Goal: Task Accomplishment & Management: Manage account settings

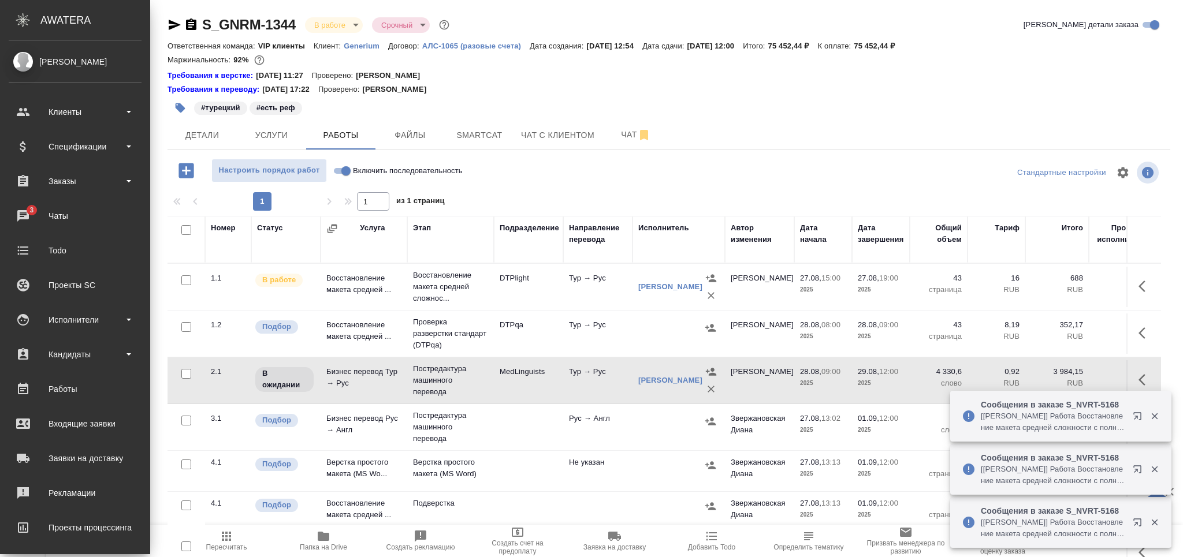
scroll to position [63, 0]
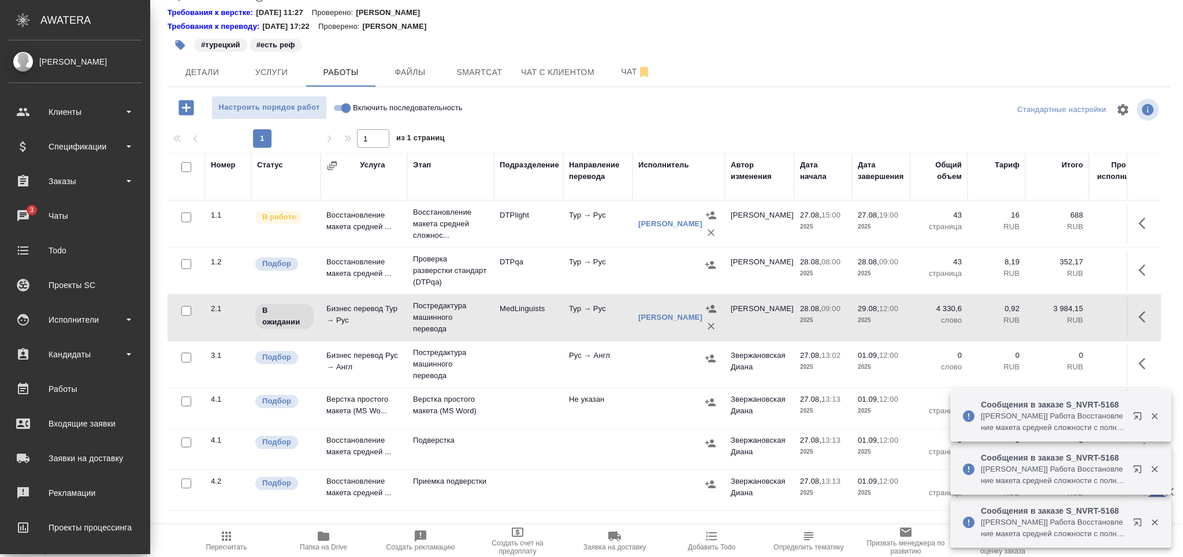
click at [0, 111] on li "Клиенты" at bounding box center [75, 112] width 150 height 29
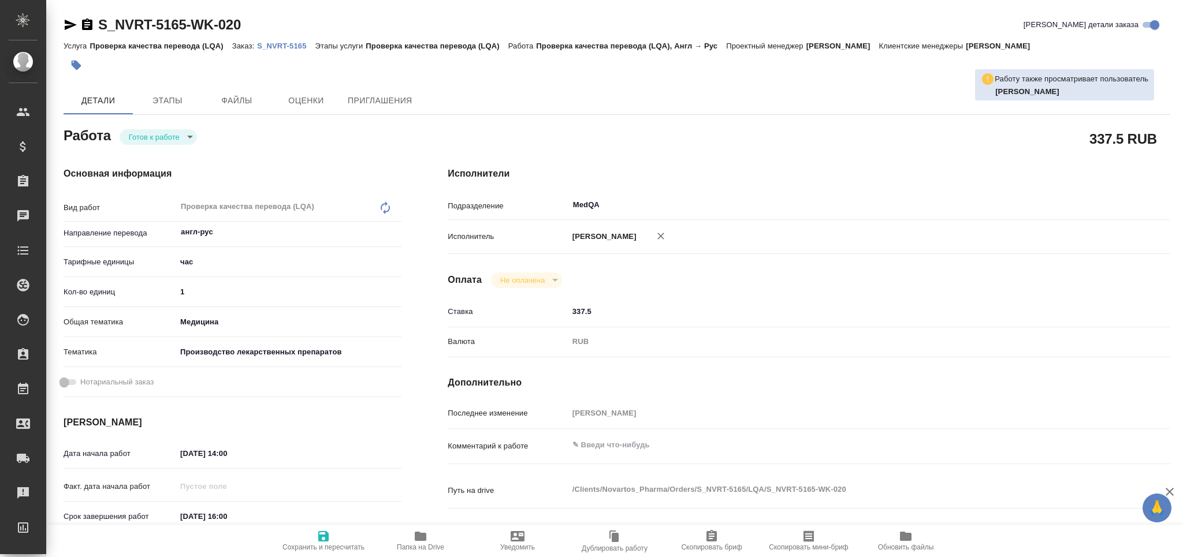
type textarea "x"
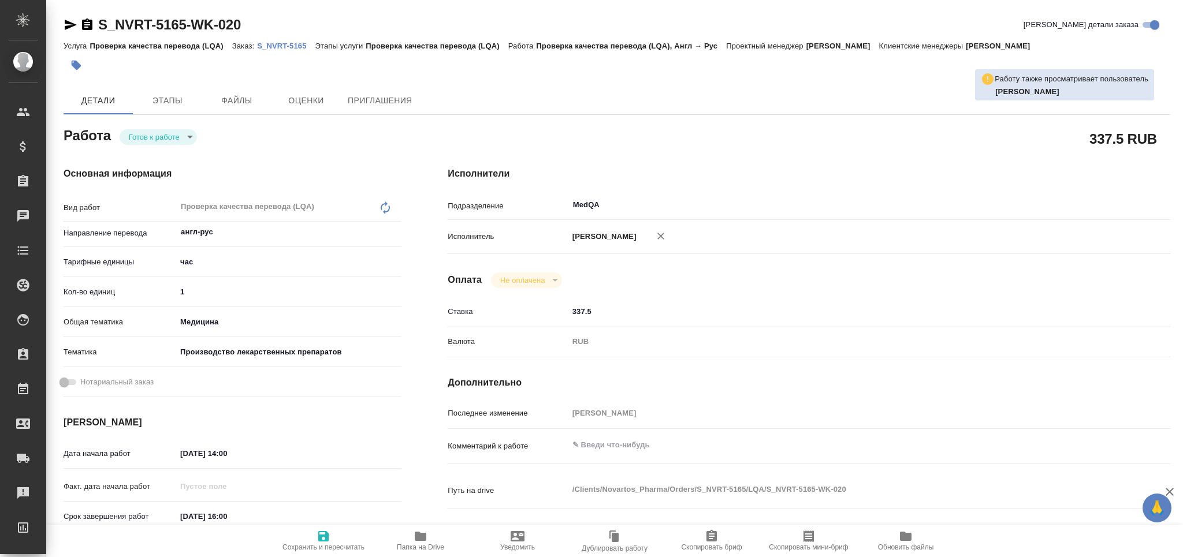
type textarea "x"
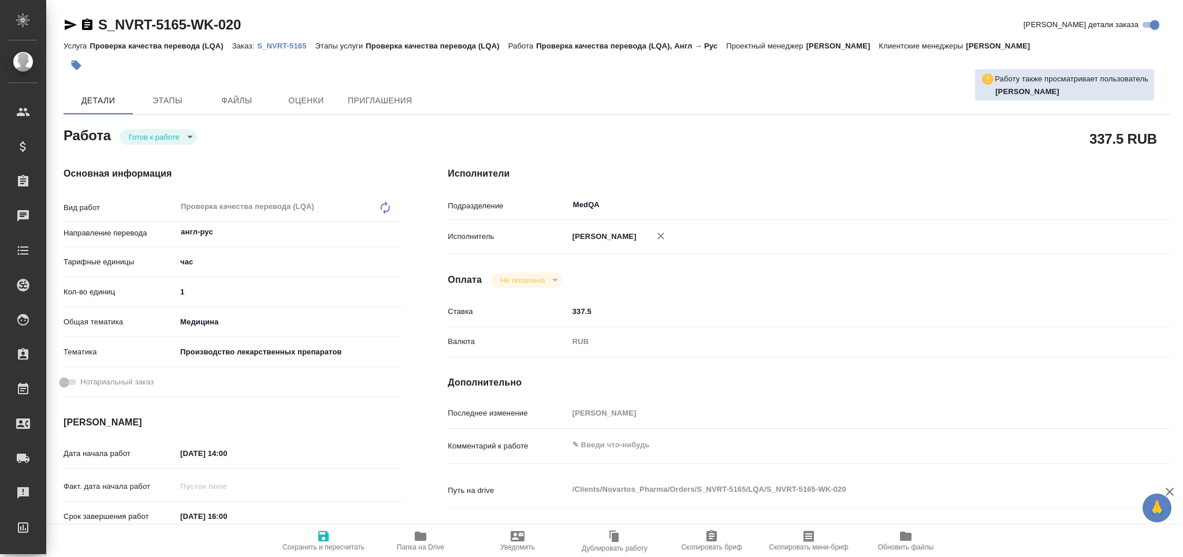
type textarea "x"
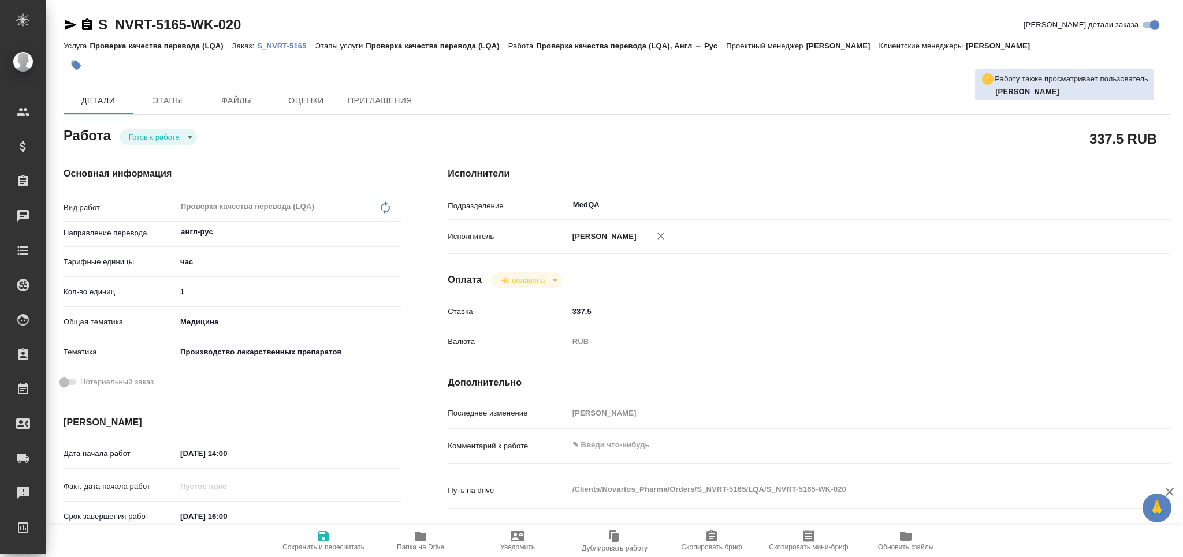
type textarea "x"
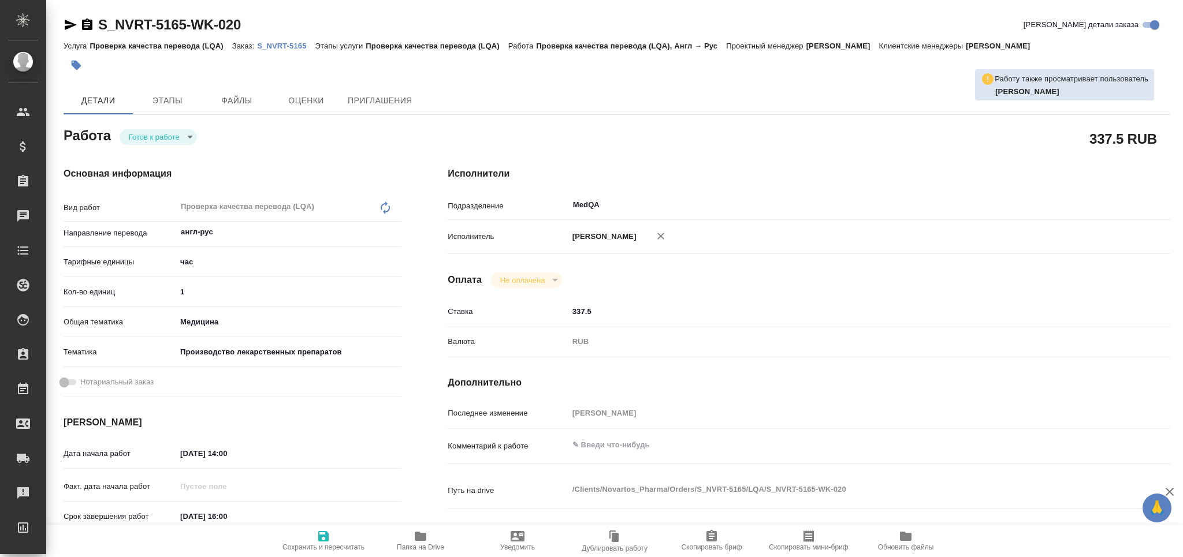
click at [169, 131] on body "🙏 .cls-1 fill:#fff; AWATERA Grabko Mariya Клиенты Спецификации Заказы Чаты Todo…" at bounding box center [591, 278] width 1183 height 557
type textarea "x"
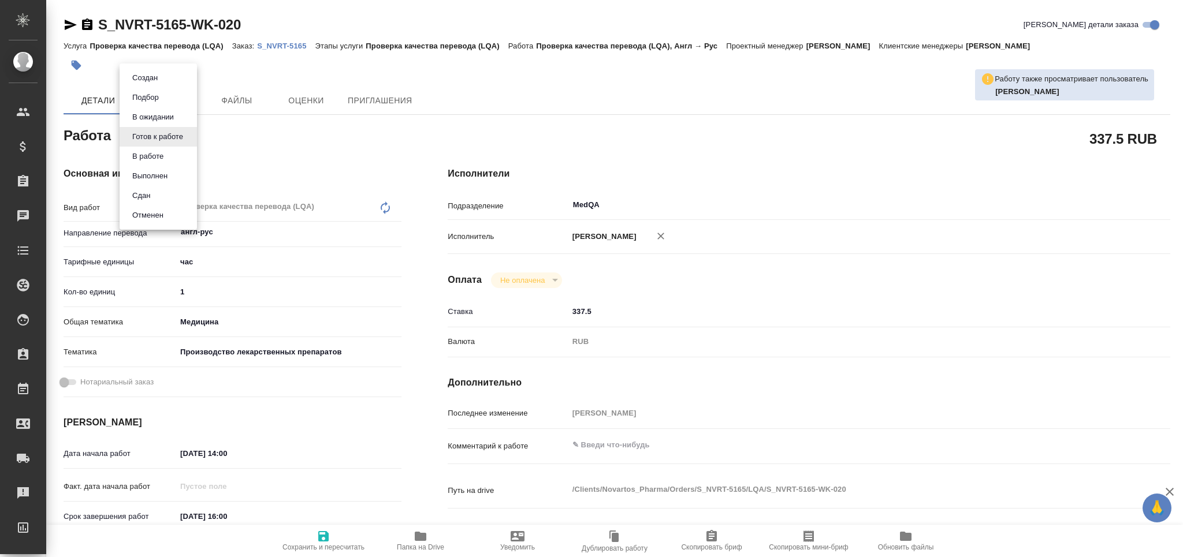
type textarea "x"
click at [163, 193] on li "Сдан" at bounding box center [158, 196] width 77 height 20
type textarea "x"
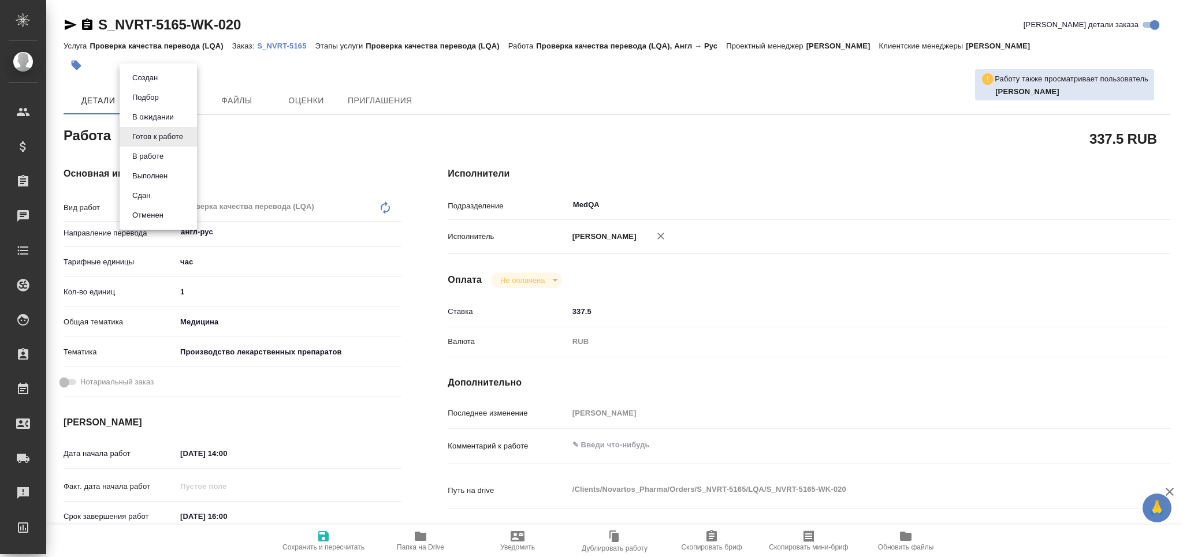
type textarea "x"
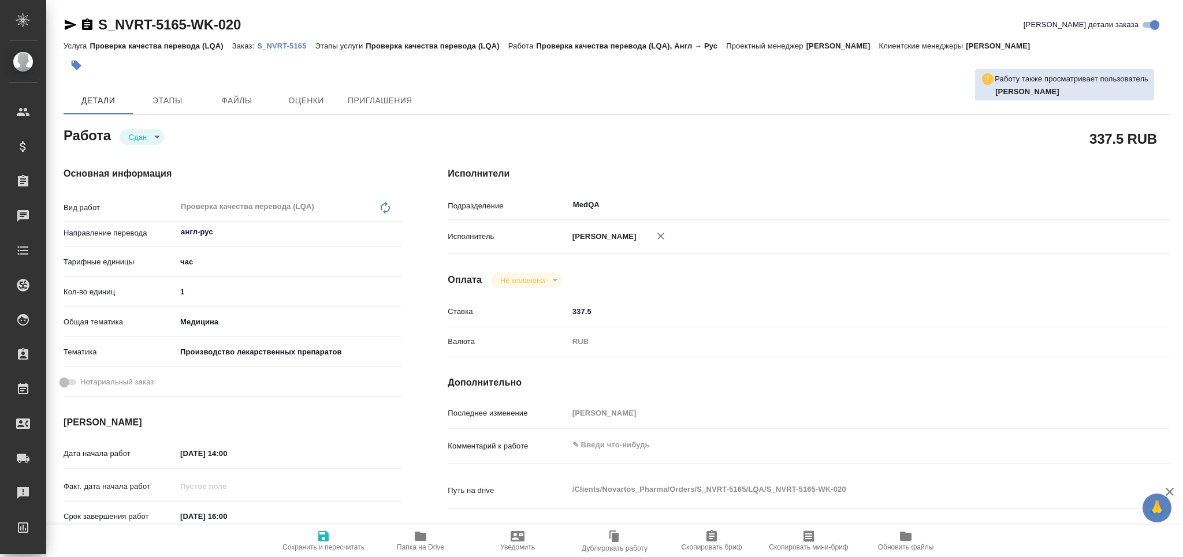
type textarea "x"
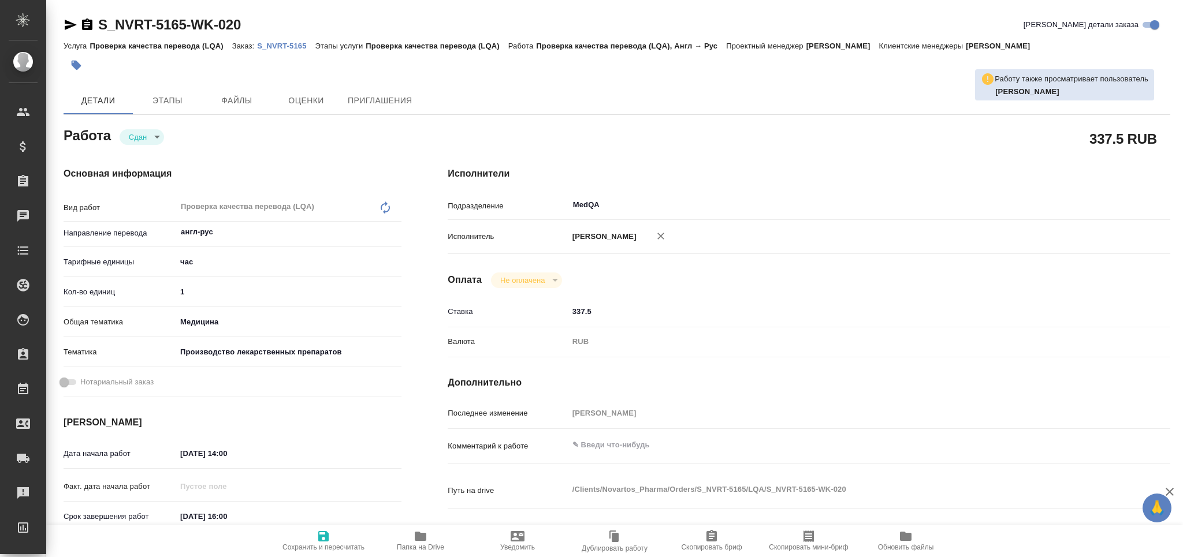
type textarea "x"
click at [287, 42] on p "S_NVRT-5165" at bounding box center [286, 46] width 58 height 9
type textarea "x"
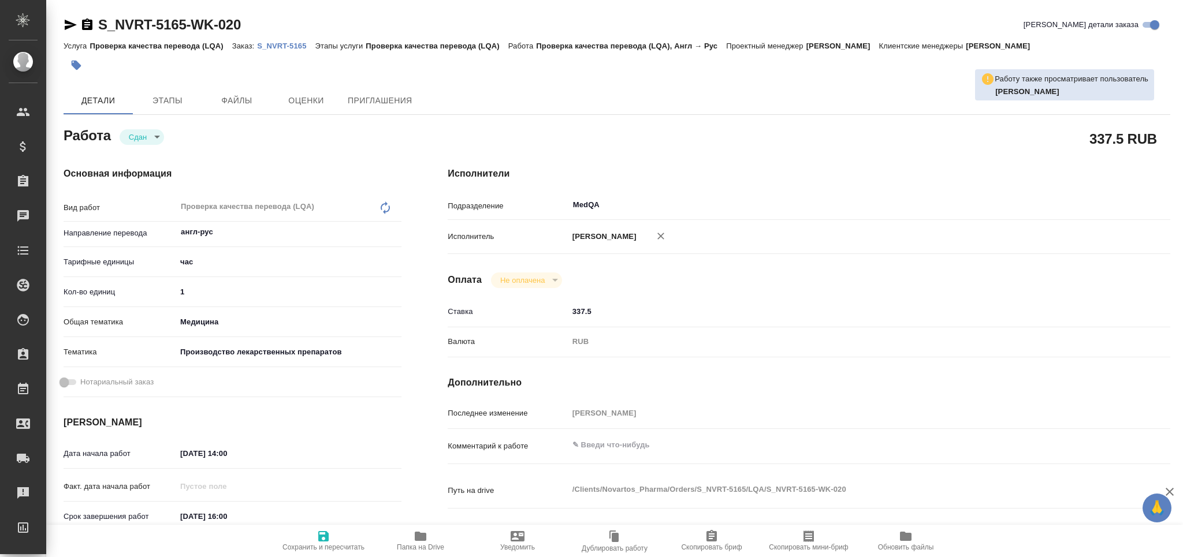
type textarea "x"
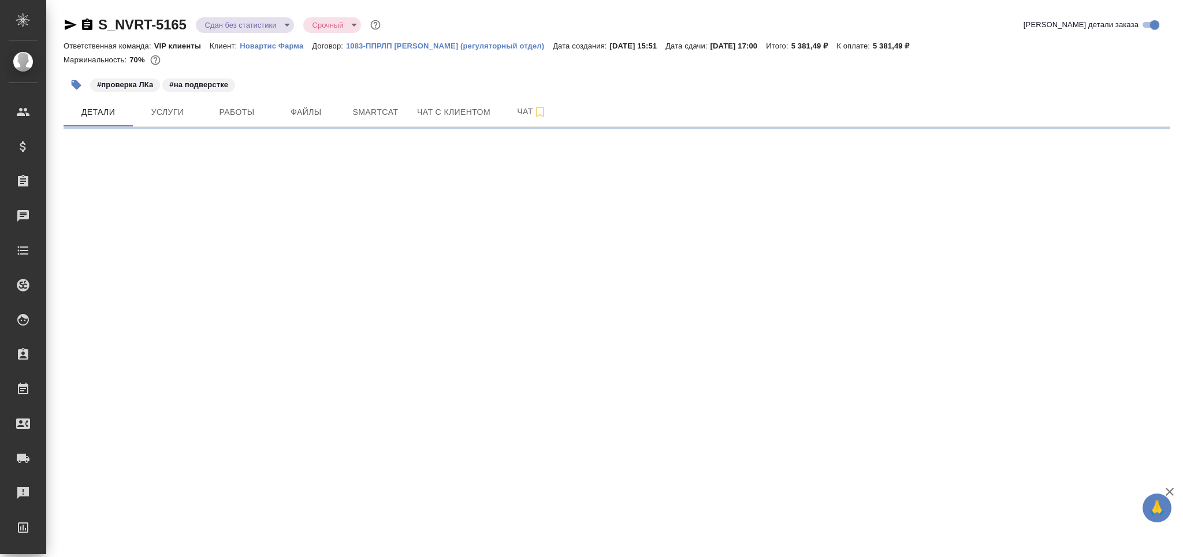
select select "RU"
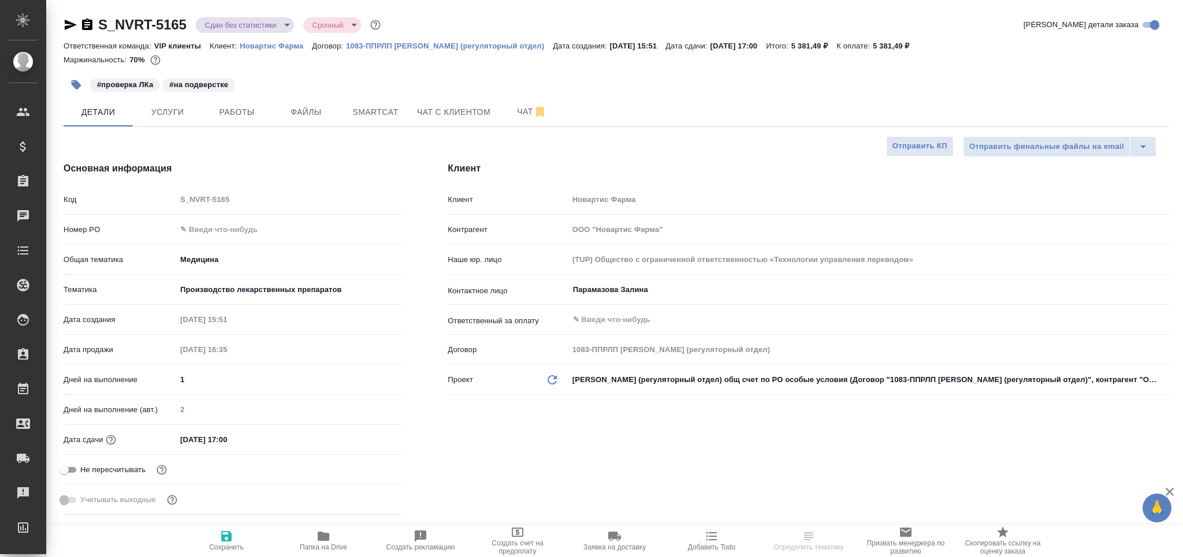
type textarea "x"
type input "Грабко Мария"
type input "Комаров Роман"
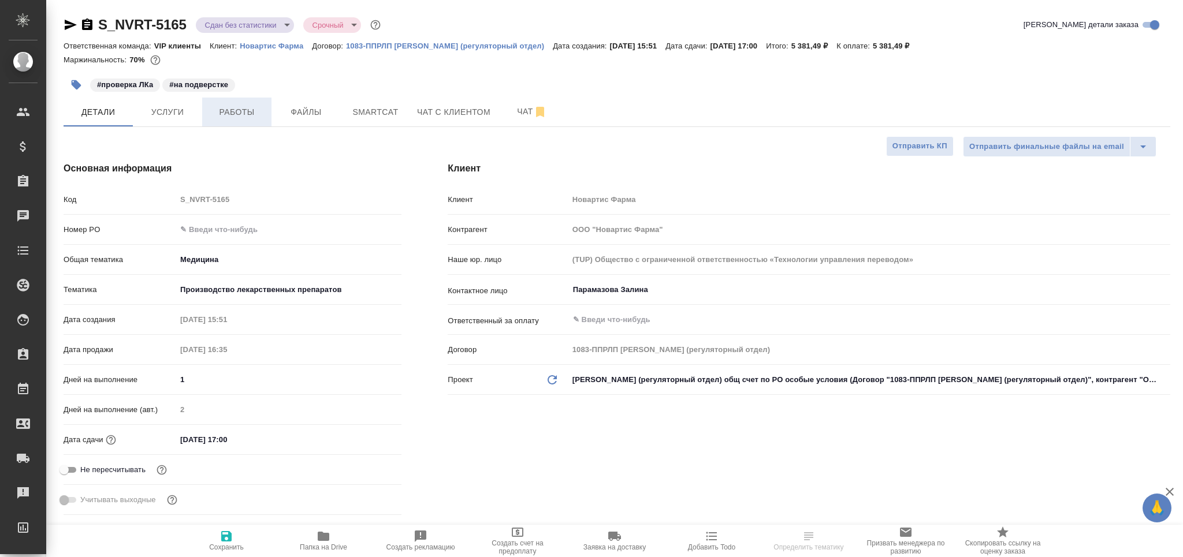
click at [242, 119] on button "Работы" at bounding box center [236, 112] width 69 height 29
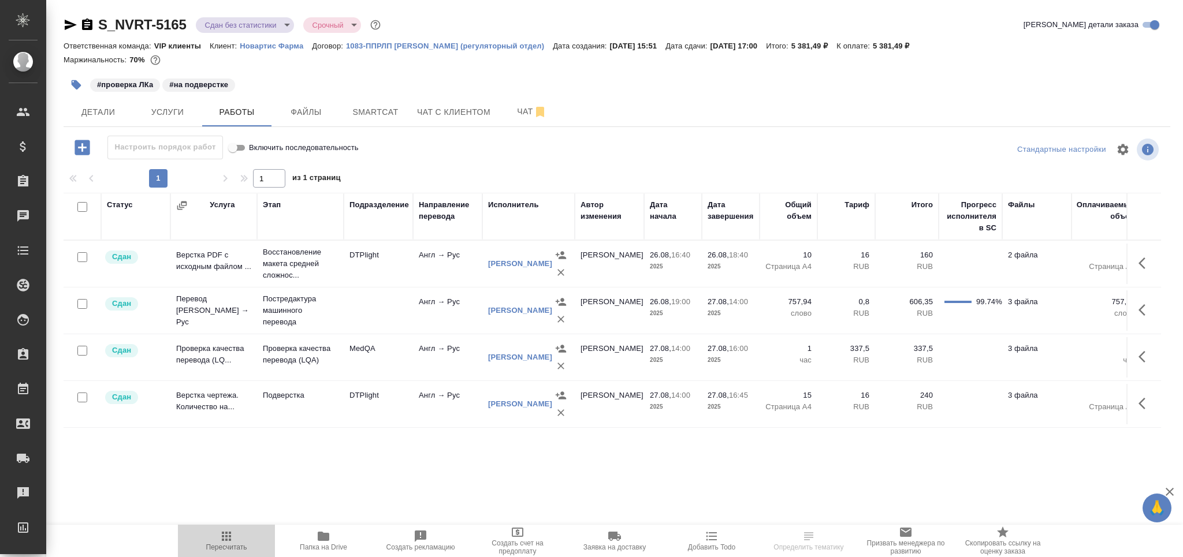
click at [225, 542] on icon "button" at bounding box center [227, 537] width 14 height 14
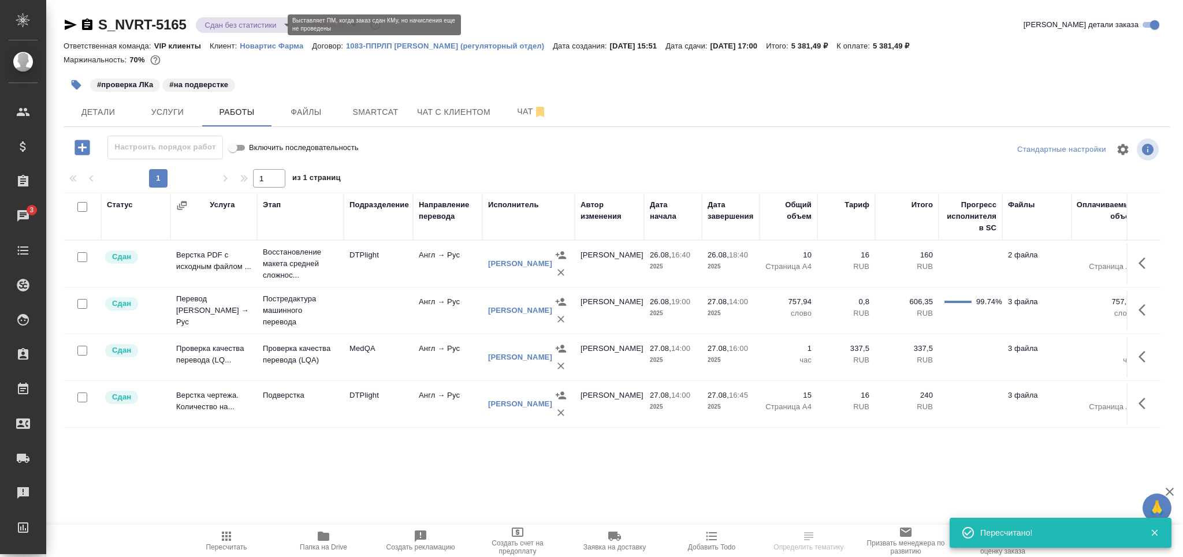
click at [226, 24] on body "🙏 .cls-1 fill:#fff; AWATERA Grabko Mariya Клиенты Спецификации Заказы 3 Чаты To…" at bounding box center [591, 278] width 1183 height 557
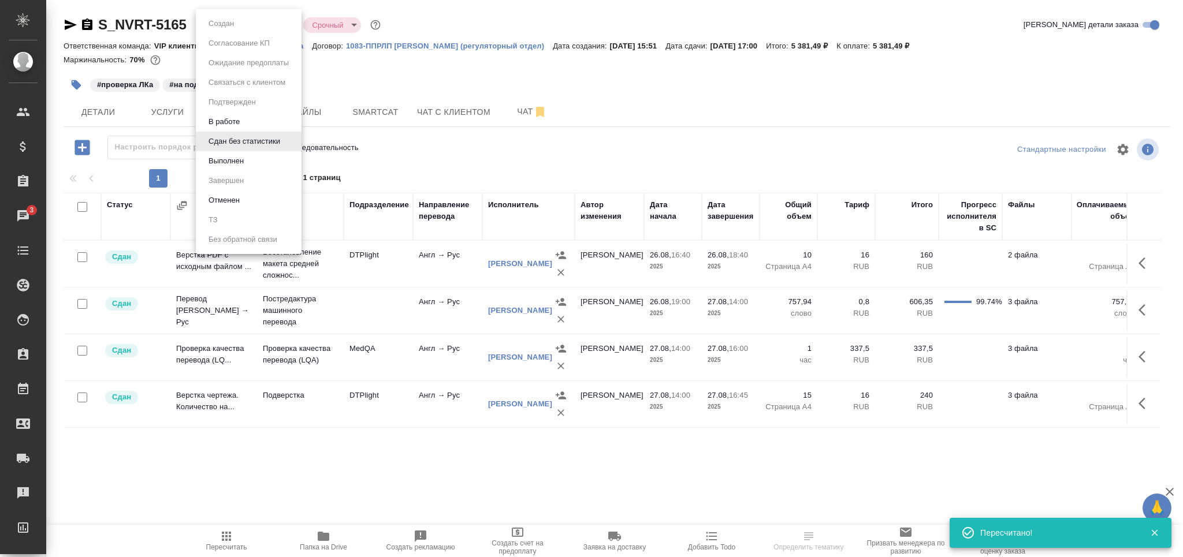
click at [248, 161] on li "Выполнен" at bounding box center [249, 161] width 106 height 20
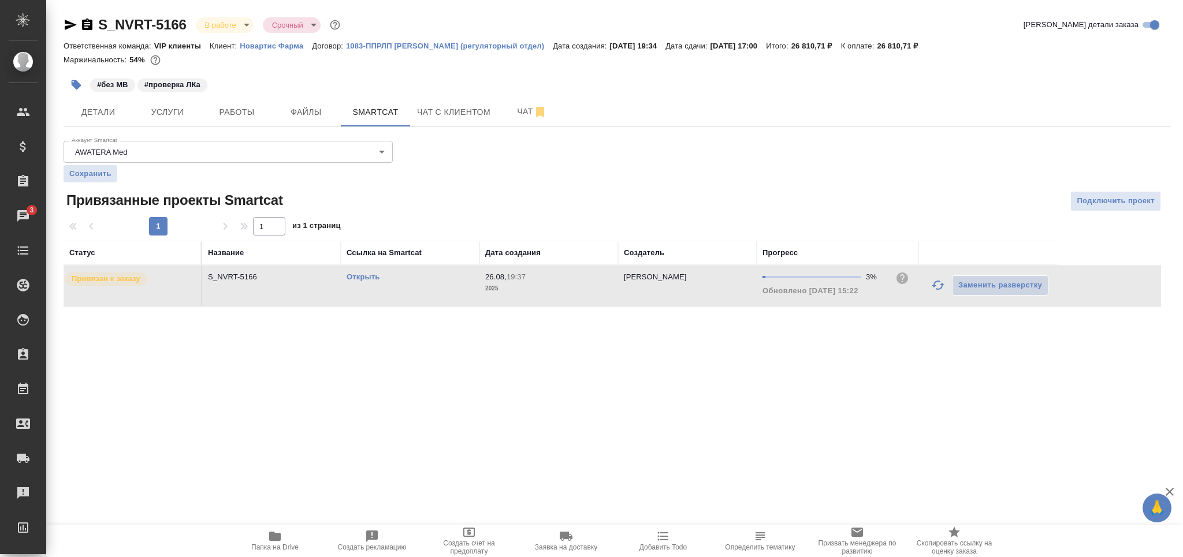
click at [375, 273] on link "Открыть" at bounding box center [363, 277] width 33 height 9
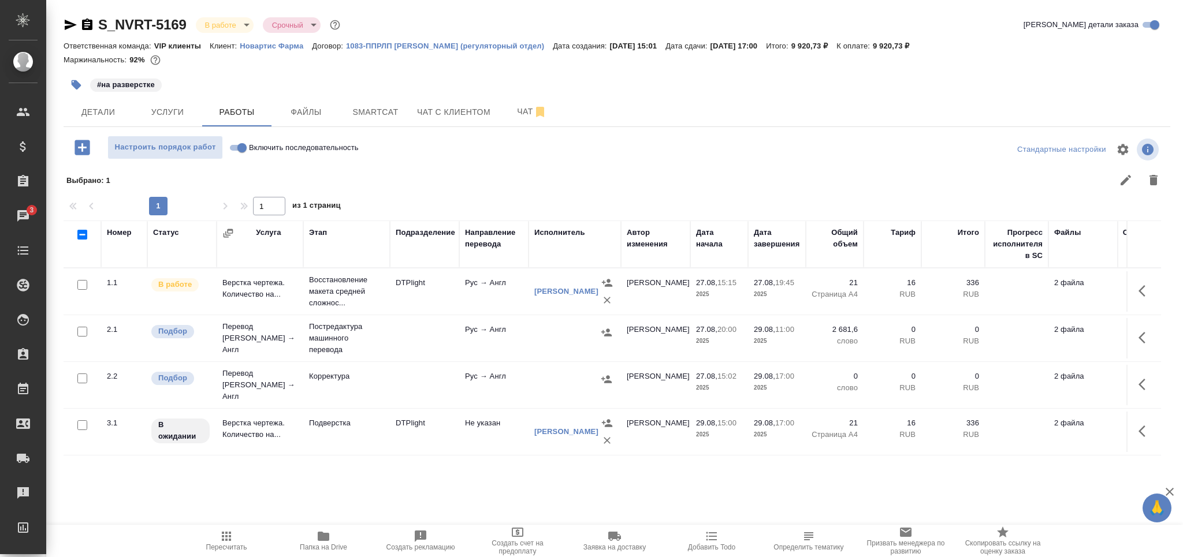
drag, startPoint x: 233, startPoint y: 540, endPoint x: 262, endPoint y: 444, distance: 99.4
click at [233, 538] on span "Пересчитать" at bounding box center [226, 541] width 83 height 22
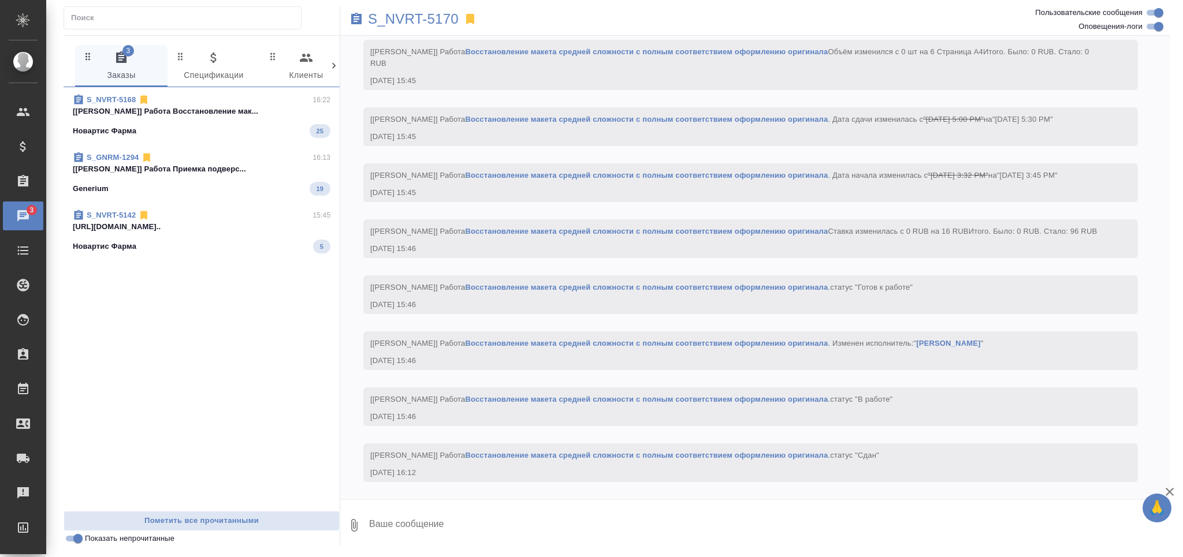
click at [169, 132] on div "Новартис Фарма 25" at bounding box center [202, 131] width 258 height 14
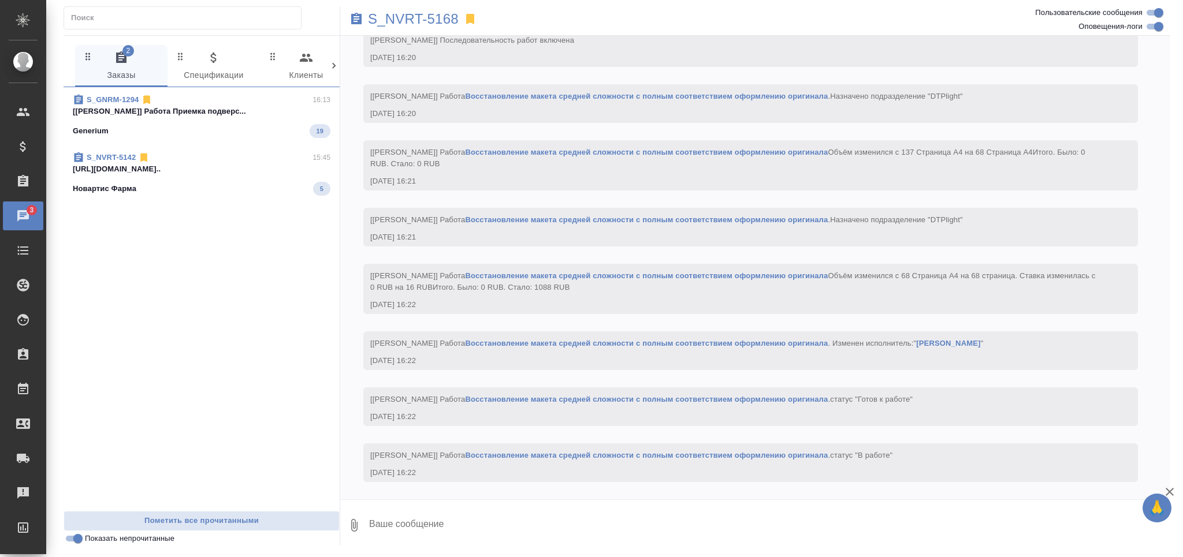
scroll to position [3411, 0]
click at [169, 132] on div "Generium 19" at bounding box center [202, 131] width 258 height 14
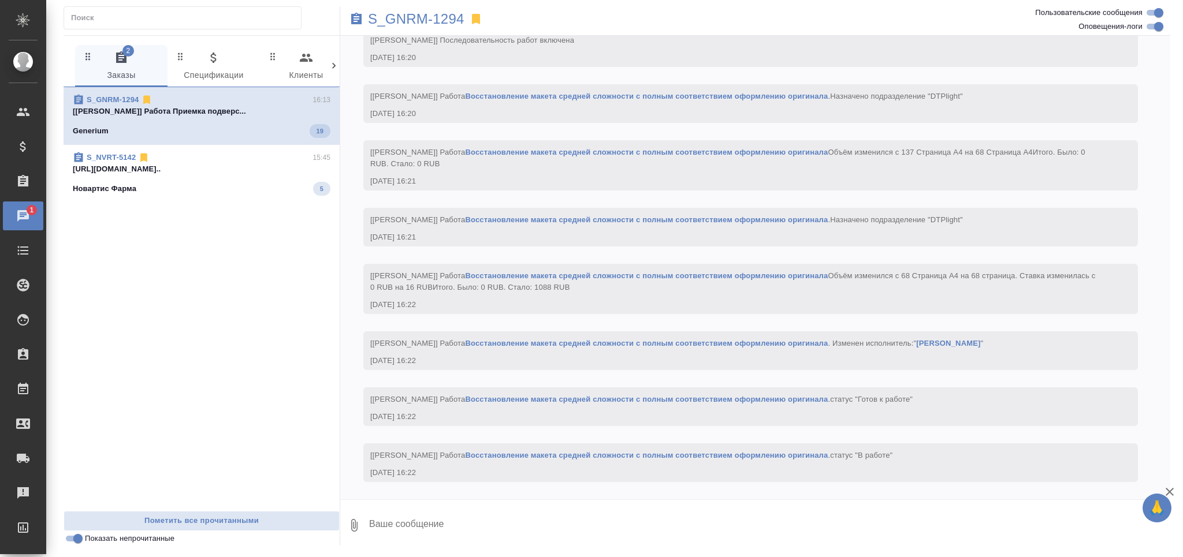
click at [170, 160] on div "S_NVRT-5142 15:45" at bounding box center [202, 158] width 258 height 12
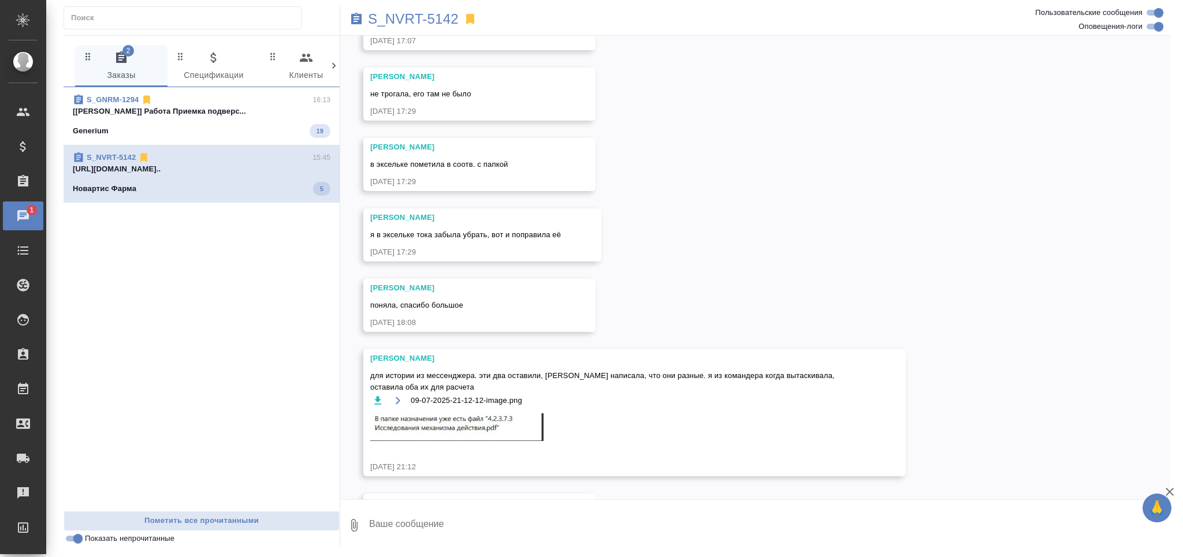
click at [418, 17] on p "S_NVRT-5142" at bounding box center [413, 19] width 91 height 12
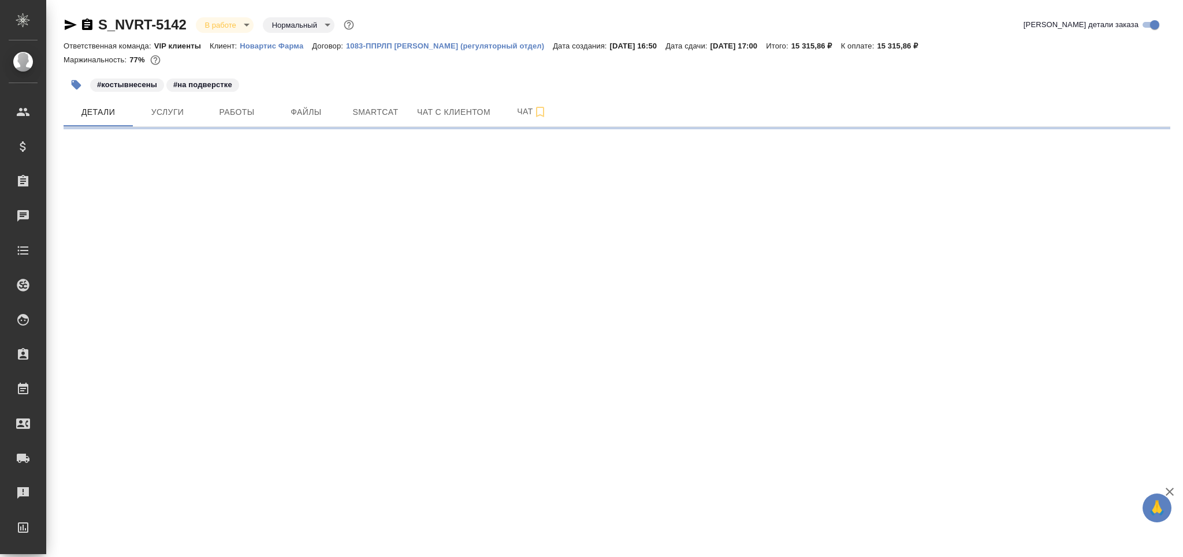
select select "RU"
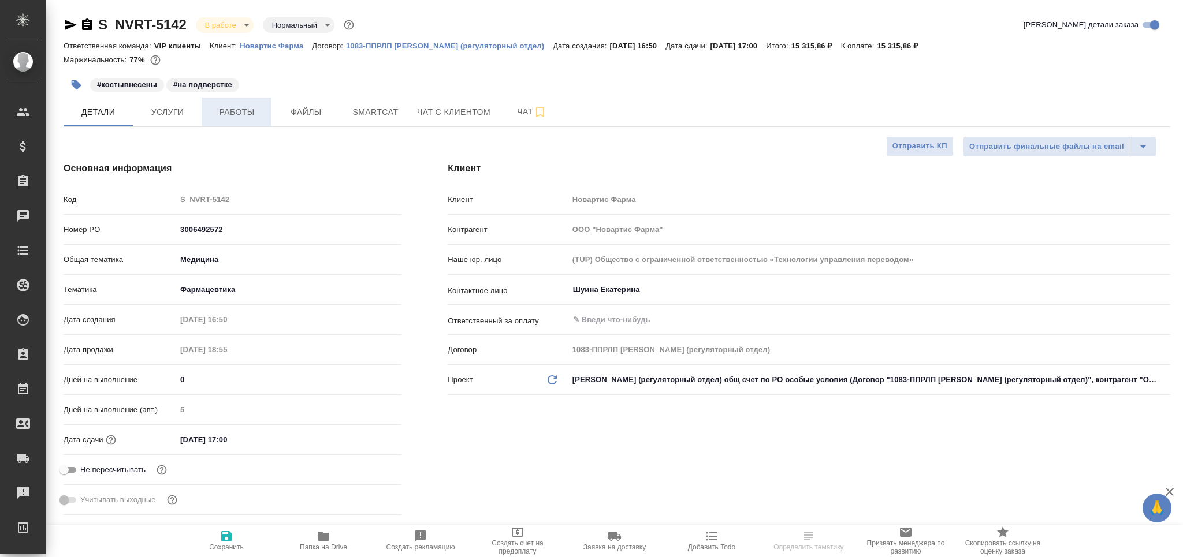
type textarea "x"
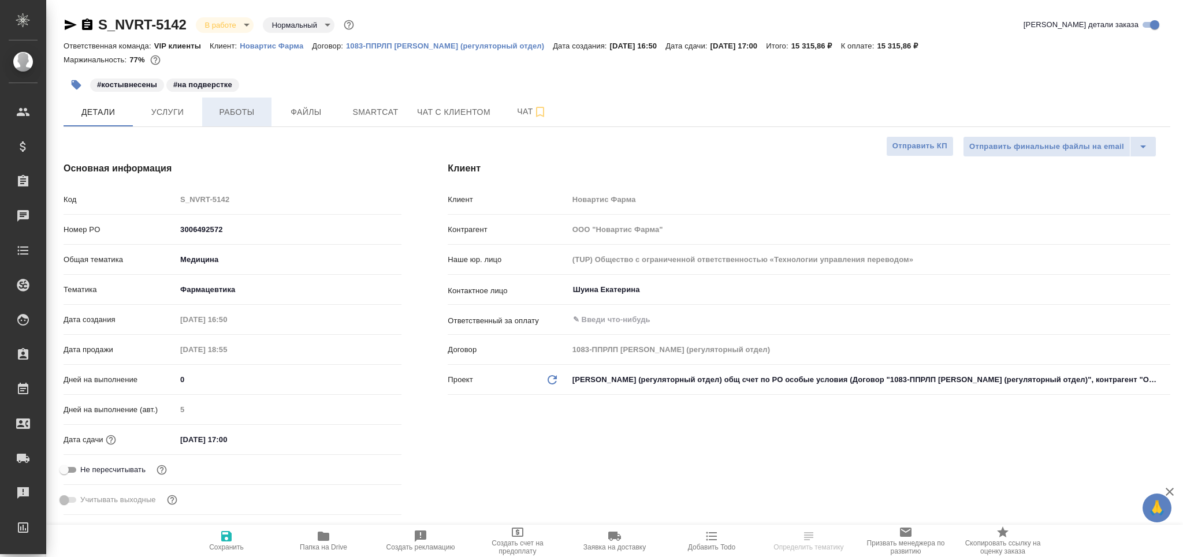
type textarea "x"
click at [232, 115] on span "Работы" at bounding box center [236, 112] width 55 height 14
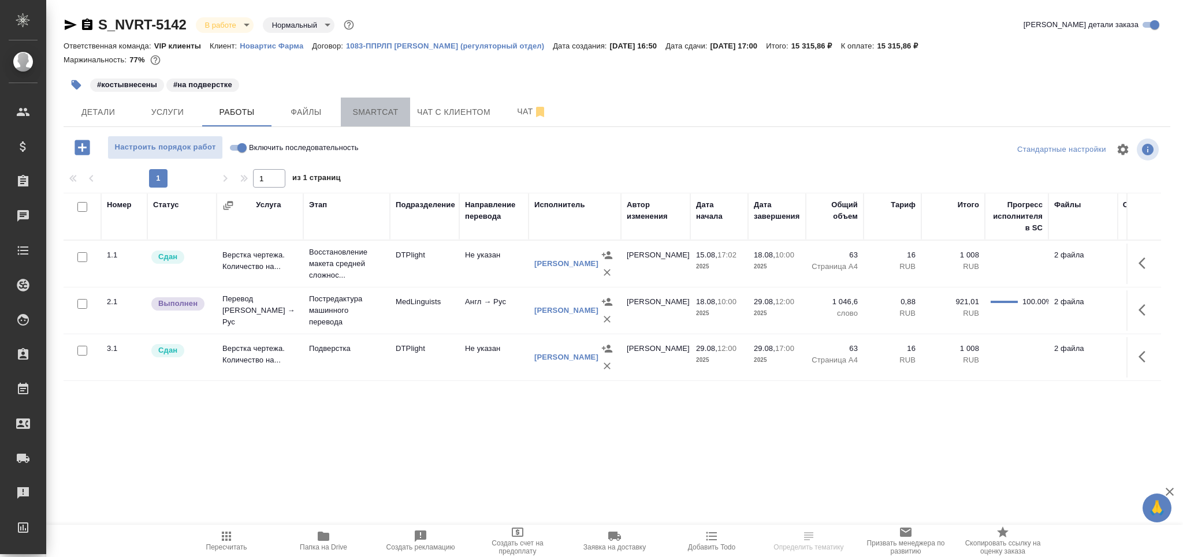
click at [385, 113] on span "Smartcat" at bounding box center [375, 112] width 55 height 14
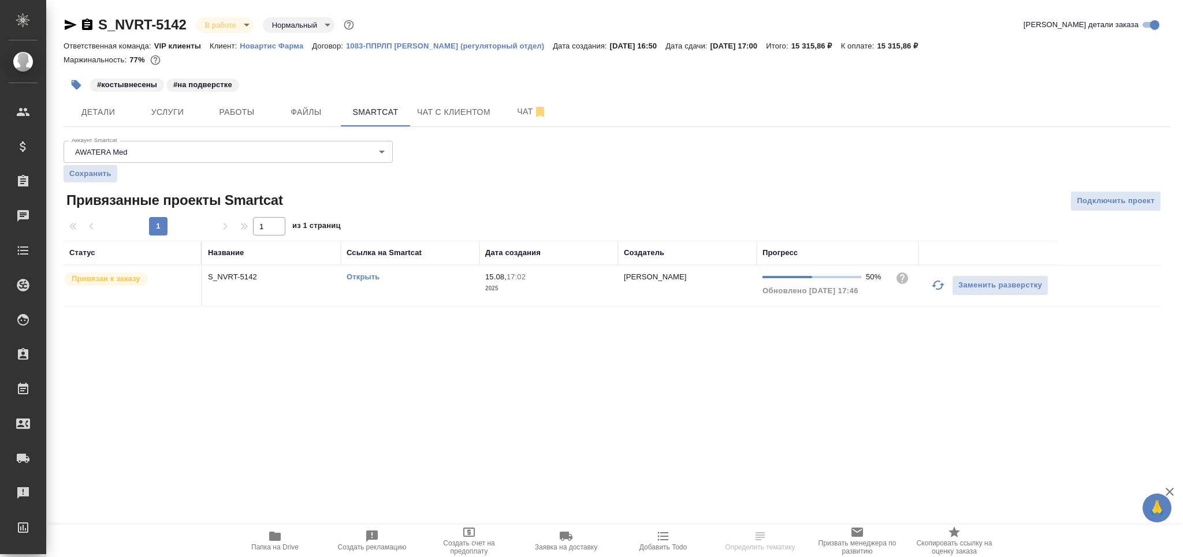
click at [482, 285] on td "15.08, 17:02 2025" at bounding box center [548, 286] width 139 height 40
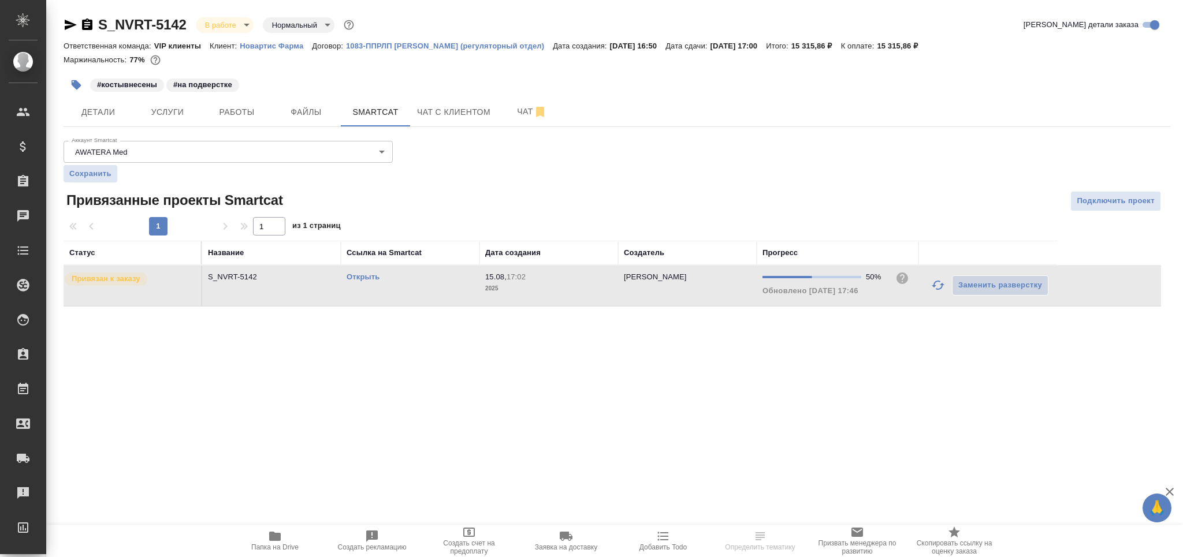
click at [482, 285] on td "15.08, 17:02 2025" at bounding box center [548, 286] width 139 height 40
click at [252, 109] on span "Работы" at bounding box center [236, 112] width 55 height 14
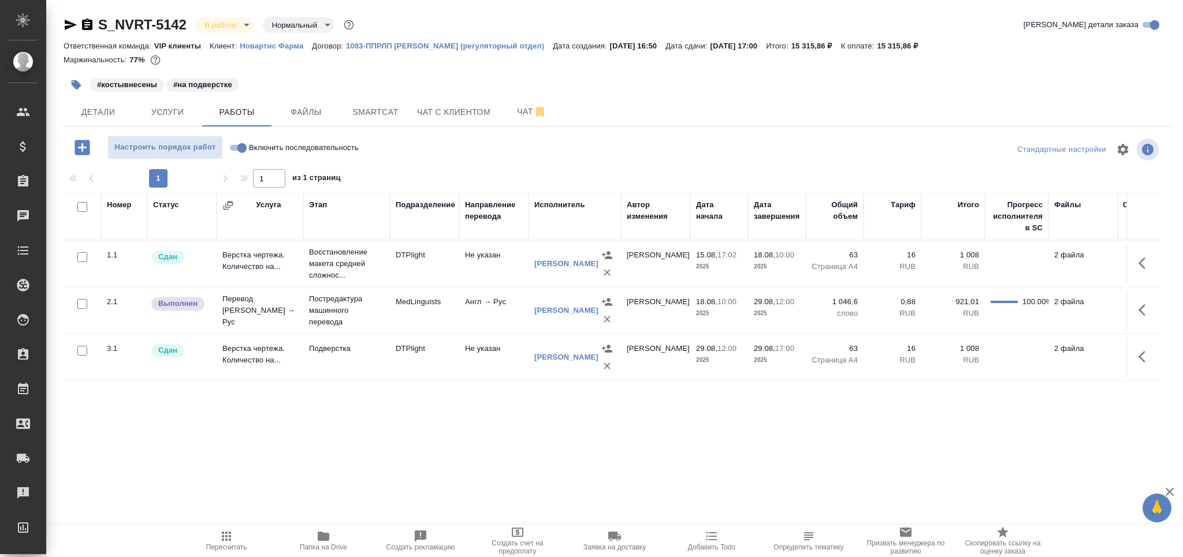
click at [229, 540] on icon "button" at bounding box center [226, 536] width 9 height 9
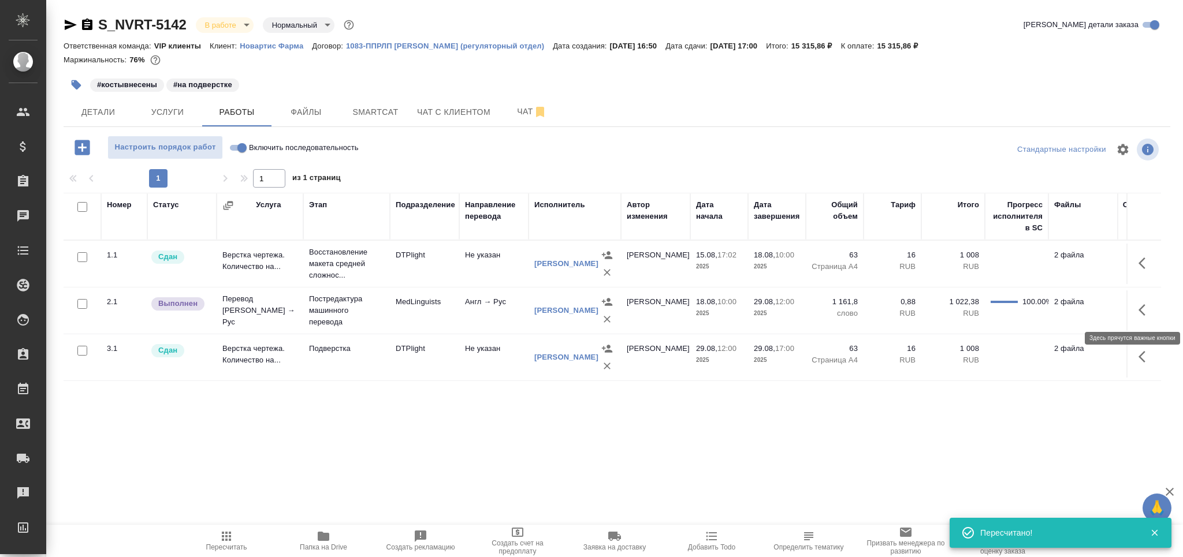
click at [1146, 312] on icon "button" at bounding box center [1146, 310] width 14 height 14
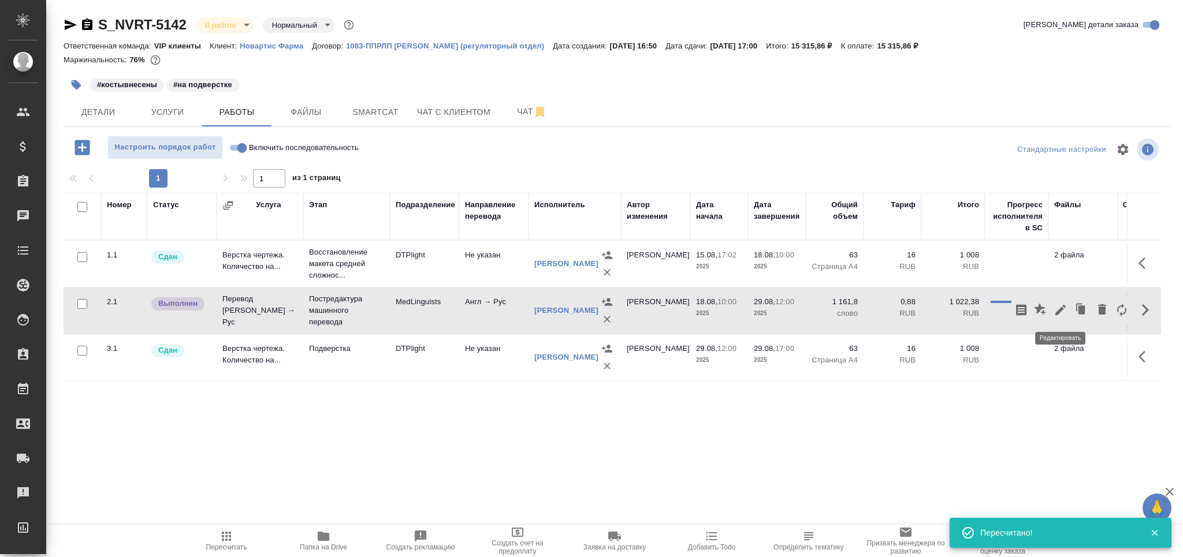
click at [1062, 316] on icon "button" at bounding box center [1061, 310] width 14 height 14
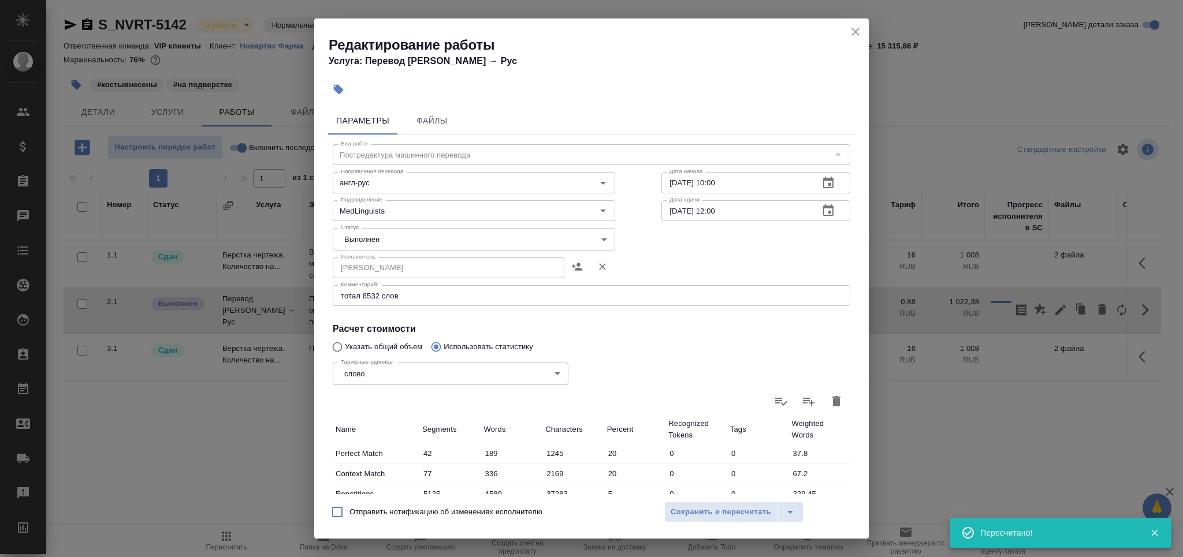
click at [376, 246] on body "🙏 .cls-1 fill:#fff; AWATERA Grabko Mariya Клиенты Спецификации Заказы 0 Чаты To…" at bounding box center [591, 278] width 1183 height 557
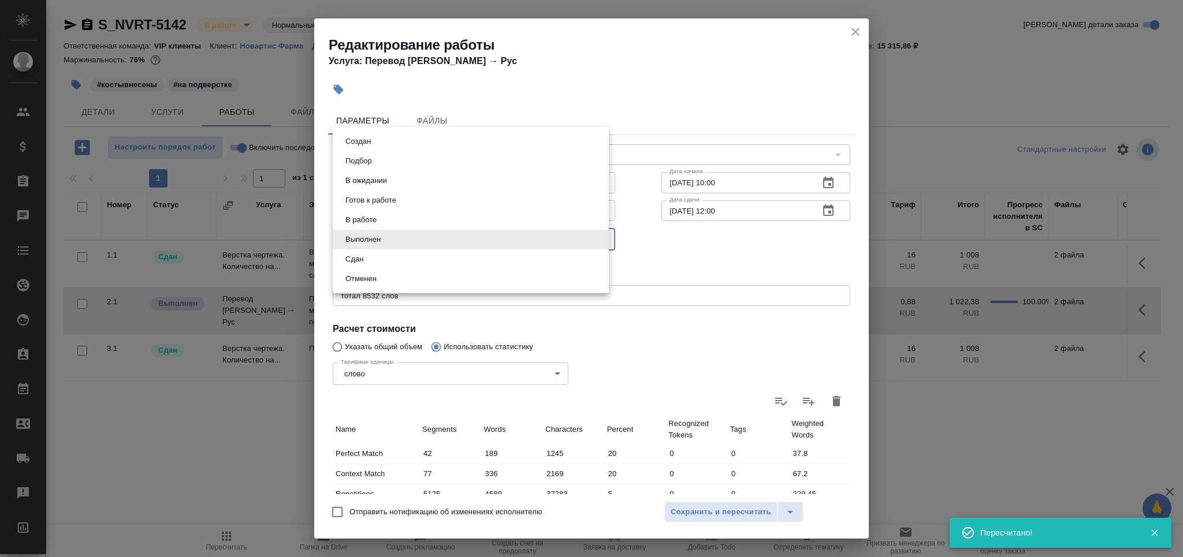
click at [367, 254] on li "Сдан" at bounding box center [471, 260] width 276 height 20
type input "closed"
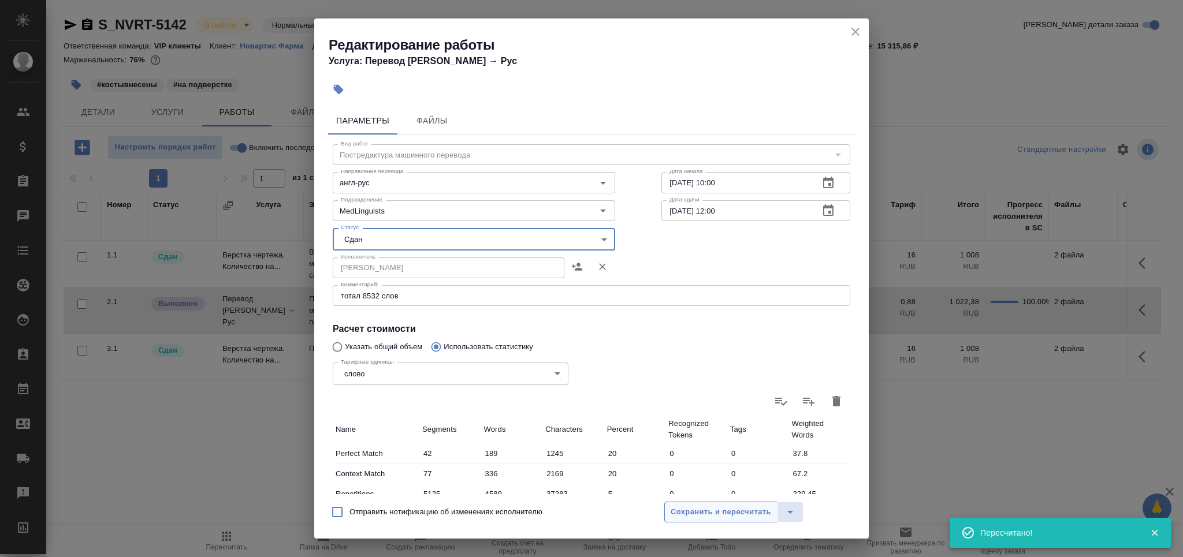
click at [687, 518] on span "Сохранить и пересчитать" at bounding box center [721, 512] width 101 height 13
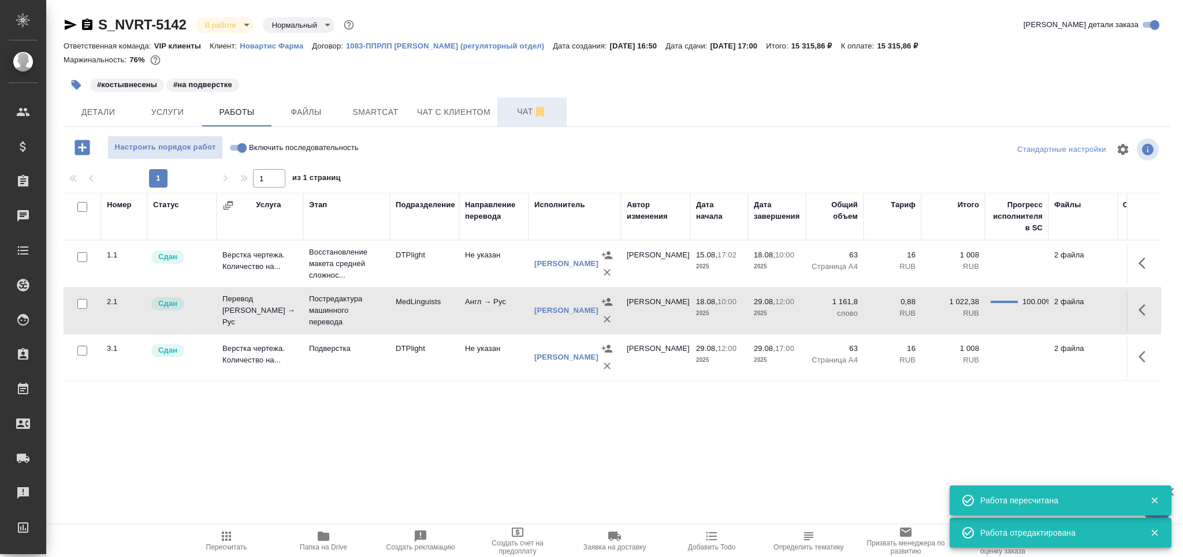
click at [511, 107] on span "Чат" at bounding box center [531, 112] width 55 height 14
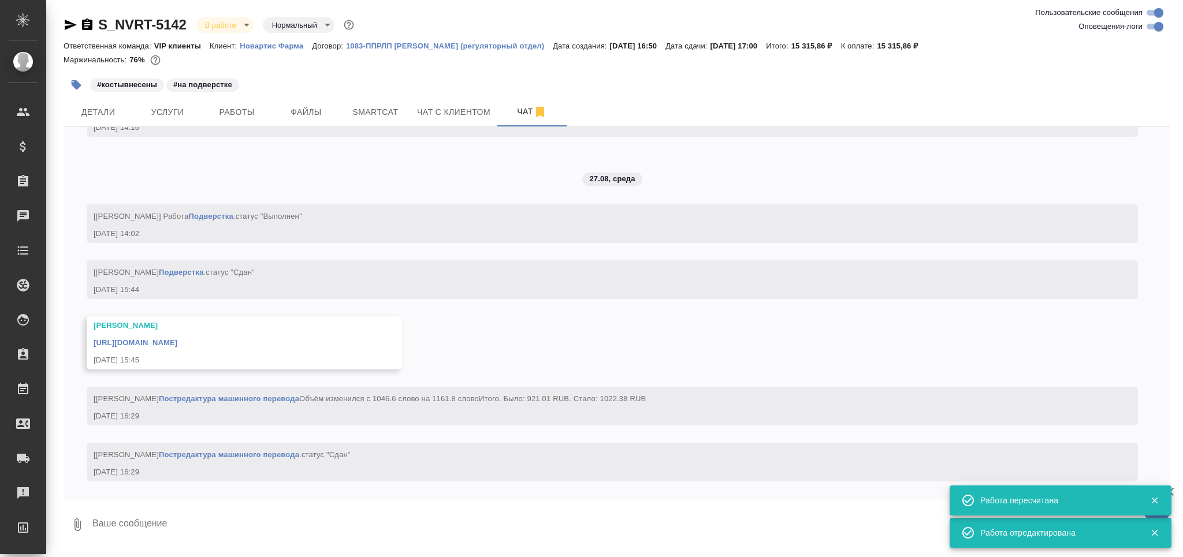
scroll to position [4684, 0]
click at [177, 339] on link "https://drive.awatera.com/apps/files/files/10119997?dir=/Shares/Novartos_Pharma…" at bounding box center [136, 343] width 84 height 9
click at [248, 522] on textarea at bounding box center [630, 524] width 1079 height 39
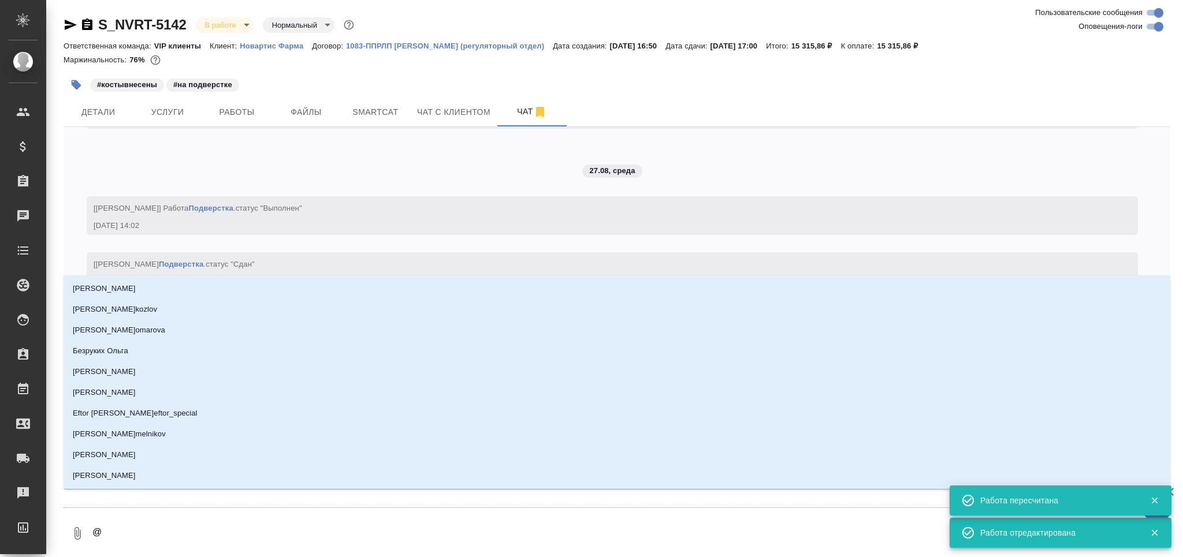
type textarea "@д"
type input "д"
type textarea "@ди"
type input "ди"
type textarea "@дил"
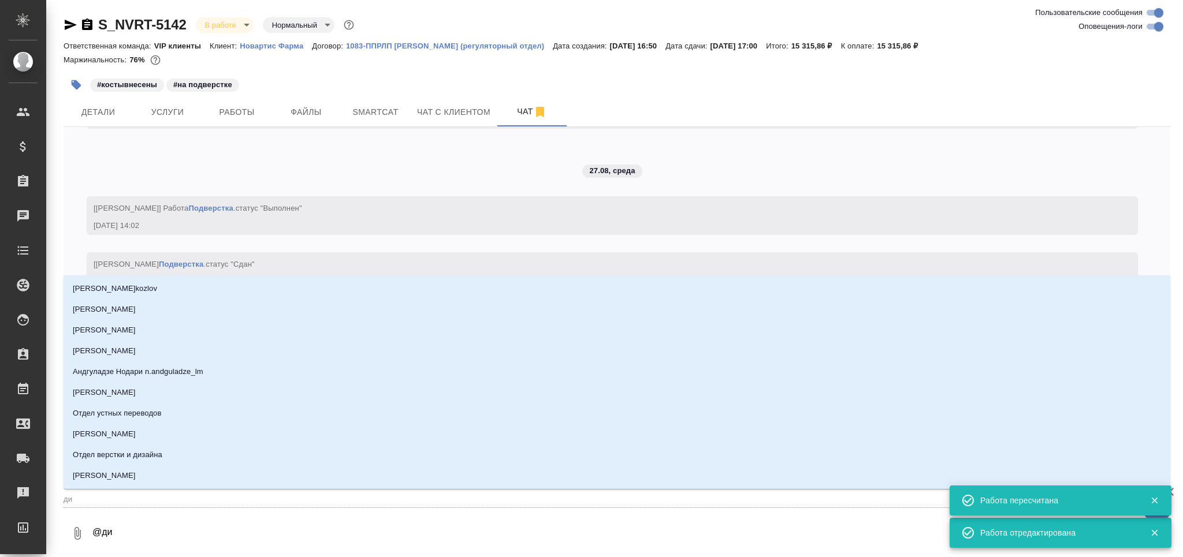
type input "дил"
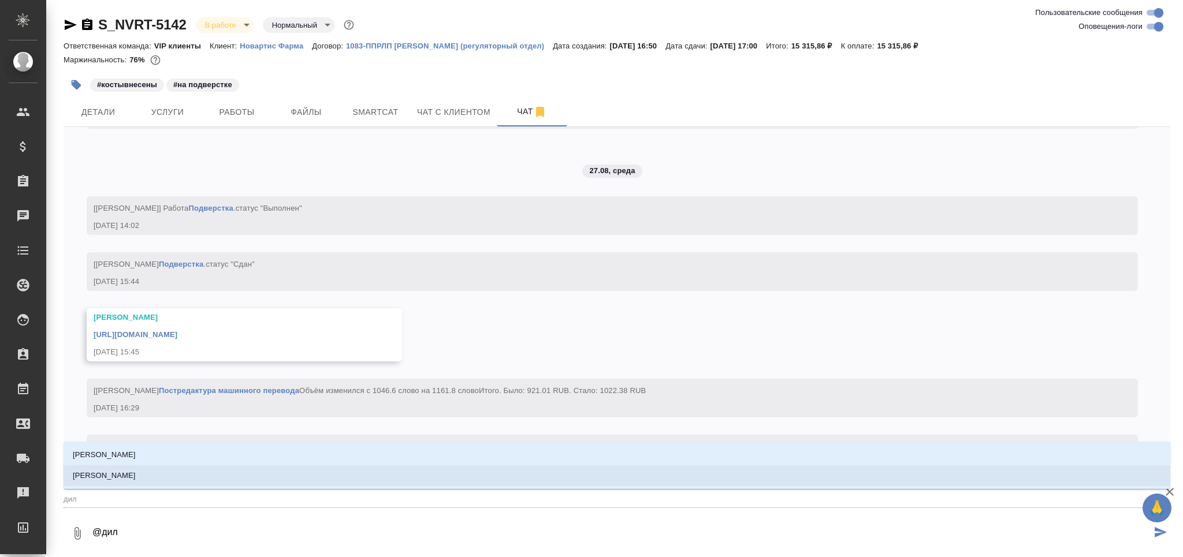
click at [228, 479] on li "[PERSON_NAME]" at bounding box center [617, 476] width 1107 height 21
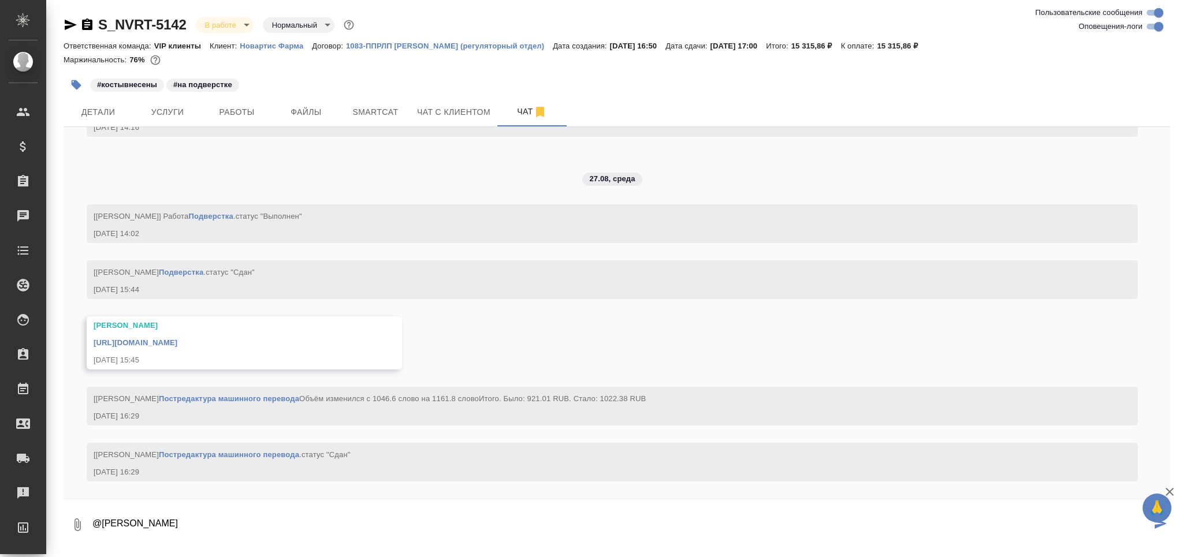
type textarea "@Сайдашева Диляра сдаюсь"
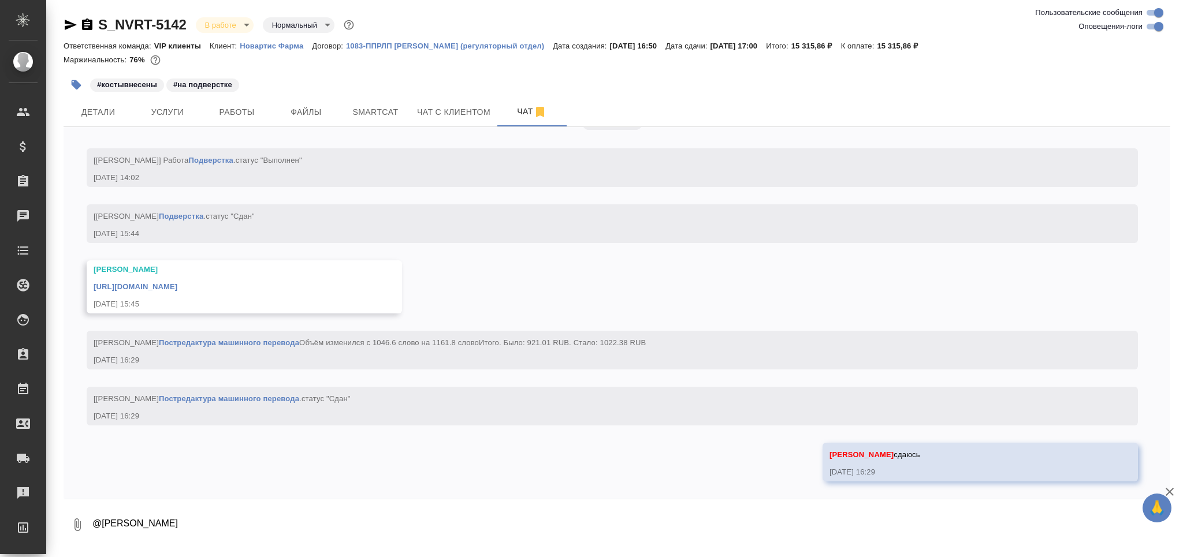
scroll to position [4740, 0]
click at [255, 109] on span "Работы" at bounding box center [236, 112] width 55 height 14
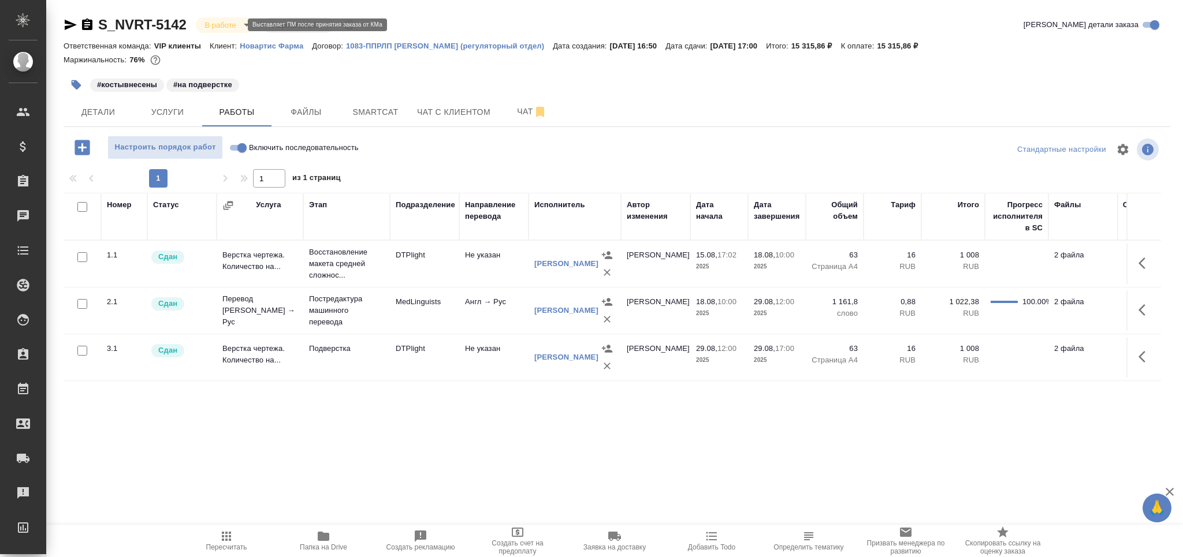
click at [230, 24] on body "🙏 .cls-1 fill:#fff; AWATERA Grabko Mariya Клиенты Спецификации Заказы 0 Чаты To…" at bounding box center [591, 278] width 1183 height 557
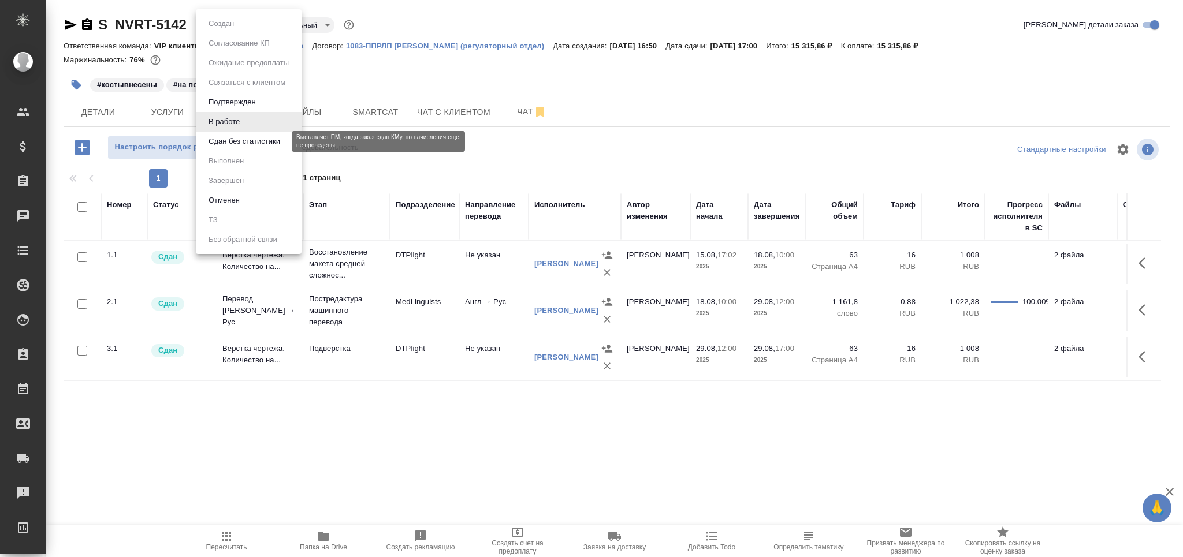
click at [247, 137] on button "Сдан без статистики" at bounding box center [244, 141] width 79 height 13
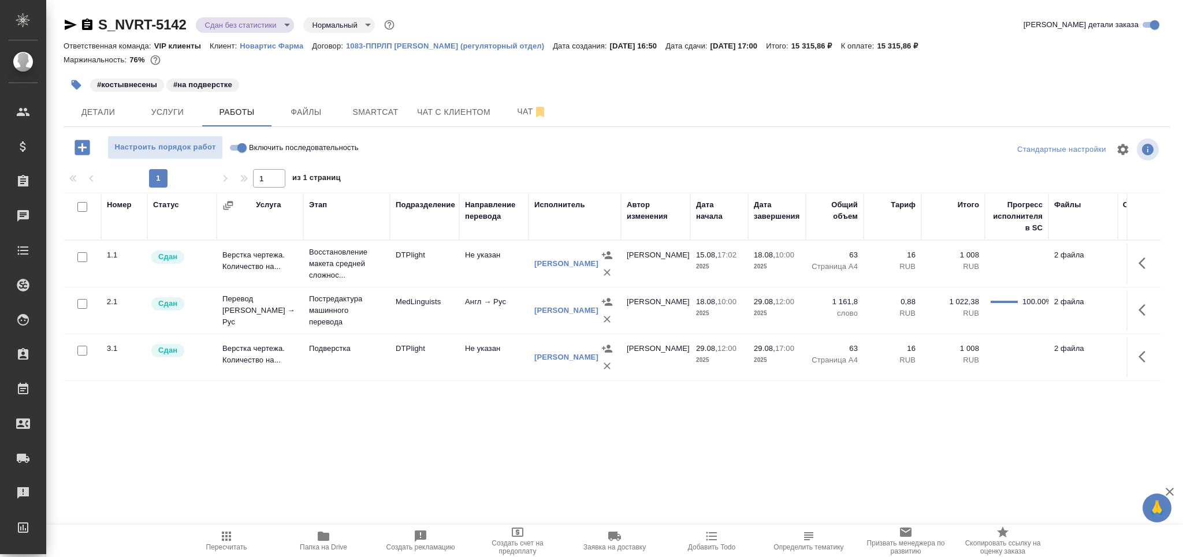
click at [250, 17] on body "🙏 .cls-1 fill:#fff; AWATERA Grabko Mariya Клиенты Спецификации Заказы 0 Чаты To…" at bounding box center [591, 278] width 1183 height 557
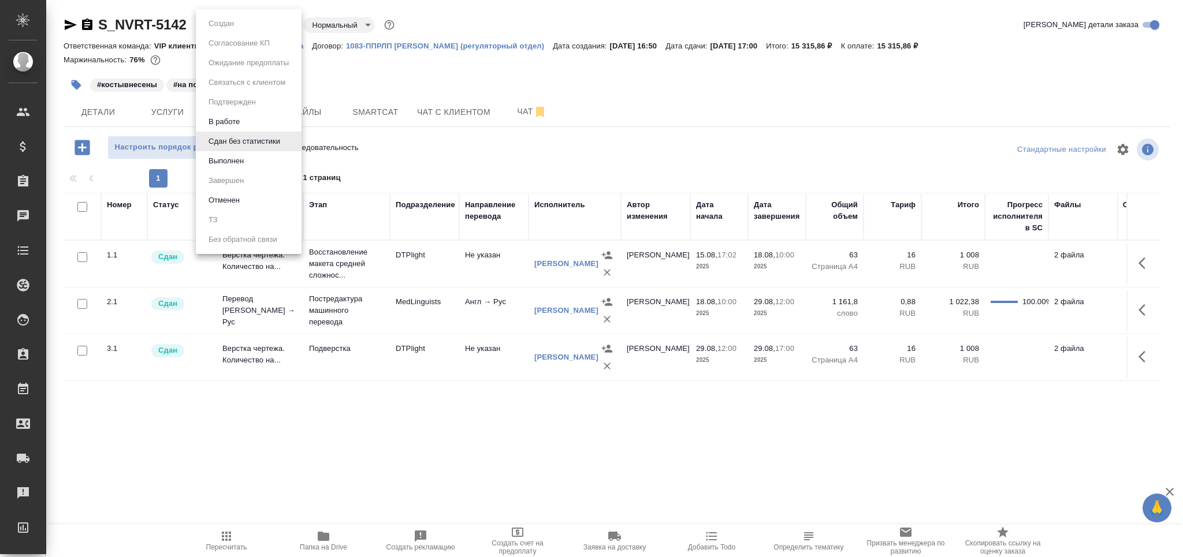
click at [254, 171] on ul "Создан Согласование КП Ожидание предоплаты Связаться с клиентом Подтвержден В р…" at bounding box center [249, 131] width 106 height 245
click at [225, 163] on button "Выполнен" at bounding box center [226, 161] width 42 height 13
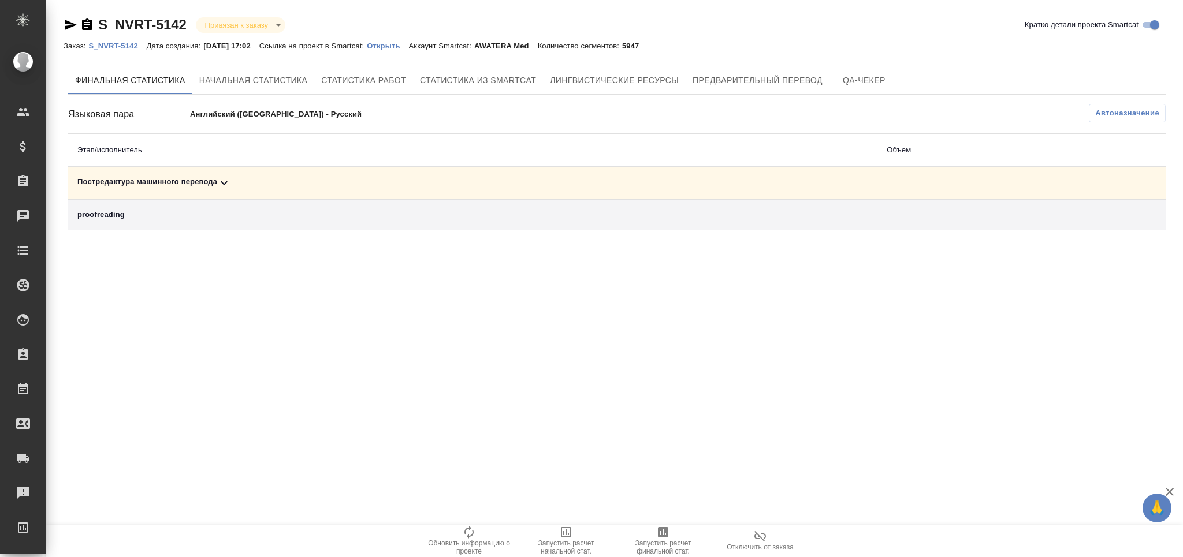
click at [222, 183] on icon at bounding box center [224, 183] width 7 height 4
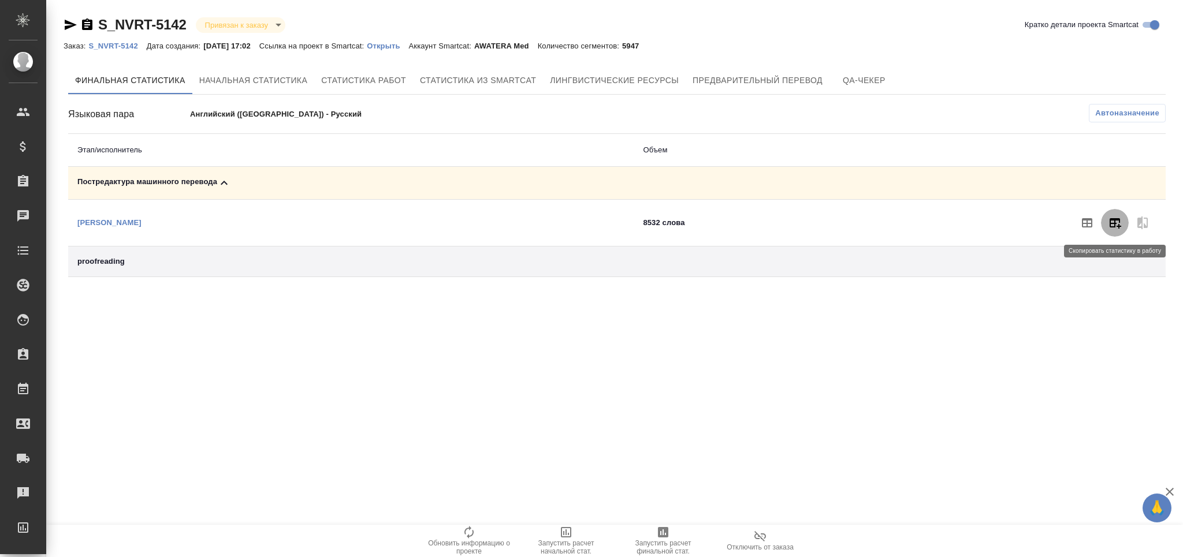
click at [1107, 221] on button "button" at bounding box center [1115, 223] width 28 height 28
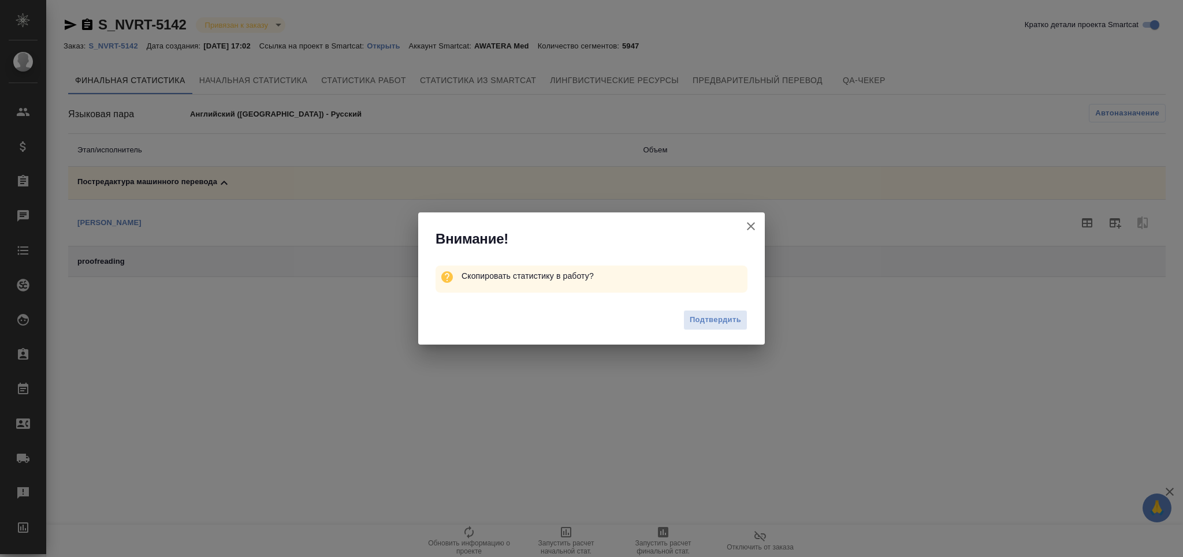
click at [722, 324] on span "Подтвердить" at bounding box center [715, 320] width 51 height 13
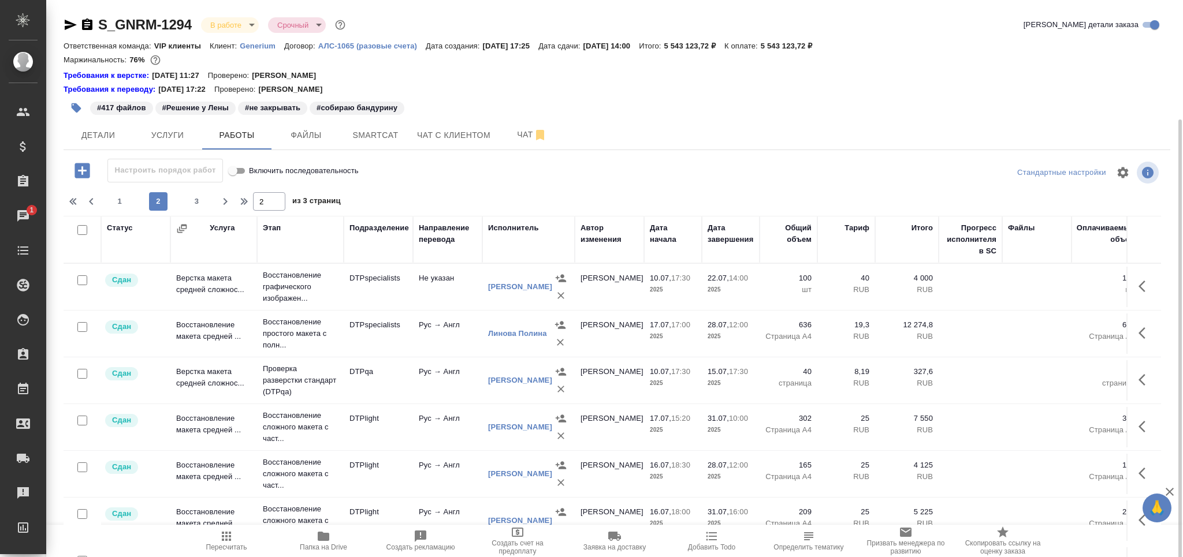
scroll to position [855, 0]
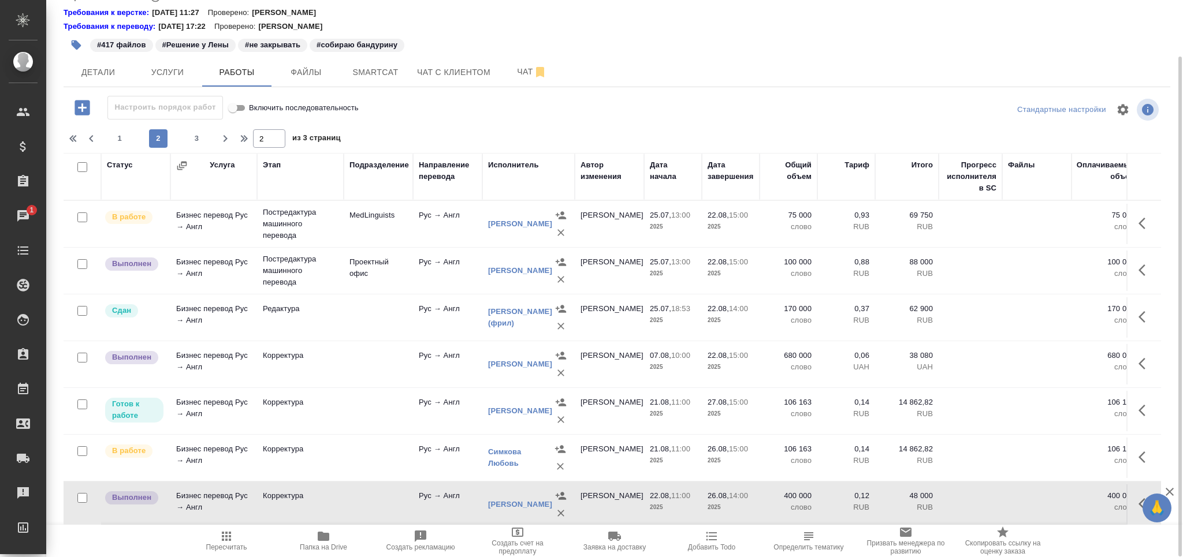
click at [373, 444] on td at bounding box center [378, 458] width 69 height 40
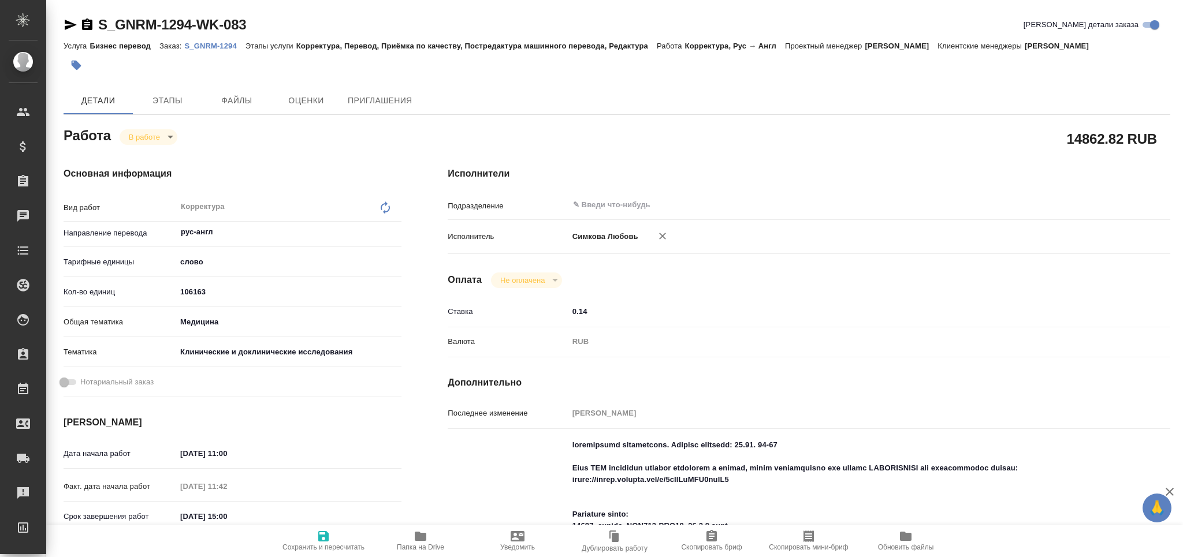
type textarea "x"
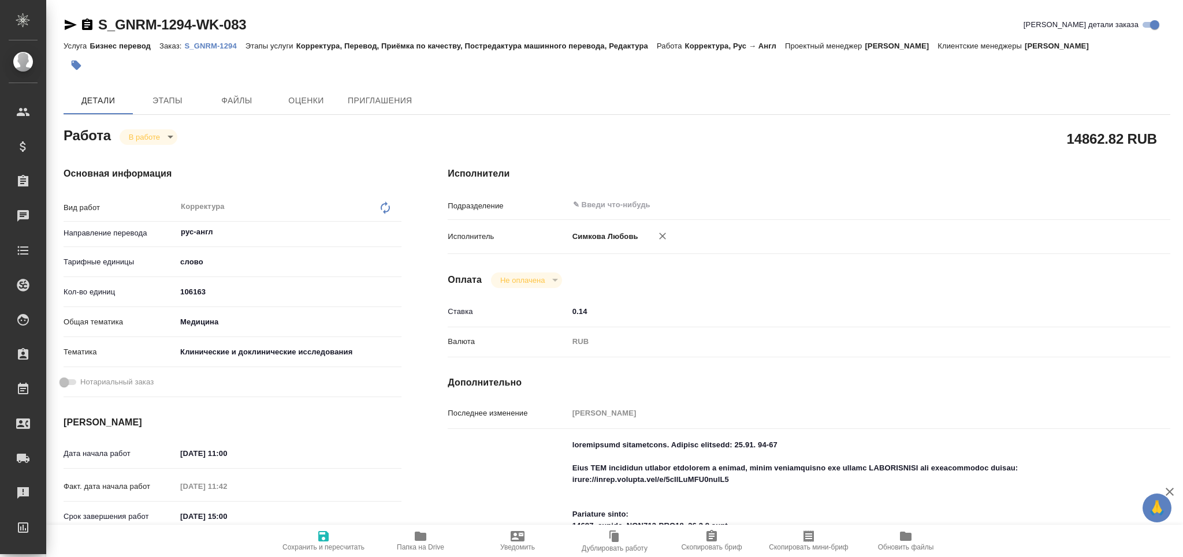
type textarea "x"
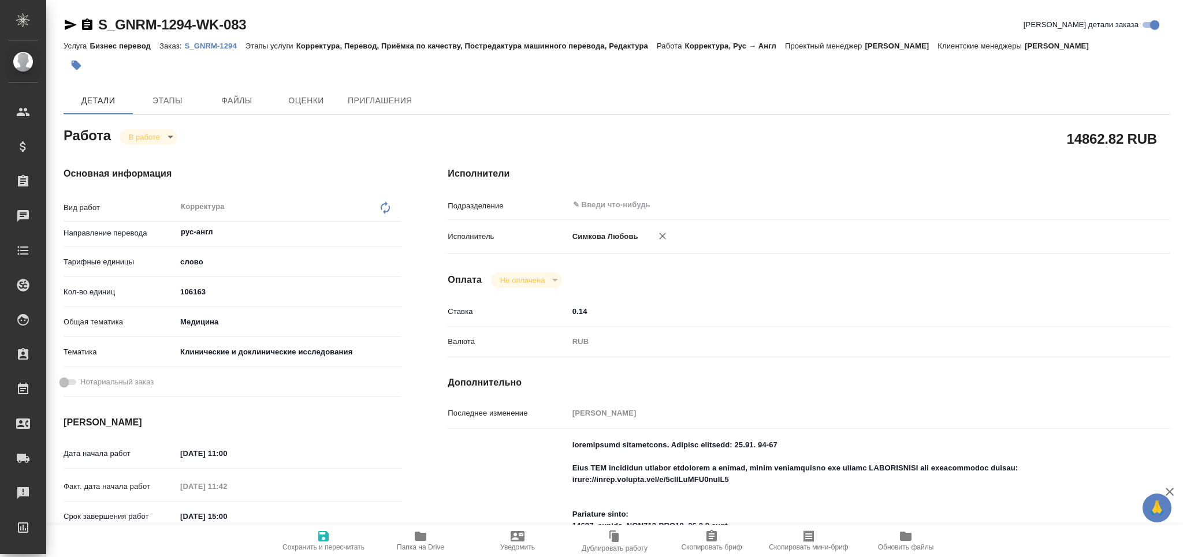
type textarea "x"
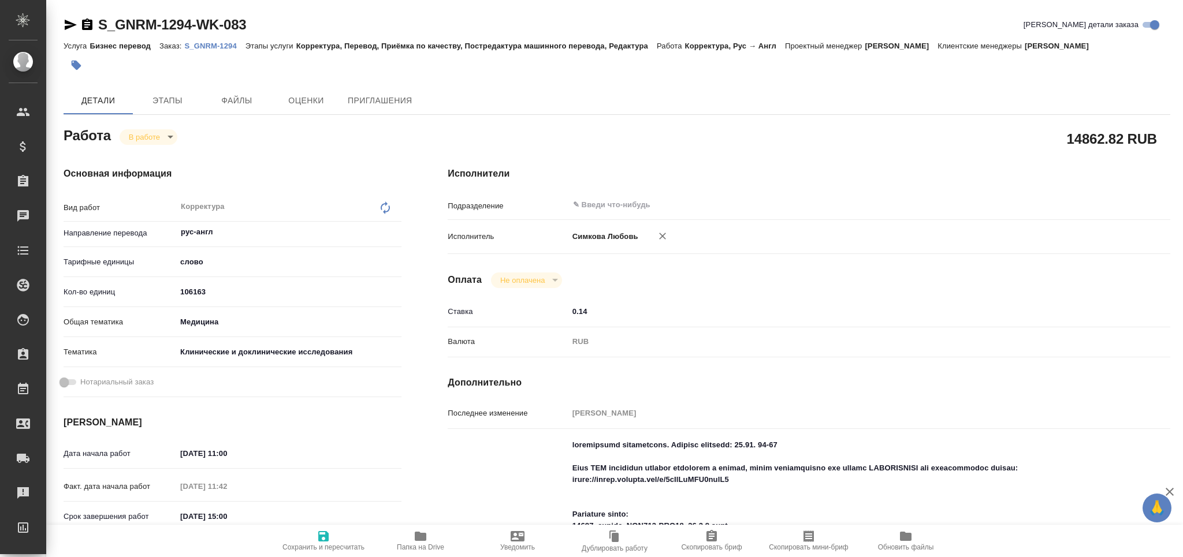
type textarea "x"
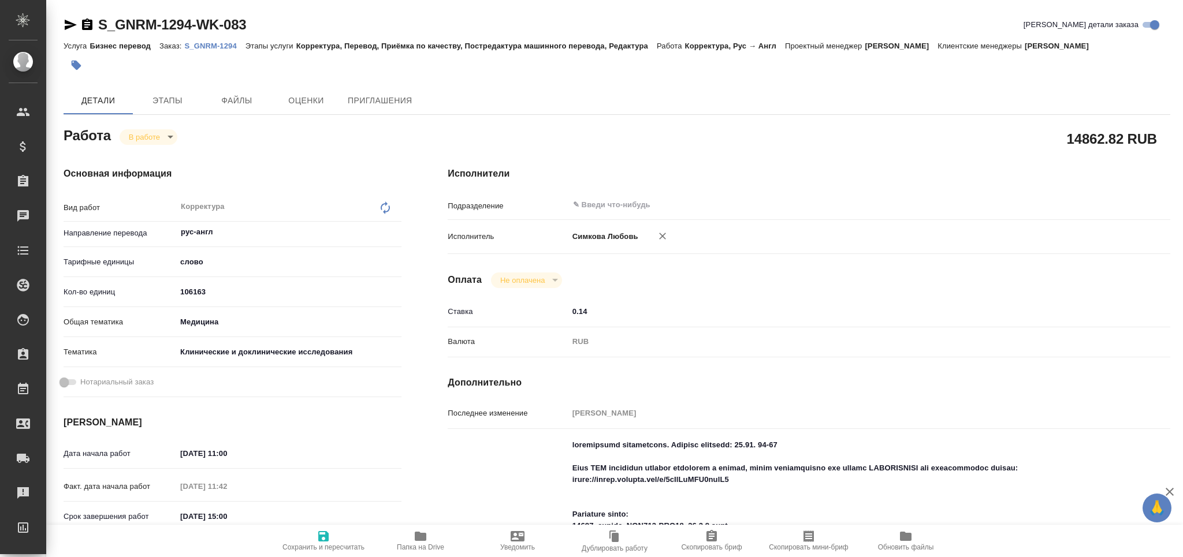
click at [414, 542] on icon "button" at bounding box center [421, 537] width 14 height 14
type textarea "x"
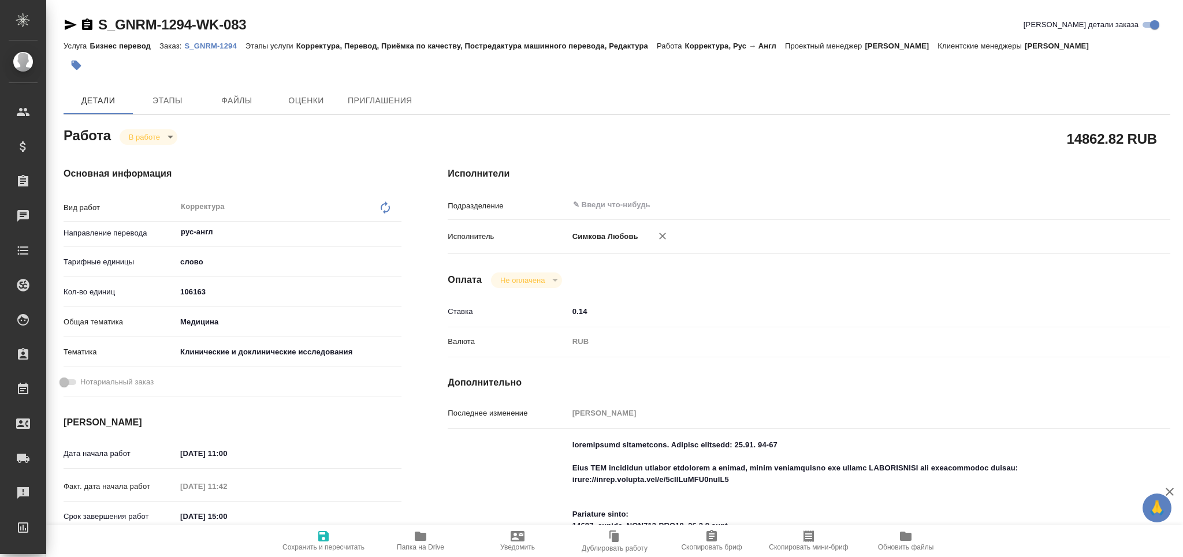
type textarea "x"
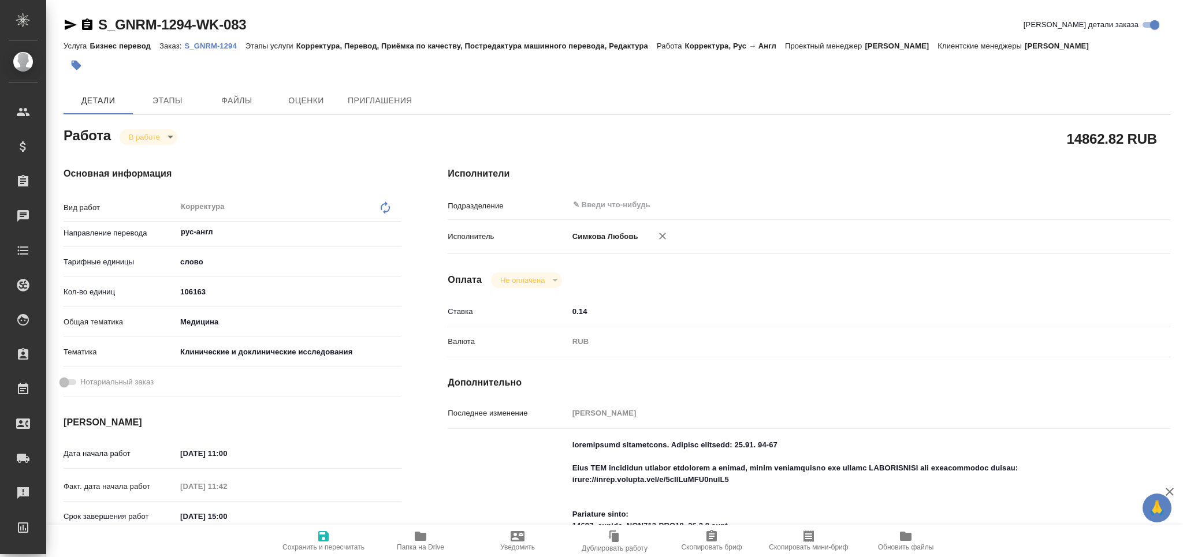
type textarea "x"
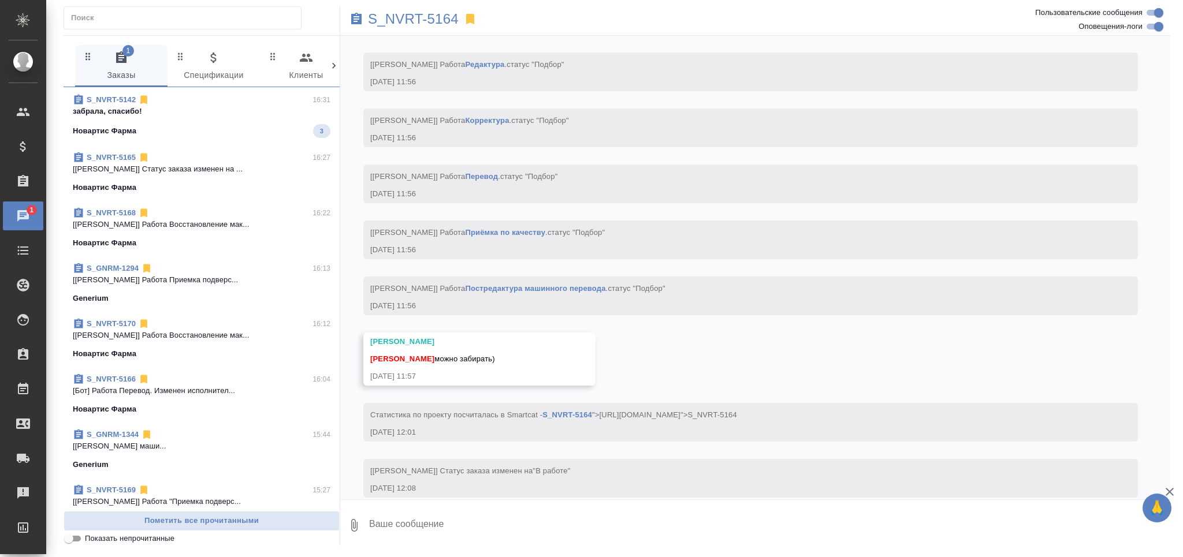
scroll to position [1969, 0]
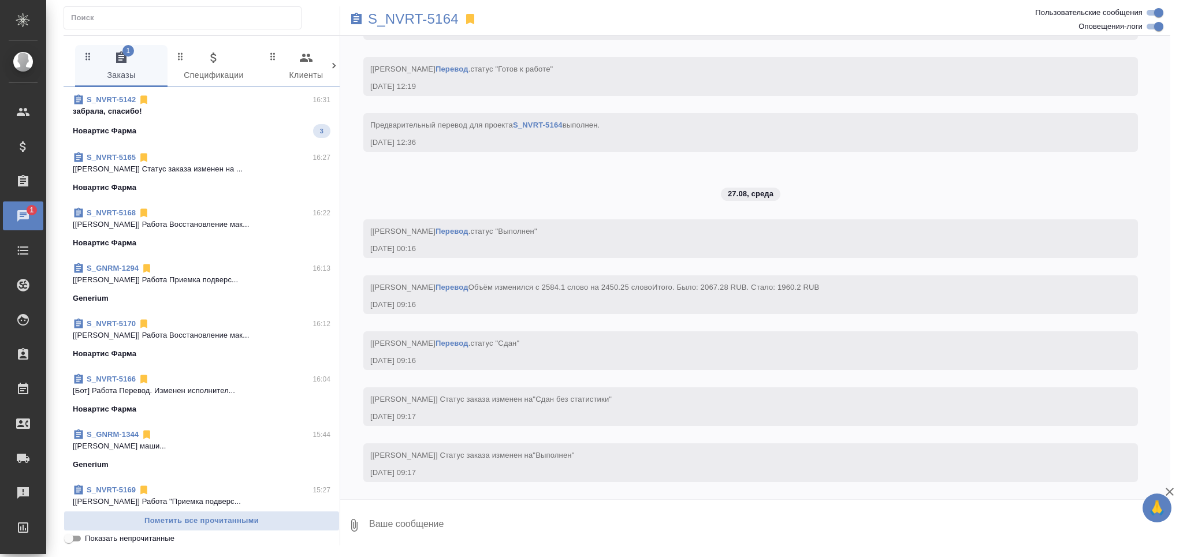
click at [217, 133] on div "Новартис Фарма 3" at bounding box center [202, 131] width 258 height 14
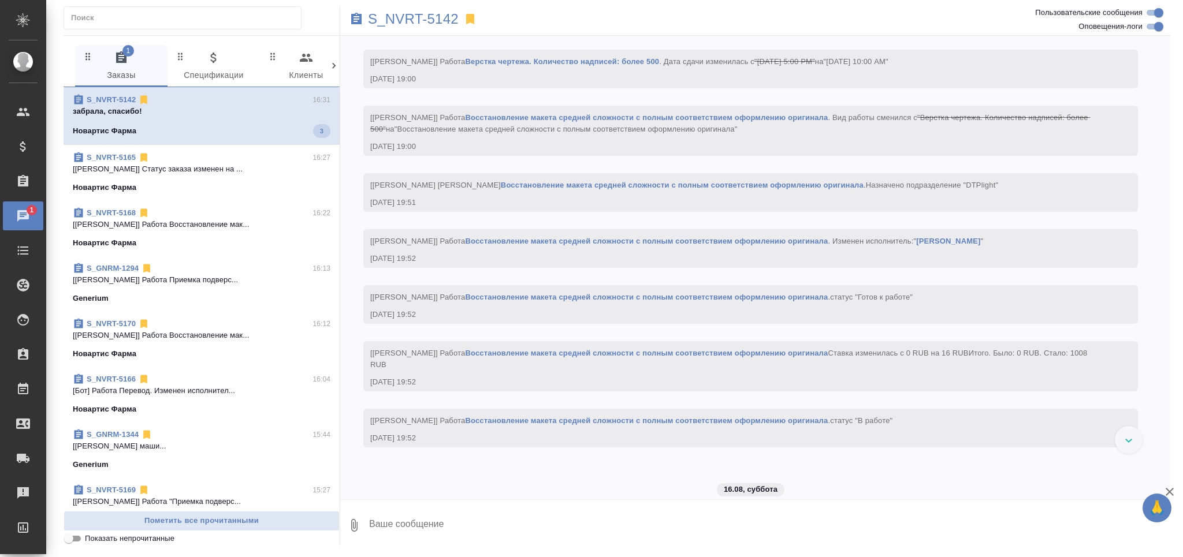
scroll to position [2540, 0]
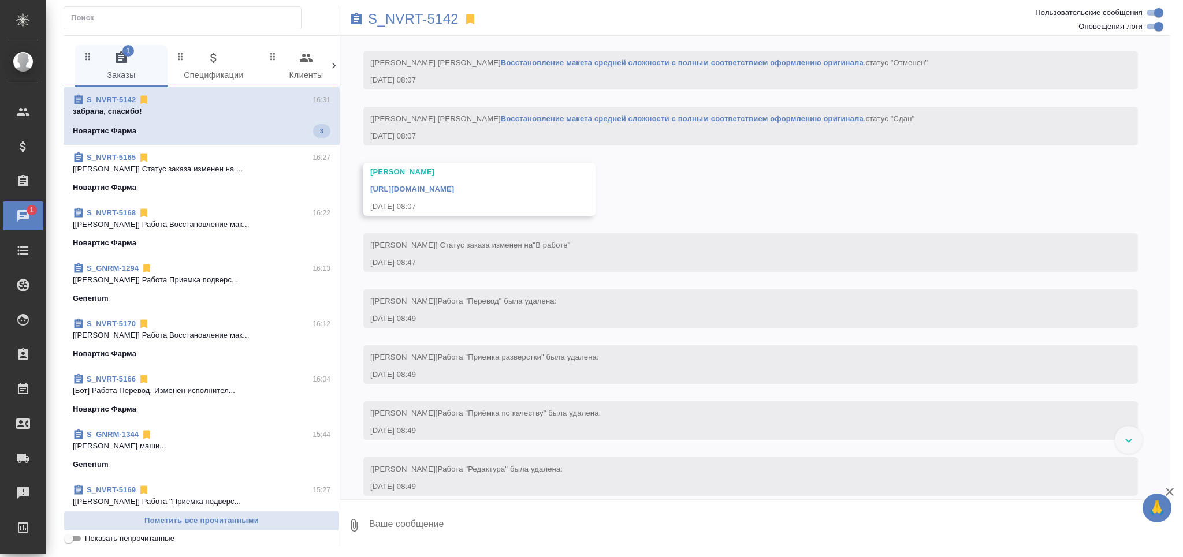
click at [72, 539] on input "Показать непрочитанные" at bounding box center [69, 539] width 42 height 14
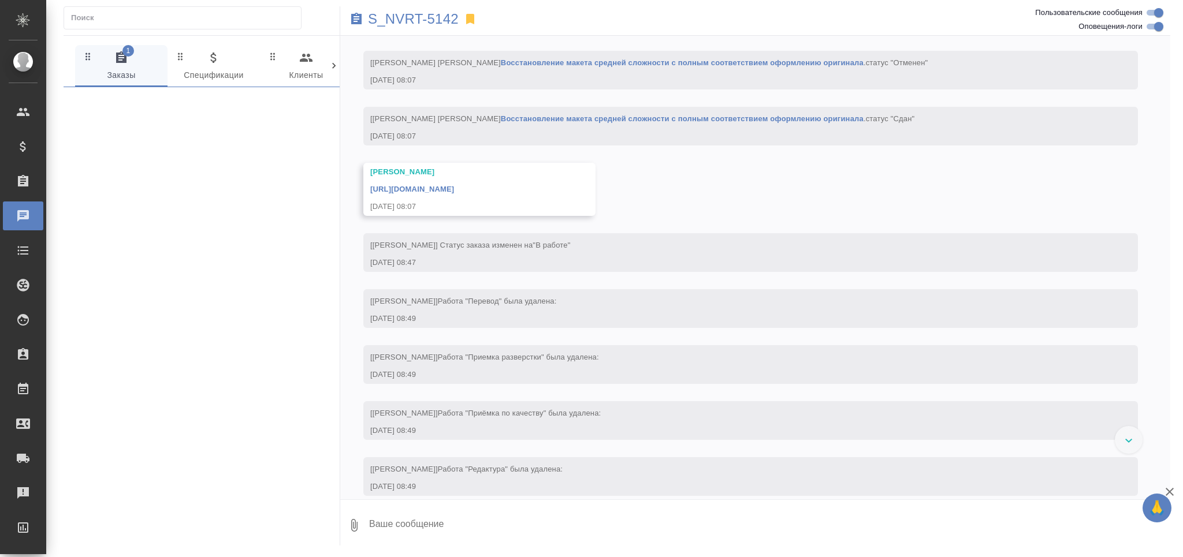
scroll to position [4855, 0]
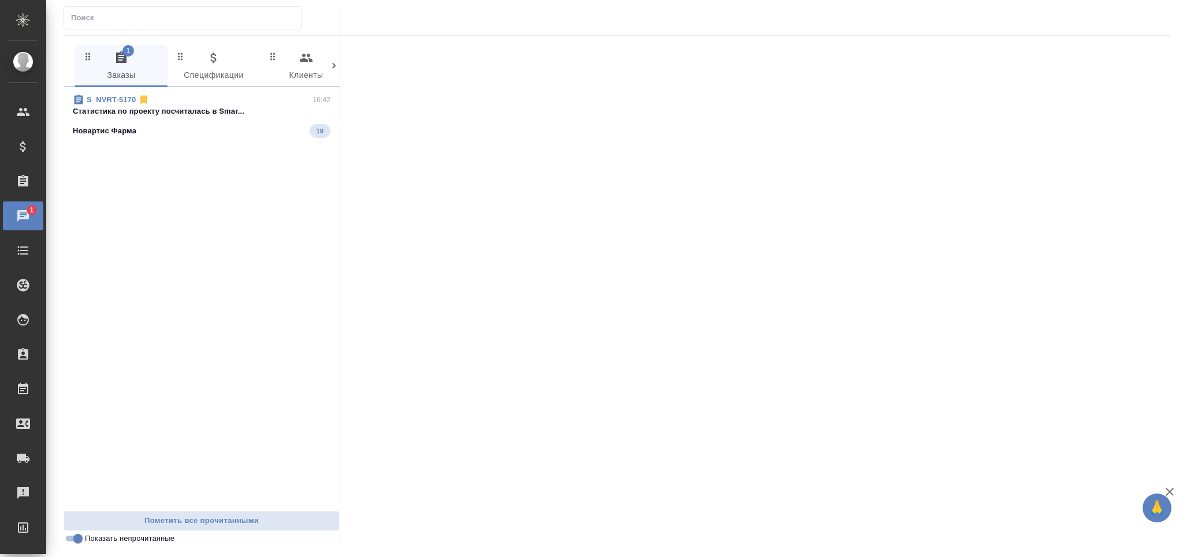
click at [162, 108] on p "Cтатистика по проекту посчиталась в Smar..." at bounding box center [202, 112] width 258 height 12
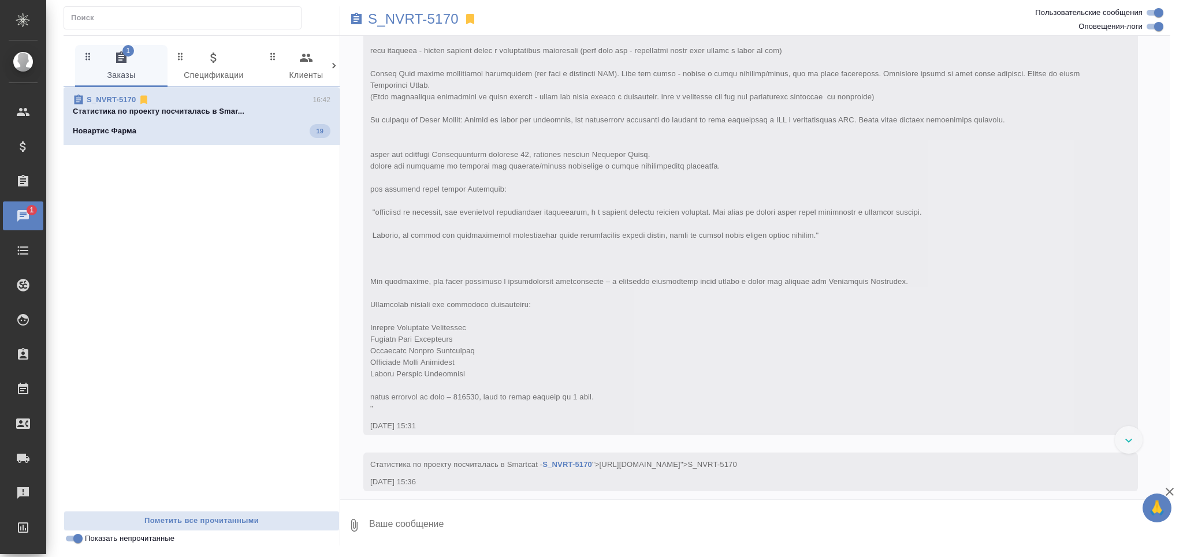
scroll to position [750, 0]
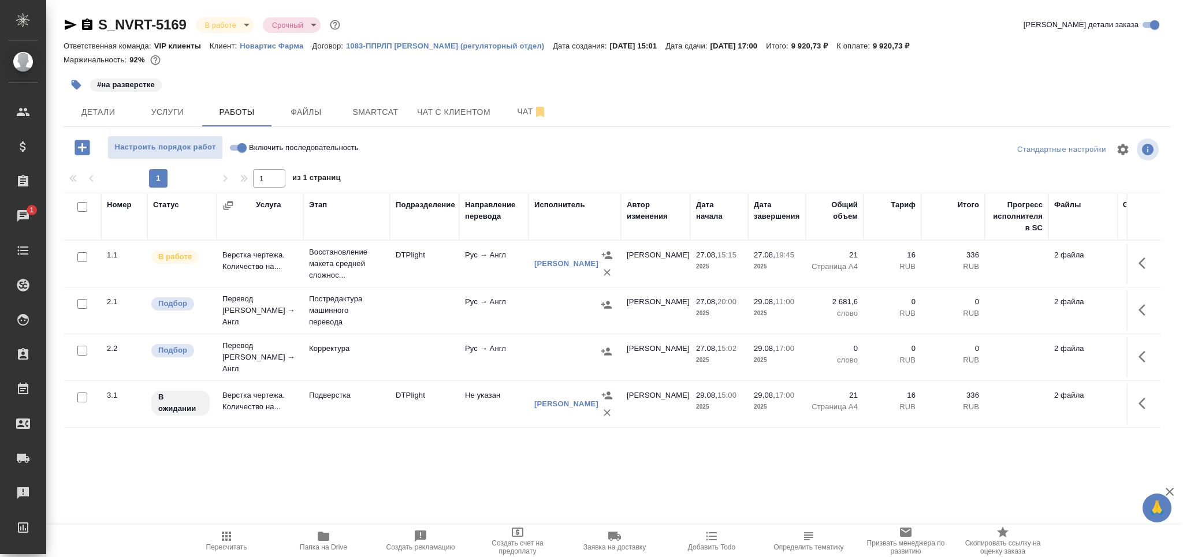
click at [226, 549] on span "Пересчитать" at bounding box center [226, 548] width 41 height 8
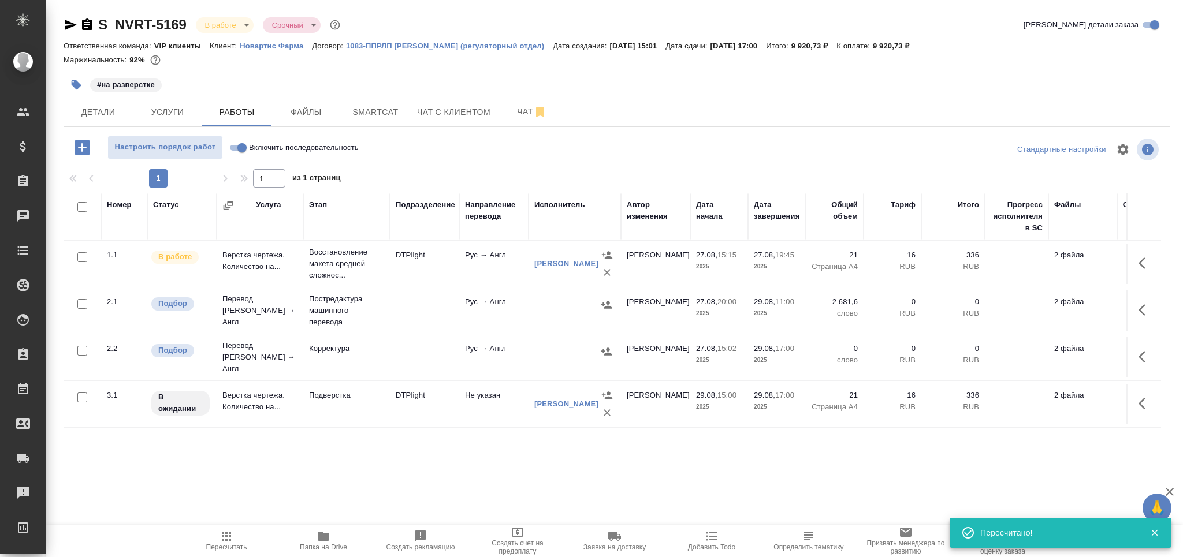
click at [233, 542] on span "Пересчитать" at bounding box center [226, 541] width 83 height 22
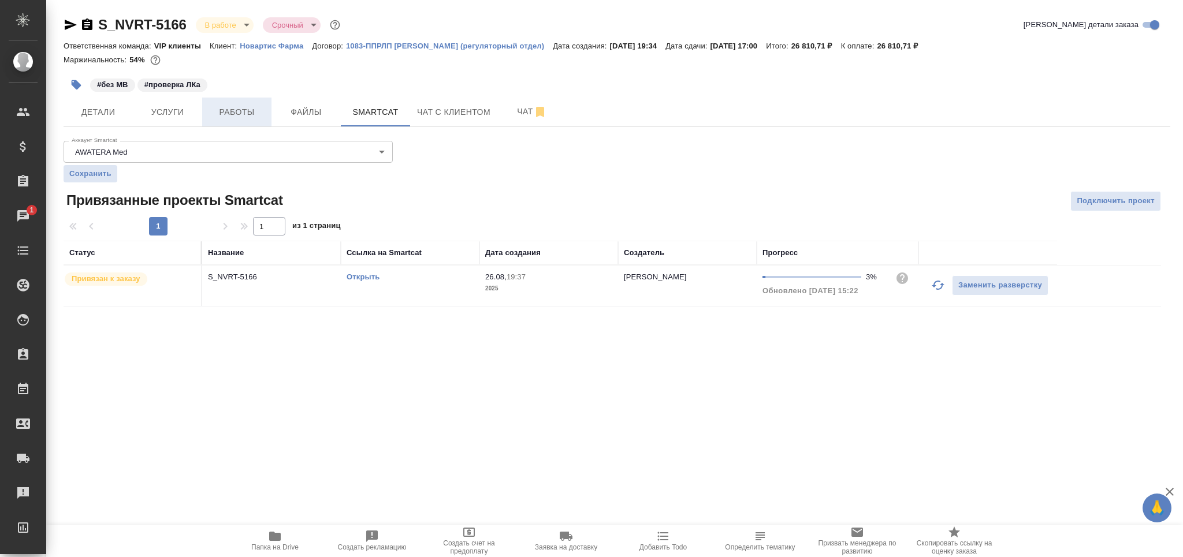
click at [234, 109] on span "Работы" at bounding box center [236, 112] width 55 height 14
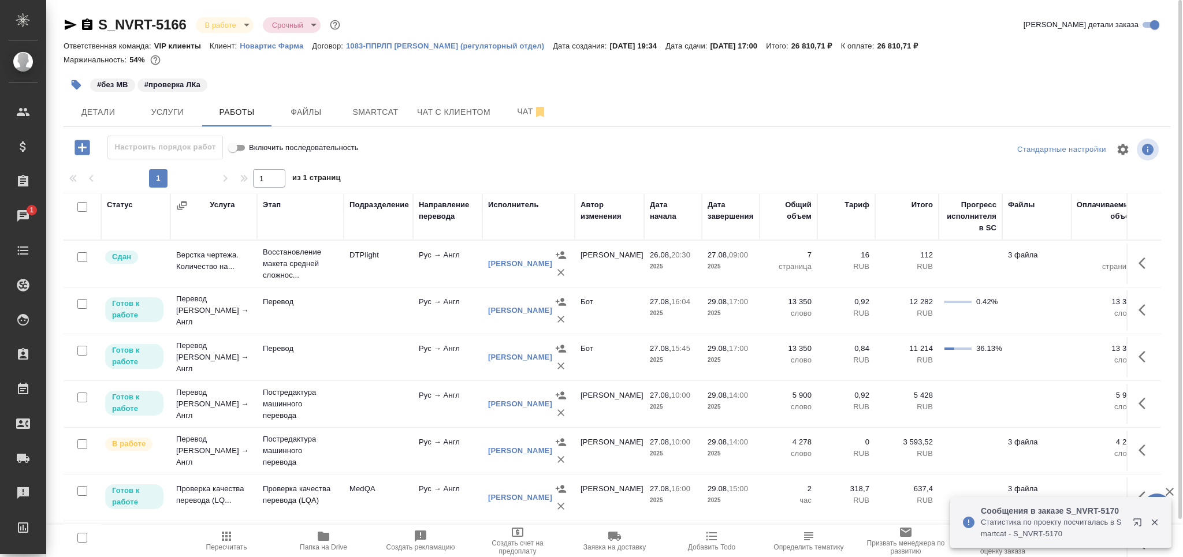
scroll to position [40, 0]
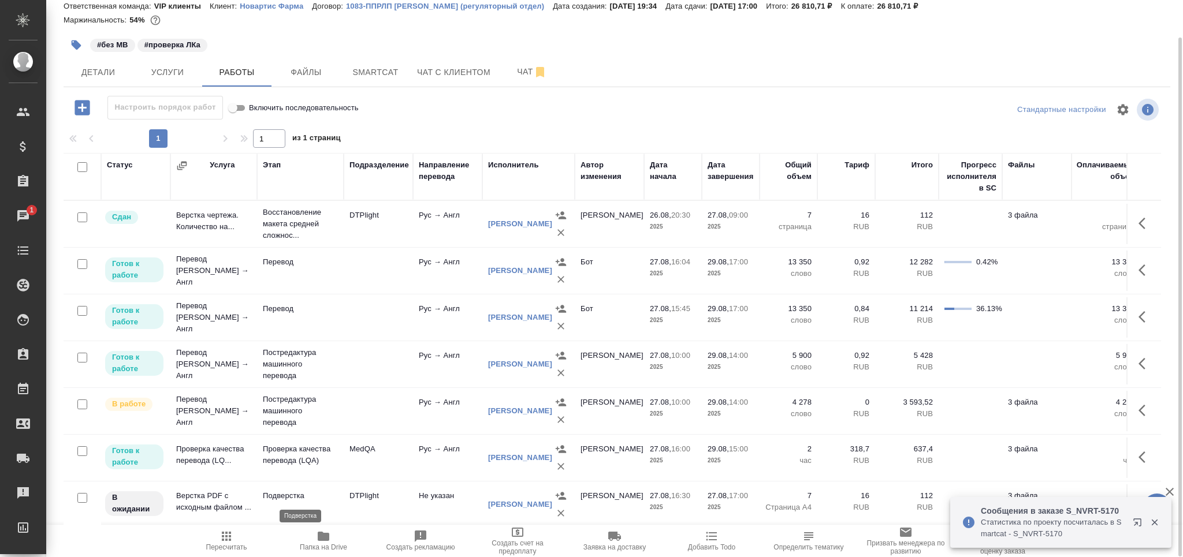
click at [263, 496] on p "Подверстка" at bounding box center [300, 496] width 75 height 12
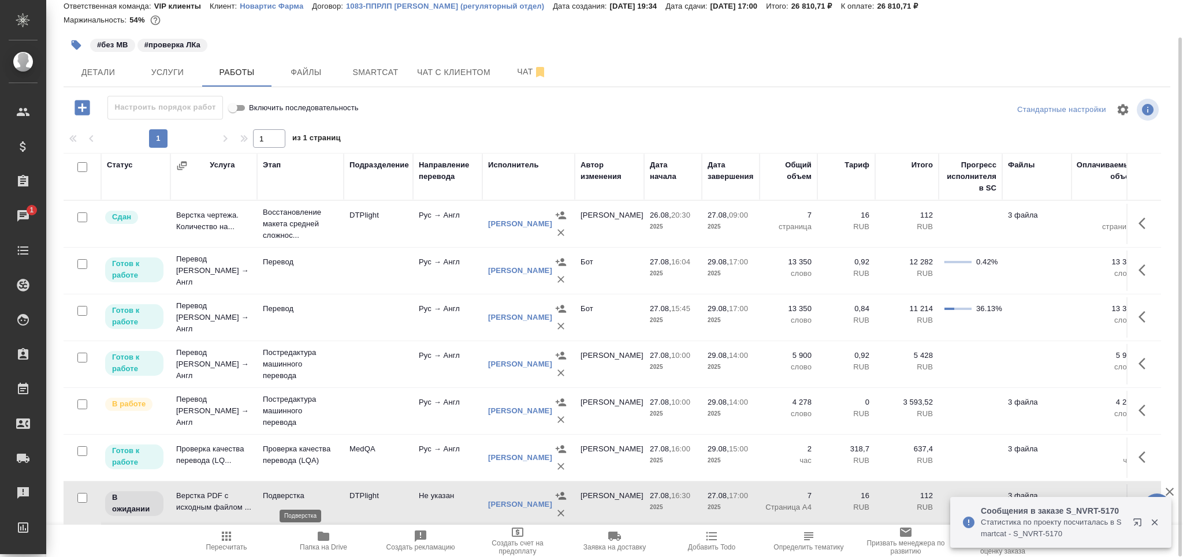
click at [263, 496] on p "Подверстка" at bounding box center [300, 496] width 75 height 12
click at [225, 542] on icon "button" at bounding box center [227, 537] width 14 height 14
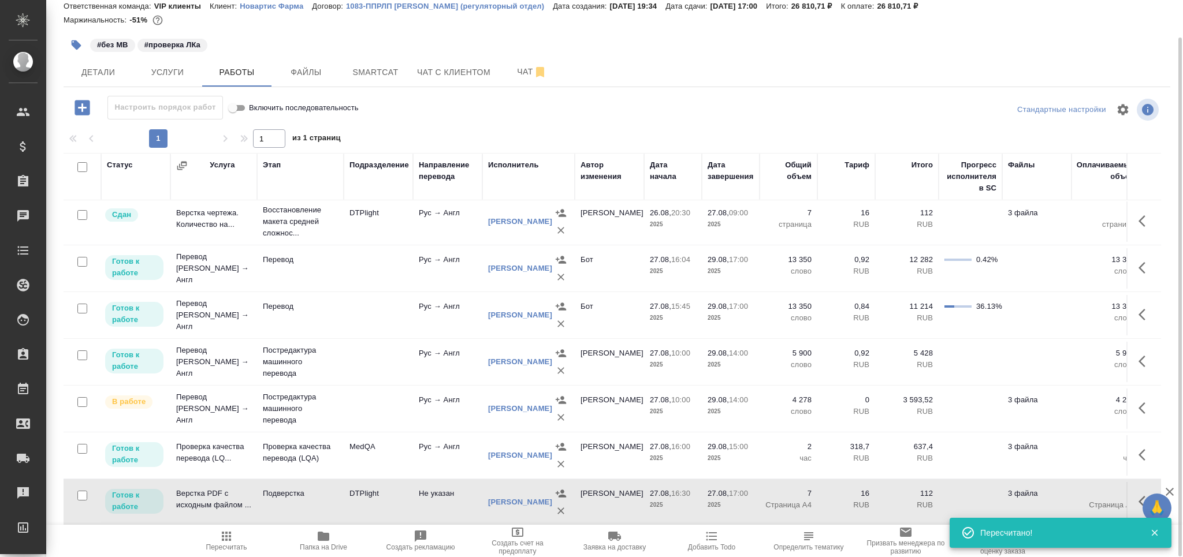
scroll to position [0, 0]
click at [226, 537] on icon "button" at bounding box center [226, 536] width 9 height 9
click at [224, 541] on icon "button" at bounding box center [227, 537] width 14 height 14
click at [335, 493] on p "Подверстка" at bounding box center [300, 496] width 75 height 12
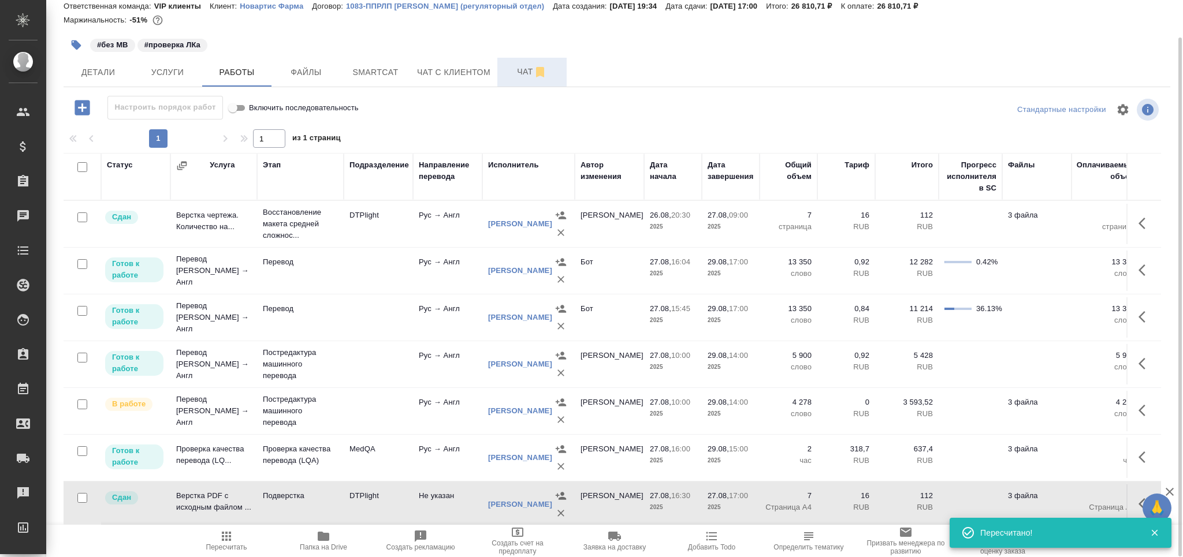
click at [522, 75] on span "Чат" at bounding box center [531, 72] width 55 height 14
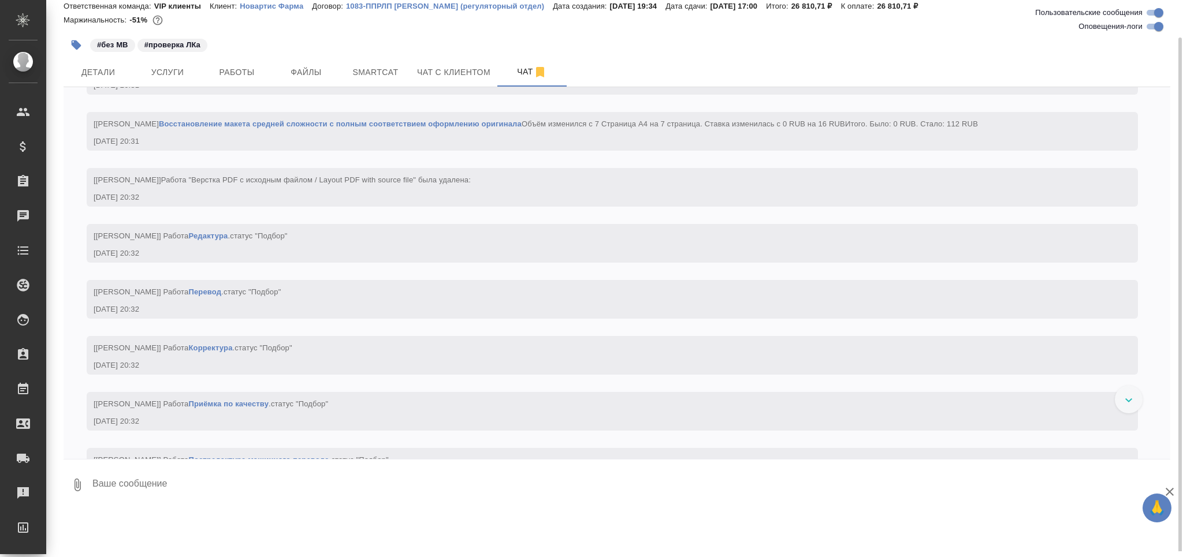
click at [144, 484] on textarea at bounding box center [630, 485] width 1079 height 39
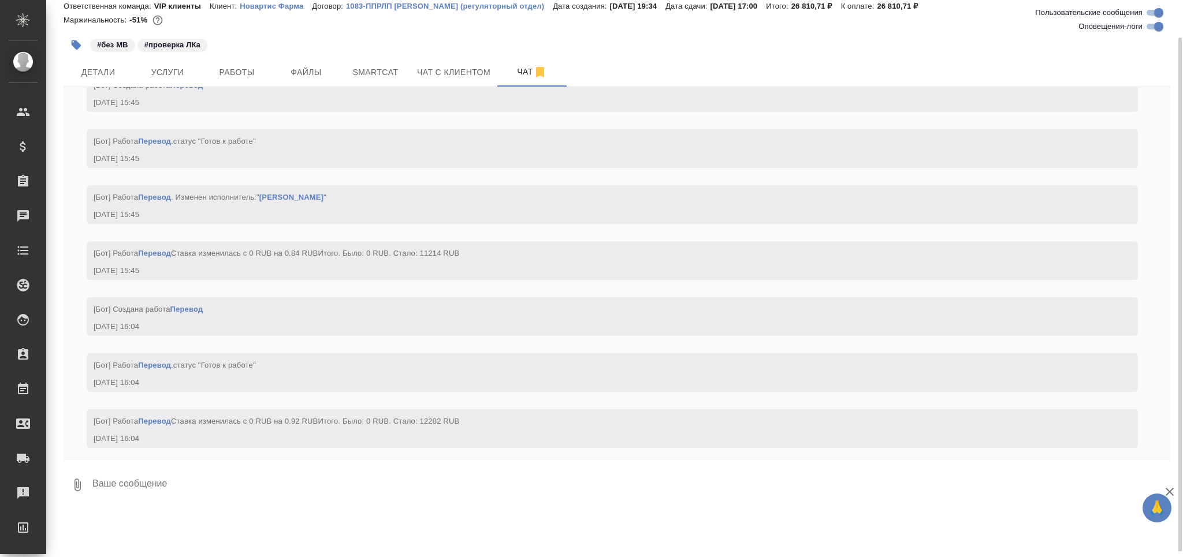
scroll to position [7244, 0]
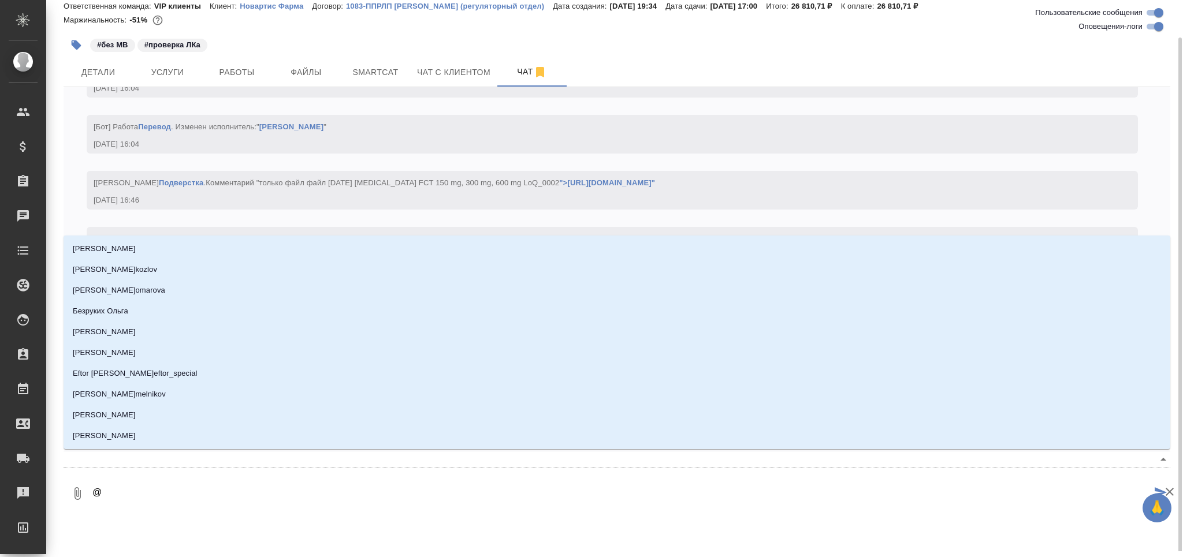
type textarea "@д"
type input "д"
type textarea "@ди"
type input "ди"
type textarea "@дил"
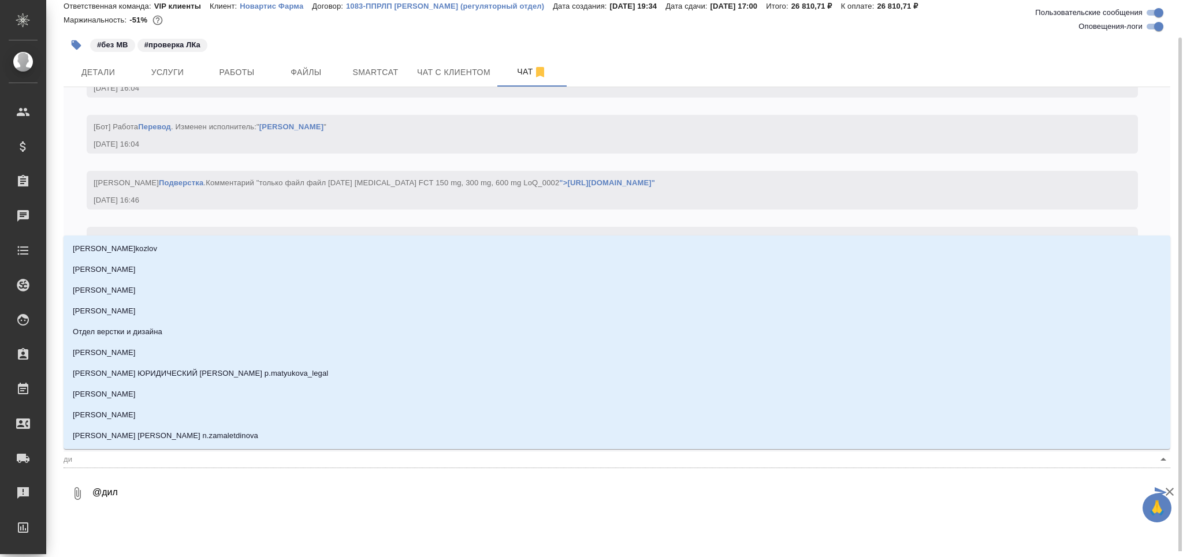
type input "дил"
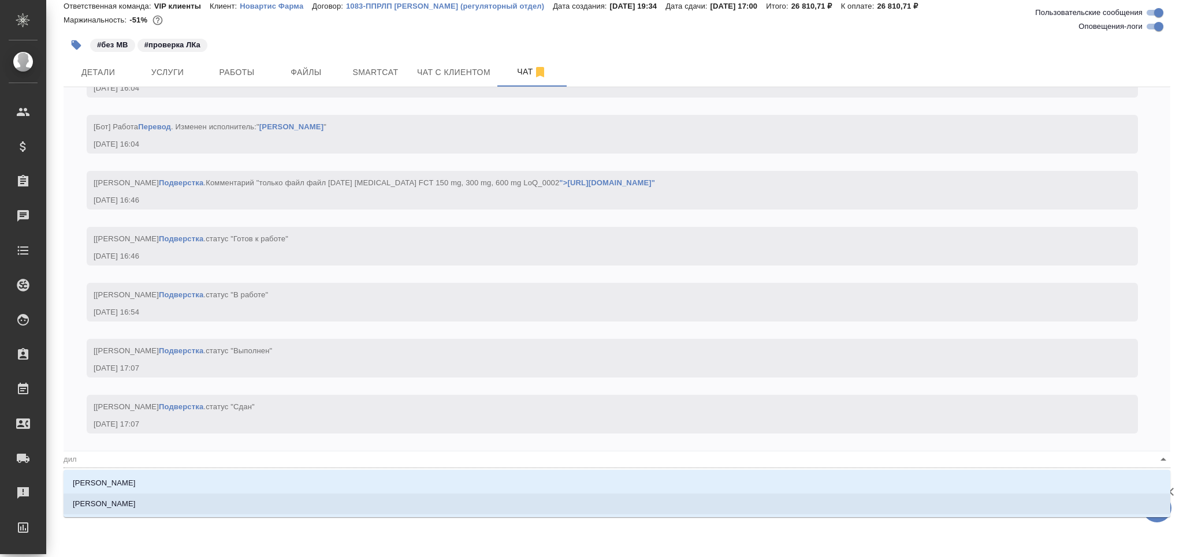
click at [133, 503] on p "Сайдашева Диляра" at bounding box center [104, 505] width 63 height 12
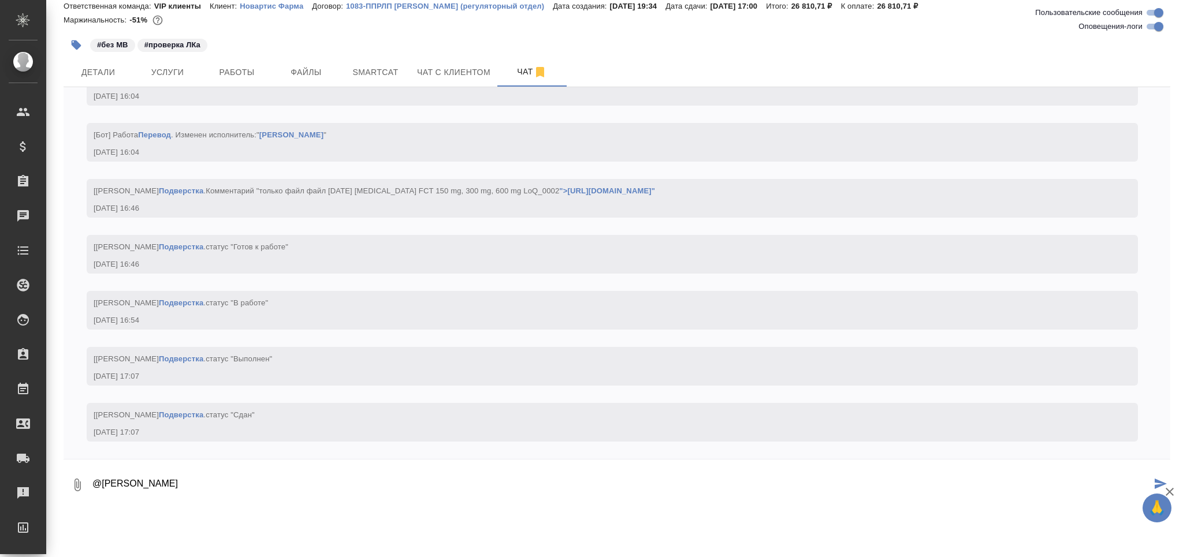
paste textarea "https://drive.awatera.com/apps/files/files/10212079?dir=/Shares/Novartos_Pharma…"
type textarea "@Сайдашева Диляра https://drive.awatera.com/apps/files/files/10212079?dir=/Shar…"
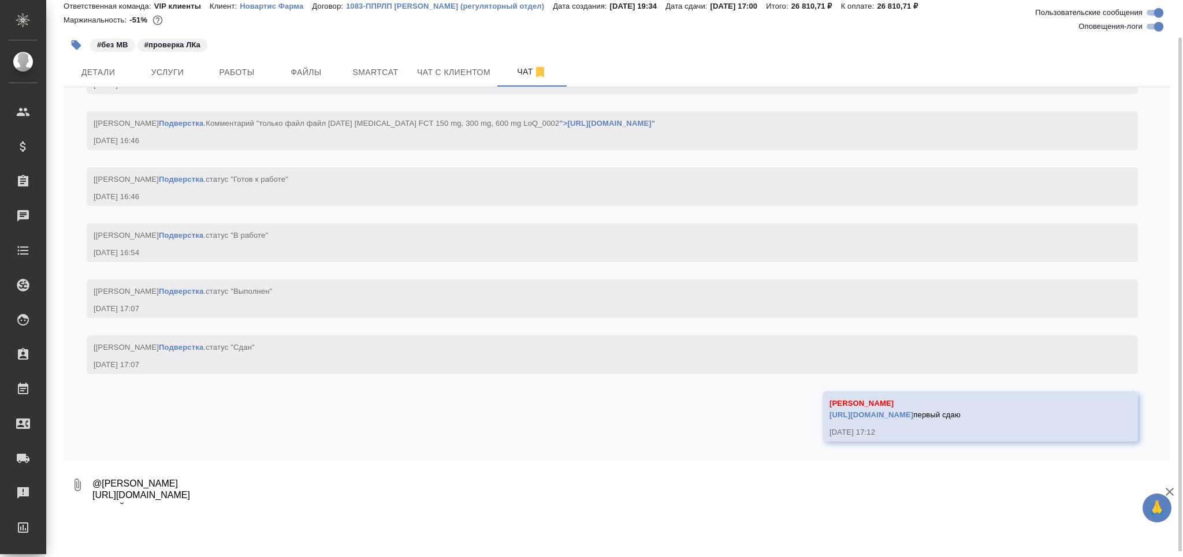
scroll to position [7323, 0]
click at [218, 76] on span "Работы" at bounding box center [236, 72] width 55 height 14
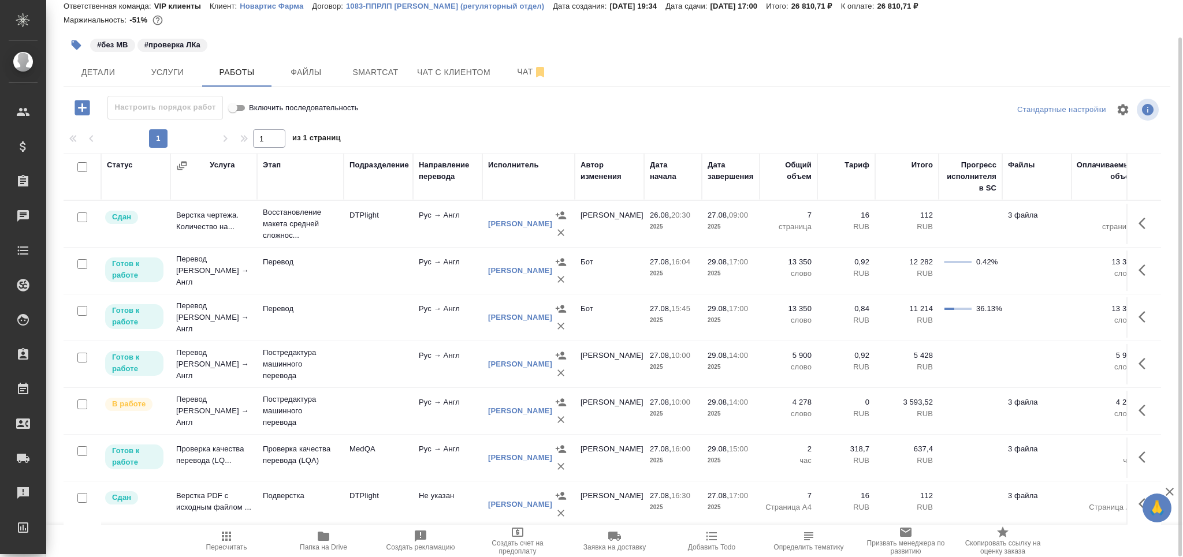
click at [74, 42] on icon "button" at bounding box center [77, 45] width 10 height 10
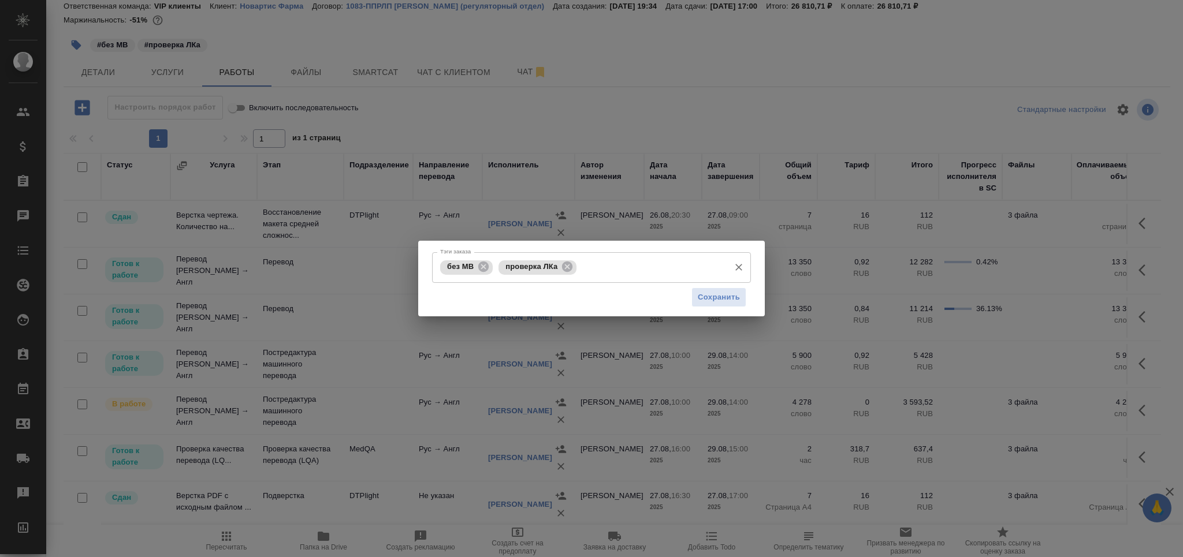
click at [643, 258] on input "Тэги заказа" at bounding box center [651, 268] width 144 height 20
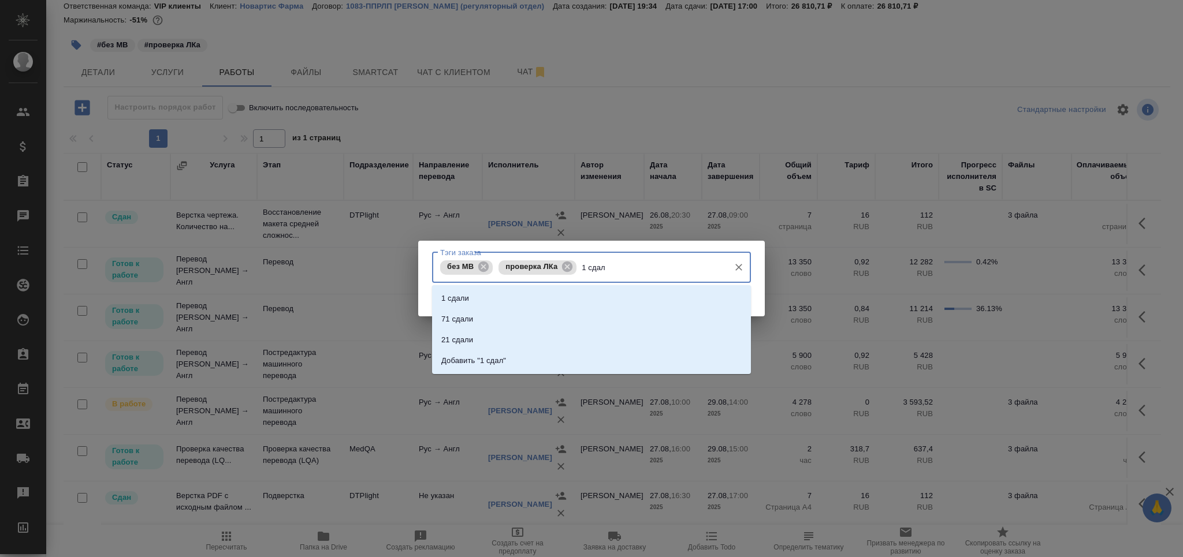
type input "1 сдали"
click at [564, 301] on li "1 сдали" at bounding box center [591, 298] width 319 height 21
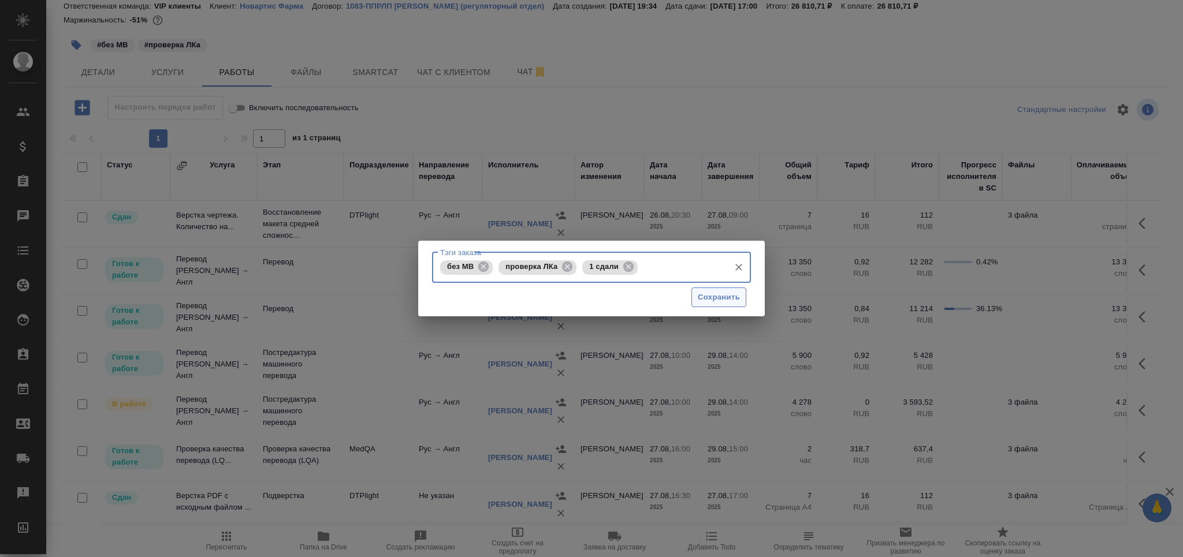
click at [708, 300] on span "Сохранить" at bounding box center [719, 297] width 42 height 13
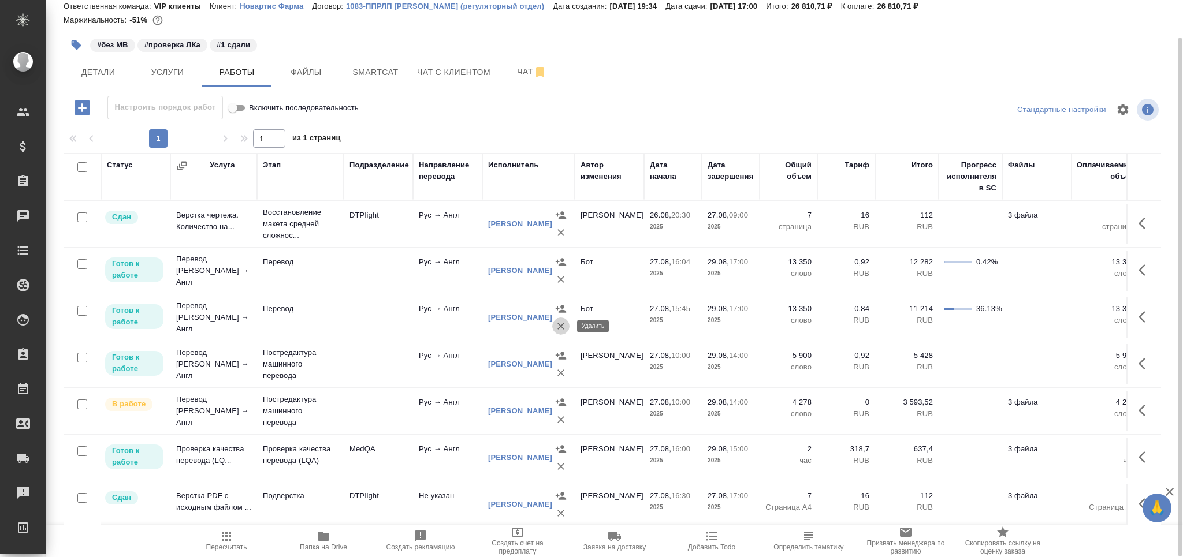
click at [560, 328] on icon "button" at bounding box center [561, 327] width 12 height 12
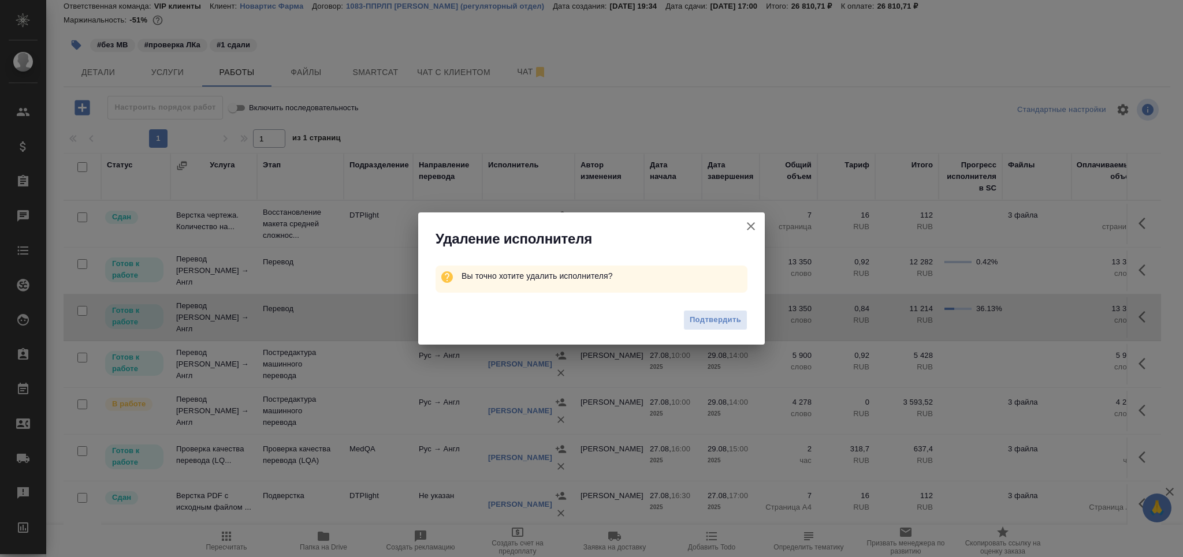
drag, startPoint x: 707, startPoint y: 317, endPoint x: 594, endPoint y: 318, distance: 112.1
click at [707, 317] on span "Подтвердить" at bounding box center [715, 320] width 51 height 13
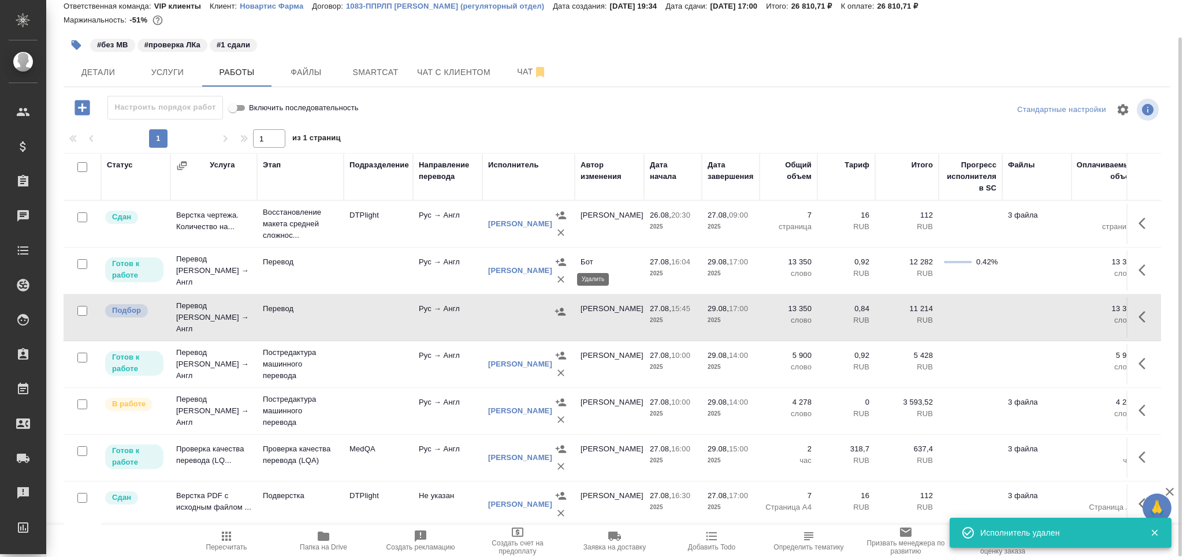
click at [560, 277] on icon "button" at bounding box center [561, 280] width 12 height 12
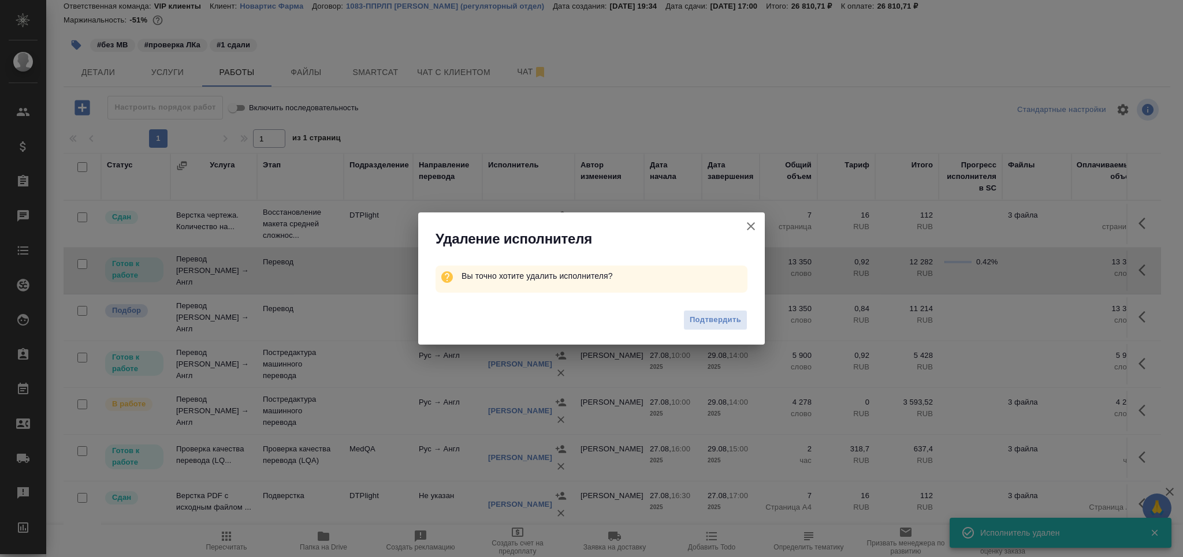
drag, startPoint x: 698, startPoint y: 325, endPoint x: 505, endPoint y: 347, distance: 194.8
click at [698, 326] on span "Подтвердить" at bounding box center [715, 320] width 51 height 13
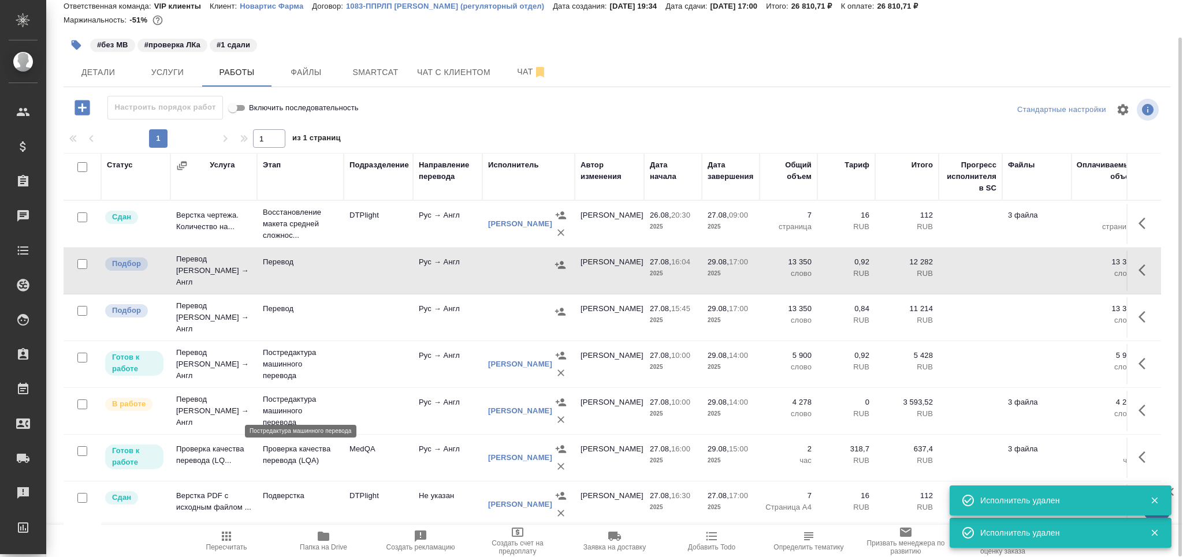
click at [334, 400] on p "Постредактура машинного перевода" at bounding box center [300, 411] width 75 height 35
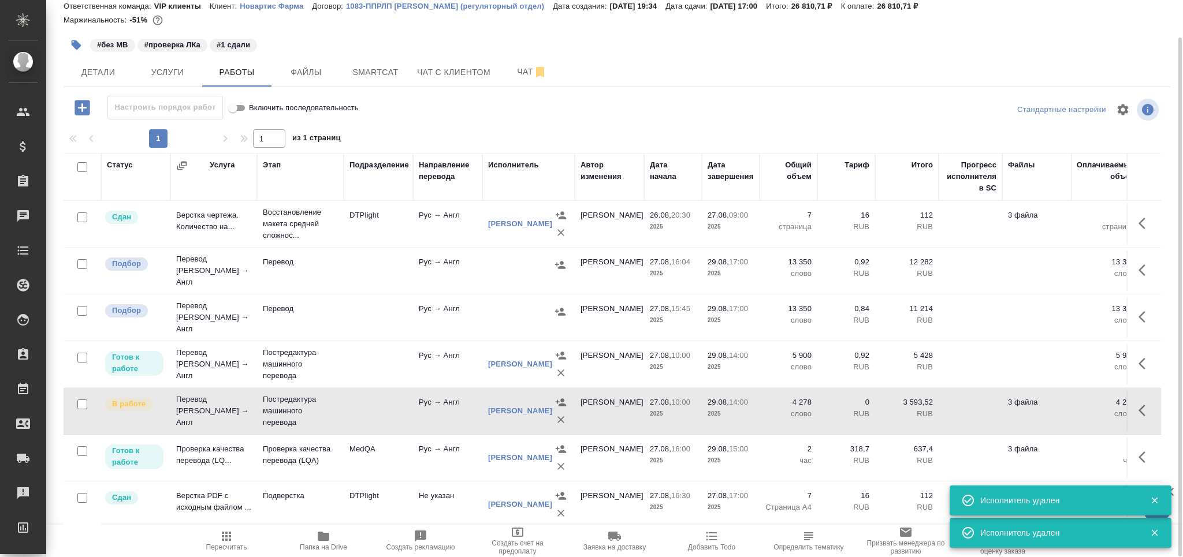
click at [344, 410] on td at bounding box center [378, 411] width 69 height 40
click at [222, 539] on icon "button" at bounding box center [227, 537] width 14 height 14
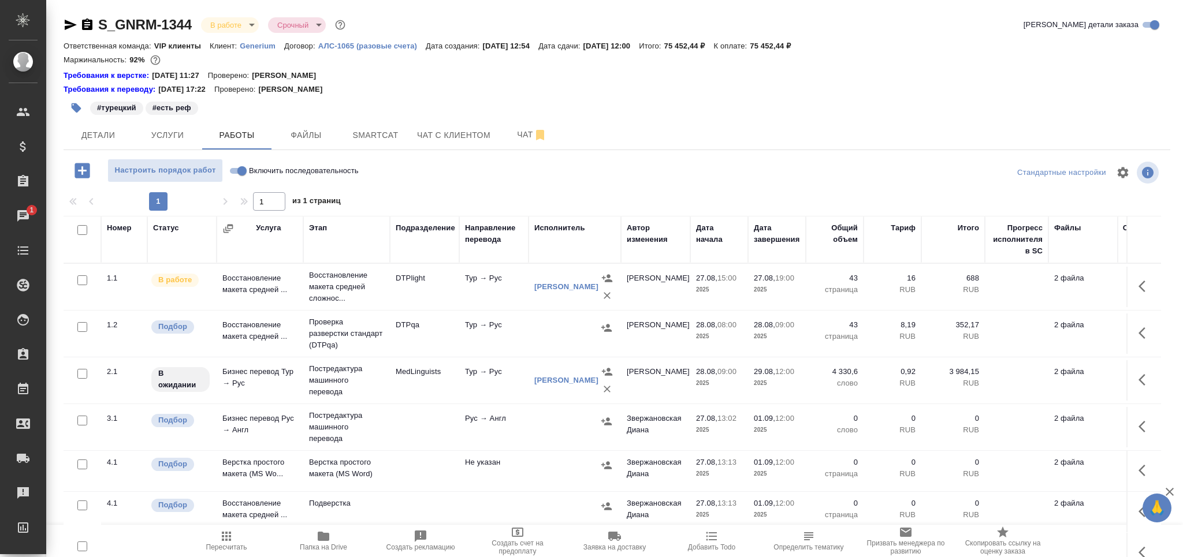
click at [226, 543] on icon "button" at bounding box center [227, 537] width 14 height 14
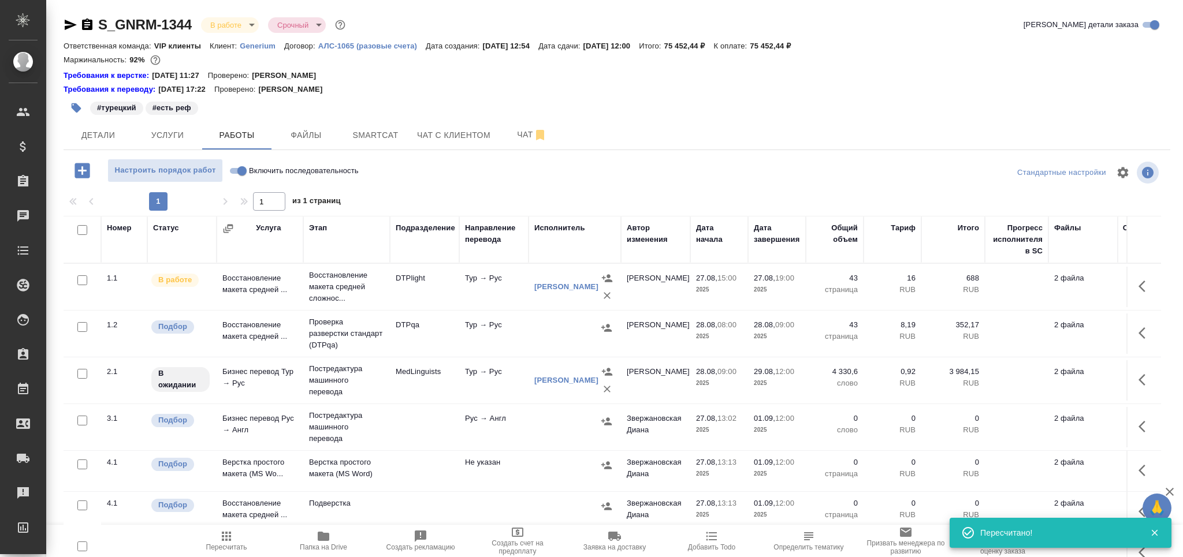
click at [235, 540] on span "Пересчитать" at bounding box center [226, 541] width 83 height 22
click at [235, 546] on span "Пересчитать" at bounding box center [226, 548] width 41 height 8
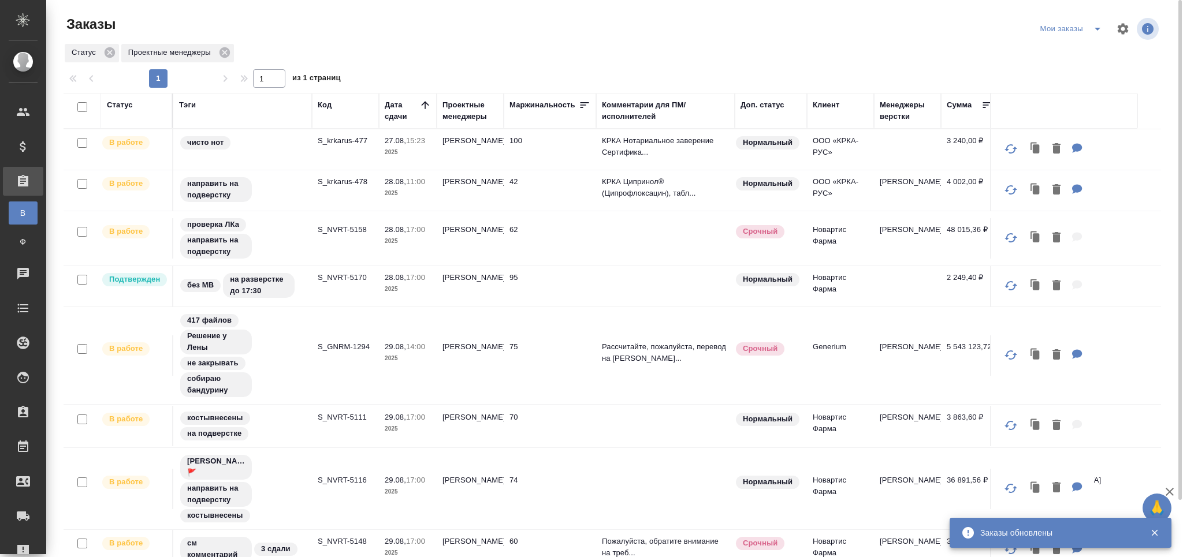
click at [351, 273] on p "S_NVRT-5170" at bounding box center [345, 278] width 55 height 12
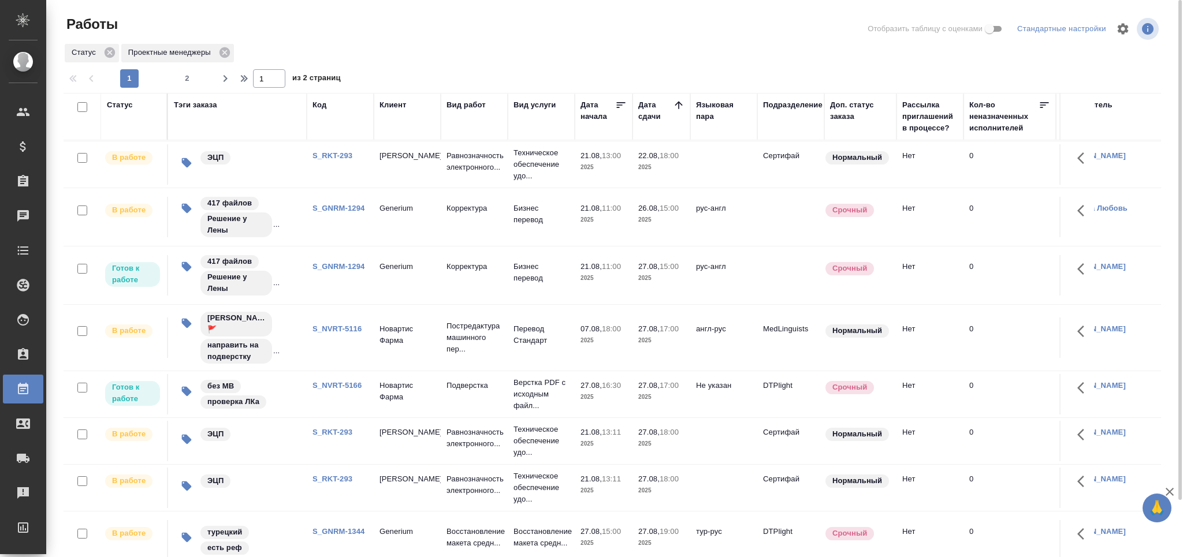
scroll to position [101, 0]
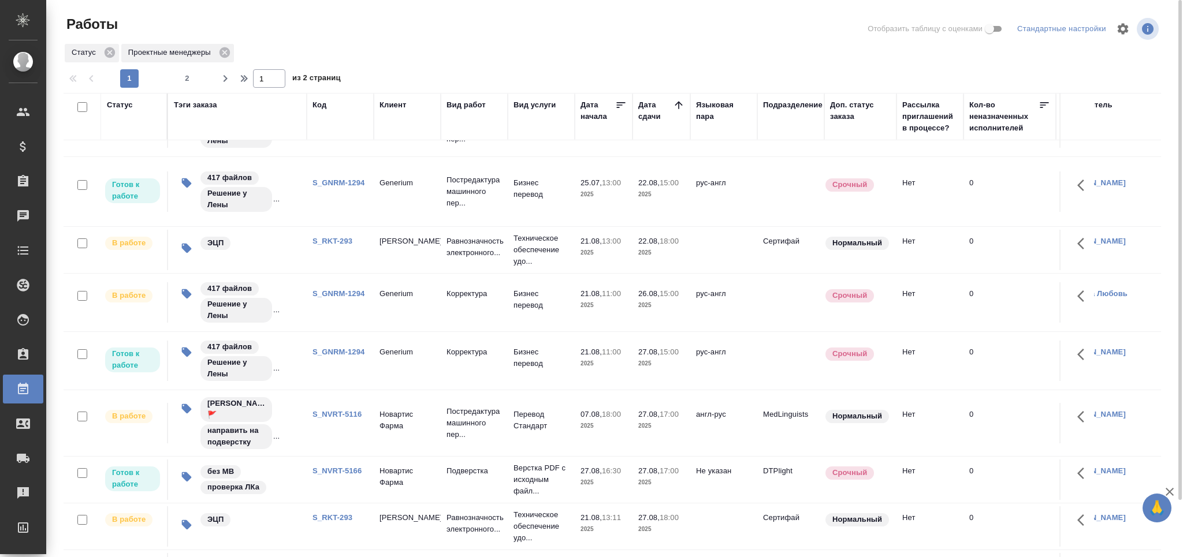
click at [334, 410] on link "S_NVRT-5116" at bounding box center [337, 414] width 49 height 9
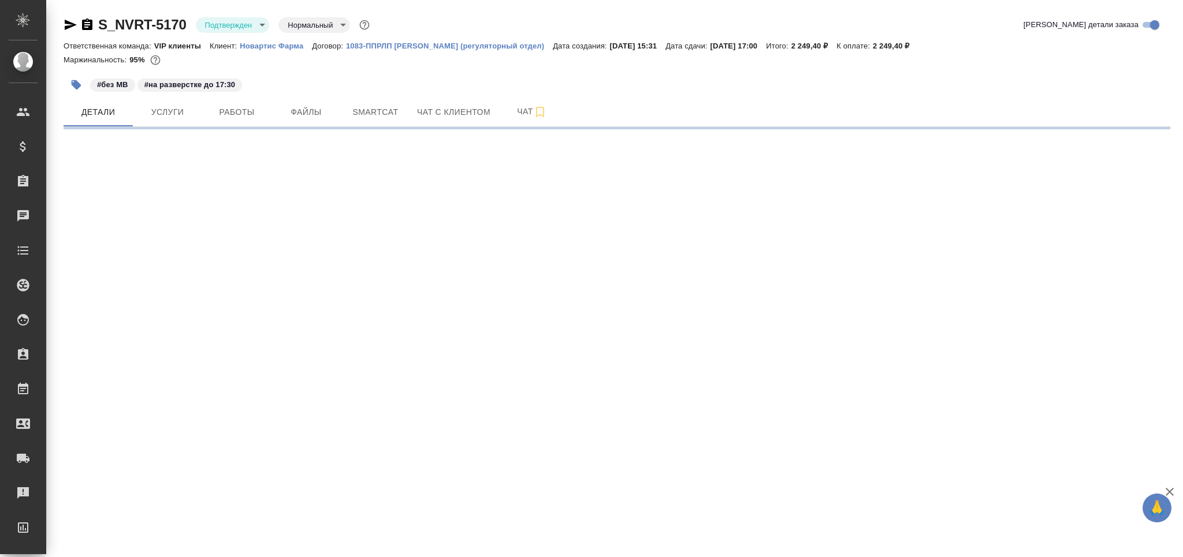
select select "RU"
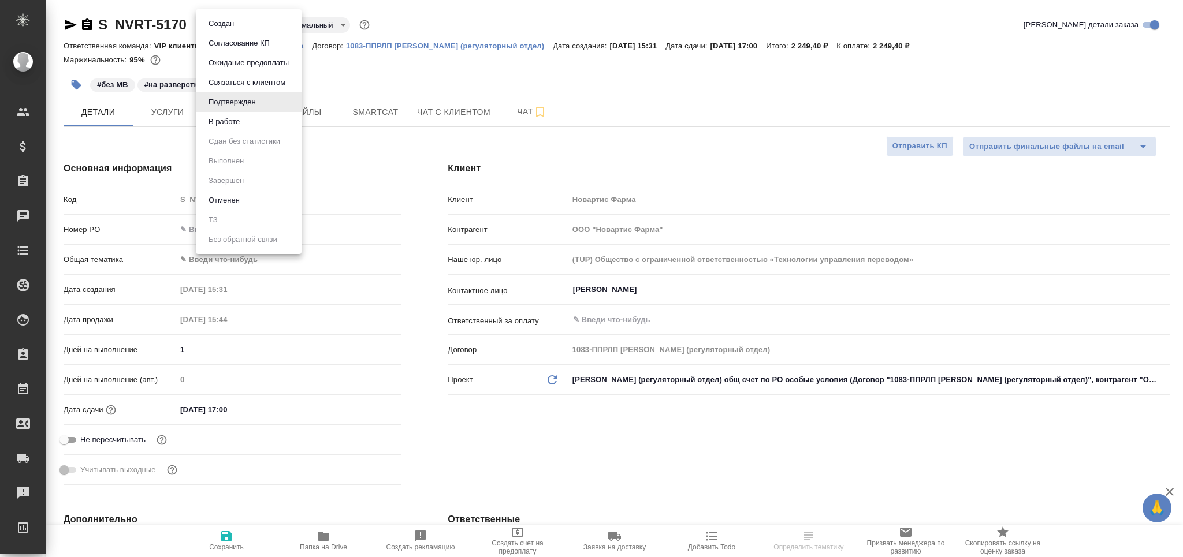
click at [227, 23] on body "🙏 .cls-1 fill:#fff; AWATERA Grabko [PERSON_NAME] Спецификации Заказы Чаты Todo …" at bounding box center [591, 278] width 1183 height 557
type textarea "x"
click at [232, 117] on button "В работе" at bounding box center [224, 122] width 38 height 13
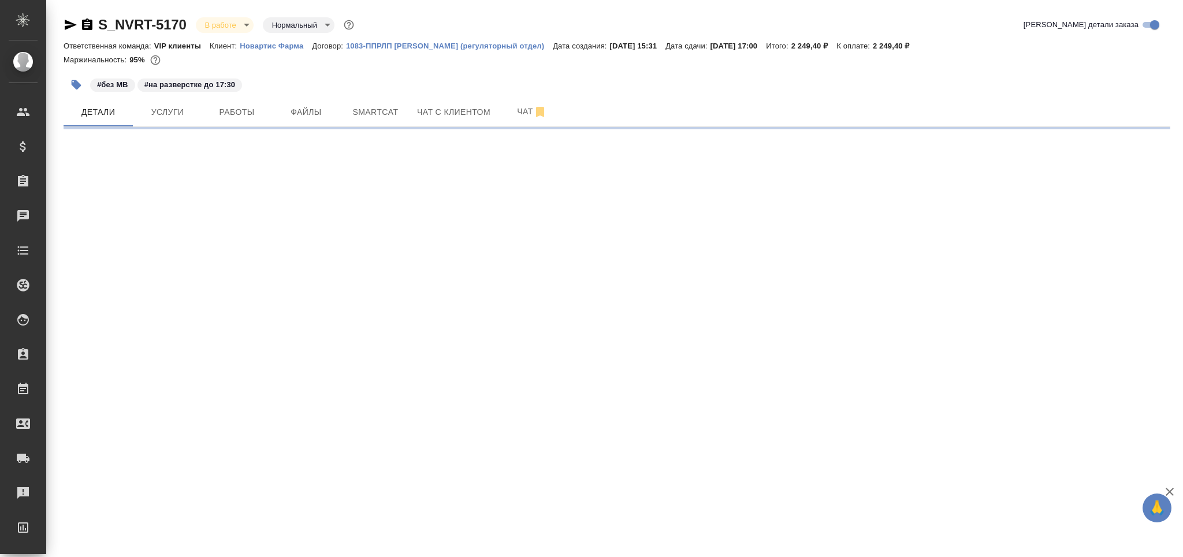
select select "RU"
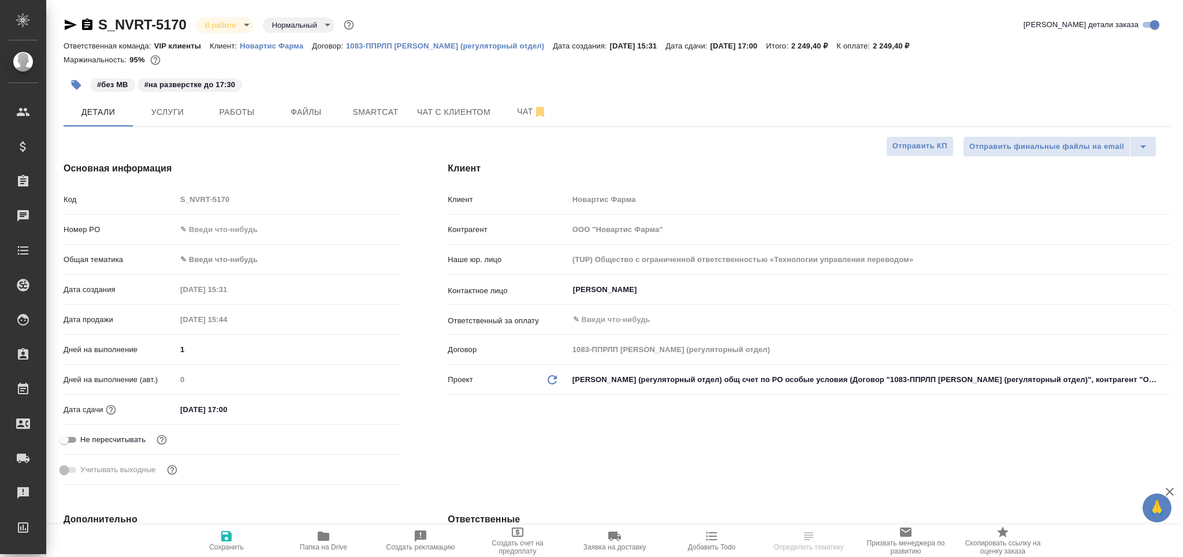
type textarea "x"
click at [176, 114] on span "Услуги" at bounding box center [167, 112] width 55 height 14
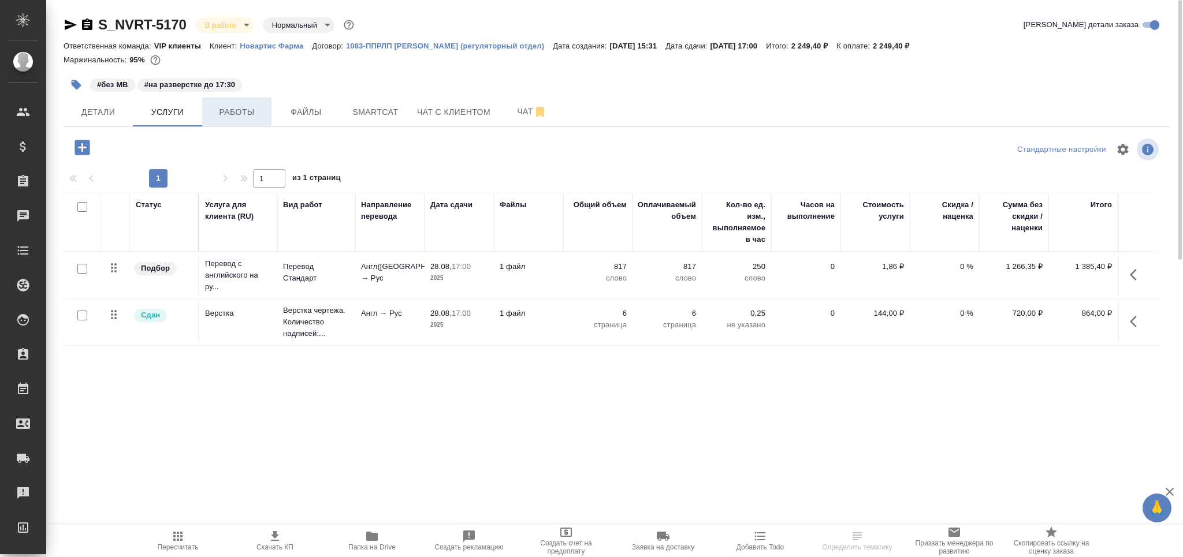
click at [244, 112] on span "Работы" at bounding box center [236, 112] width 55 height 14
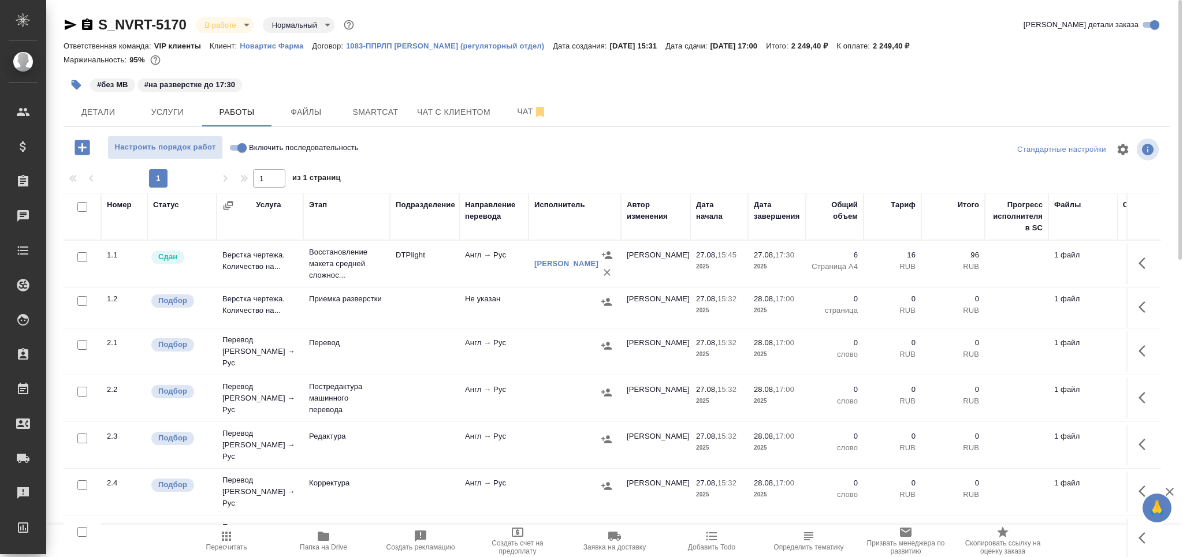
click at [390, 262] on td "DTPlight" at bounding box center [424, 264] width 69 height 40
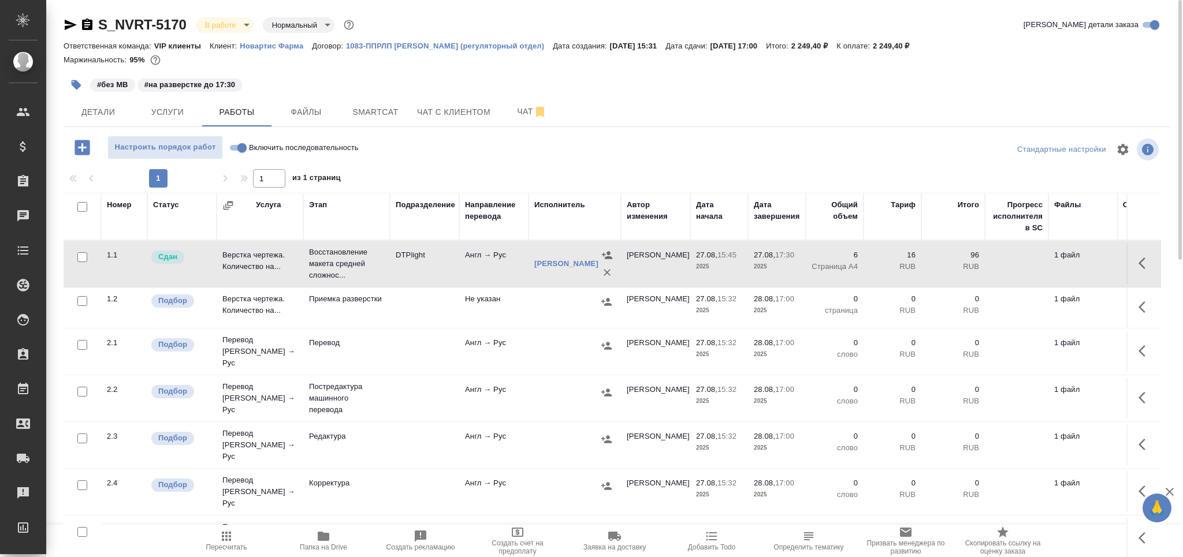
click at [390, 262] on td "DTPlight" at bounding box center [424, 264] width 69 height 40
click at [368, 103] on button "Smartcat" at bounding box center [375, 112] width 69 height 29
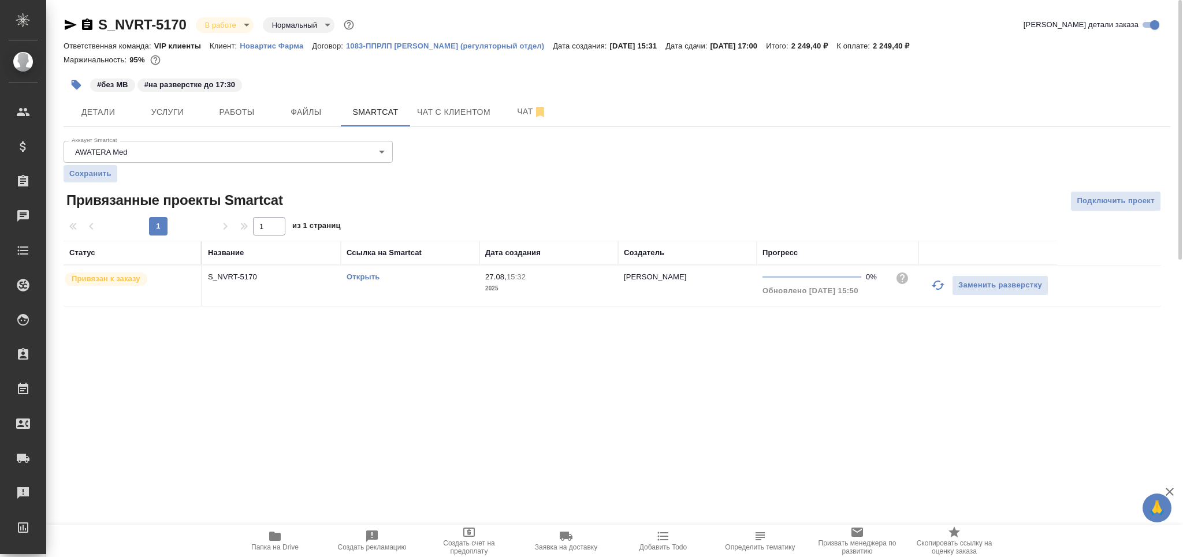
click at [364, 276] on link "Открыть" at bounding box center [363, 277] width 33 height 9
drag, startPoint x: 754, startPoint y: 547, endPoint x: 741, endPoint y: 487, distance: 61.4
click at [754, 547] on span "Определить тематику" at bounding box center [760, 548] width 70 height 8
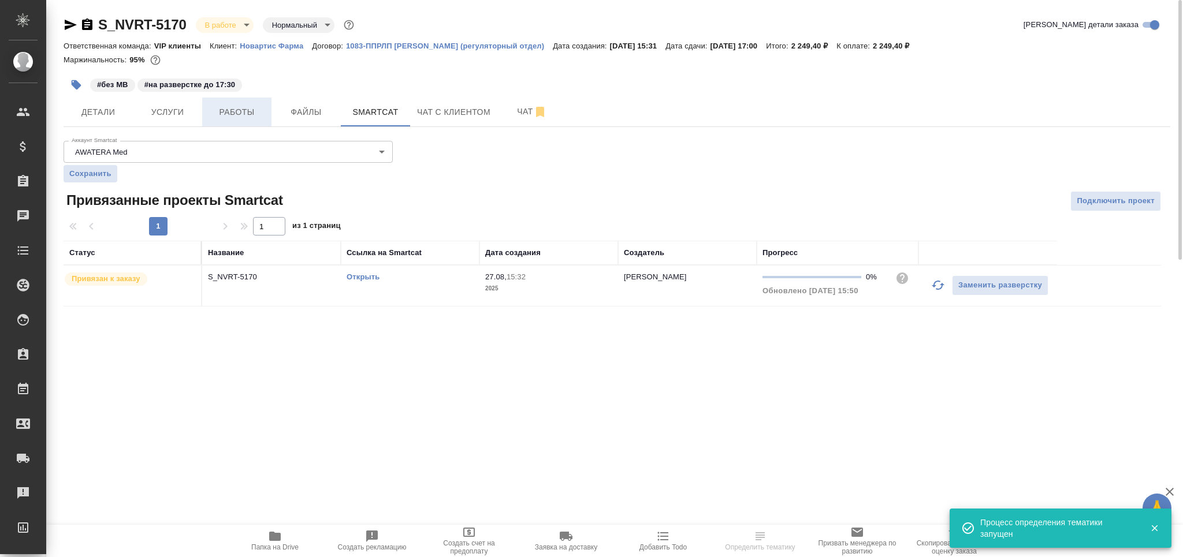
click at [250, 106] on span "Работы" at bounding box center [236, 112] width 55 height 14
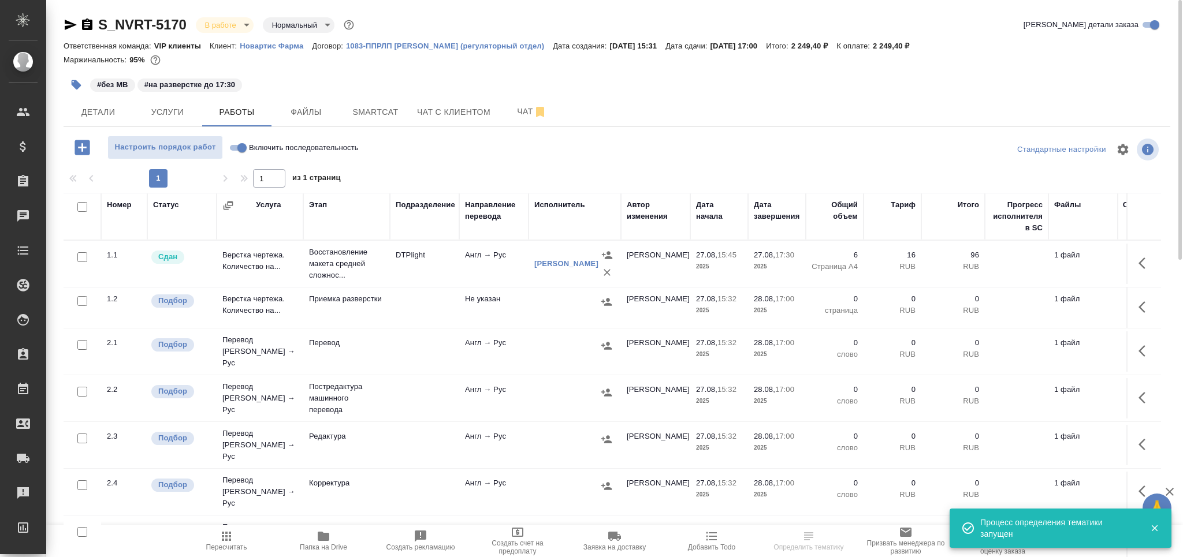
click at [85, 300] on input "checkbox" at bounding box center [82, 301] width 10 height 10
checkbox input "true"
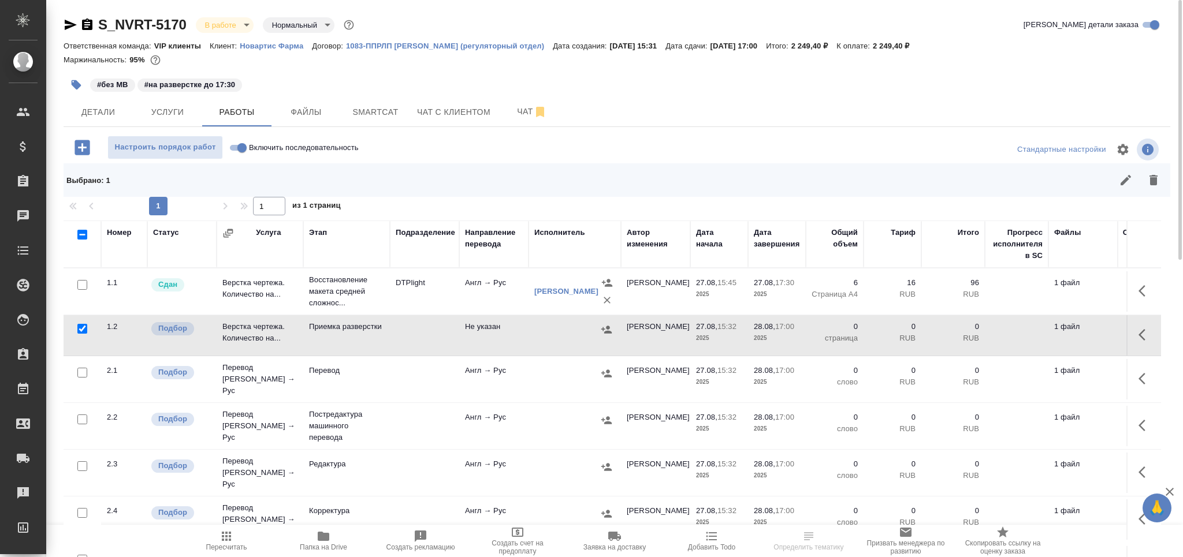
click at [80, 370] on input "checkbox" at bounding box center [82, 373] width 10 height 10
checkbox input "true"
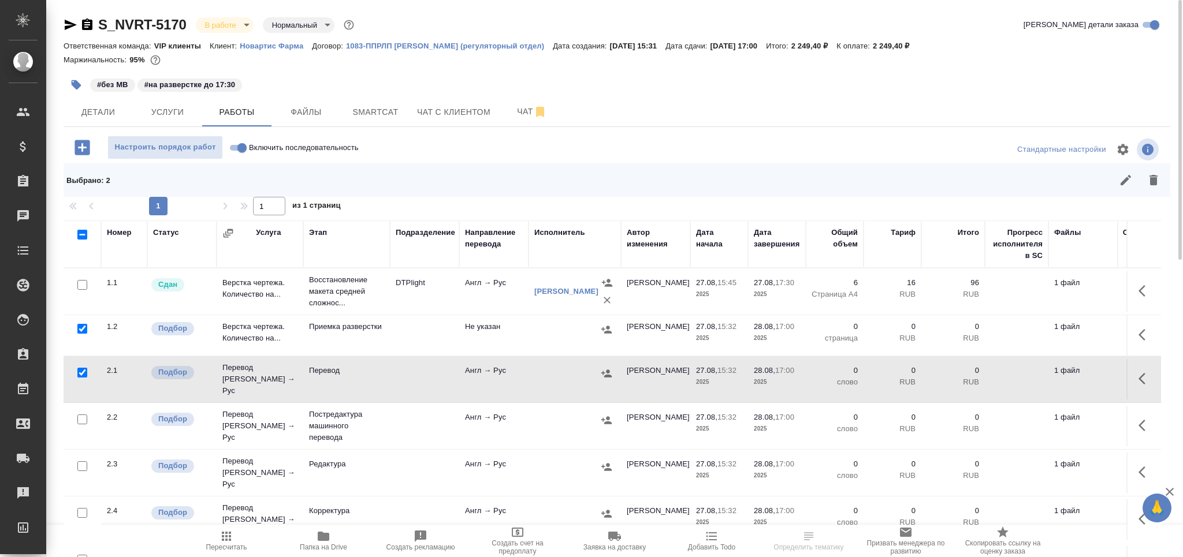
drag, startPoint x: 84, startPoint y: 460, endPoint x: 81, endPoint y: 502, distance: 42.2
click at [82, 463] on input "checkbox" at bounding box center [82, 467] width 10 height 10
checkbox input "true"
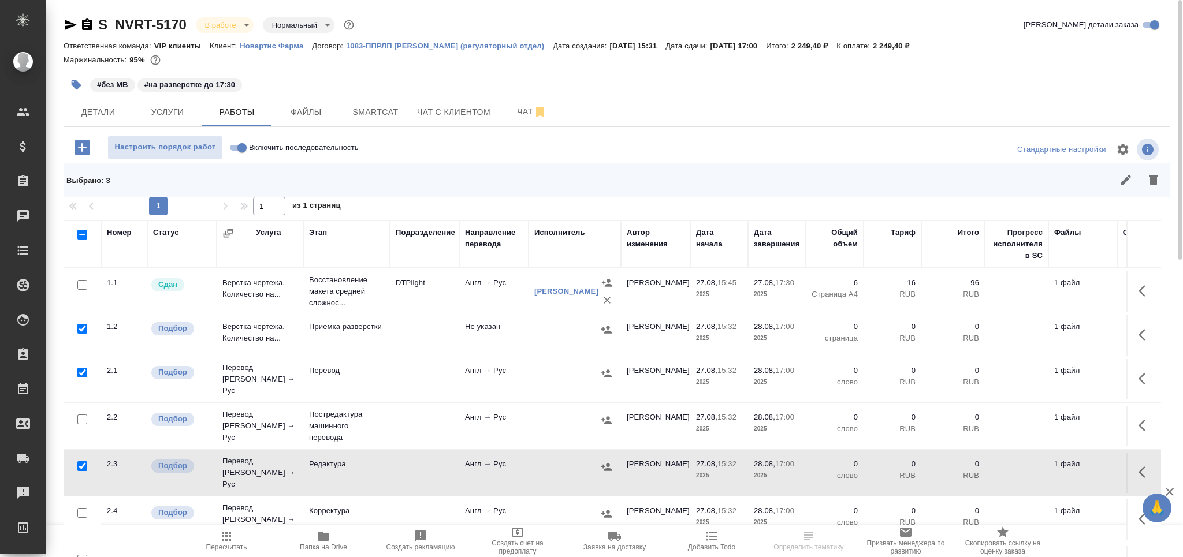
click at [81, 508] on input "checkbox" at bounding box center [82, 513] width 10 height 10
checkbox input "true"
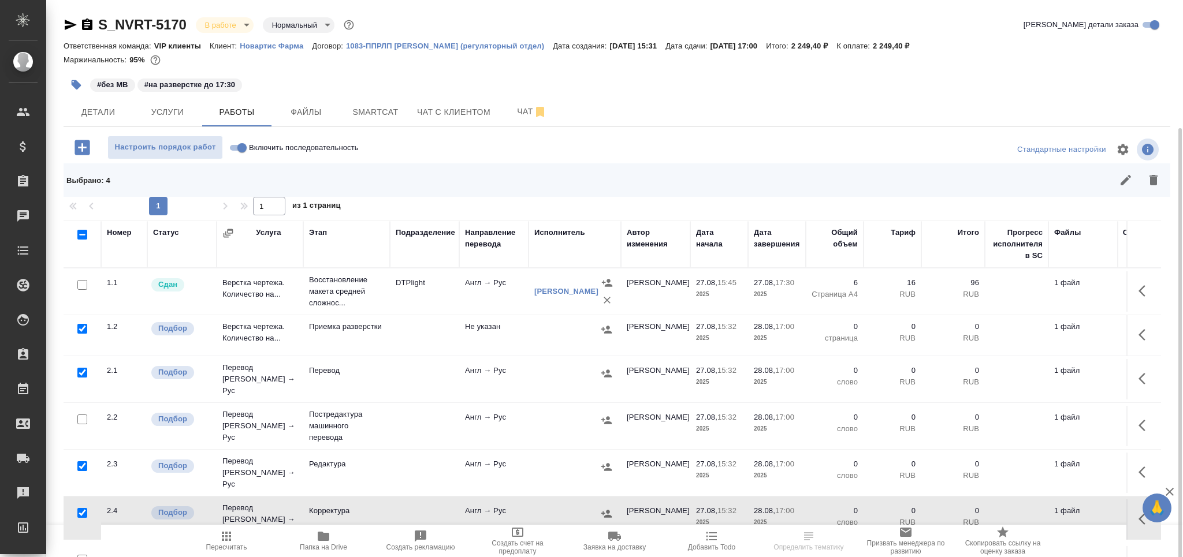
scroll to position [68, 0]
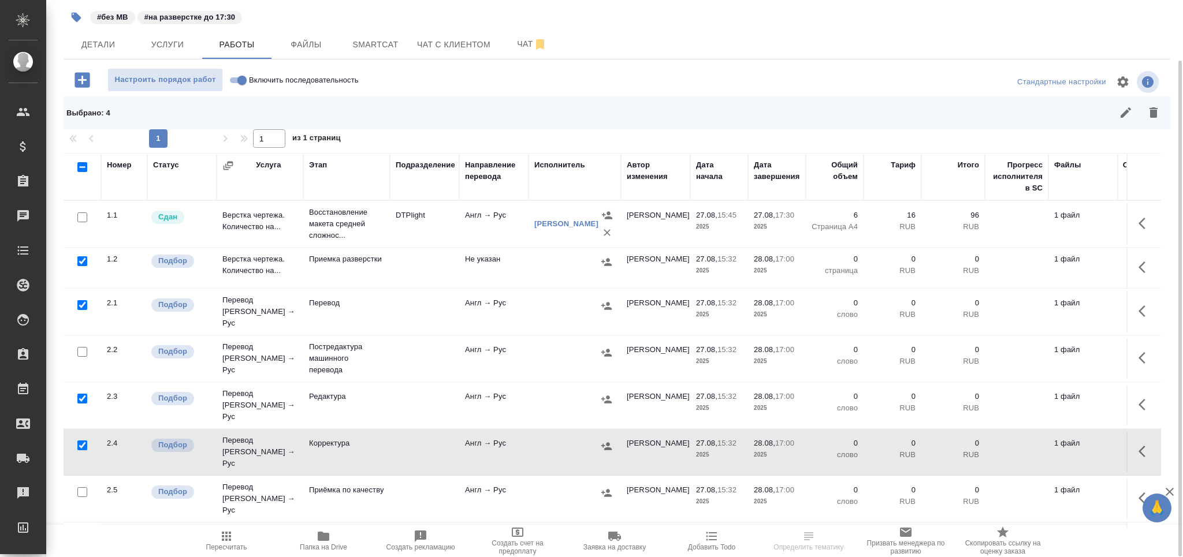
click at [84, 488] on input "checkbox" at bounding box center [82, 493] width 10 height 10
checkbox input "true"
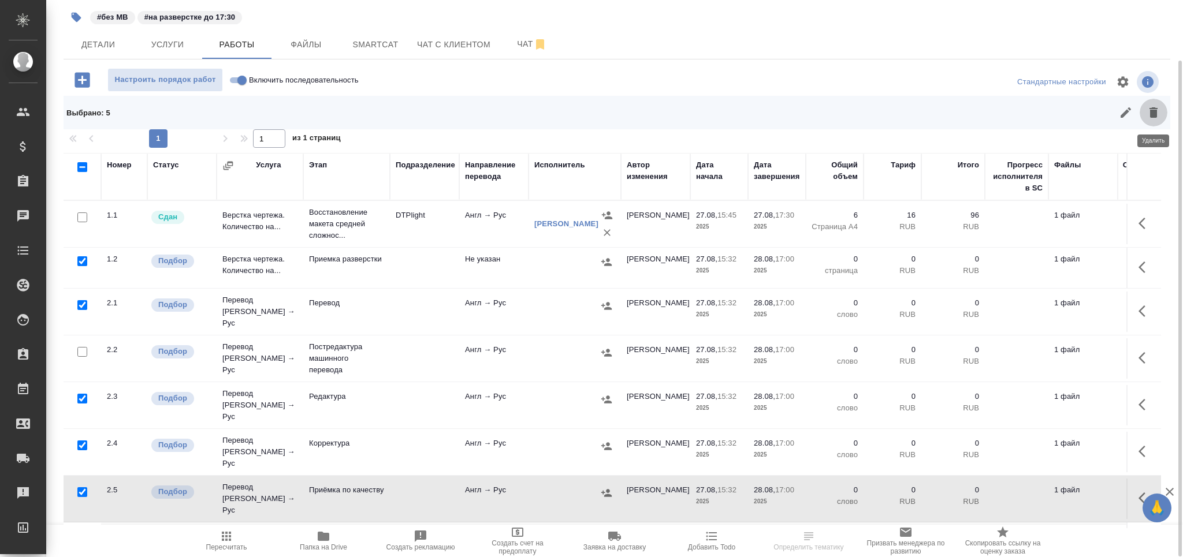
click at [1158, 113] on icon "button" at bounding box center [1154, 113] width 14 height 14
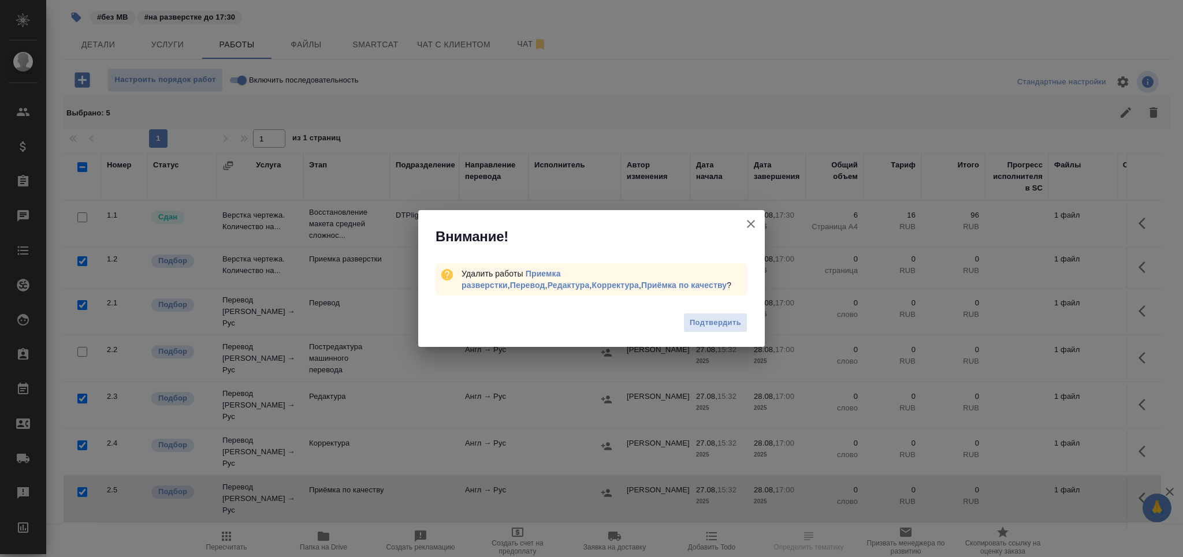
click at [707, 315] on button "Подтвердить" at bounding box center [715, 323] width 64 height 20
click at [702, 326] on div "Внимание! Удалить работы Приемка разверстки , Перевод , Редактура , Корректура …" at bounding box center [591, 278] width 1183 height 557
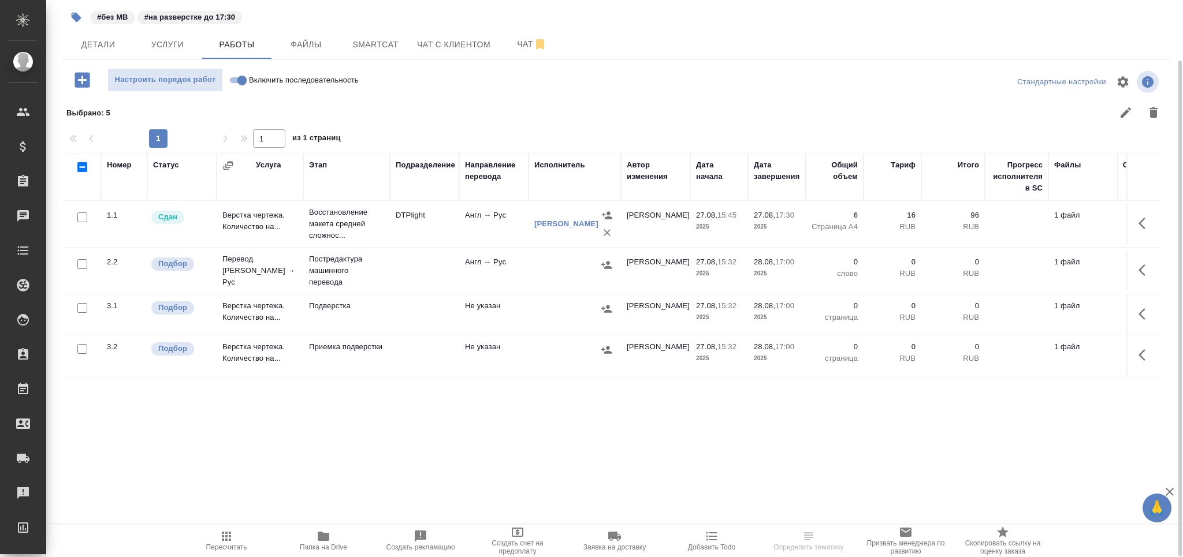
click at [230, 543] on icon "button" at bounding box center [227, 537] width 14 height 14
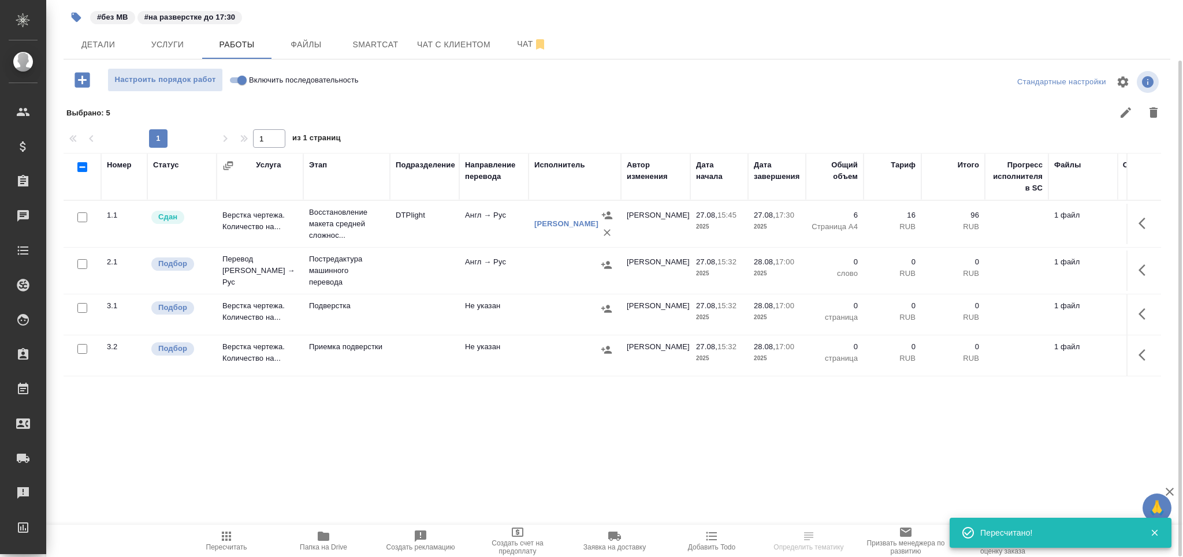
click at [381, 273] on p "Постредактура машинного перевода" at bounding box center [346, 271] width 75 height 35
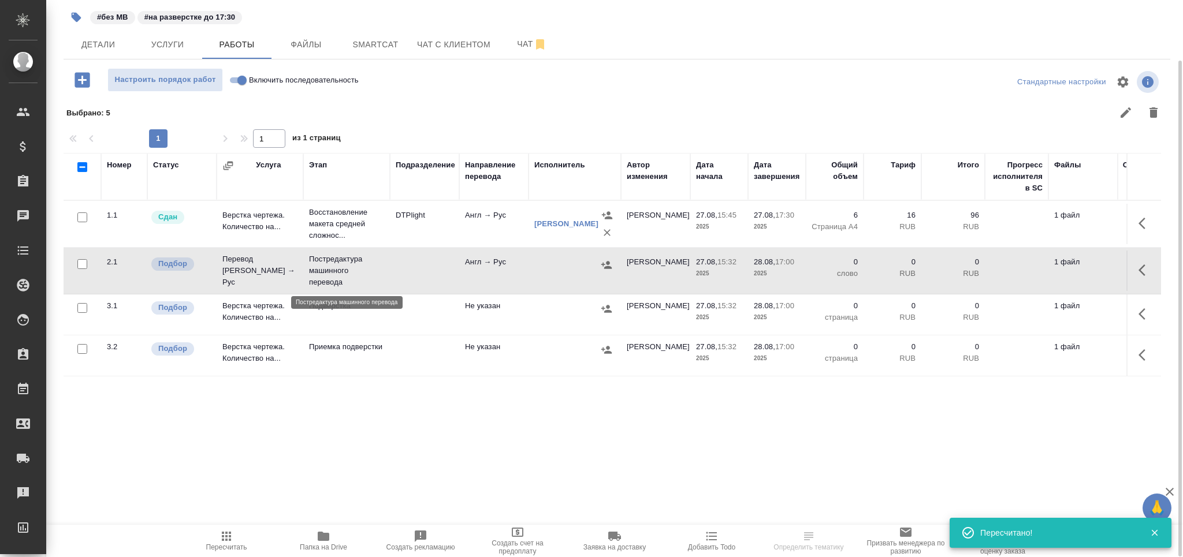
click at [381, 273] on p "Постредактура машинного перевода" at bounding box center [346, 271] width 75 height 35
click at [109, 39] on span "Детали" at bounding box center [97, 45] width 55 height 14
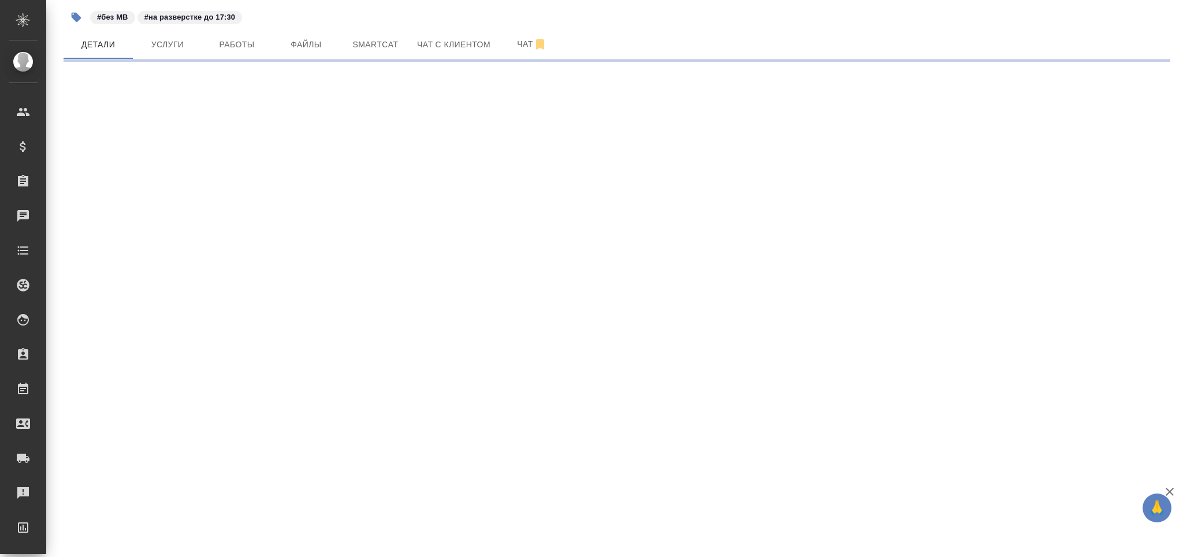
select select "RU"
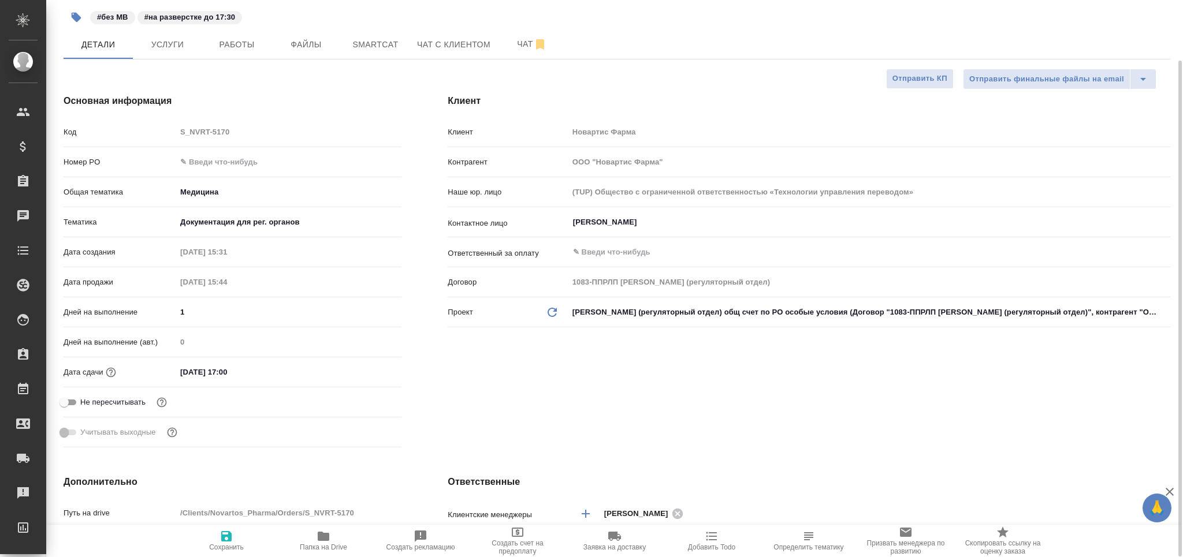
type textarea "x"
click at [70, 11] on button "button" at bounding box center [76, 17] width 25 height 25
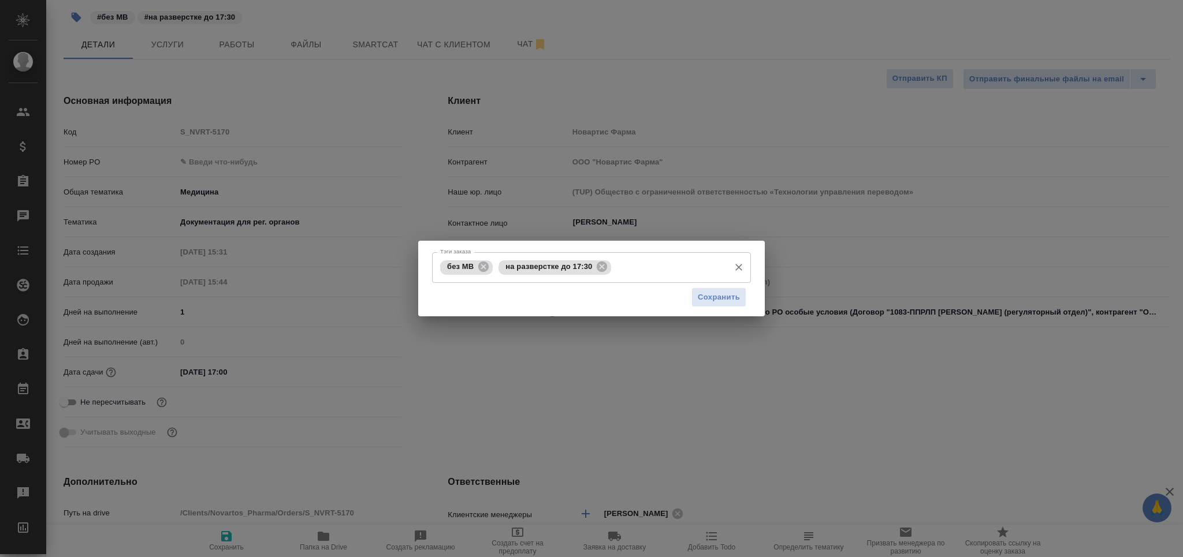
click at [600, 270] on icon at bounding box center [602, 267] width 10 height 10
click at [709, 296] on span "Сохранить" at bounding box center [719, 297] width 42 height 13
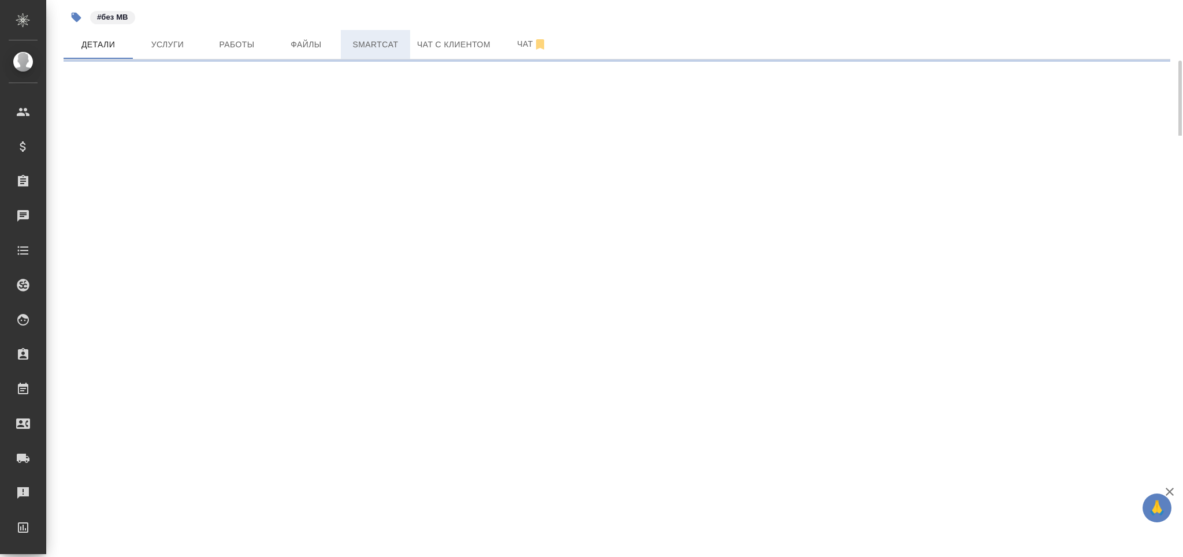
select select "RU"
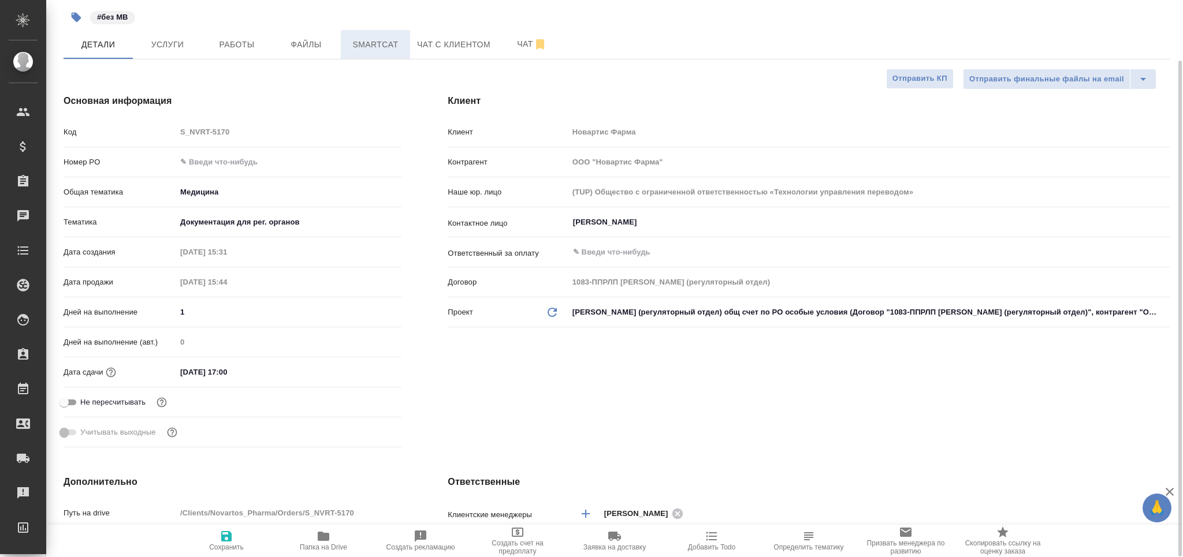
type textarea "x"
click at [385, 47] on span "Smartcat" at bounding box center [375, 45] width 55 height 14
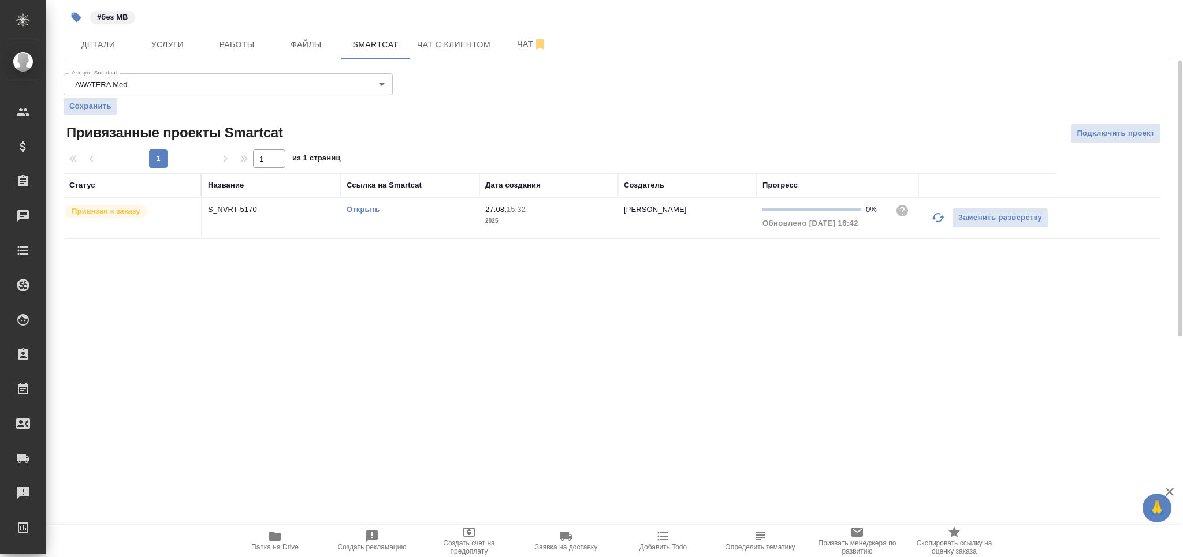
click at [448, 225] on td "Открыть" at bounding box center [410, 218] width 139 height 40
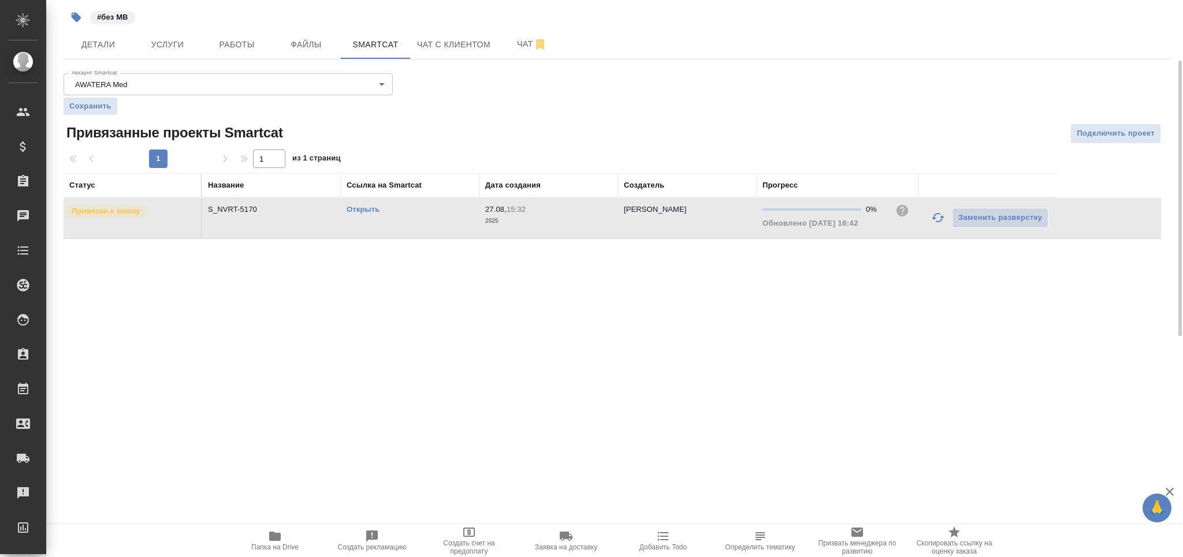
click at [448, 225] on td "Открыть" at bounding box center [410, 218] width 139 height 40
click at [509, 52] on button "Чат" at bounding box center [531, 44] width 69 height 29
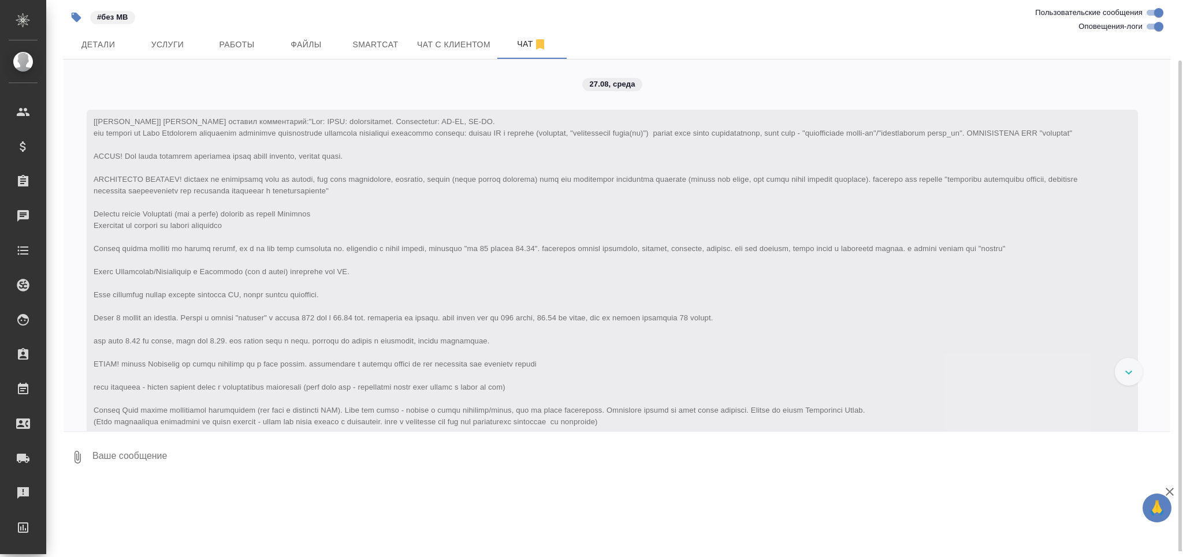
click at [1157, 23] on input "Оповещения-логи" at bounding box center [1159, 27] width 42 height 14
checkbox input "false"
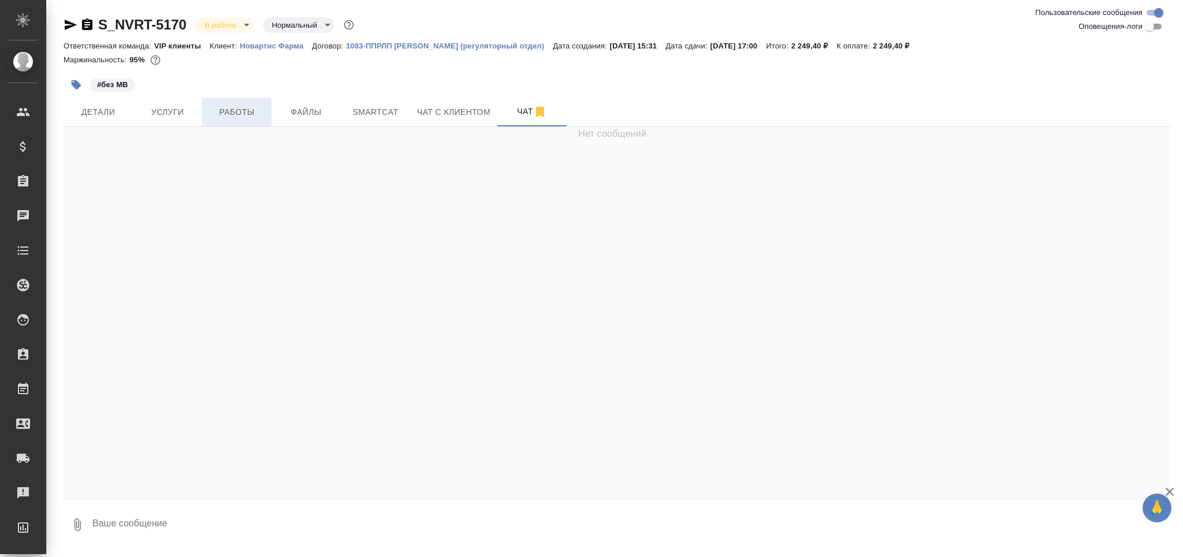
click at [240, 103] on button "Работы" at bounding box center [236, 112] width 69 height 29
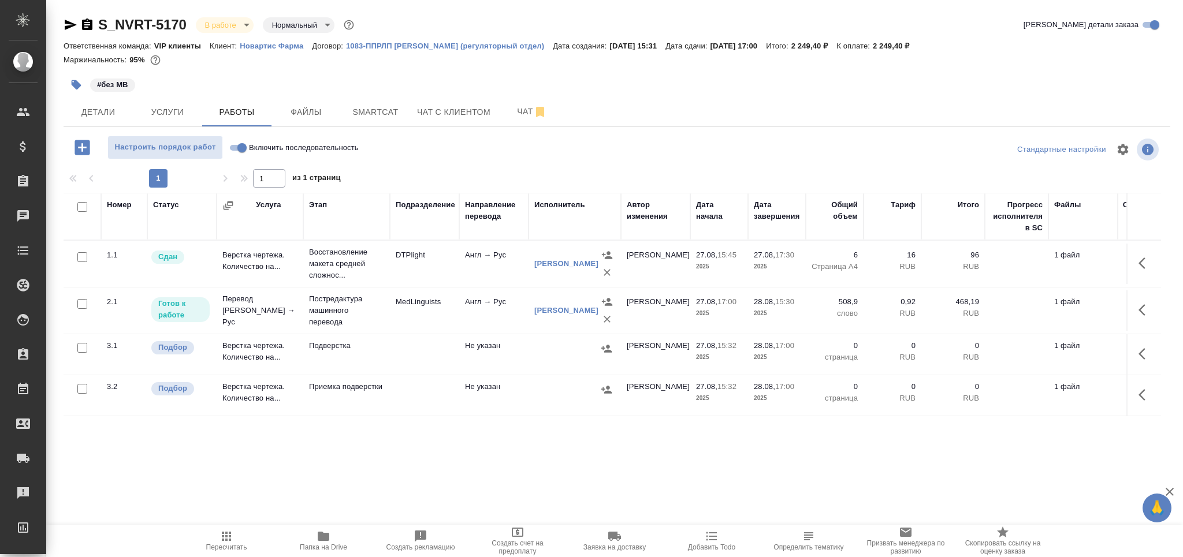
click at [72, 80] on icon "button" at bounding box center [77, 85] width 10 height 10
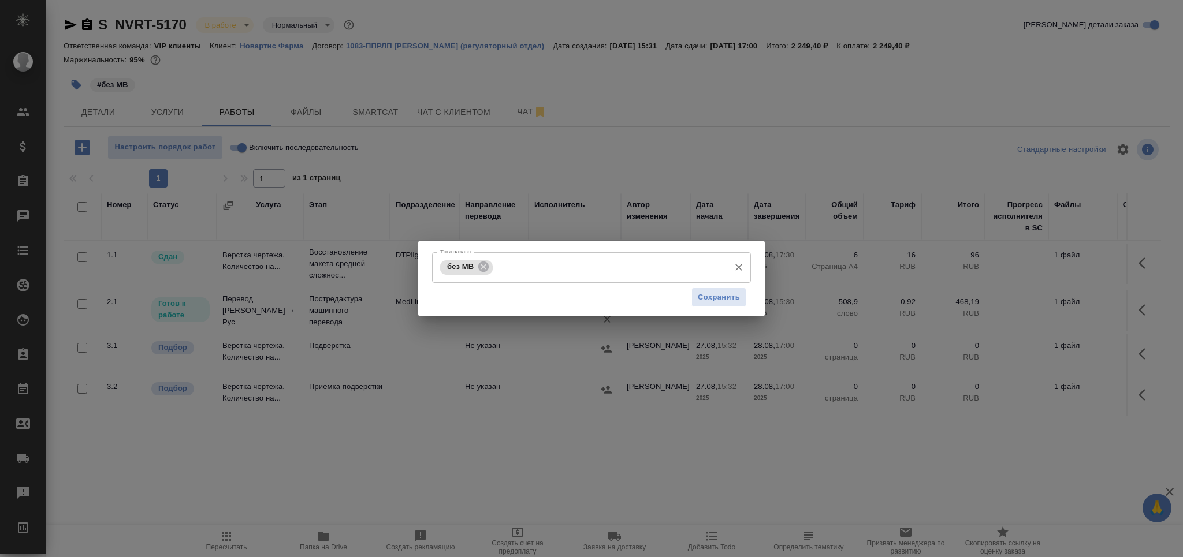
click at [540, 262] on input "Тэги заказа" at bounding box center [610, 268] width 228 height 20
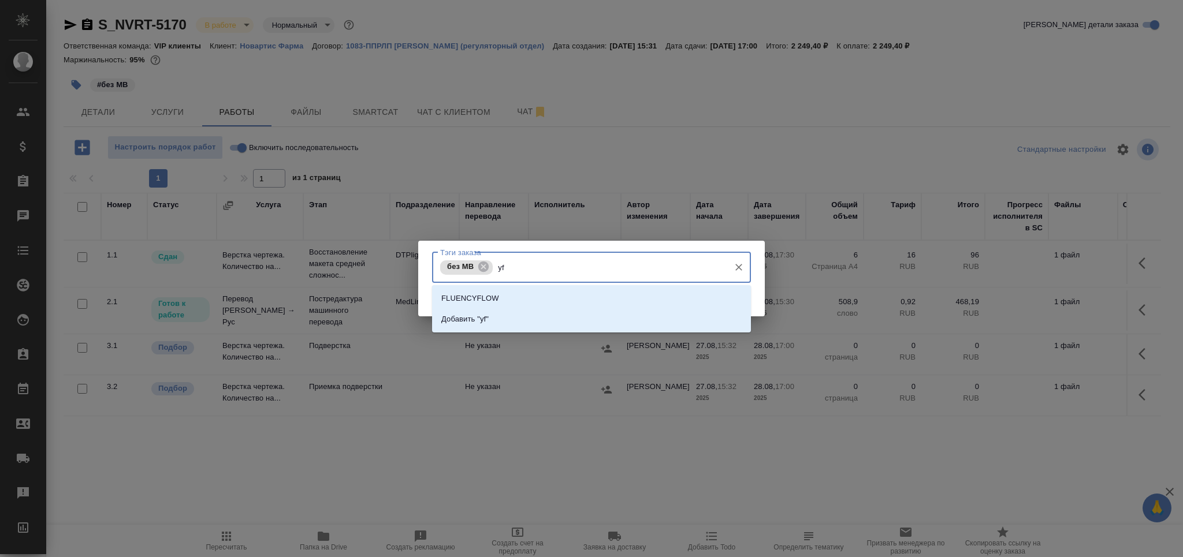
type input "y"
type input "напра"
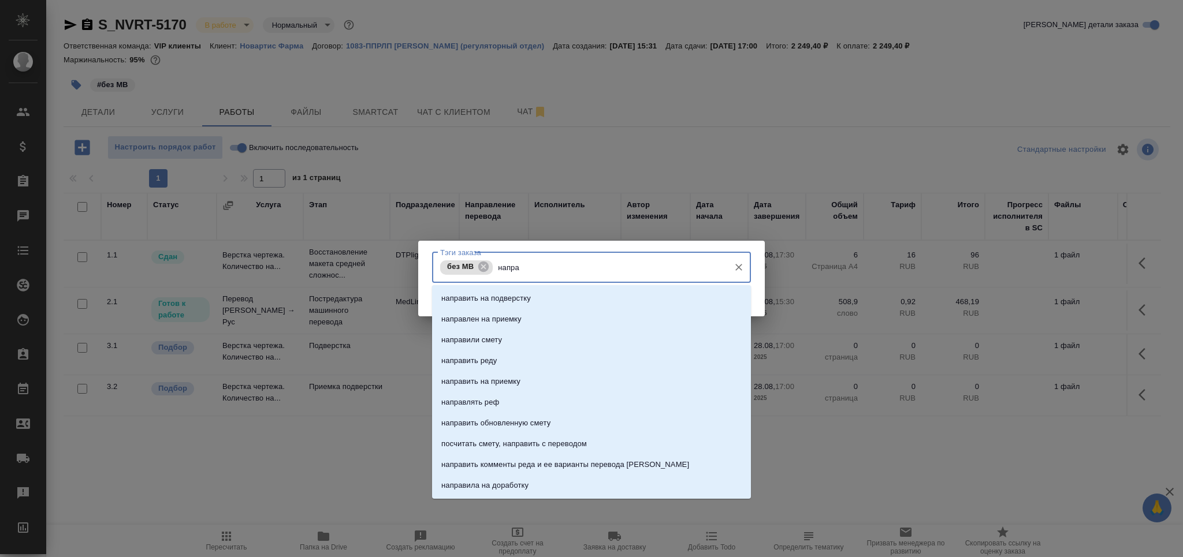
click at [551, 294] on li "направить на подверстку" at bounding box center [591, 298] width 319 height 21
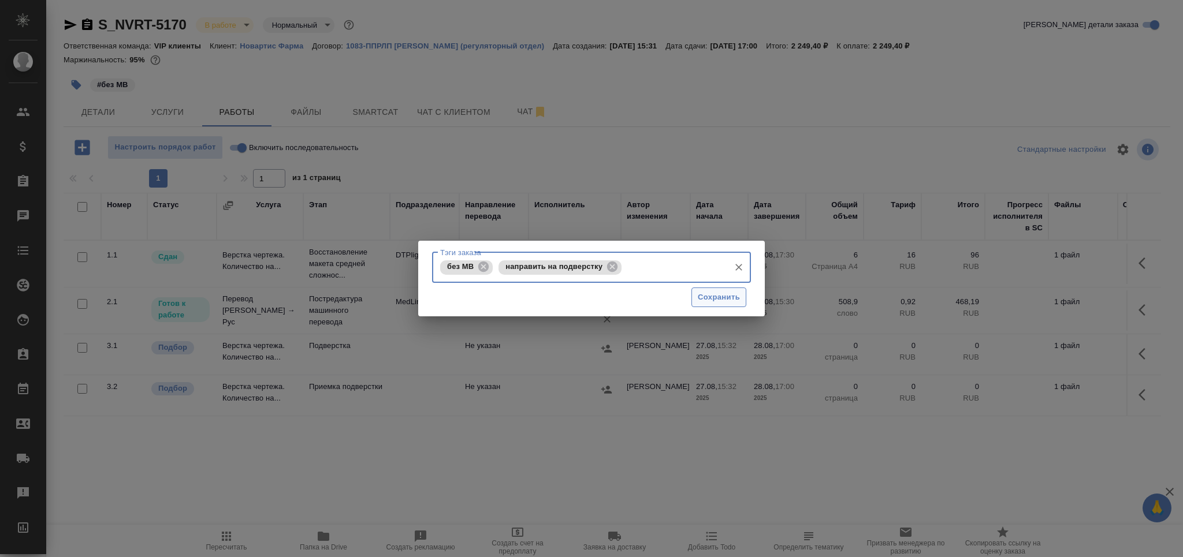
click at [704, 297] on span "Сохранить" at bounding box center [719, 297] width 42 height 13
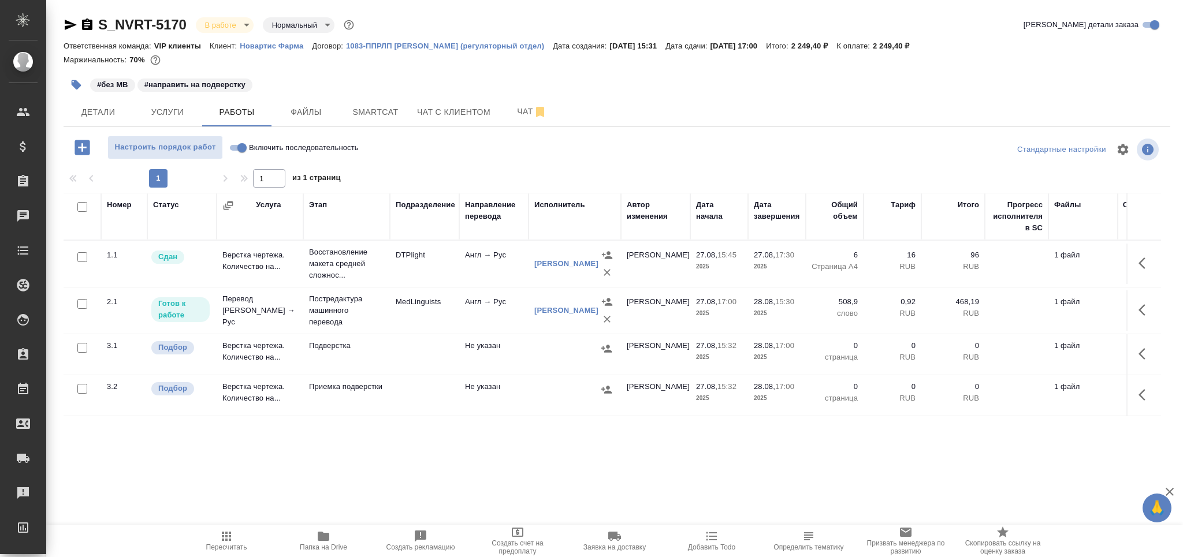
drag, startPoint x: 80, startPoint y: 390, endPoint x: 127, endPoint y: 388, distance: 46.8
click at [79, 390] on input "checkbox" at bounding box center [82, 389] width 10 height 10
checkbox input "true"
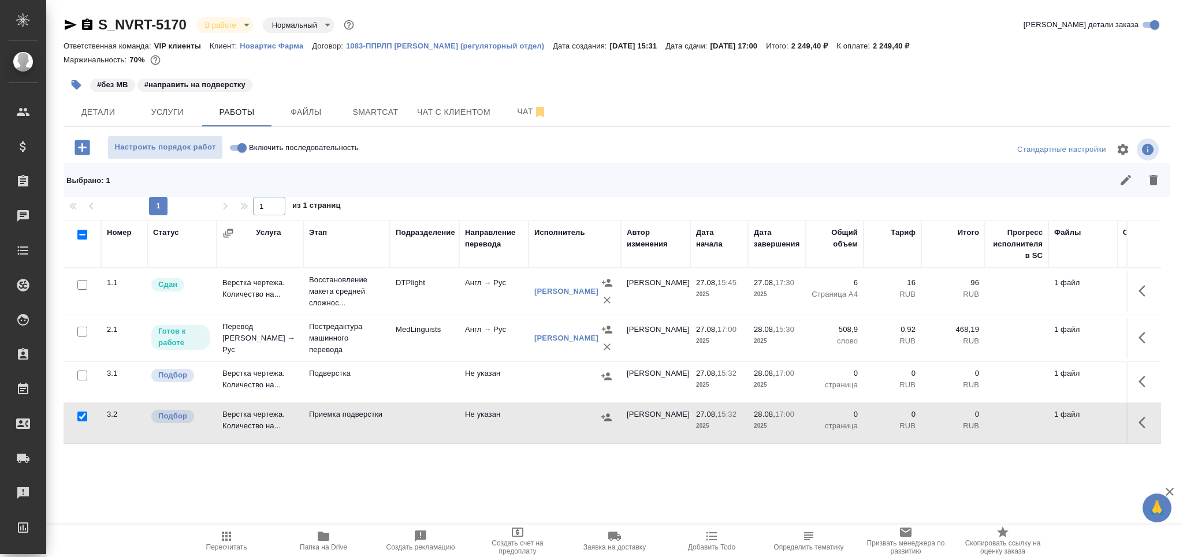
click at [1158, 179] on icon "button" at bounding box center [1154, 180] width 14 height 14
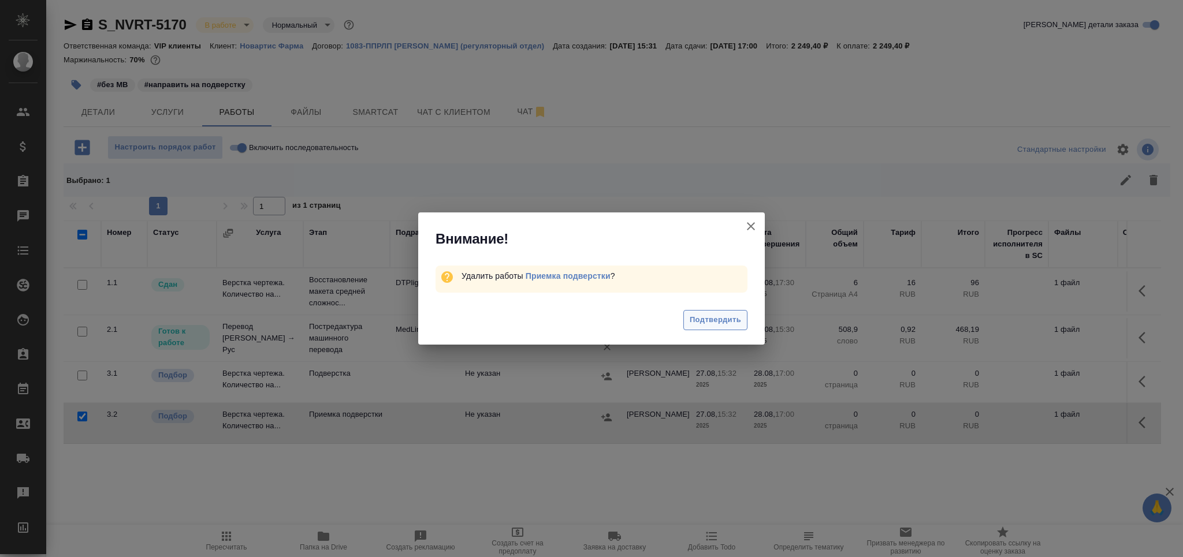
click at [698, 319] on span "Подтвердить" at bounding box center [715, 320] width 51 height 13
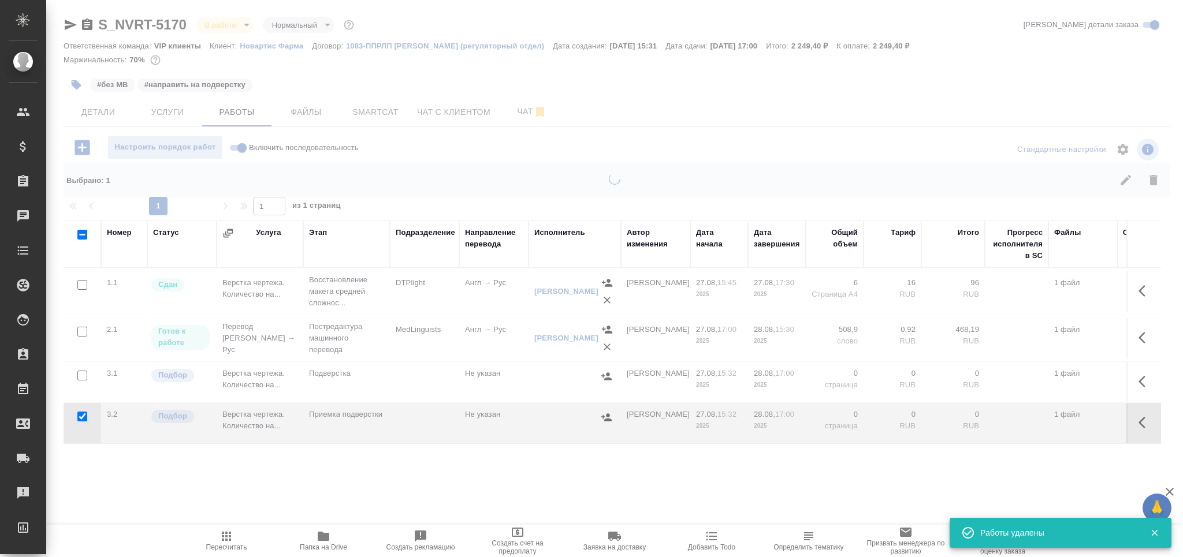
click at [412, 373] on div at bounding box center [614, 365] width 1137 height 384
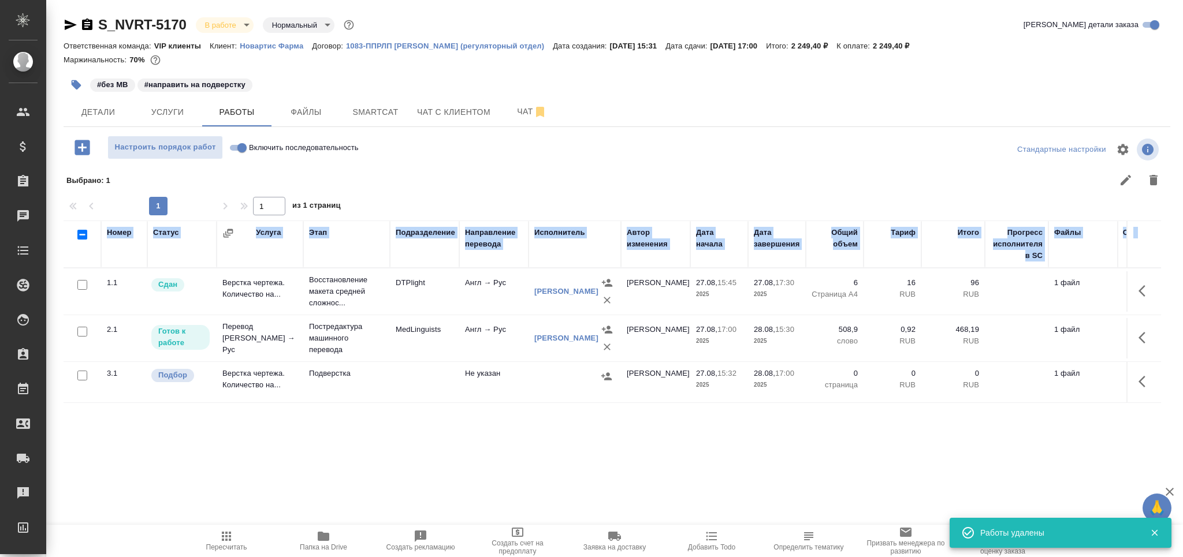
click at [411, 374] on td at bounding box center [424, 382] width 69 height 40
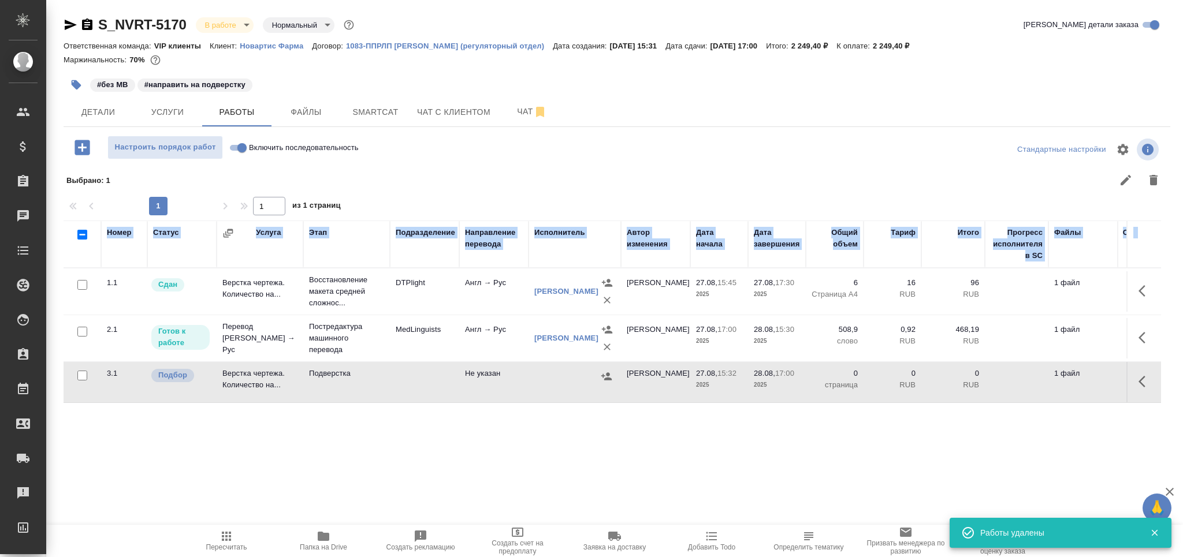
click at [229, 542] on icon "button" at bounding box center [227, 537] width 14 height 14
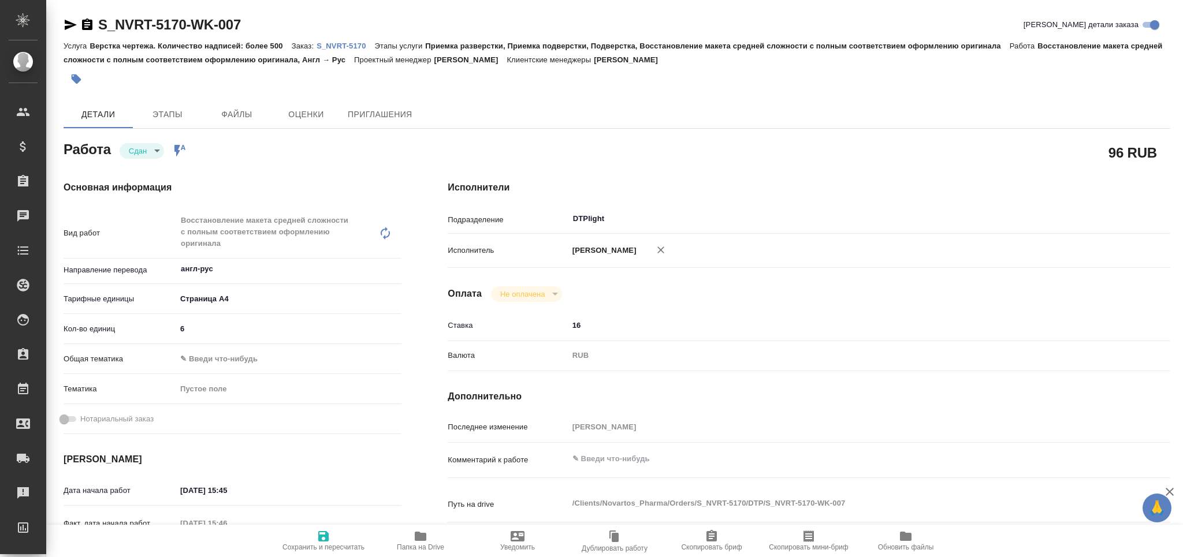
type textarea "x"
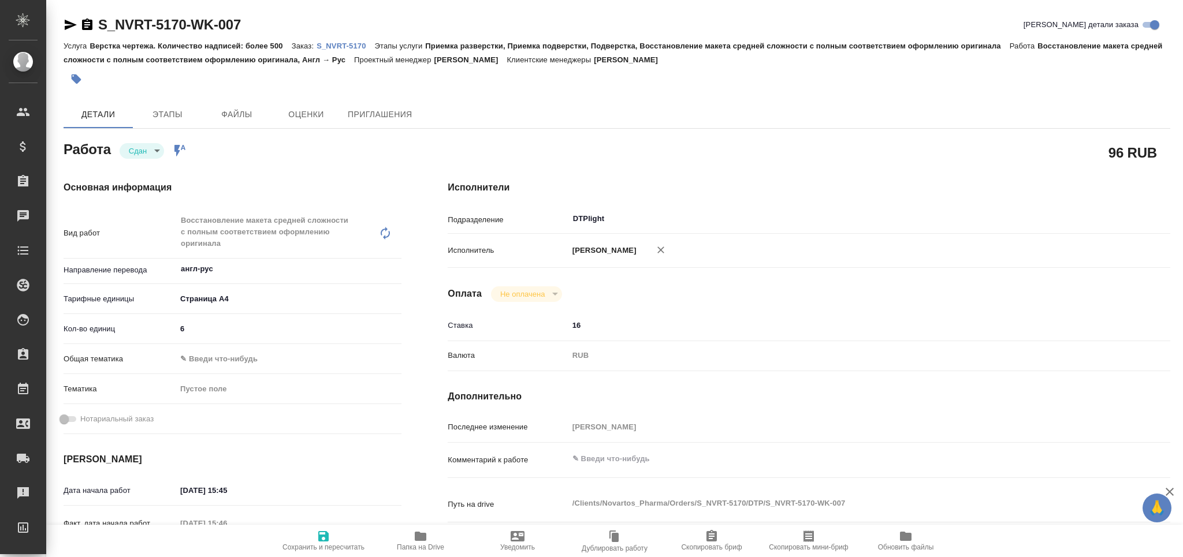
type textarea "x"
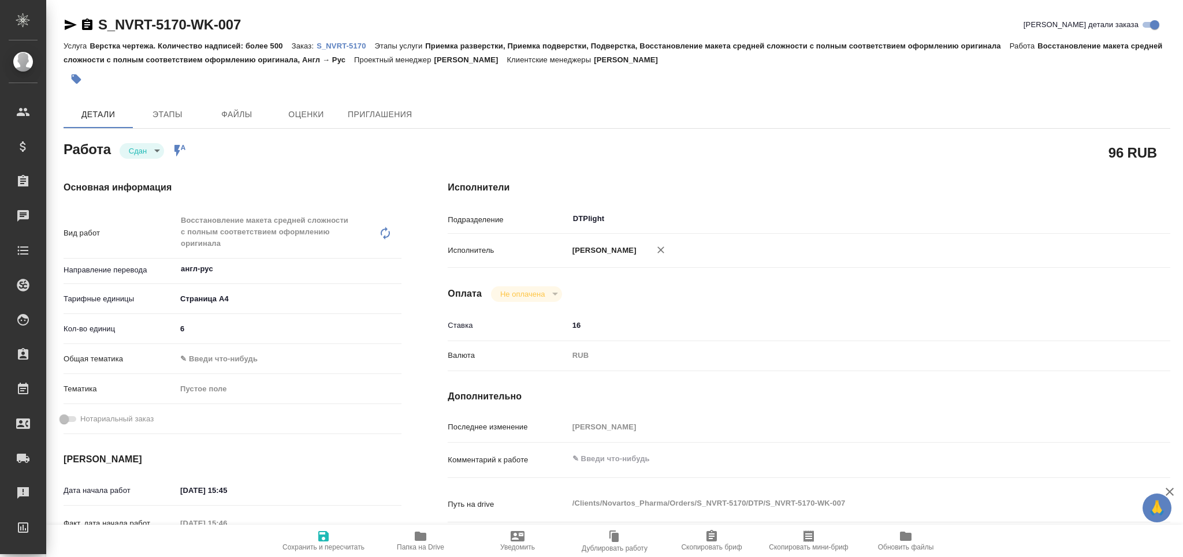
type textarea "x"
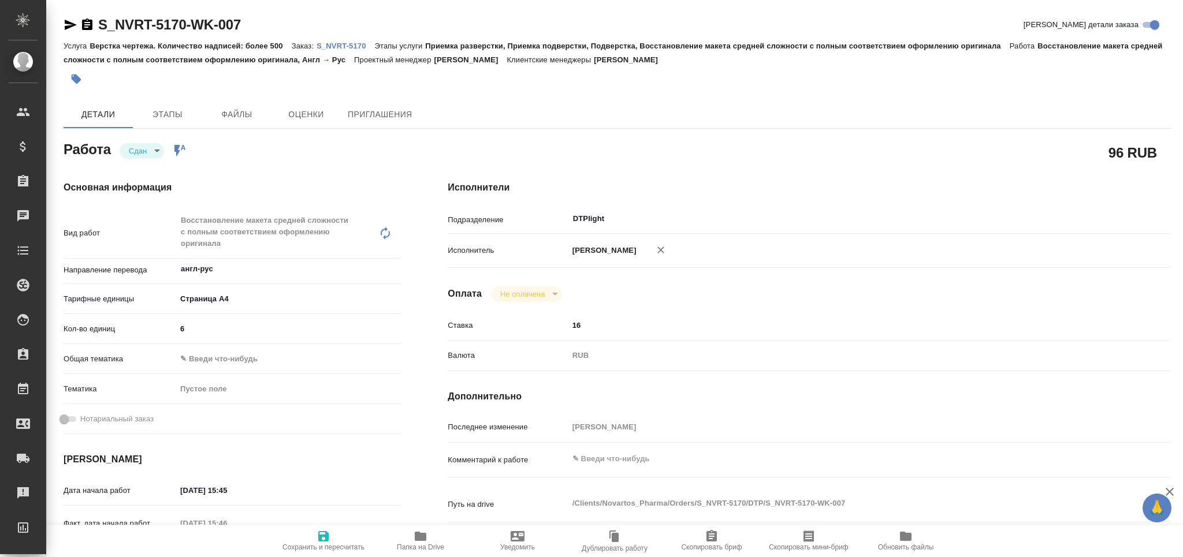
click at [414, 533] on icon "button" at bounding box center [421, 537] width 14 height 14
type textarea "x"
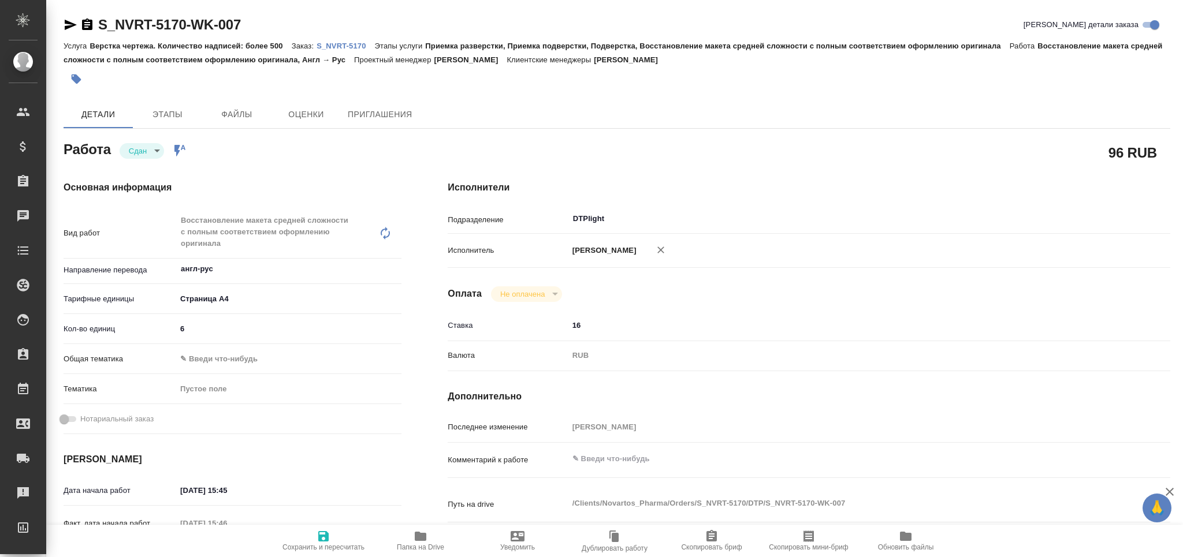
type textarea "x"
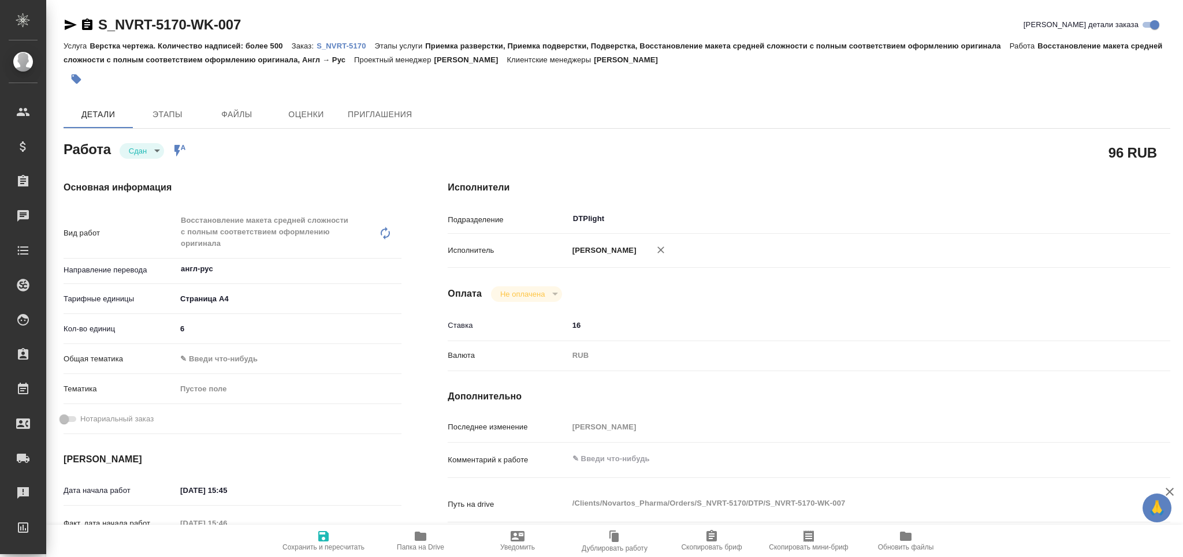
type textarea "x"
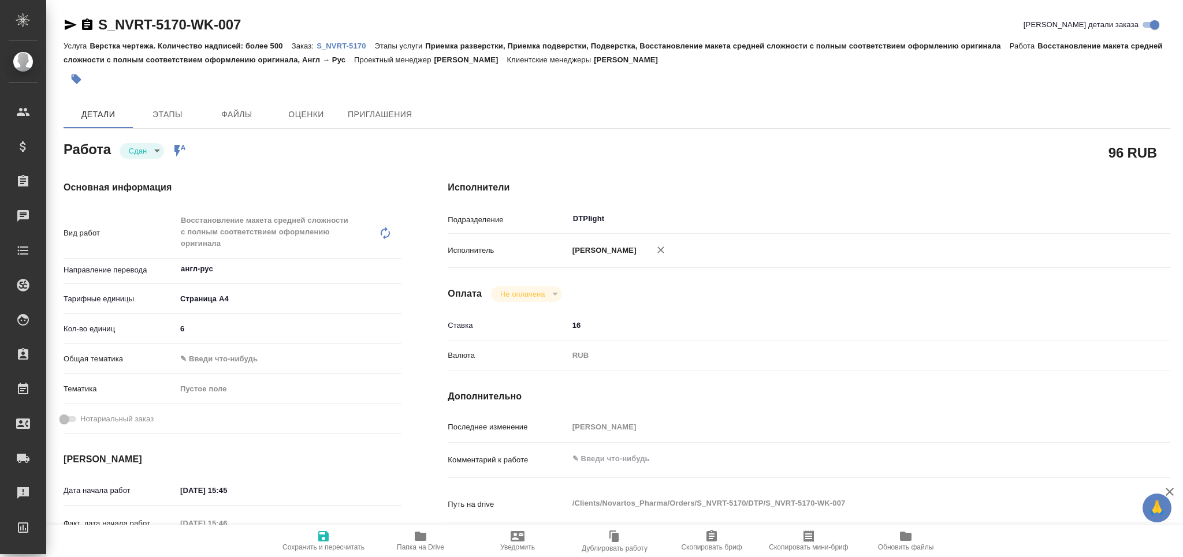
type textarea "x"
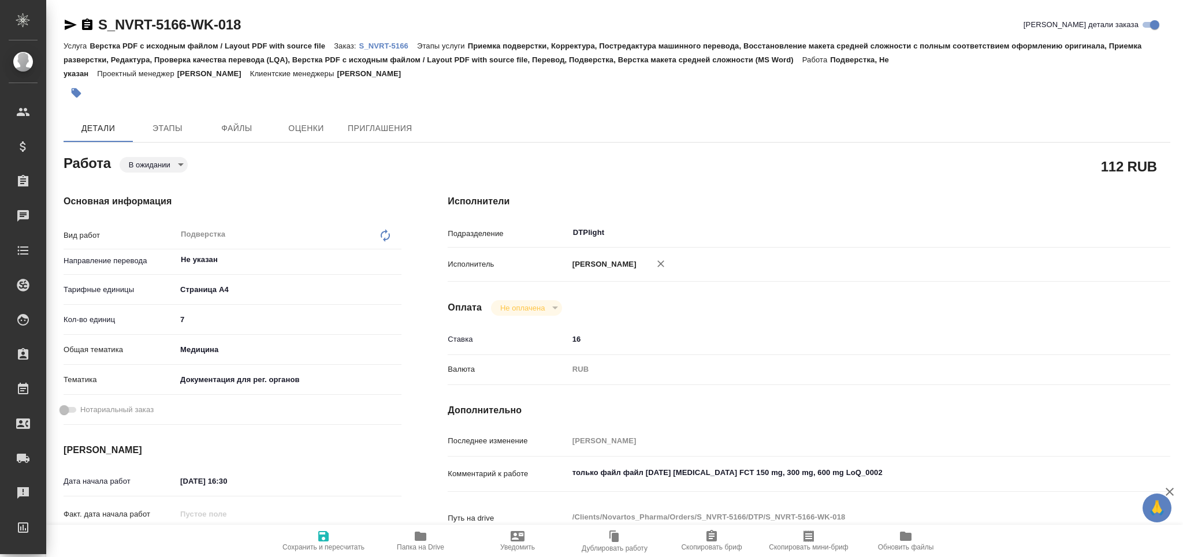
type textarea "x"
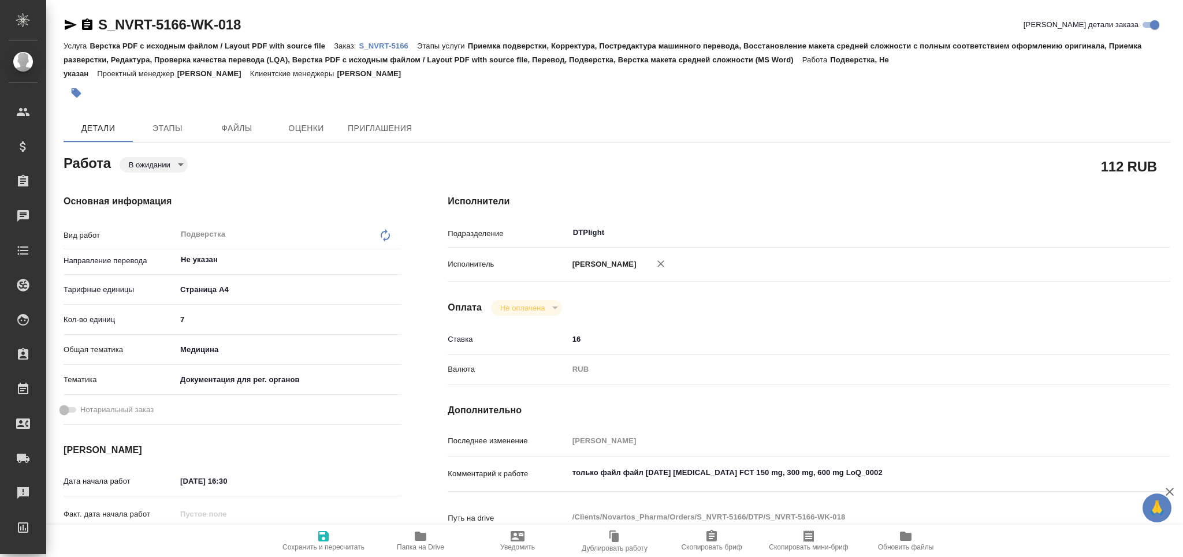
type textarea "x"
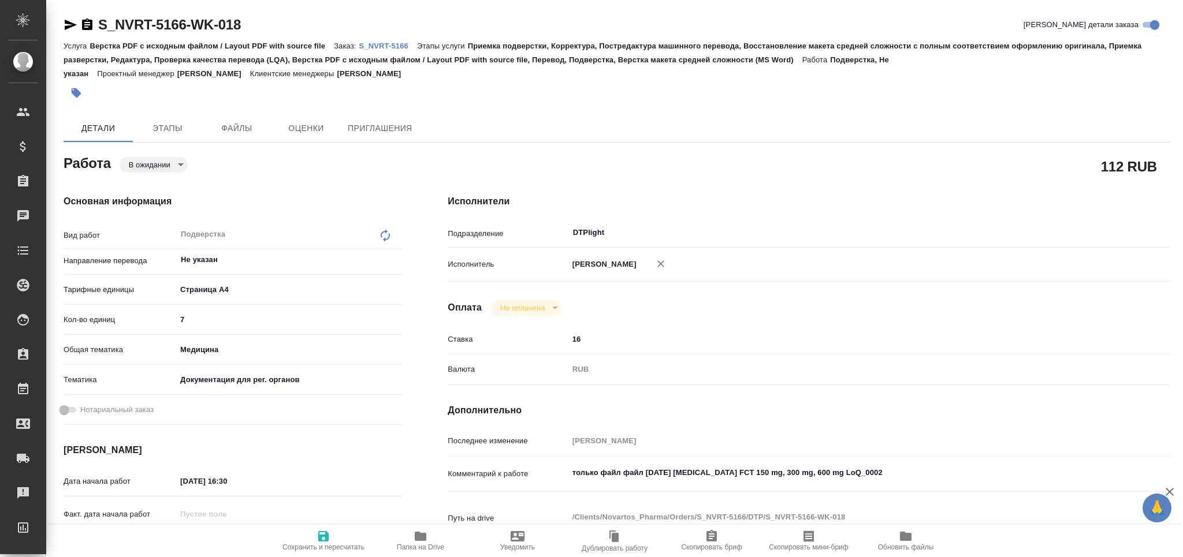
type textarea "x"
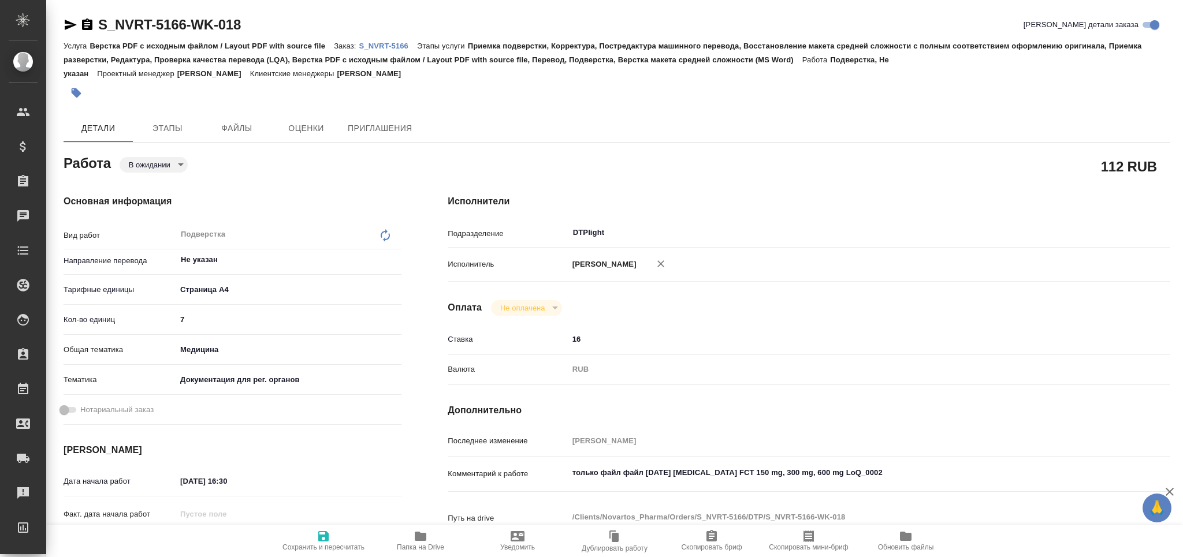
type textarea "x"
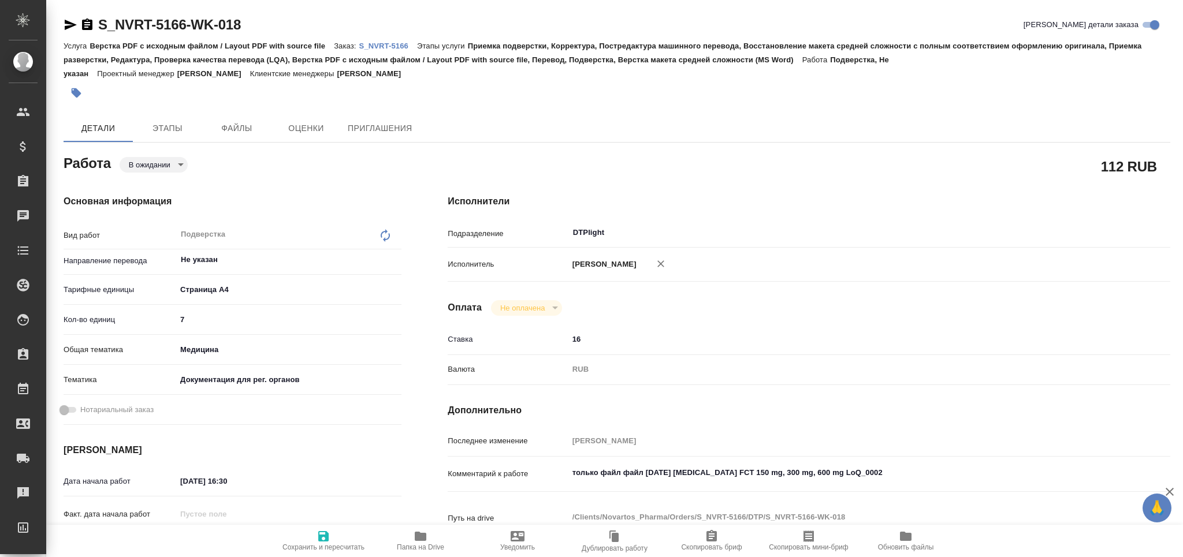
type textarea "x"
click at [882, 476] on textarea "только файл файл [DATE] [MEDICAL_DATA] FCT 150 mg, 300 mg, 600 mg LoQ_0002" at bounding box center [839, 473] width 542 height 20
type textarea "x"
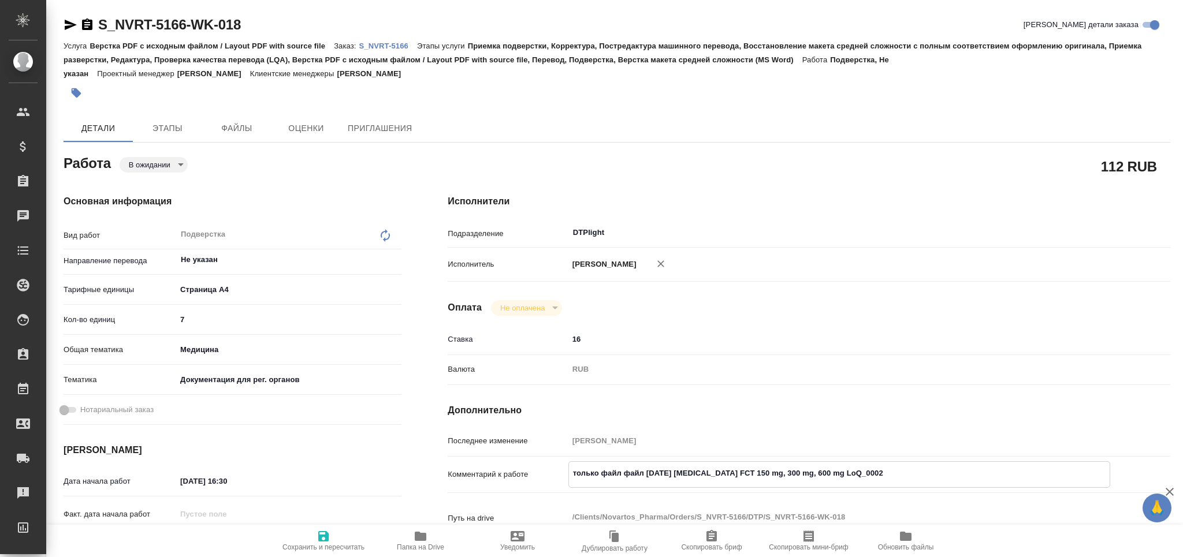
type textarea "x"
type textarea "только файл файл [DATE] [MEDICAL_DATA] FCT 150 mg, 300 mg, 600 mg LoQ_0002"
type textarea "x"
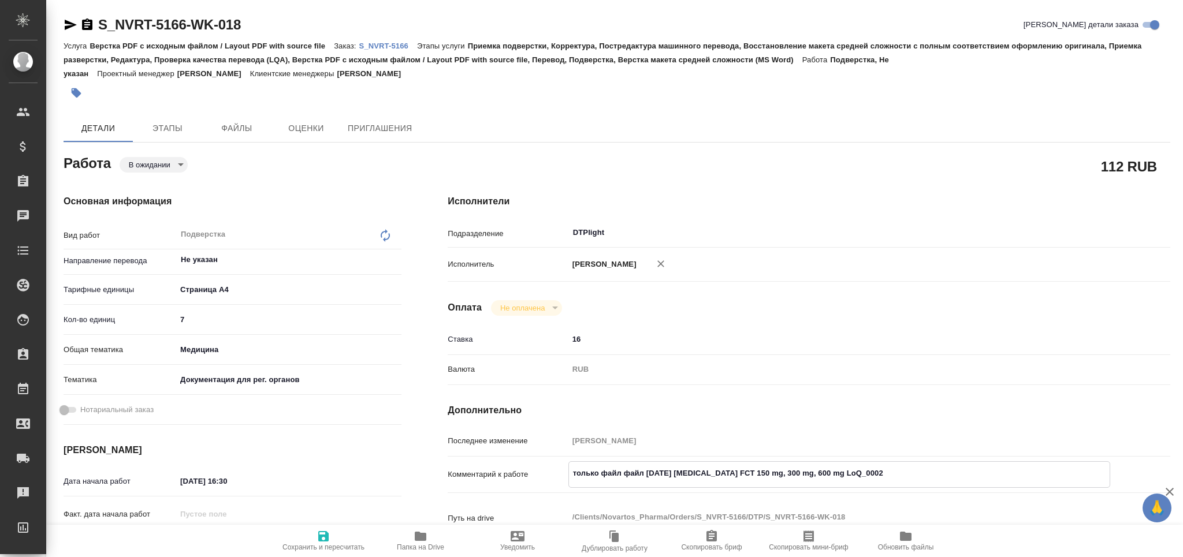
type textarea "x"
paste textarea "[URL][DOMAIN_NAME]"
type textarea "x"
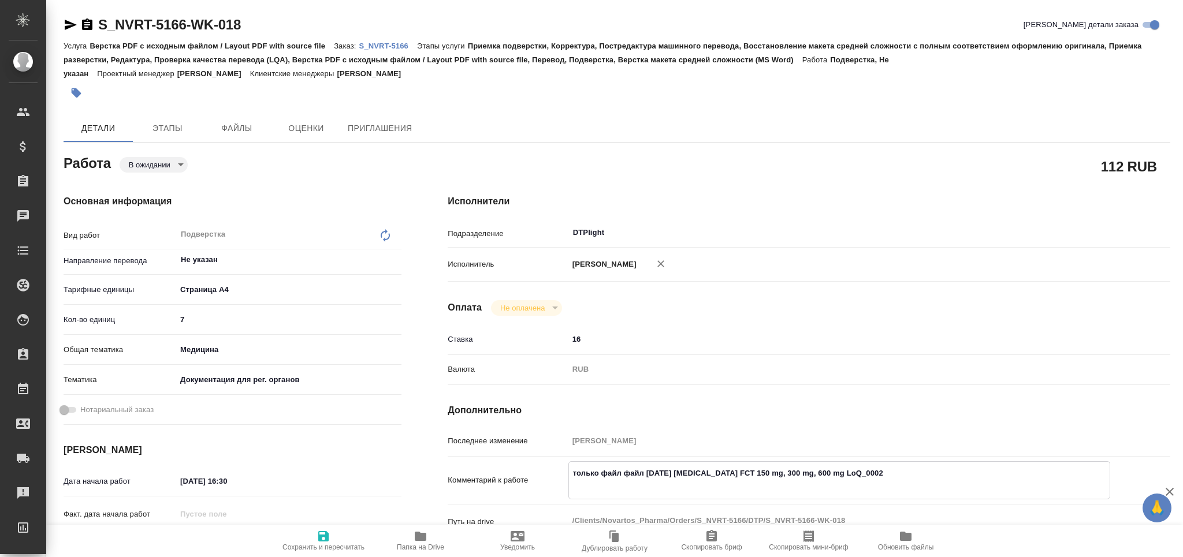
type textarea "только файл файл [DATE] [MEDICAL_DATA] FCT 150 mg, 300 mg, 600 mg LoQ_0002 [URL…"
type textarea "x"
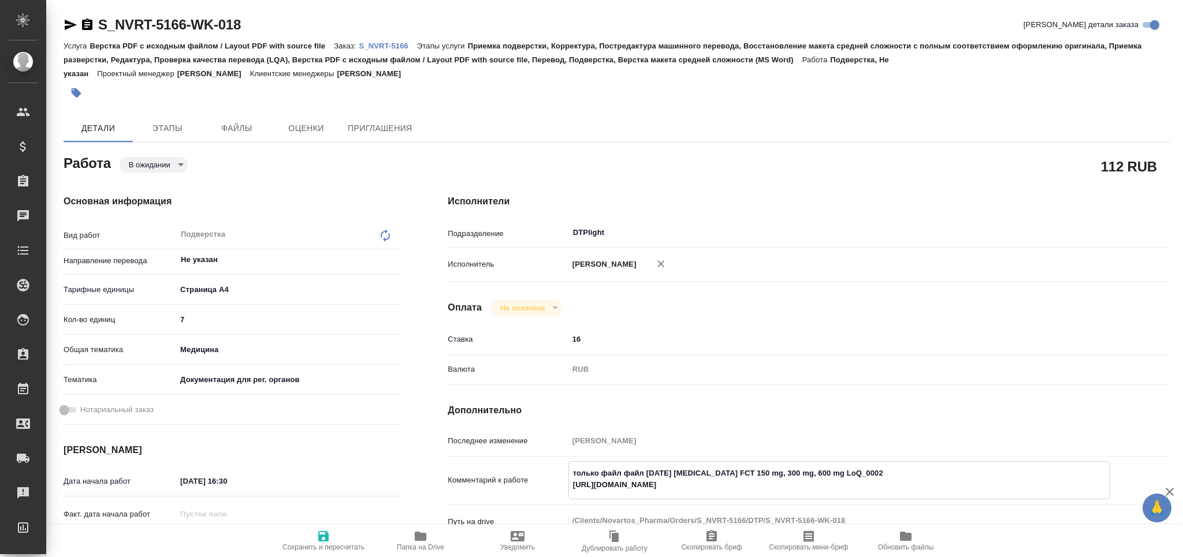
type textarea "x"
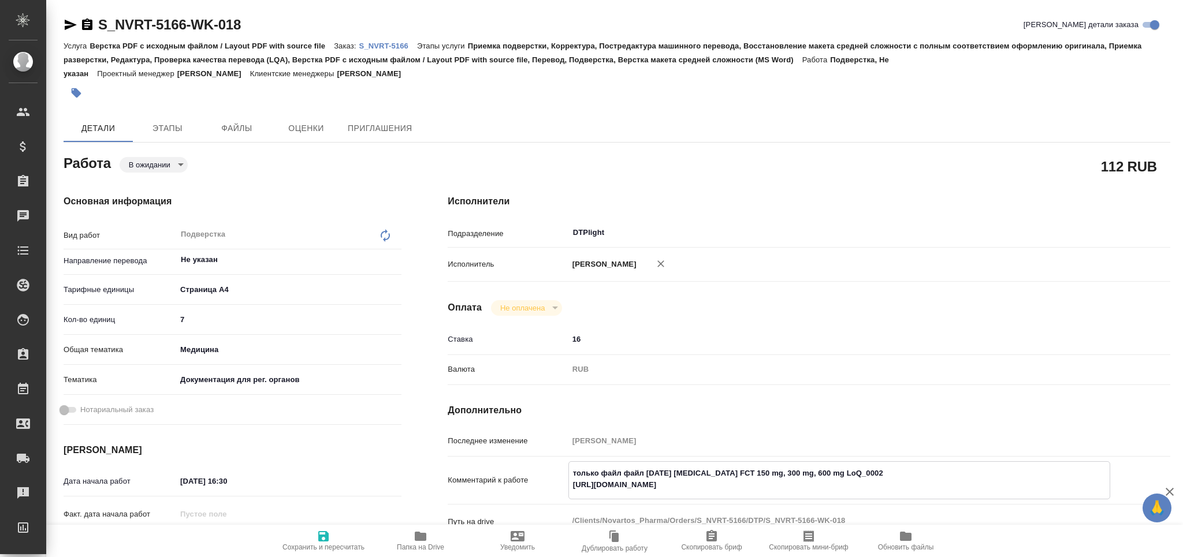
type textarea "только файл файл [DATE] [MEDICAL_DATA] FCT 150 mg, 300 mg, 600 mg LoQ_0002 [URL…"
click at [324, 538] on icon "button" at bounding box center [324, 537] width 14 height 14
type textarea "x"
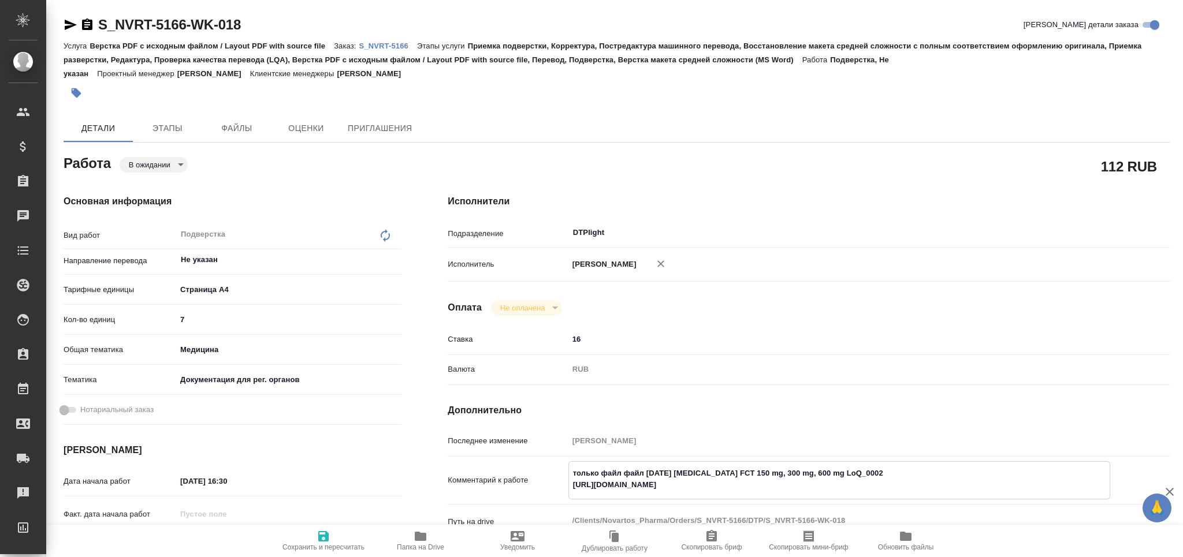
type textarea "x"
type input "pending"
type textarea "Подверстка"
type textarea "x"
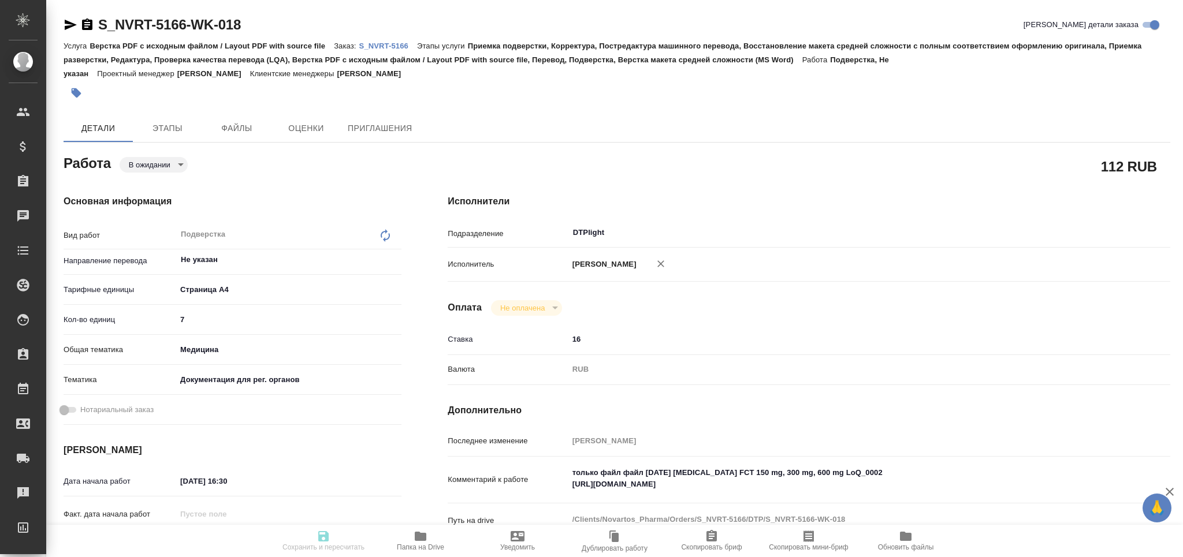
type input "Не указан"
type input "5f036ec4e16dec2d6b59c8ff"
type input "7"
type input "med"
type input "5f647205b73bc97568ca66c6"
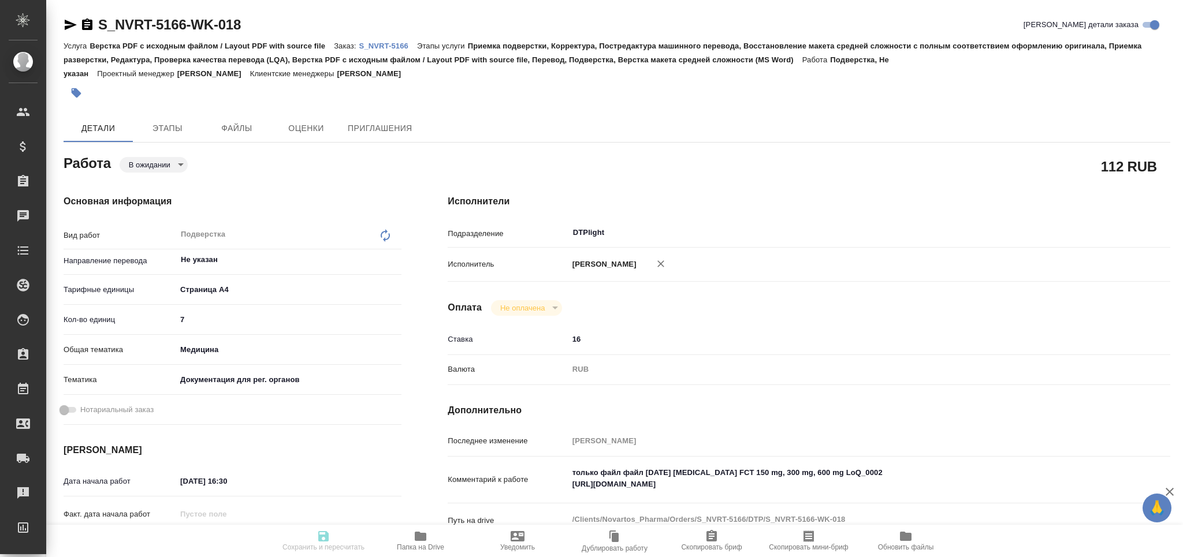
type input "27.08.2025 16:30"
type input "27.08.2025 17:00"
type input "29.08.2025 17:00"
type input "DTPlight"
type input "notPayed"
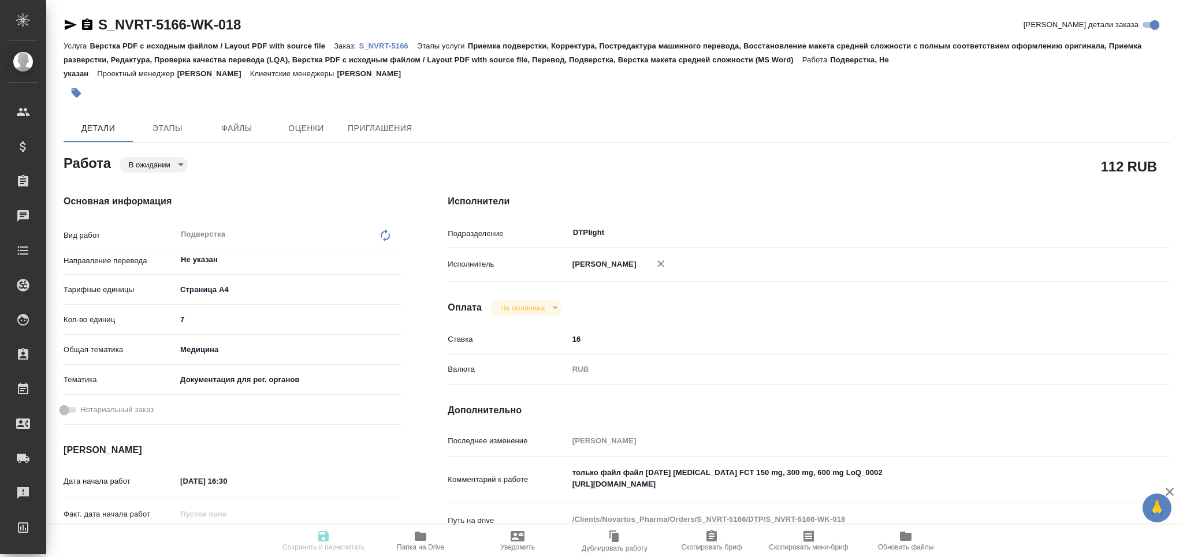
type input "16"
type input "RUB"
type input "Грабко Мария"
type textarea "только файл файл 2025-08-26 Trileptal FCT 150 mg, 300 mg, 600 mg LoQ_0002 https…"
type textarea "x"
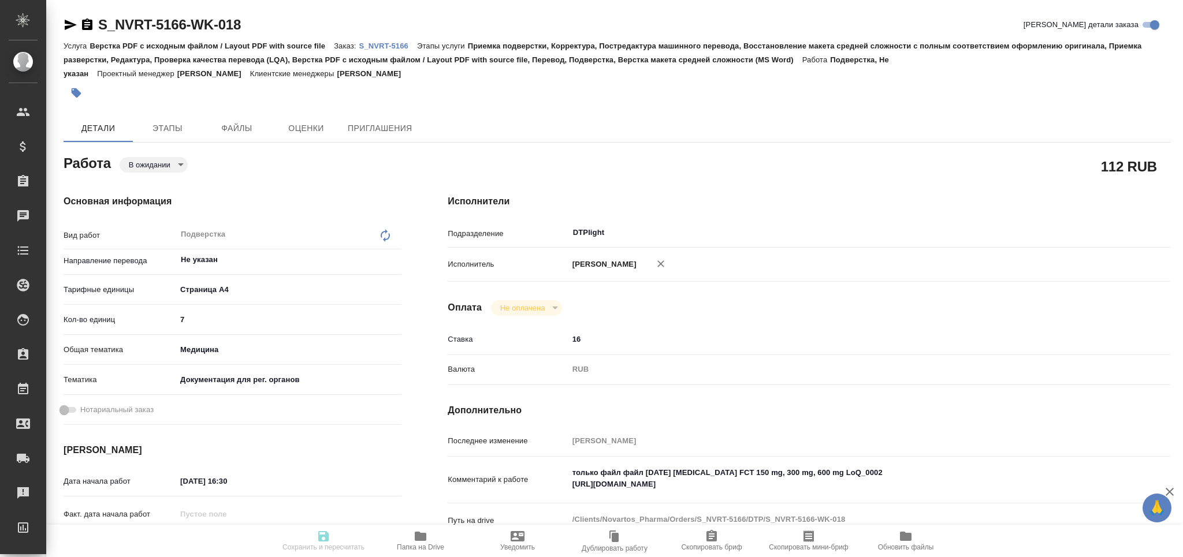
type textarea "/Clients/Novartos_Pharma/Orders/S_NVRT-5166/DTP/S_NVRT-5166-WK-018"
type textarea "x"
type input "S_NVRT-5166"
type input "Верстка PDF с исходным файлом / Layout PDF with source file"
type input "Приемка подверстки, Корректура, Постредактура машинного перевода, Восстановлени…"
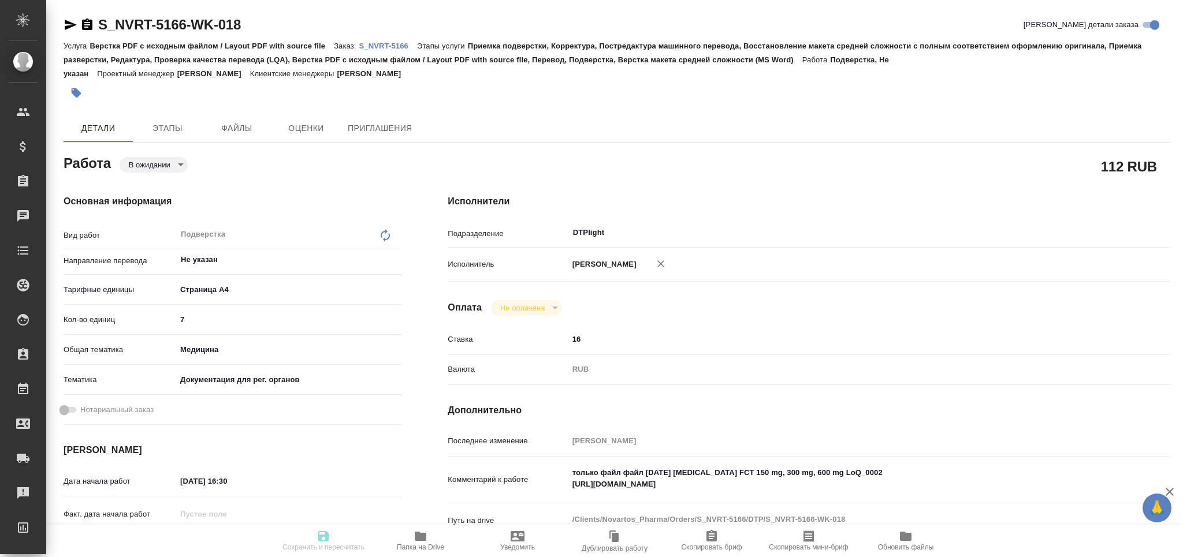
type input "[PERSON_NAME]"
type input "/Clients/Novartos_Pharma/Orders/S_NVRT-5166"
type textarea "x"
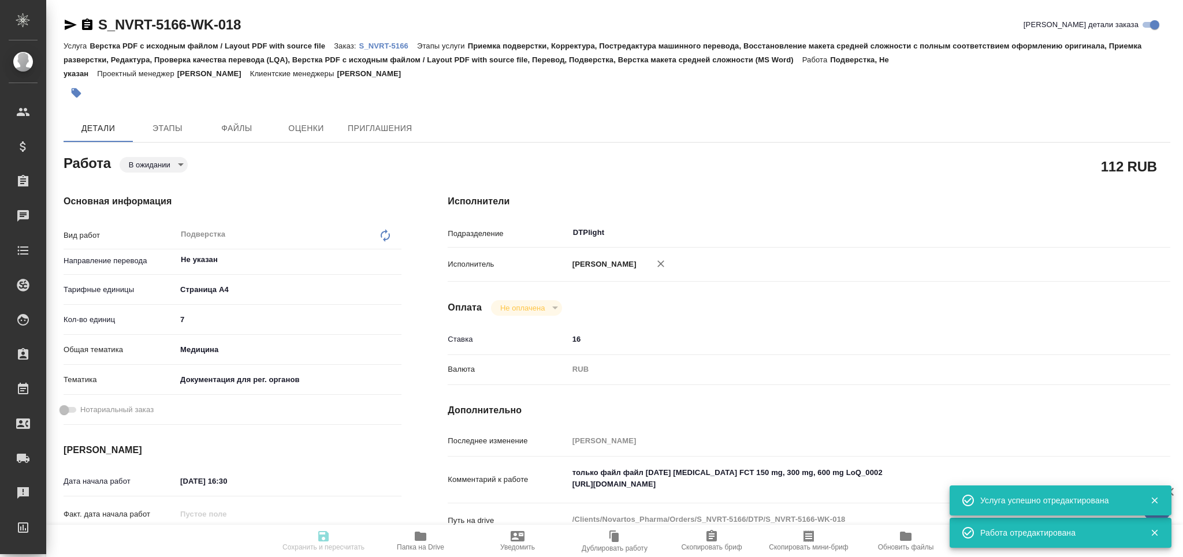
click at [160, 162] on body "🙏 .cls-1 fill:#fff; AWATERA Grabko Mariya Клиенты Спецификации Заказы Чаты Todo…" at bounding box center [591, 278] width 1183 height 557
type textarea "x"
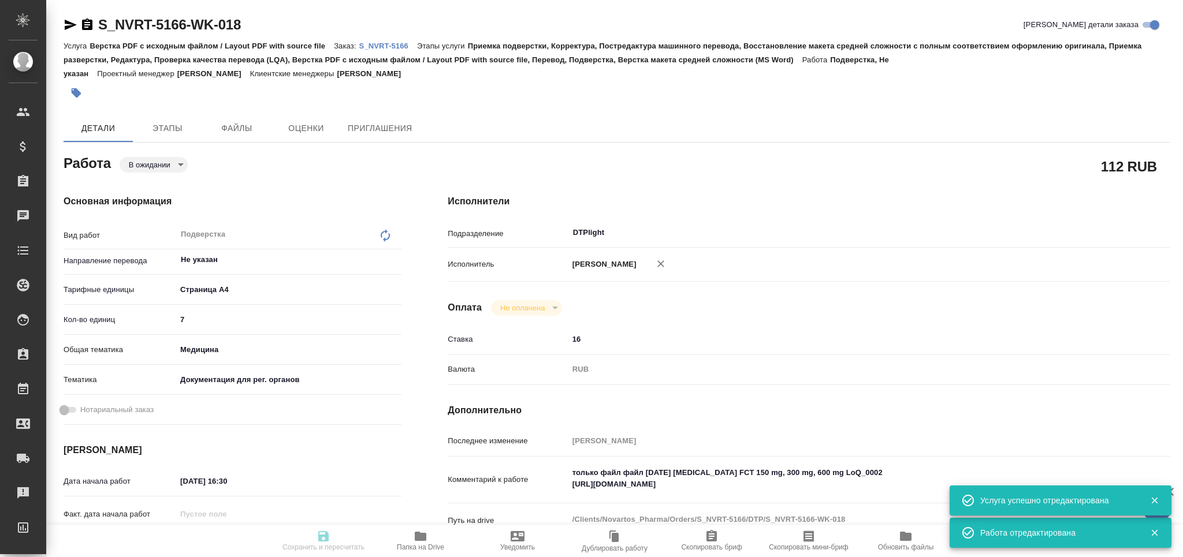
type textarea "x"
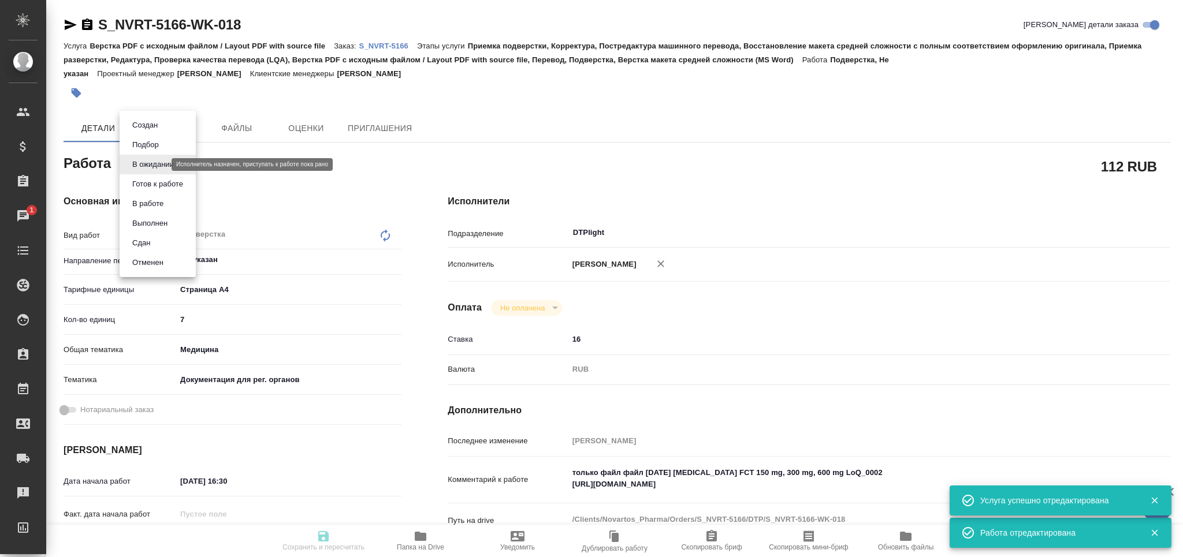
type textarea "x"
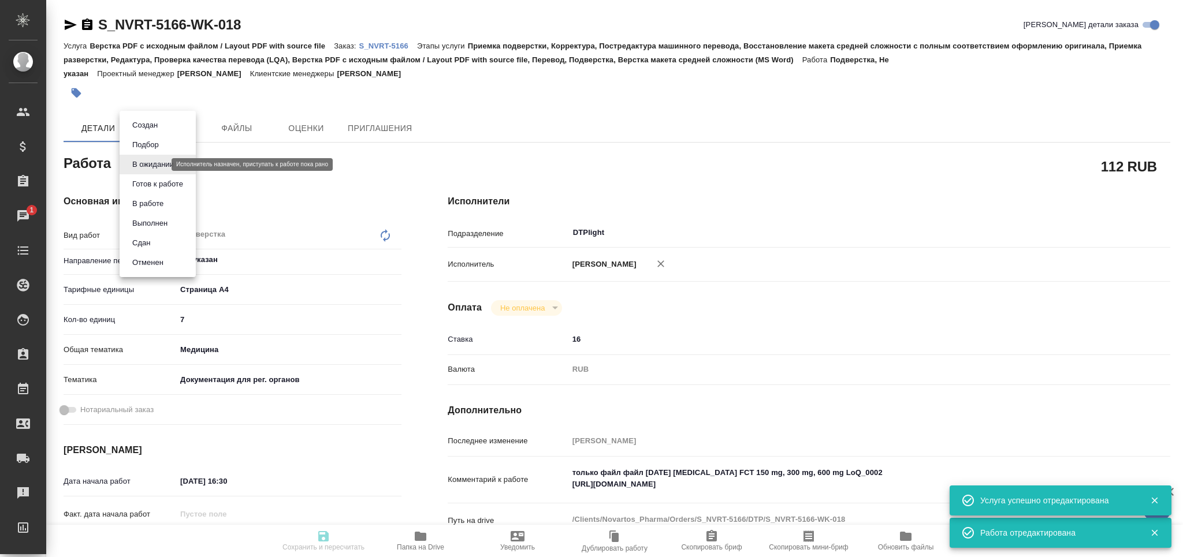
type textarea "x"
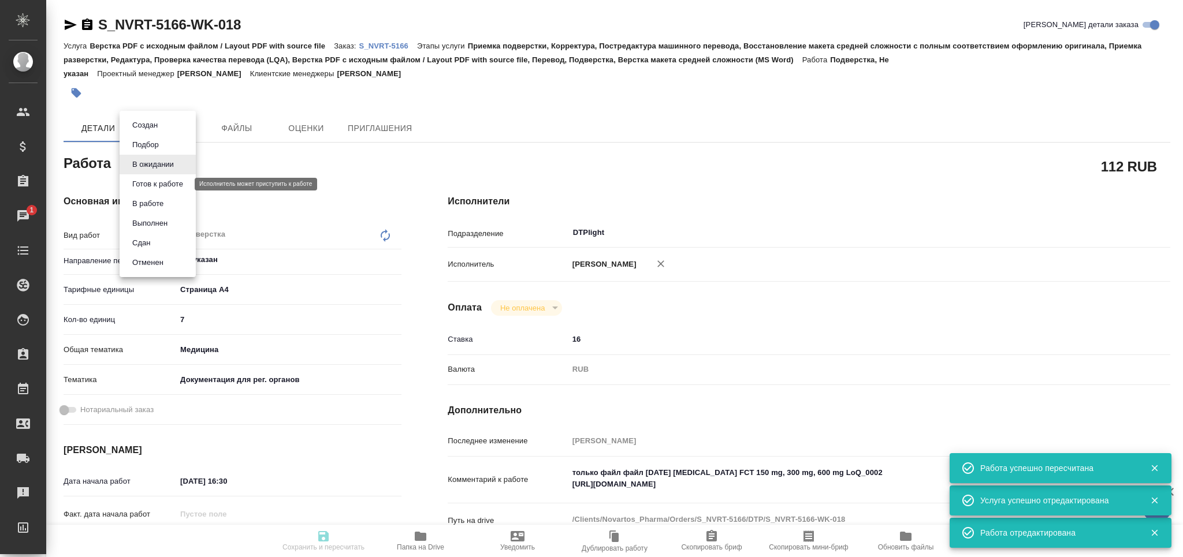
click at [161, 180] on button "Готов к работе" at bounding box center [158, 184] width 58 height 13
type textarea "Подверстка"
type textarea "x"
type input "Не указан"
type input "5f036ec4e16dec2d6b59c8ff"
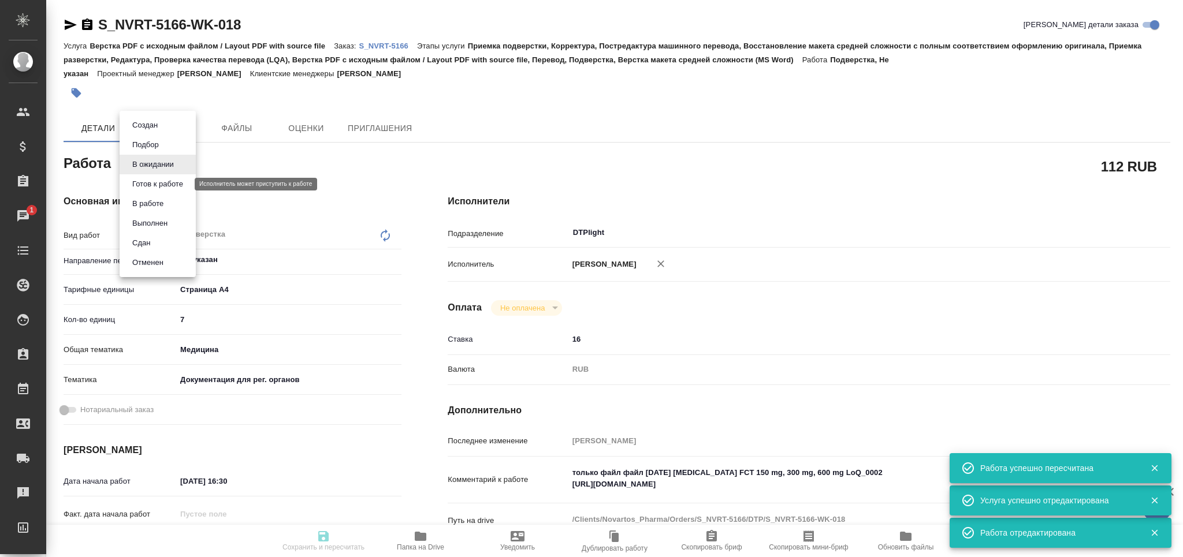
type input "7"
type input "med"
type input "5f647205b73bc97568ca66c6"
type input "27.08.2025 16:30"
type input "[DATE] 17:00"
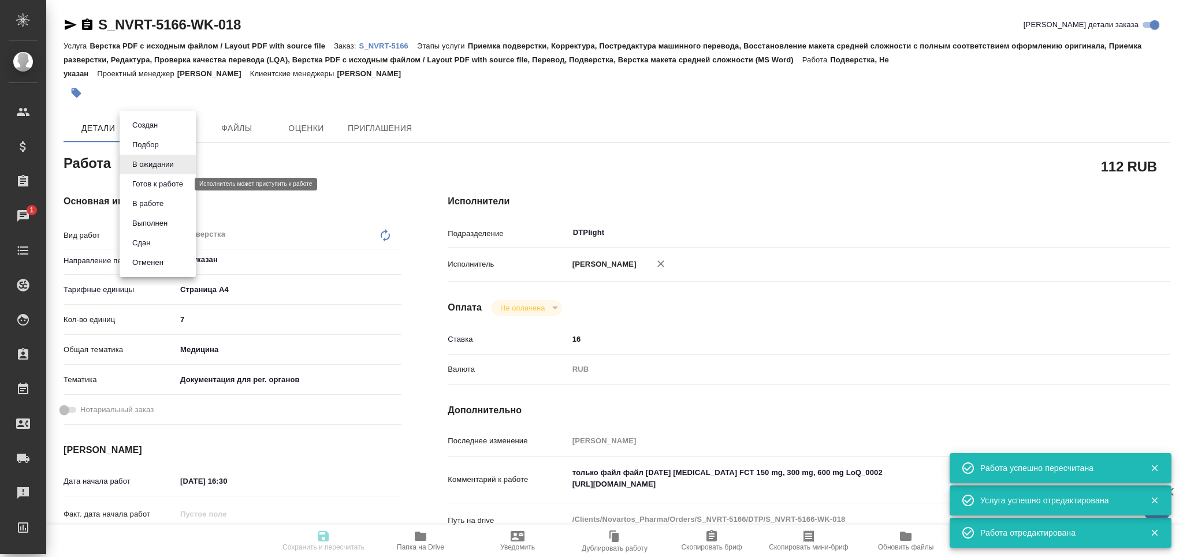
type input "29.08.2025 17:00"
type input "DTPlight"
type input "notPayed"
type input "16"
type input "RUB"
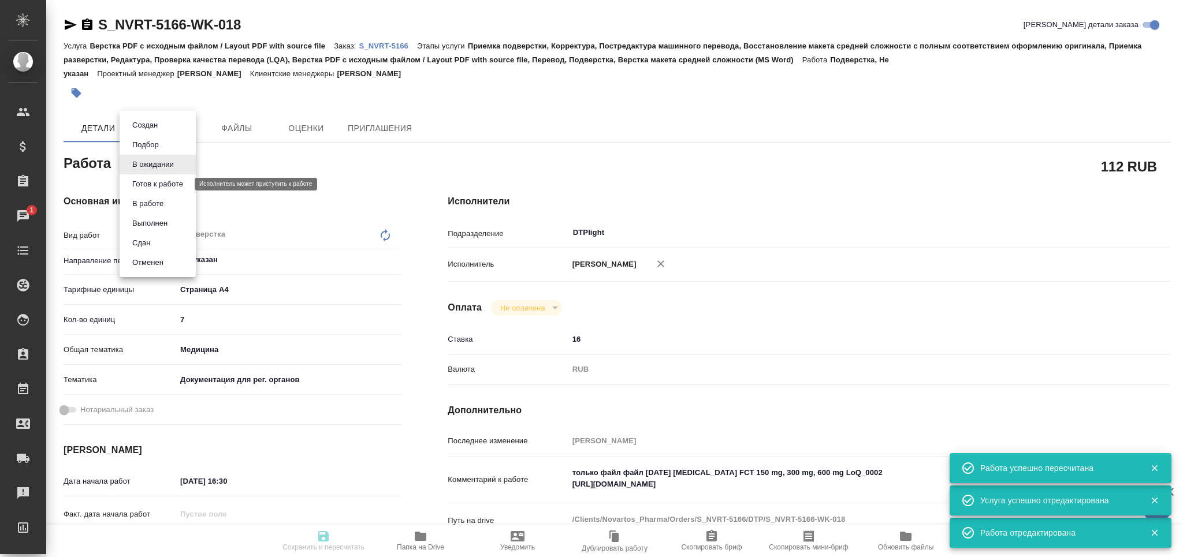
type input "[PERSON_NAME]"
type textarea "только файл файл 2025-08-26 Trileptal FCT 150 mg, 300 mg, 600 mg LoQ_0002 https…"
type textarea "x"
type textarea "/Clients/Novartos_Pharma/Orders/S_NVRT-5166/DTP/S_NVRT-5166-WK-018"
type textarea "x"
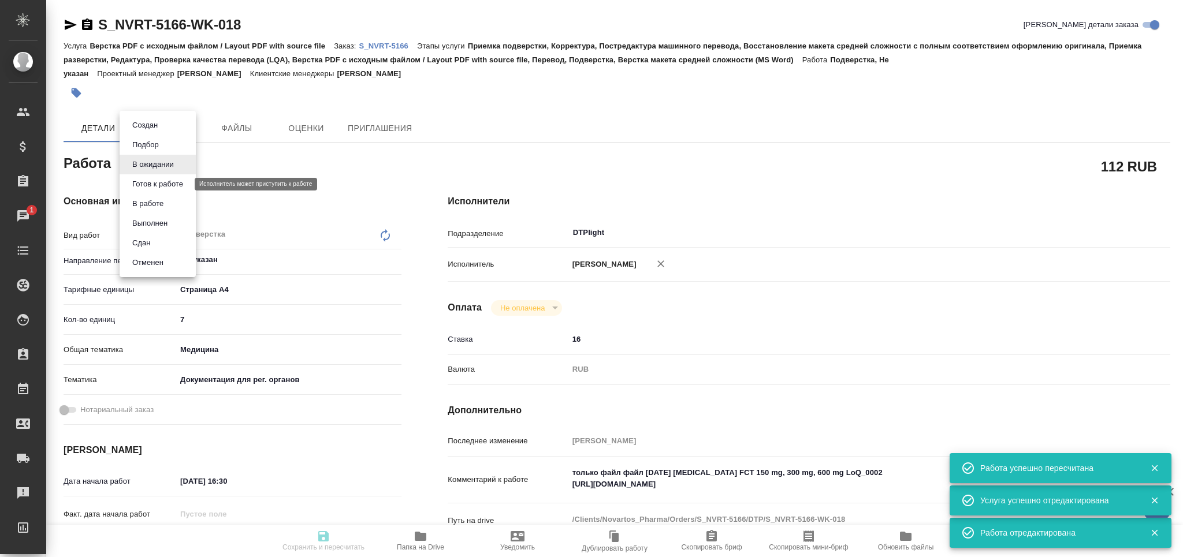
type input "S_NVRT-5166"
type input "Верстка PDF с исходным файлом / Layout PDF with source file"
type input "Приемка подверстки, Корректура, Постредактура машинного перевода, Восстановлени…"
type input "[PERSON_NAME]"
type input "/Clients/Novartos_Pharma/Orders/S_NVRT-5166"
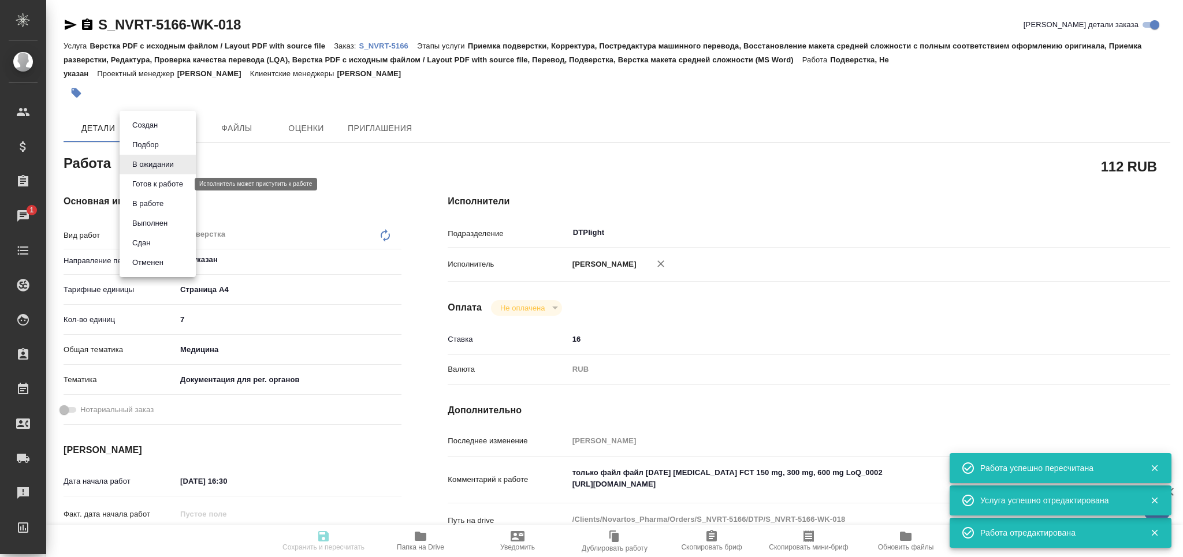
type textarea "x"
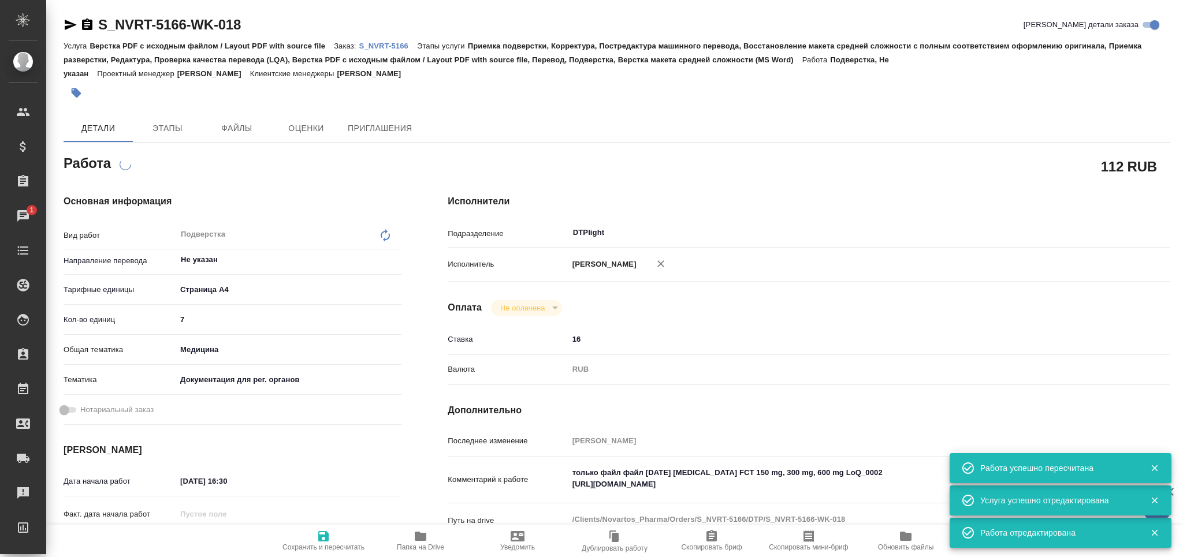
type textarea "x"
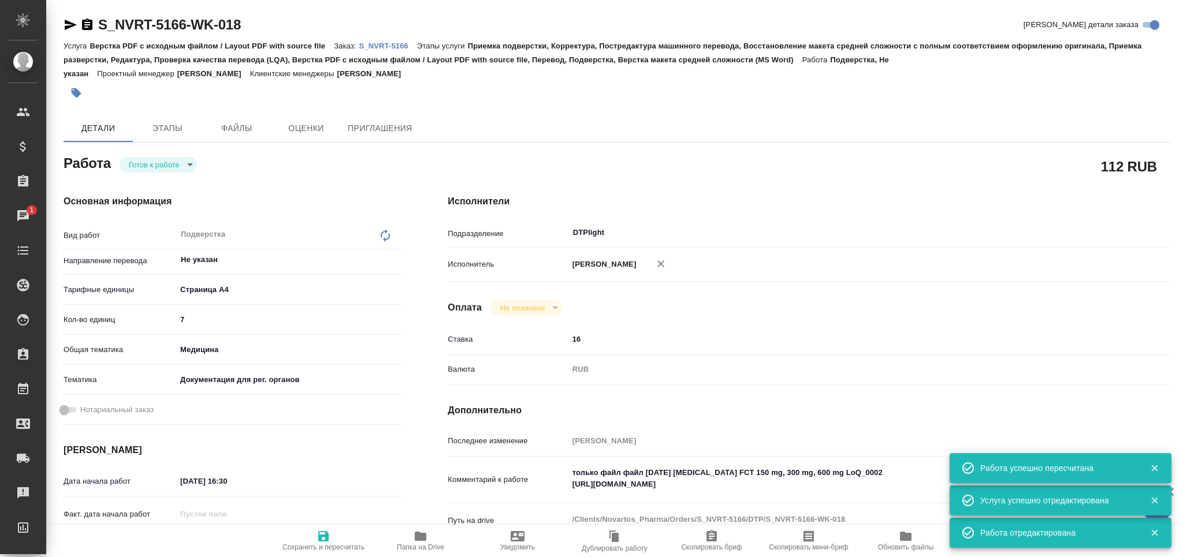
type textarea "x"
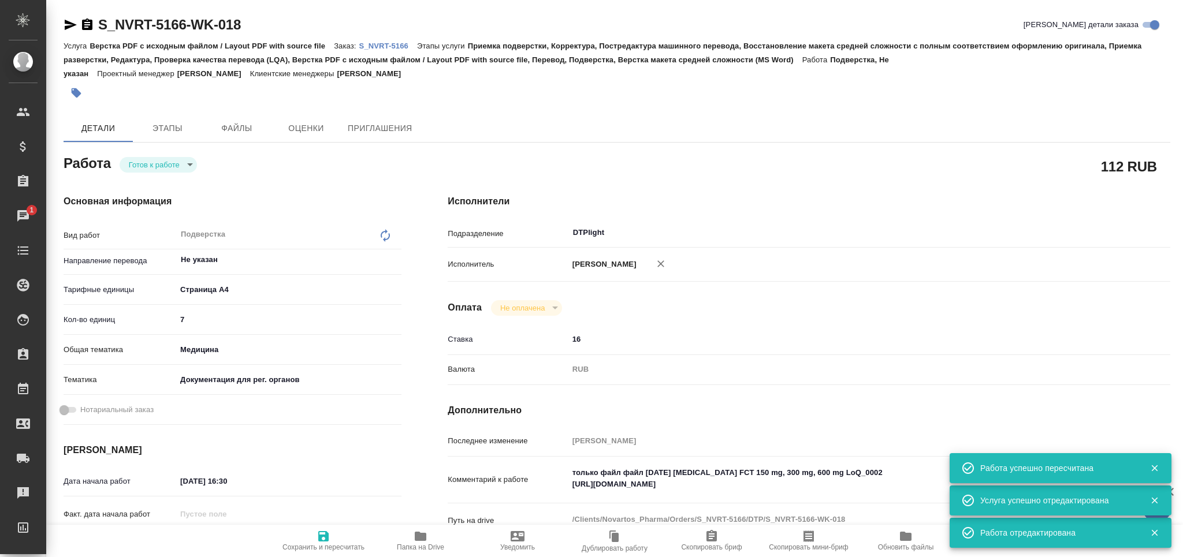
type textarea "x"
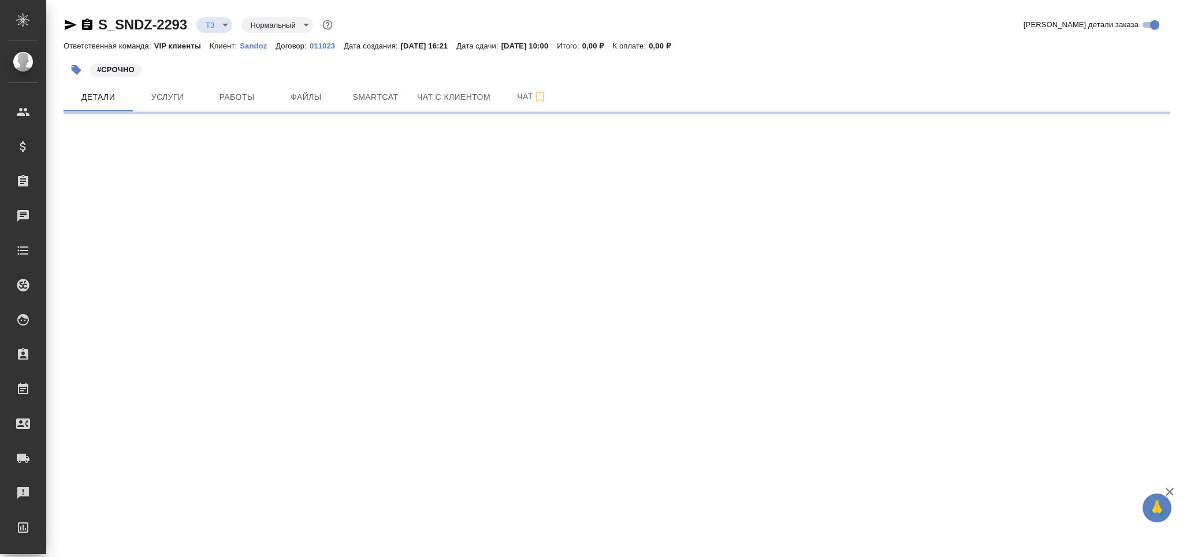
select select "RU"
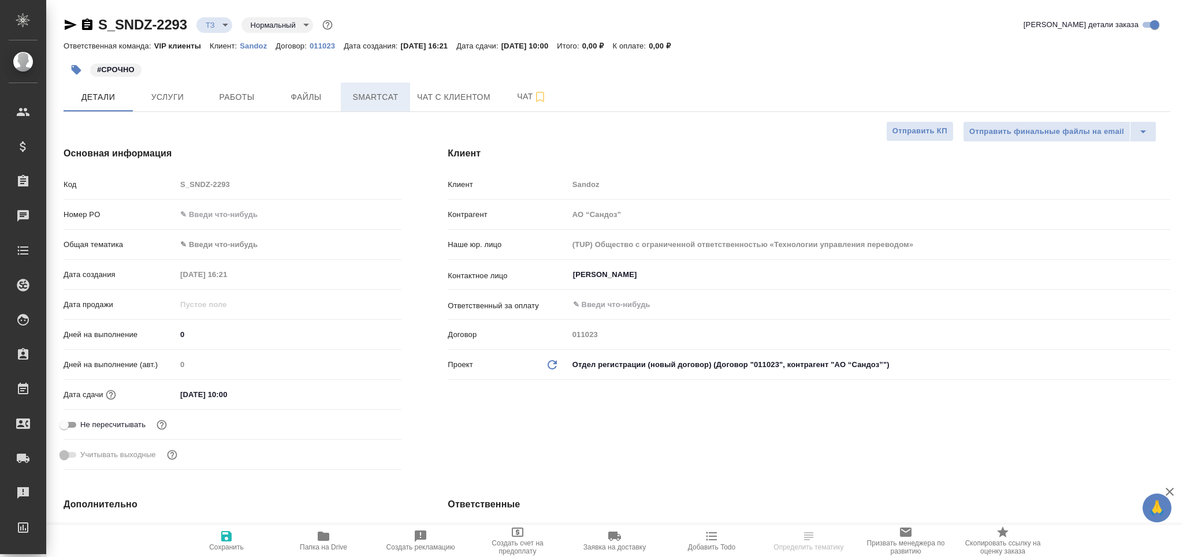
type textarea "x"
click at [385, 99] on span "Smartcat" at bounding box center [375, 97] width 55 height 14
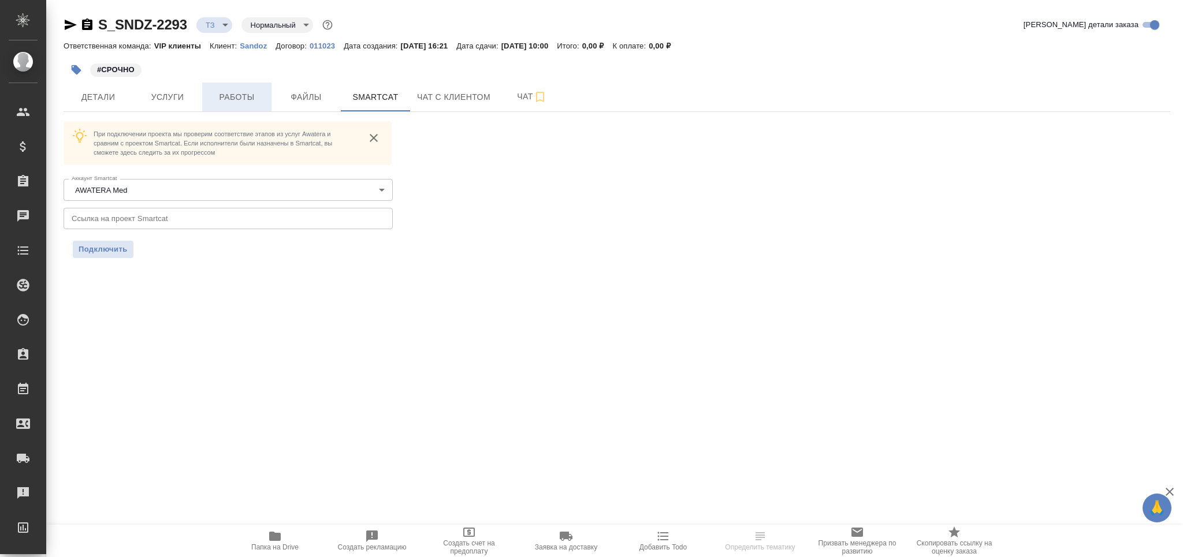
click at [231, 99] on span "Работы" at bounding box center [236, 97] width 55 height 14
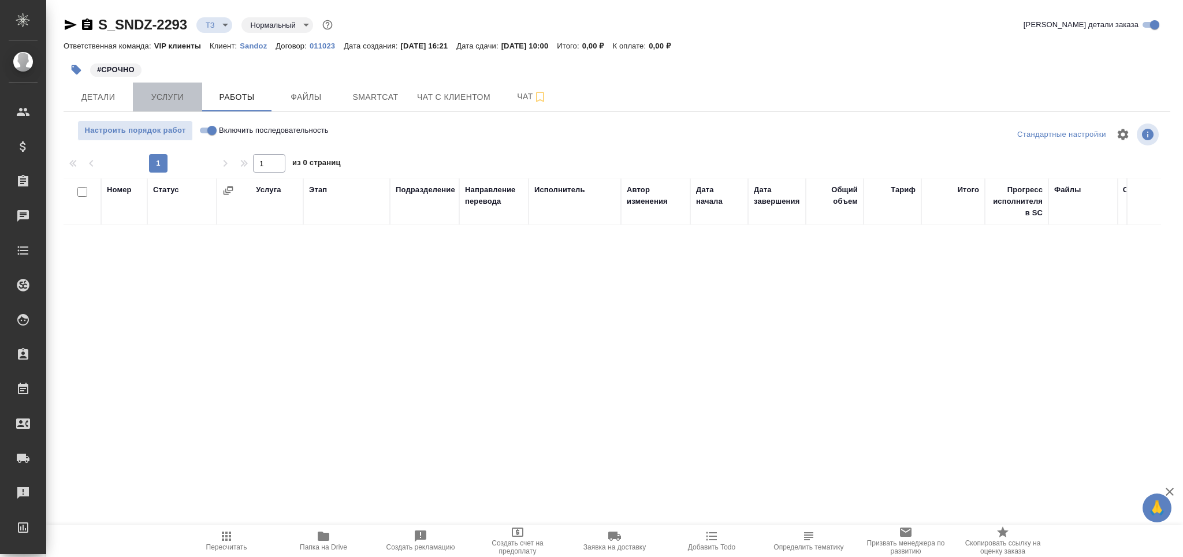
click at [171, 99] on span "Услуги" at bounding box center [167, 97] width 55 height 14
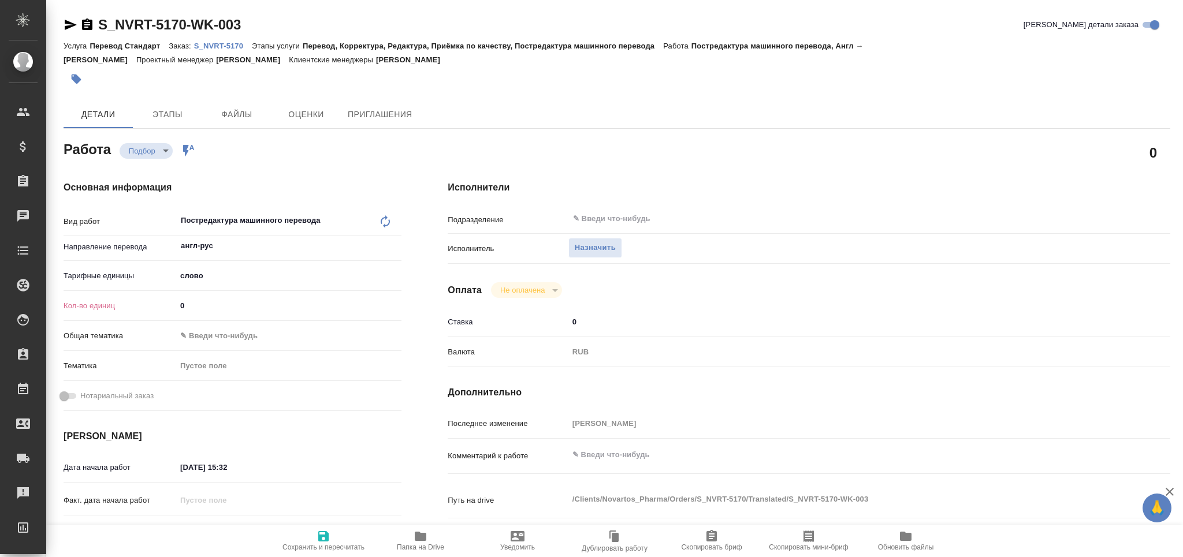
type textarea "x"
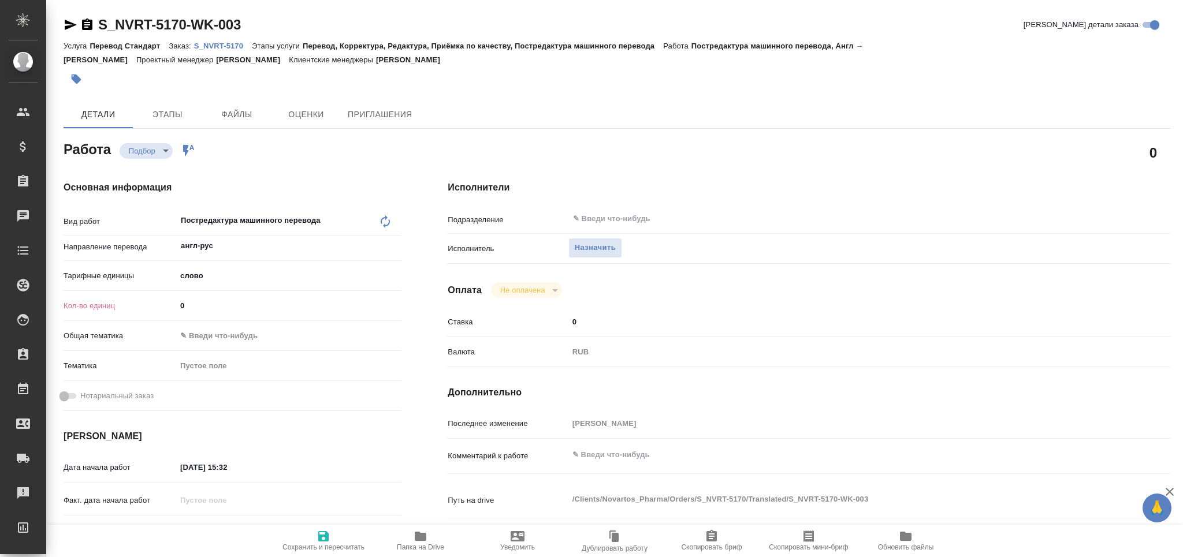
type textarea "x"
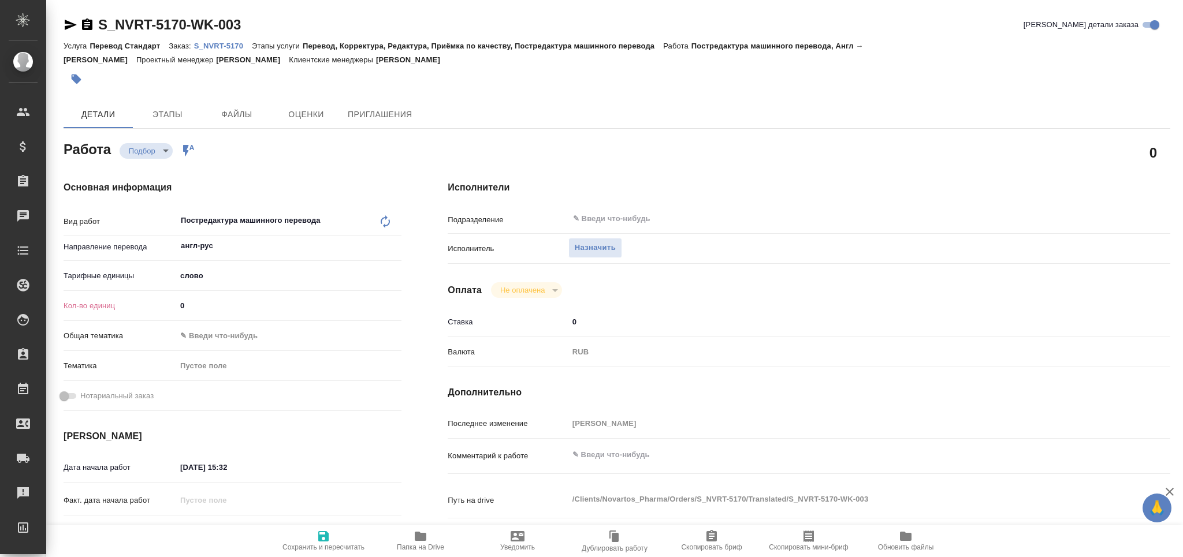
type textarea "x"
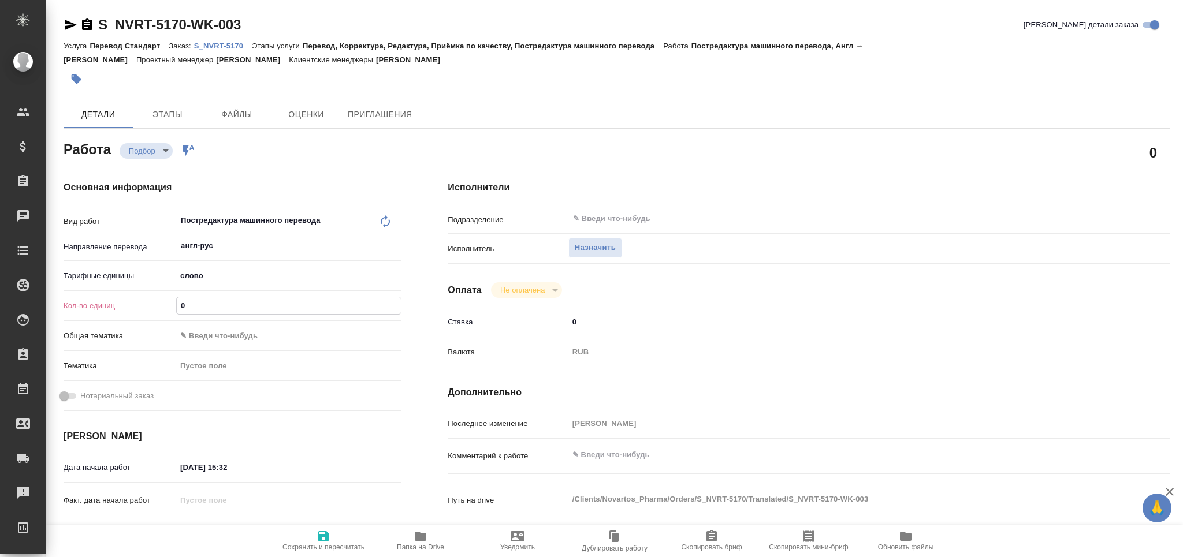
drag, startPoint x: 205, startPoint y: 311, endPoint x: 172, endPoint y: 311, distance: 33.5
click at [162, 313] on div "Кол-во единиц 0" at bounding box center [233, 306] width 338 height 20
type textarea "x"
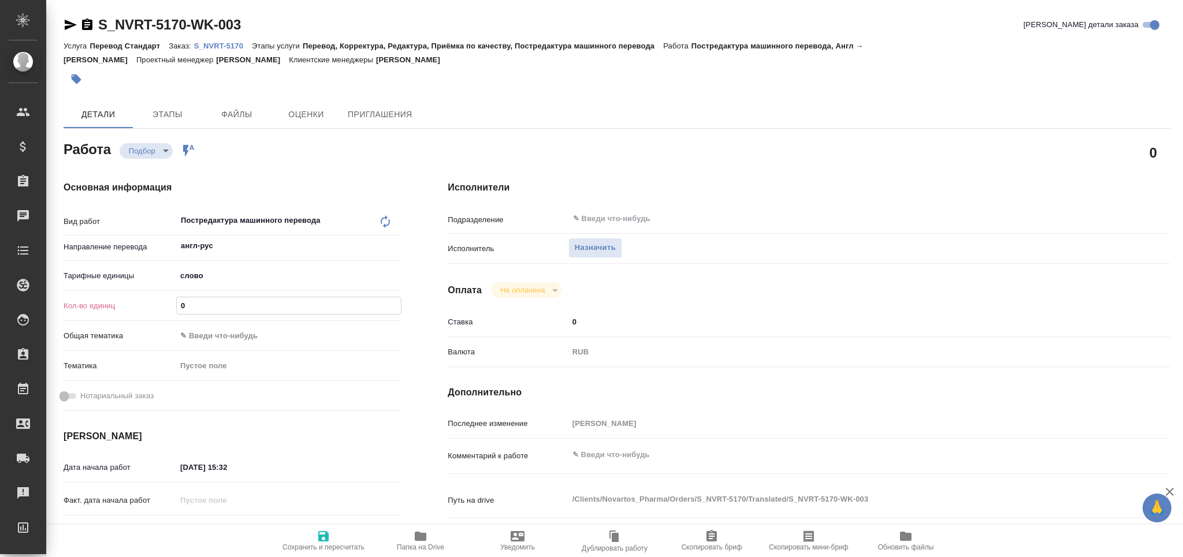
type textarea "x"
paste input "508.9"
type input "508.9"
type textarea "x"
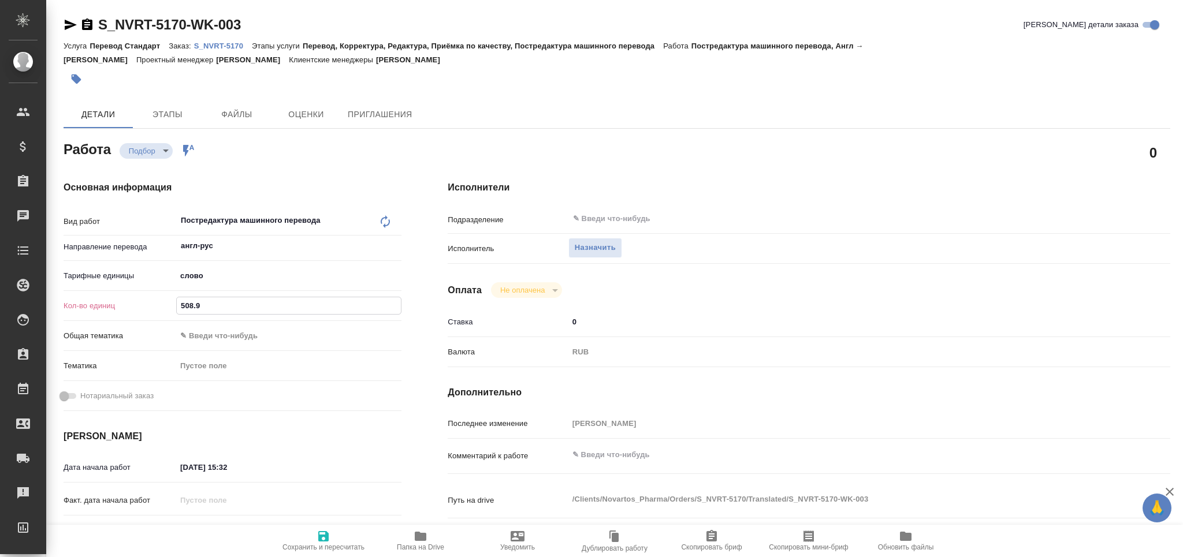
type textarea "x"
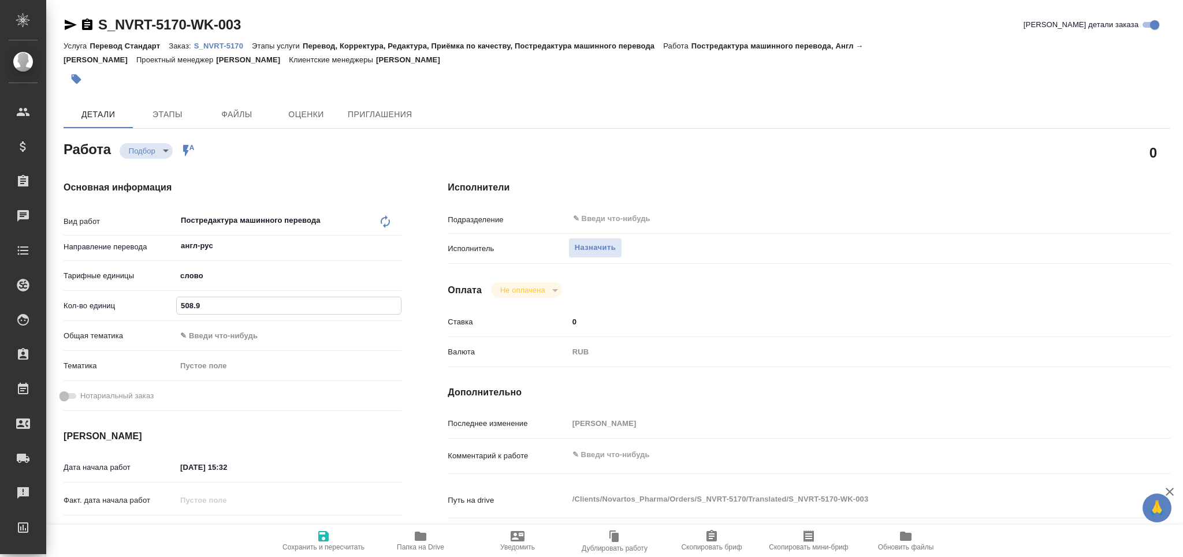
type textarea "x"
type input "508.9"
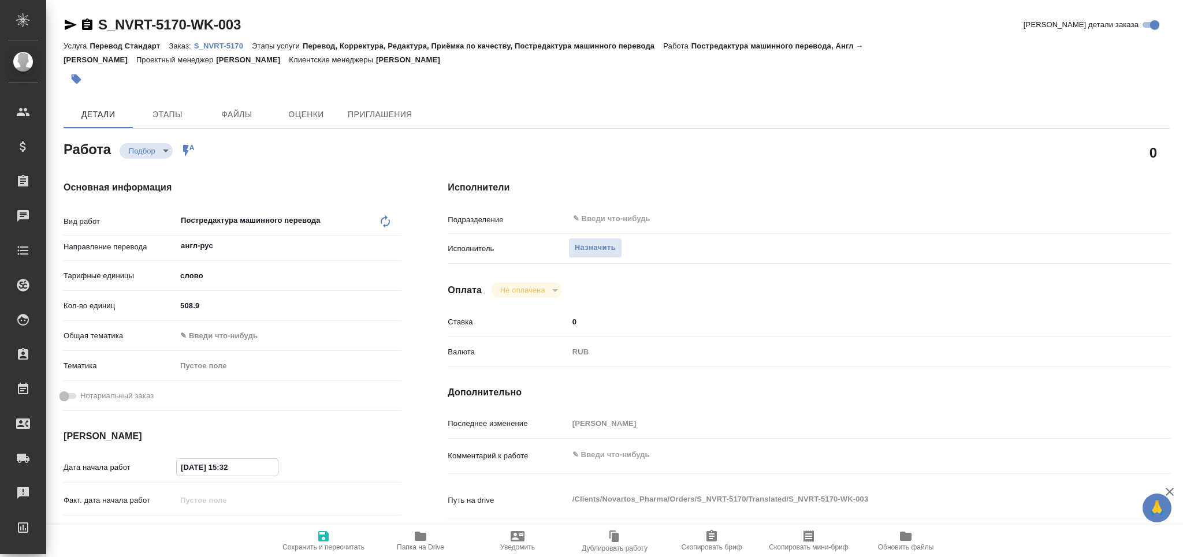
type textarea "x"
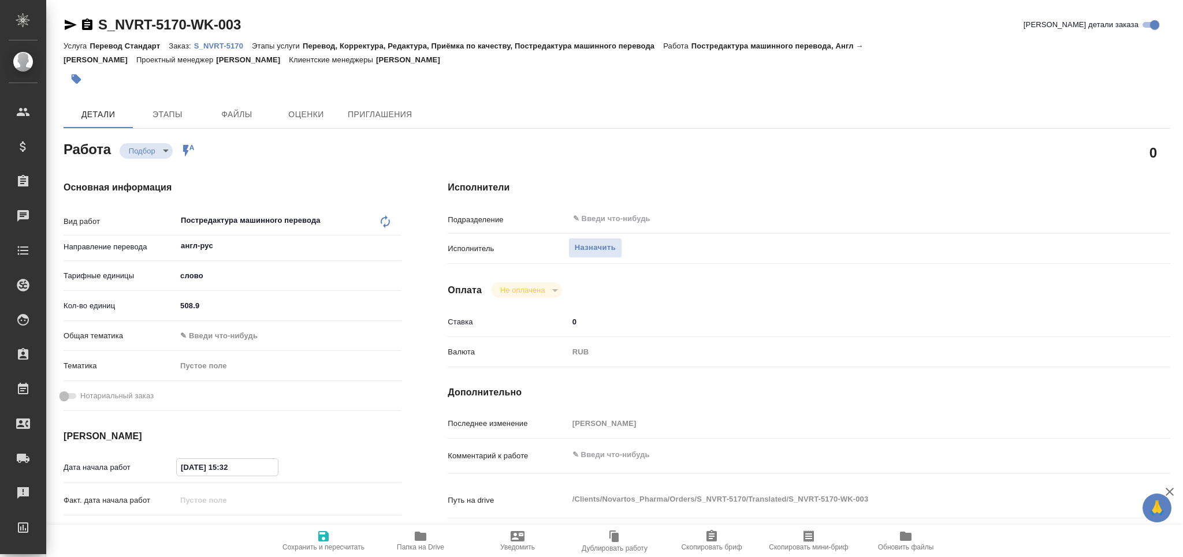
drag, startPoint x: 245, startPoint y: 473, endPoint x: 226, endPoint y: 469, distance: 19.4
click at [226, 469] on input "27.08.2025 15:32" at bounding box center [227, 467] width 101 height 17
type input "27.08.2025 17:__"
type textarea "x"
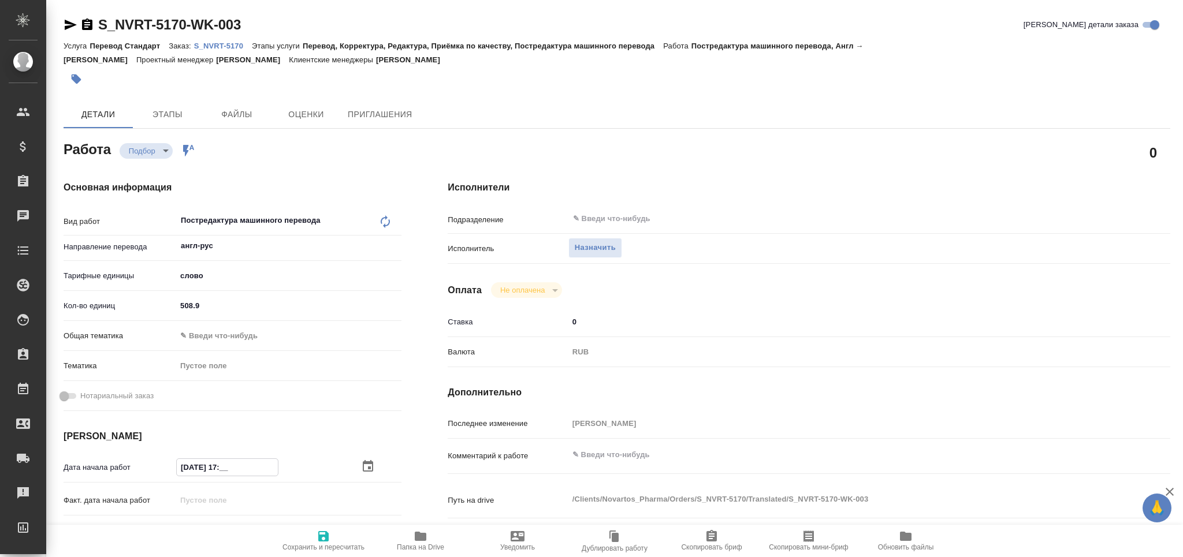
type textarea "x"
type input "27.08.2025 17:0_"
type textarea "x"
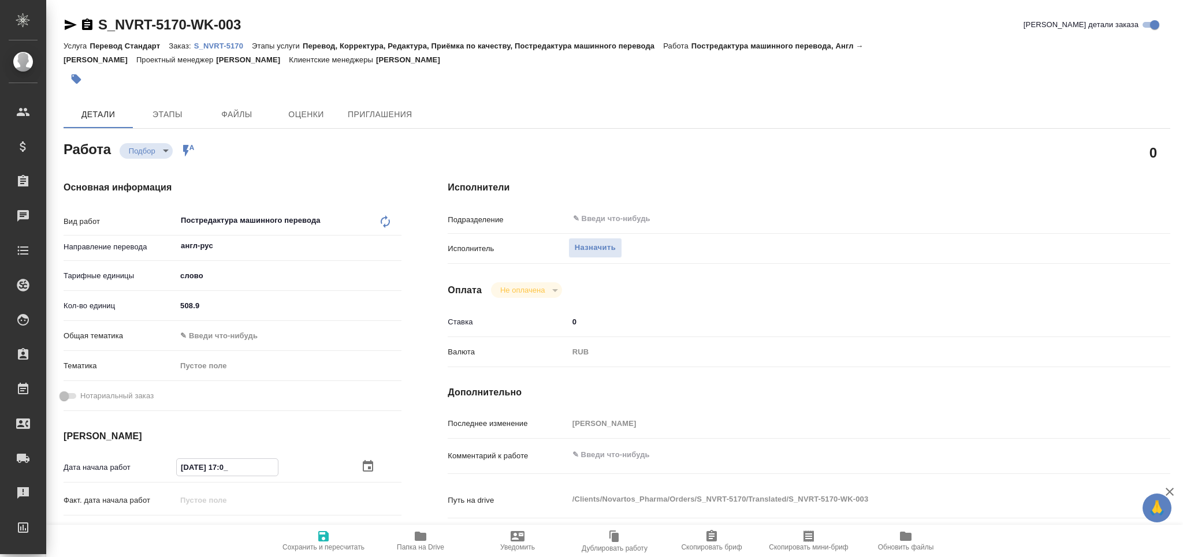
type textarea "x"
type input "27.08.2025 17:00"
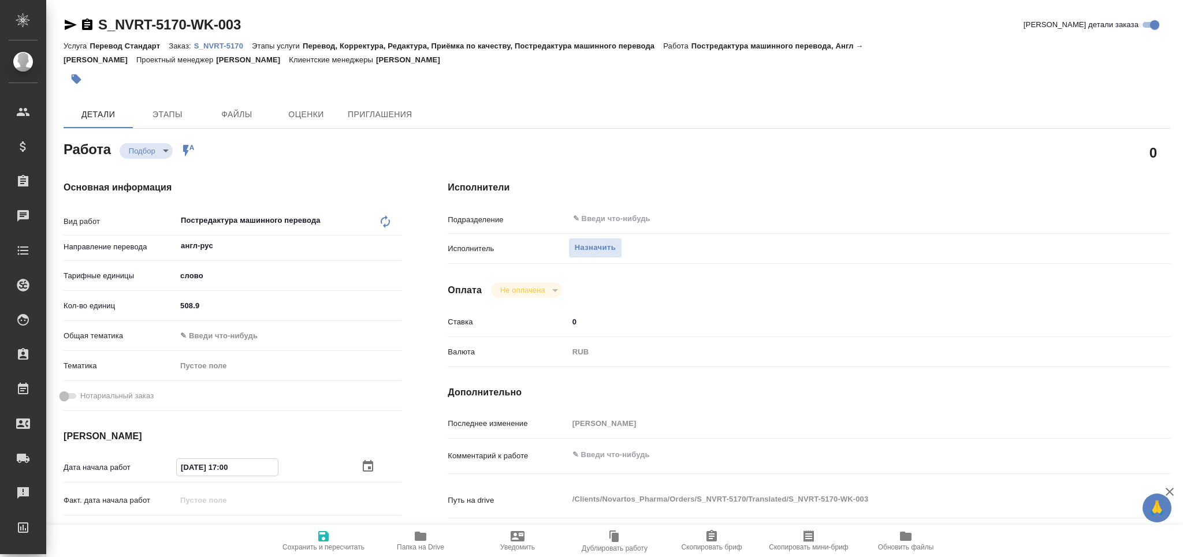
type textarea "x"
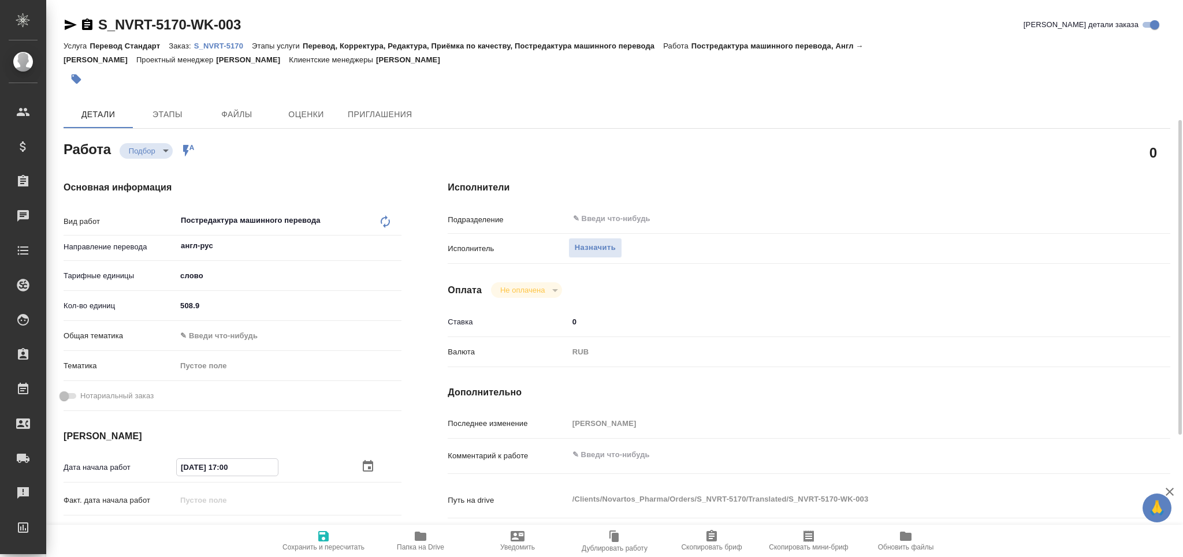
scroll to position [154, 0]
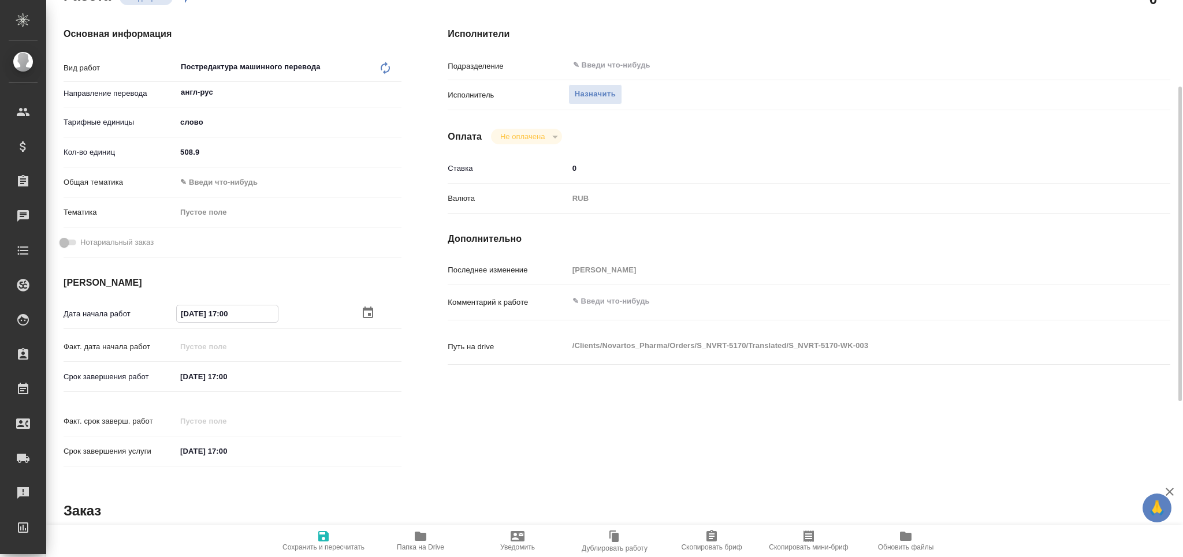
type input "27.08.2025 17:00"
drag, startPoint x: 226, startPoint y: 372, endPoint x: 247, endPoint y: 373, distance: 20.8
click at [247, 373] on input "[DATE] 17:00" at bounding box center [227, 377] width 101 height 17
type input "[DATE] 15:__"
type textarea "x"
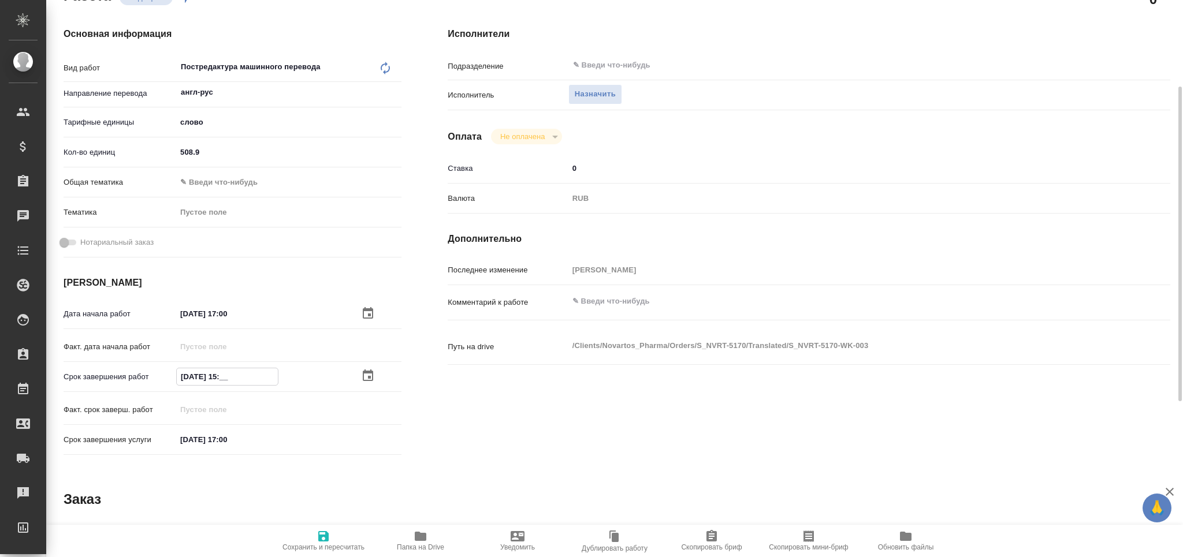
type textarea "x"
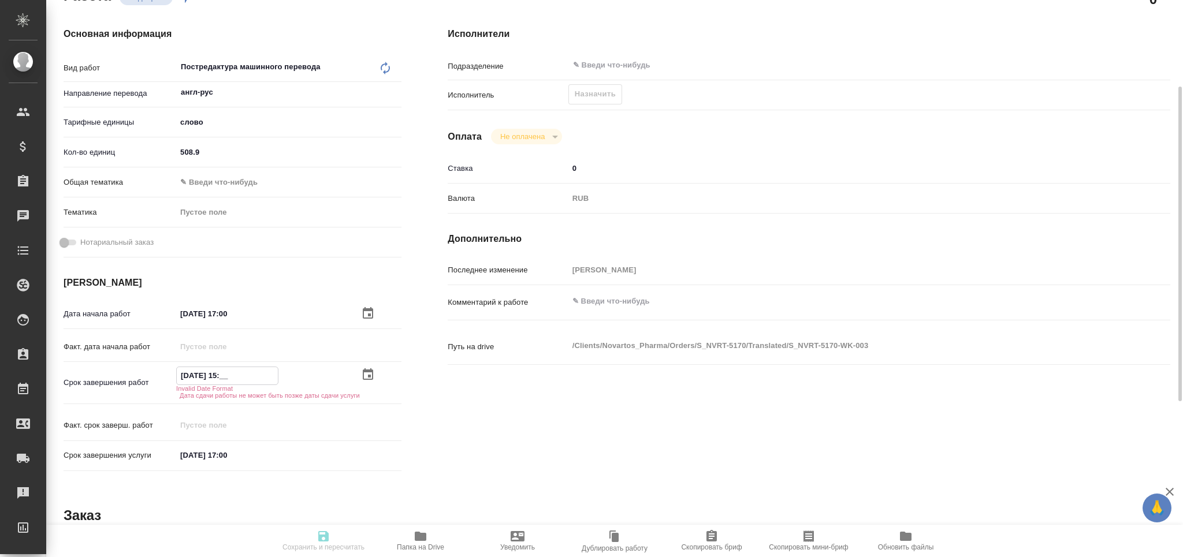
type input "28.08.2025 15:3_"
type textarea "x"
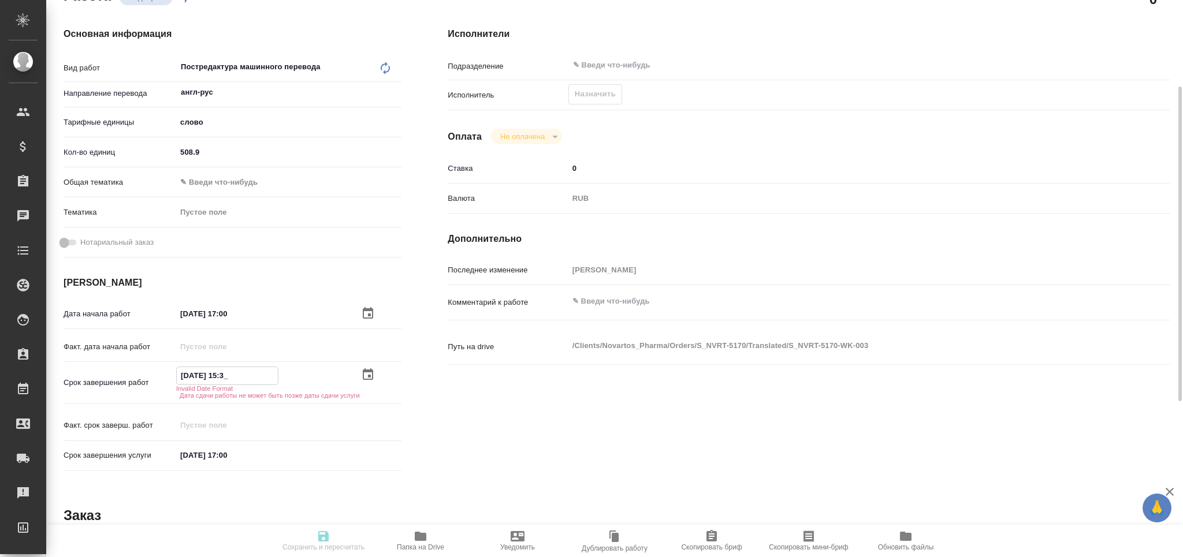
type textarea "x"
type input "[DATE] 15:30"
type textarea "x"
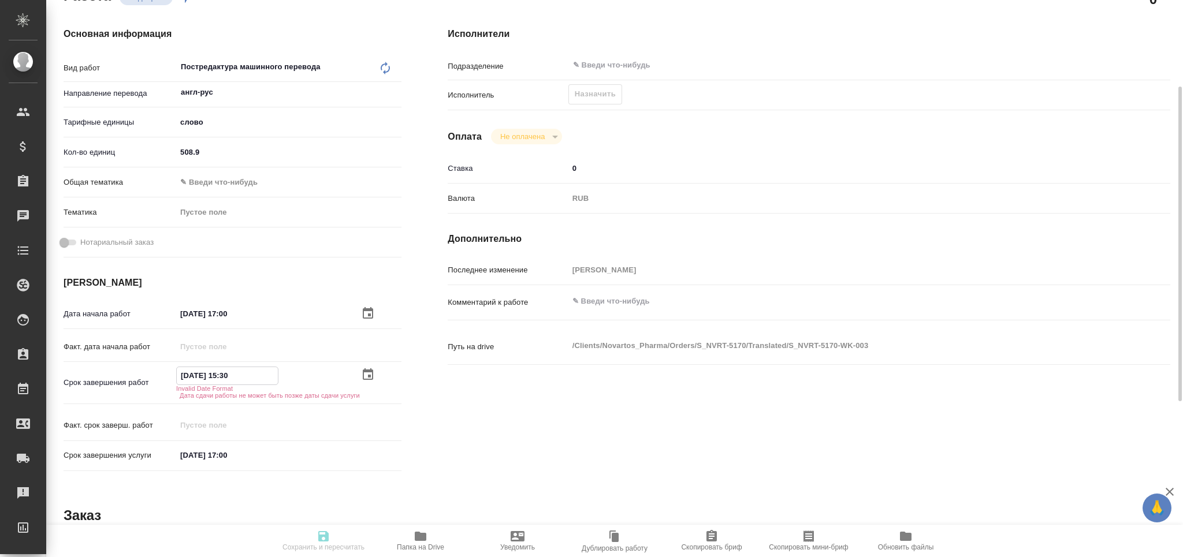
type textarea "x"
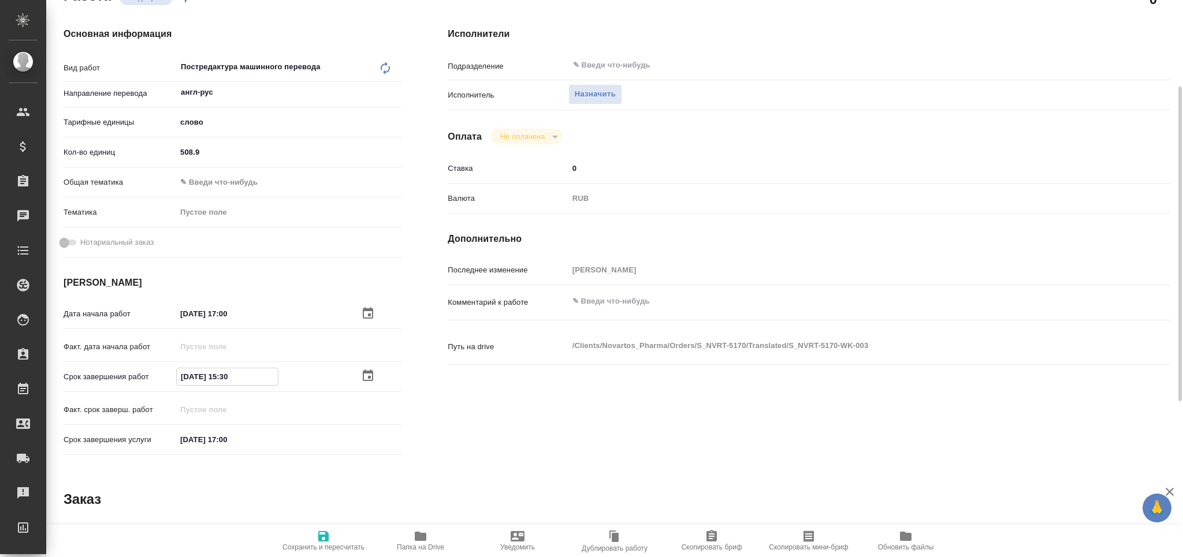
type input "[DATE] 15:30"
click at [319, 544] on span "Сохранить и пересчитать" at bounding box center [323, 548] width 82 height 8
type textarea "x"
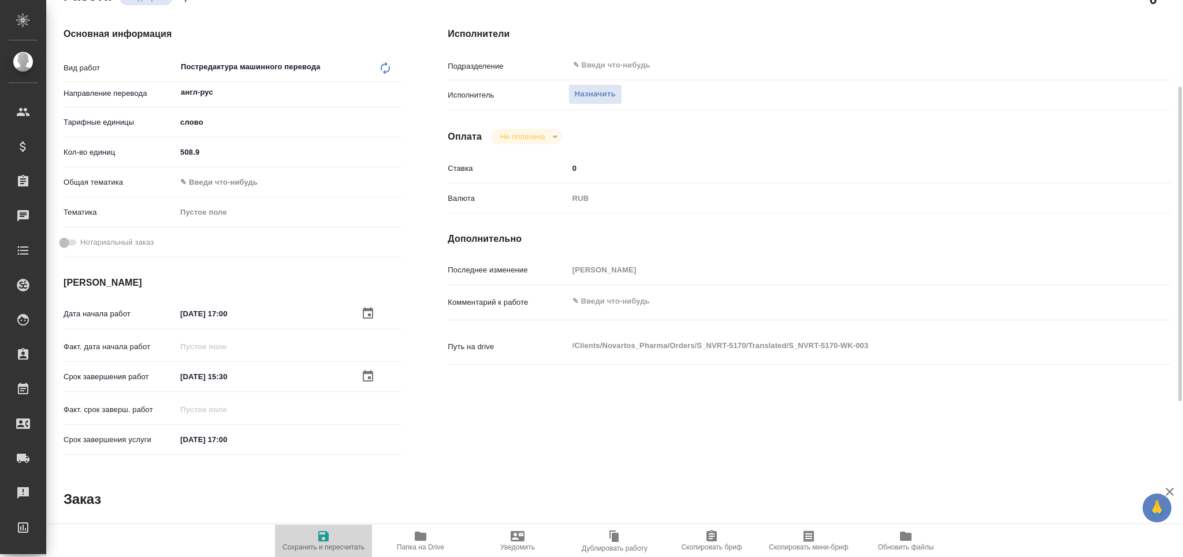
type textarea "x"
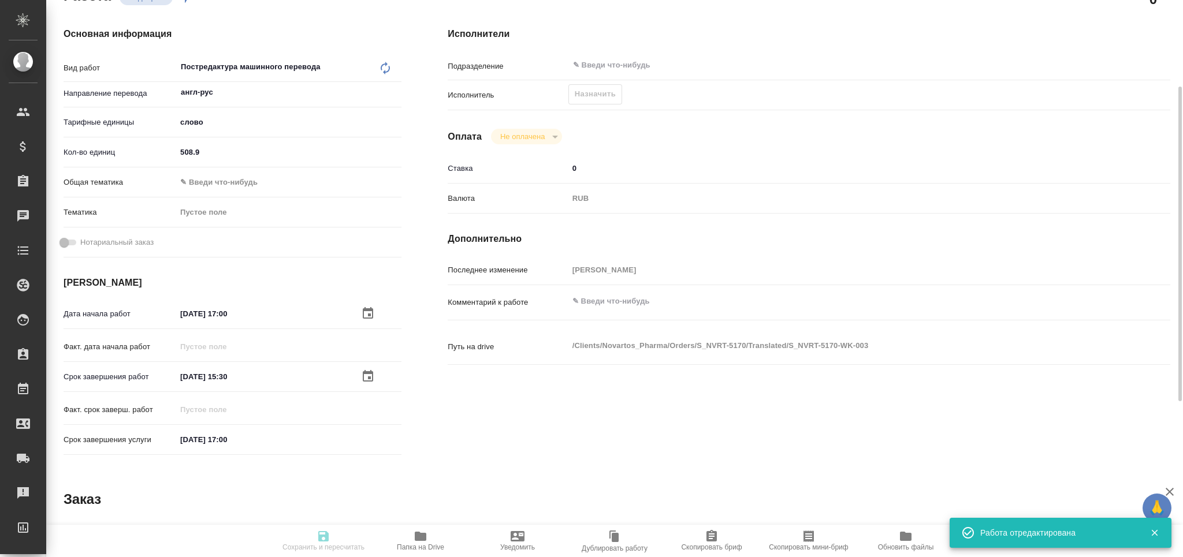
type input "recruiting"
type textarea "Постредактура машинного перевода"
type textarea "x"
type input "англ-рус"
type input "5a8b1489cc6b4906c91bfd90"
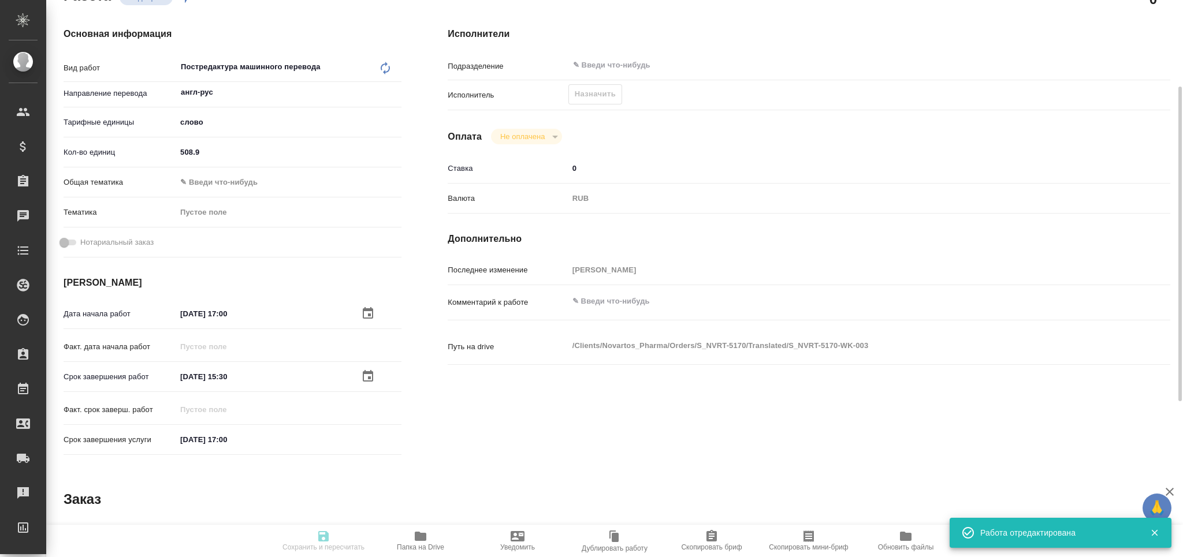
type input "508.9"
type input "med"
type input "5f647205b73bc97568ca66c6"
type input "27.08.2025 17:00"
type input "28.08.2025 15:30"
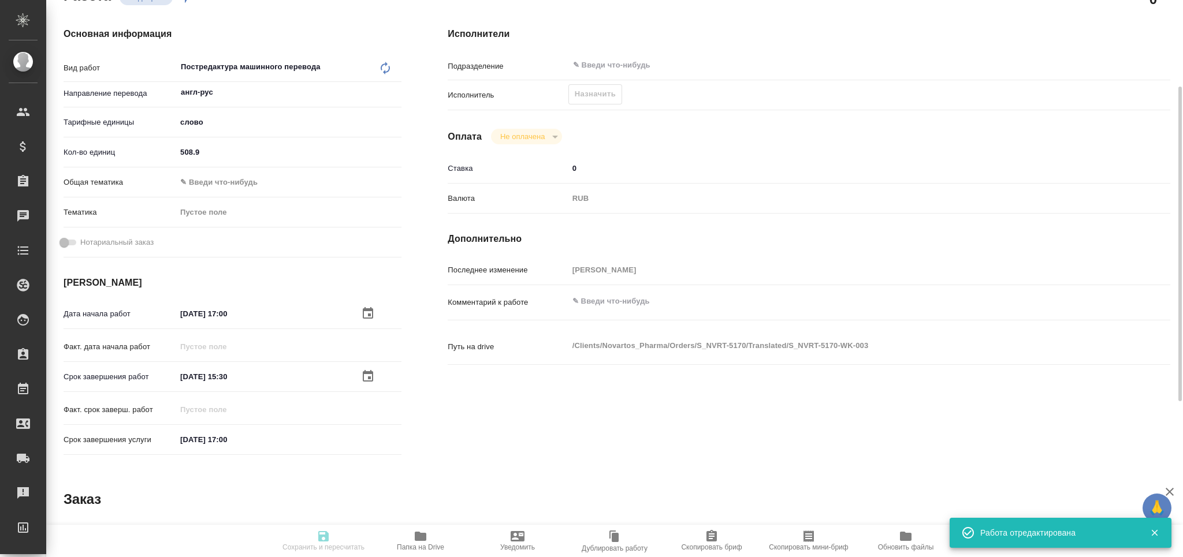
type input "28.08.2025 17:00"
type input "notPayed"
type input "0"
type input "RUB"
type input "[PERSON_NAME]"
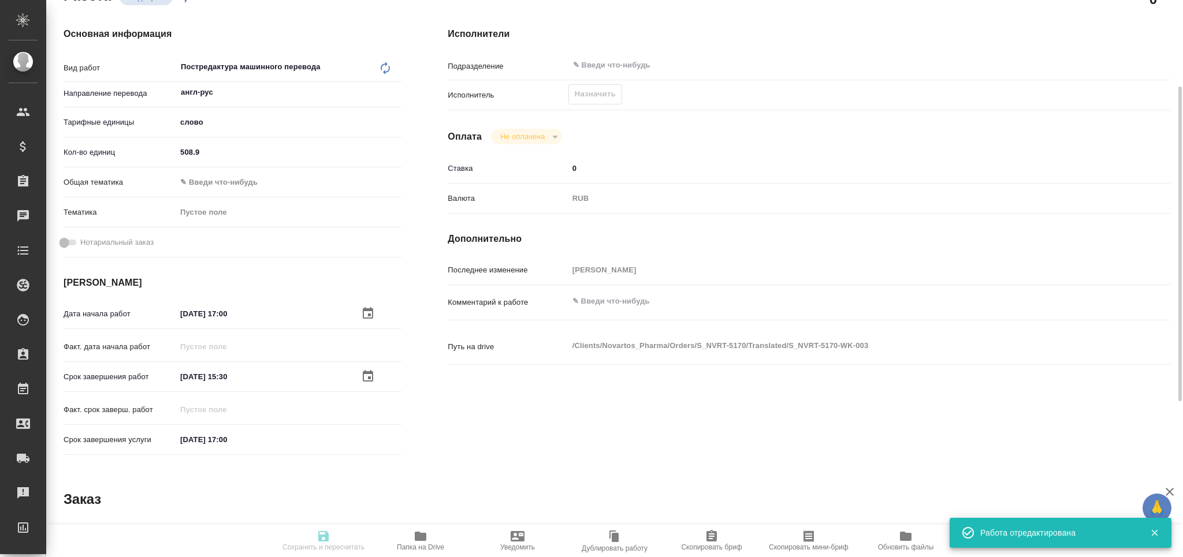
type textarea "x"
type textarea "/Clients/Novartos_Pharma/Orders/S_NVRT-5170/Translated/S_NVRT-5170-WK-003"
type textarea "x"
type input "S_NVRT-5170"
type input "Перевод Стандарт"
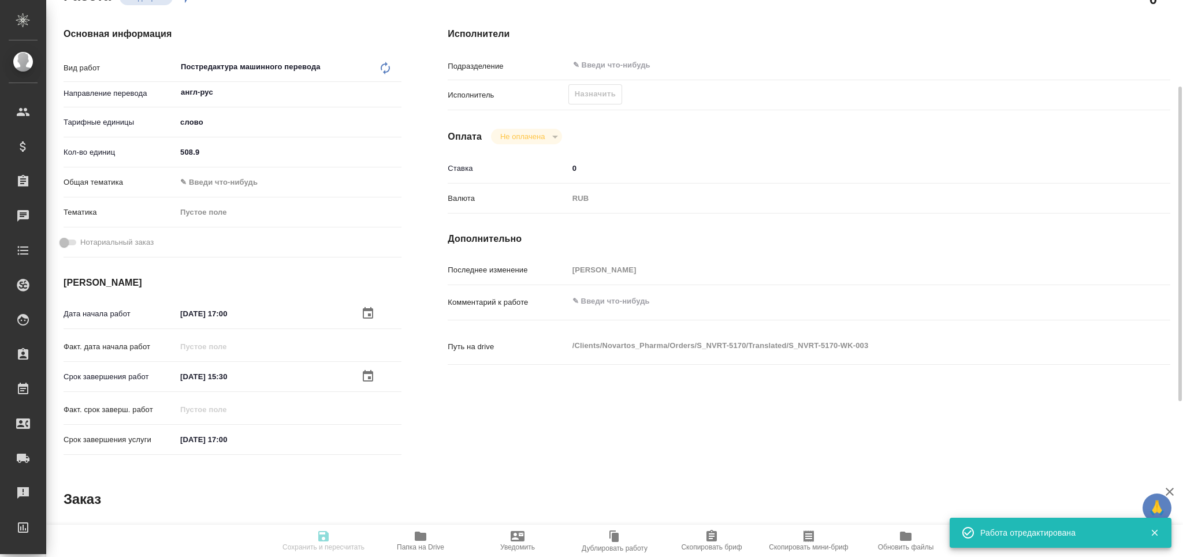
type input "Перевод, Корректура, Редактура, Приёмка по качеству, Постредактура машинного пе…"
type input "Сайдашева Диляра"
type input "/Clients/Novartos_Pharma/Orders/S_NVRT-5170"
type textarea "x"
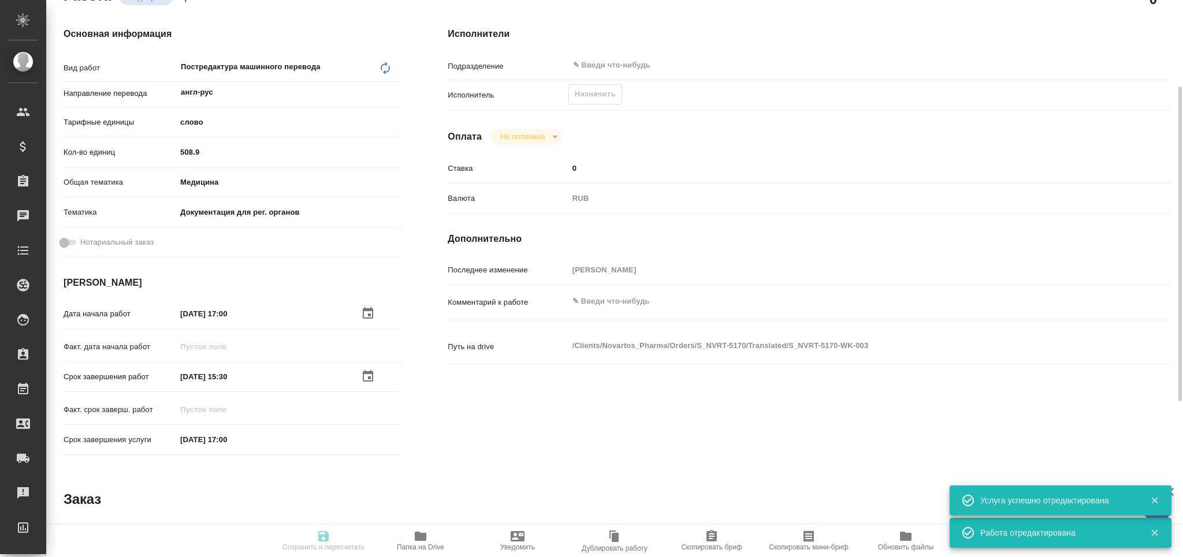
type textarea "x"
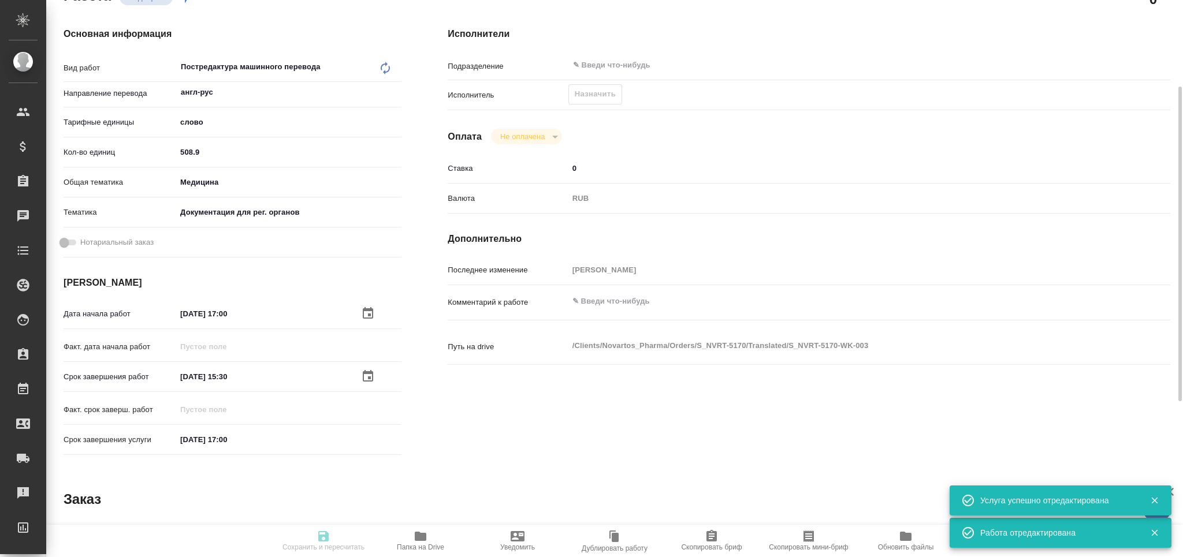
type textarea "x"
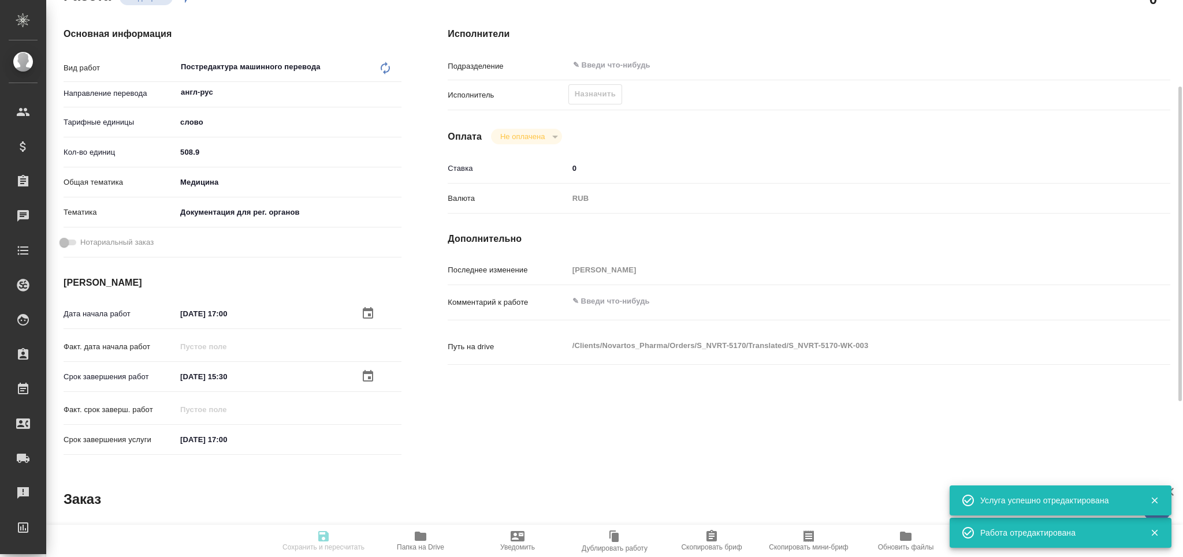
type input "recruiting"
type textarea "Постредактура машинного перевода"
type textarea "x"
type input "англ-рус"
type input "5a8b1489cc6b4906c91bfd90"
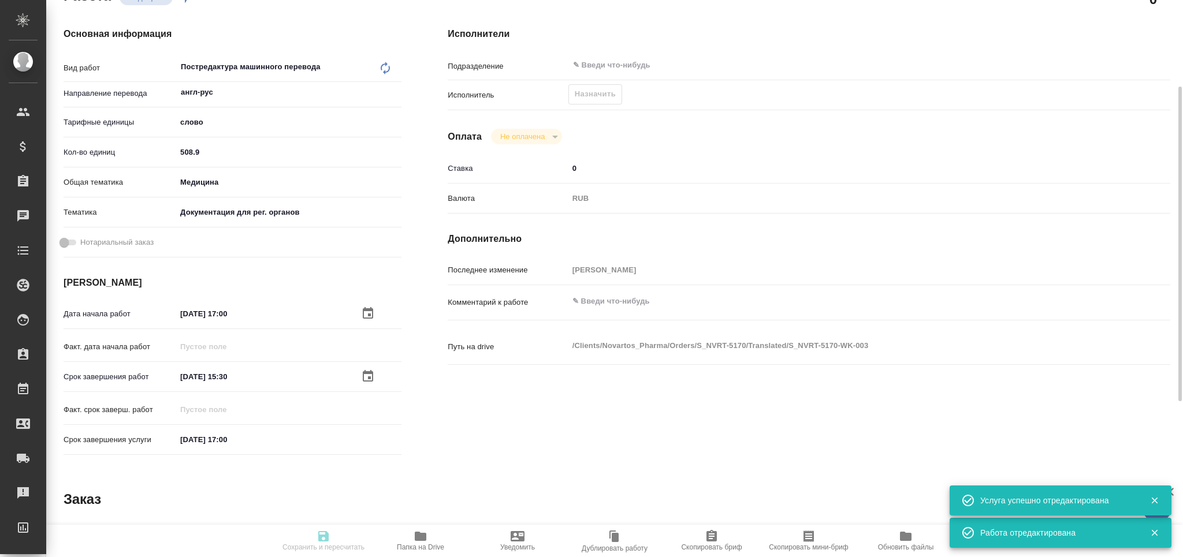
type input "508.9"
type input "med"
type input "5f647205b73bc97568ca66c6"
type input "[DATE] 17:00"
type input "28.08.2025 15:30"
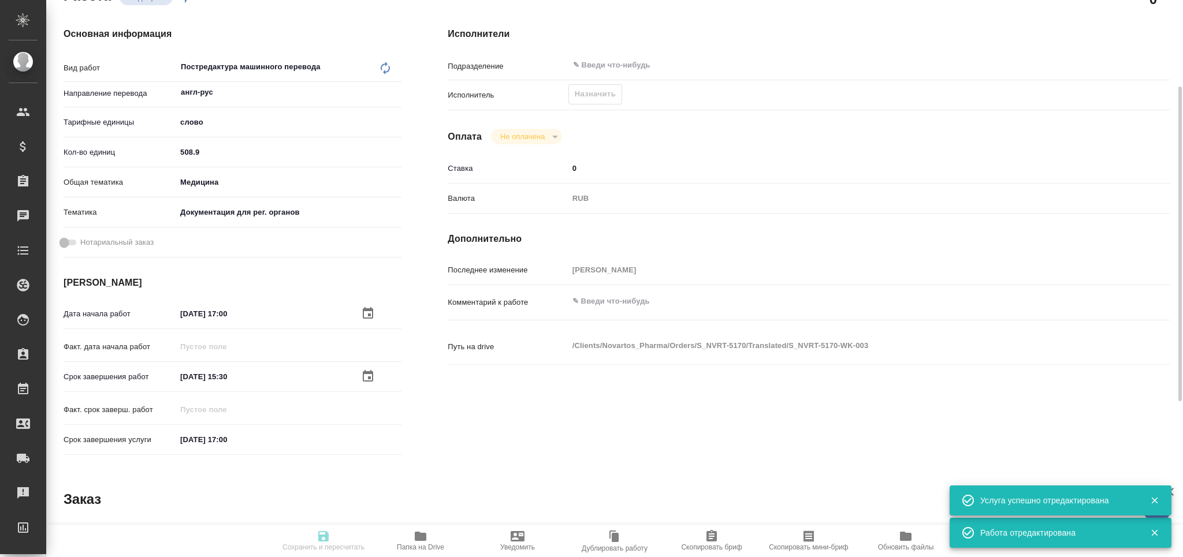
type input "28.08.2025 17:00"
type input "notPayed"
type input "0"
type input "RUB"
type input "[PERSON_NAME]"
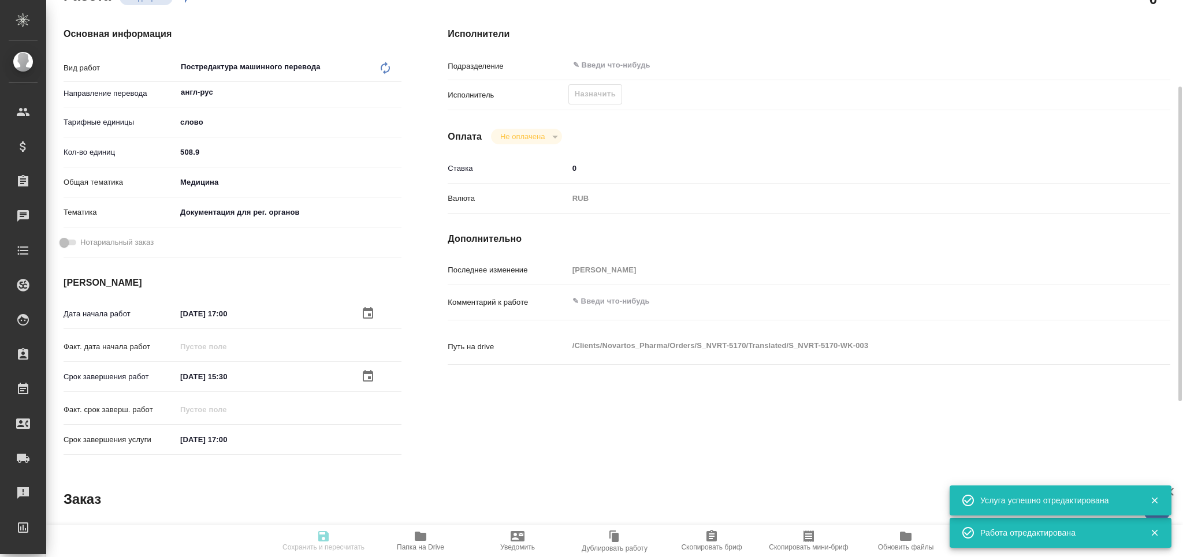
type textarea "x"
type textarea "/Clients/Novartos_Pharma/Orders/S_NVRT-5170/Translated/S_NVRT-5170-WK-003"
type textarea "x"
type input "S_NVRT-5170"
type input "Перевод Стандарт"
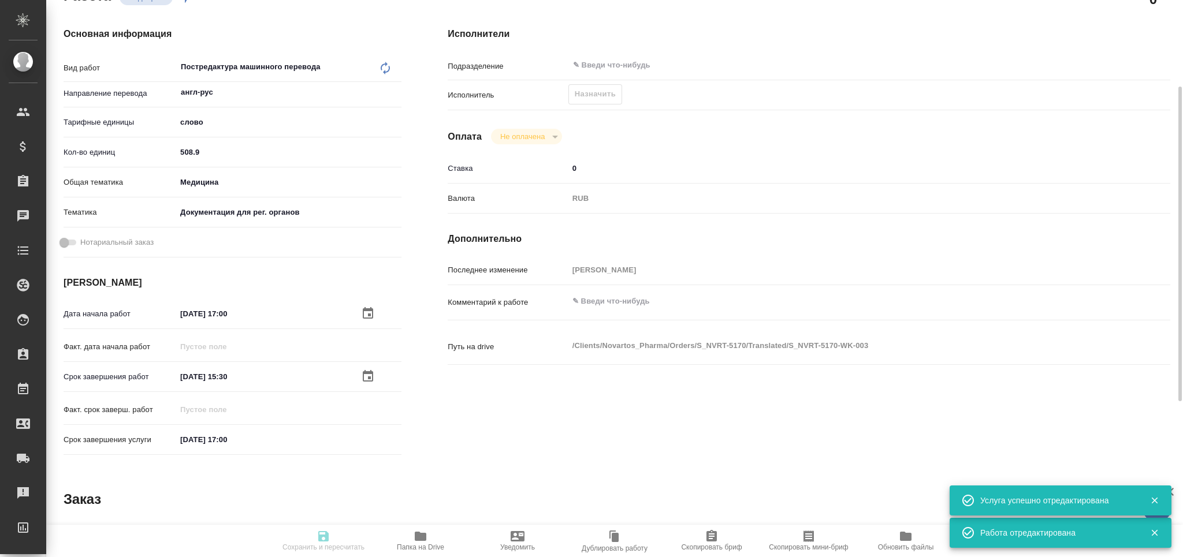
type input "Перевод, Корректура, Редактура, Приёмка по качеству, Постредактура машинного пе…"
type input "[PERSON_NAME]"
type input "/Clients/Novartos_Pharma/Orders/S_NVRT-5170"
type textarea "x"
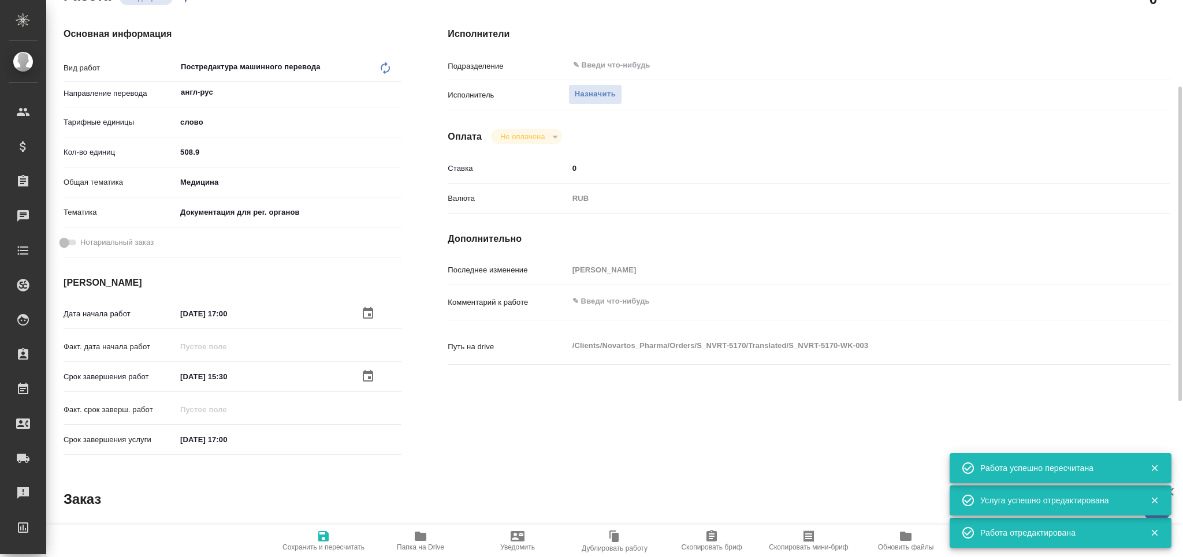
type textarea "x"
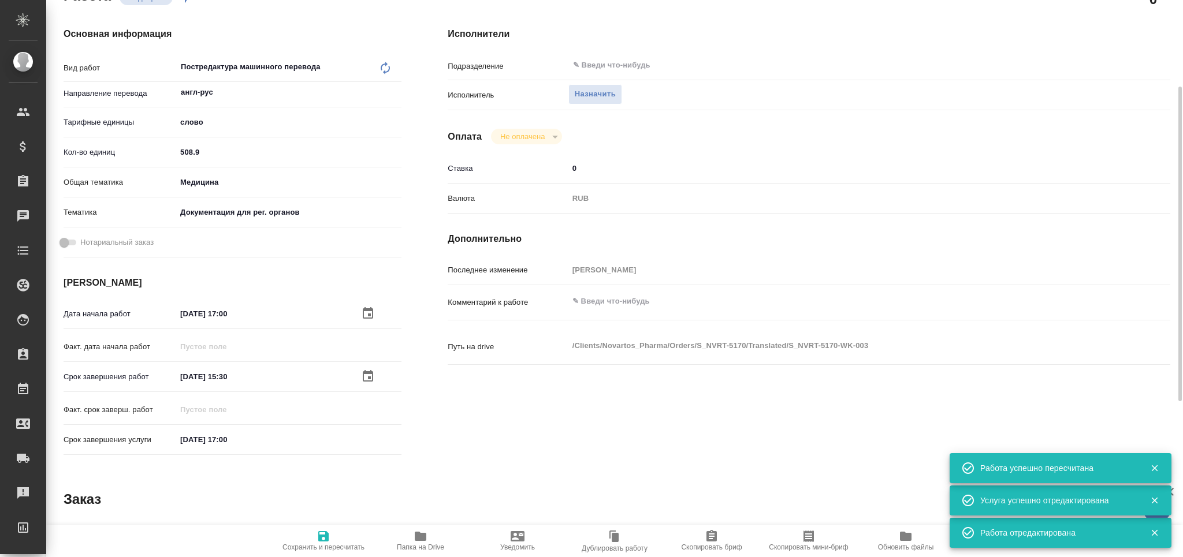
type textarea "x"
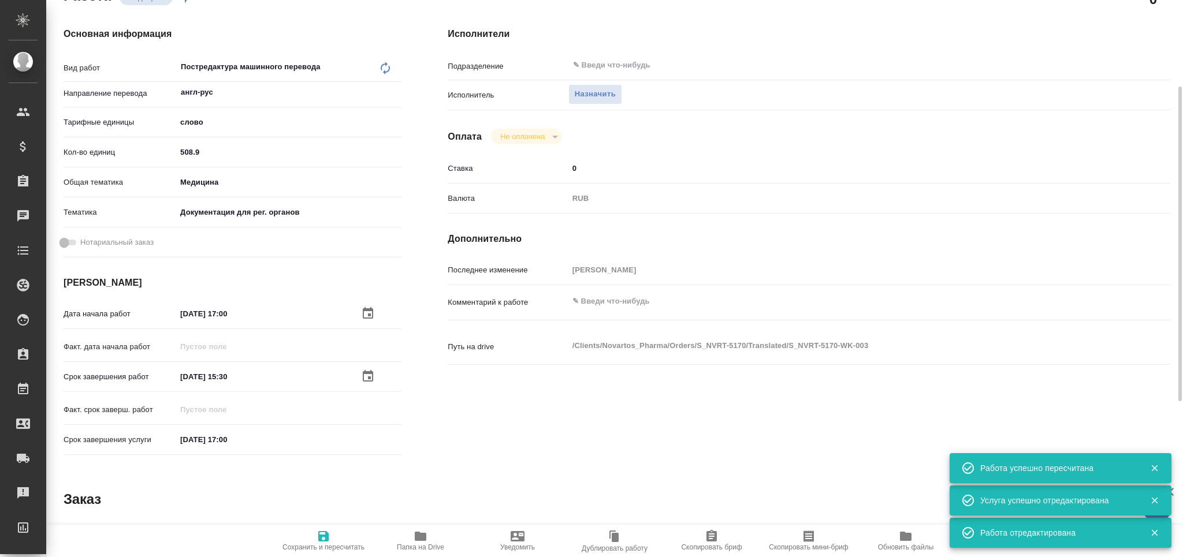
click at [614, 300] on textarea at bounding box center [839, 302] width 542 height 20
type textarea "x"
type textarea "т"
type textarea "x"
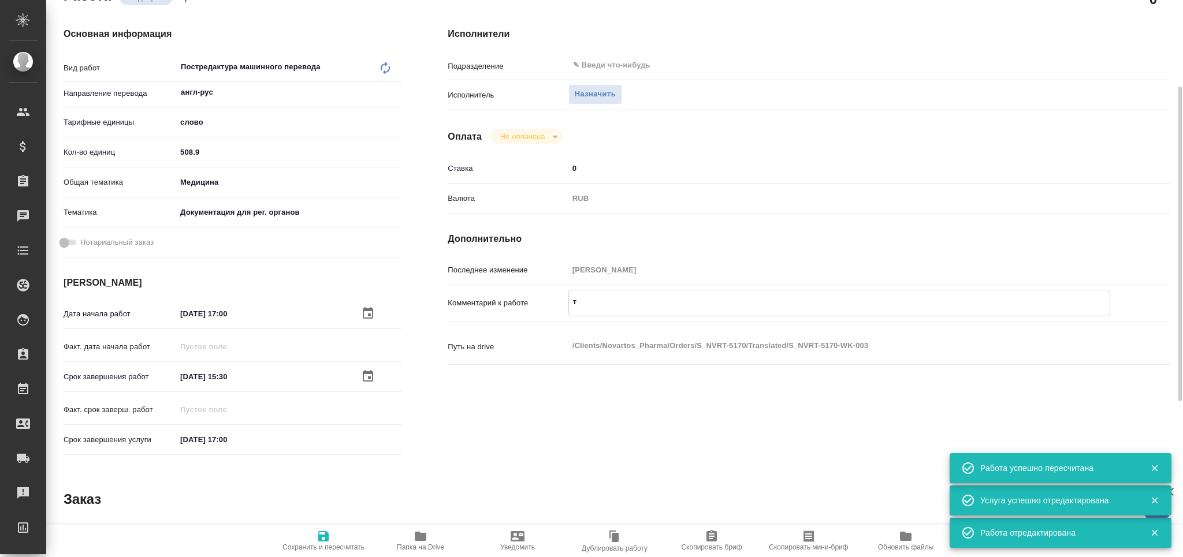
type textarea "x"
type textarea "то"
type textarea "x"
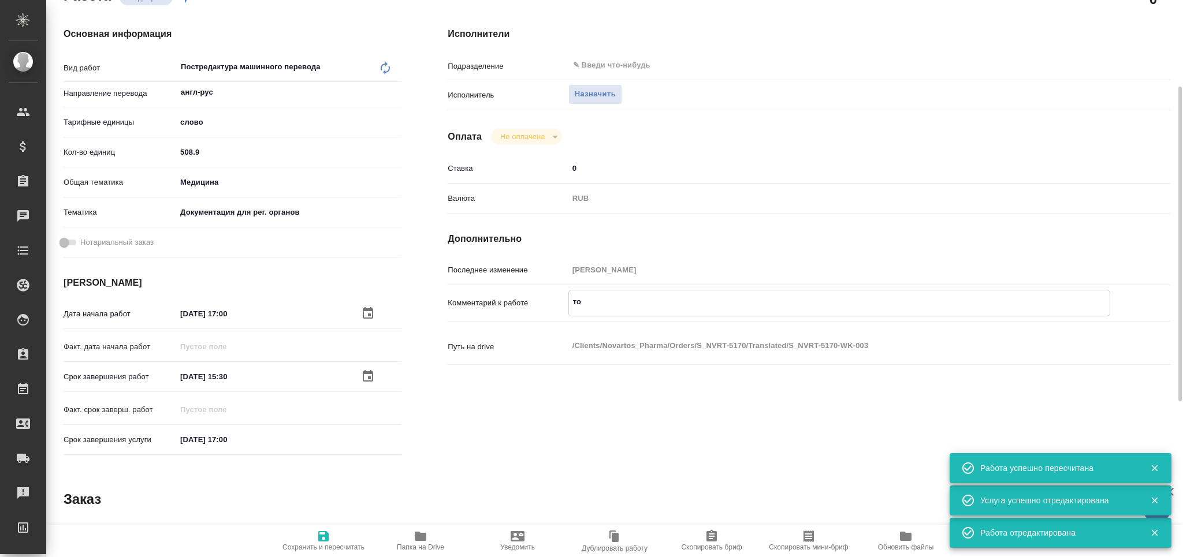
type textarea "x"
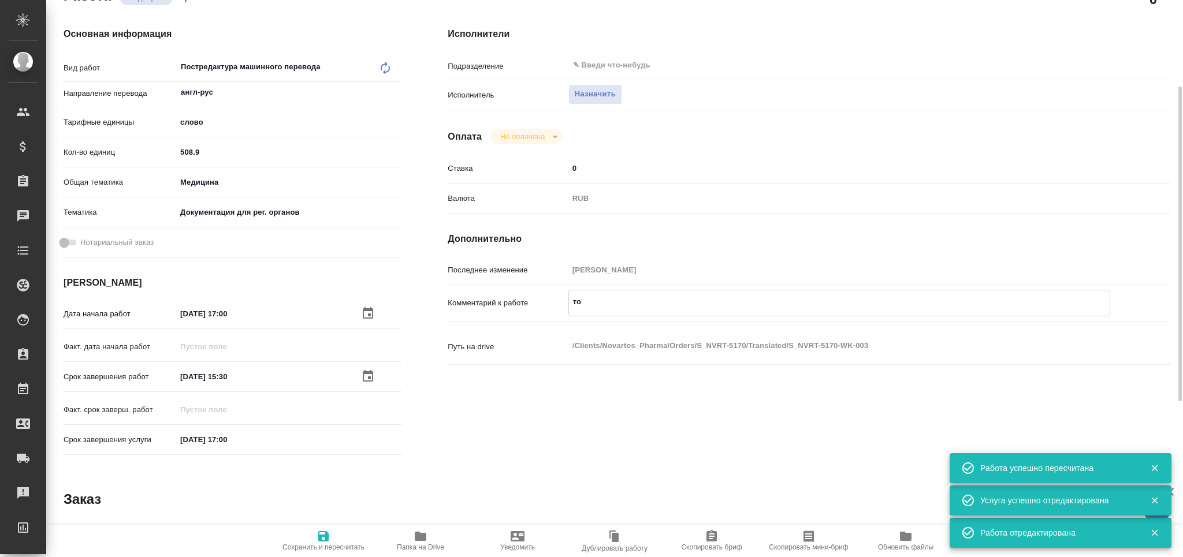
type textarea "тот"
type textarea "x"
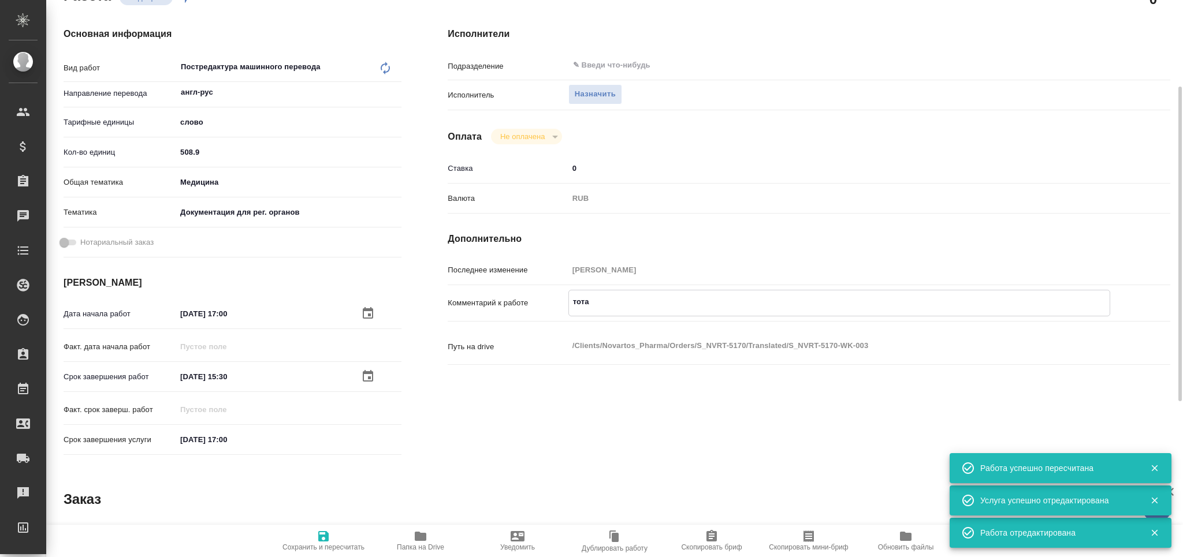
type textarea "тотал"
type textarea "x"
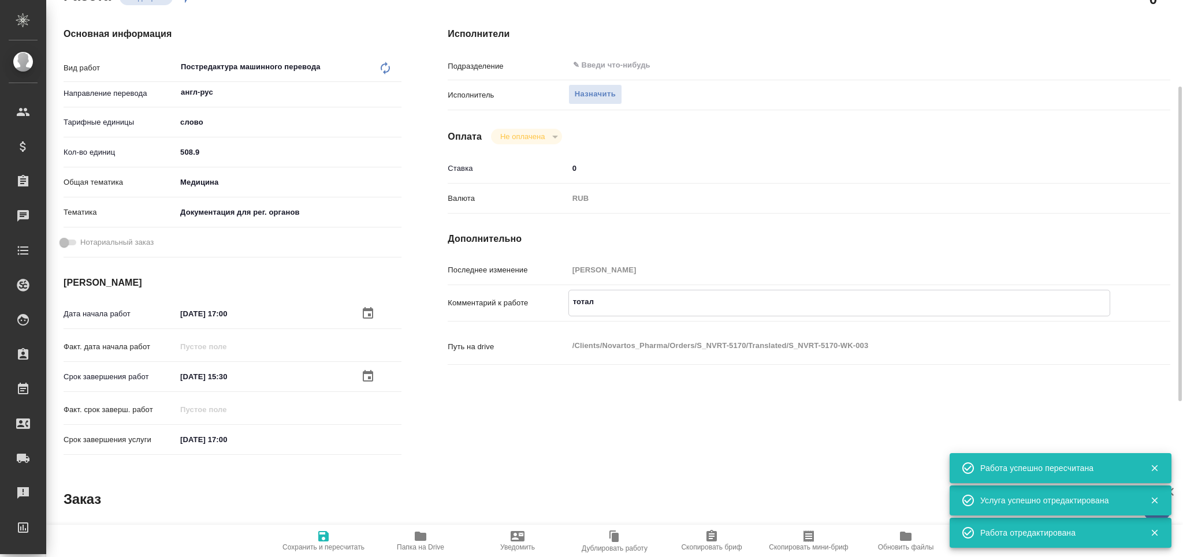
type textarea "x"
type textarea "тотал"
type textarea "x"
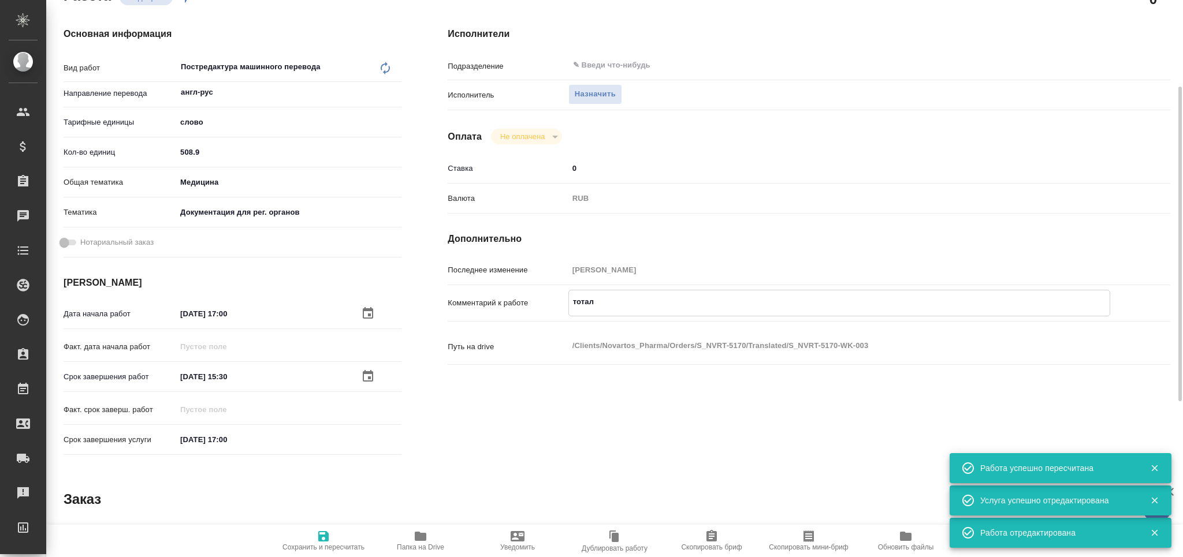
type textarea "x"
type textarea "тотал м"
type textarea "x"
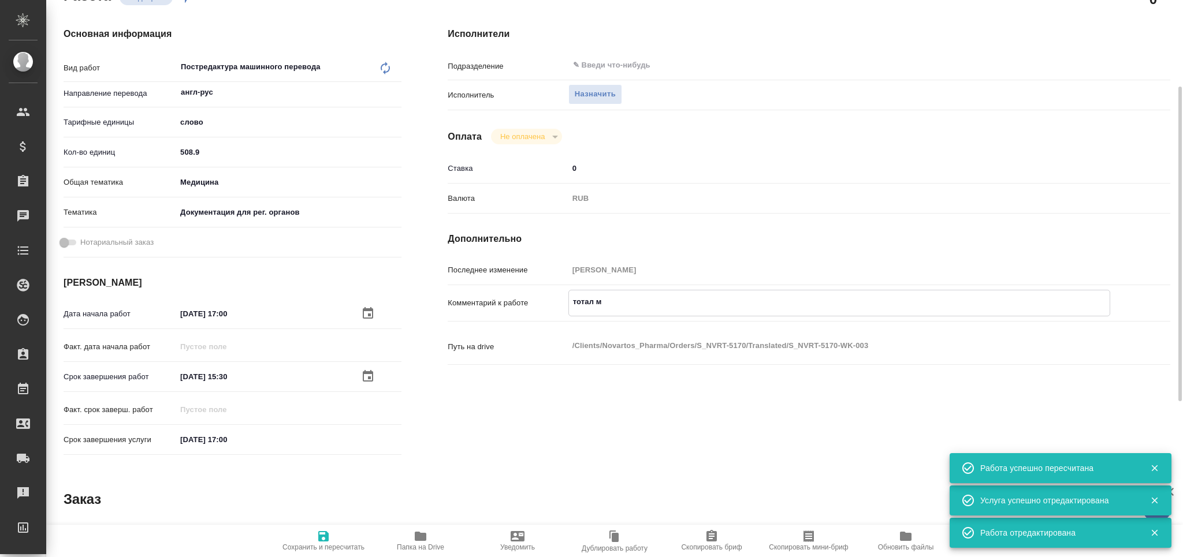
type textarea "x"
type textarea "тотал м"
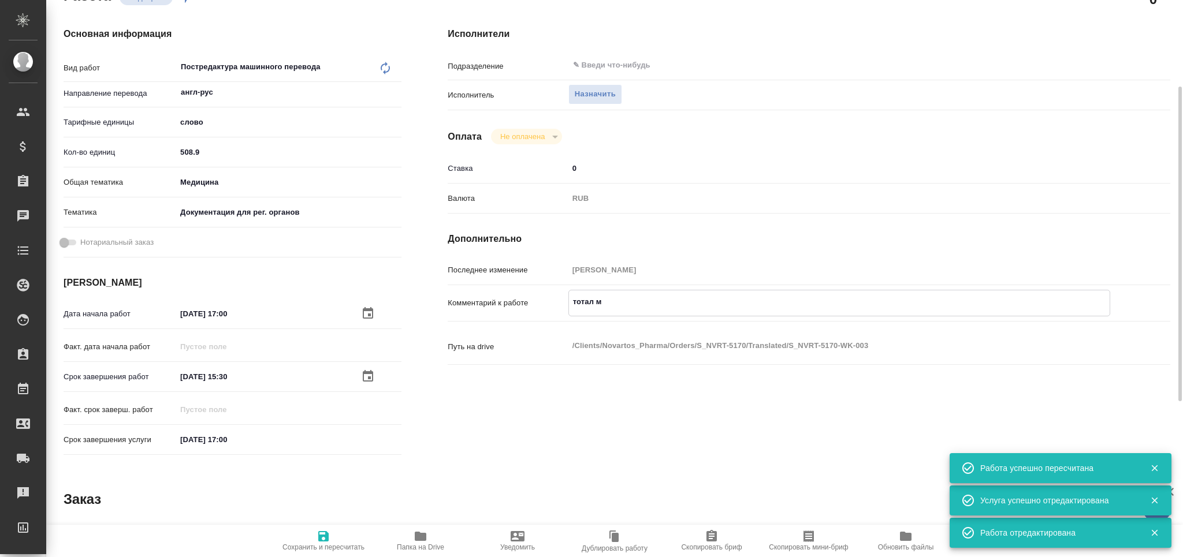
type textarea "x"
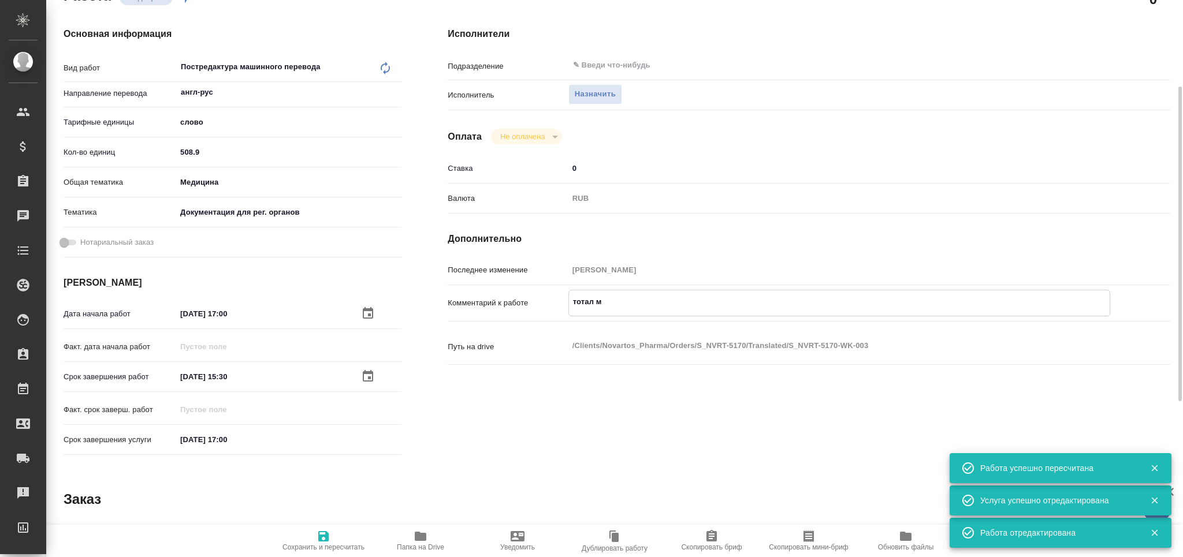
type textarea "тотал м с"
type textarea "x"
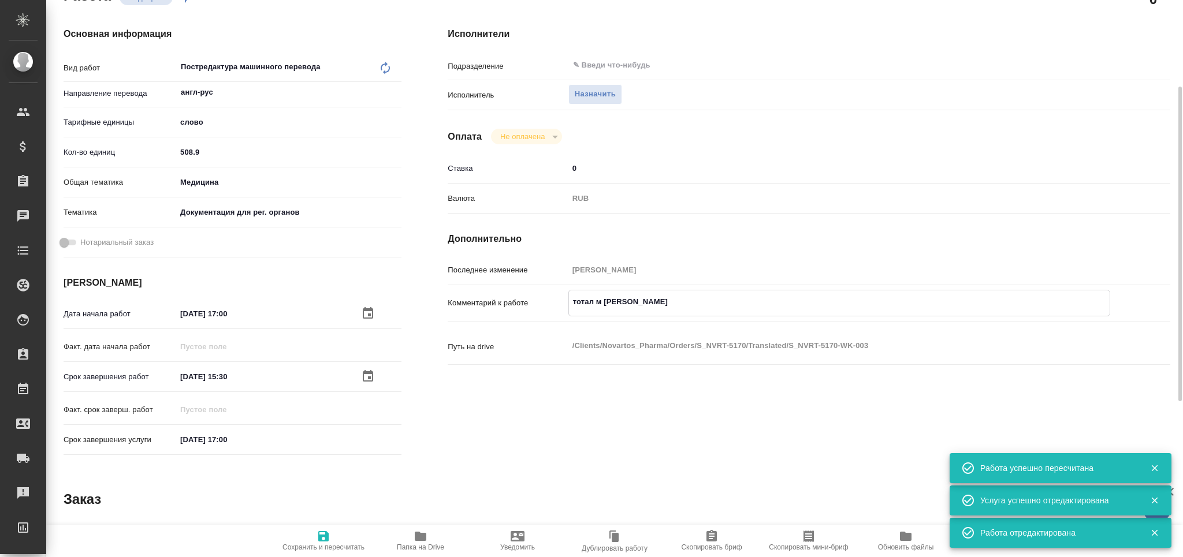
type textarea "тотал м сл"
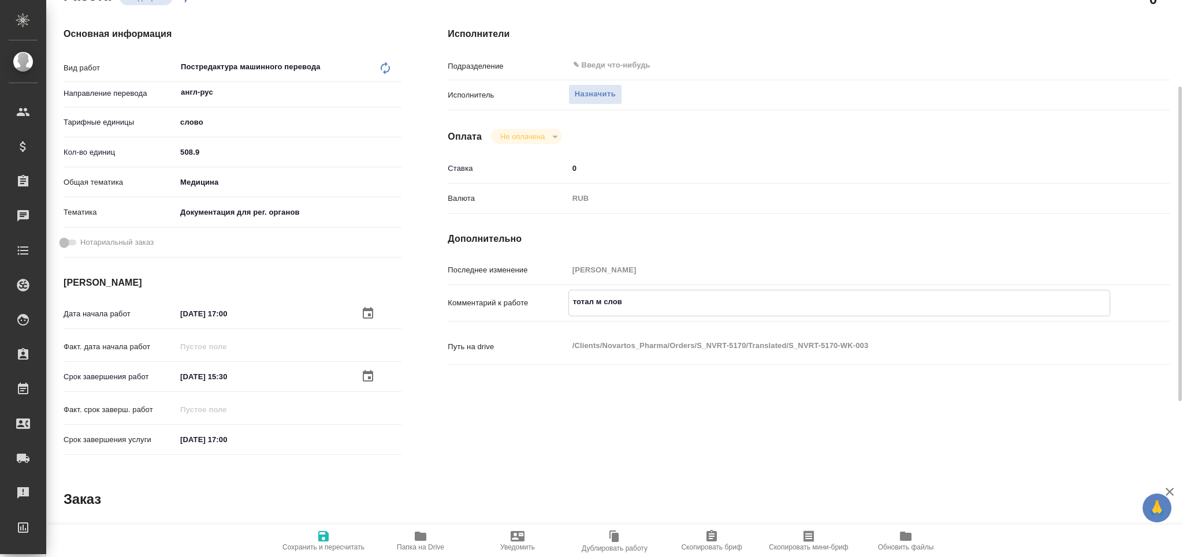
click at [602, 299] on textarea "тотал м слов" at bounding box center [839, 302] width 541 height 20
click at [596, 303] on textarea "тотал м слов" at bounding box center [839, 302] width 541 height 20
paste textarea "618"
click at [319, 536] on icon "button" at bounding box center [323, 536] width 10 height 10
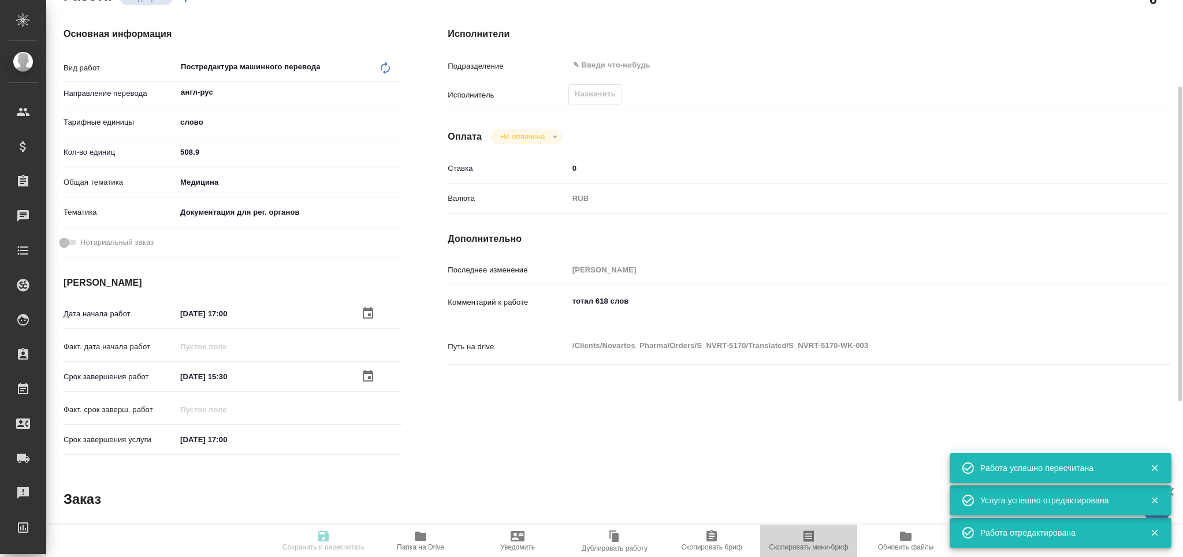
click at [807, 546] on span "Скопировать мини-бриф" at bounding box center [808, 548] width 79 height 8
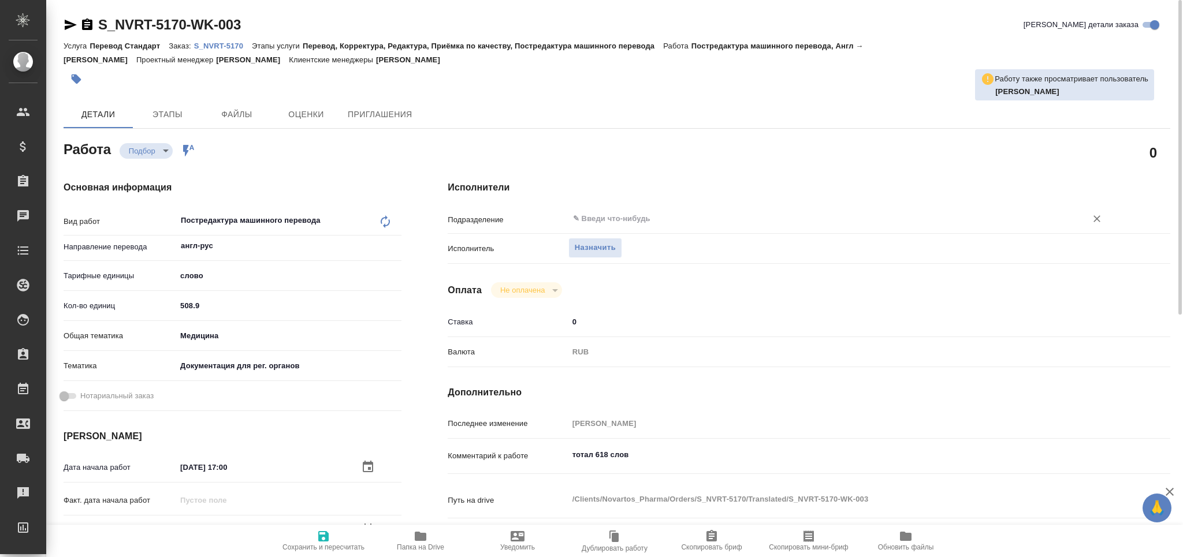
click at [601, 216] on input "text" at bounding box center [820, 219] width 496 height 14
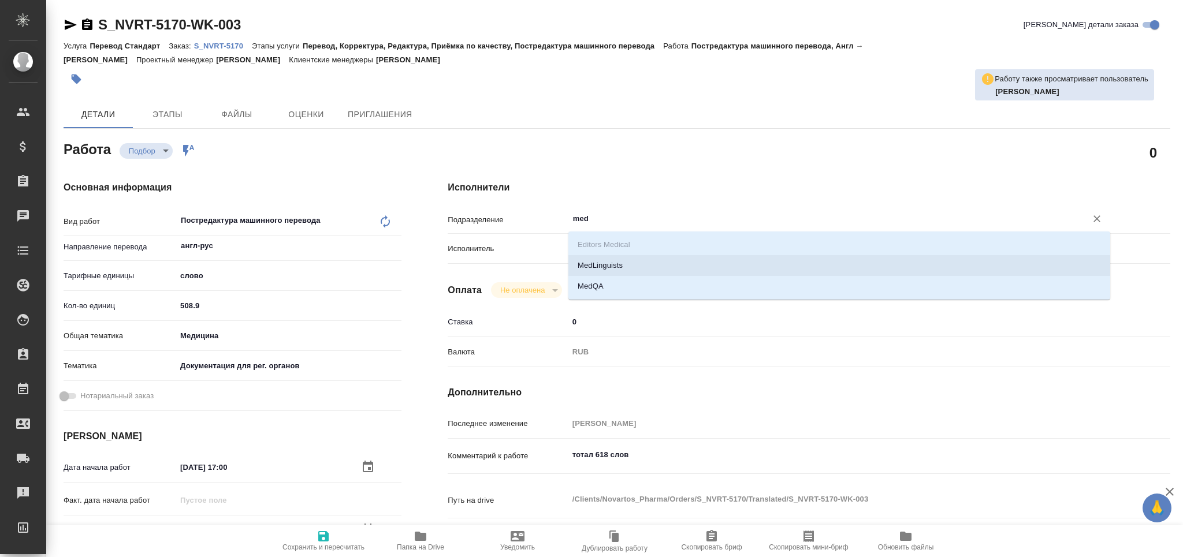
click at [614, 259] on li "MedLinguists" at bounding box center [839, 265] width 542 height 21
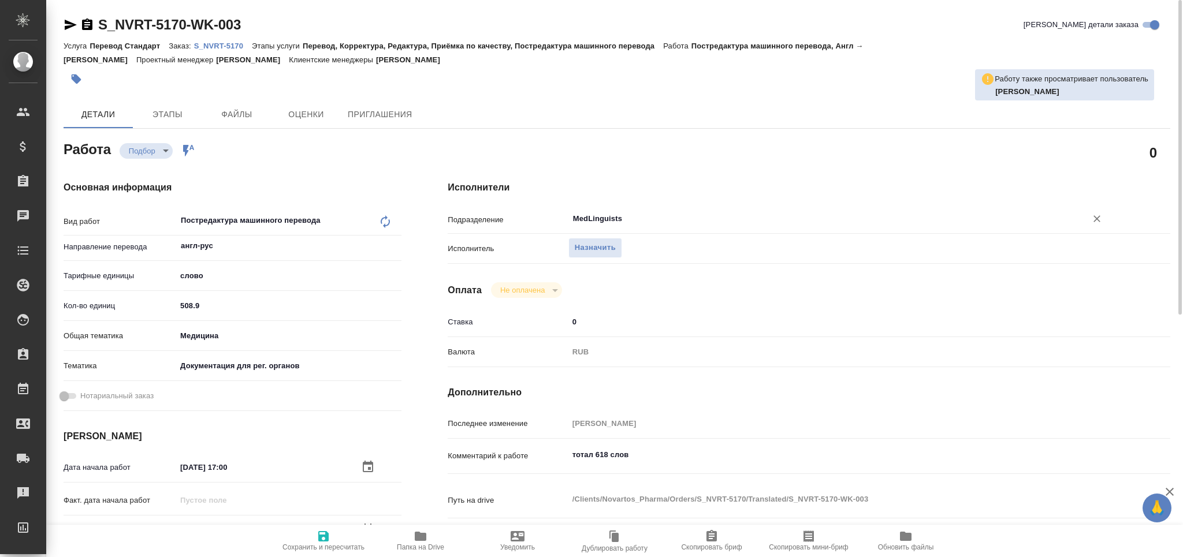
click at [315, 536] on span "Сохранить и пересчитать" at bounding box center [323, 541] width 83 height 22
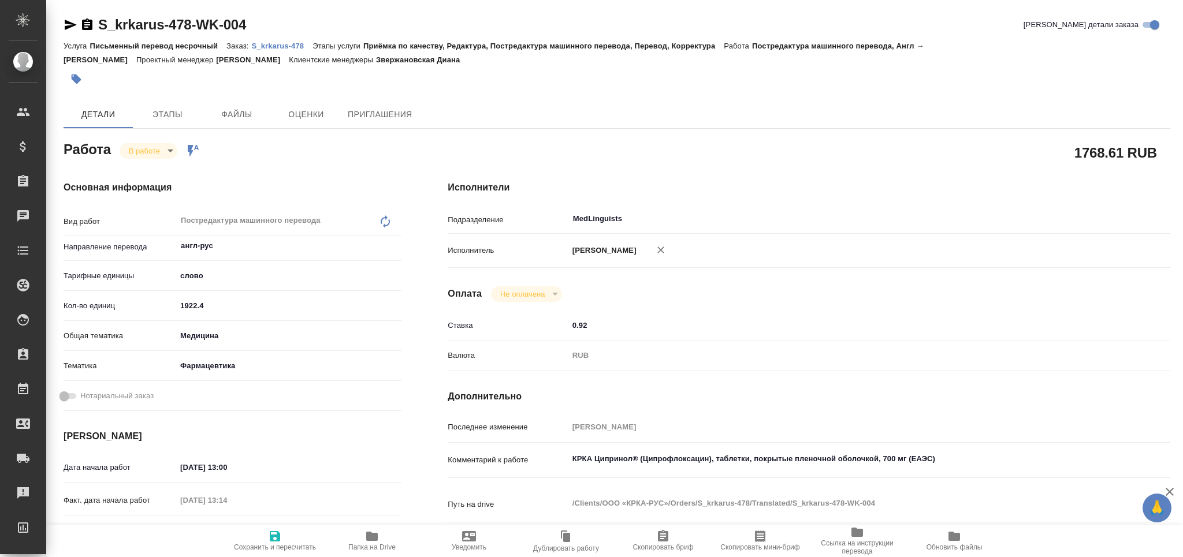
type textarea "x"
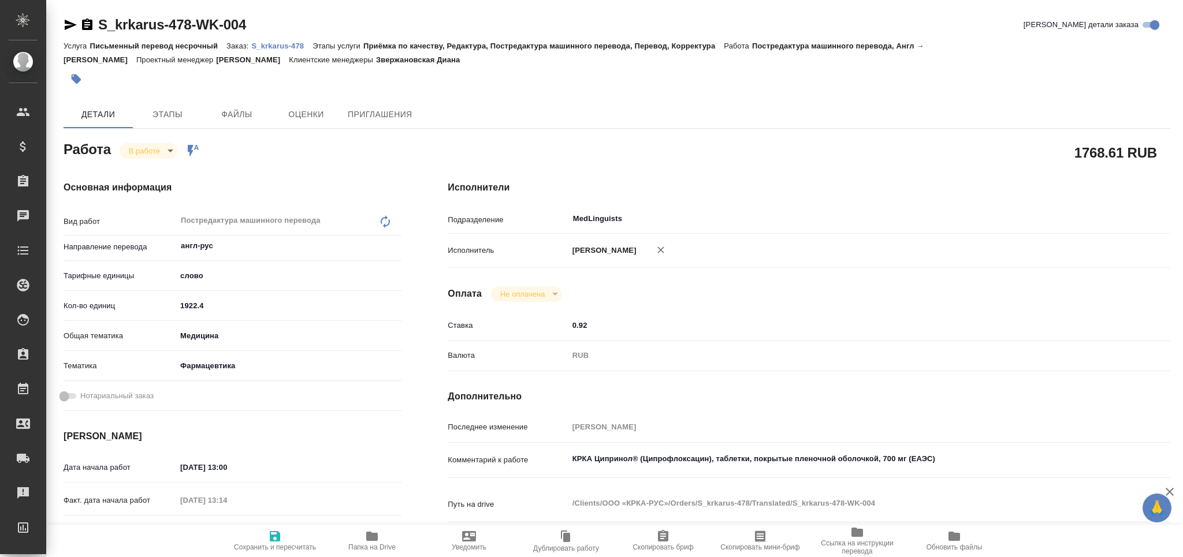
type textarea "x"
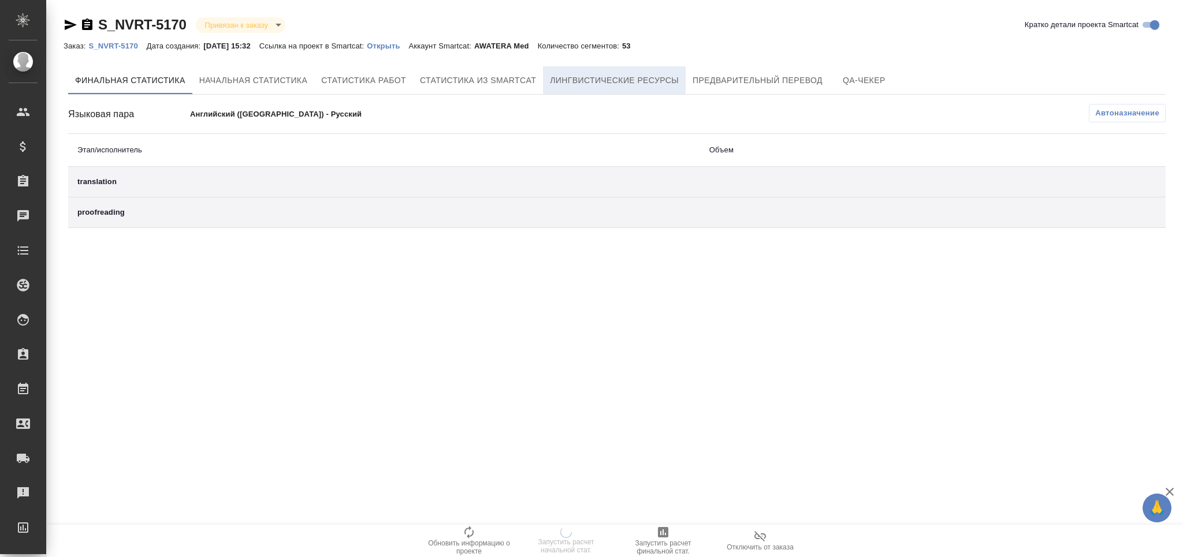
click at [598, 79] on span "Лингвистические ресурсы" at bounding box center [614, 80] width 129 height 14
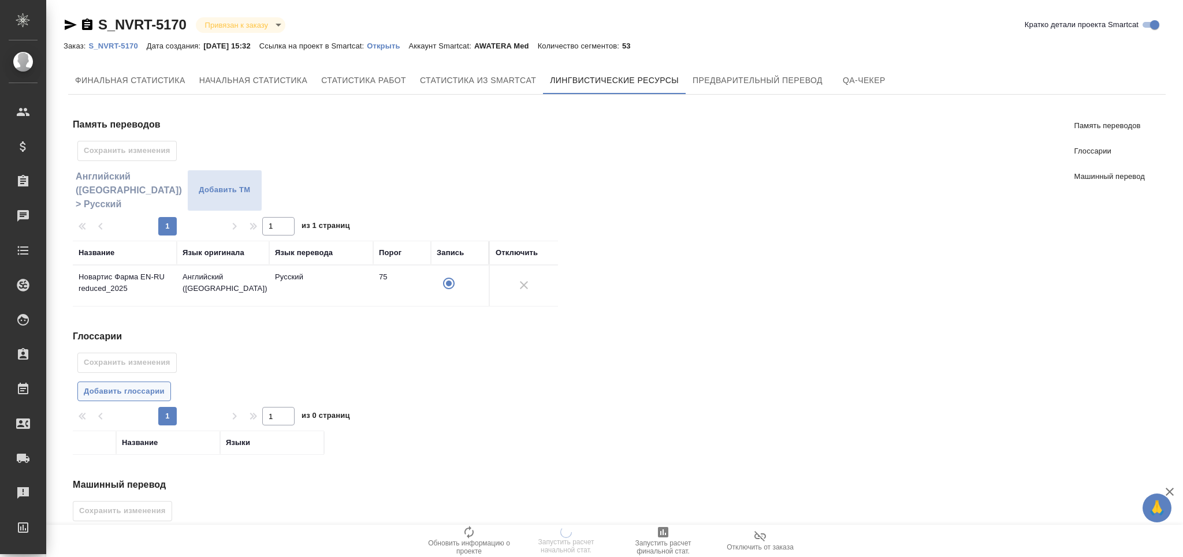
click at [137, 390] on span "Добавить глоссарии" at bounding box center [124, 391] width 81 height 13
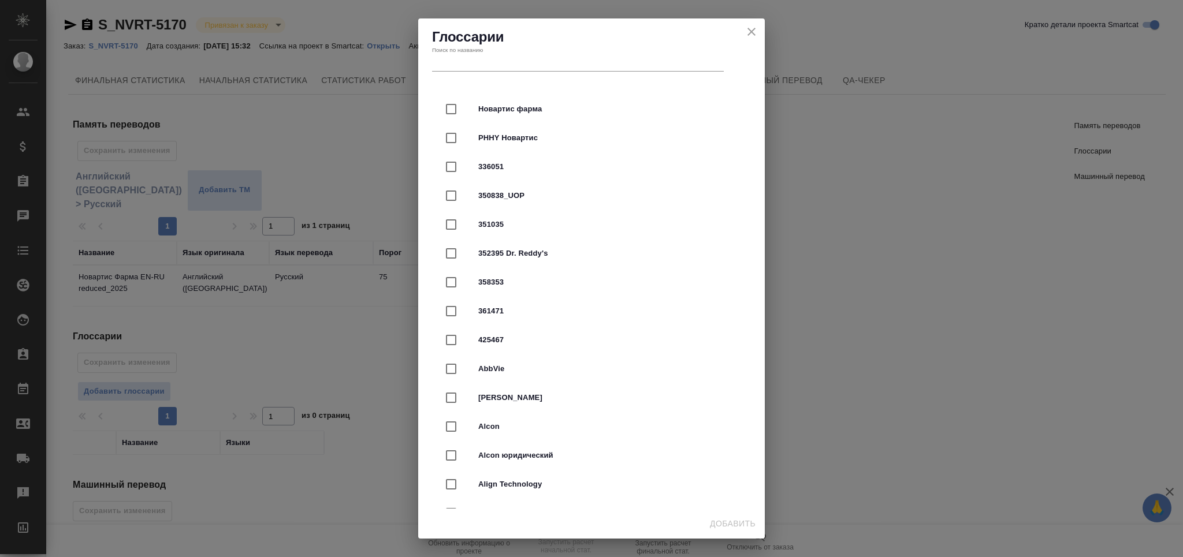
click at [488, 113] on span "Новартис фарма" at bounding box center [607, 109] width 259 height 12
checkbox input "true"
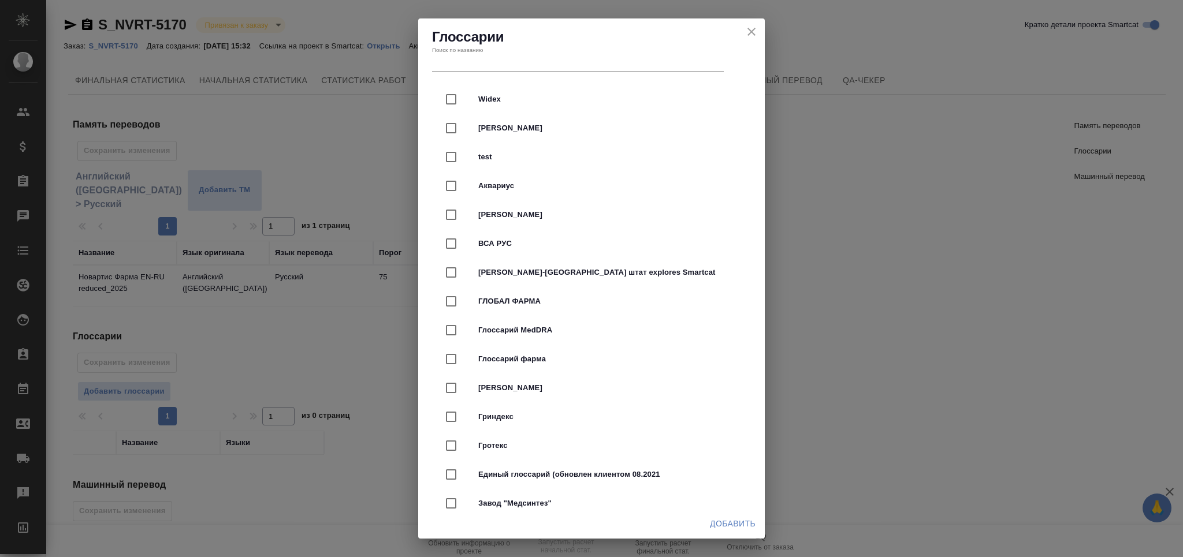
scroll to position [3081, 0]
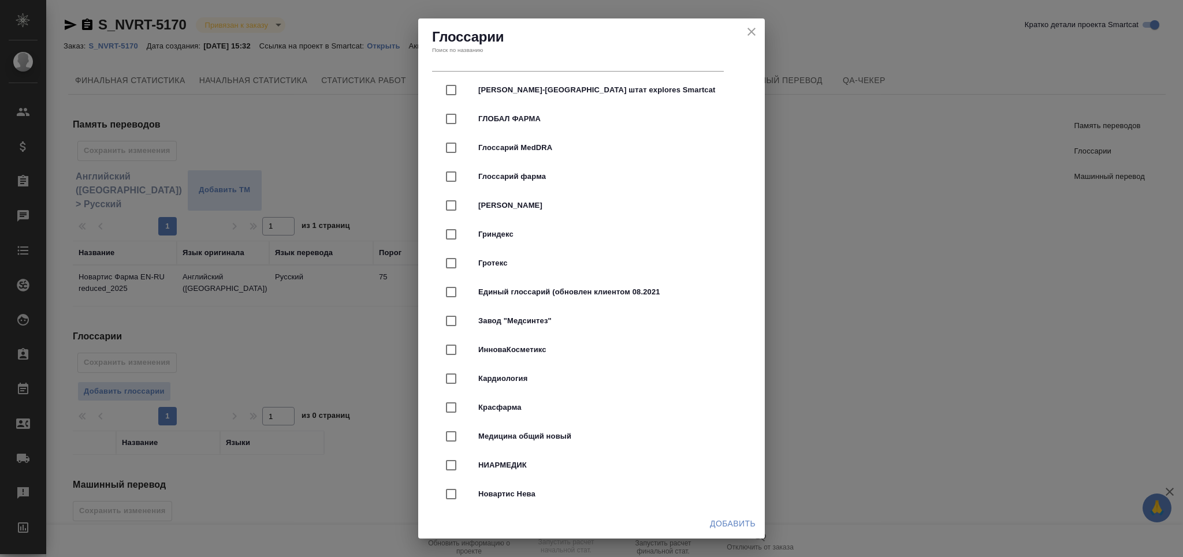
click at [525, 445] on div "Медицина общий новый" at bounding box center [592, 436] width 310 height 29
checkbox input "true"
click at [720, 514] on button "Добавить" at bounding box center [732, 524] width 55 height 21
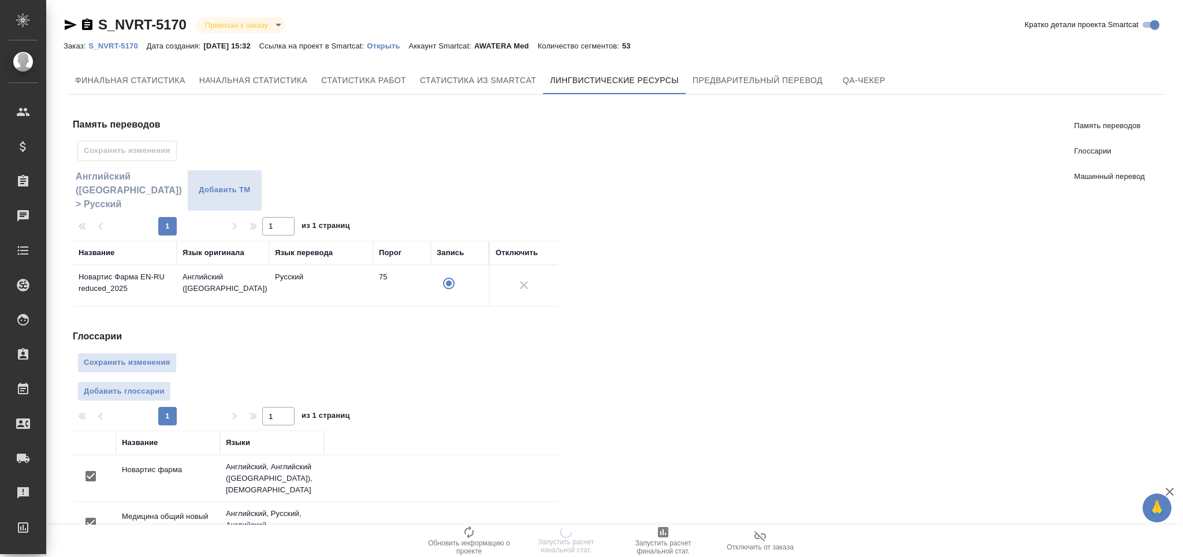
scroll to position [0, 0]
click at [146, 365] on span "Сохранить изменения" at bounding box center [127, 362] width 87 height 13
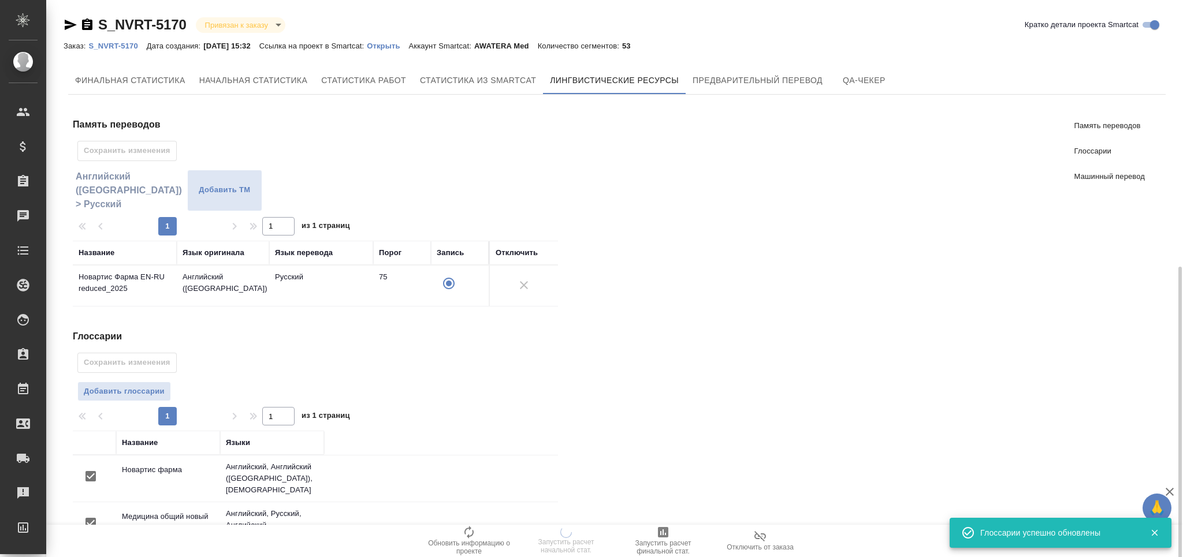
scroll to position [199, 0]
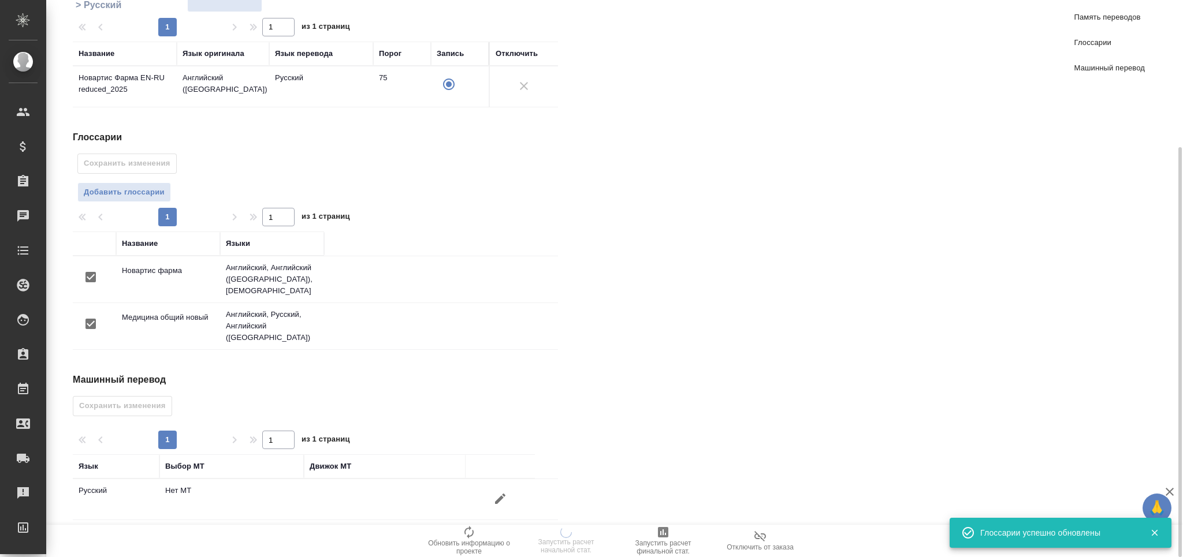
click at [500, 492] on icon "button" at bounding box center [500, 499] width 14 height 14
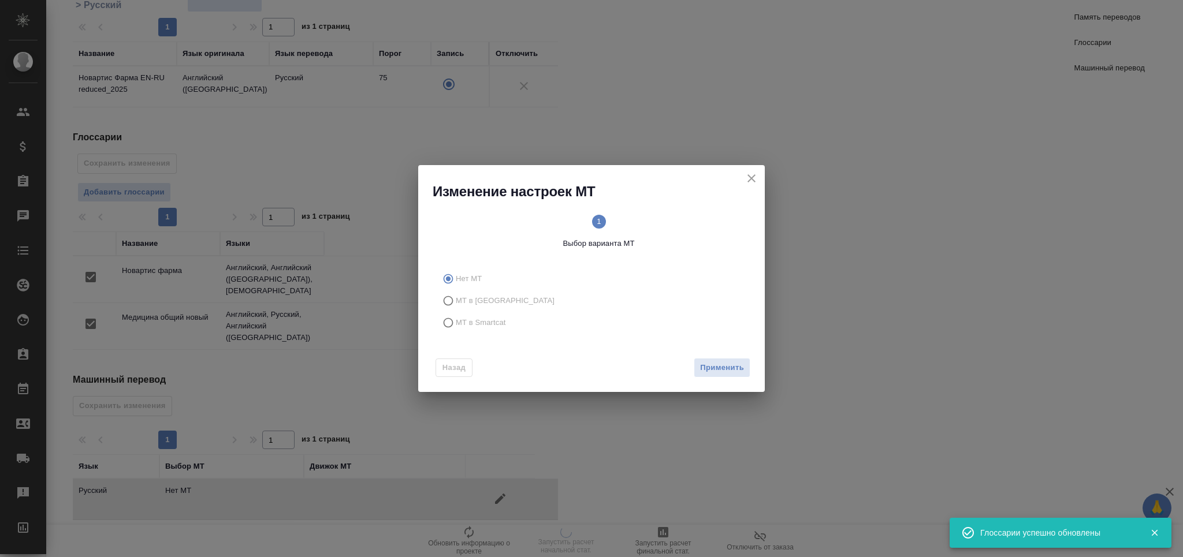
click at [493, 324] on span "МТ в Smartcat" at bounding box center [481, 323] width 50 height 12
click at [456, 324] on input "МТ в Smartcat" at bounding box center [446, 323] width 18 height 22
radio input "true"
click at [731, 363] on span "Вперед" at bounding box center [729, 368] width 29 height 13
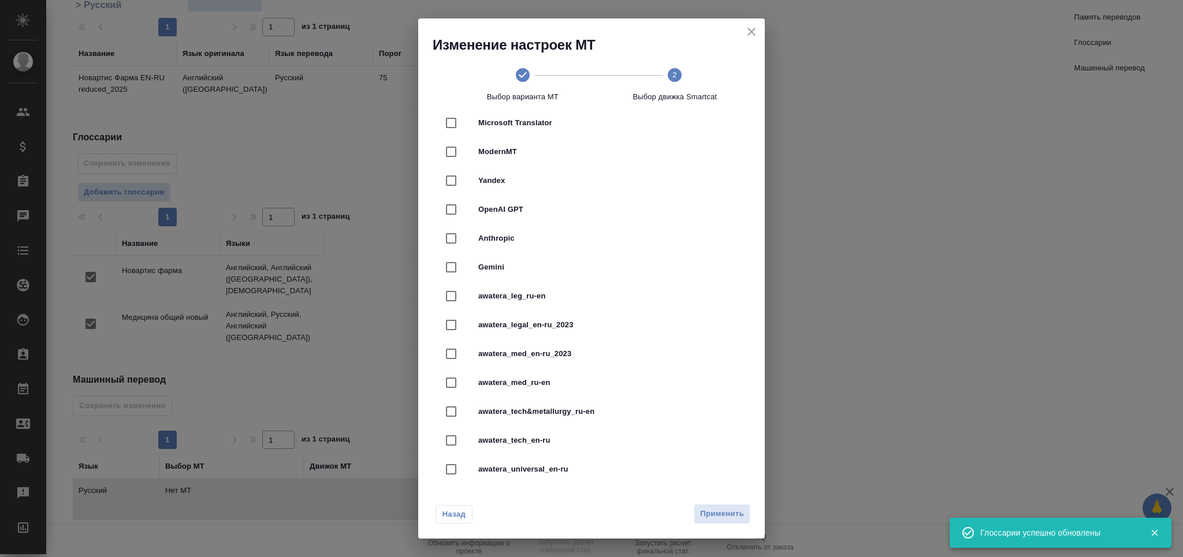
scroll to position [308, 0]
click at [586, 269] on span "awatera_med_en-ru_2023" at bounding box center [607, 271] width 259 height 12
checkbox input "true"
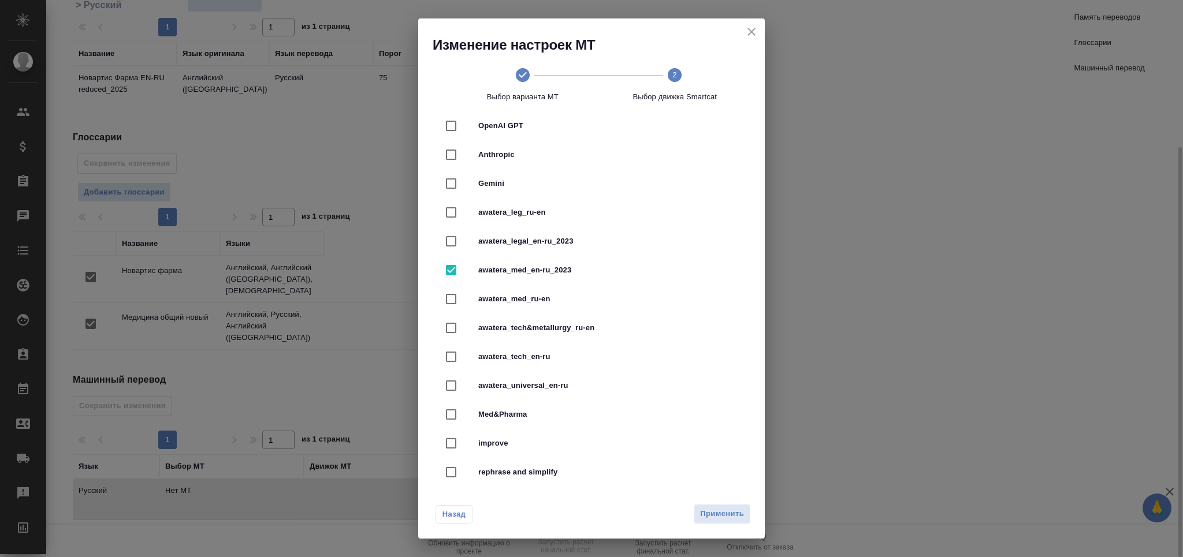
click at [728, 510] on span "Применить" at bounding box center [722, 514] width 44 height 13
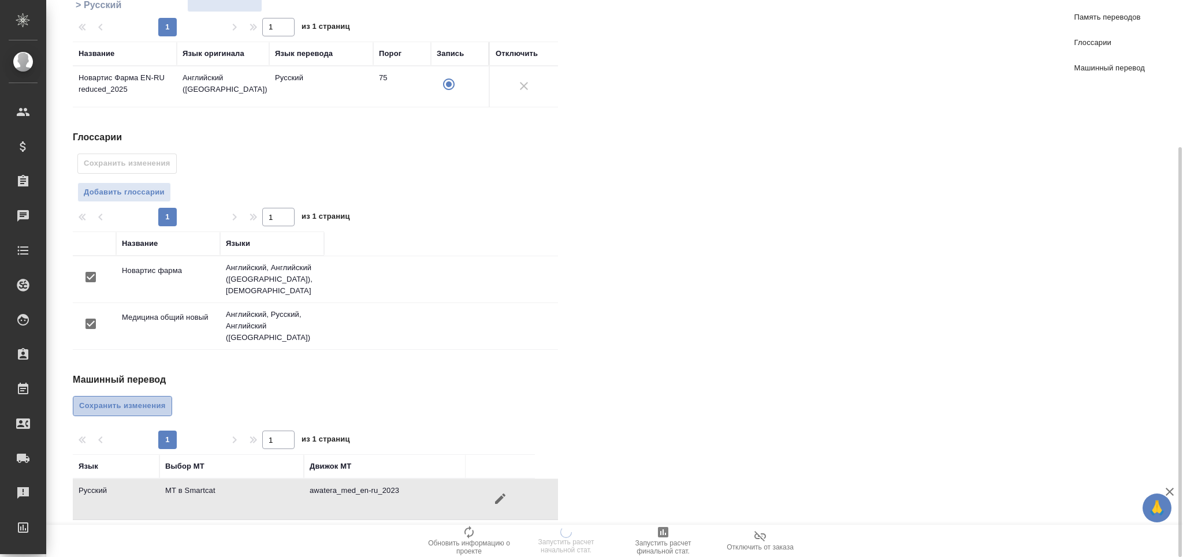
click at [124, 400] on span "Сохранить изменения" at bounding box center [122, 406] width 87 height 13
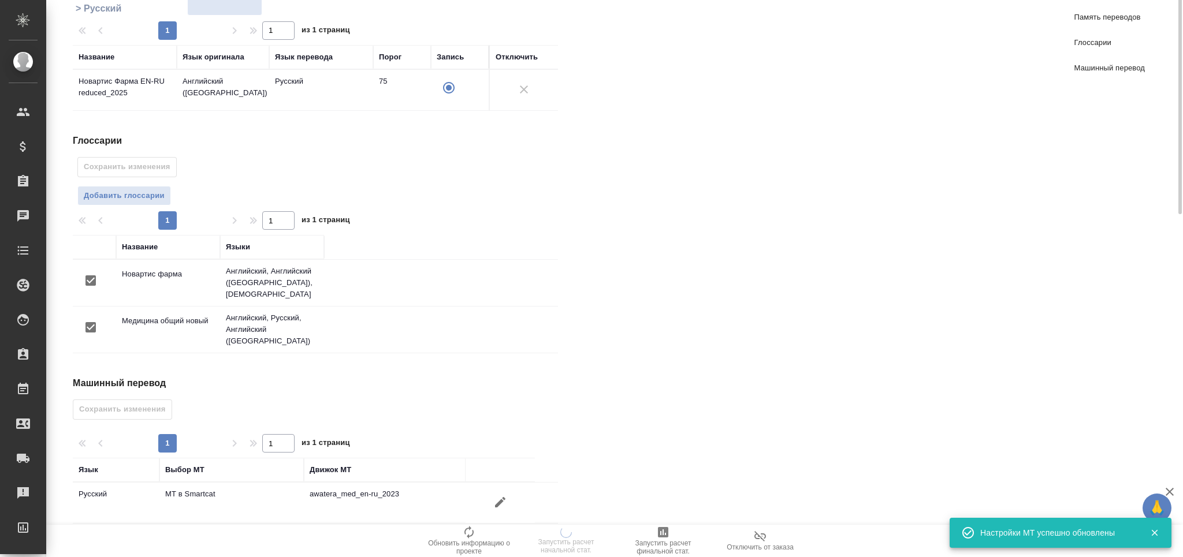
scroll to position [0, 0]
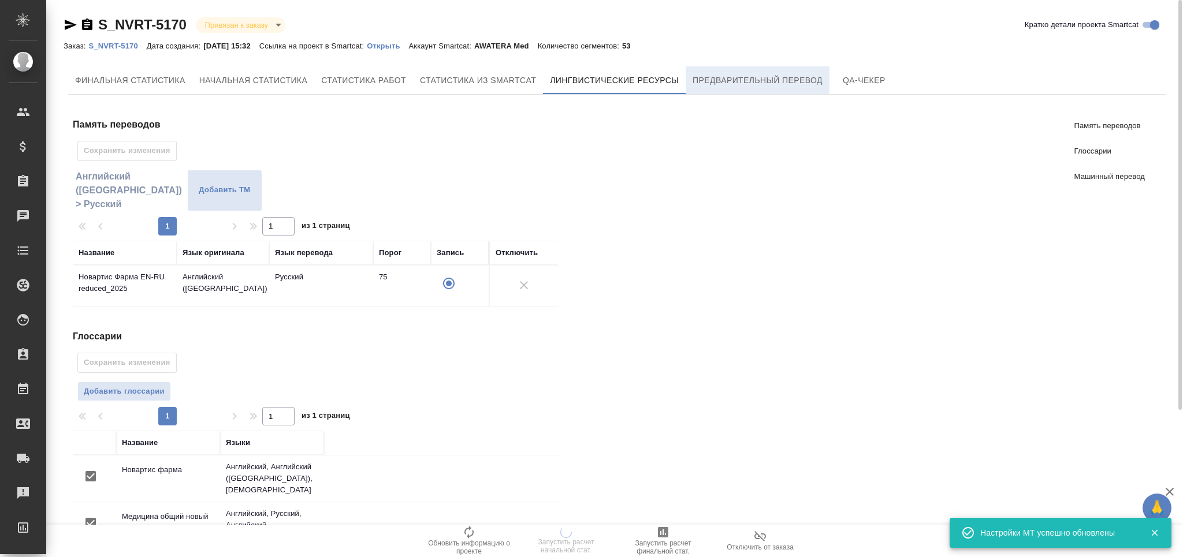
click at [733, 91] on button "Предварительный перевод" at bounding box center [758, 80] width 144 height 28
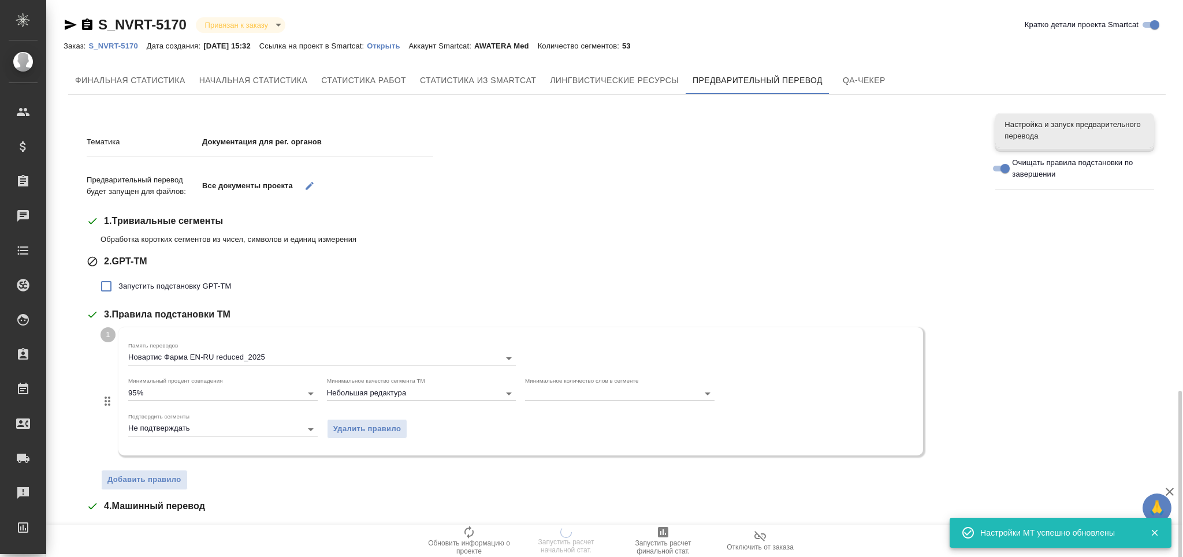
scroll to position [229, 0]
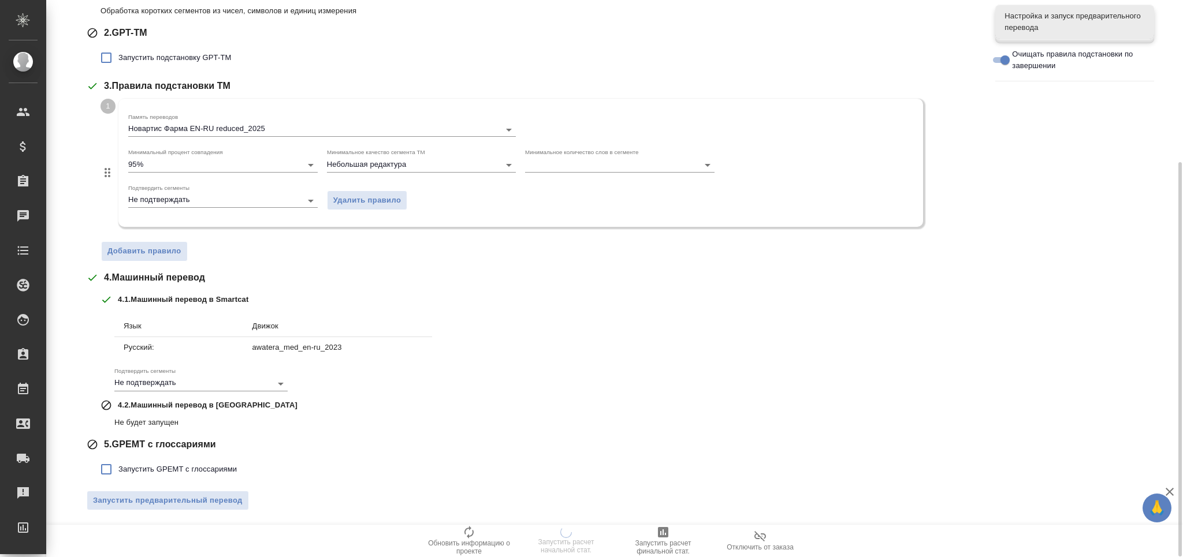
click at [195, 464] on span "Запустить GPEMT с глоссариями" at bounding box center [177, 470] width 118 height 12
click at [118, 464] on input "Запустить GPEMT с глоссариями" at bounding box center [106, 470] width 24 height 24
checkbox input "true"
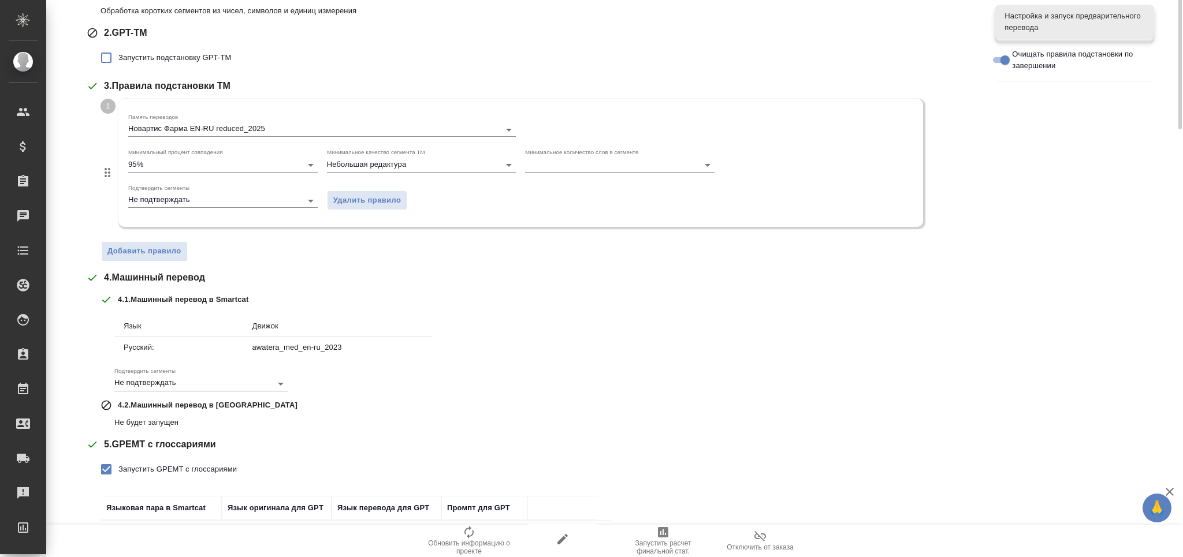
scroll to position [0, 0]
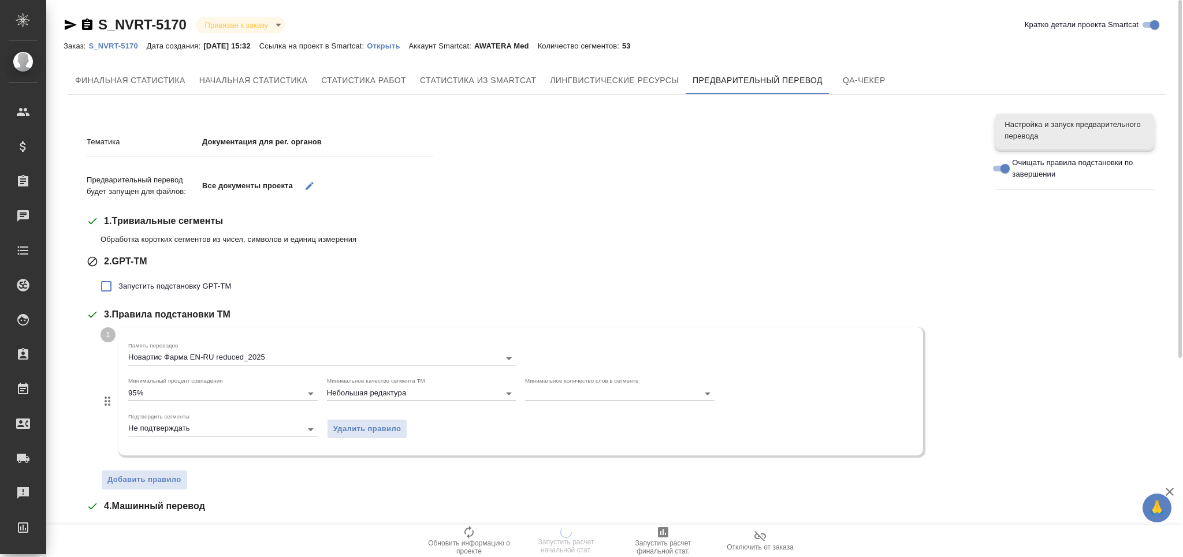
click at [189, 287] on span "Запустить подстановку GPT-TM" at bounding box center [174, 287] width 113 height 12
click at [118, 287] on input "Запустить подстановку GPT-TM" at bounding box center [106, 286] width 24 height 24
checkbox input "true"
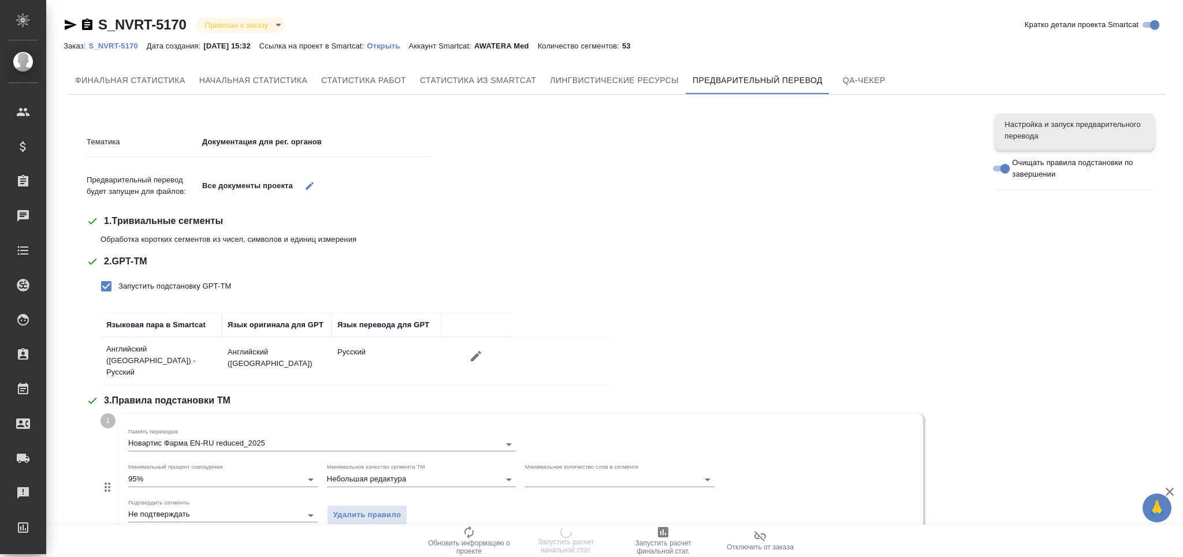
scroll to position [390, 0]
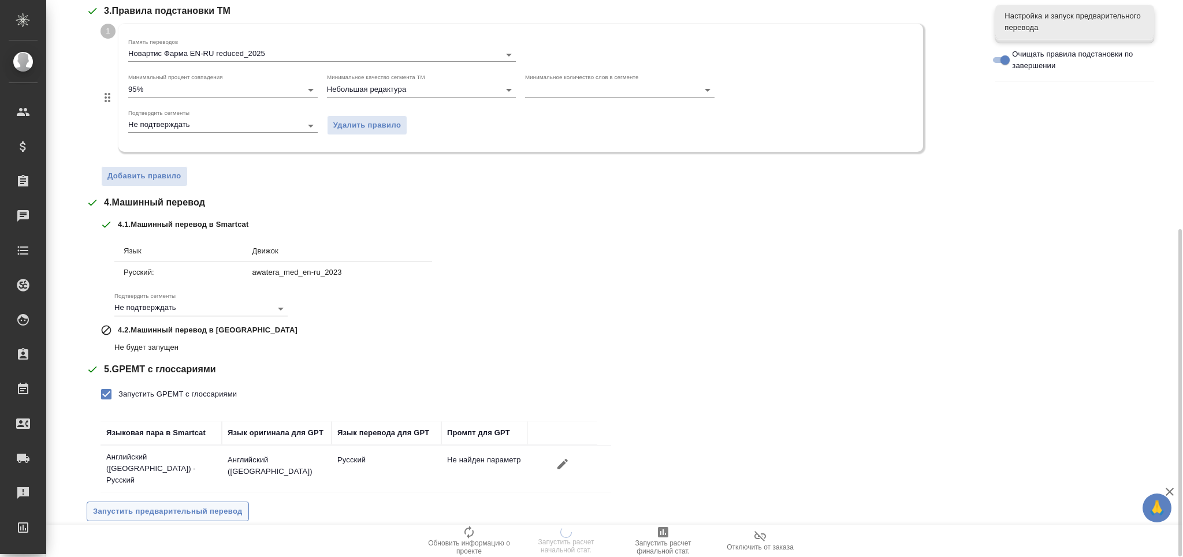
click at [226, 510] on button "Запустить предварительный перевод" at bounding box center [168, 512] width 162 height 20
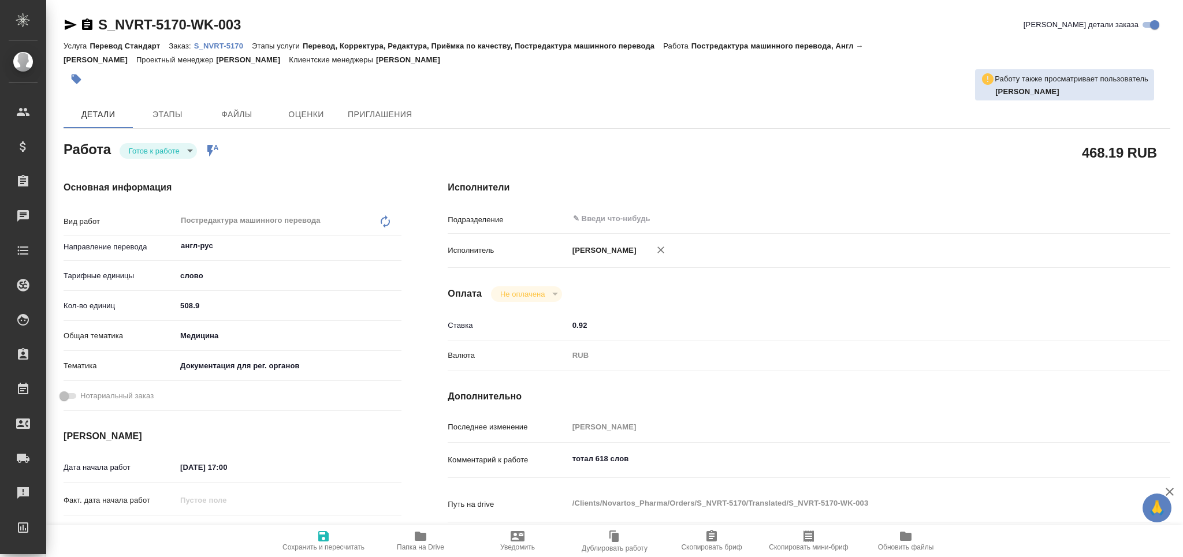
type textarea "x"
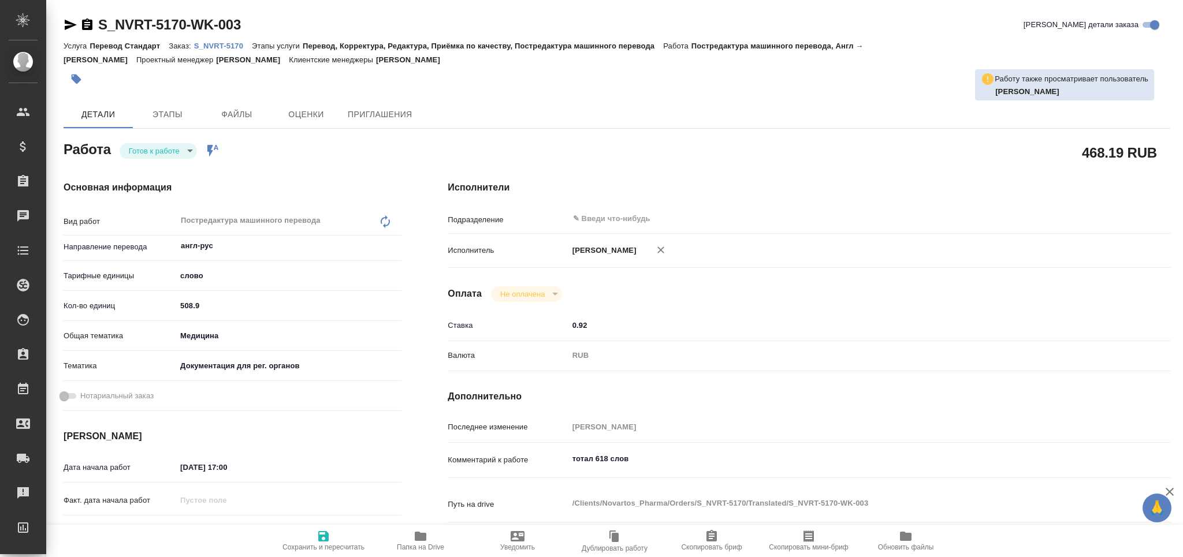
type textarea "x"
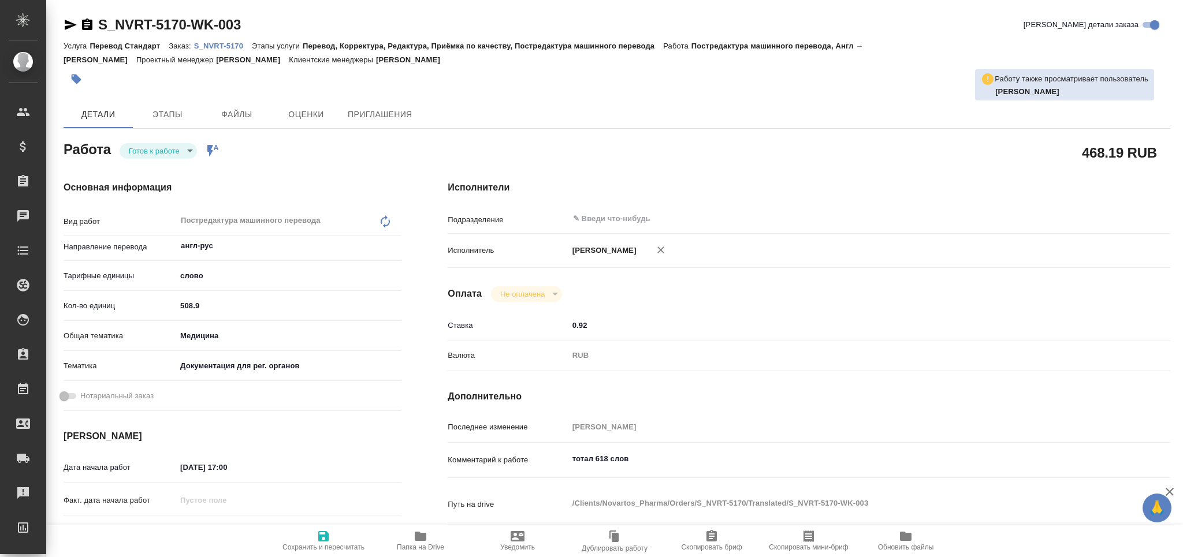
type textarea "x"
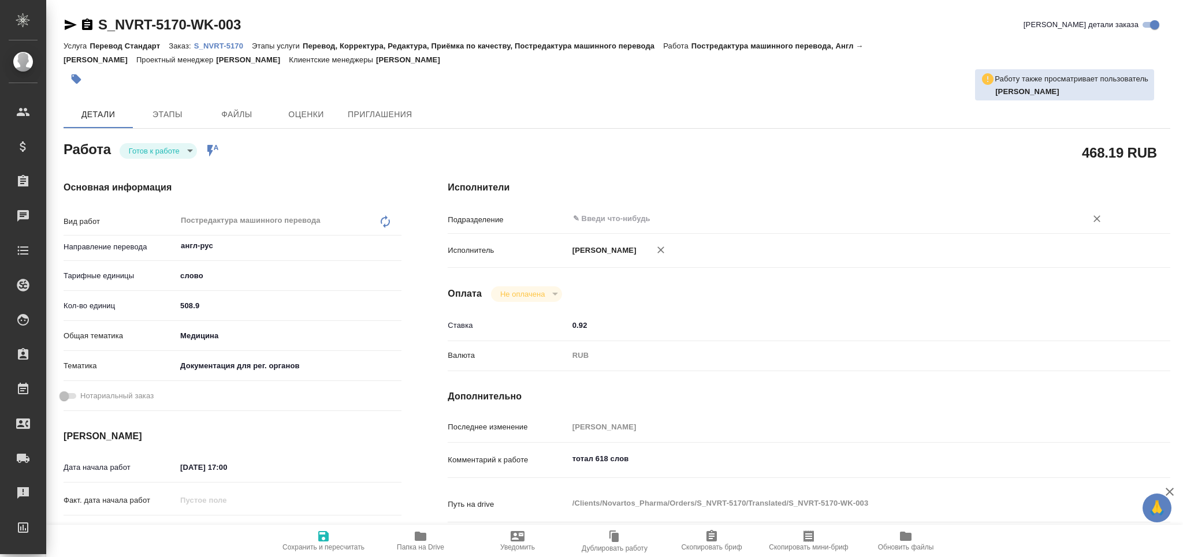
type textarea "x"
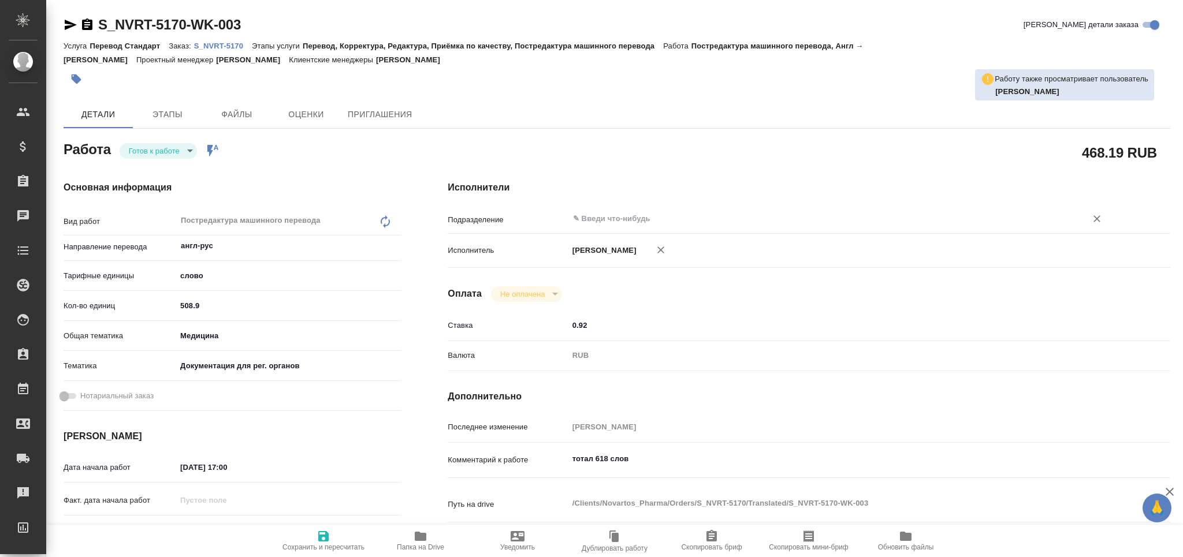
click at [631, 214] on input "text" at bounding box center [820, 219] width 496 height 14
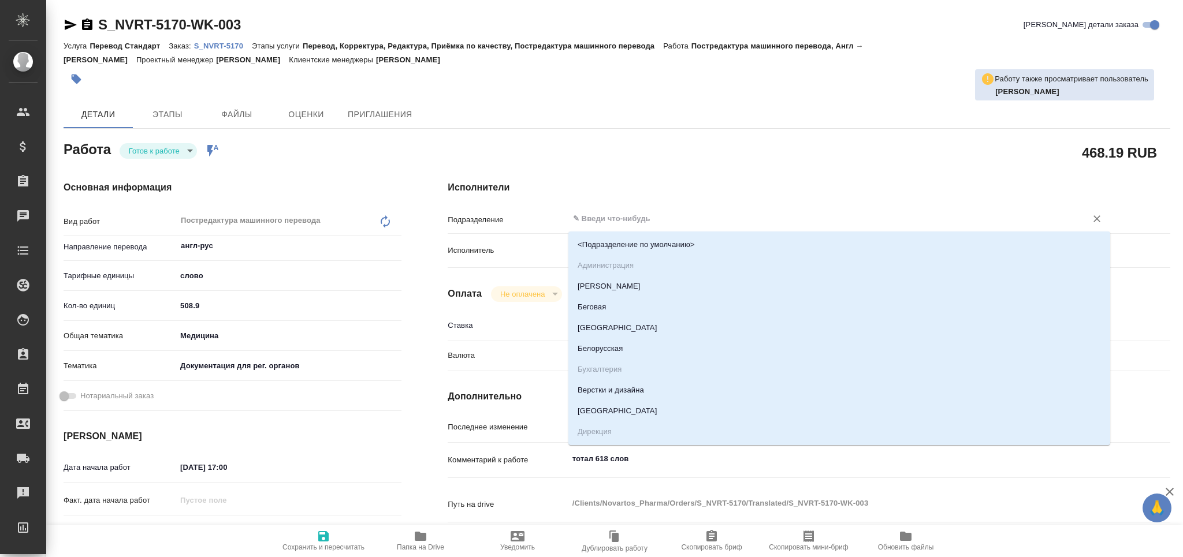
type textarea "x"
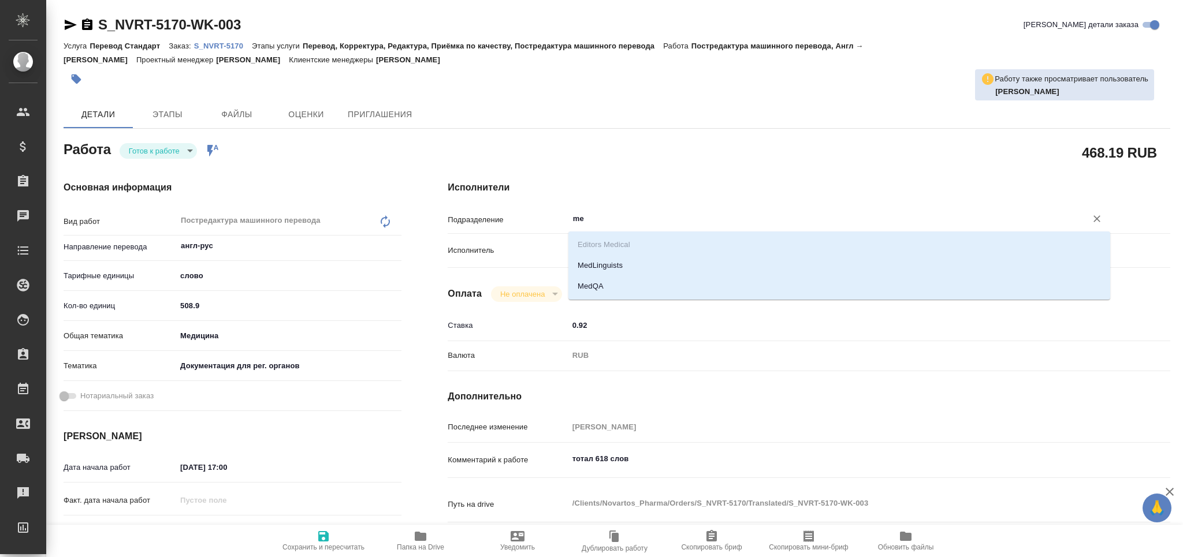
type input "med"
type textarea "x"
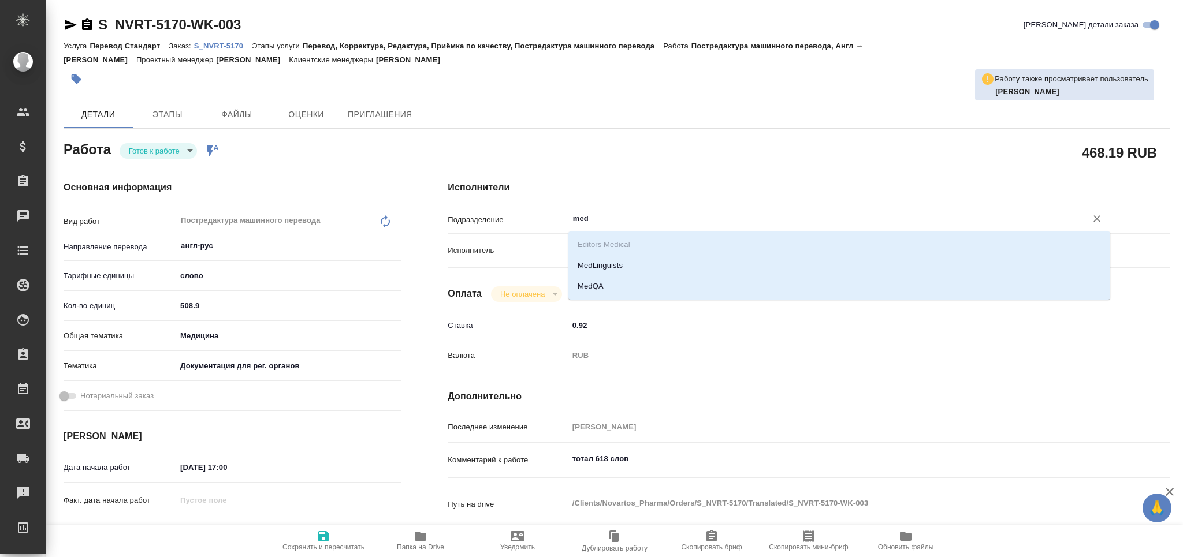
type textarea "x"
click at [627, 270] on li "MedLinguists" at bounding box center [839, 265] width 542 height 21
type textarea "x"
type input "MedLinguists"
type textarea "x"
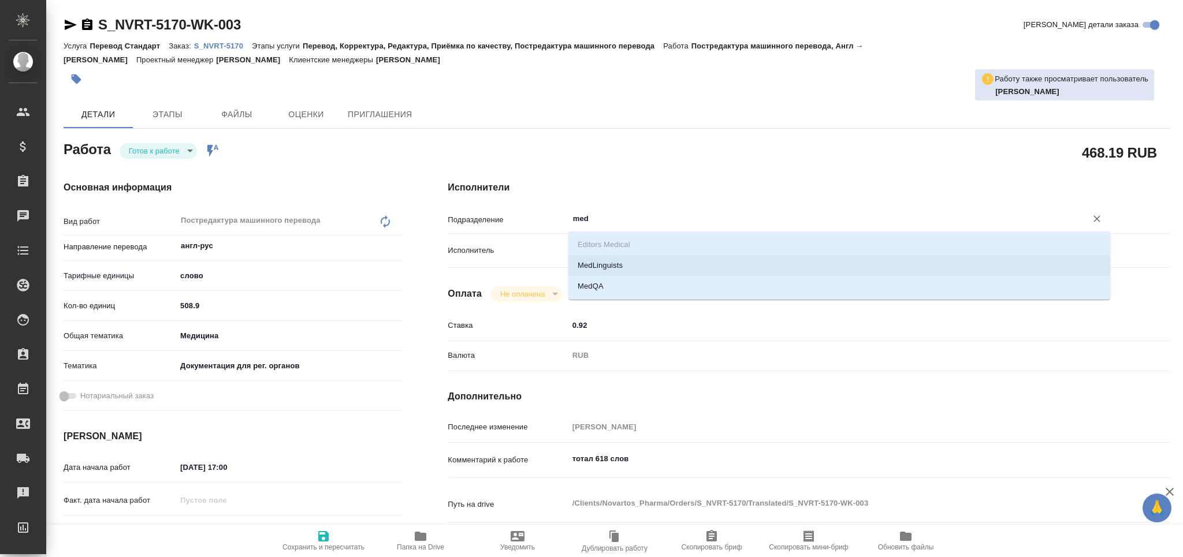
type textarea "x"
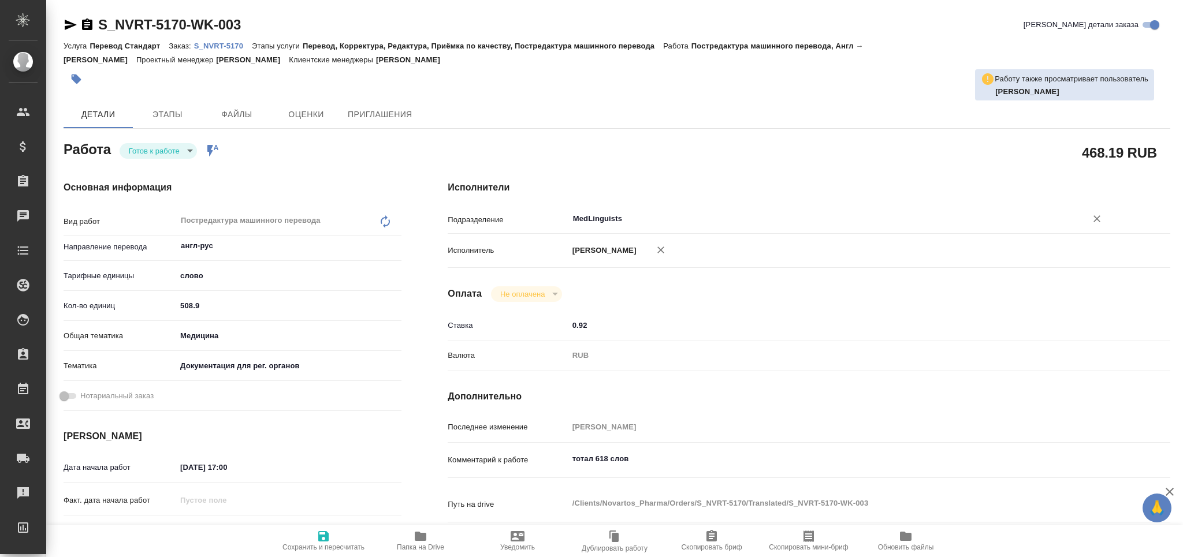
type input "MedLinguists"
click at [334, 530] on span "Сохранить и пересчитать" at bounding box center [323, 541] width 83 height 22
type textarea "x"
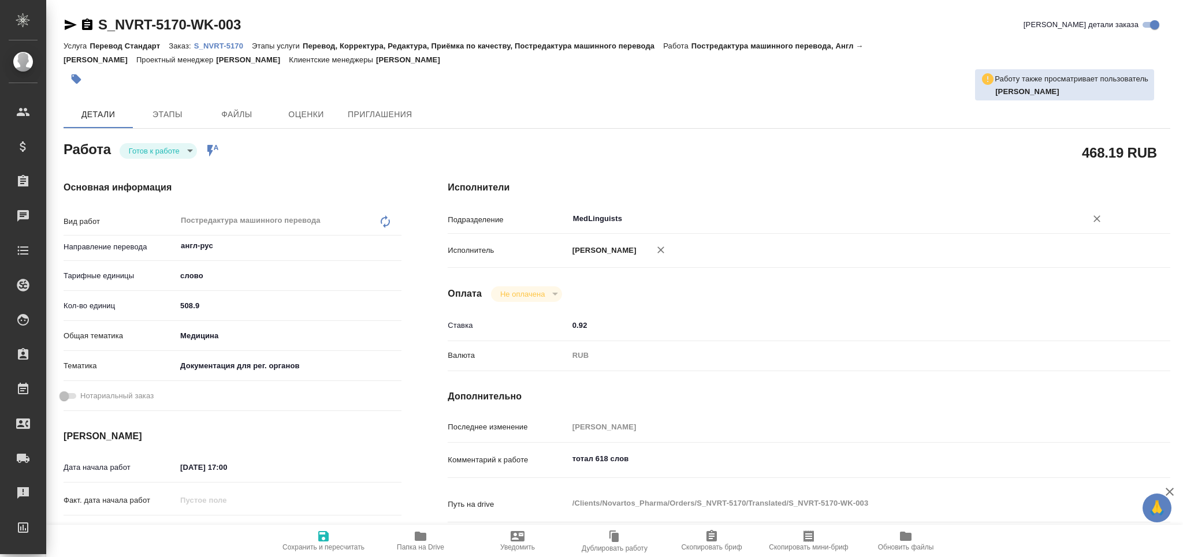
type textarea "x"
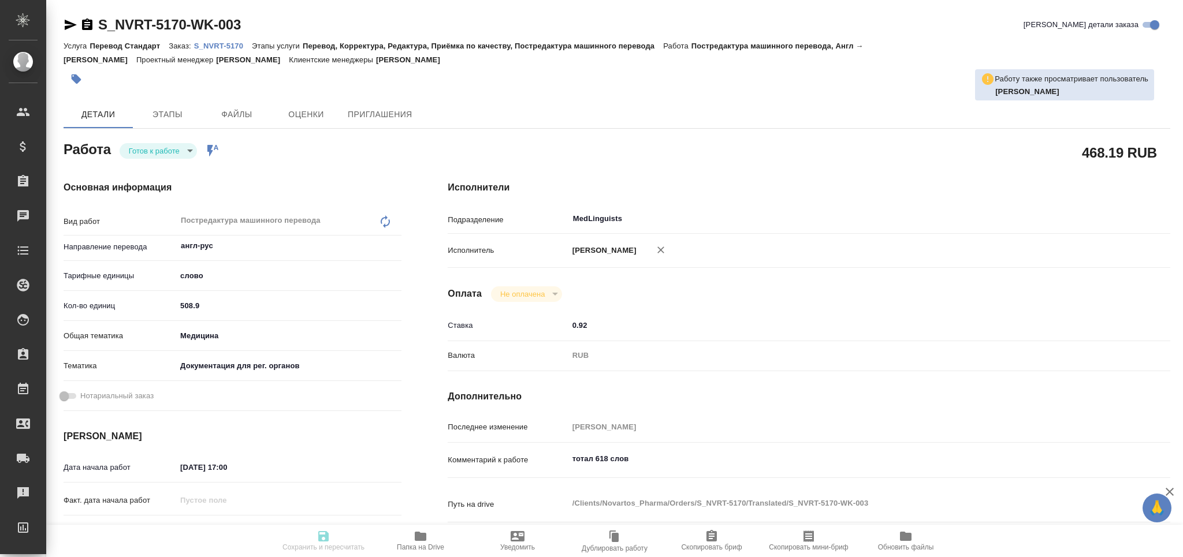
type textarea "x"
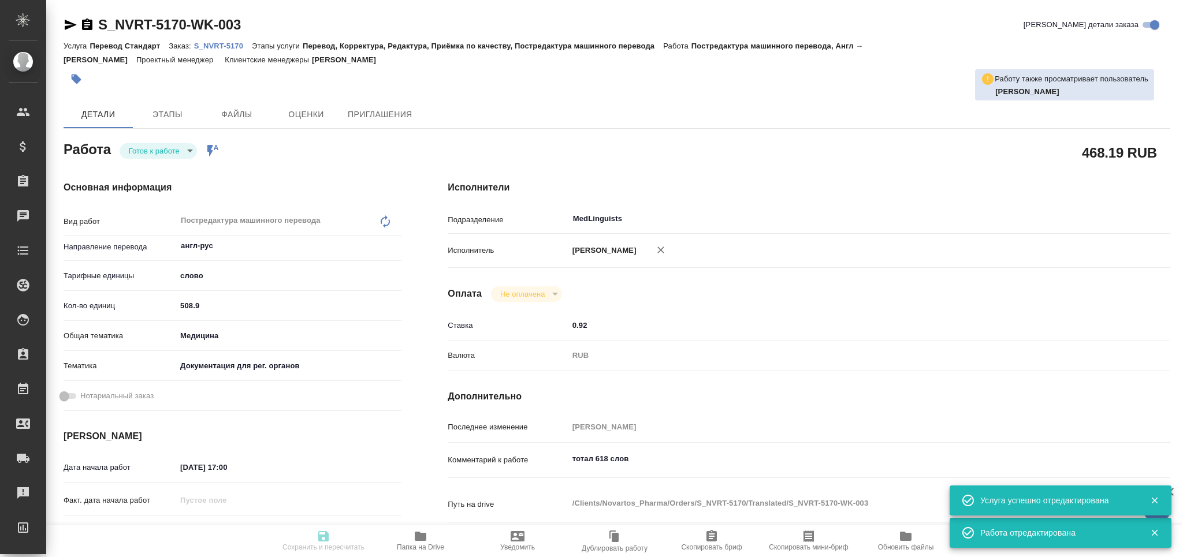
type input "readyForWork"
type textarea "Постредактура машинного перевода"
type textarea "x"
type input "англ-рус"
type input "5a8b1489cc6b4906c91bfd90"
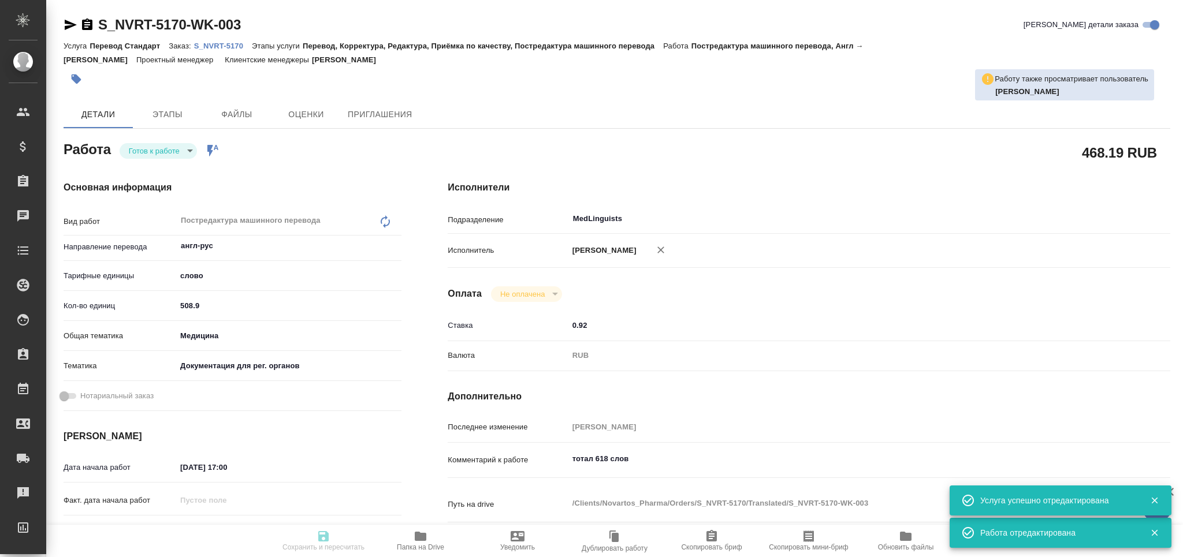
type input "508.9"
type input "med"
type input "5f647205b73bc97568ca66c6"
type input "27.08.2025 17:00"
type input "[DATE] 15:30"
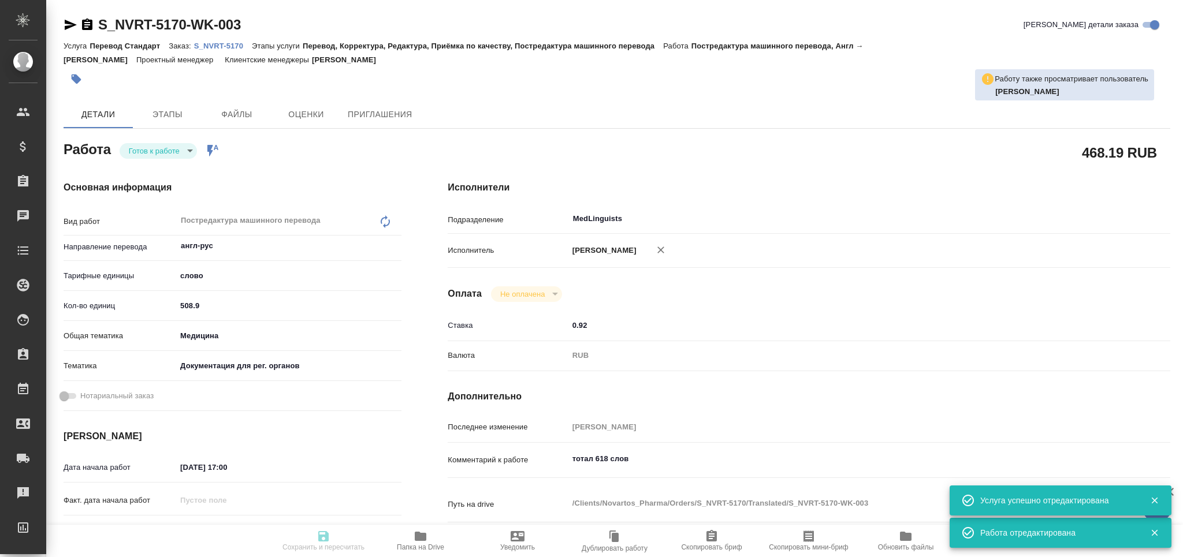
type input "[DATE] 17:00"
type input "MedLinguists"
type input "notPayed"
type input "0.92"
type input "RUB"
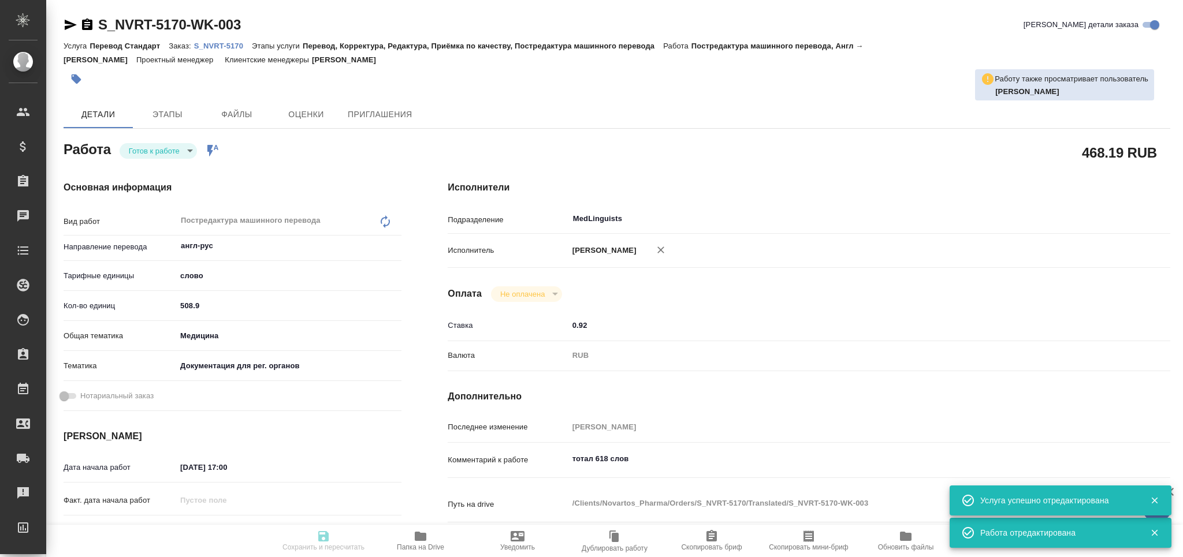
type input "Матвеева Елена"
type textarea "тотал 618 слов"
type textarea "x"
type textarea "/Clients/Novartos_Pharma/Orders/S_NVRT-5170/Translated/S_NVRT-5170-WK-003"
type textarea "x"
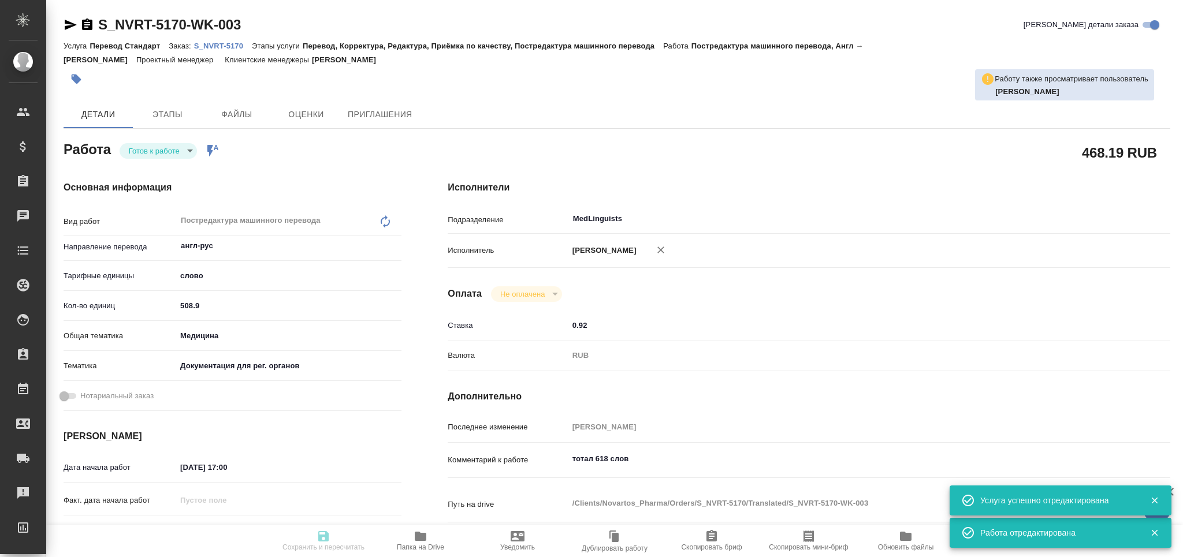
type input "S_NVRT-5170"
type input "Перевод Стандарт"
type input "Перевод, Корректура, Редактура, Приёмка по качеству, Постредактура машинного пе…"
type input "[PERSON_NAME]"
type input "/Clients/Novartos_Pharma/Orders/S_NVRT-5170"
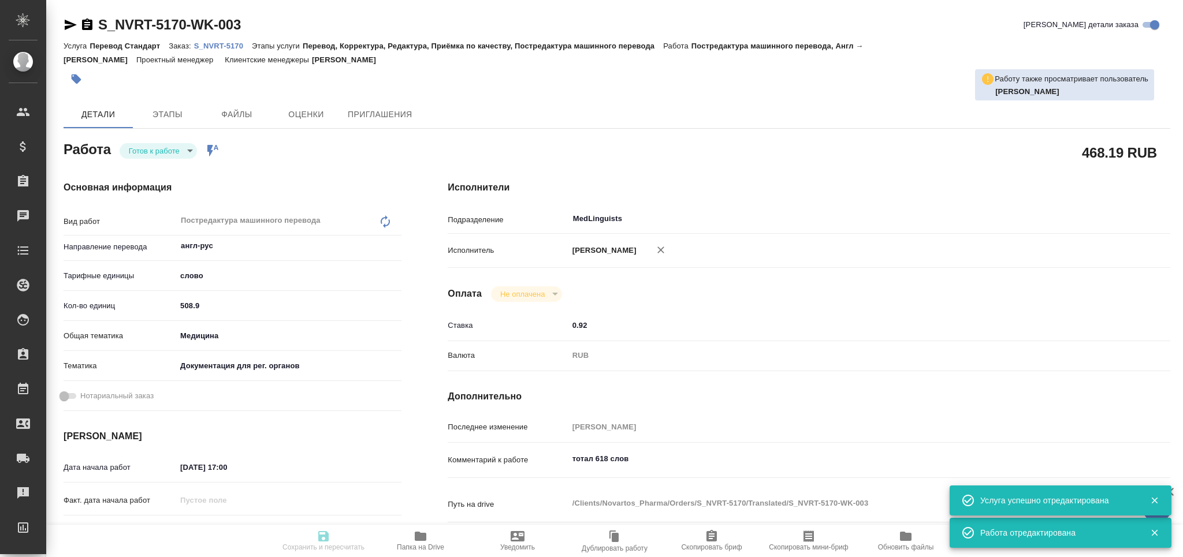
type textarea "x"
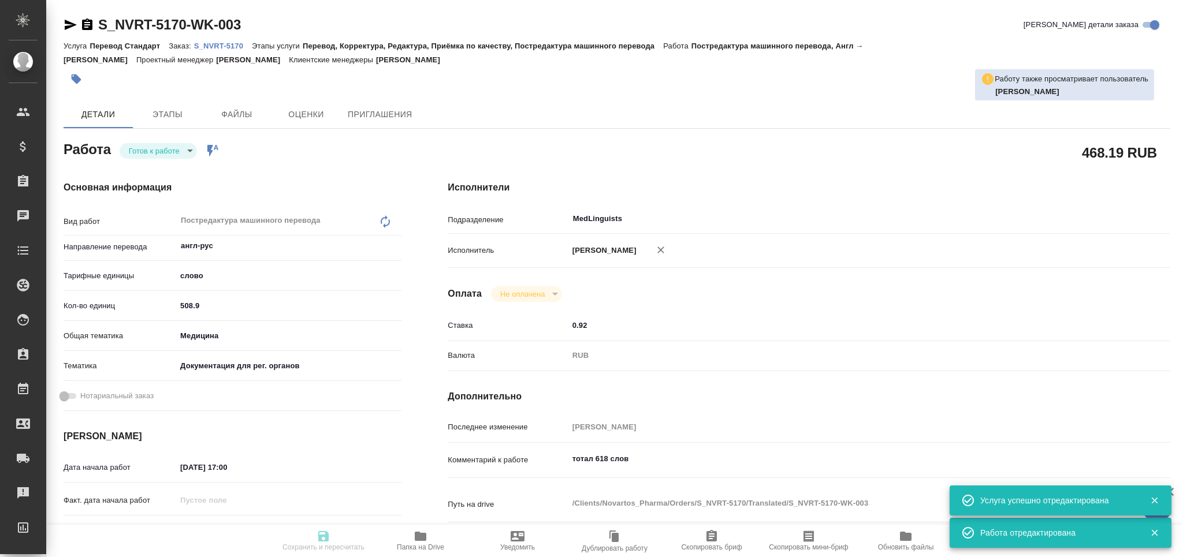
type textarea "x"
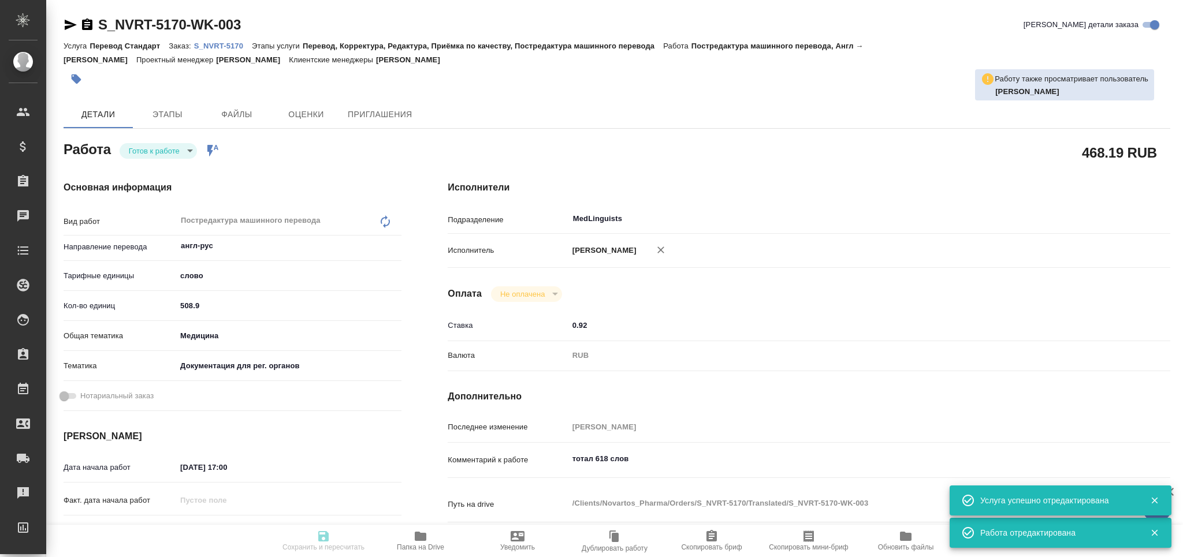
type textarea "x"
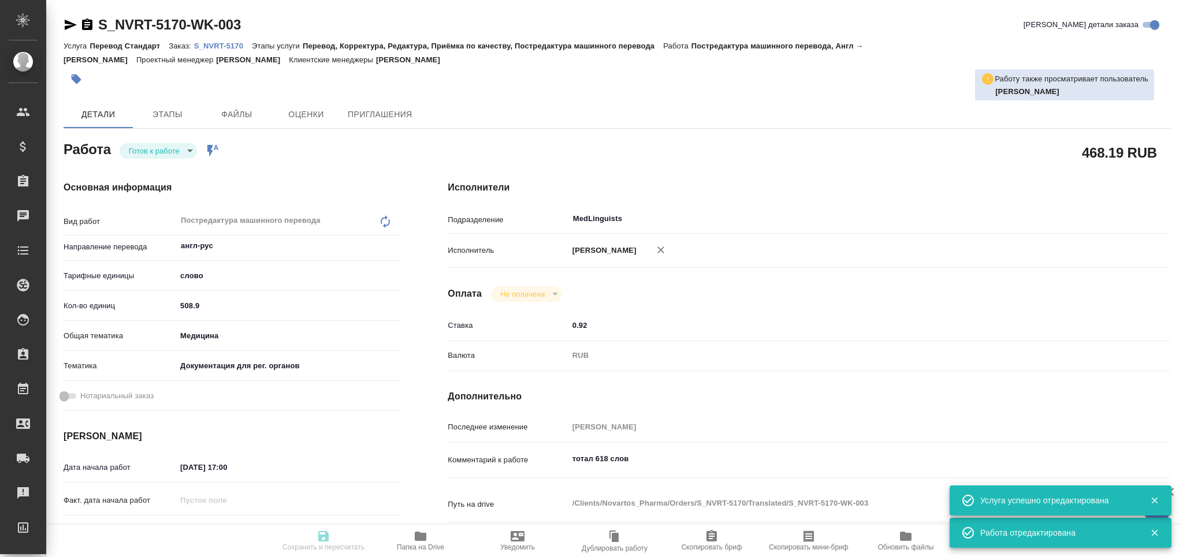
type textarea "x"
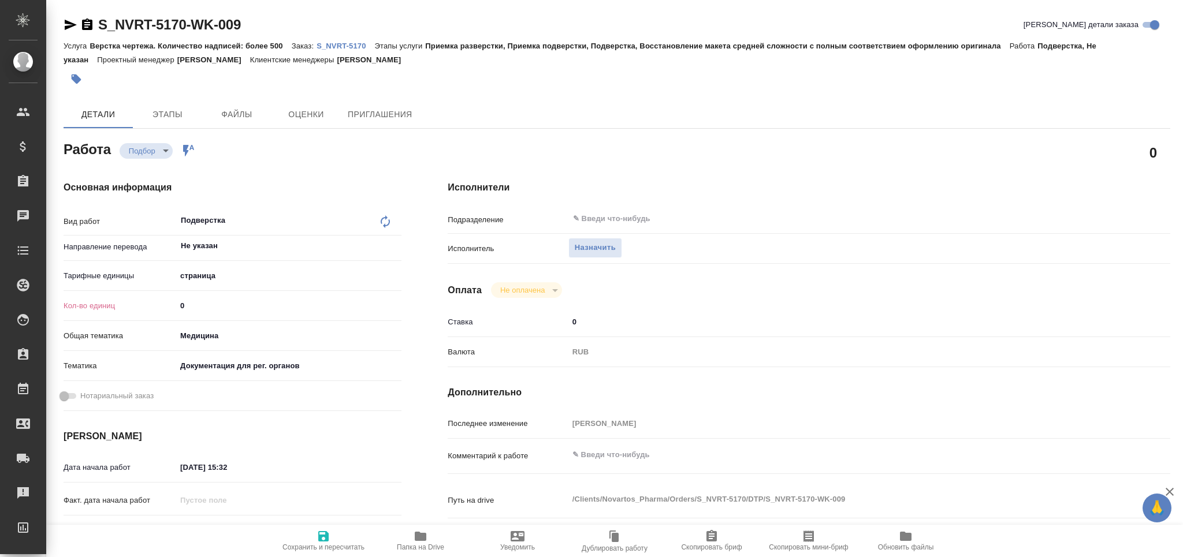
type textarea "x"
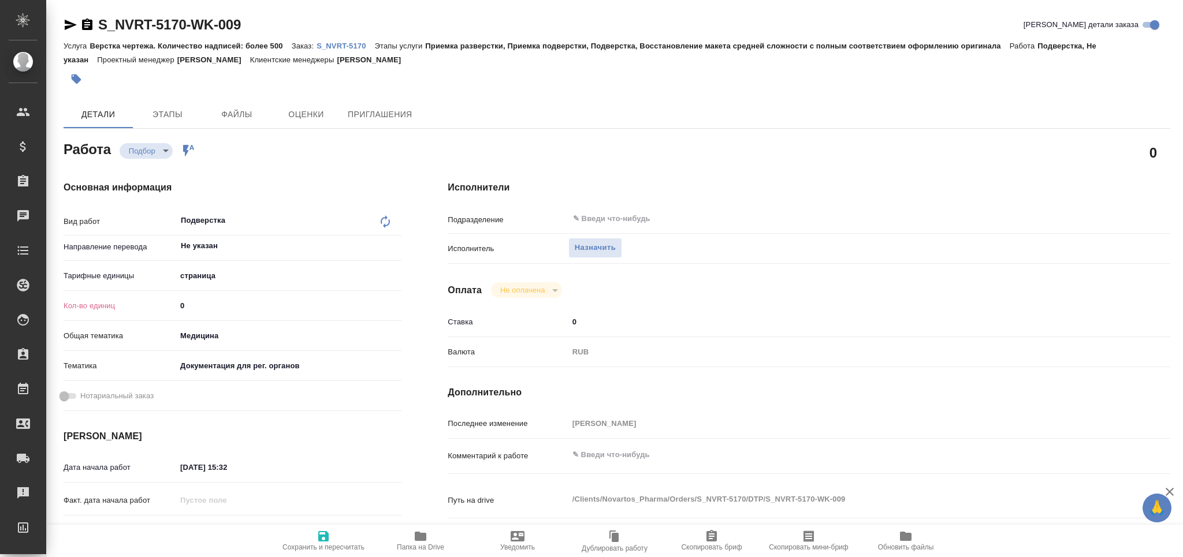
type textarea "x"
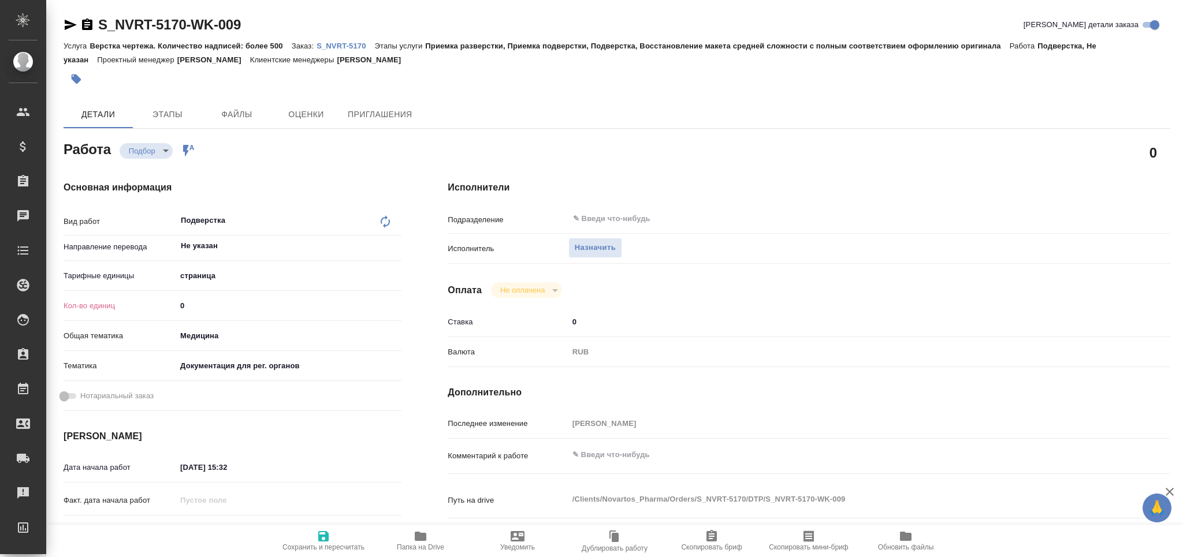
type textarea "x"
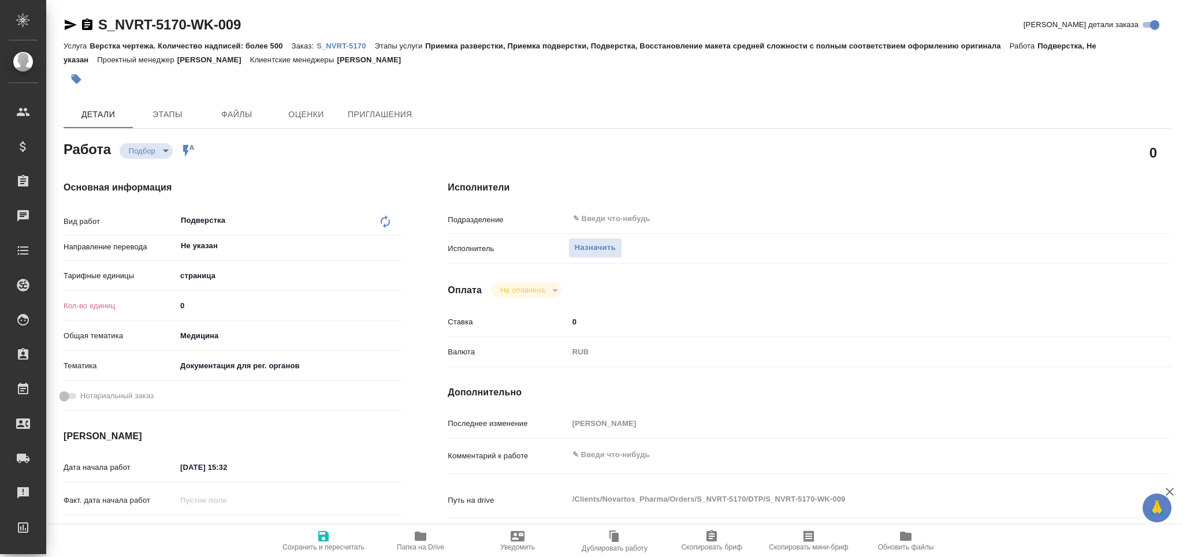
drag, startPoint x: 170, startPoint y: 313, endPoint x: 161, endPoint y: 313, distance: 8.7
click at [161, 313] on div "Кол-во единиц 0" at bounding box center [233, 306] width 338 height 20
type textarea "x"
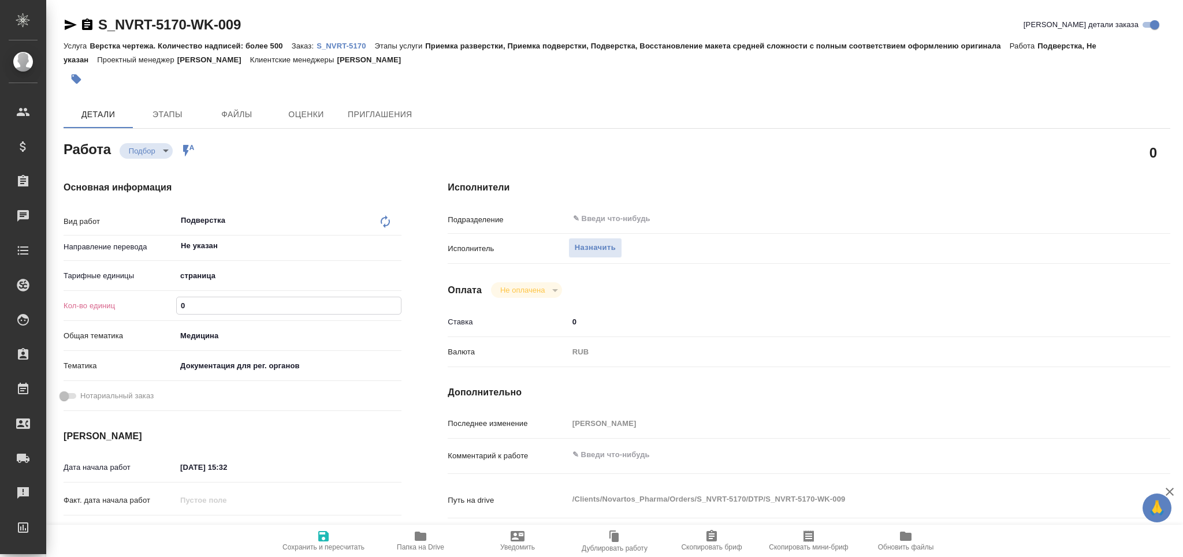
type textarea "x"
type input "6"
type textarea "x"
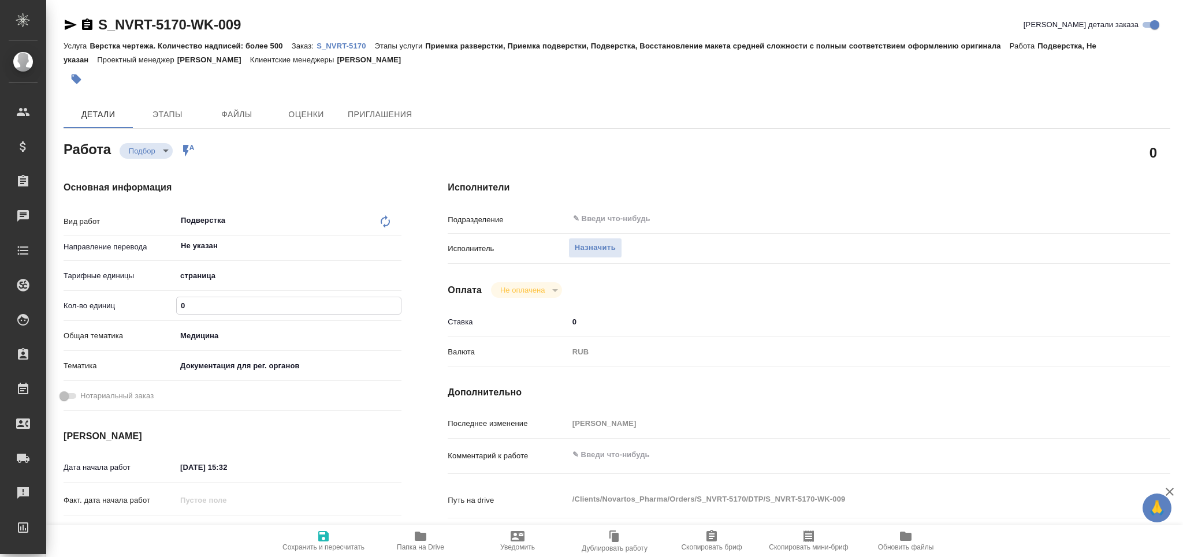
type textarea "x"
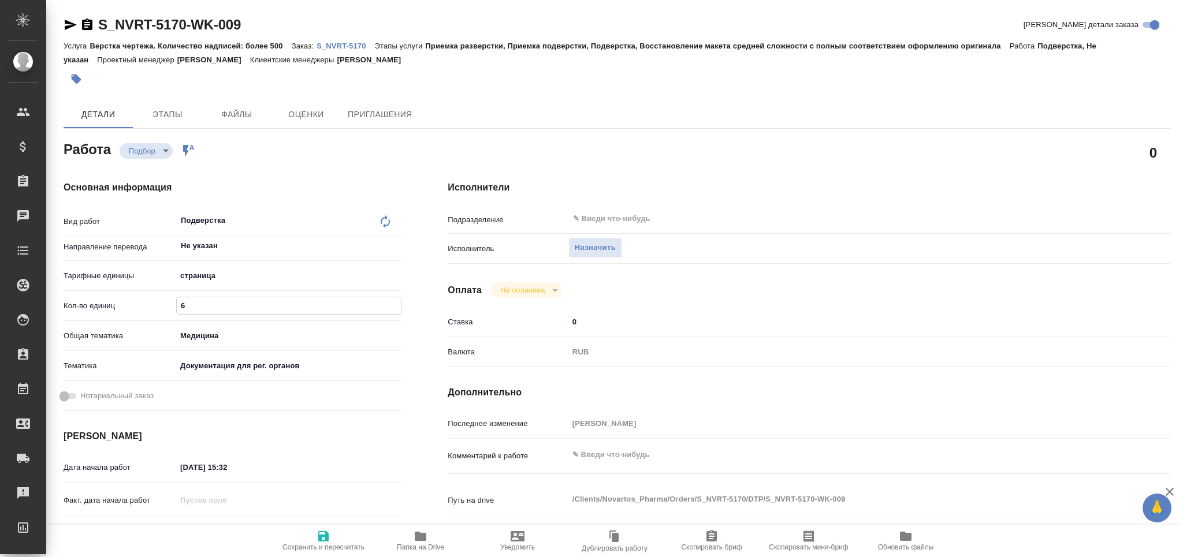
type textarea "x"
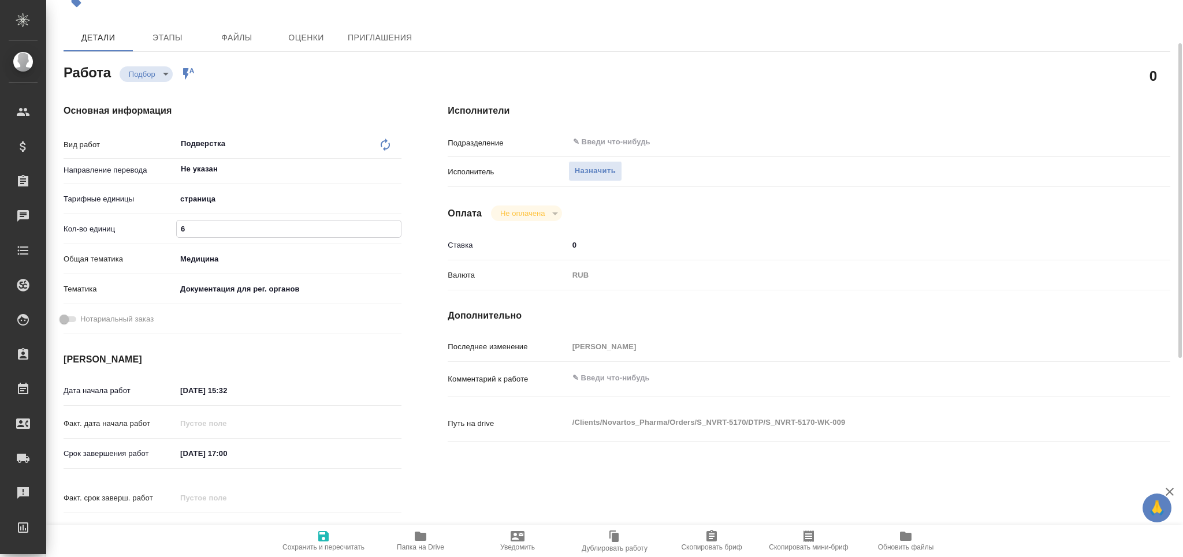
type input "6"
drag, startPoint x: 258, startPoint y: 456, endPoint x: 118, endPoint y: 458, distance: 139.2
click at [110, 459] on div "Срок завершения работ 28.08.2025 17:00" at bounding box center [233, 454] width 338 height 20
type textarea "x"
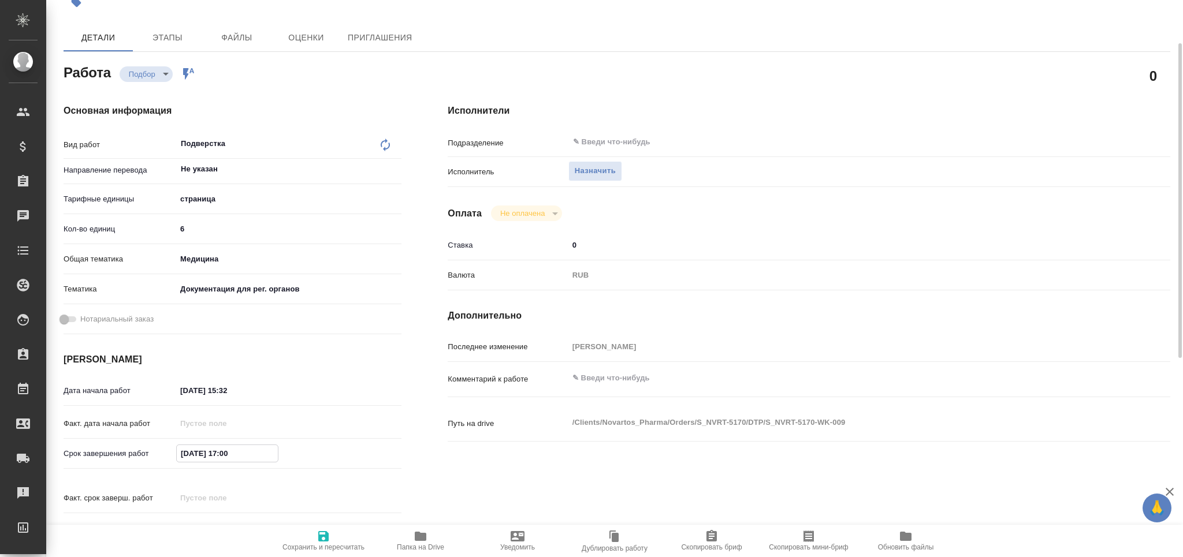
type textarea "x"
drag, startPoint x: 256, startPoint y: 392, endPoint x: 131, endPoint y: 384, distance: 125.6
click at [128, 385] on div "Дата начала работ 27.08.2025 15:32" at bounding box center [233, 391] width 338 height 20
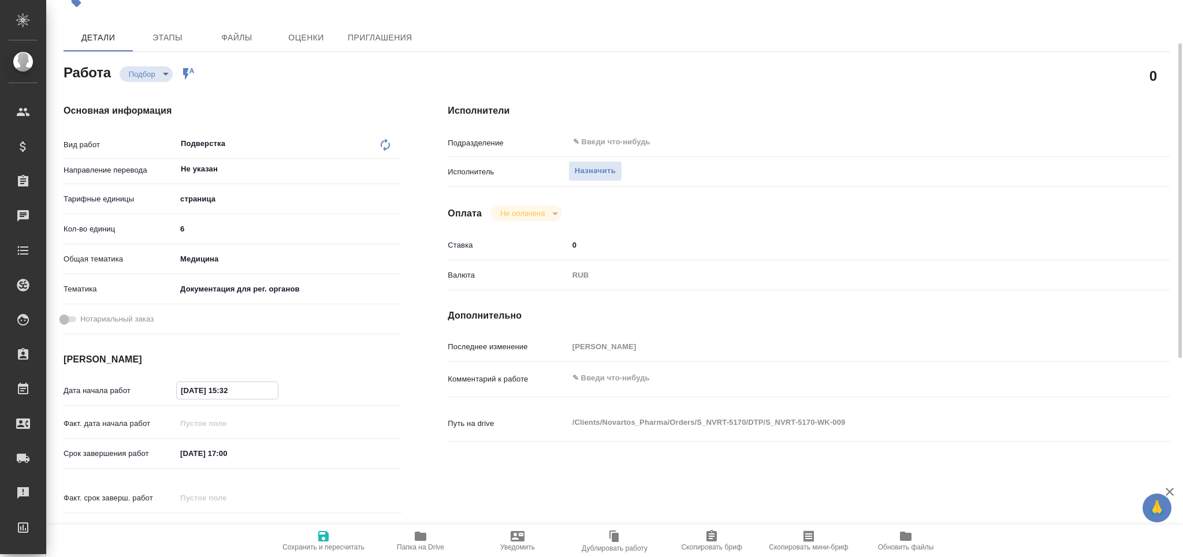
paste input "8.08.2025 17:00"
type input "[DATE] 17:00"
type textarea "x"
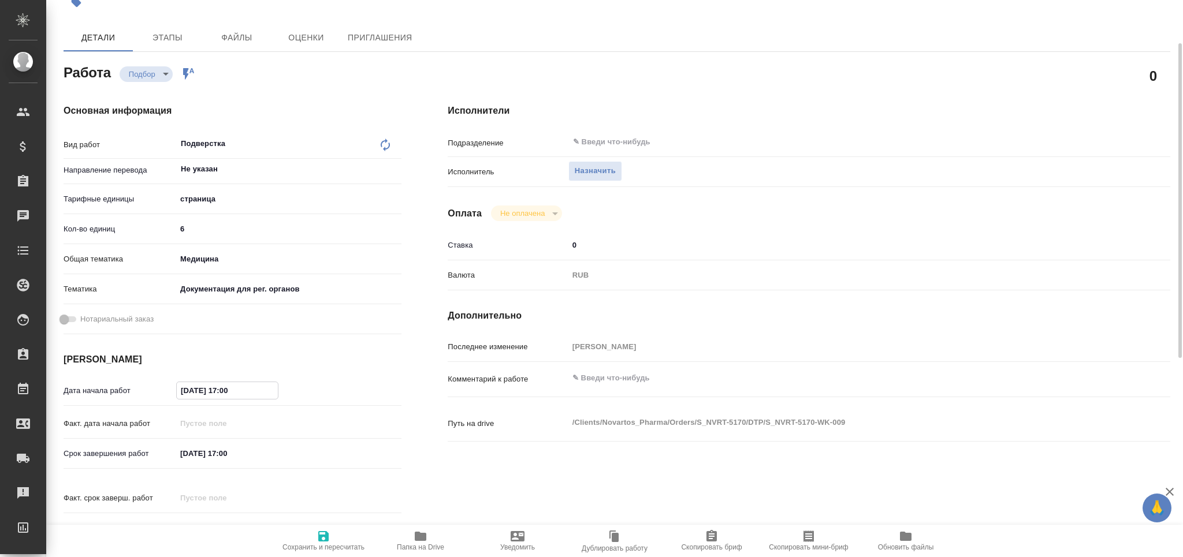
type textarea "x"
drag, startPoint x: 248, startPoint y: 384, endPoint x: 226, endPoint y: 390, distance: 23.3
click at [226, 390] on input "[DATE] 17:00" at bounding box center [227, 390] width 101 height 17
type input "28.08.2025 15:__"
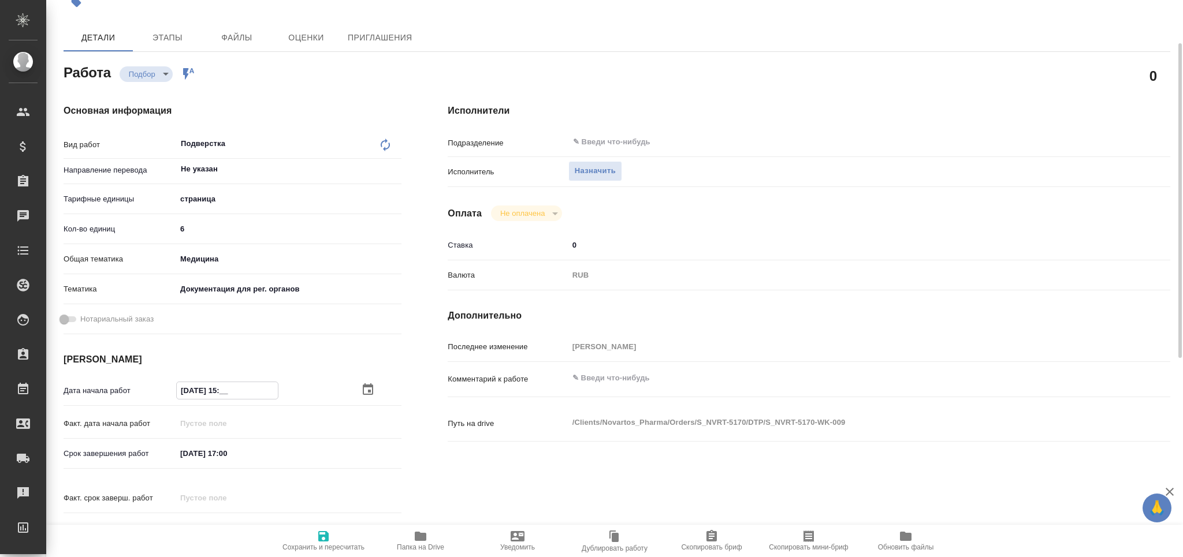
type textarea "x"
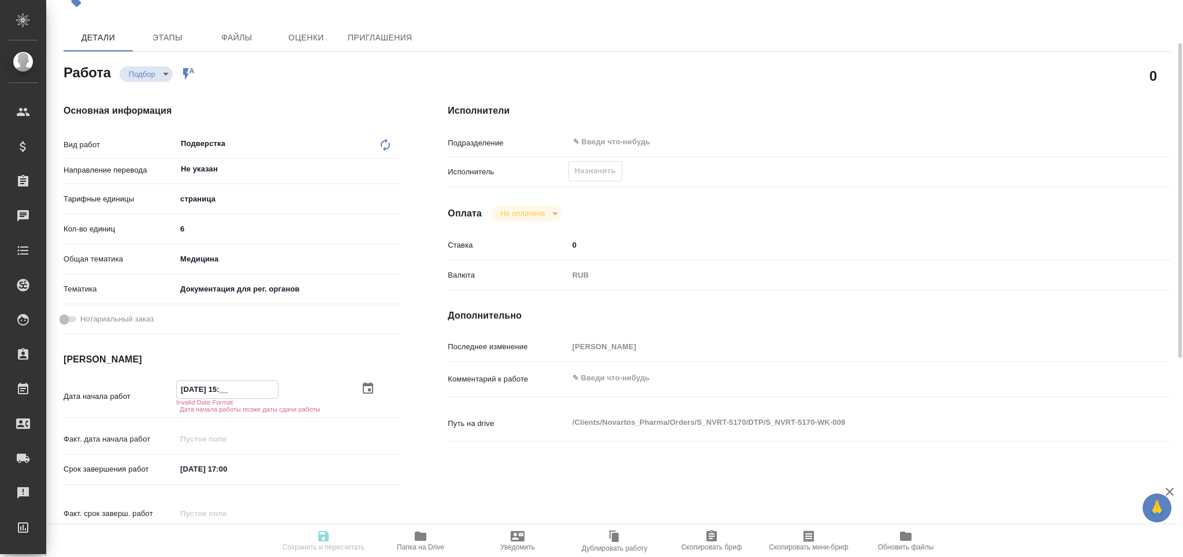
type input "28.08.2025 15:3_"
type textarea "x"
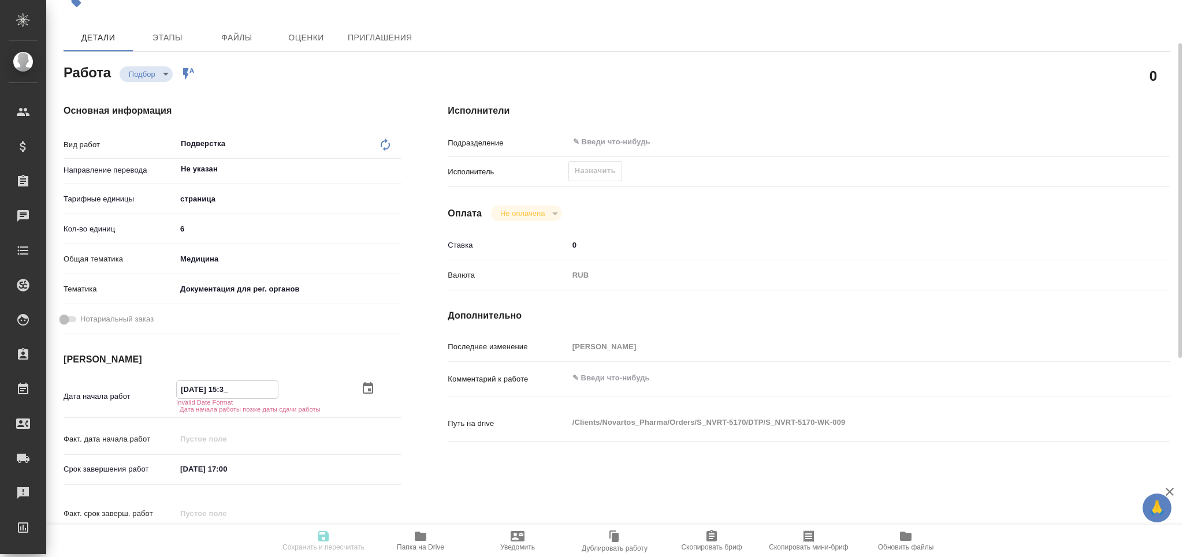
type textarea "x"
type input "28.08.2025 15:30"
type textarea "x"
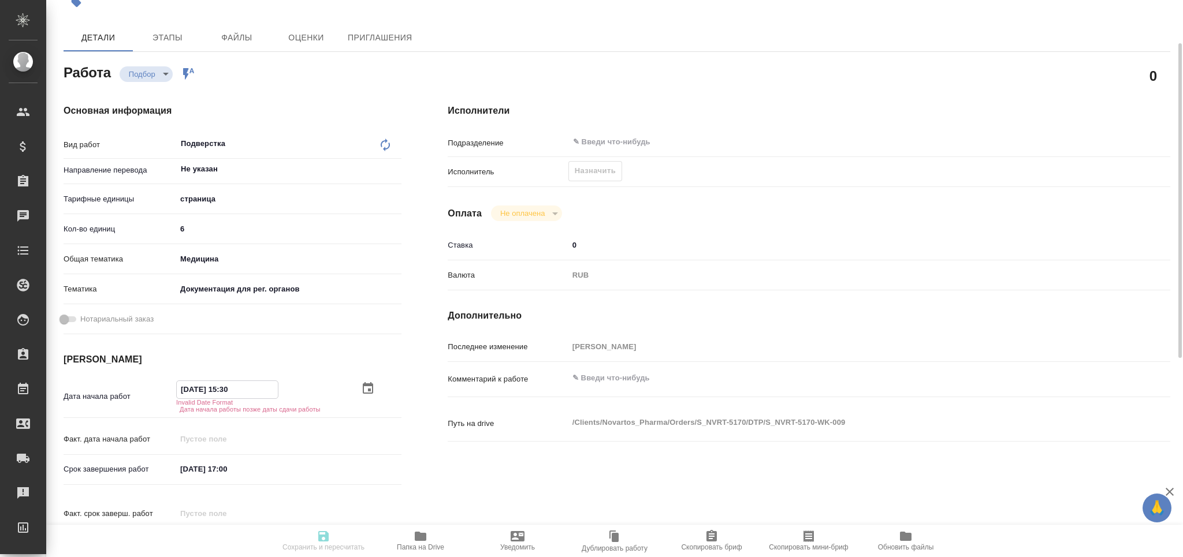
type textarea "x"
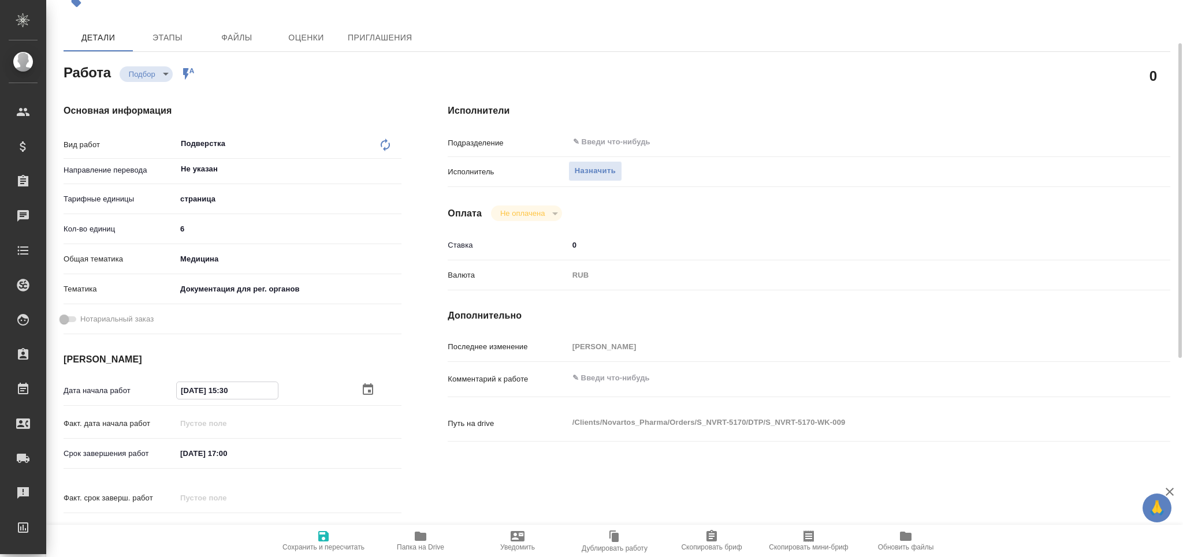
type input "28.08.2025 15:30"
click at [319, 537] on icon "button" at bounding box center [323, 536] width 10 height 10
type textarea "x"
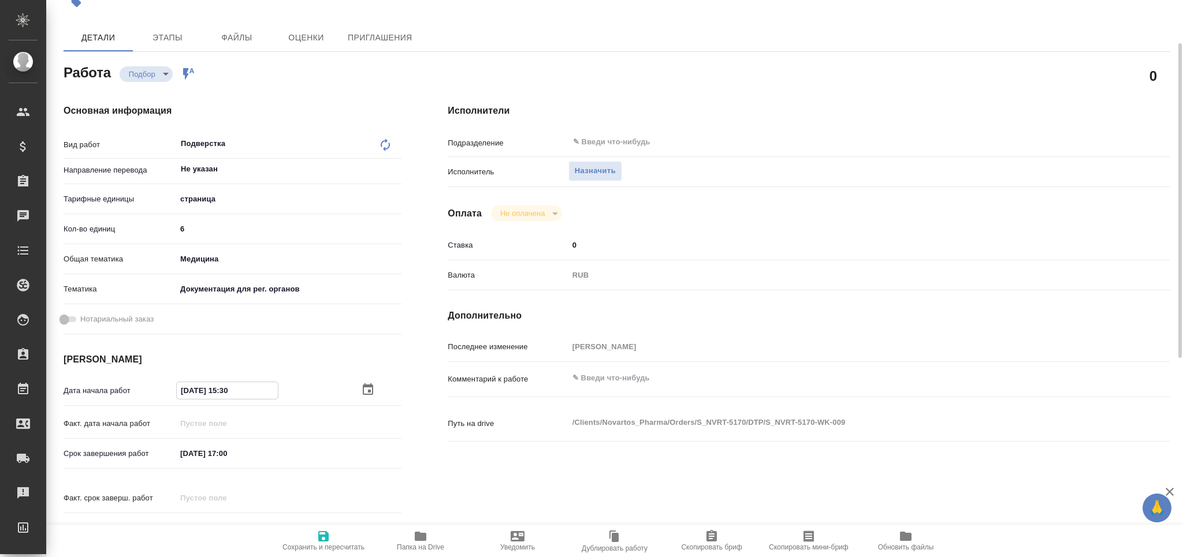
type textarea "x"
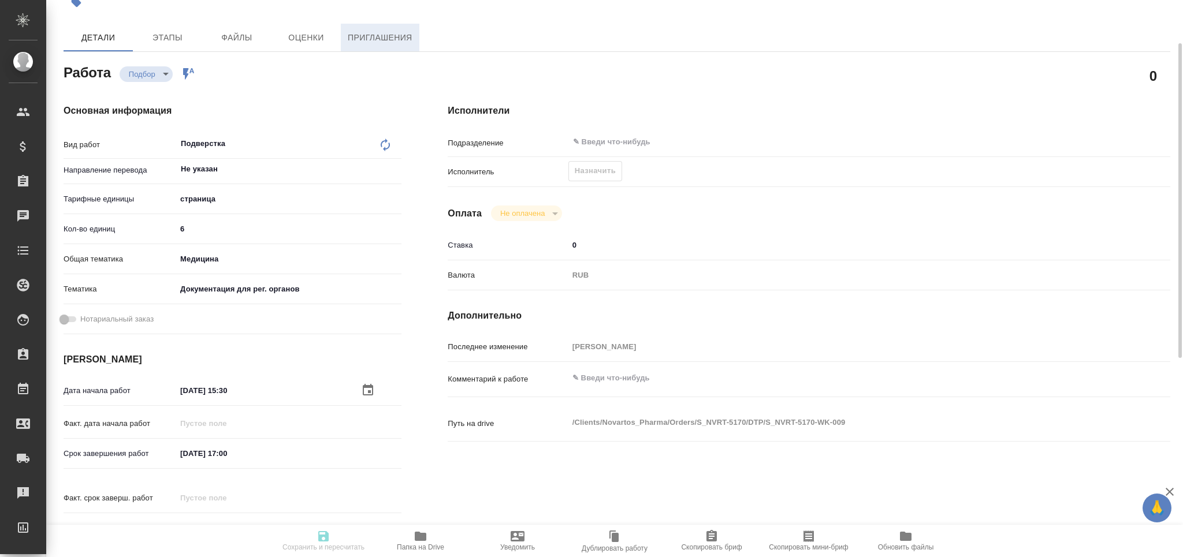
type textarea "x"
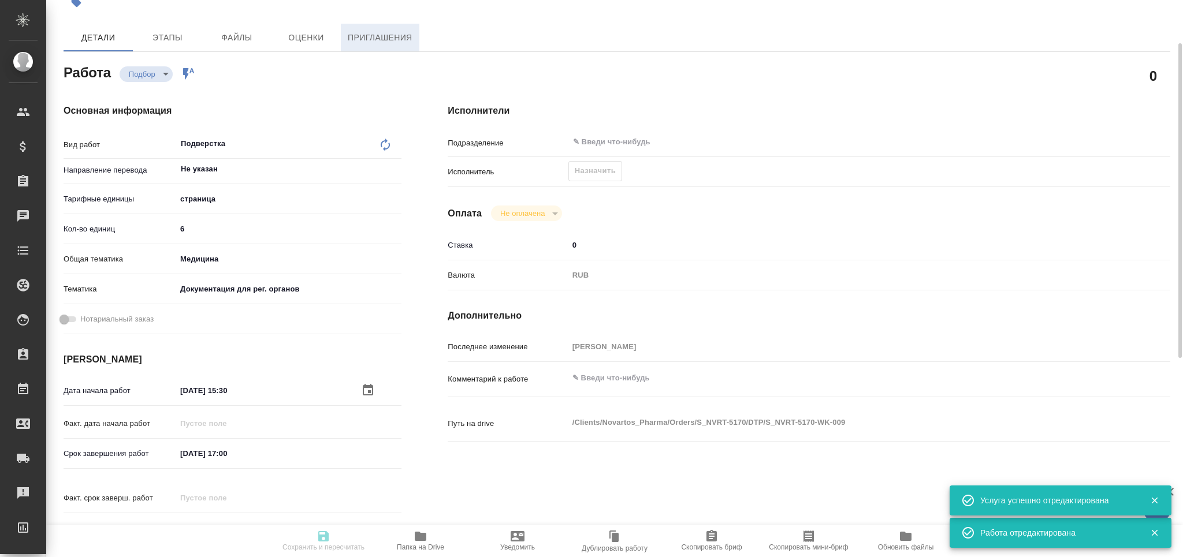
type input "recruiting"
type textarea "Подверстка"
type textarea "x"
type input "Не указан"
type input "5a8b1489cc6b4906c91bfdb2"
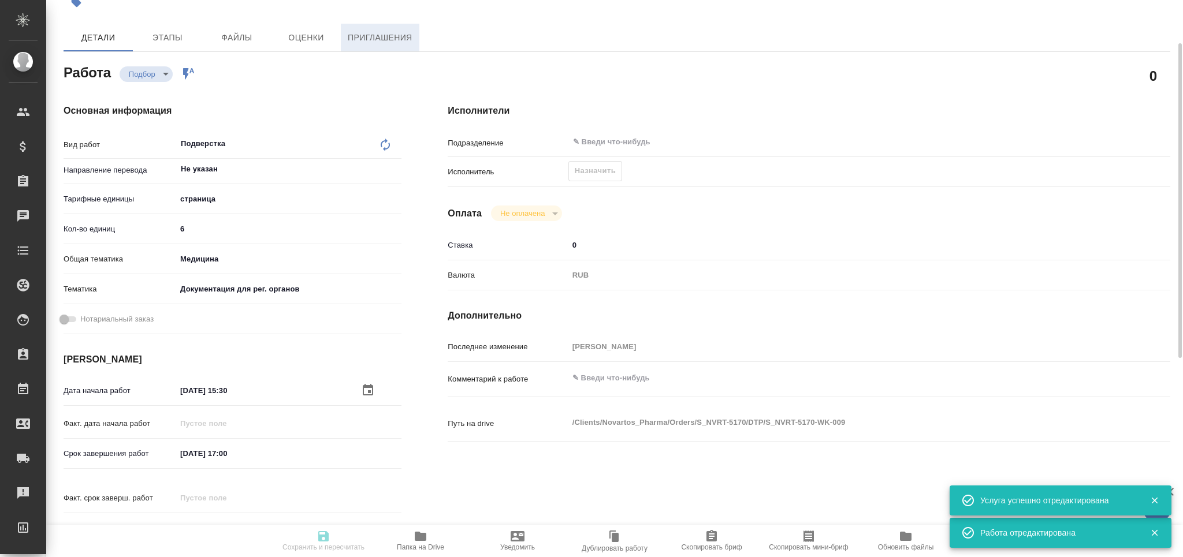
type input "6"
type input "med"
type input "5f647205b73bc97568ca66c6"
type input "28.08.2025 15:30"
type input "28.08.2025 17:00"
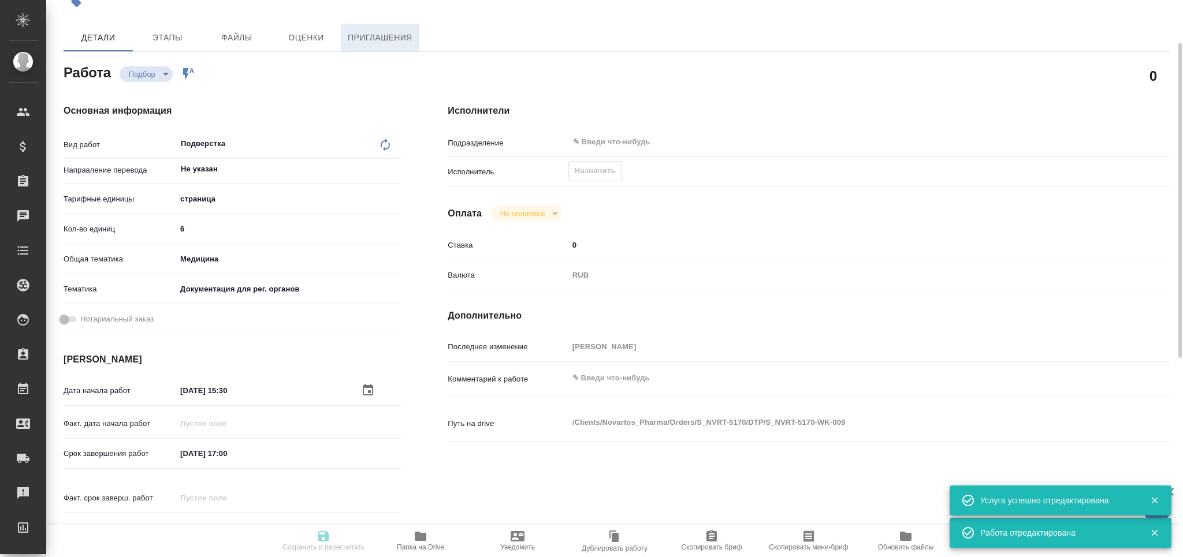
type input "28.08.2025 17:00"
type input "notPayed"
type input "0"
type input "RUB"
type input "[PERSON_NAME]"
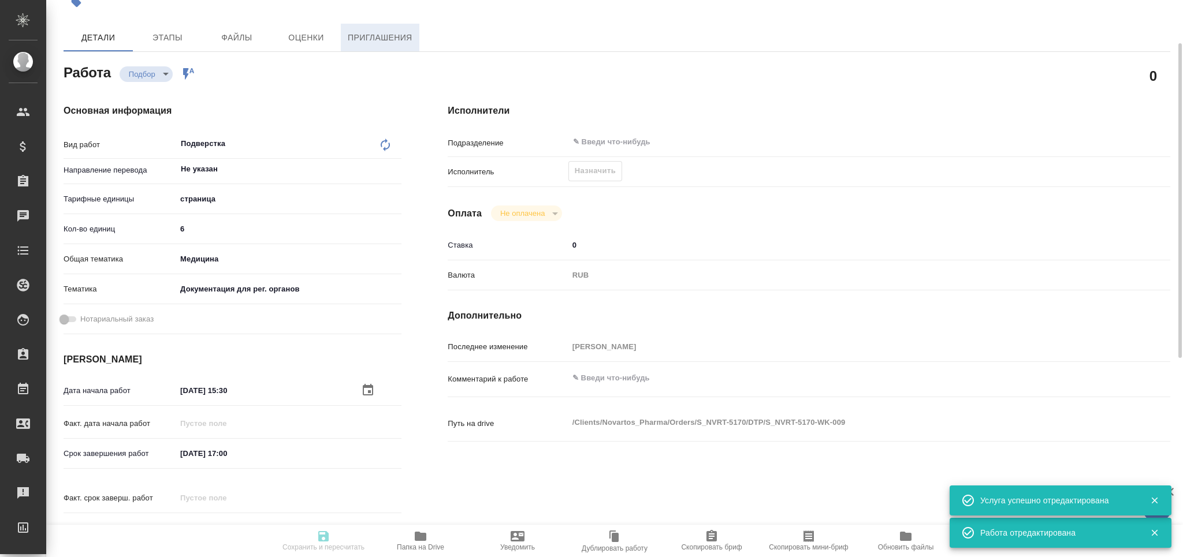
type textarea "x"
type textarea "/Clients/Novartos_Pharma/Orders/S_NVRT-5170/DTP/S_NVRT-5170-WK-009"
type textarea "x"
type input "S_NVRT-5170"
type input "Верстка чертежа. Количество надписей: более 500"
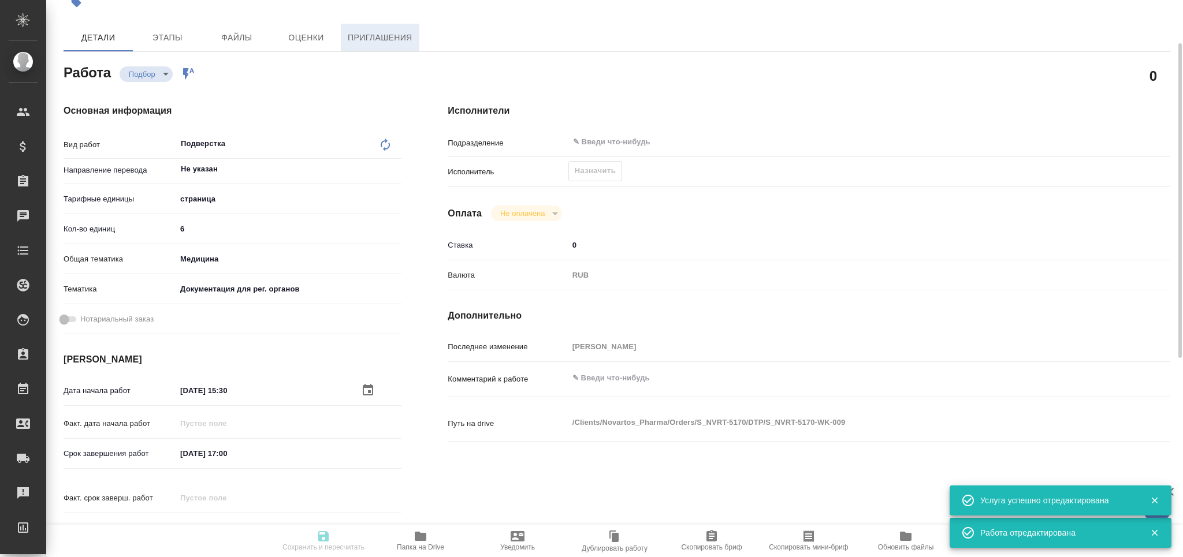
type input "Приемка разверстки, Приемка подверстки, Подверстка, Восстановление макета средн…"
type input "[PERSON_NAME]"
type input "/Clients/Novartos_Pharma/Orders/S_NVRT-5170"
type textarea "x"
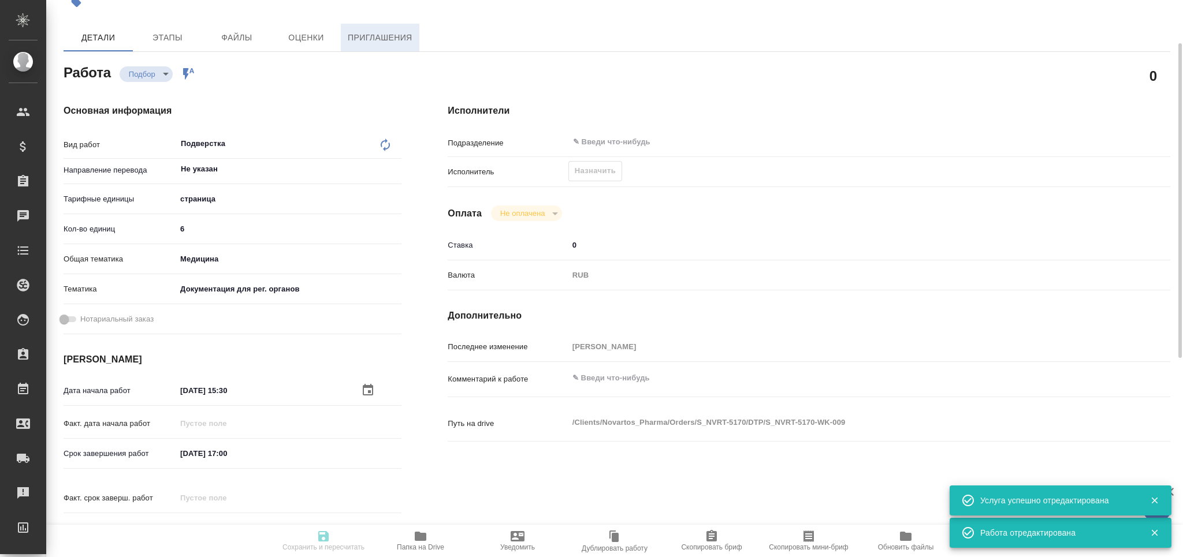
type textarea "x"
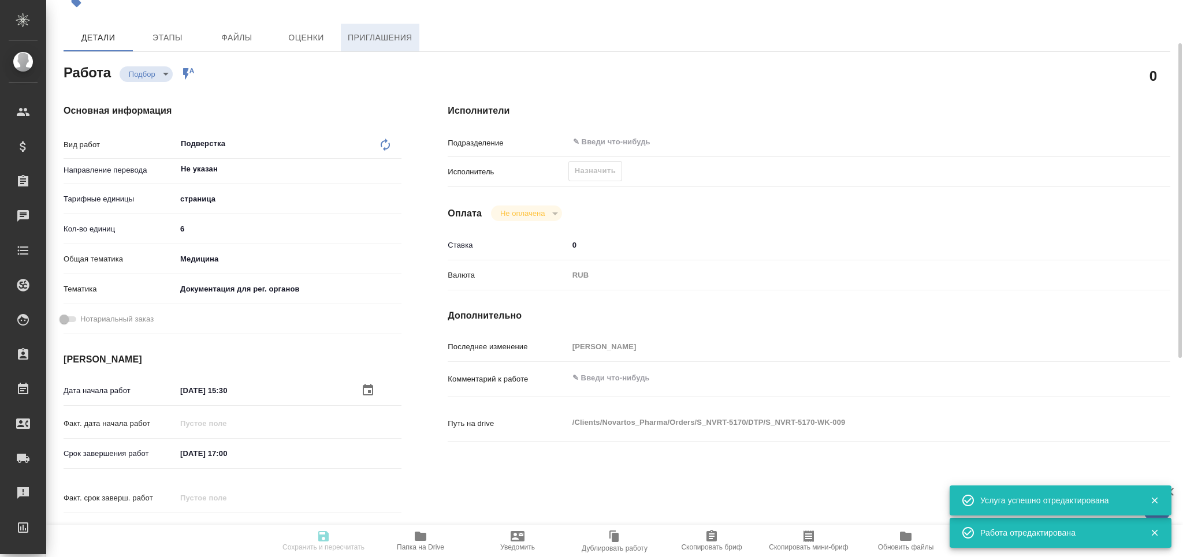
type textarea "x"
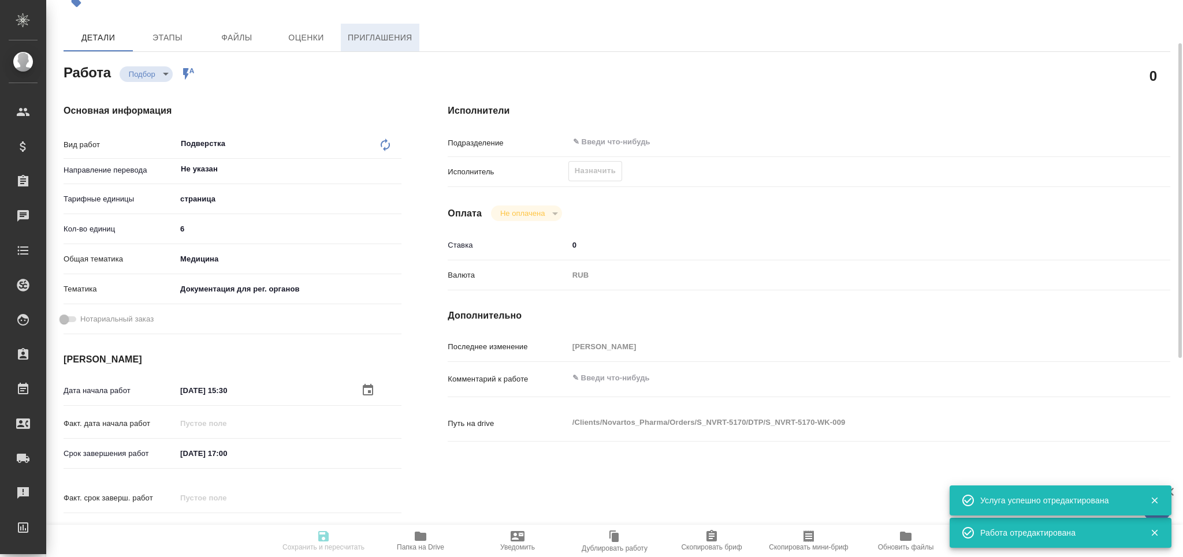
type textarea "x"
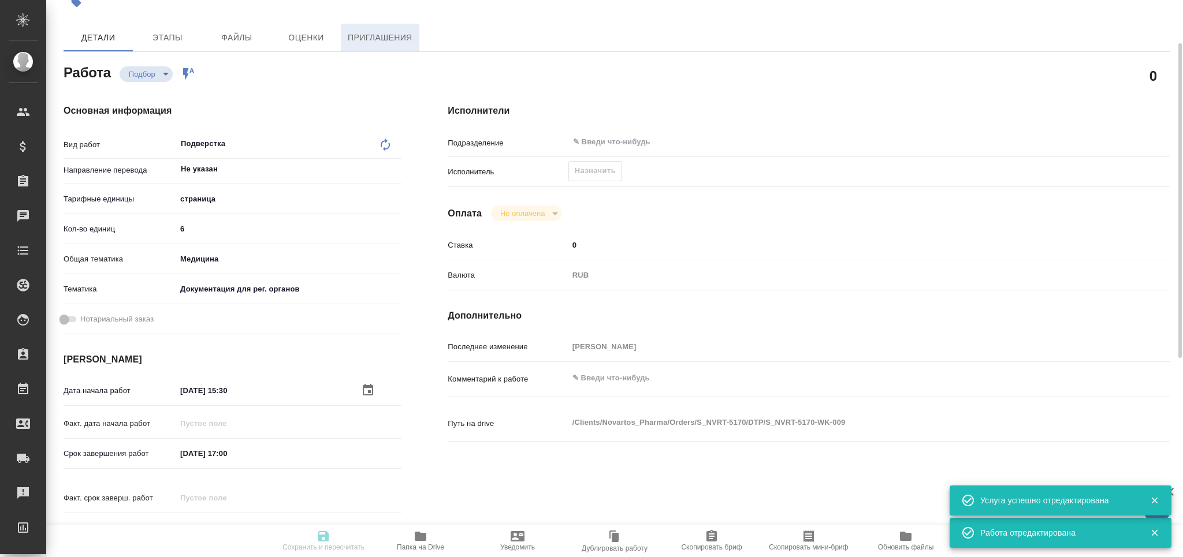
type input "recruiting"
type textarea "Подверстка"
type textarea "x"
type input "Не указан"
type input "5a8b1489cc6b4906c91bfdb2"
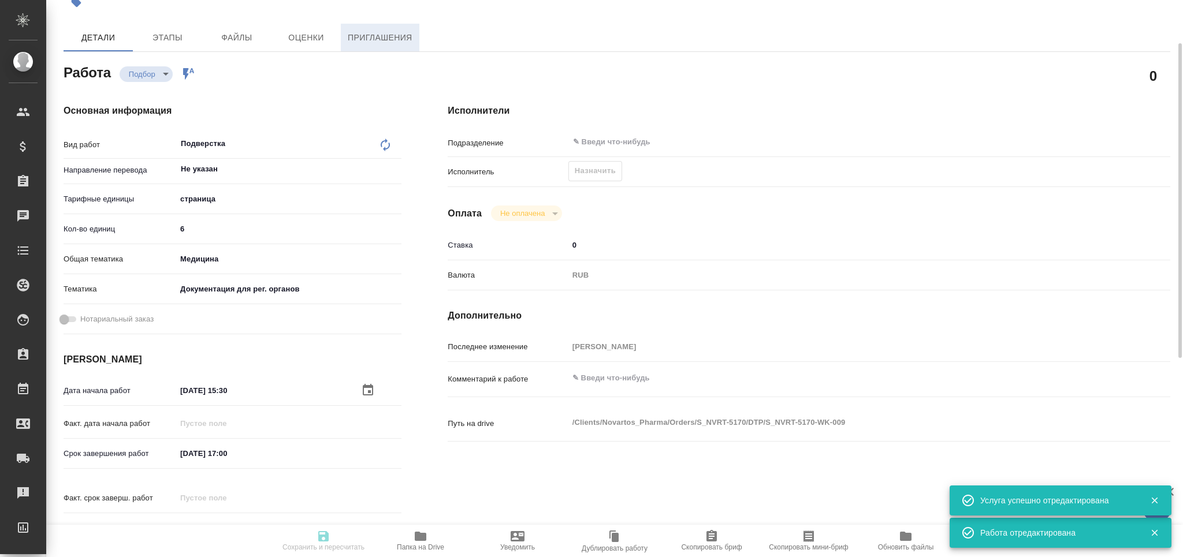
type input "6"
type input "med"
type input "5f647205b73bc97568ca66c6"
type input "28.08.2025 15:30"
type input "28.08.2025 17:00"
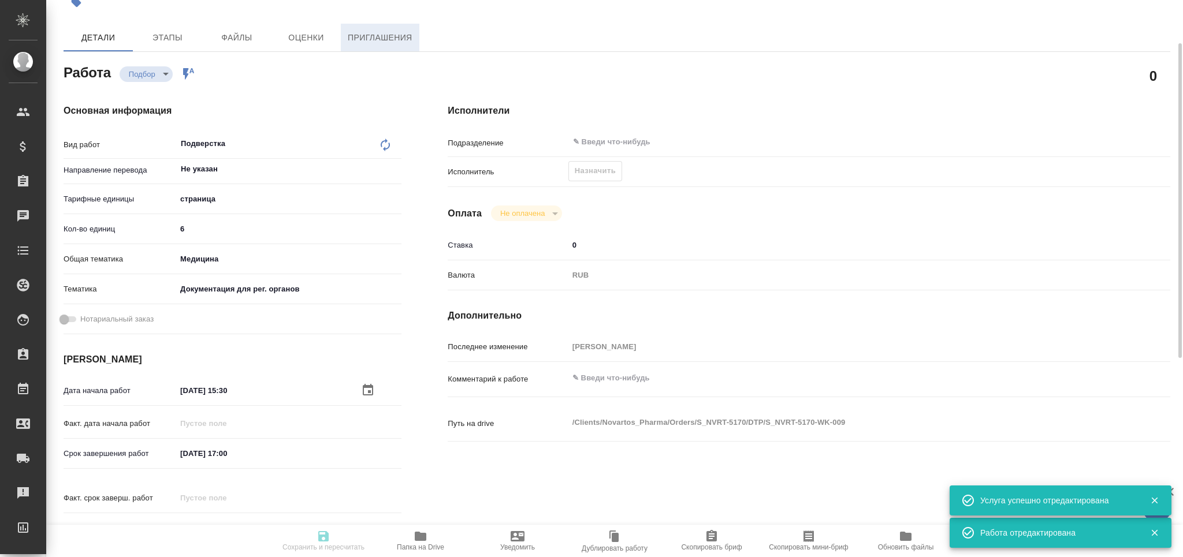
type input "28.08.2025 17:00"
type input "notPayed"
type input "0"
type input "RUB"
type input "[PERSON_NAME]"
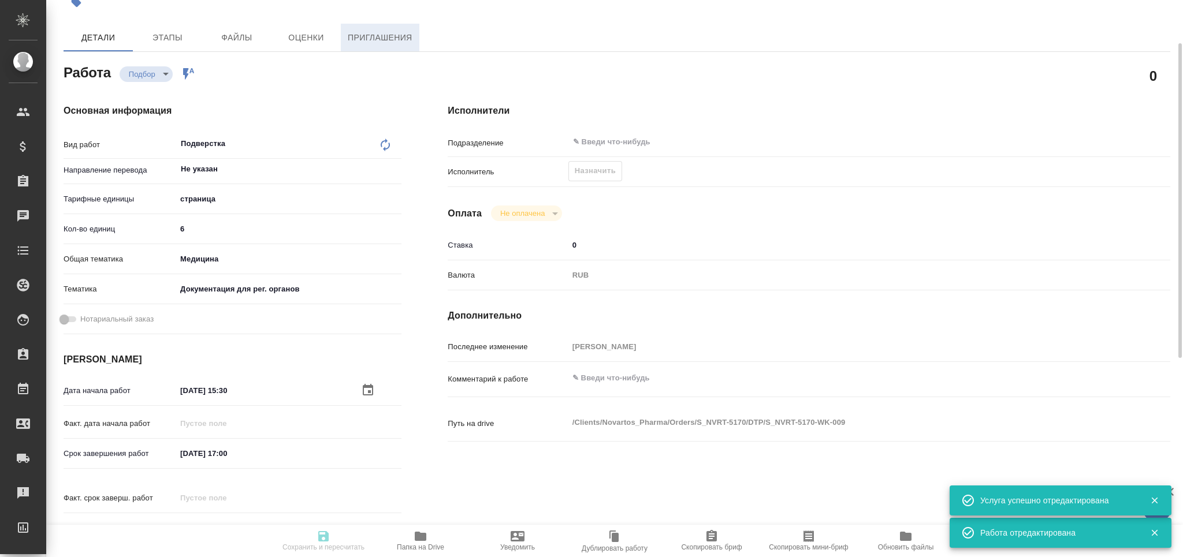
type textarea "x"
type textarea "/Clients/Novartos_Pharma/Orders/S_NVRT-5170/DTP/S_NVRT-5170-WK-009"
type textarea "x"
type input "S_NVRT-5170"
type input "Верстка чертежа. Количество надписей: более 500"
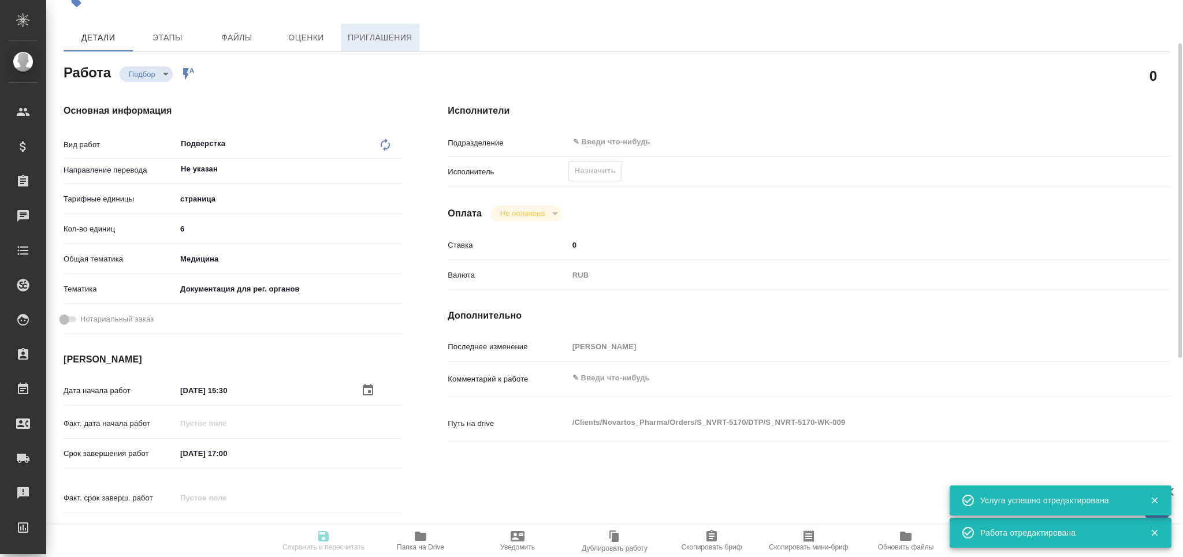
type input "Приемка разверстки, Приемка подверстки, Подверстка, Восстановление макета средн…"
type input "[PERSON_NAME]"
type input "/Clients/Novartos_Pharma/Orders/S_NVRT-5170"
type textarea "x"
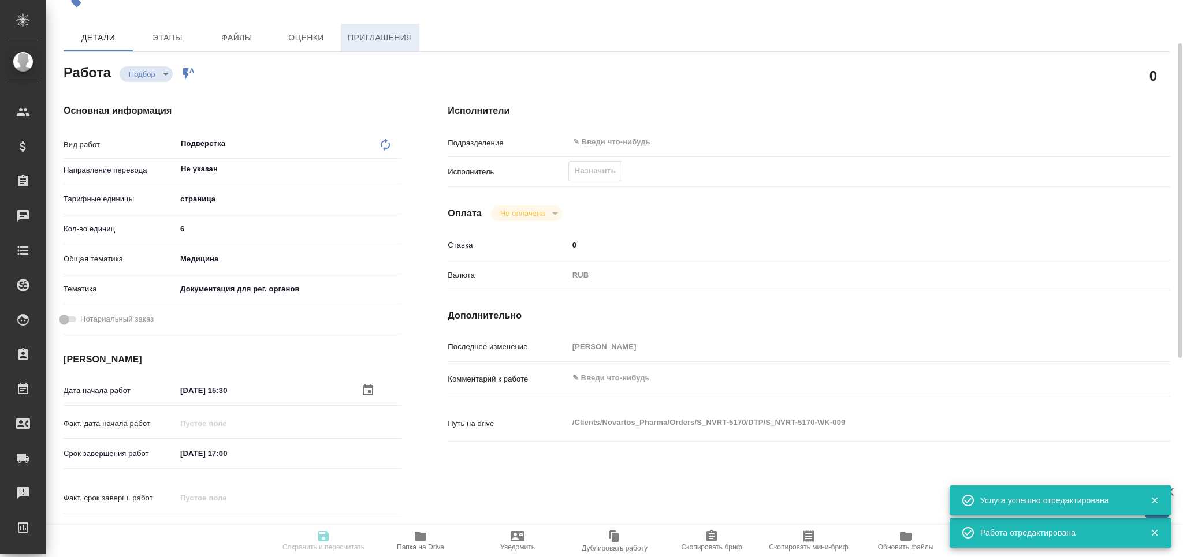
type textarea "x"
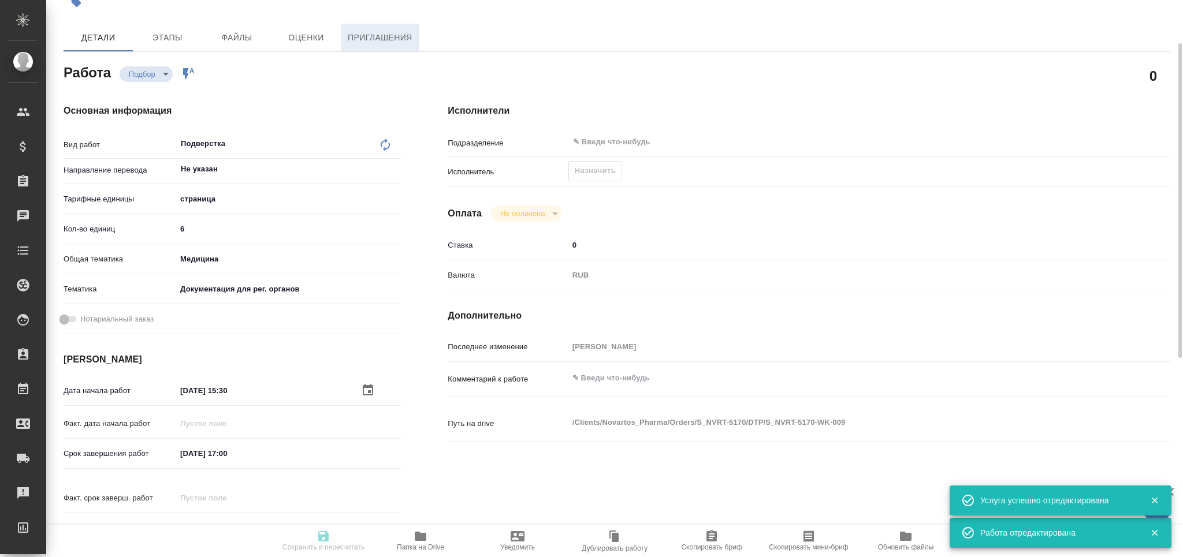
type textarea "x"
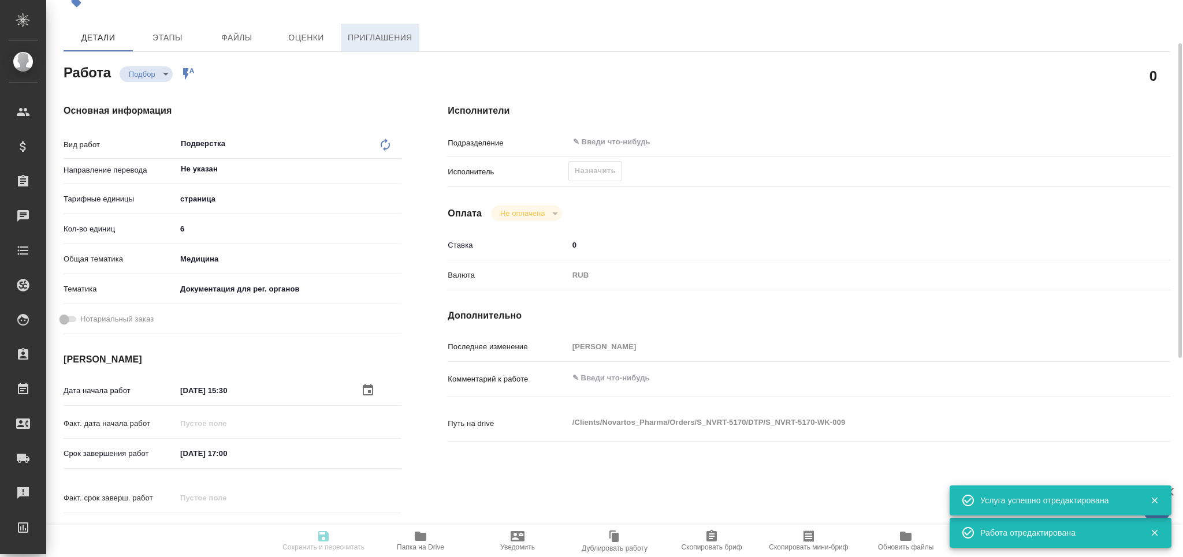
type textarea "x"
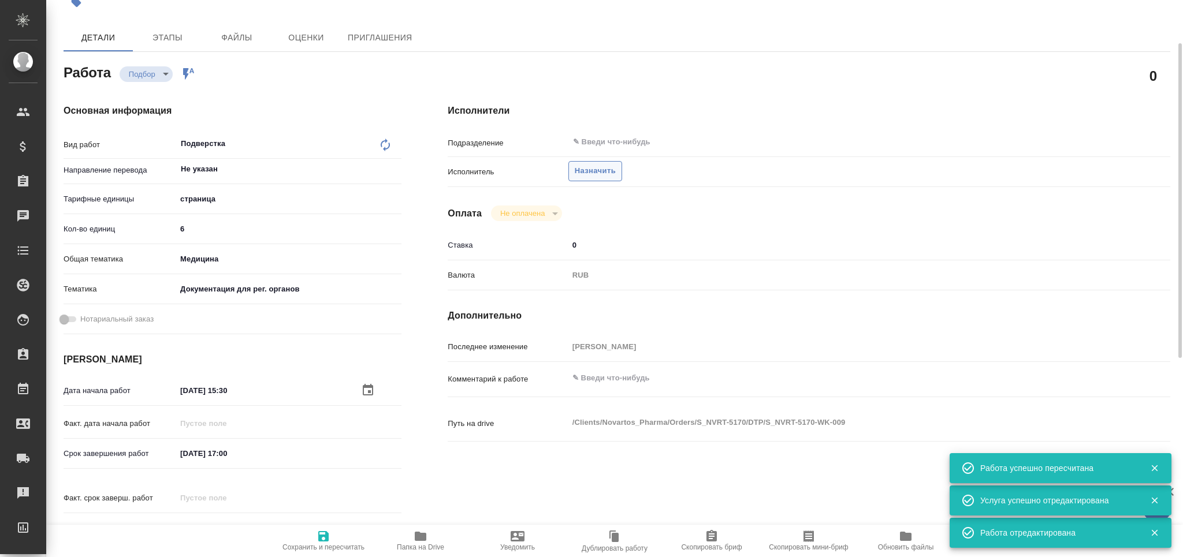
click at [614, 179] on button "Назначить" at bounding box center [595, 171] width 54 height 20
type textarea "x"
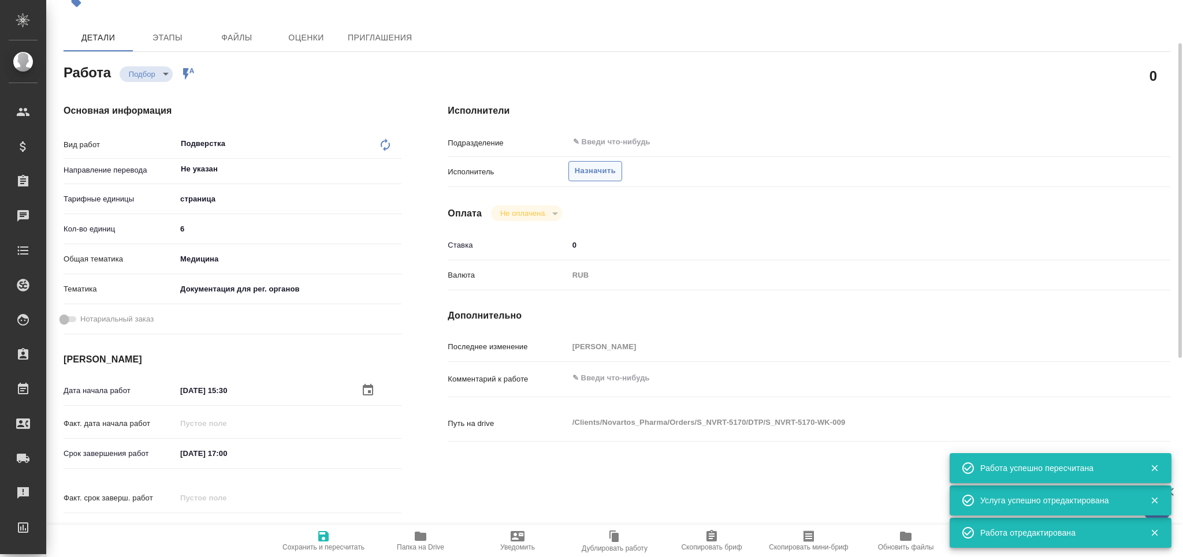
type textarea "x"
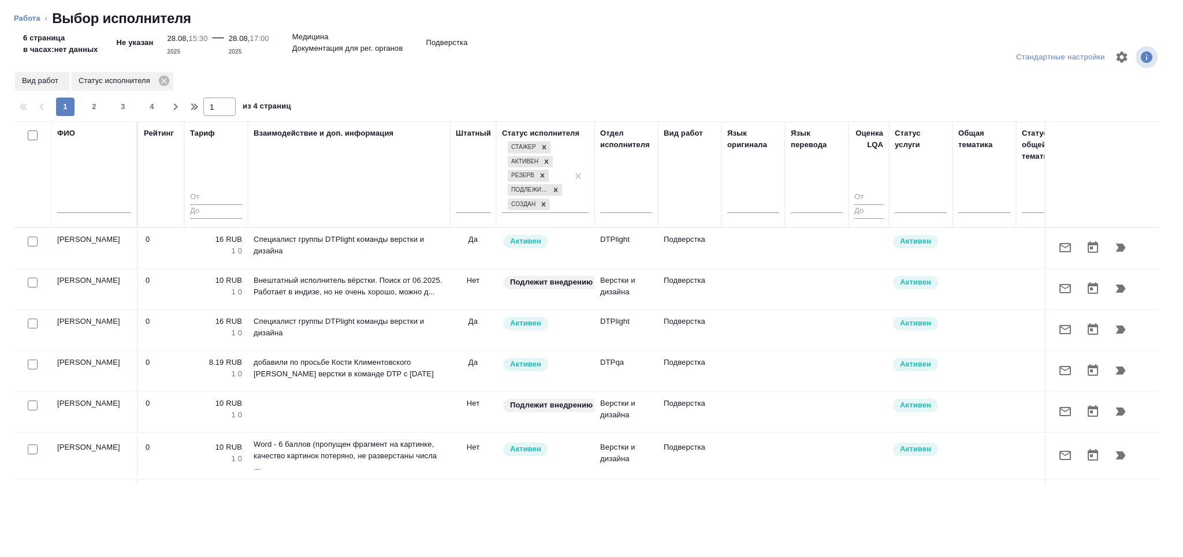
click at [108, 210] on input "text" at bounding box center [94, 206] width 74 height 14
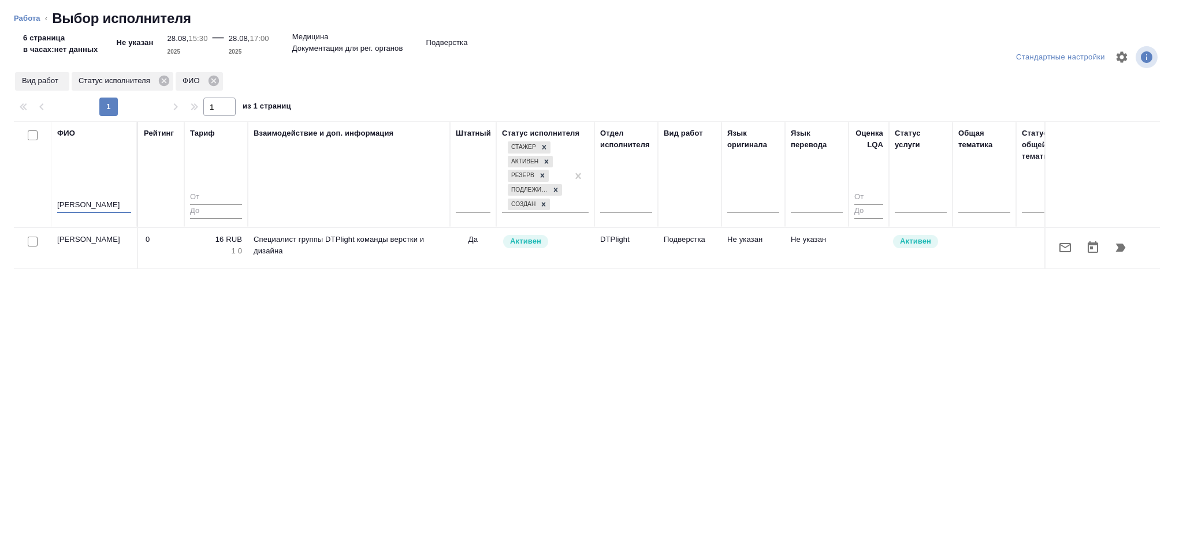
type input "носкова"
click at [1122, 254] on icon "button" at bounding box center [1121, 248] width 14 height 14
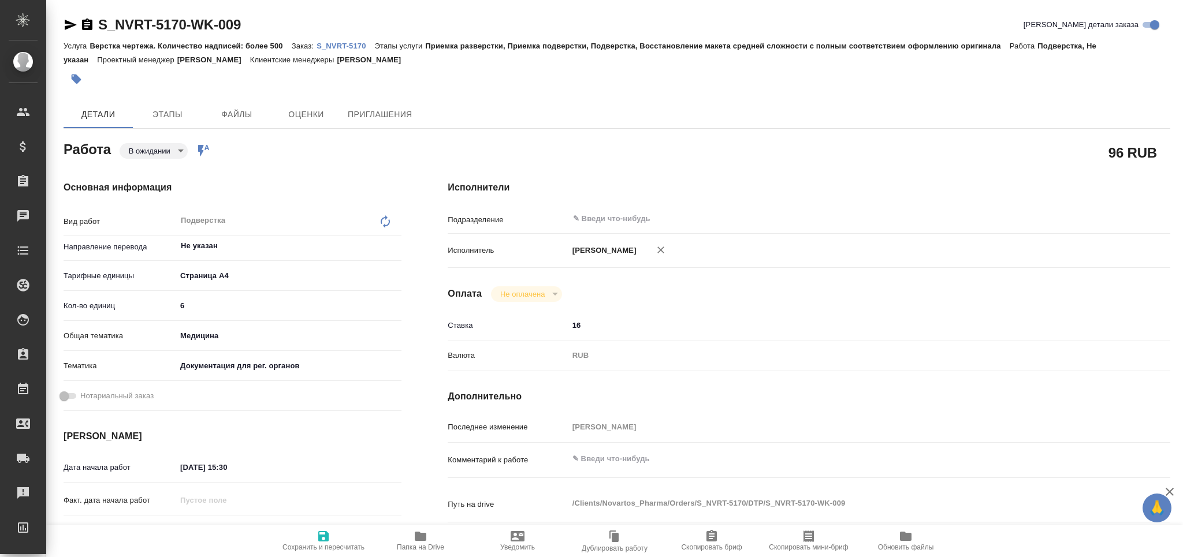
type textarea "x"
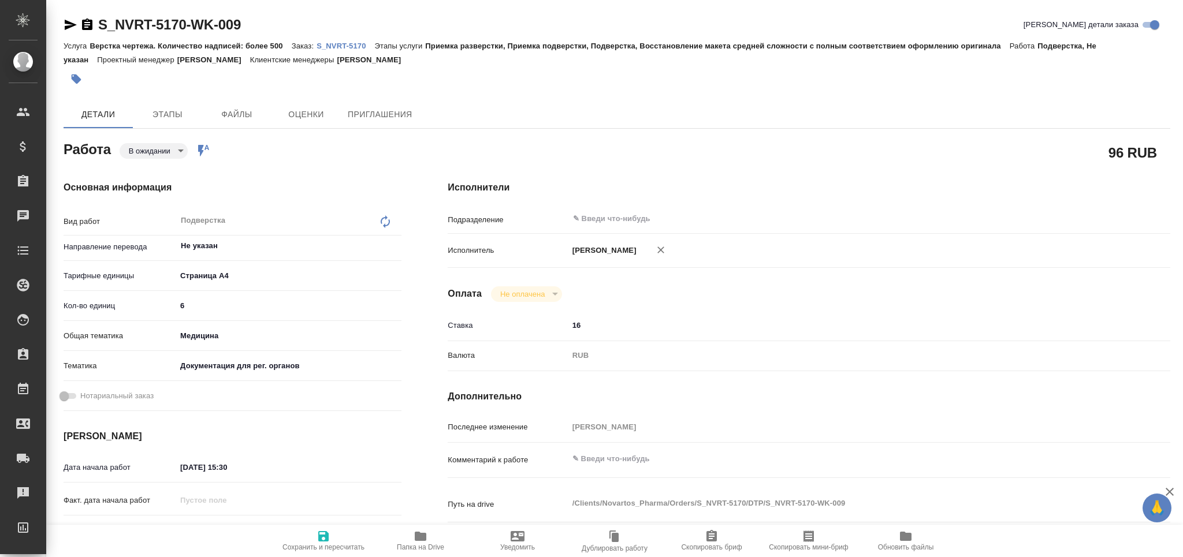
type textarea "x"
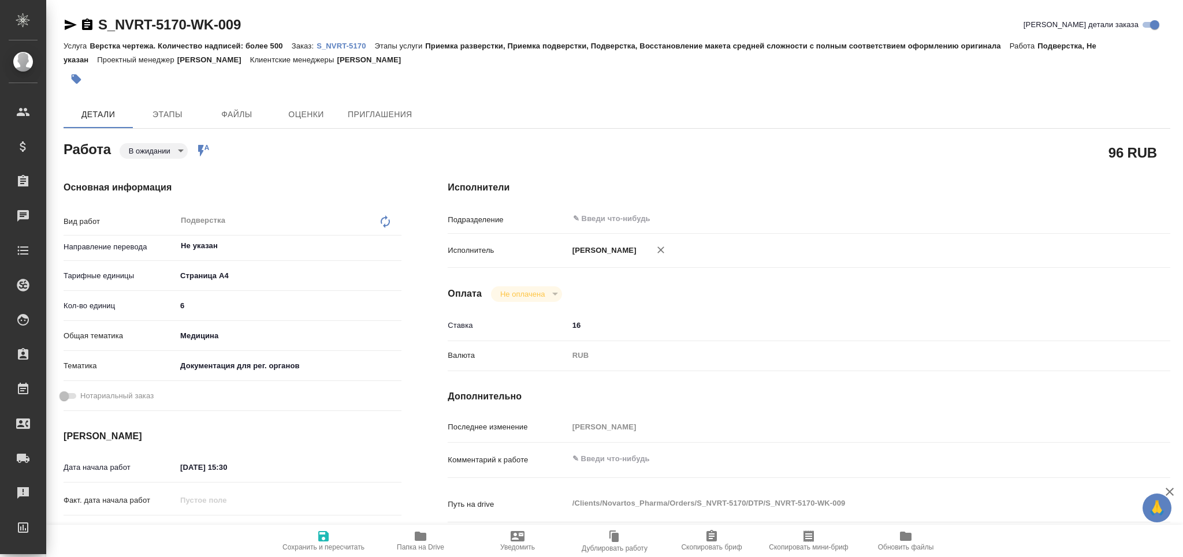
type textarea "x"
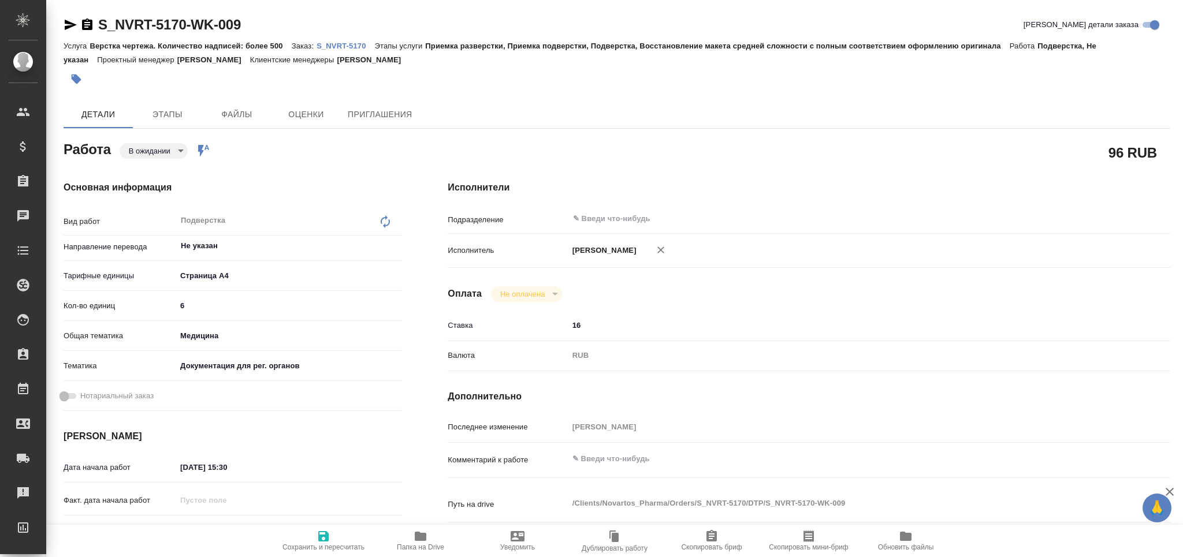
type textarea "x"
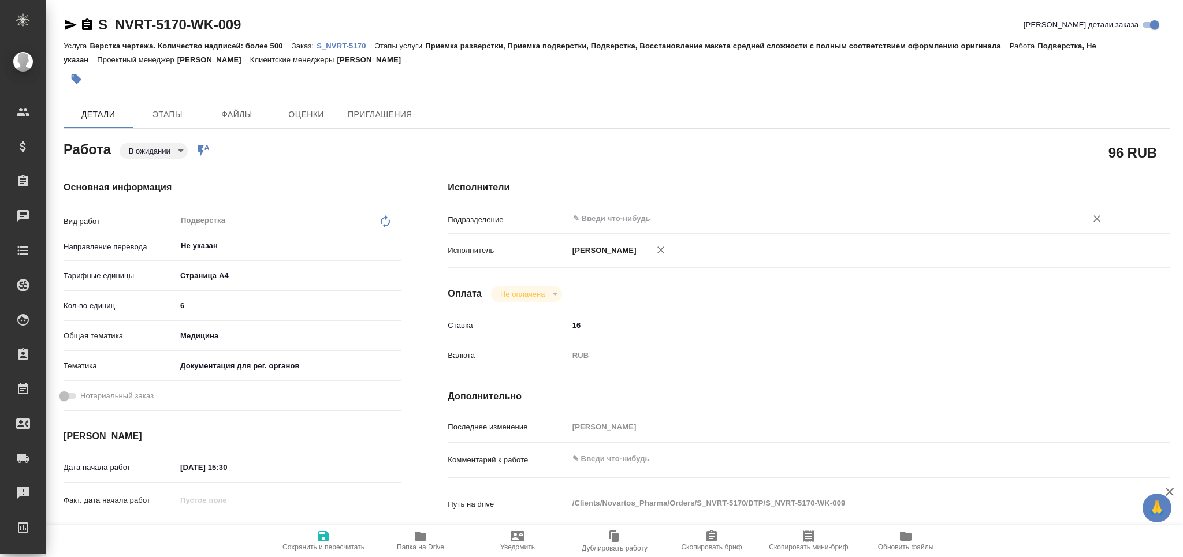
click at [602, 229] on div "​" at bounding box center [839, 219] width 542 height 21
type textarea "x"
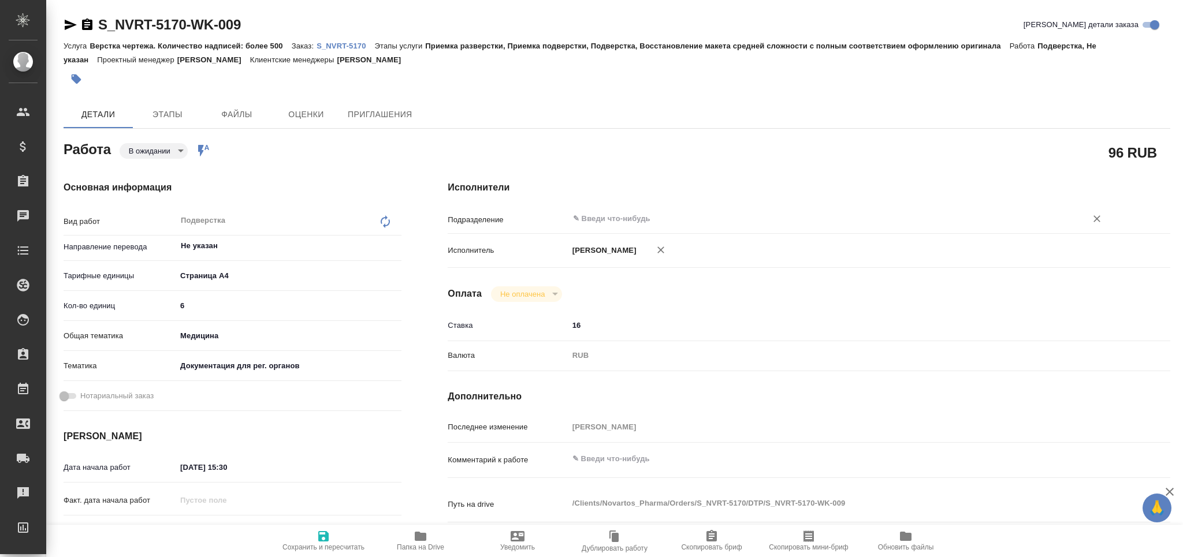
type textarea "x"
type input "d"
type textarea "x"
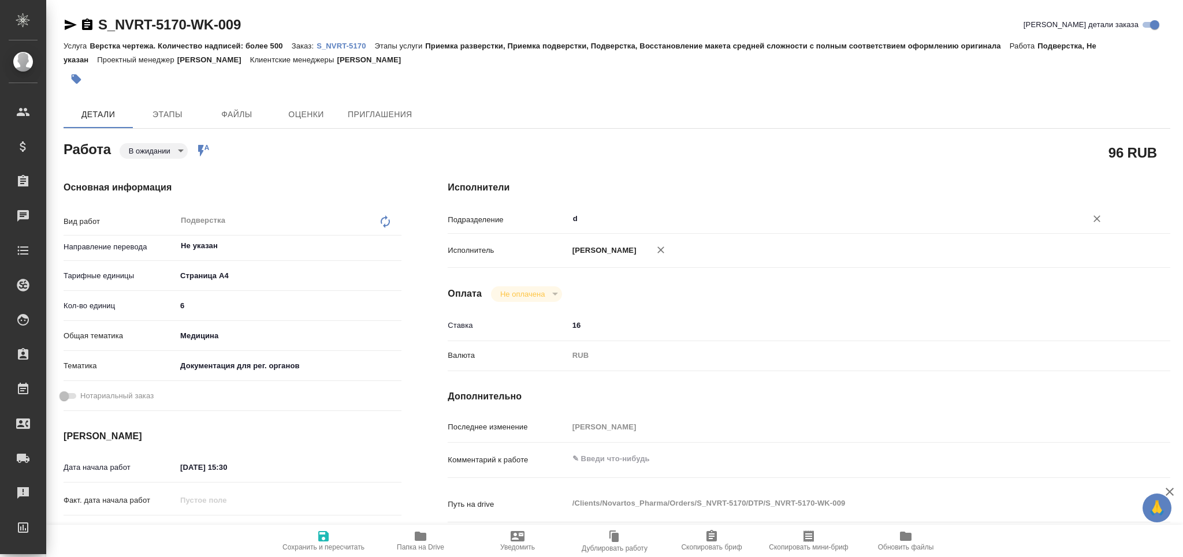
type textarea "x"
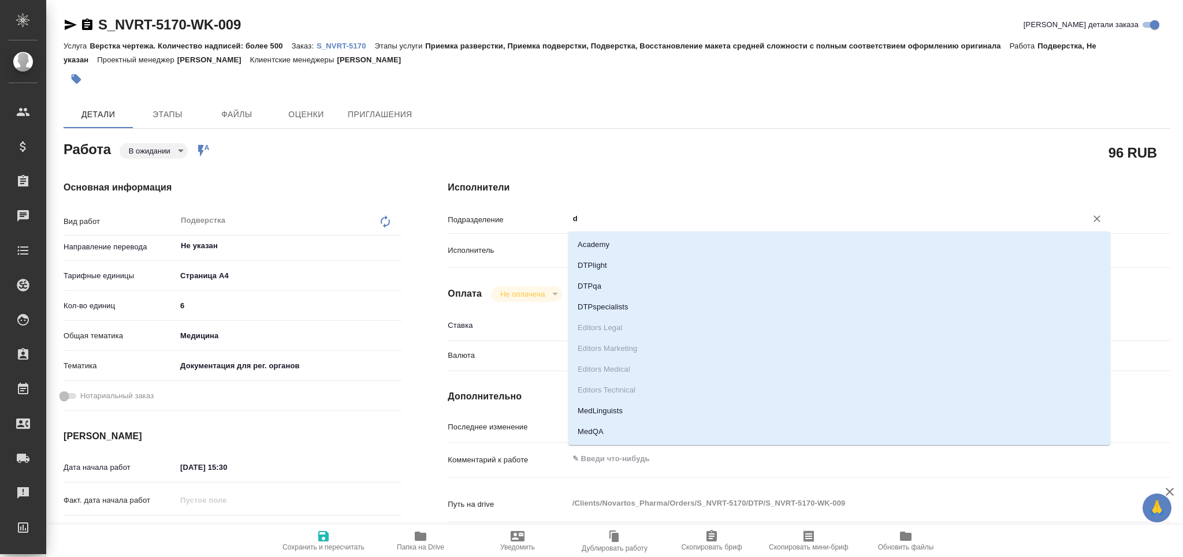
type input "dt"
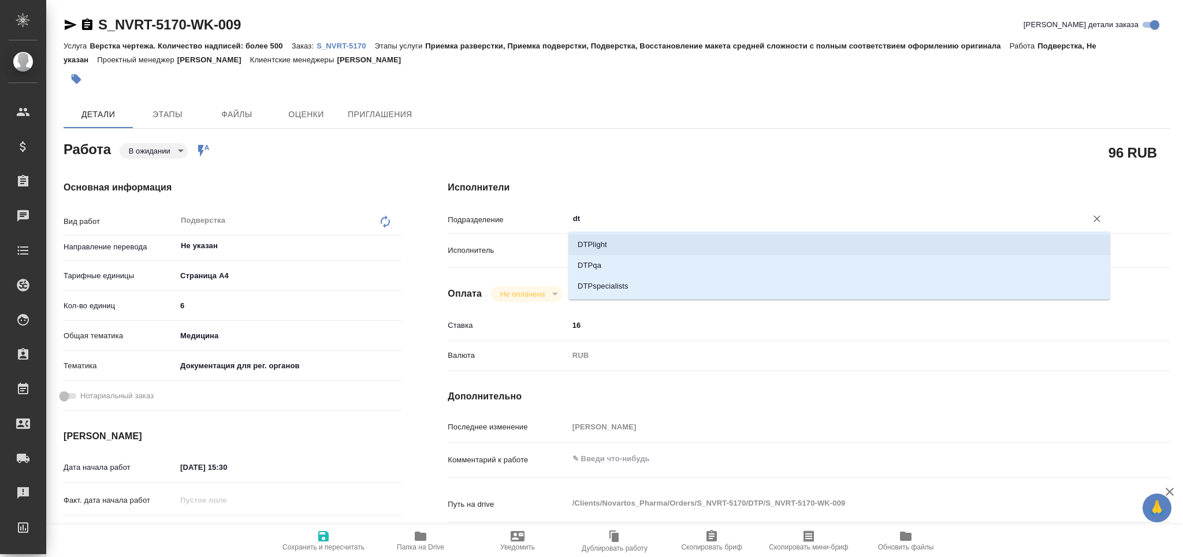
click at [611, 237] on li "DTPlight" at bounding box center [839, 245] width 542 height 21
type textarea "x"
type input "DTPlight"
type textarea "x"
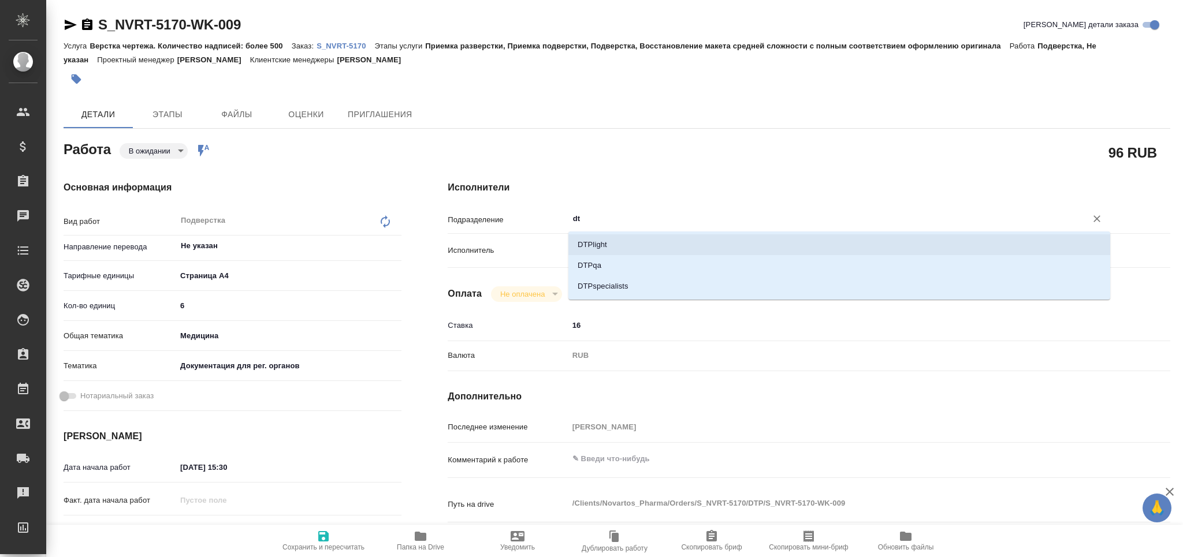
type textarea "x"
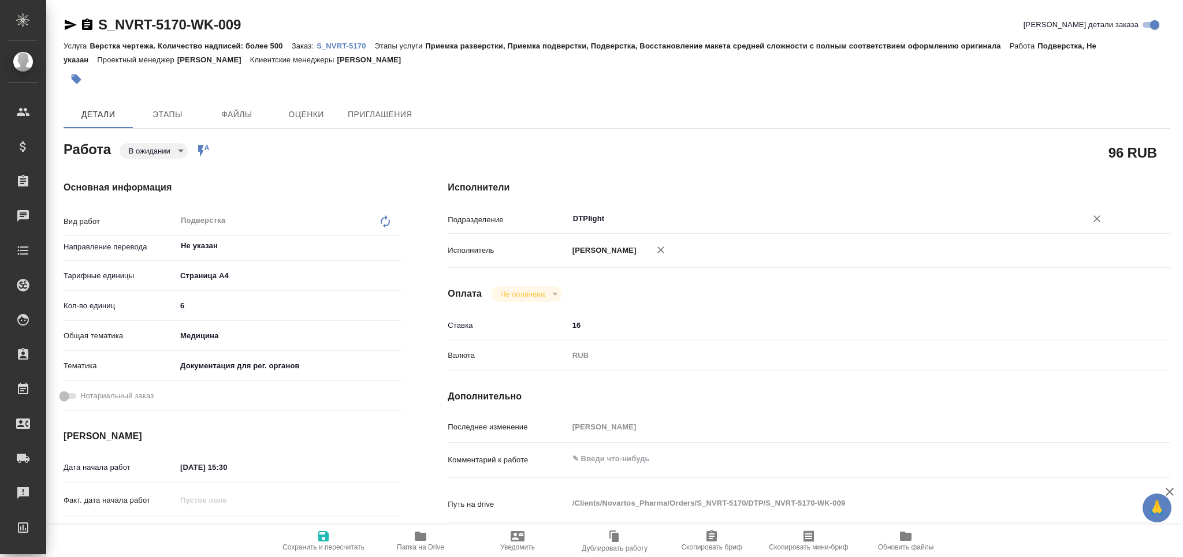
type input "DTPlight"
click at [322, 538] on icon "button" at bounding box center [324, 537] width 14 height 14
type textarea "x"
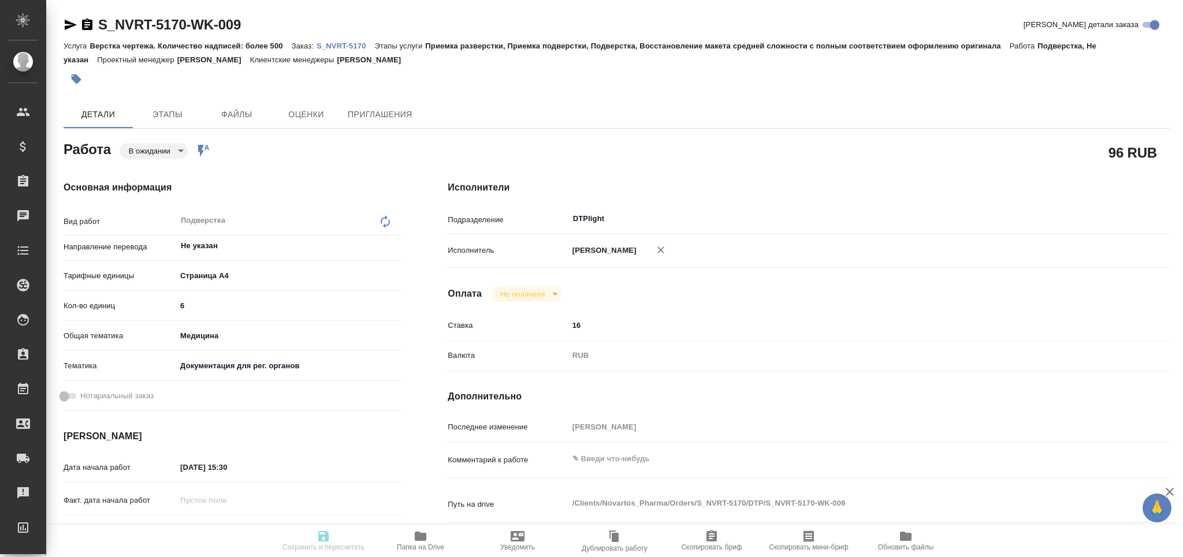
type textarea "x"
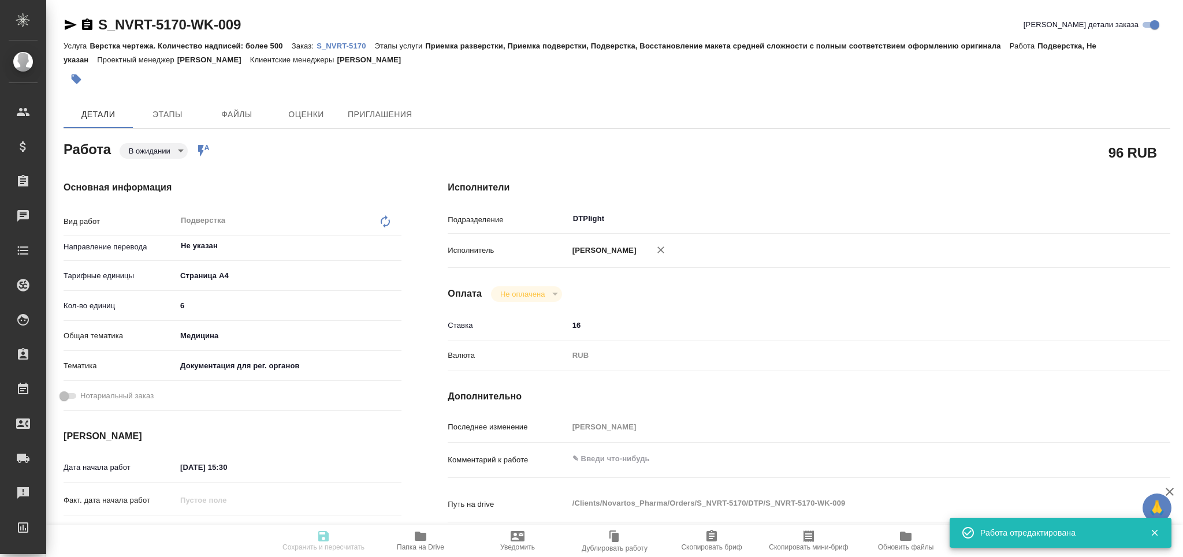
type textarea "x"
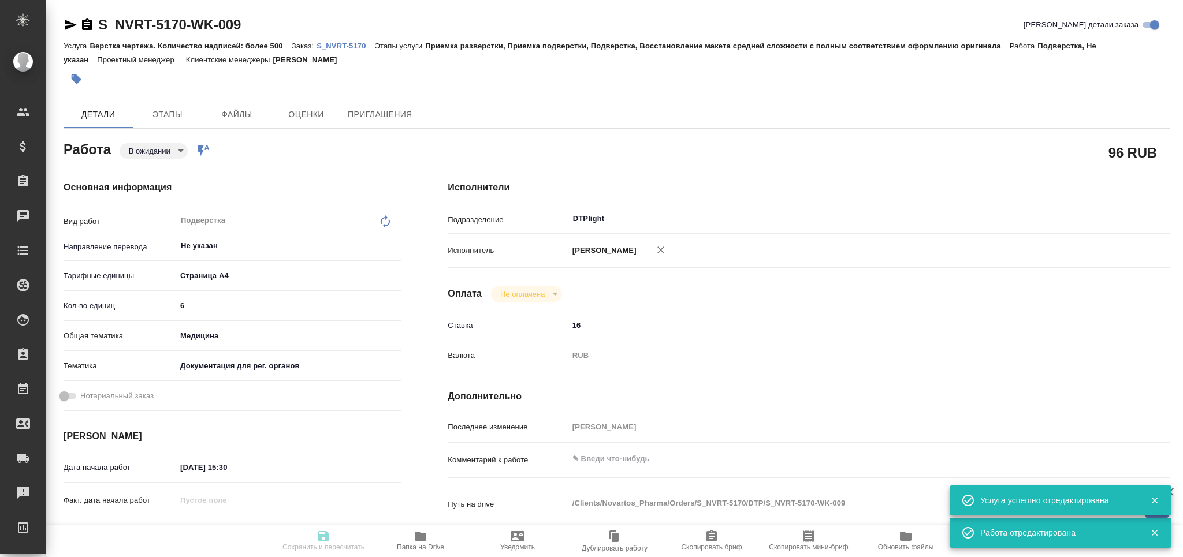
type input "pending"
type textarea "Подверстка"
type textarea "x"
type input "Не указан"
type input "5f036ec4e16dec2d6b59c8ff"
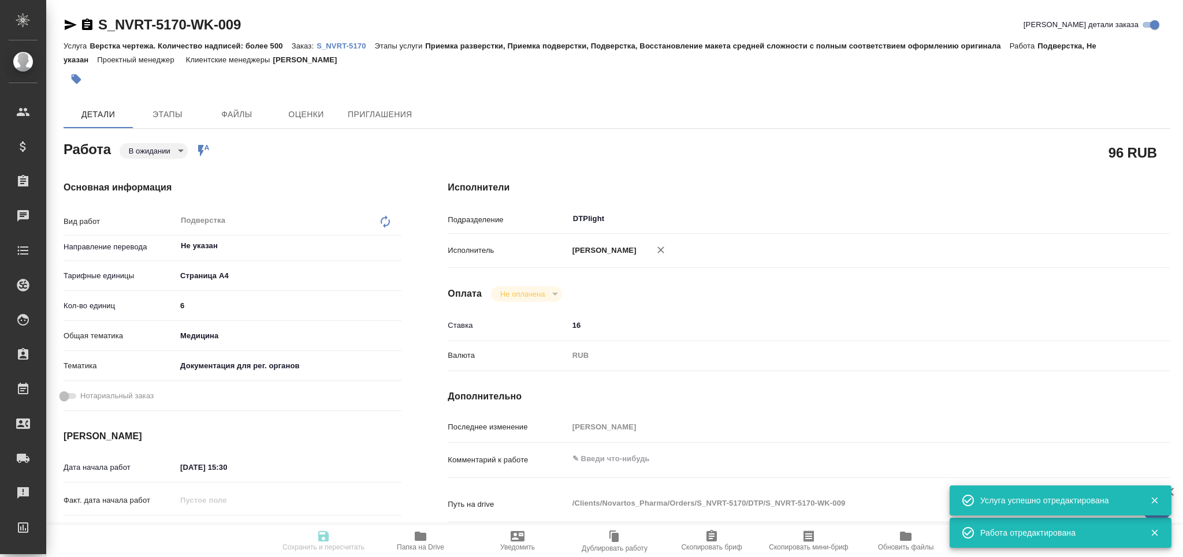
type input "6"
type input "med"
type input "5f647205b73bc97568ca66c6"
type input "[DATE] 15:30"
type input "[DATE] 17:00"
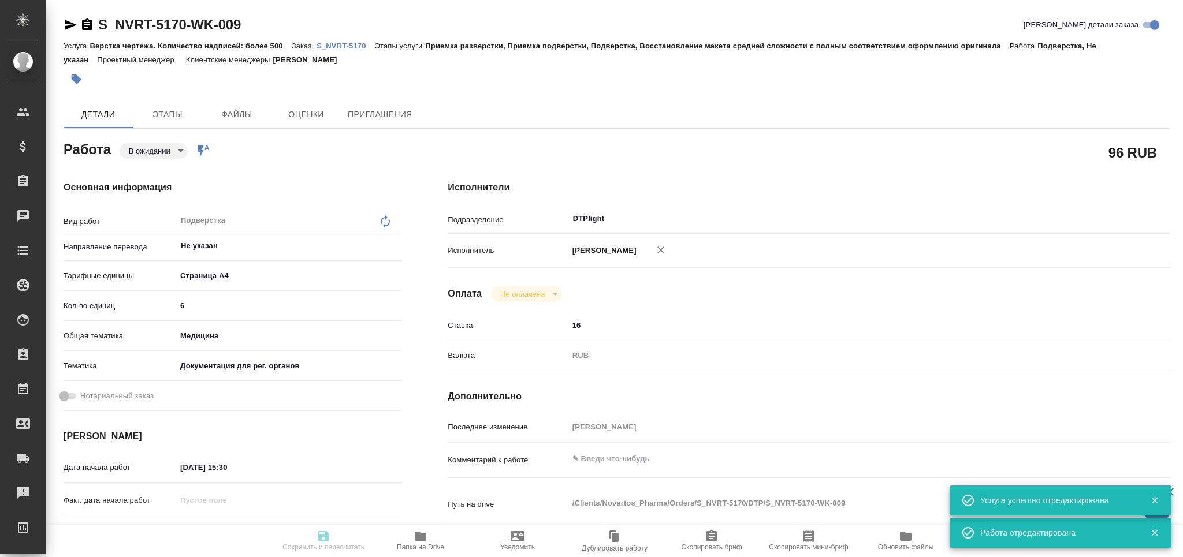
type input "[DATE] 17:00"
type input "DTPlight"
type input "notPayed"
type input "16"
type input "RUB"
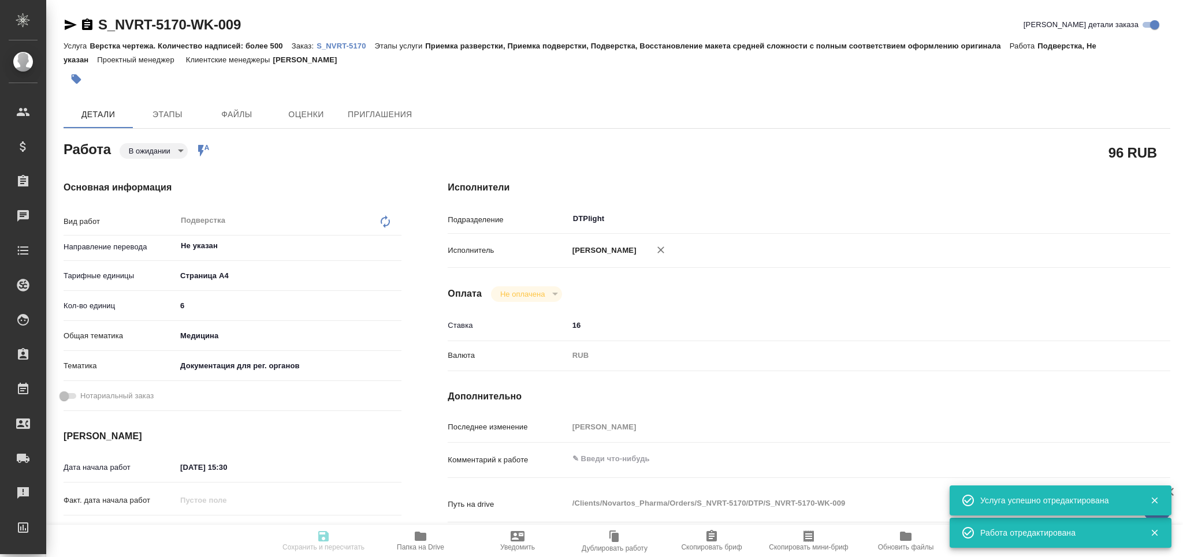
type input "[PERSON_NAME]"
type textarea "x"
type textarea "/Clients/Novartos_Pharma/Orders/S_NVRT-5170/DTP/S_NVRT-5170-WK-009"
type textarea "x"
type input "S_NVRT-5170"
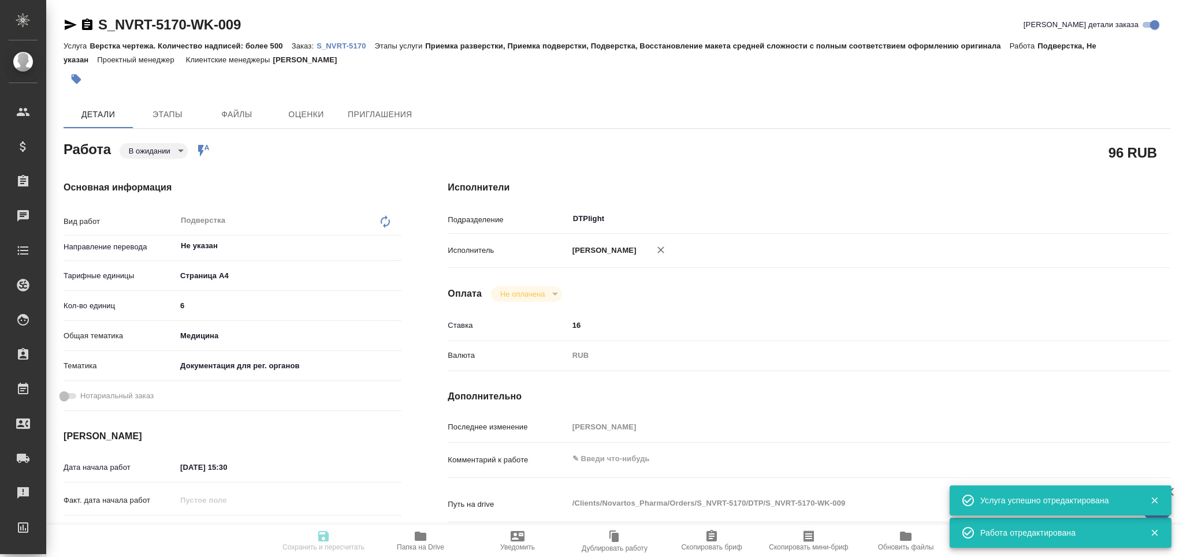
type input "Верстка чертежа. Количество надписей: более 500"
type input "Приемка разверстки, Приемка подверстки, Подверстка, Восстановление макета средн…"
type input "[PERSON_NAME]"
type input "/Clients/Novartos_Pharma/Orders/S_NVRT-5170"
type textarea "x"
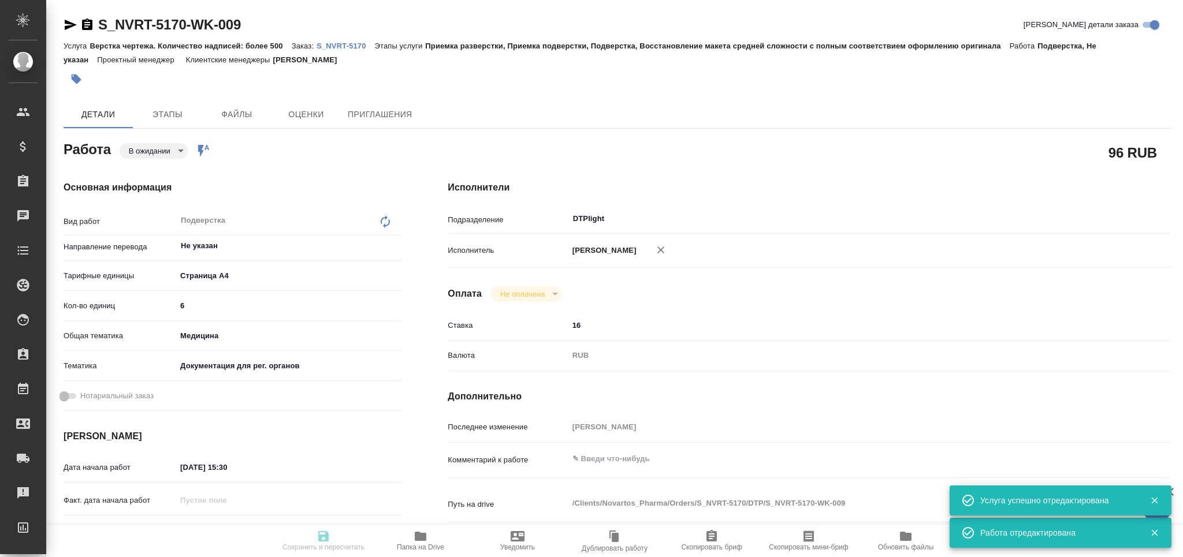
type textarea "x"
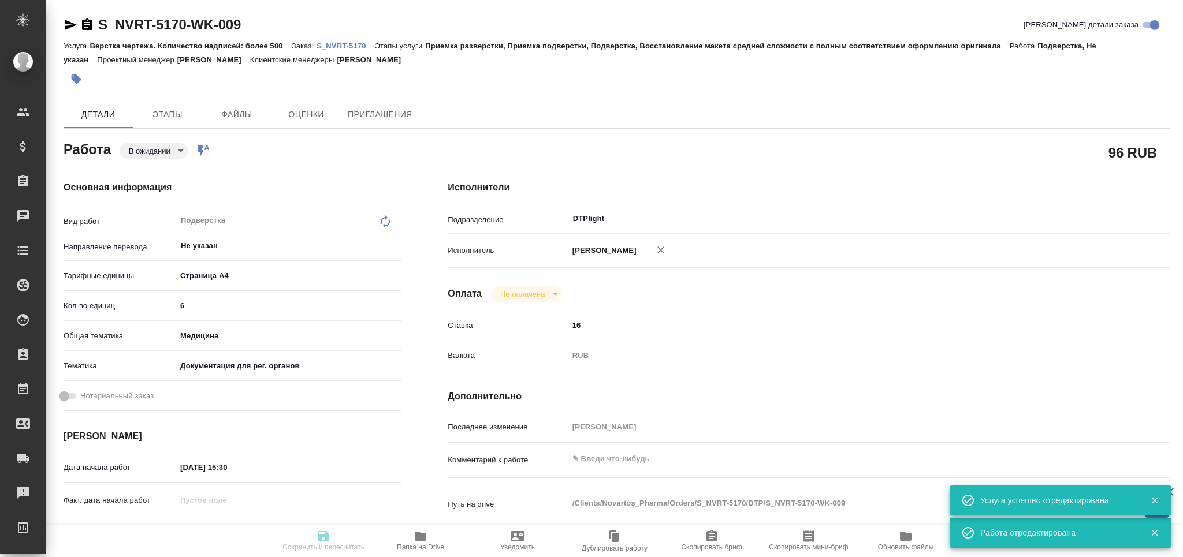
type textarea "x"
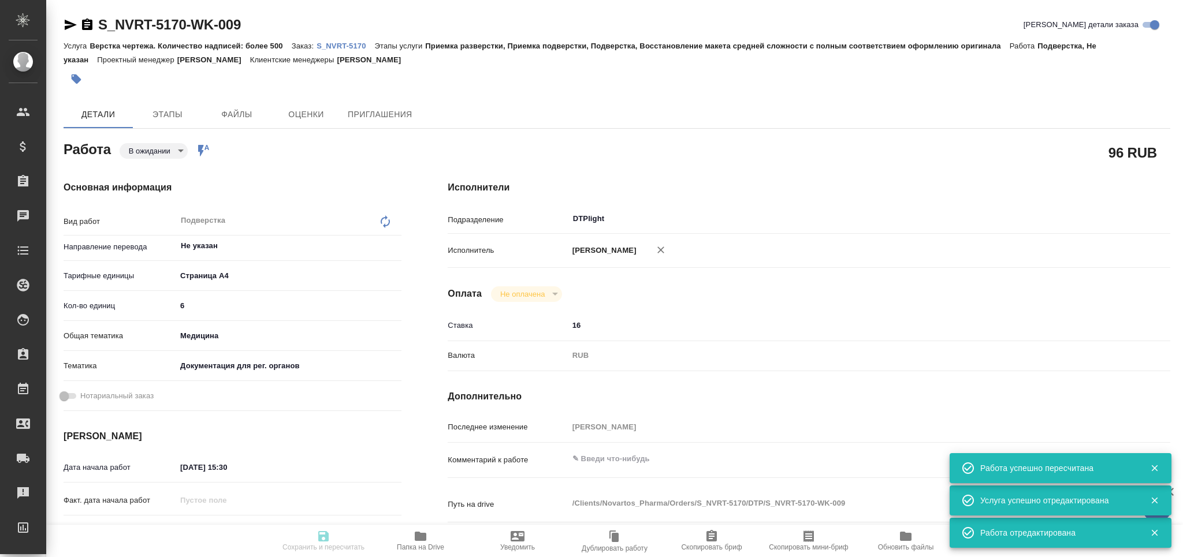
type textarea "x"
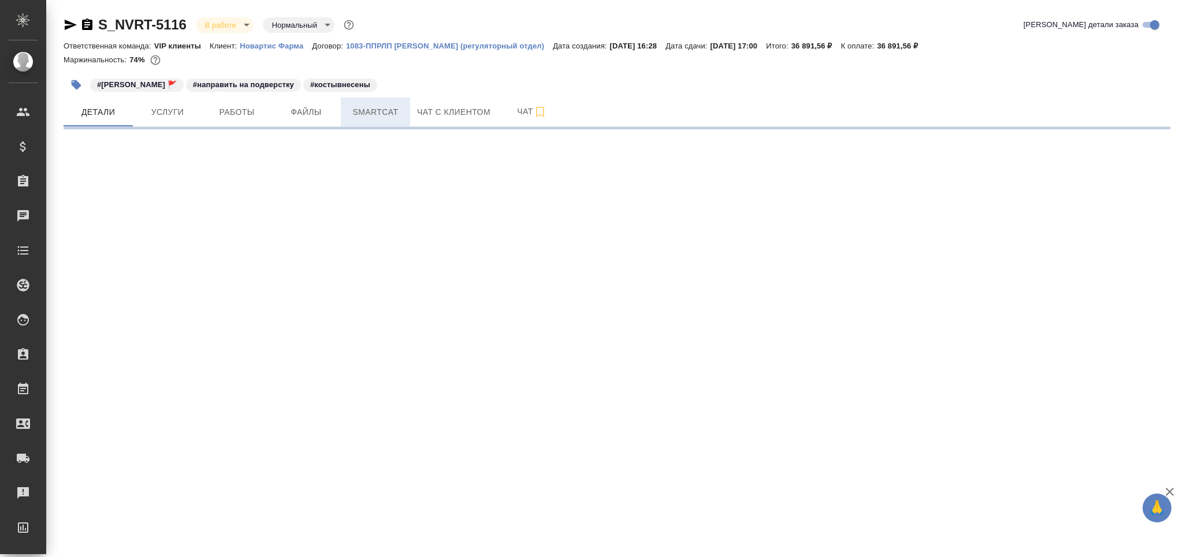
click at [390, 109] on span "Smartcat" at bounding box center [375, 112] width 55 height 14
select select "RU"
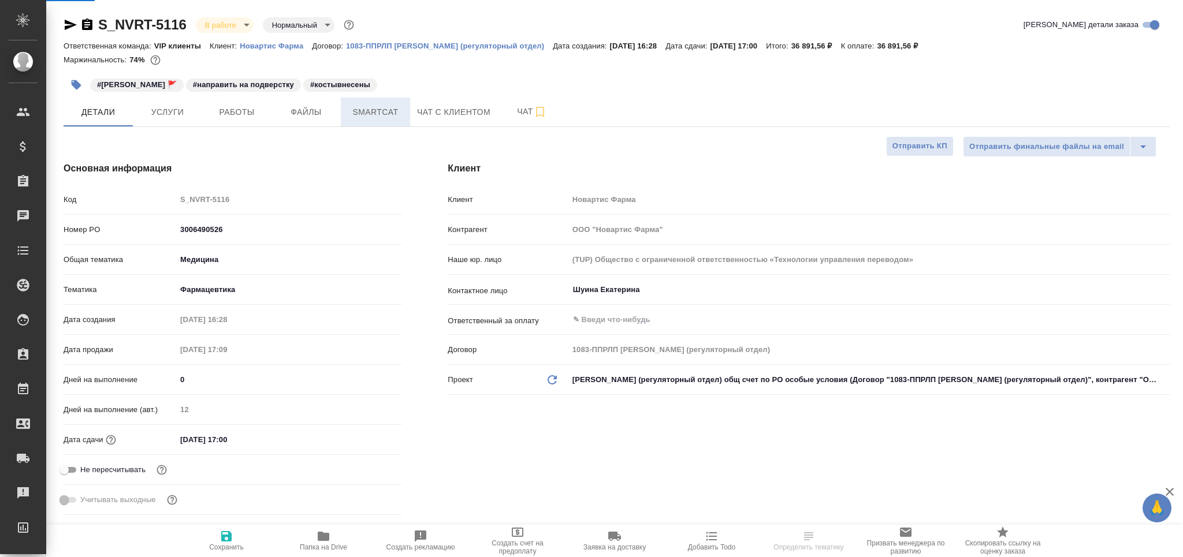
type textarea "x"
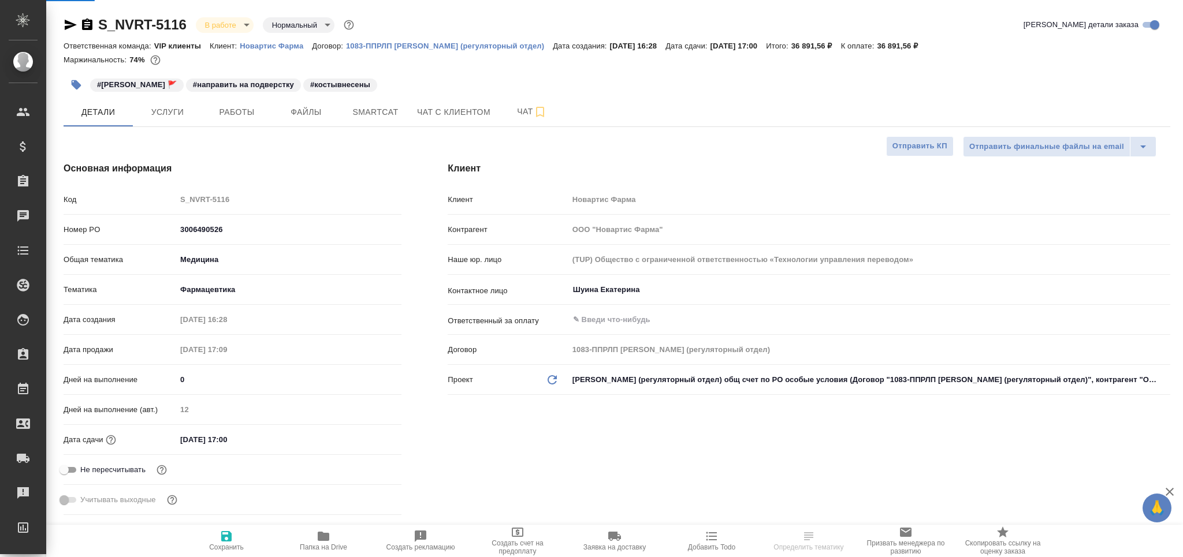
type textarea "x"
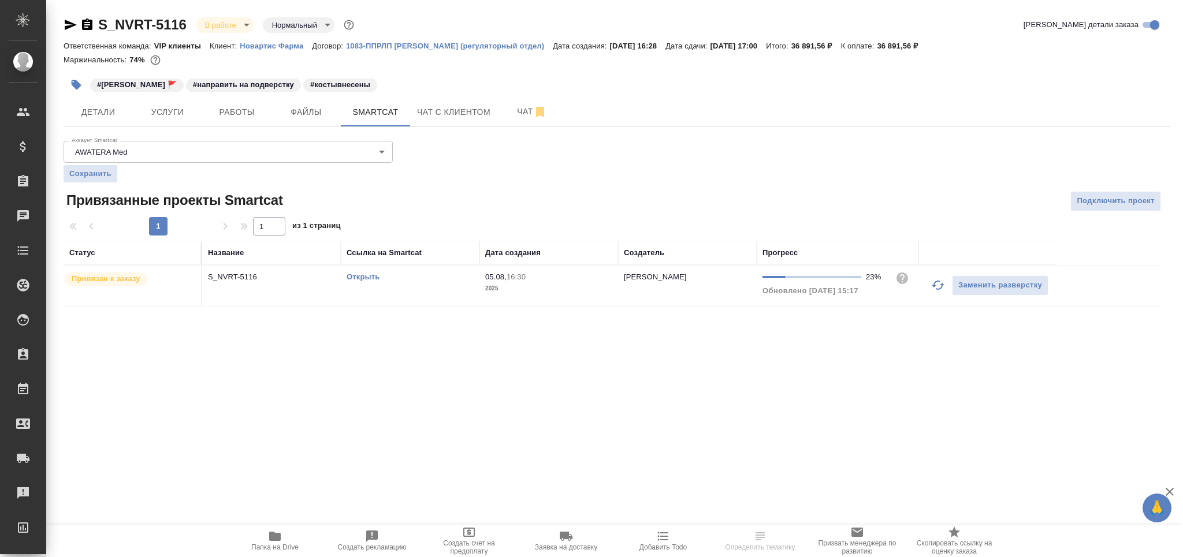
click at [931, 282] on icon "button" at bounding box center [938, 285] width 14 height 14
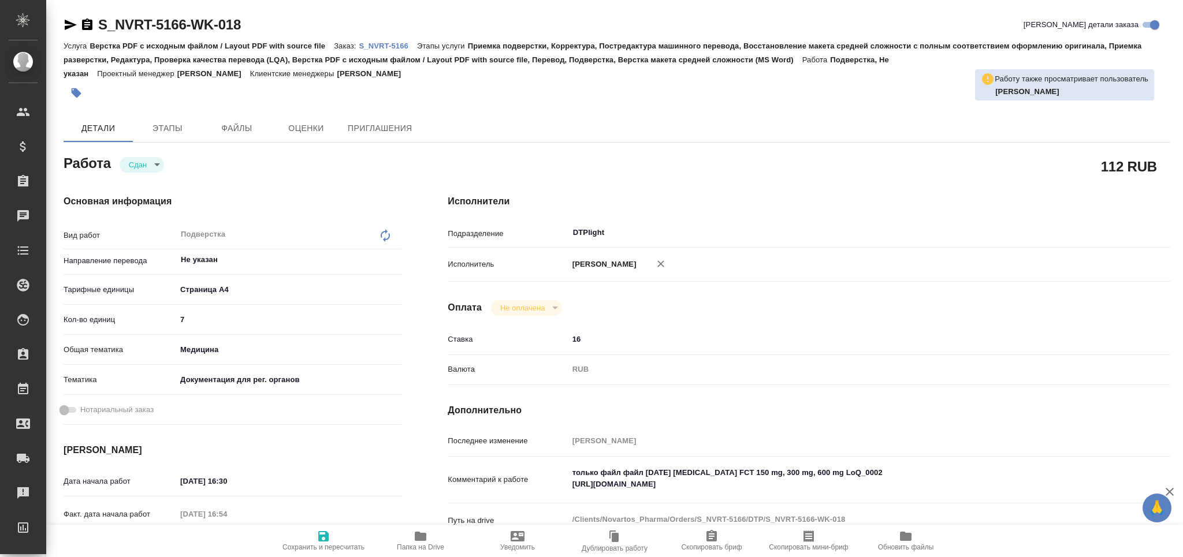
type textarea "x"
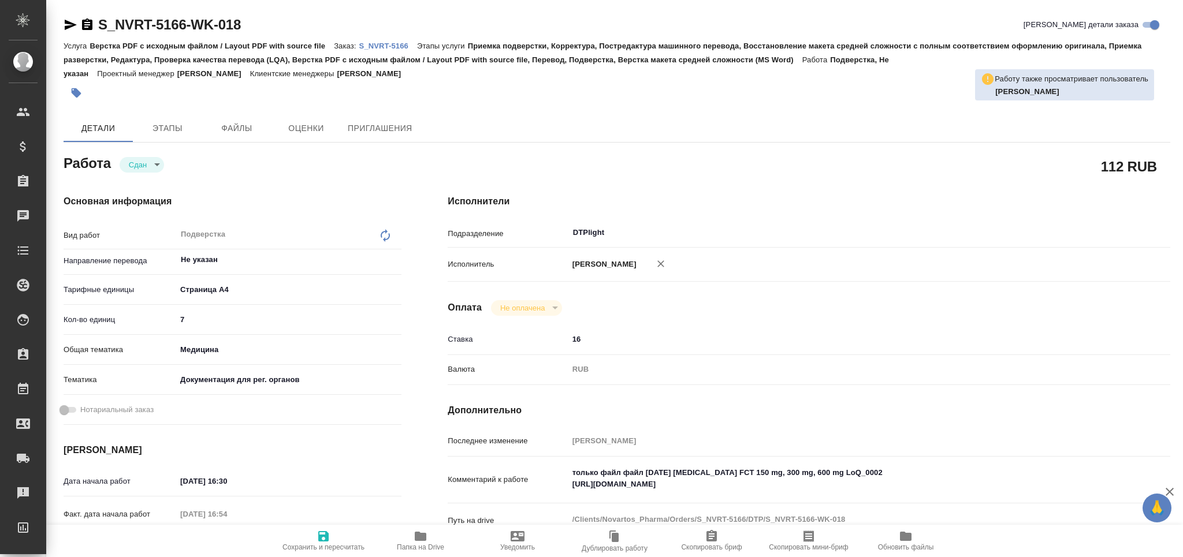
type textarea "x"
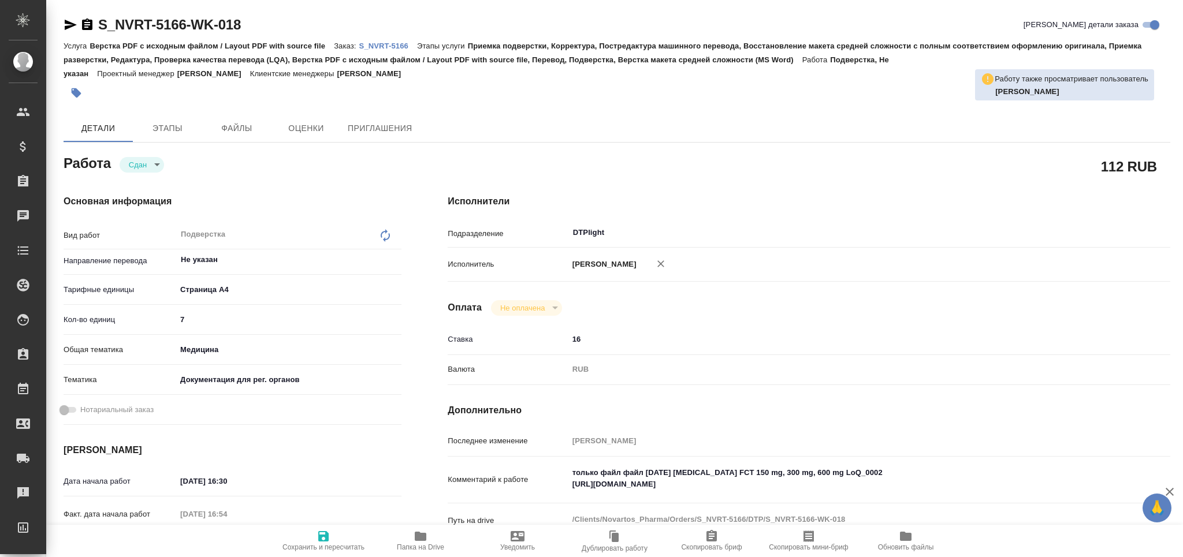
type textarea "x"
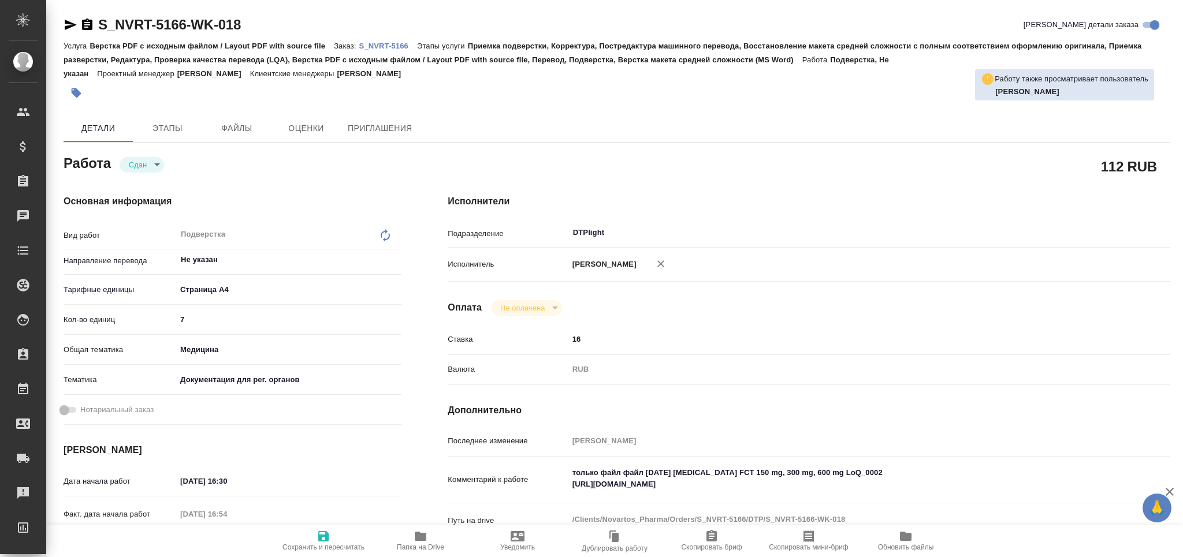
type textarea "x"
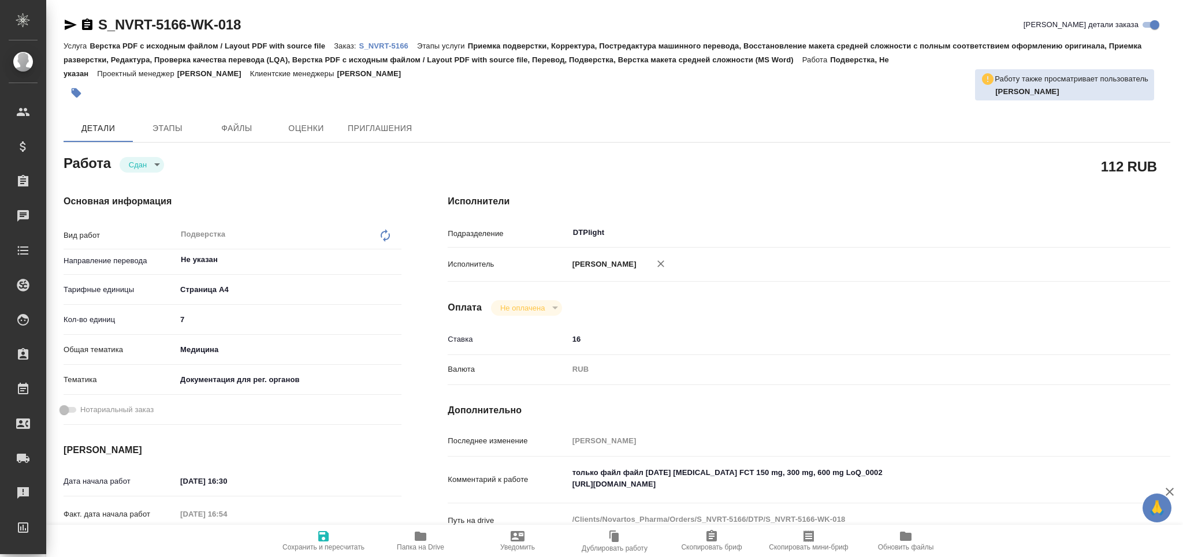
type textarea "x"
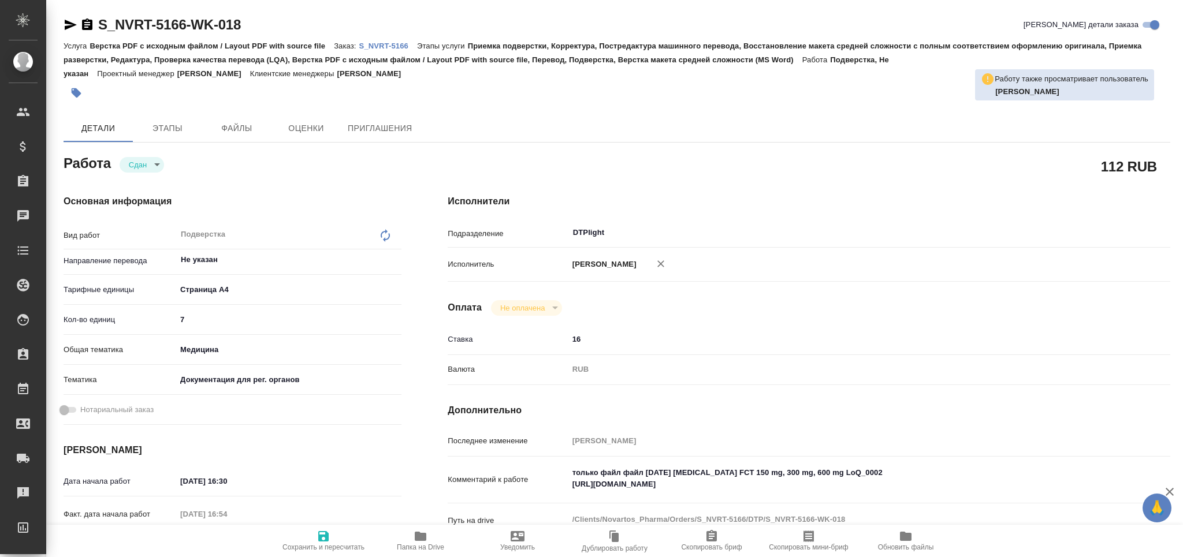
type textarea "x"
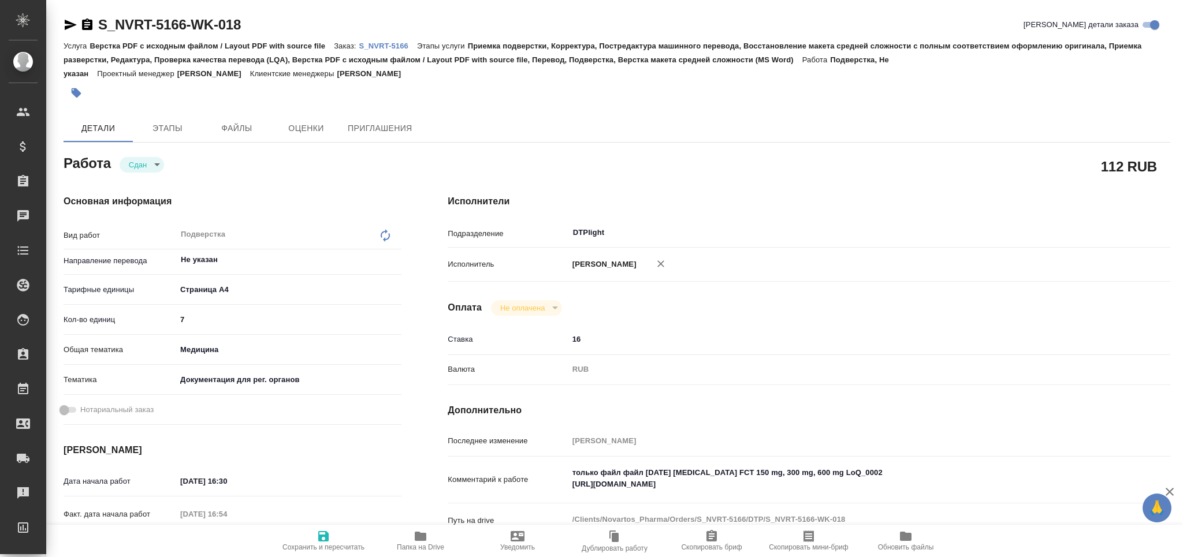
click at [418, 543] on icon "button" at bounding box center [421, 537] width 14 height 14
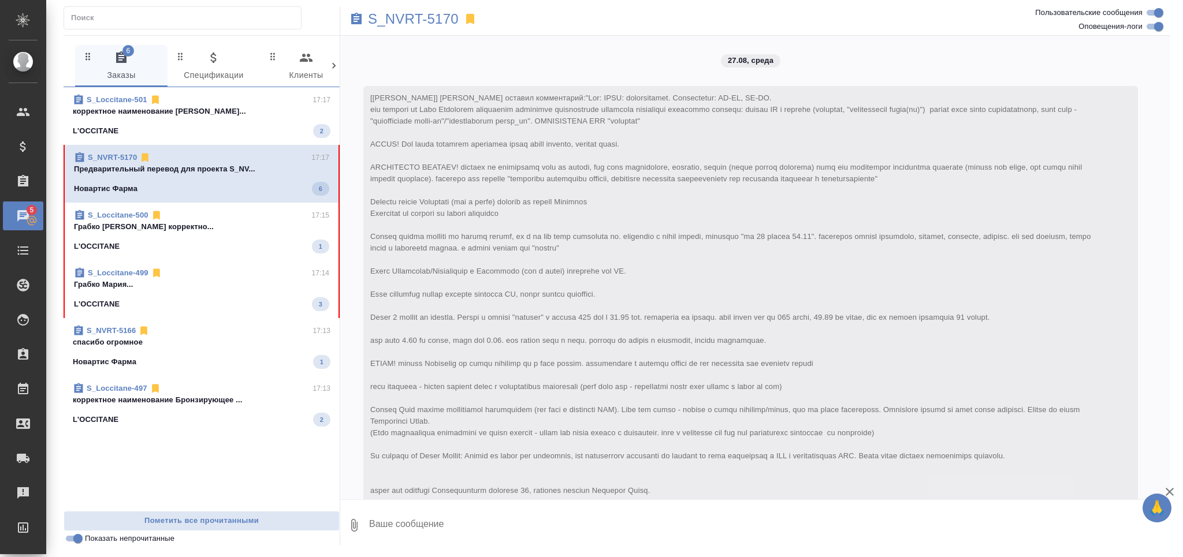
scroll to position [3038, 0]
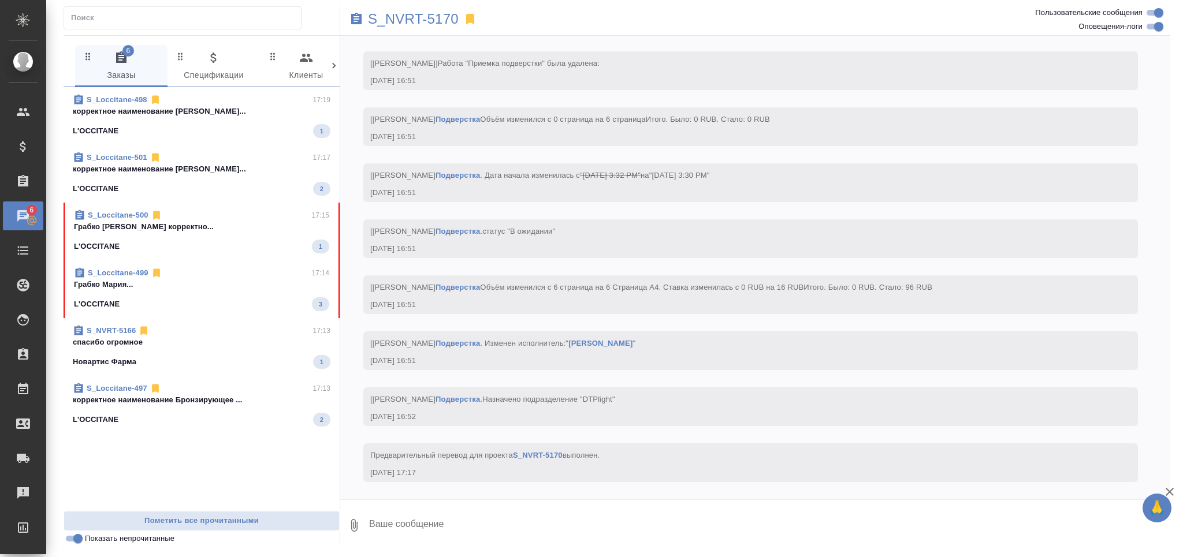
click at [256, 132] on div "L'OCCITANE 1" at bounding box center [202, 131] width 258 height 14
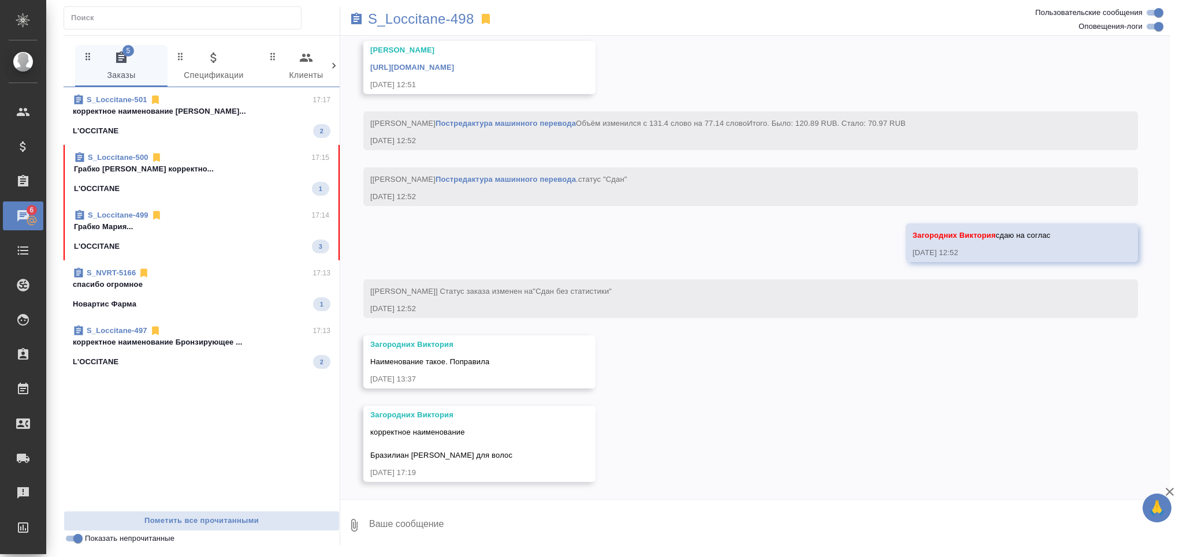
scroll to position [4175, 0]
click at [190, 291] on span "S_NVRT-5166 17:13 спасибо огромное Новартис Фарма 1" at bounding box center [202, 289] width 258 height 44
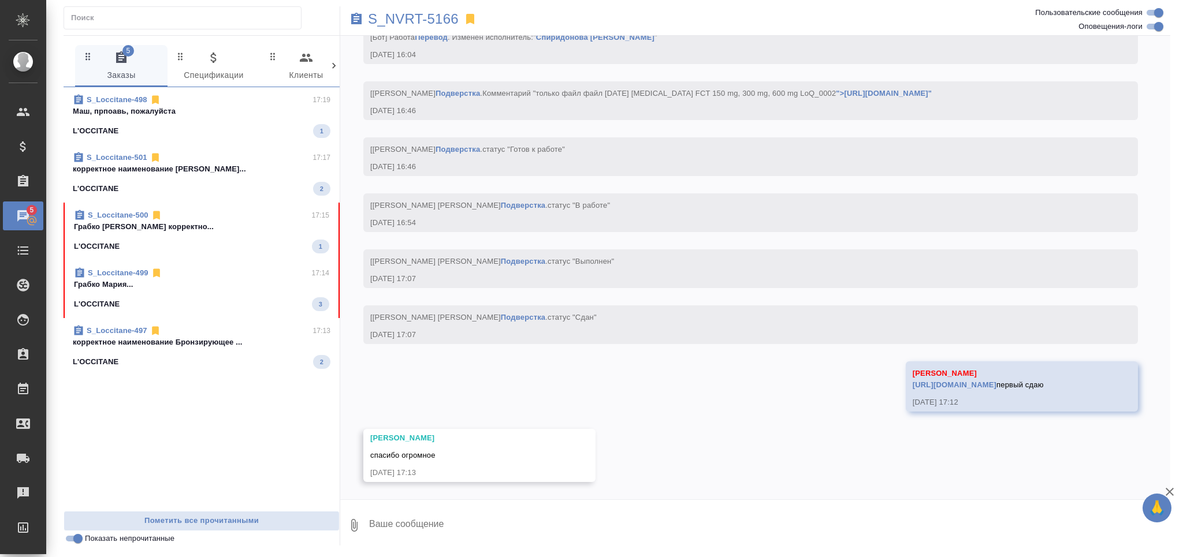
scroll to position [7360, 0]
click at [156, 118] on span "S_Loccitane-498 17:19 Маш, прпоавь, пожалуйста L'OCCITANE 1" at bounding box center [202, 116] width 258 height 44
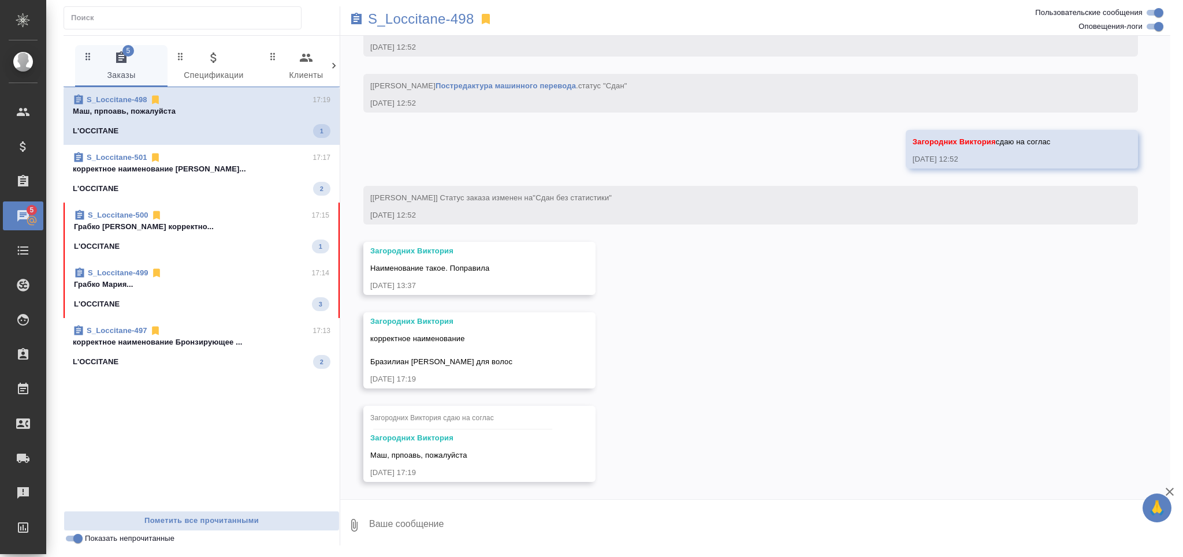
scroll to position [4269, 0]
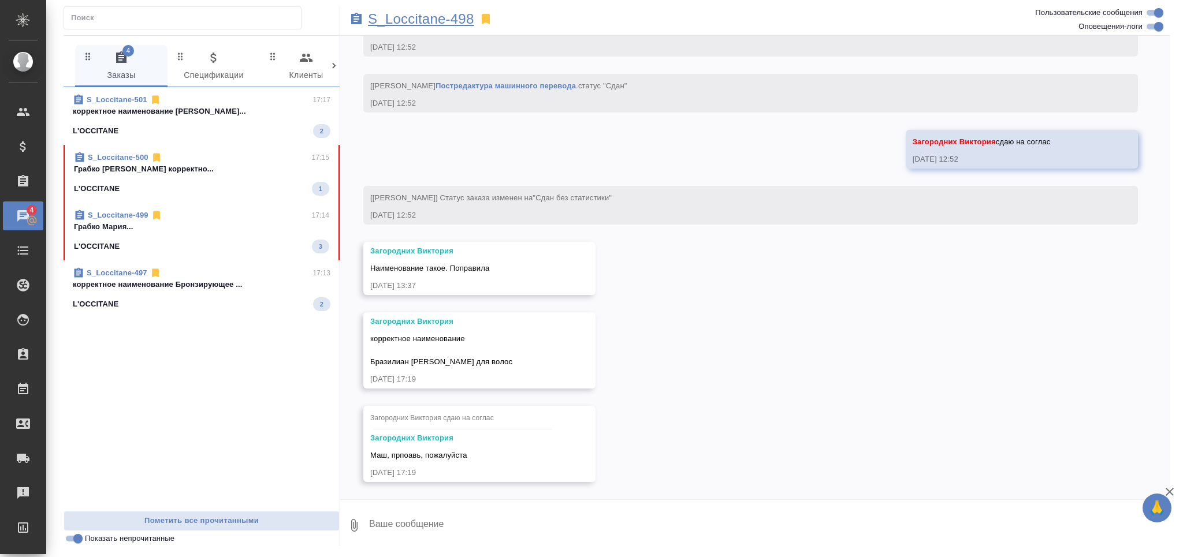
click at [426, 17] on p "S_Loccitane-498" at bounding box center [421, 19] width 106 height 12
click at [442, 356] on div "корректное наименование Бразилиан [PERSON_NAME] для волос" at bounding box center [462, 349] width 185 height 38
click at [442, 358] on span "корректное наименование Бразилиан [PERSON_NAME] для волос" at bounding box center [441, 350] width 142 height 32
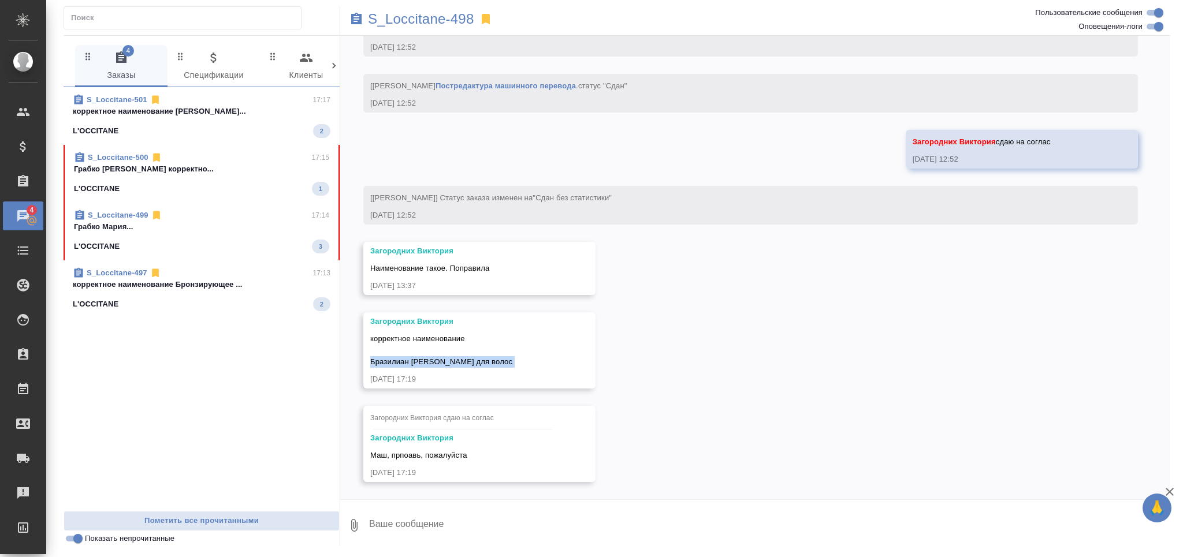
click at [442, 358] on span "корректное наименование Бразилиан [PERSON_NAME] для волос" at bounding box center [441, 350] width 142 height 32
click at [436, 21] on p "S_Loccitane-498" at bounding box center [421, 19] width 106 height 12
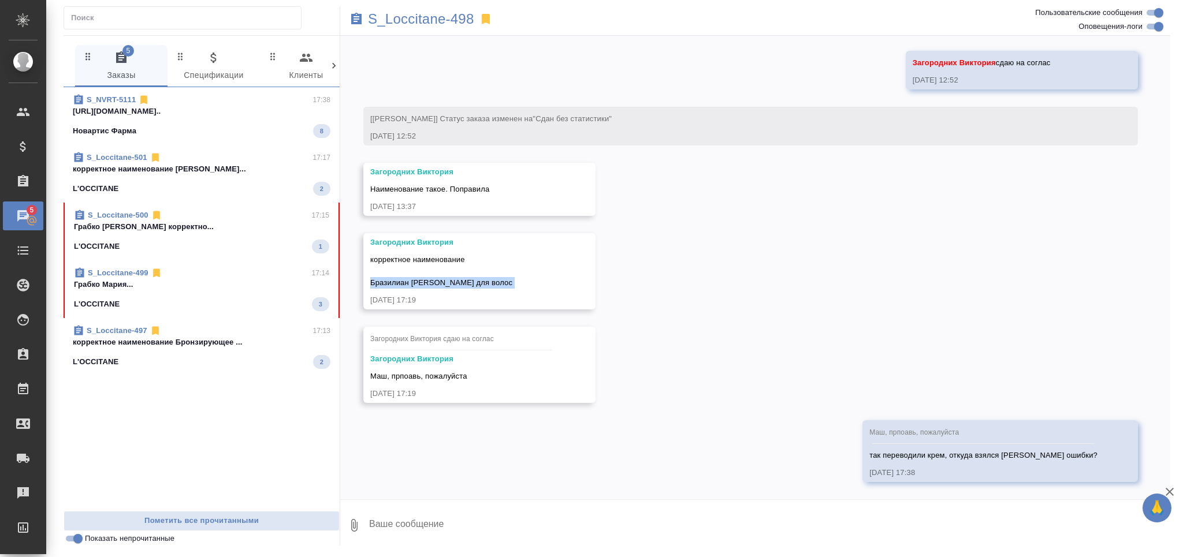
scroll to position [4360, 0]
click at [203, 125] on div "Новартис Фарма 8" at bounding box center [202, 131] width 258 height 14
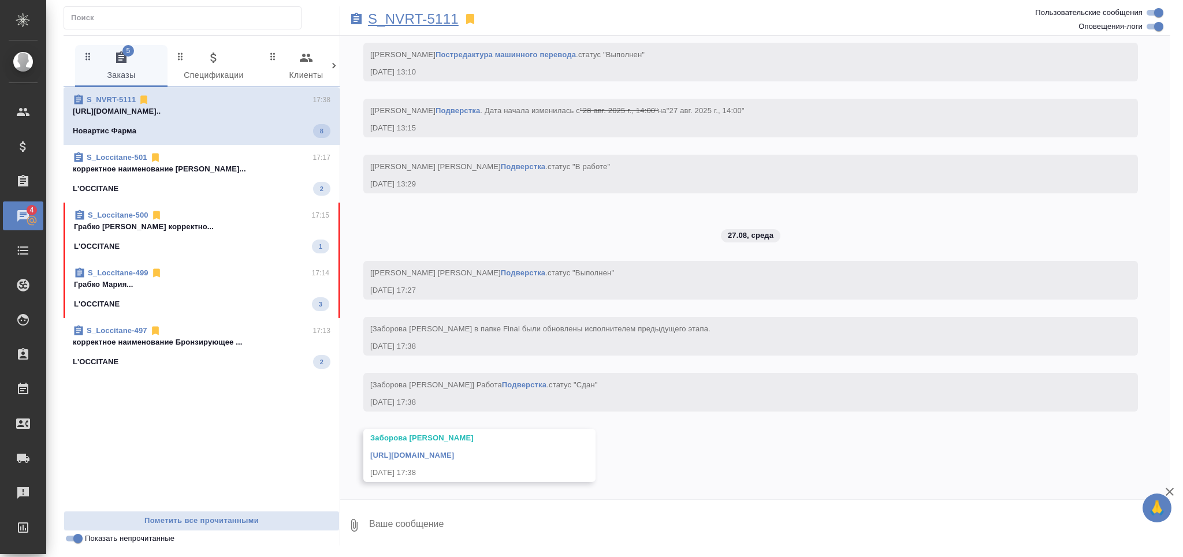
scroll to position [5758, 0]
click at [417, 20] on p "S_NVRT-5111" at bounding box center [413, 19] width 91 height 12
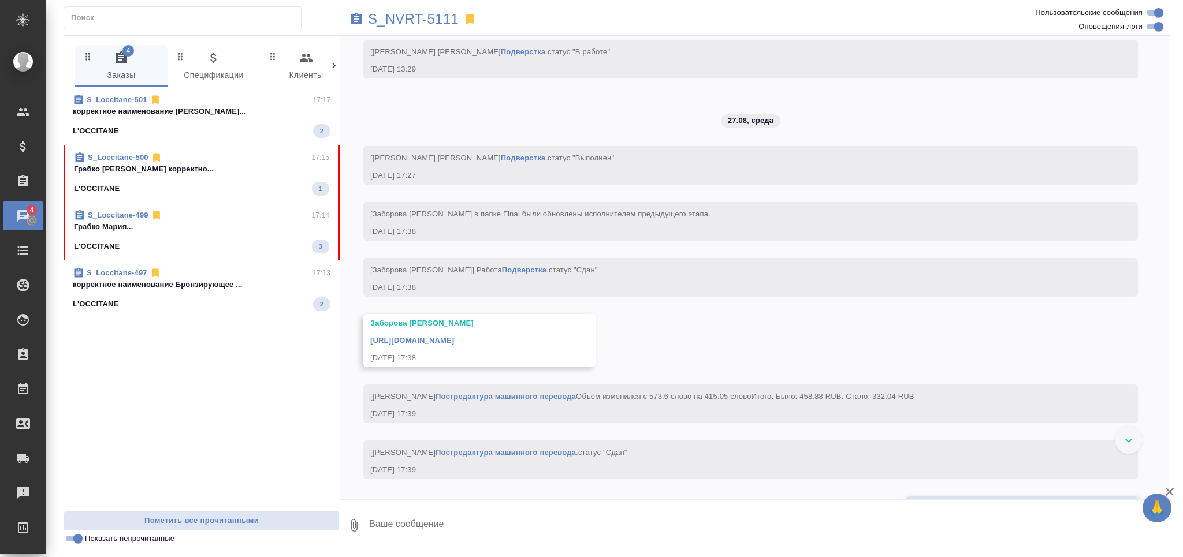
scroll to position [6050, 0]
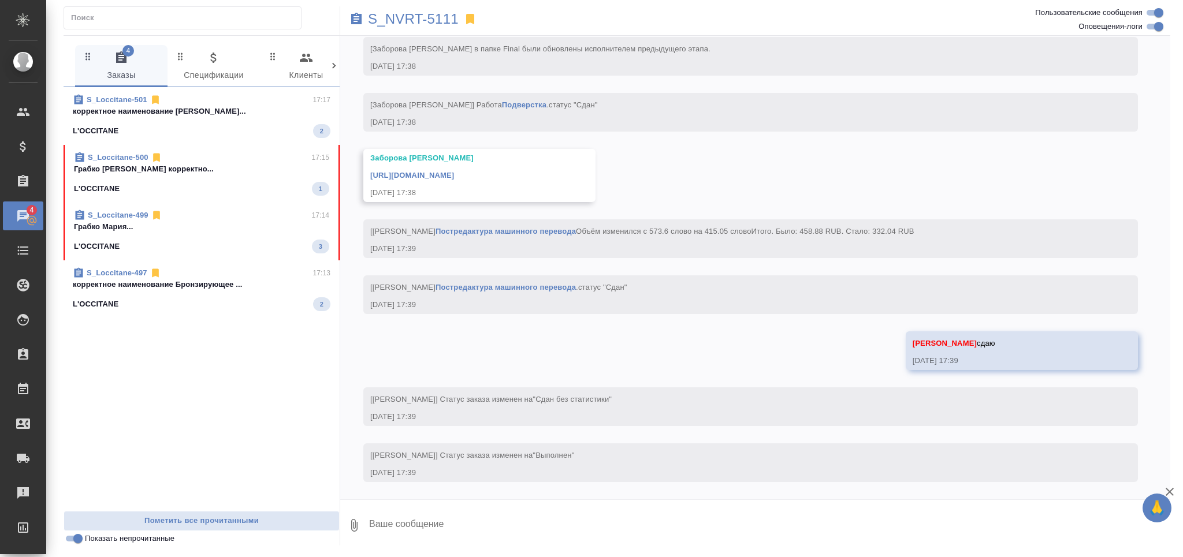
click at [207, 127] on div "L'OCCITANE 2" at bounding box center [202, 131] width 258 height 14
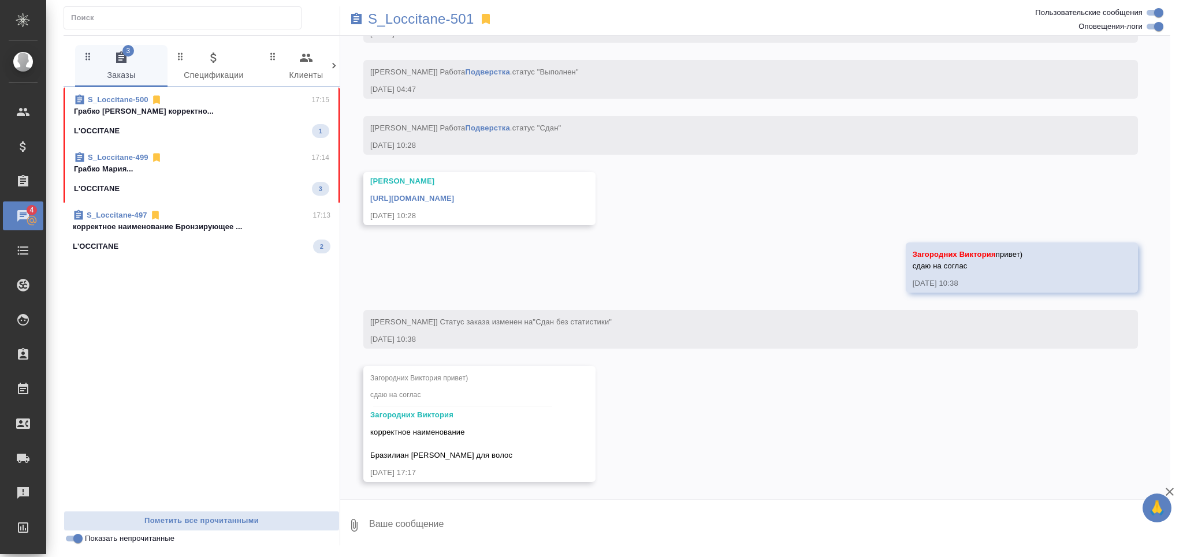
scroll to position [3806, 0]
click at [399, 18] on p "S_Loccitane-501" at bounding box center [421, 19] width 106 height 12
click at [176, 114] on p "Грабко [PERSON_NAME] корректно..." at bounding box center [201, 112] width 255 height 12
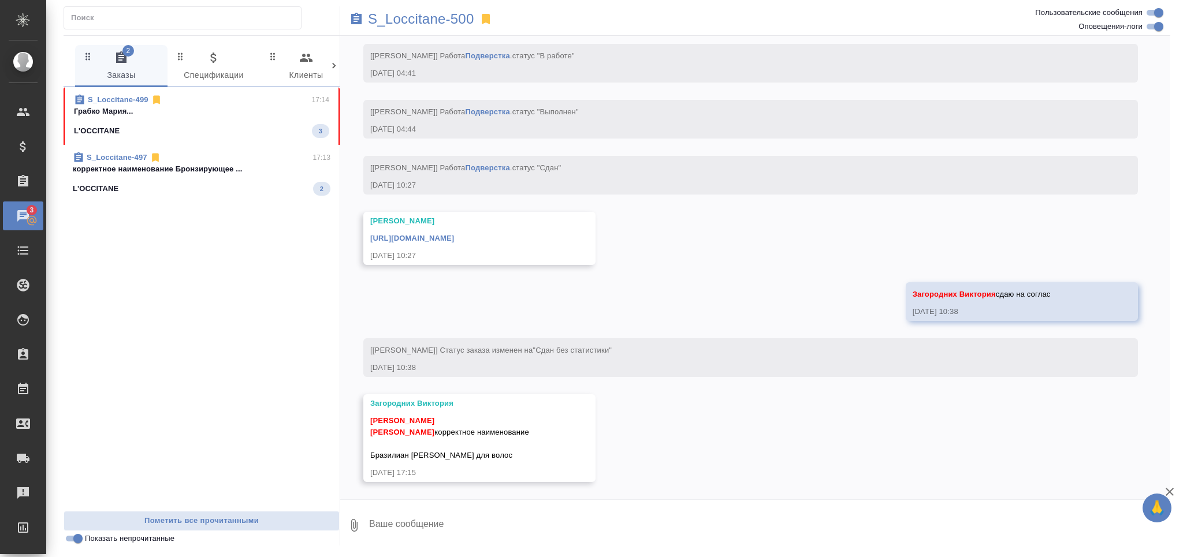
scroll to position [4005, 0]
click at [425, 23] on p "S_Loccitane-500" at bounding box center [421, 19] width 106 height 12
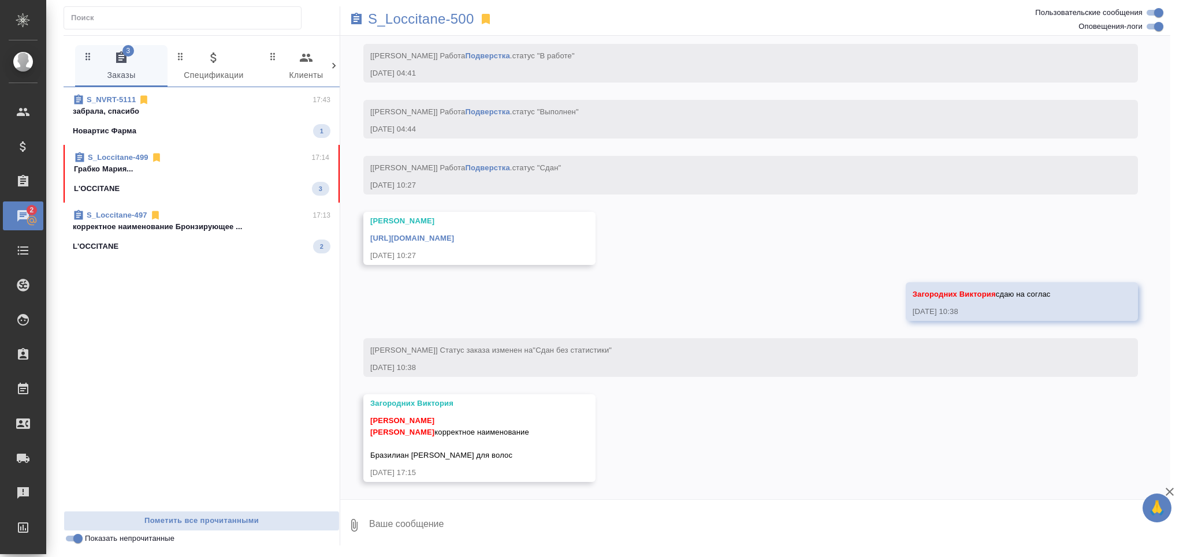
click at [414, 529] on textarea at bounding box center [769, 525] width 802 height 39
type textarea "исправим"
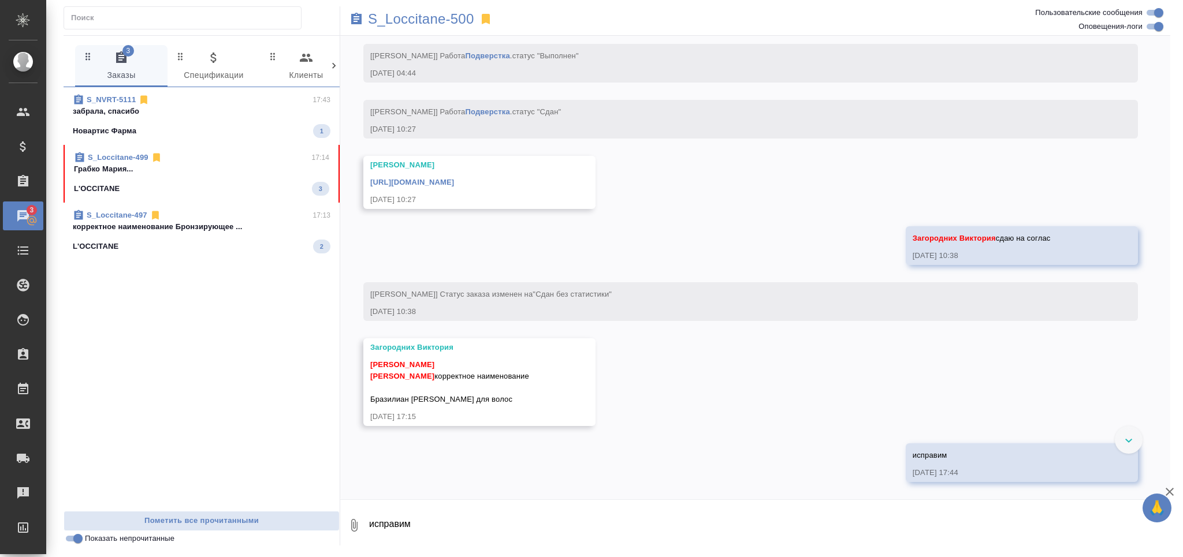
scroll to position [4061, 0]
click at [184, 123] on span "S_NVRT-5111 17:43 забрала, спасибо Новартис Фарма 1" at bounding box center [202, 116] width 258 height 44
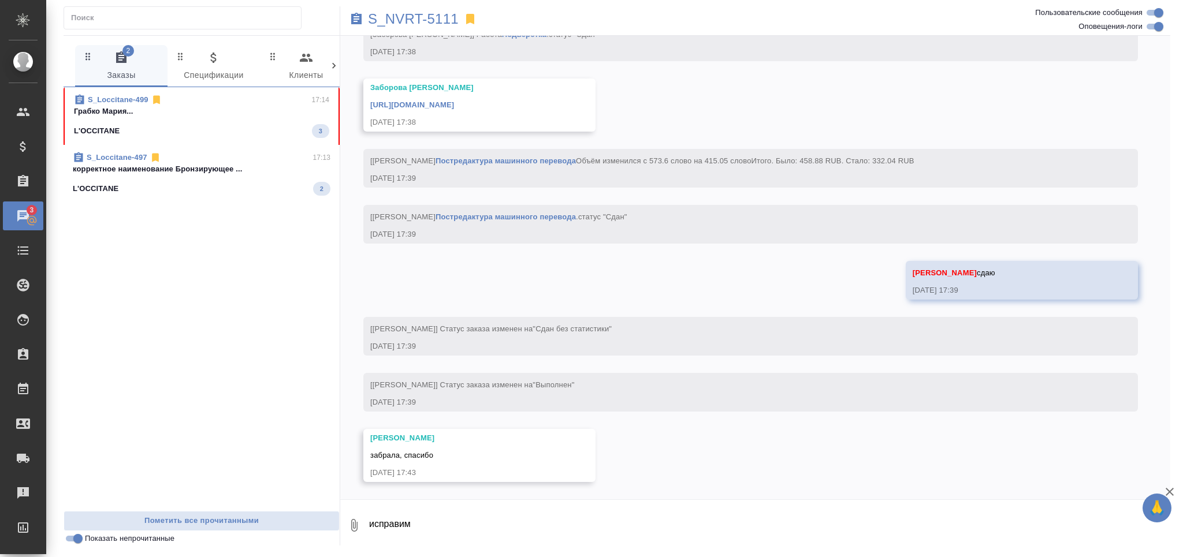
scroll to position [6121, 0]
click at [224, 127] on div "L'OCCITANE 3" at bounding box center [201, 131] width 255 height 14
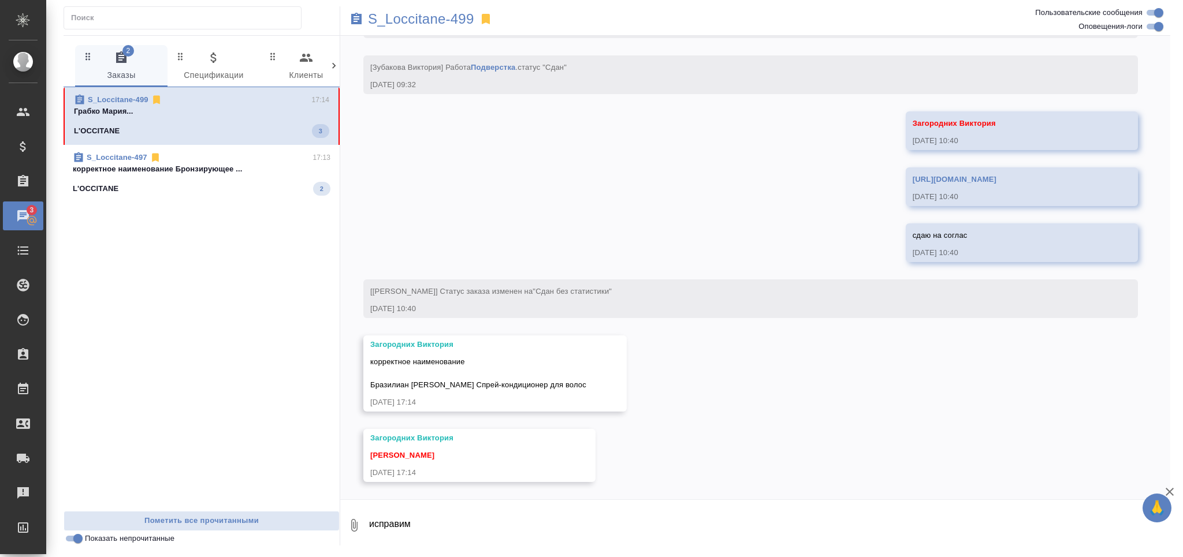
scroll to position [3574, 0]
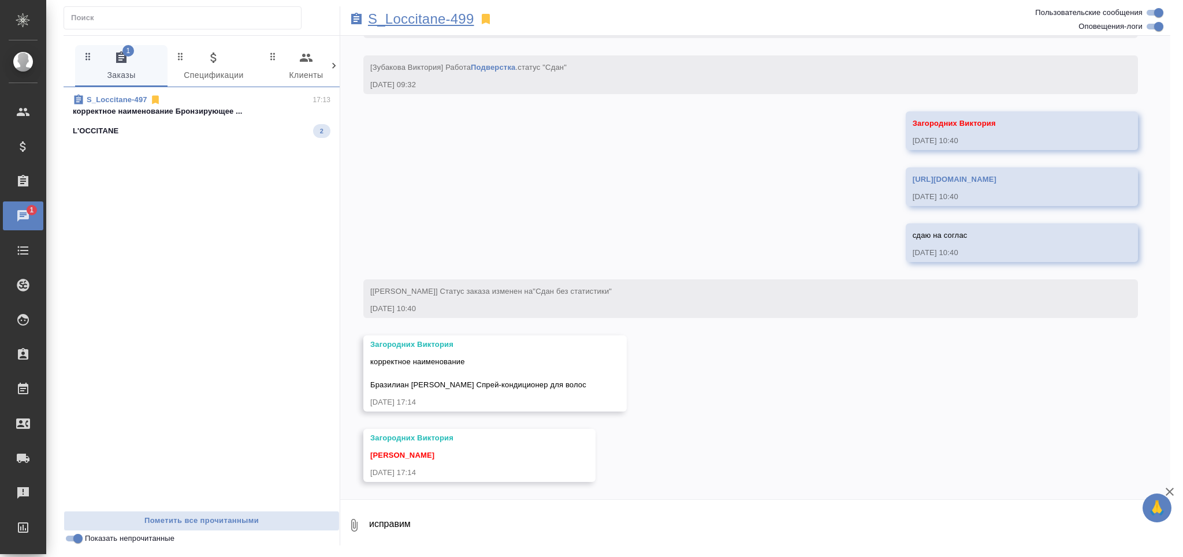
click at [463, 17] on p "S_Loccitane-499" at bounding box center [421, 19] width 106 height 12
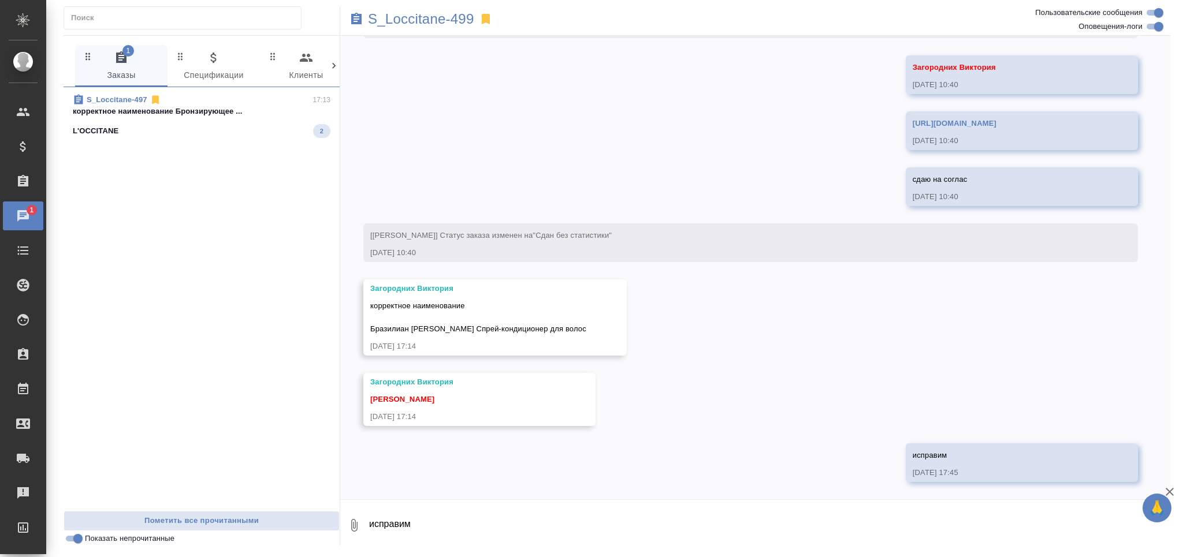
scroll to position [3630, 0]
click at [210, 126] on div "L'OCCITANE 2" at bounding box center [202, 131] width 258 height 14
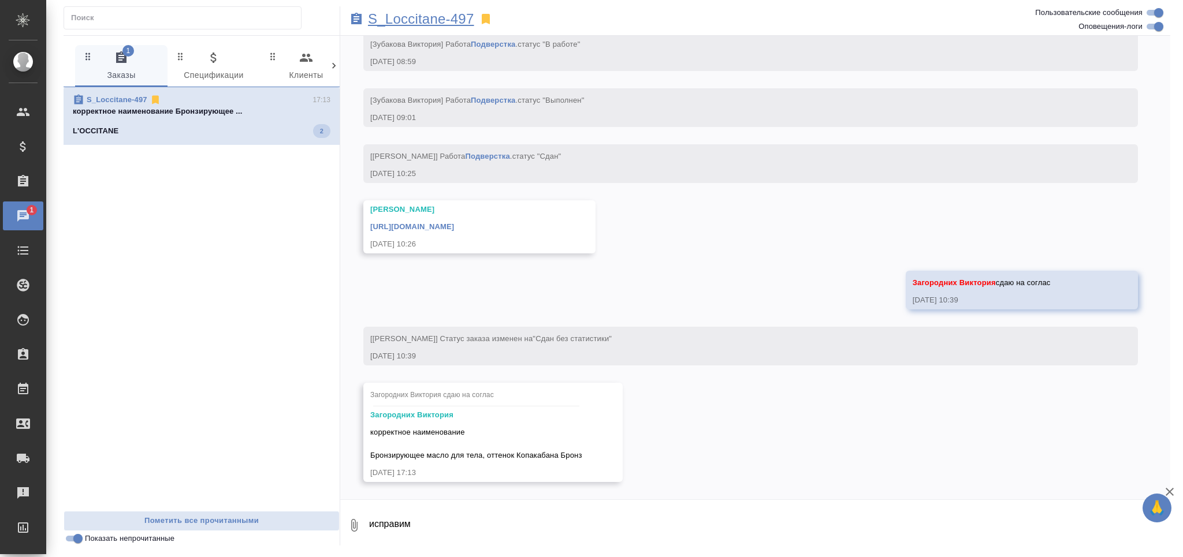
scroll to position [4058, 0]
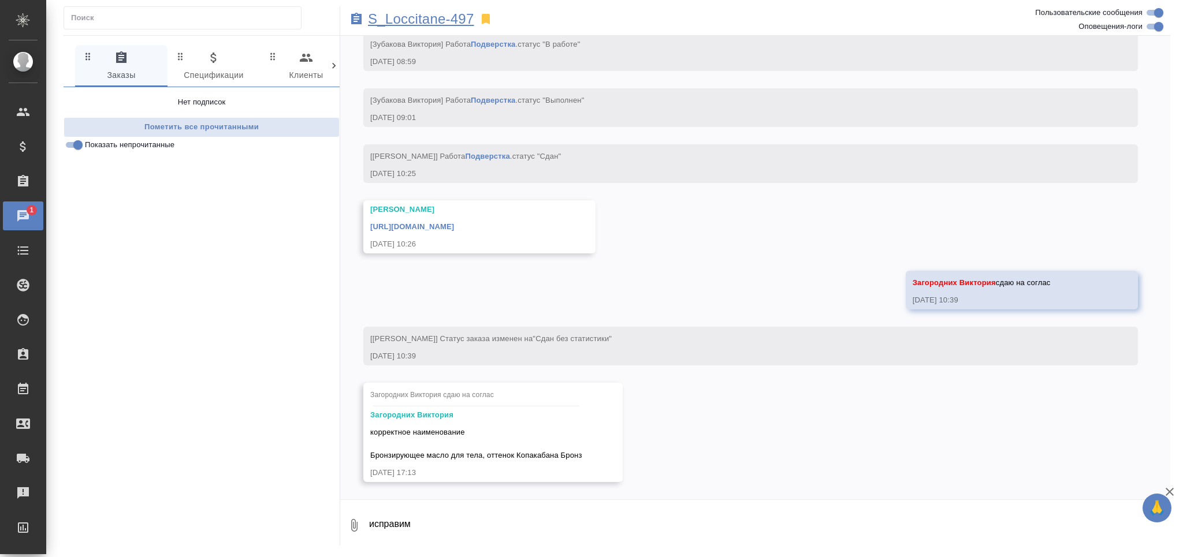
click at [444, 17] on p "S_Loccitane-497" at bounding box center [421, 19] width 106 height 12
click at [71, 141] on input "Показать непрочитанные" at bounding box center [78, 145] width 42 height 14
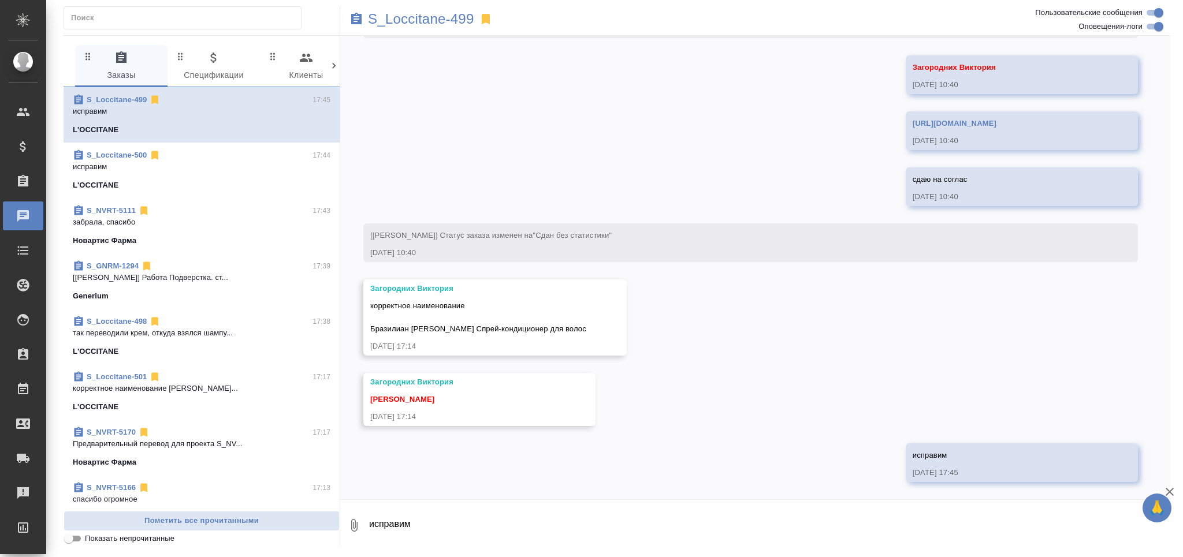
scroll to position [3630, 0]
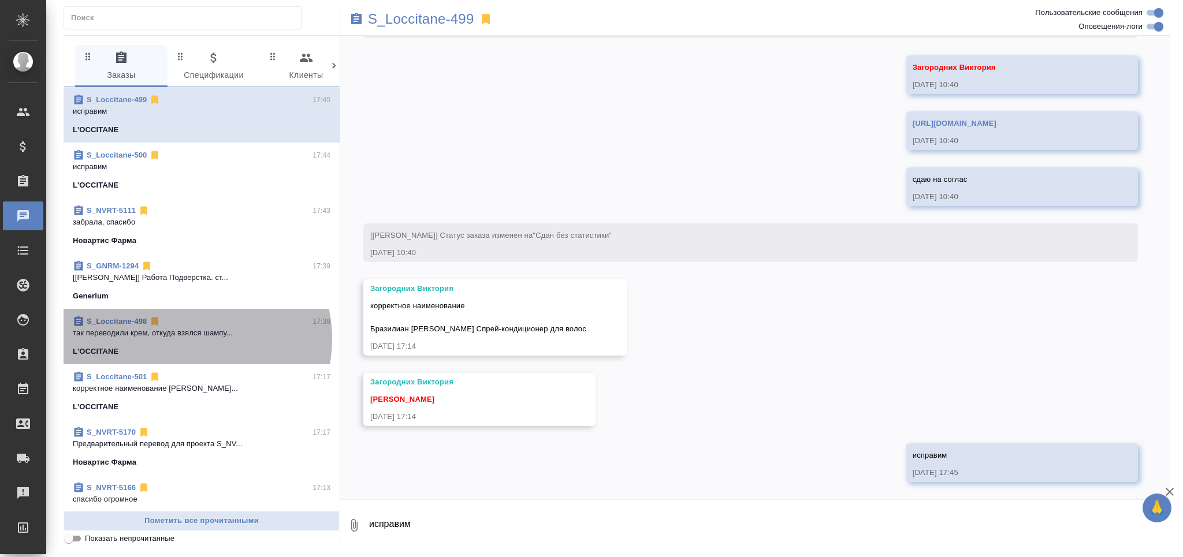
click at [192, 339] on span "S_Loccitane-498 17:38 так переводили крем, откуда взялся шампу... L'OCCITANE" at bounding box center [202, 337] width 258 height 42
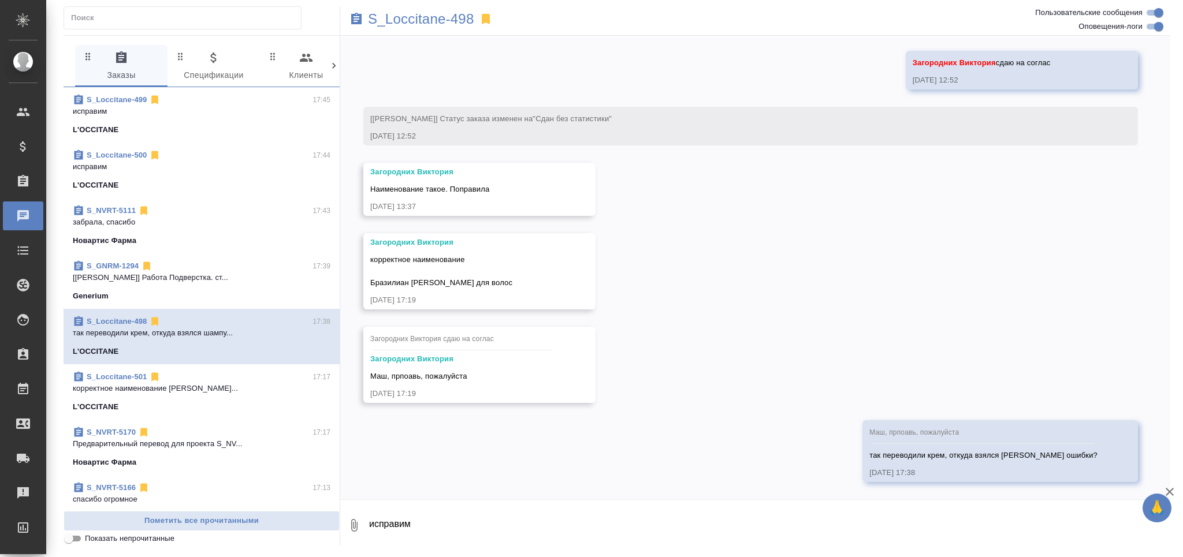
scroll to position [4360, 0]
click at [433, 20] on p "S_Loccitane-498" at bounding box center [421, 19] width 106 height 12
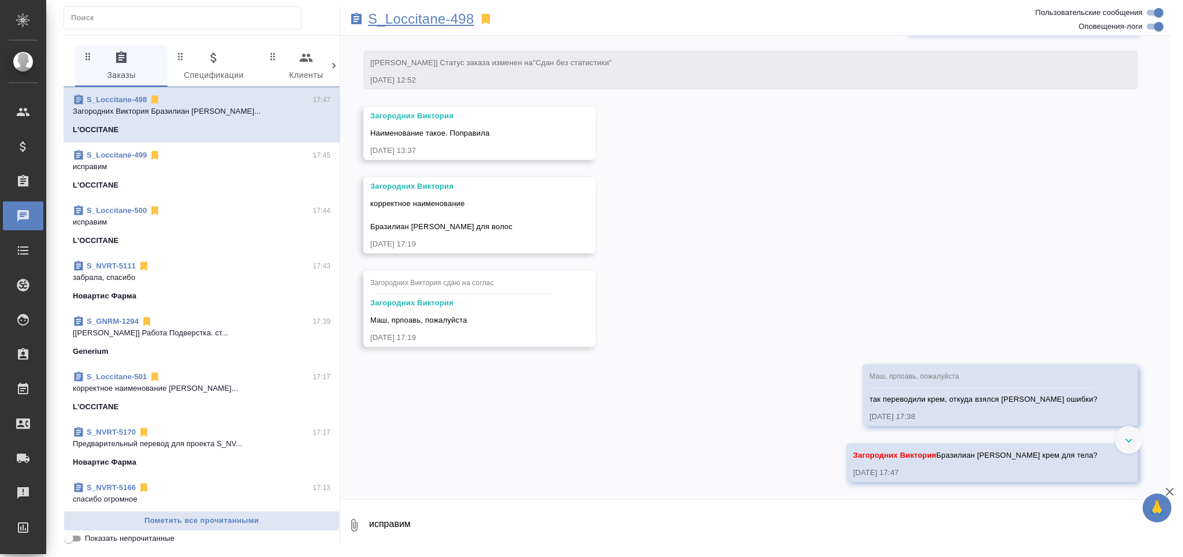
scroll to position [4428, 0]
drag, startPoint x: 68, startPoint y: 538, endPoint x: 83, endPoint y: 539, distance: 15.0
click at [68, 538] on input "Показать непрочитанные" at bounding box center [69, 539] width 42 height 14
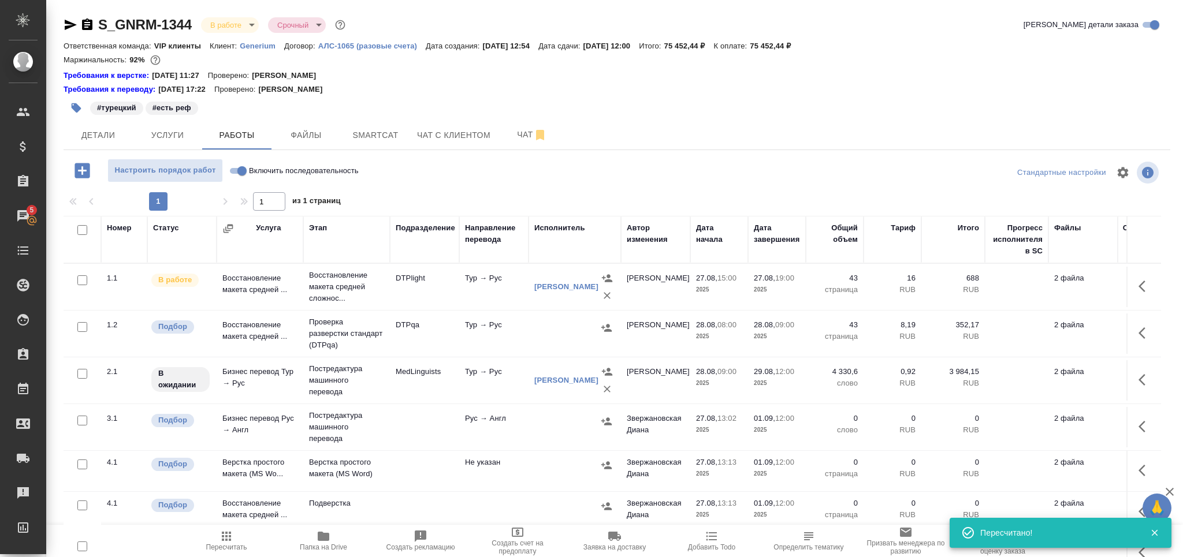
click at [232, 545] on span "Пересчитать" at bounding box center [226, 548] width 41 height 8
click at [225, 551] on span "Пересчитать" at bounding box center [226, 548] width 41 height 8
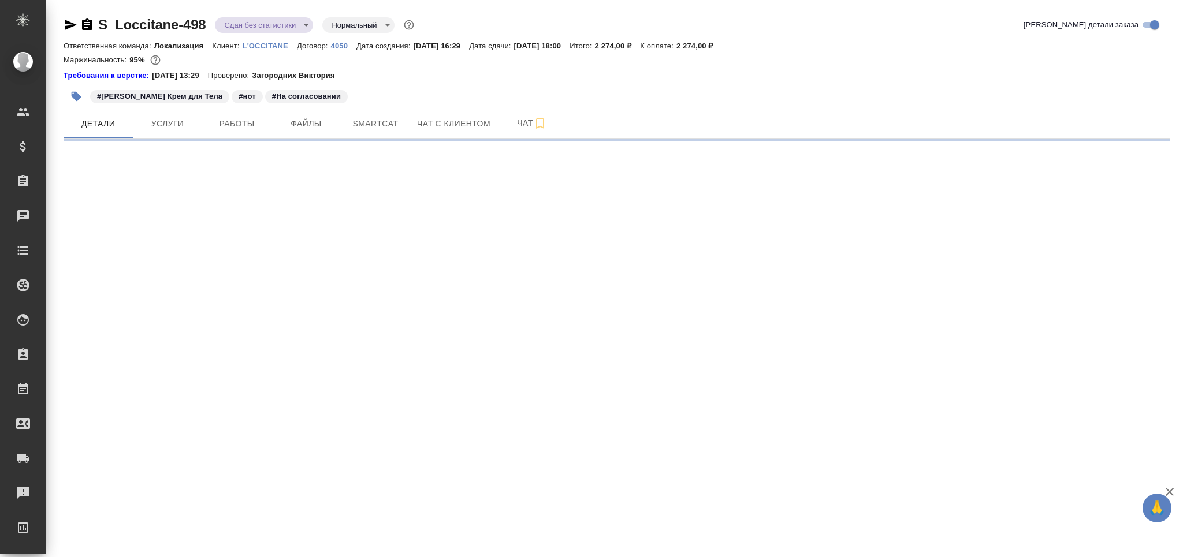
select select "RU"
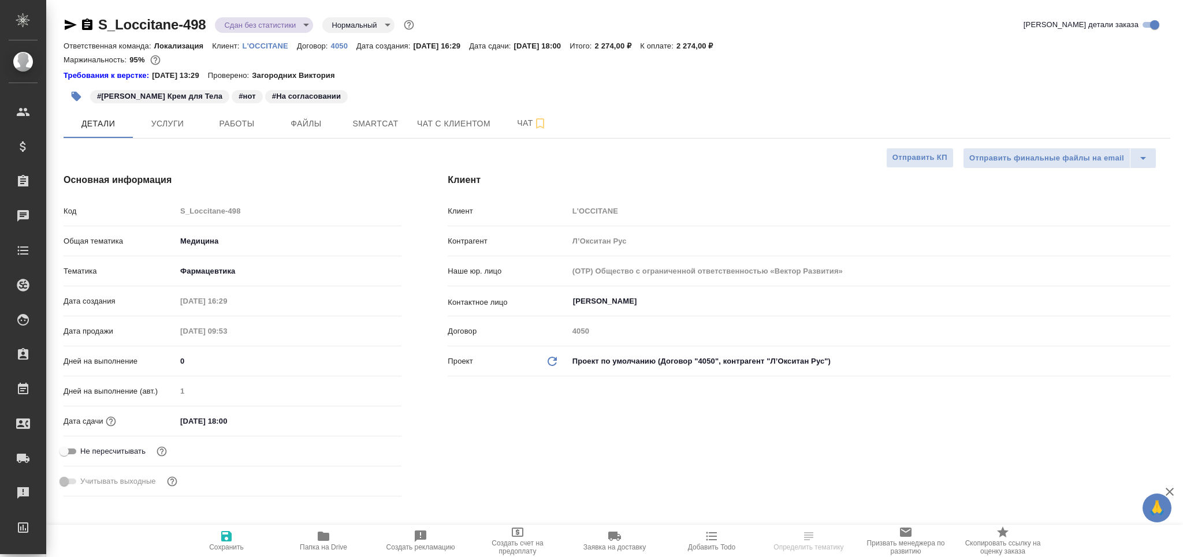
type textarea "x"
type input "[PERSON_NAME]"
type input "Сеитов Павел"
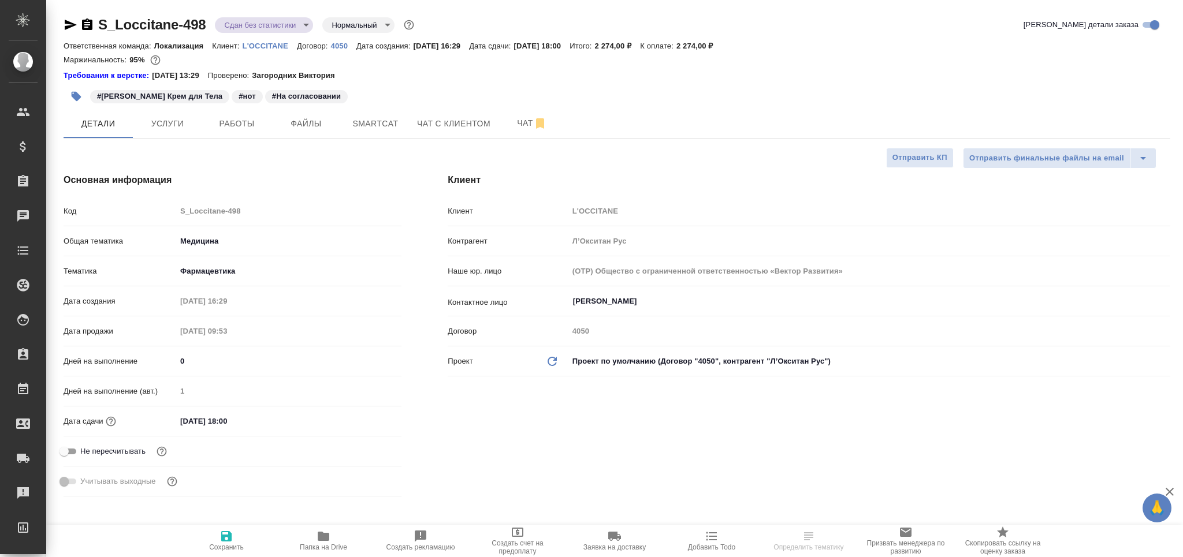
type textarea "x"
click at [326, 542] on icon "button" at bounding box center [324, 537] width 14 height 14
type textarea "x"
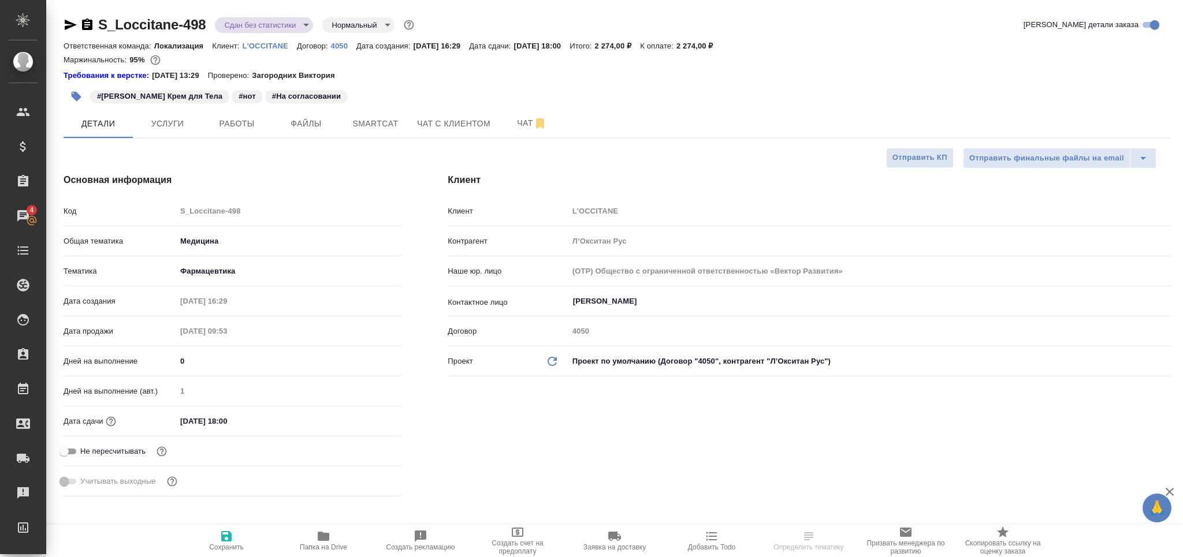
type textarea "x"
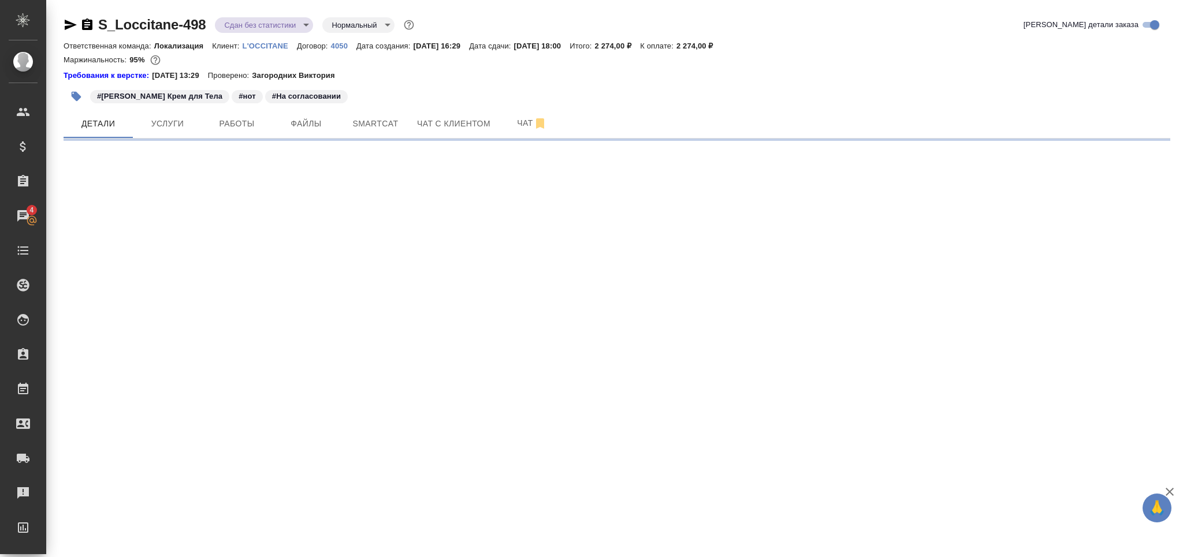
select select "RU"
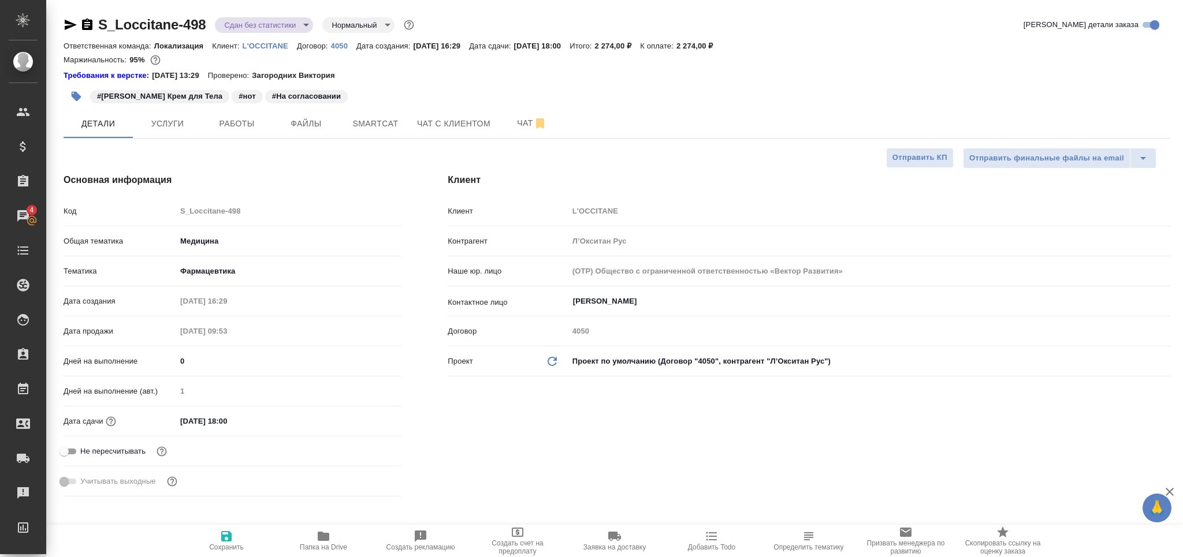
type textarea "x"
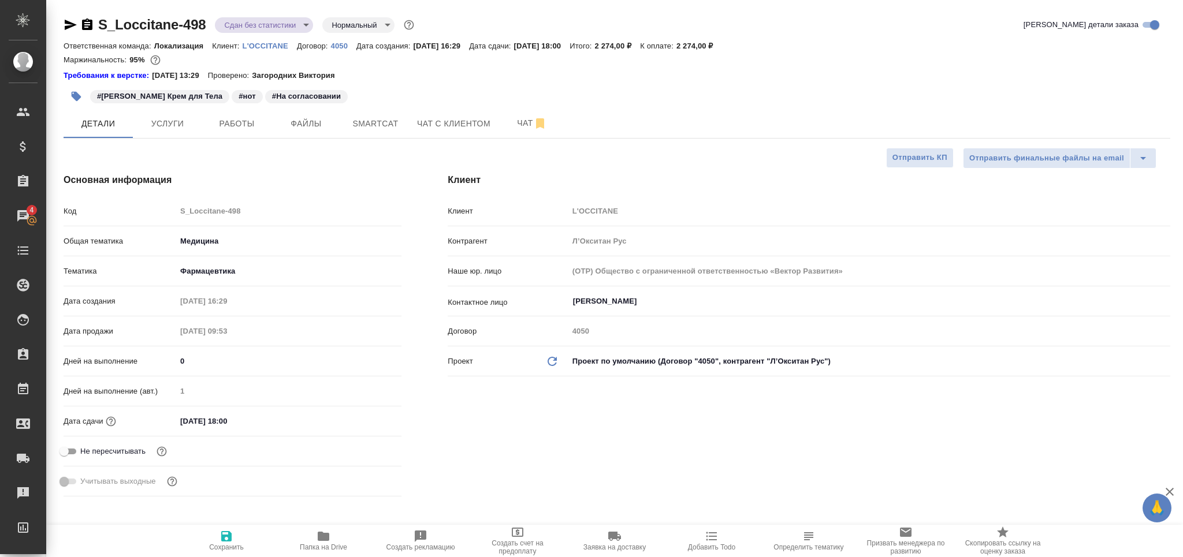
type textarea "x"
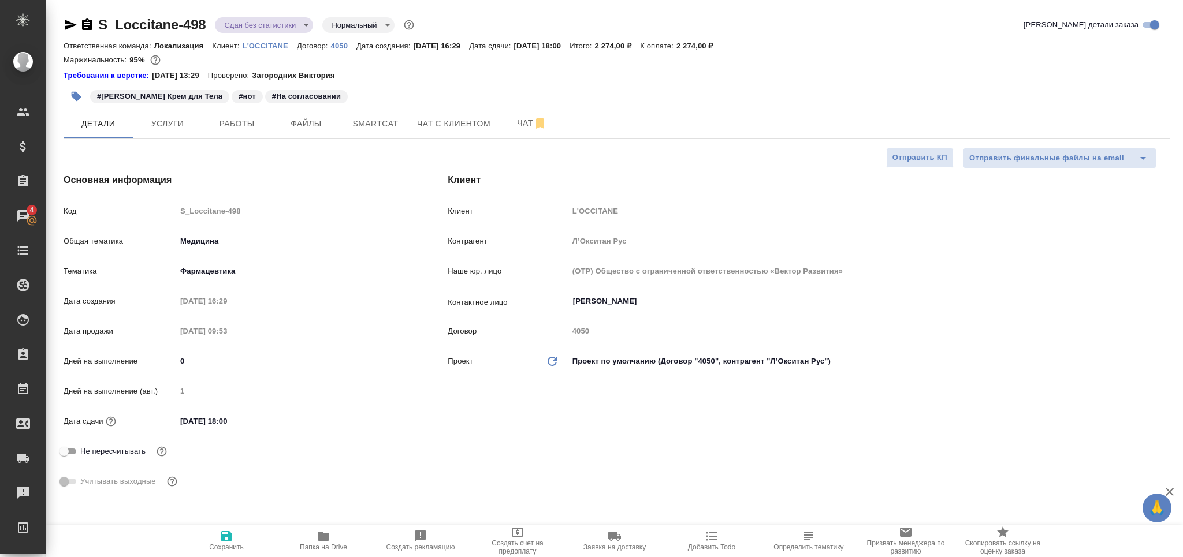
type textarea "x"
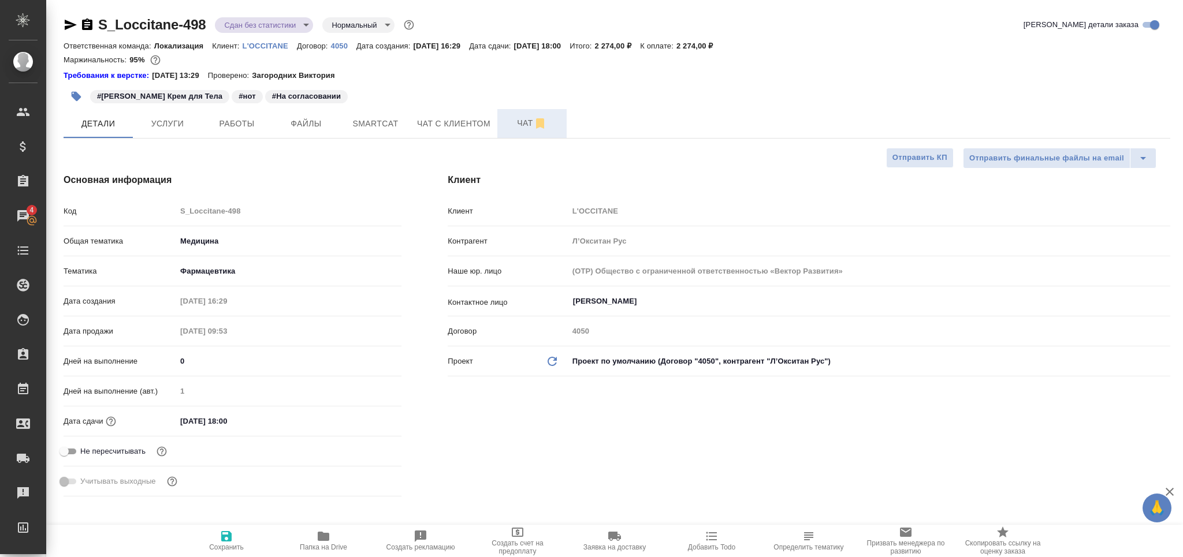
click at [512, 117] on span "Чат" at bounding box center [531, 123] width 55 height 14
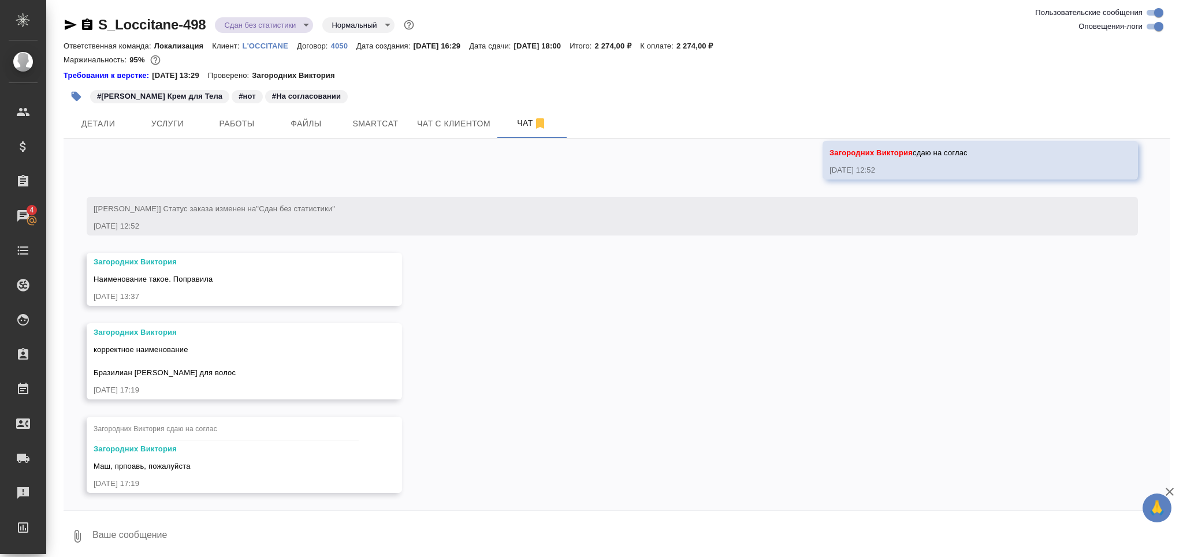
scroll to position [4361, 0]
click at [146, 391] on button "Ответить на сообщение" at bounding box center [157, 399] width 127 height 23
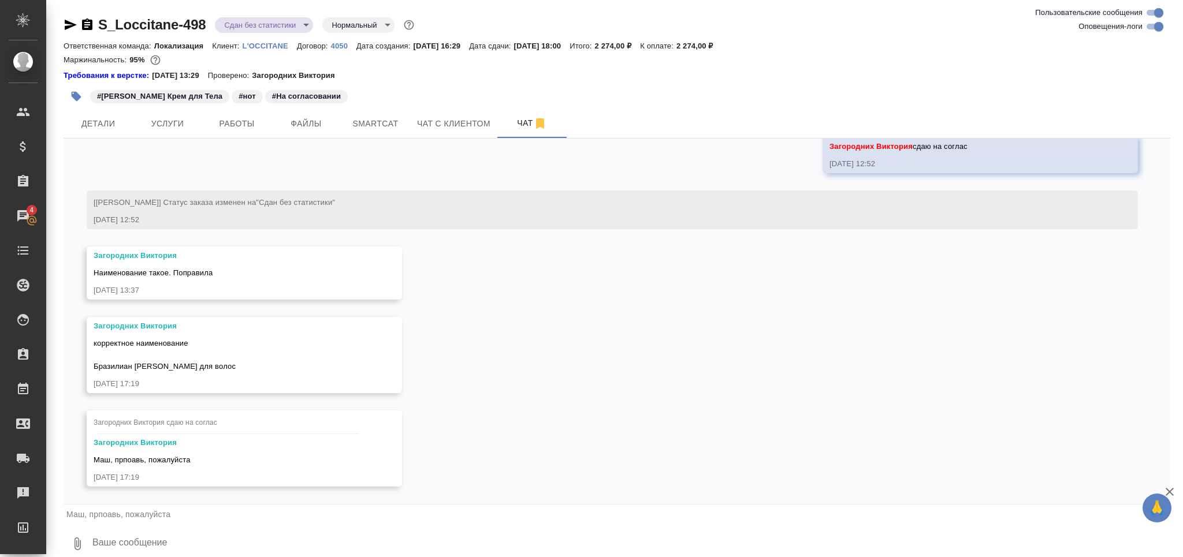
drag, startPoint x: 159, startPoint y: 545, endPoint x: 163, endPoint y: 540, distance: 7.1
click at [161, 546] on textarea at bounding box center [630, 544] width 1079 height 39
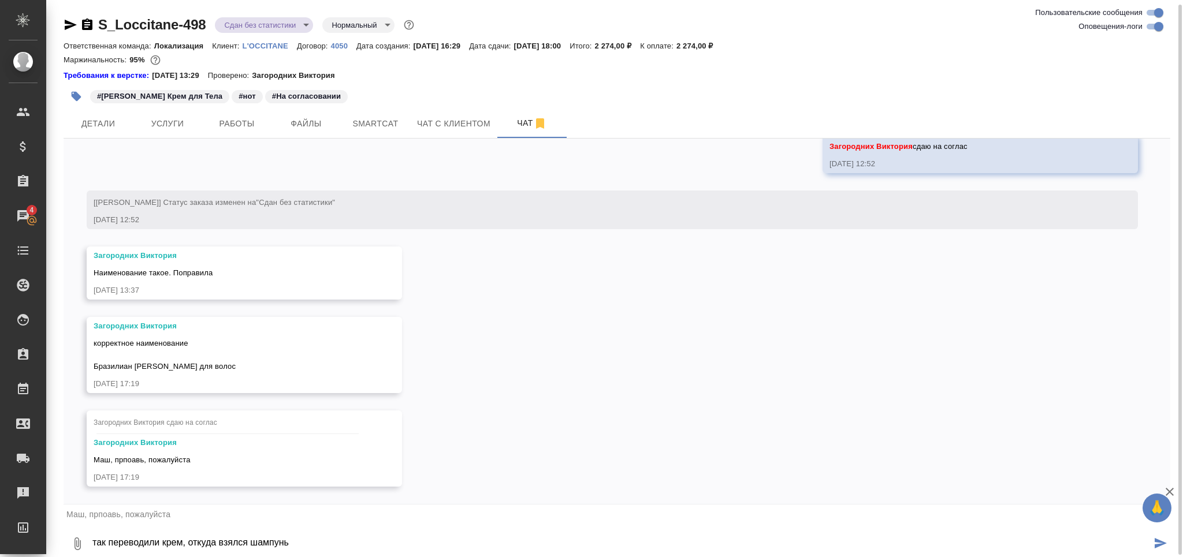
scroll to position [2, 0]
type textarea "так переводили крем, откуда взялся шампунь Нет ошибки?"
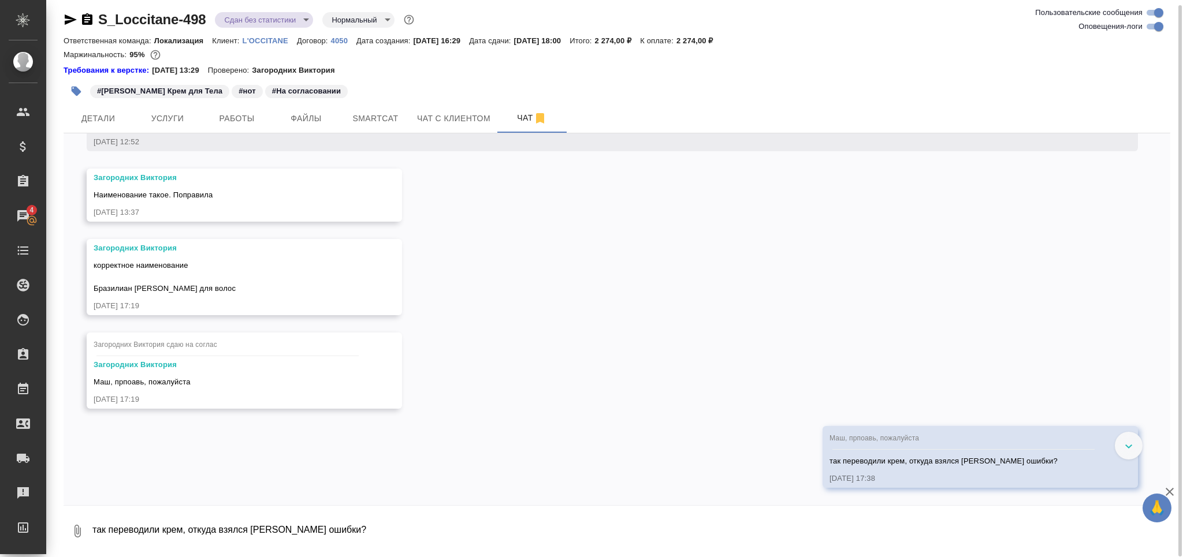
scroll to position [4452, 0]
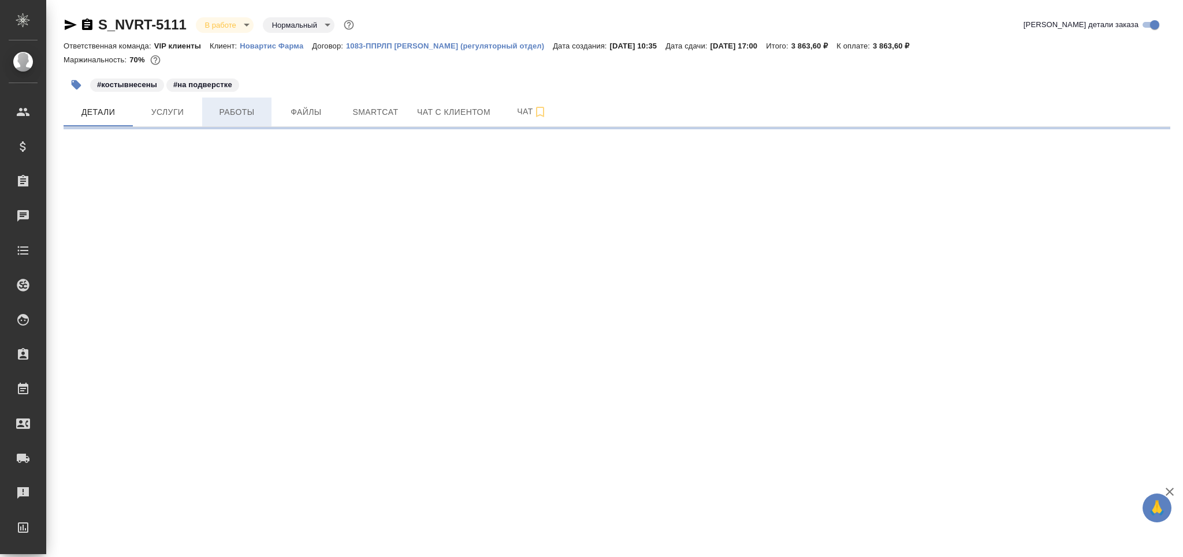
select select "RU"
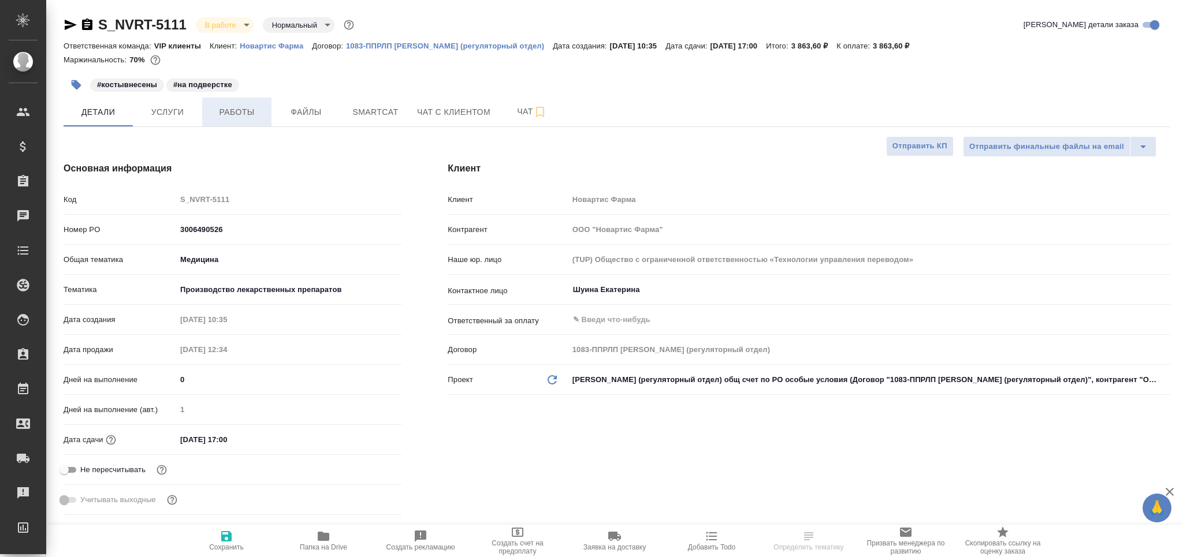
type textarea "x"
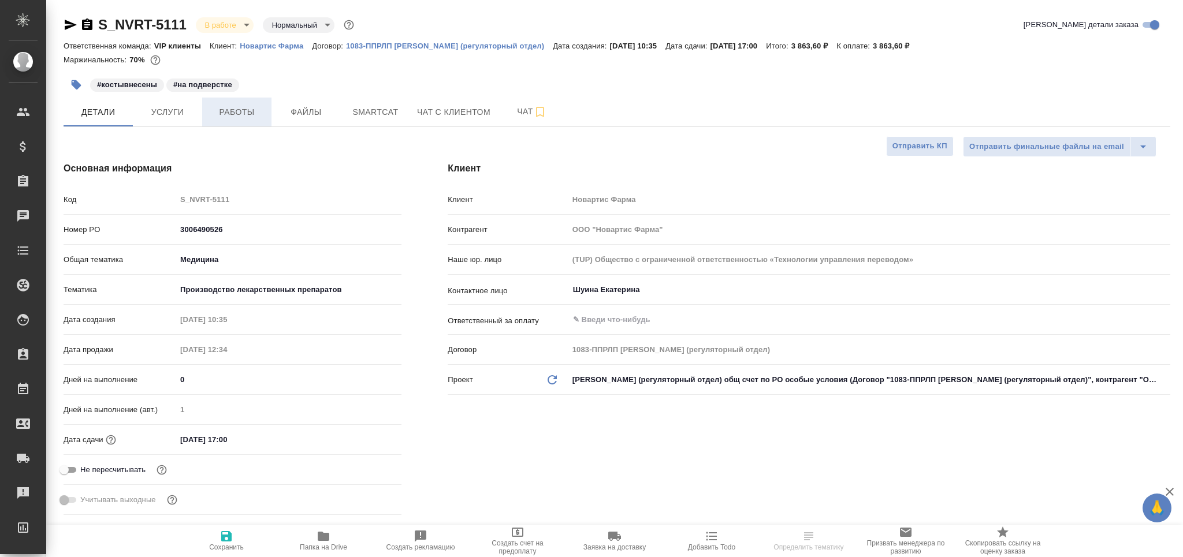
type textarea "x"
click at [251, 117] on span "Работы" at bounding box center [236, 112] width 55 height 14
type textarea "x"
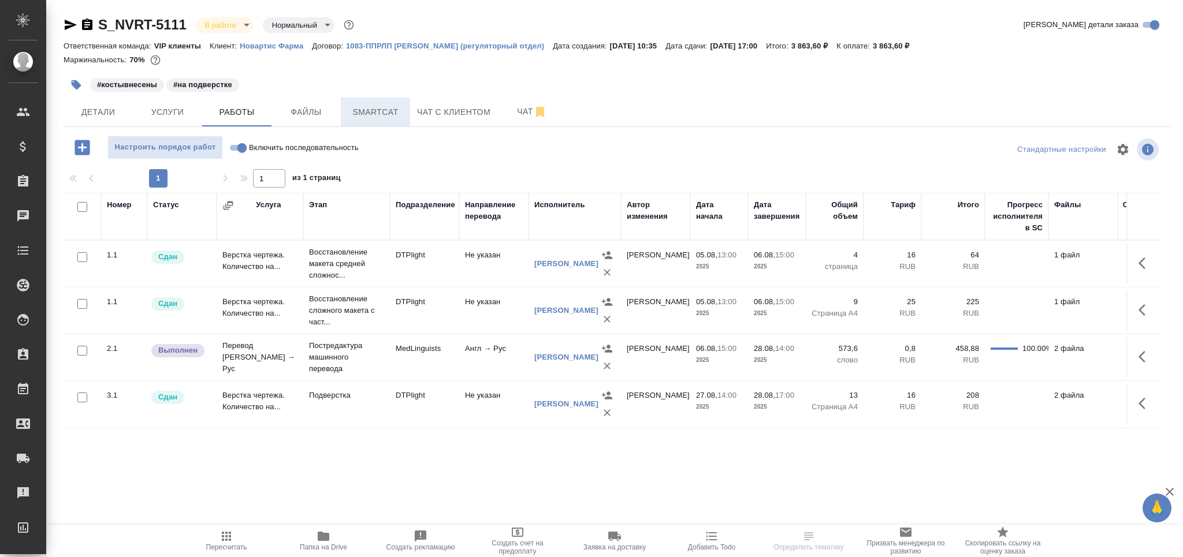
click at [363, 115] on span "Smartcat" at bounding box center [375, 112] width 55 height 14
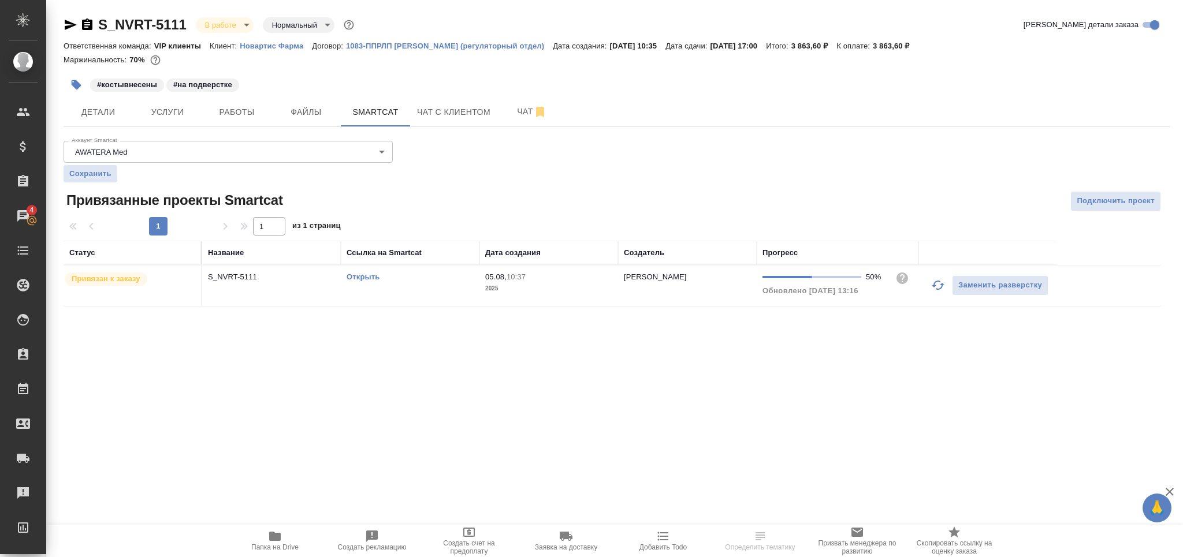
click at [425, 287] on td "Открыть" at bounding box center [410, 286] width 139 height 40
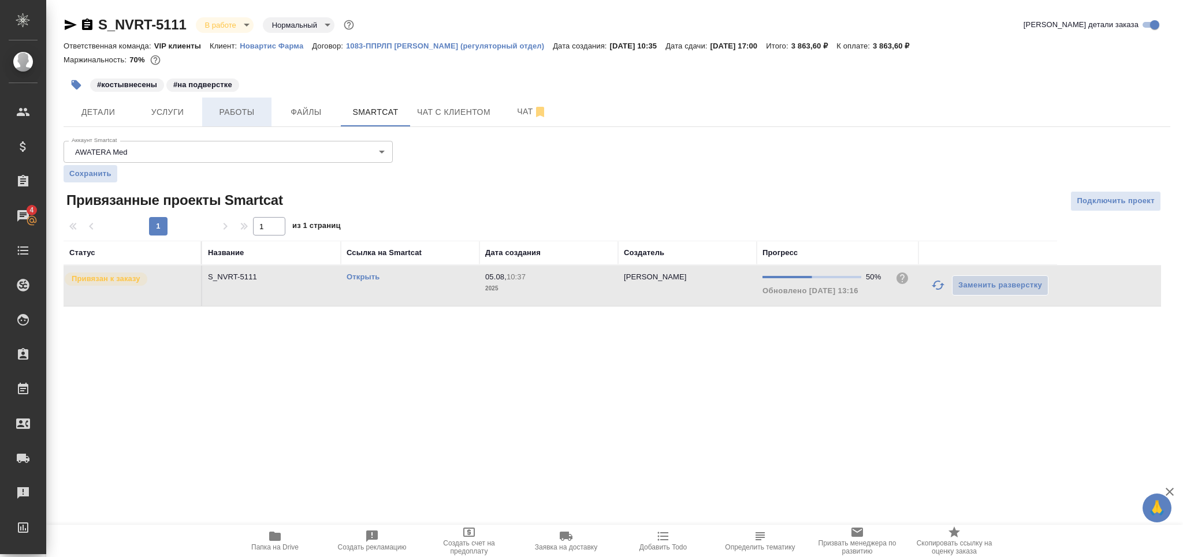
click at [246, 120] on button "Работы" at bounding box center [236, 112] width 69 height 29
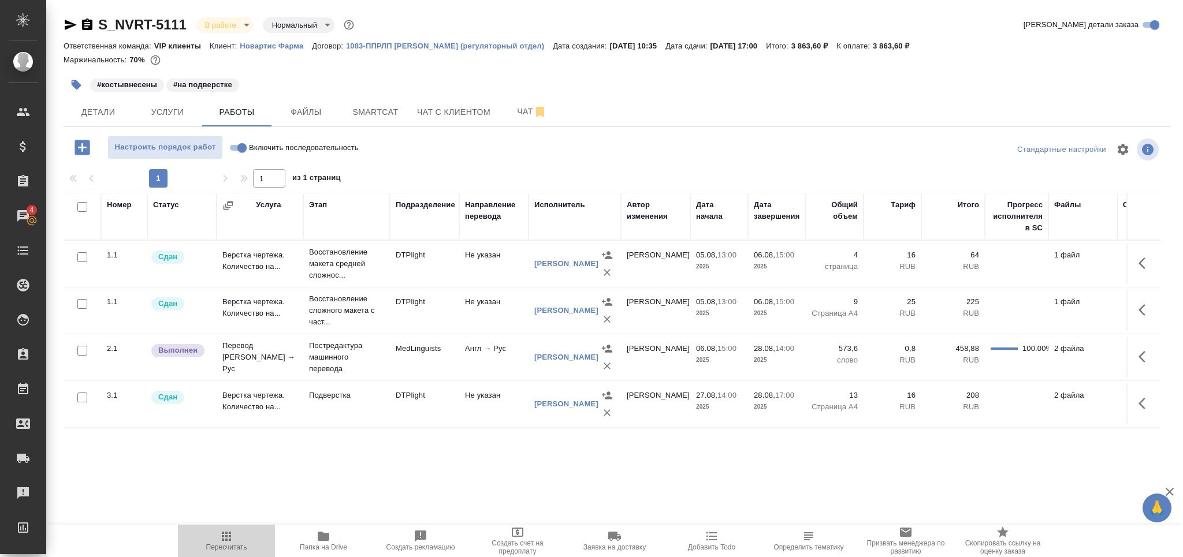
click at [232, 542] on icon "button" at bounding box center [227, 537] width 14 height 14
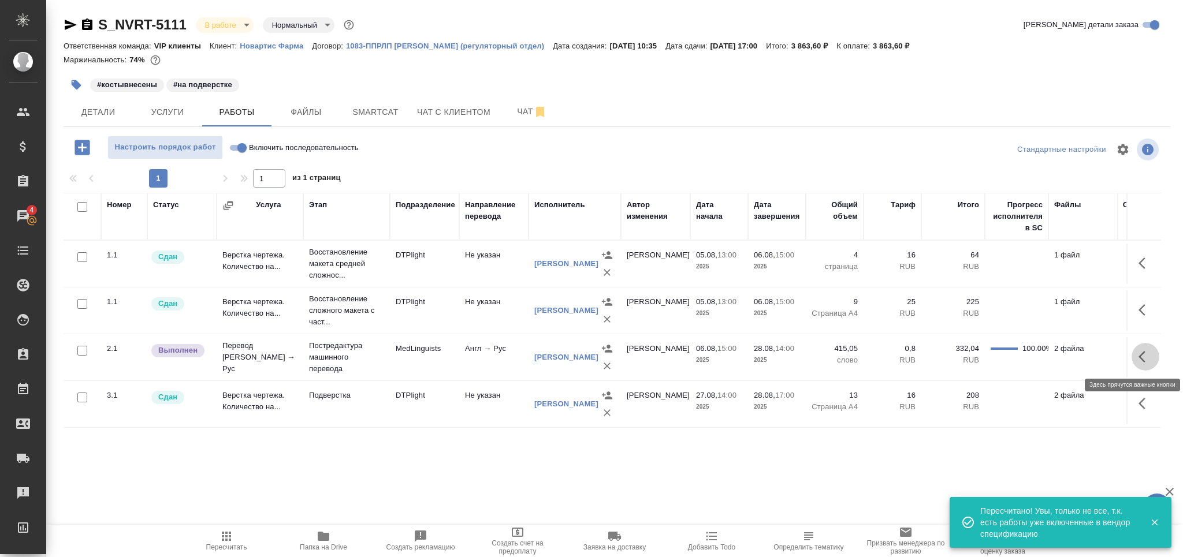
click at [1150, 366] on button "button" at bounding box center [1146, 357] width 28 height 28
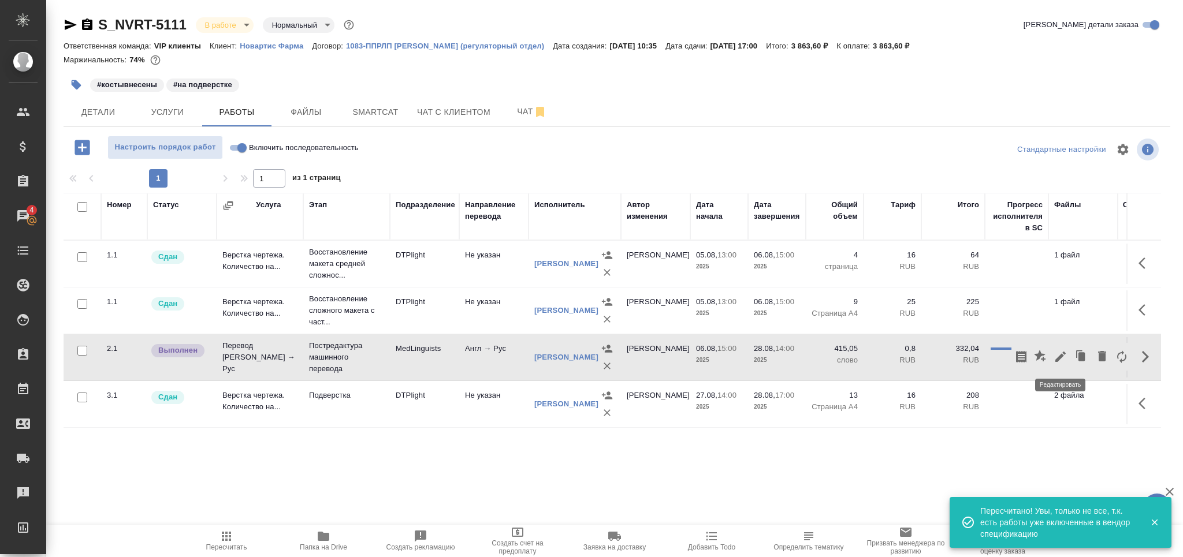
click at [1064, 363] on icon "button" at bounding box center [1061, 357] width 14 height 14
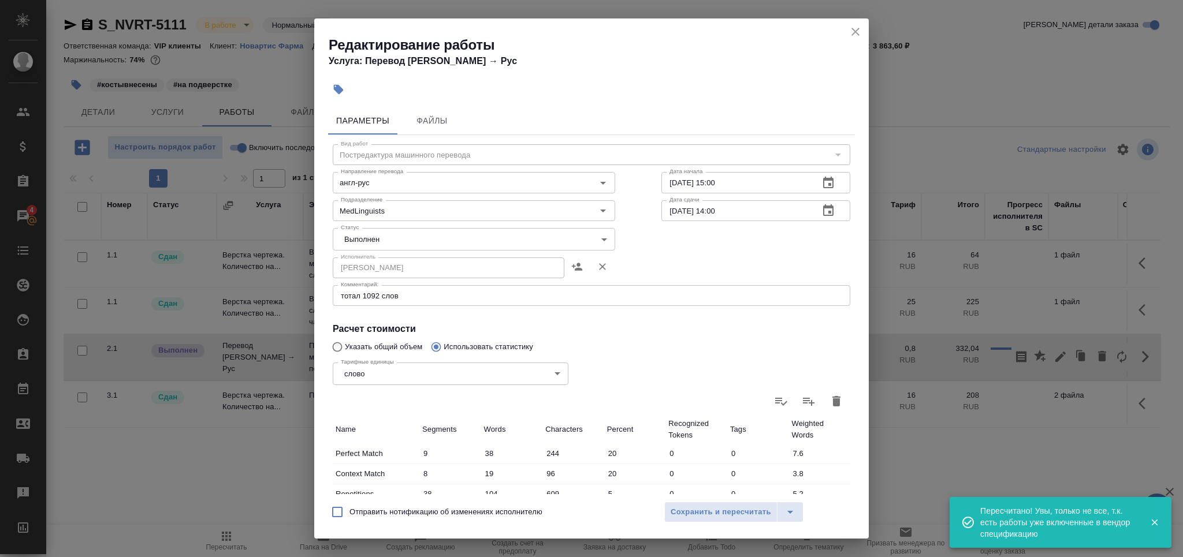
click at [398, 242] on body "🙏 .cls-1 fill:#fff; AWATERA Grabko Mariya Клиенты Спецификации Заказы 4 Чаты To…" at bounding box center [591, 278] width 1183 height 557
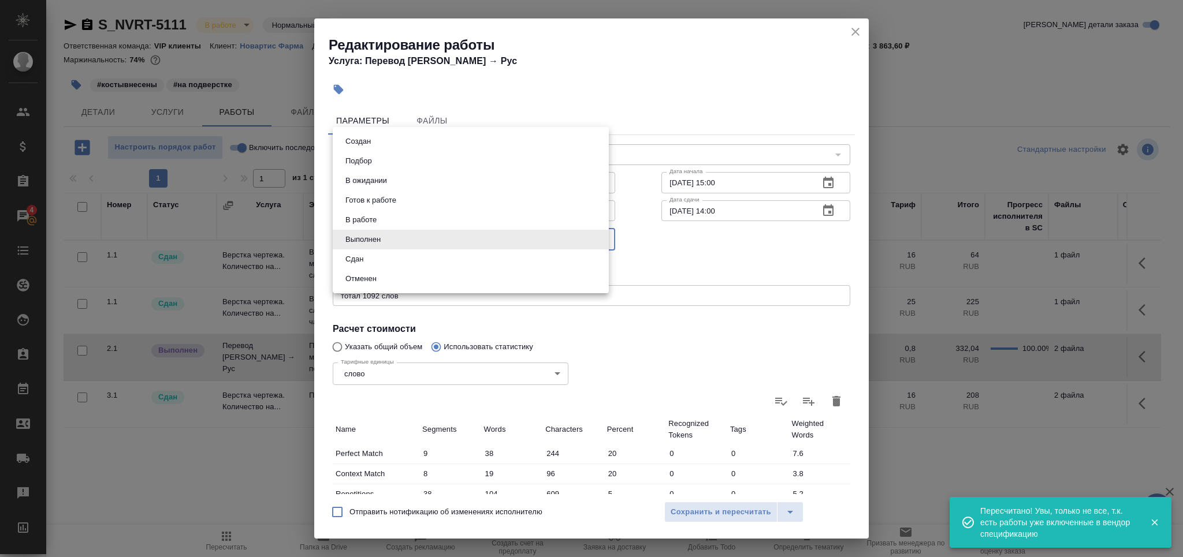
click at [383, 261] on li "Сдан" at bounding box center [471, 260] width 276 height 20
type input "closed"
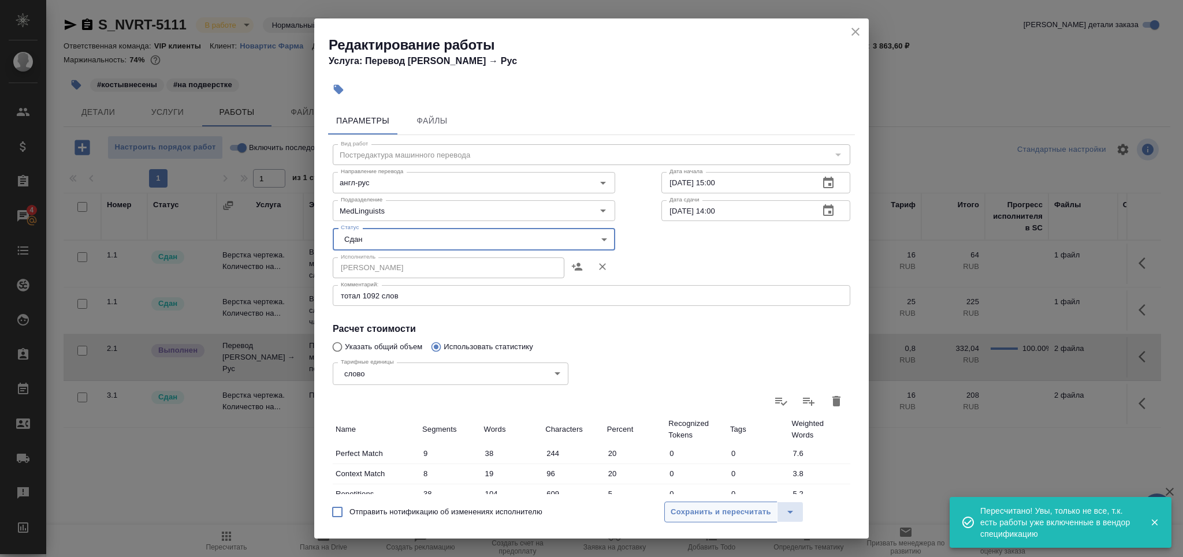
click at [708, 510] on span "Сохранить и пересчитать" at bounding box center [721, 512] width 101 height 13
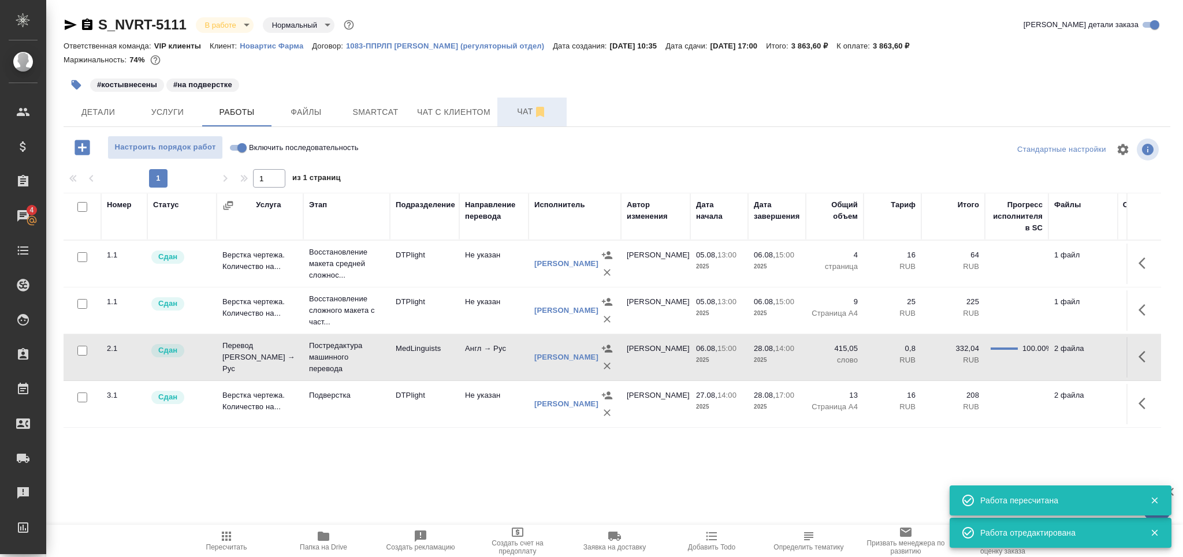
click at [529, 109] on span "Чат" at bounding box center [531, 112] width 55 height 14
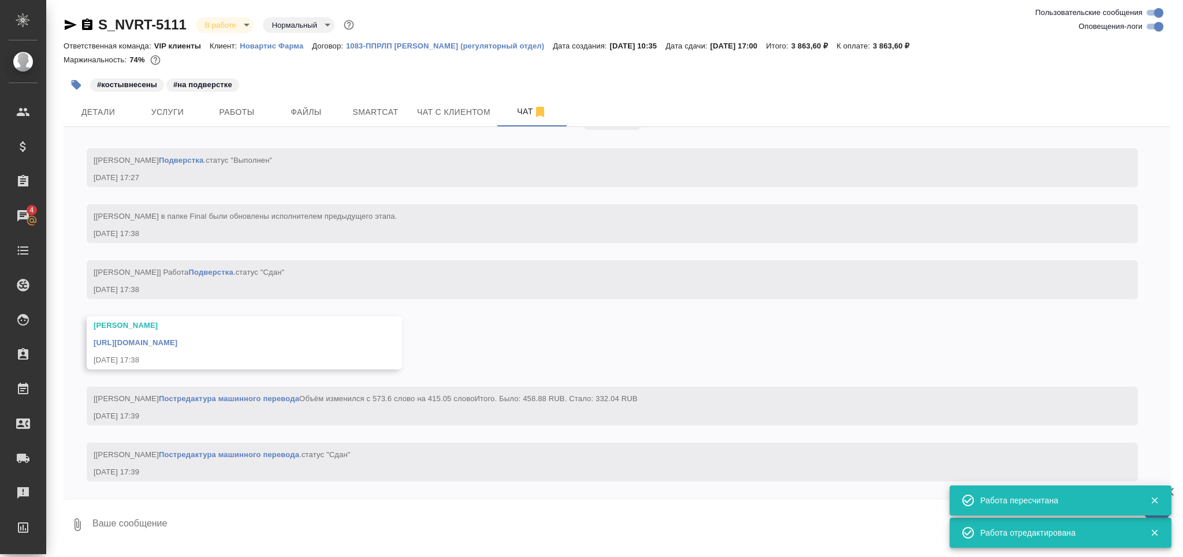
scroll to position [5904, 0]
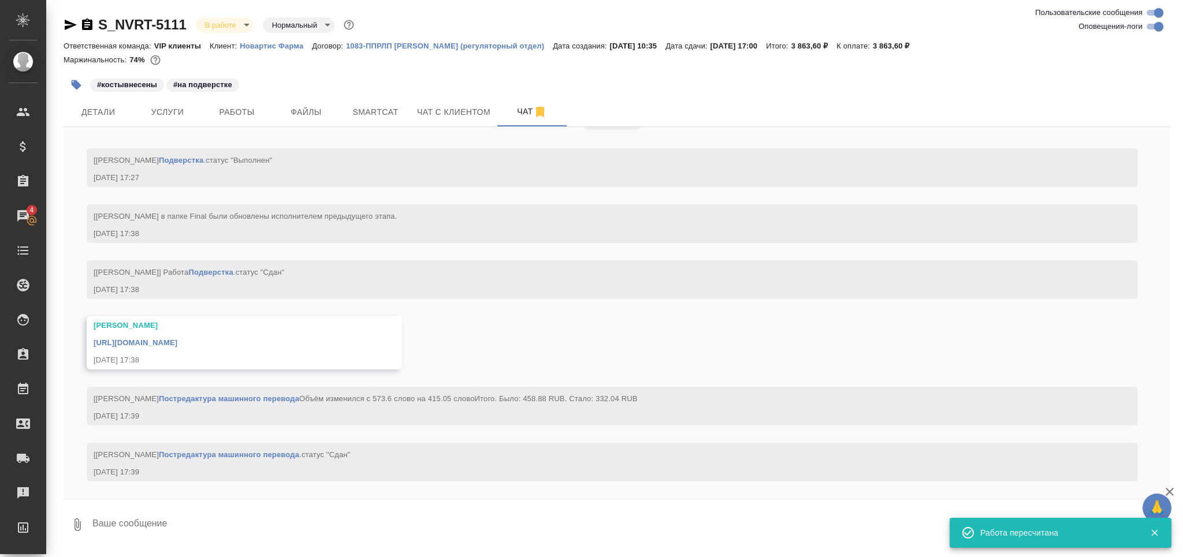
click at [177, 339] on link "https://drive.awatera.com/apps/files/files/10223120?dir=/Shares/Novartos_Pharma…" at bounding box center [136, 343] width 84 height 9
click at [180, 527] on textarea at bounding box center [630, 524] width 1079 height 39
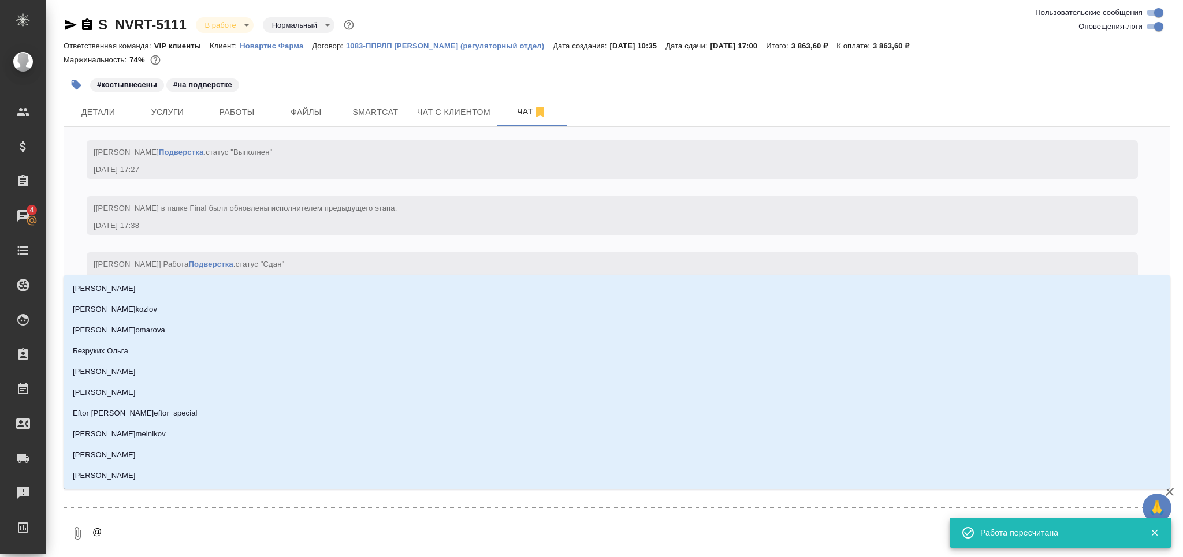
type textarea "@д"
type input "д"
type textarea "@ди"
type input "ди"
type textarea "@дил"
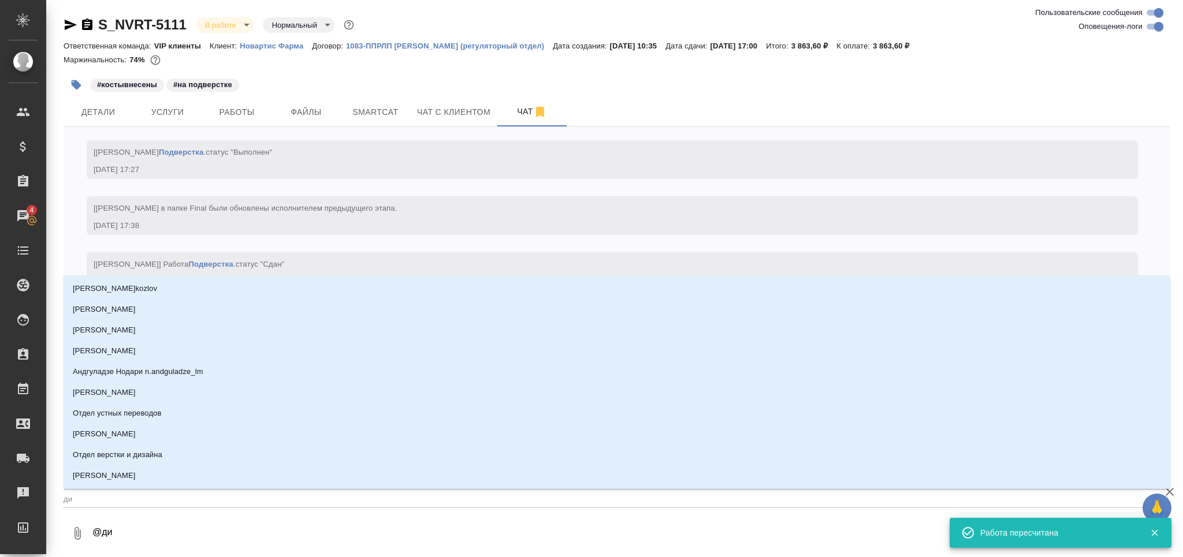
type input "дил"
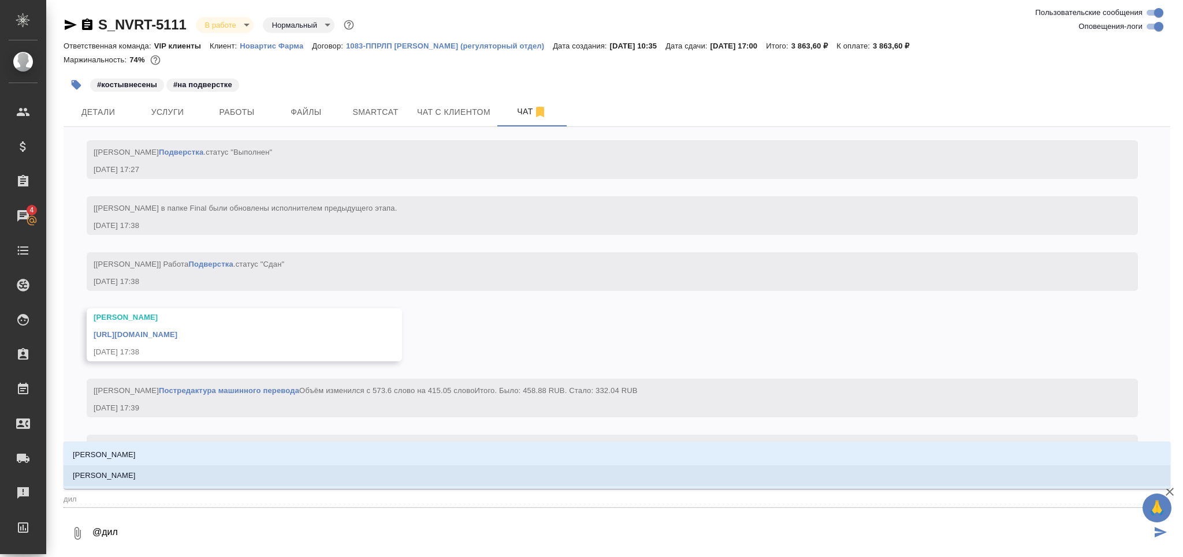
click at [140, 482] on li "Сайдашева Диляра" at bounding box center [617, 476] width 1107 height 21
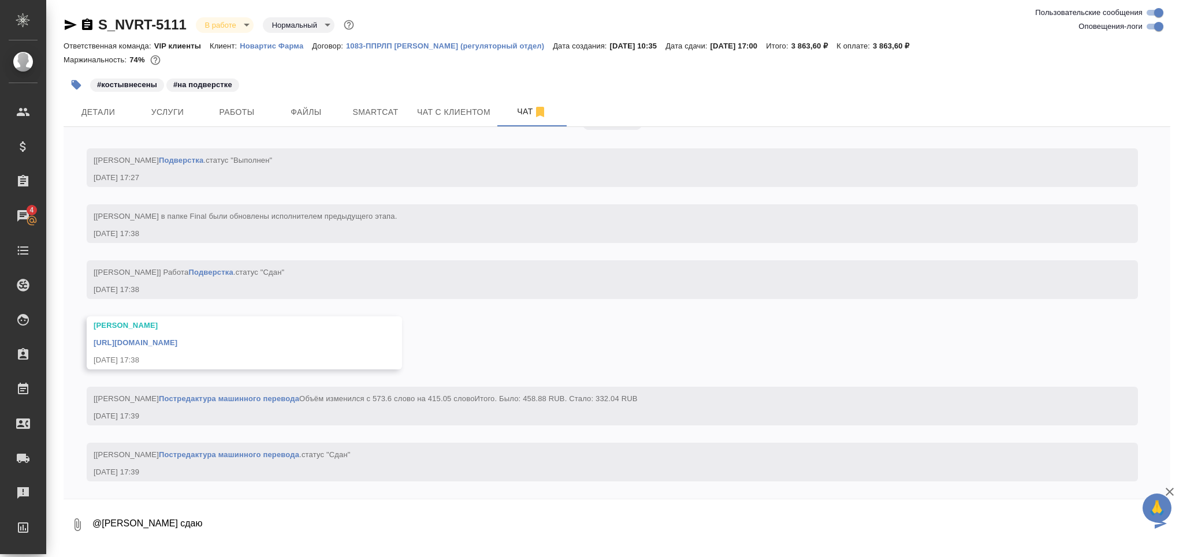
type textarea "@Сайдашева Диляра сдаю"
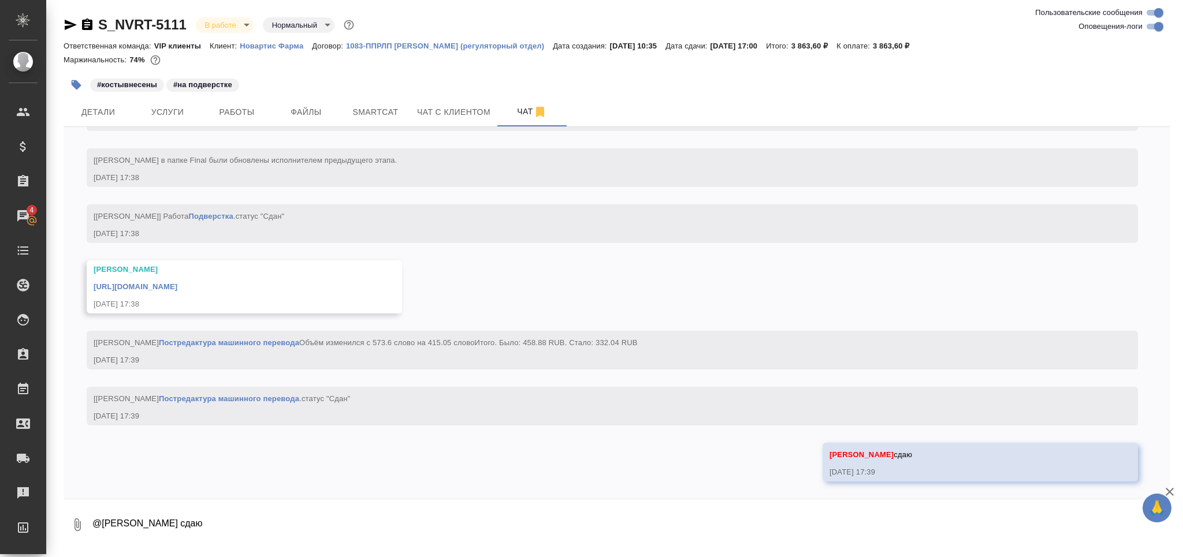
scroll to position [5961, 0]
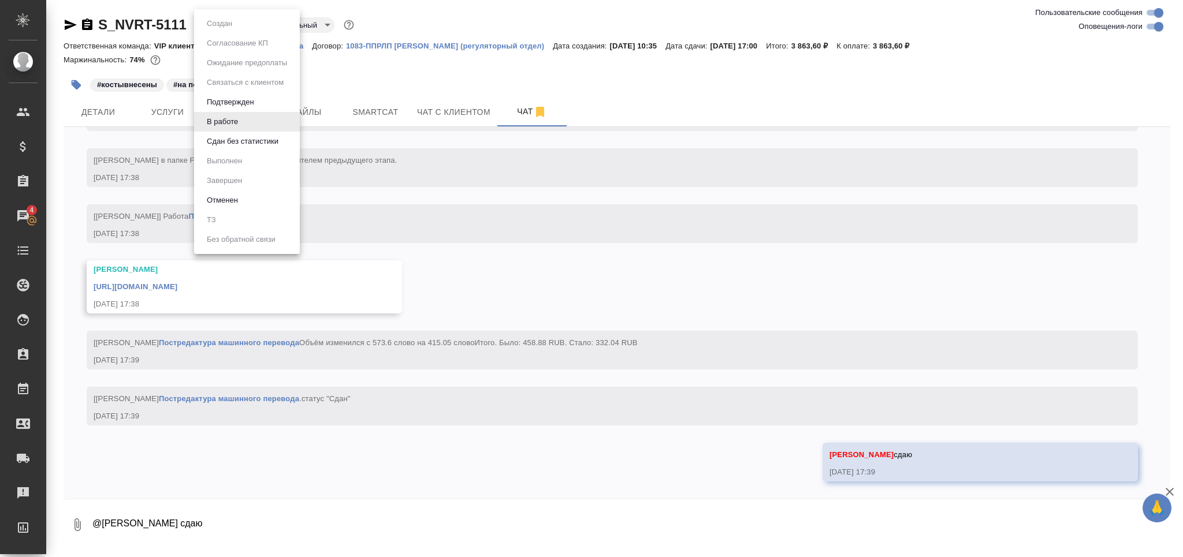
click at [225, 25] on body "🙏 .cls-1 fill:#fff; AWATERA Grabko Mariya Клиенты Спецификации Заказы 4 Чаты To…" at bounding box center [591, 278] width 1183 height 557
click at [250, 135] on button "Сдан без статистики" at bounding box center [242, 141] width 79 height 13
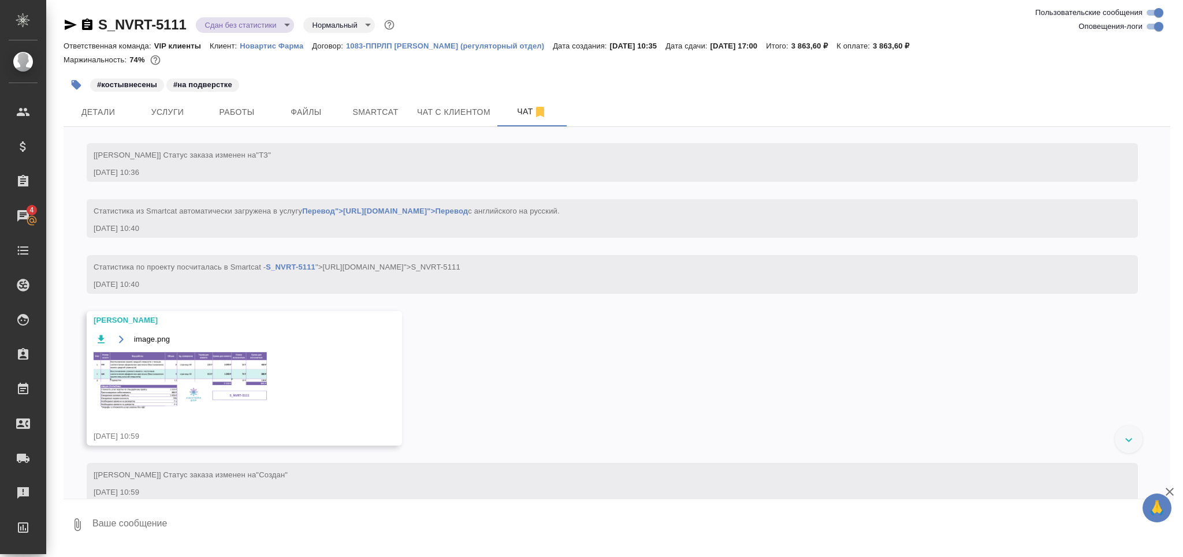
click at [239, 29] on body "🙏 .cls-1 fill:#fff; AWATERA Grabko Mariya Клиенты Спецификации Заказы 4 Чаты To…" at bounding box center [591, 278] width 1183 height 557
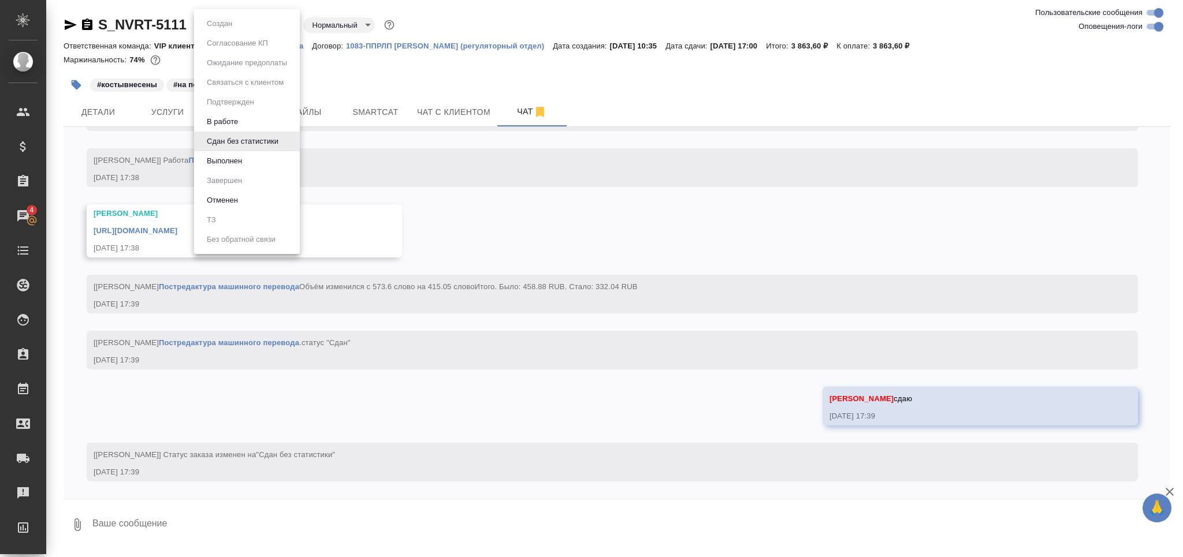
scroll to position [6017, 0]
click at [244, 160] on button "Выполнен" at bounding box center [224, 161] width 42 height 13
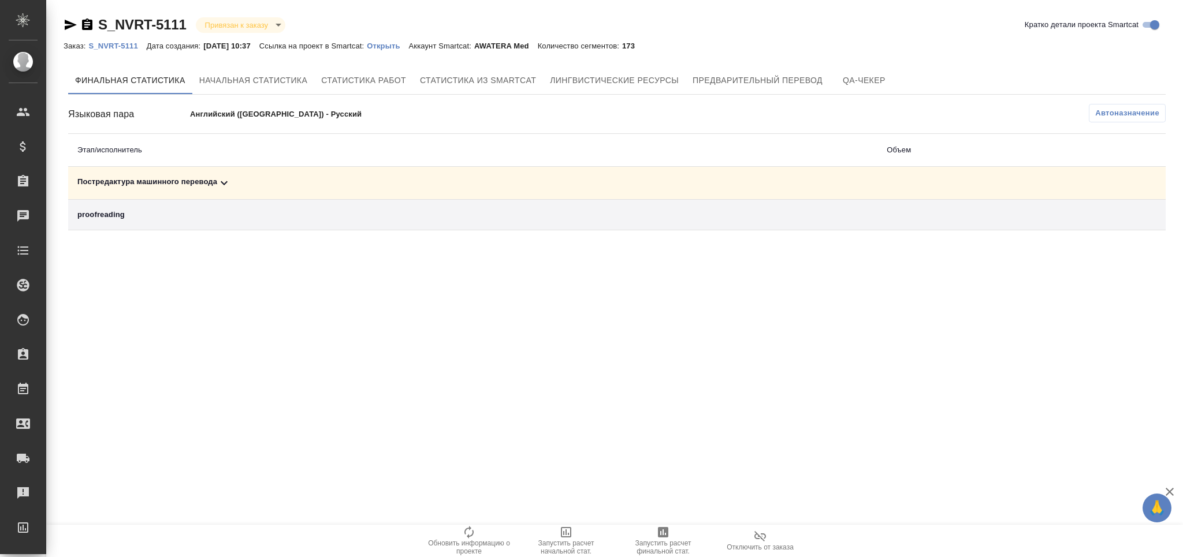
click at [188, 181] on div "Постредактура машинного перевода" at bounding box center [472, 183] width 791 height 14
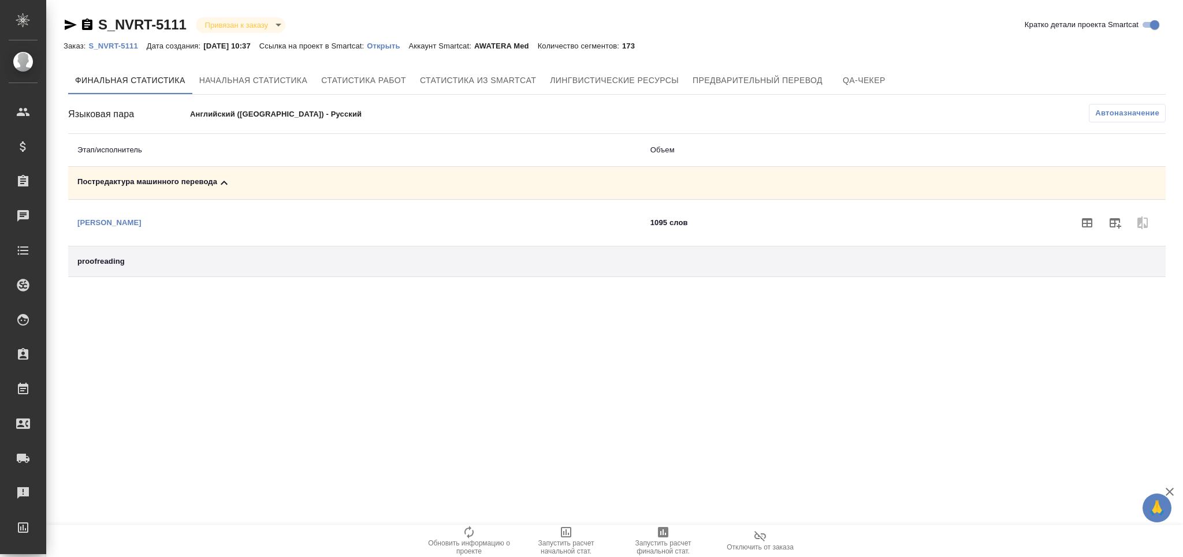
click at [1117, 226] on icon "button" at bounding box center [1116, 223] width 12 height 10
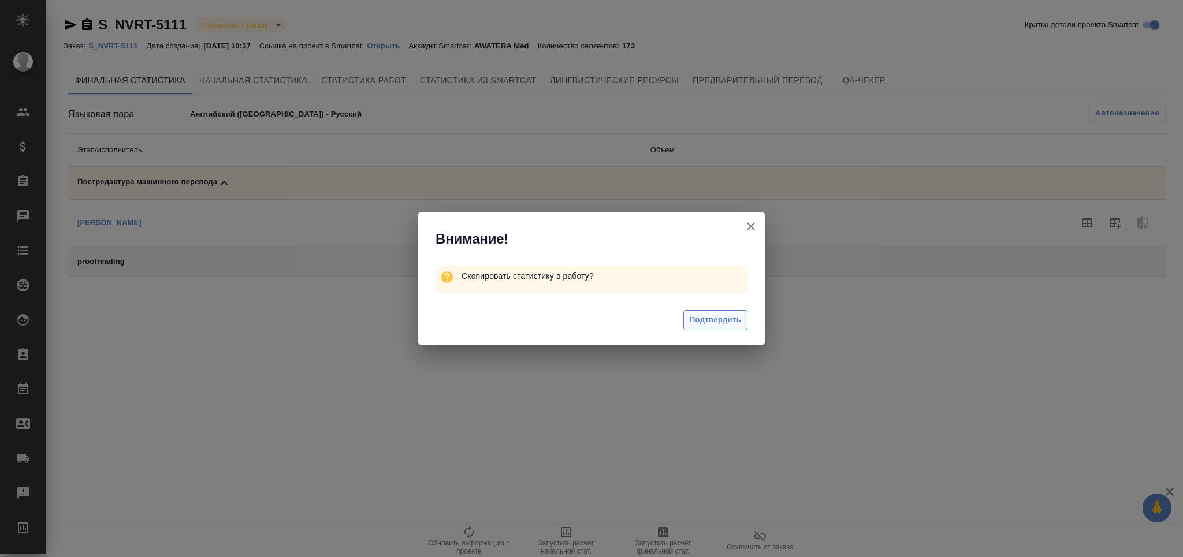
click at [729, 317] on span "Подтвердить" at bounding box center [715, 320] width 51 height 13
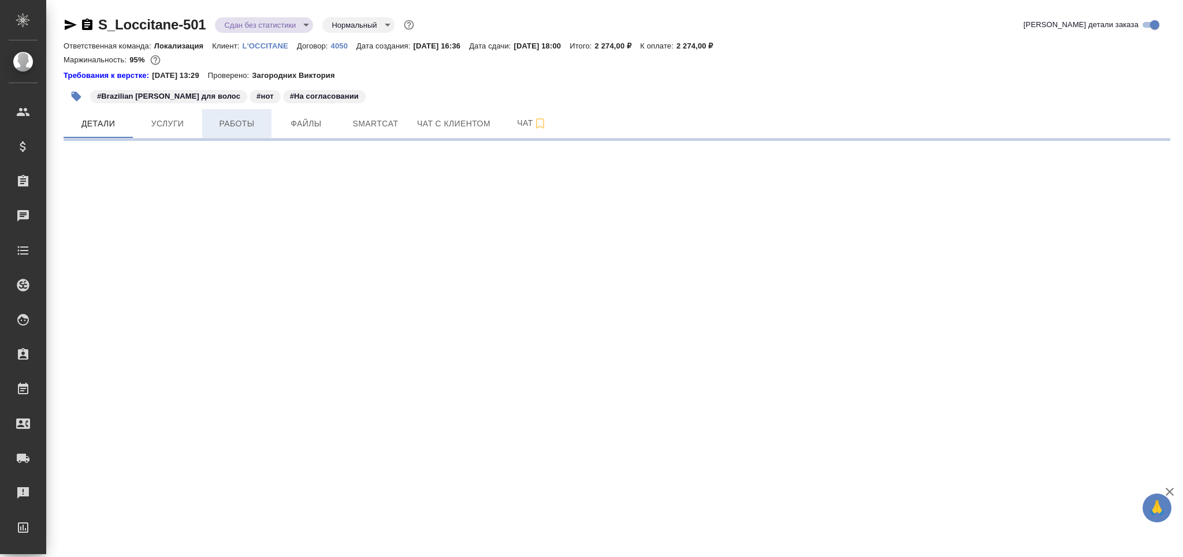
select select "RU"
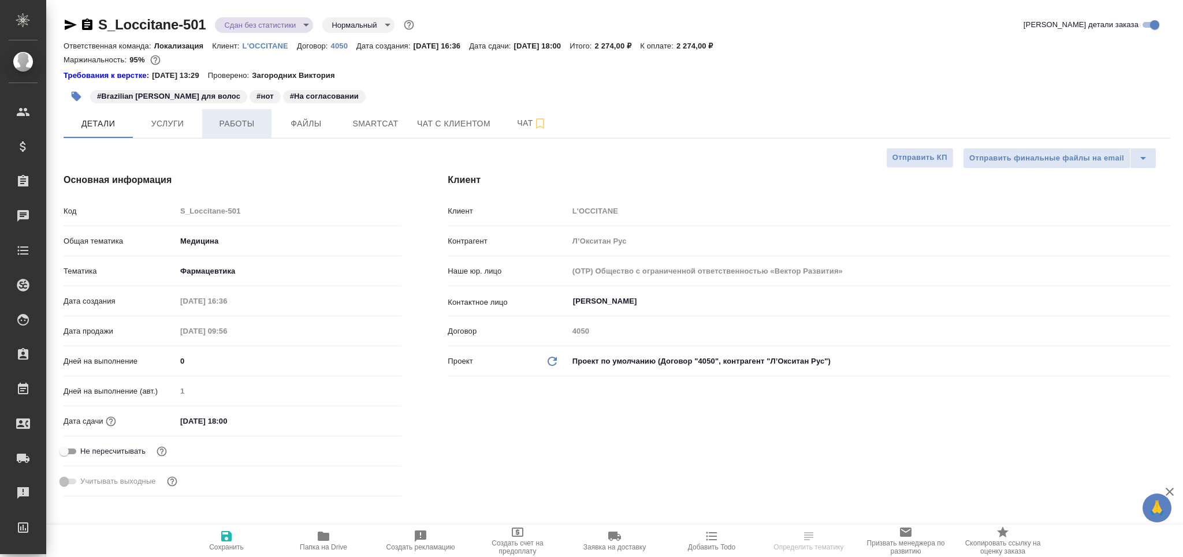
type textarea "x"
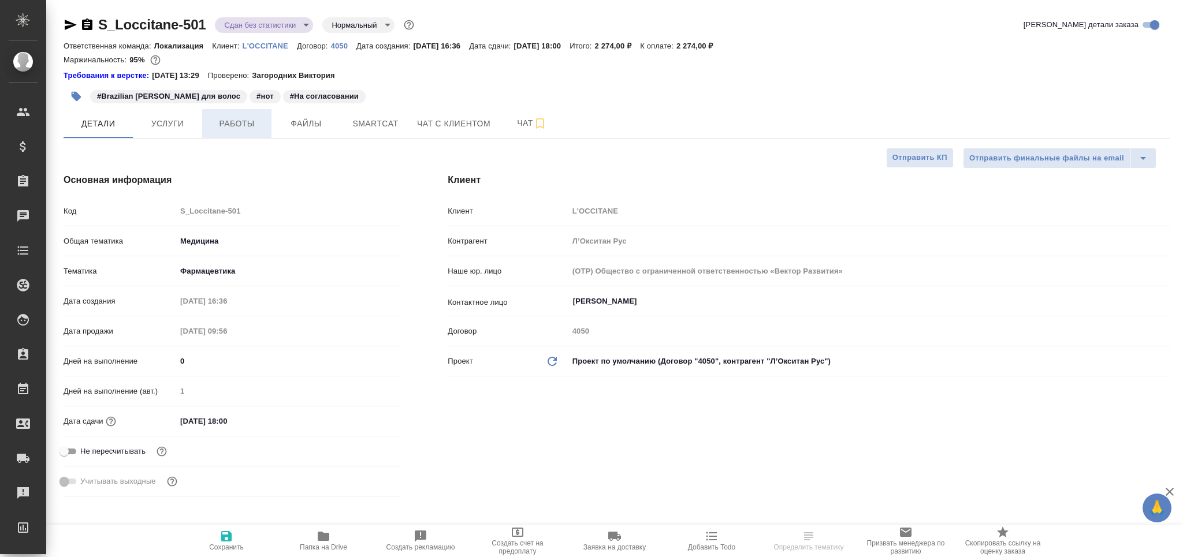
type textarea "x"
click at [510, 121] on span "Чат" at bounding box center [531, 123] width 55 height 14
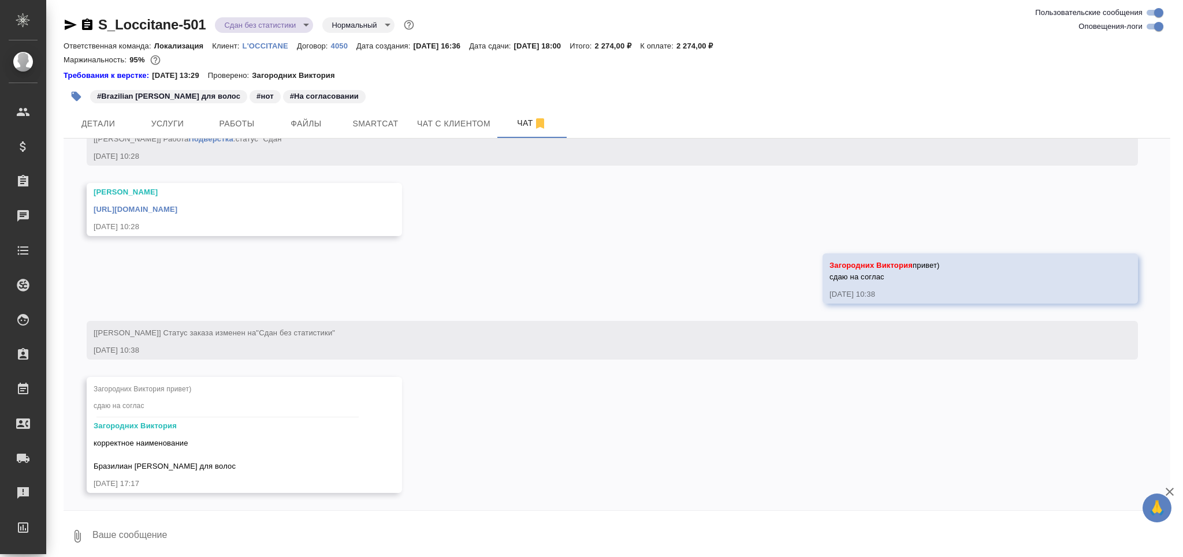
click at [1151, 31] on input "Оповещения-логи" at bounding box center [1159, 27] width 42 height 14
checkbox input "false"
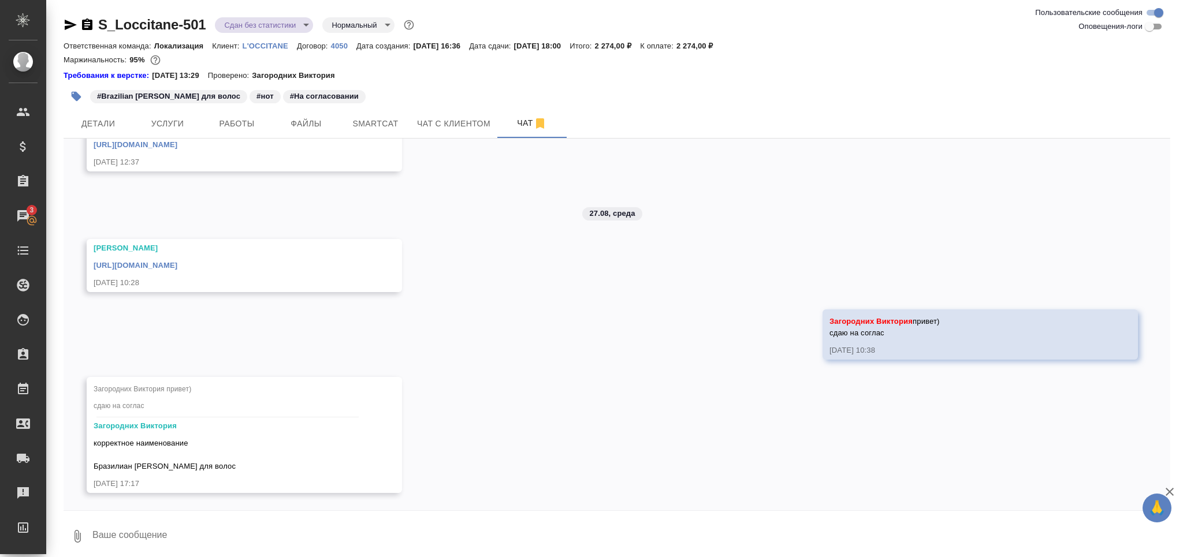
scroll to position [275, 0]
click at [177, 262] on link "https://drive.awatera.com/apps/files/files/10195553?dir=/Shares/LOccitane/Order…" at bounding box center [136, 266] width 84 height 9
click at [217, 469] on span "корректное наименование Бразилиан Джоя Шампунь для волос" at bounding box center [165, 456] width 142 height 32
click at [218, 469] on span "корректное наименование Бразилиан Джоя Шампунь для волос" at bounding box center [165, 456] width 142 height 32
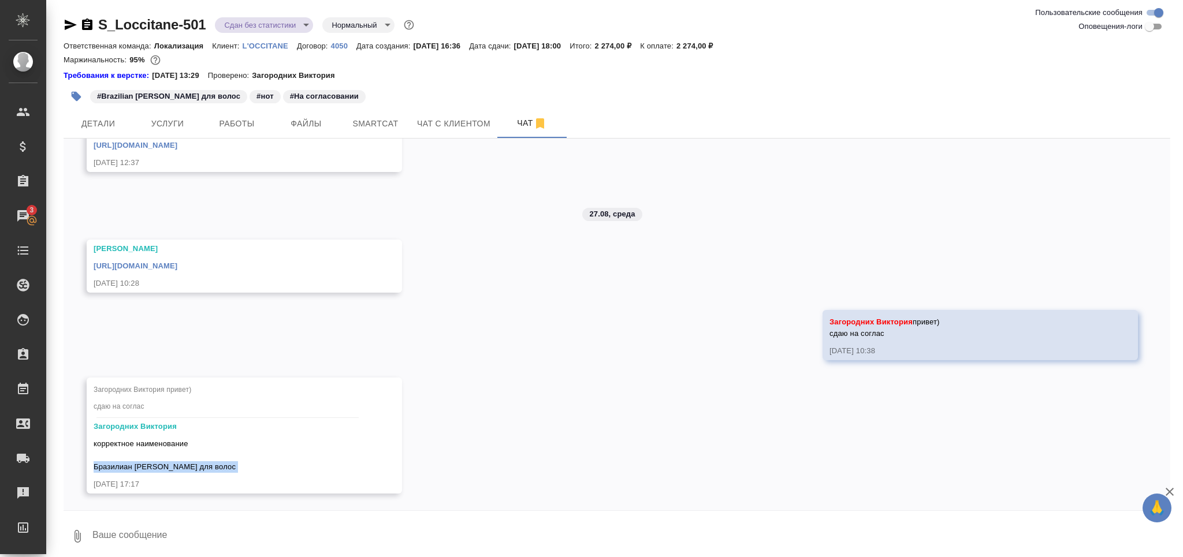
copy span "Бразилиан Джоя Шампунь для волос"
click at [243, 122] on span "Работы" at bounding box center [236, 124] width 55 height 14
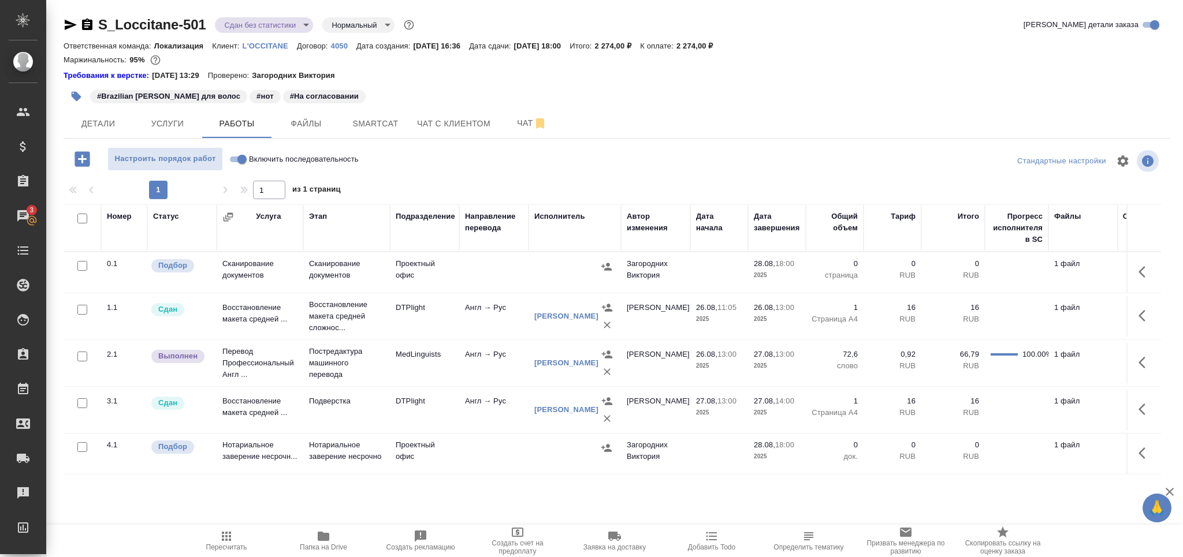
click at [305, 365] on td "Постредактура машинного перевода" at bounding box center [346, 363] width 87 height 46
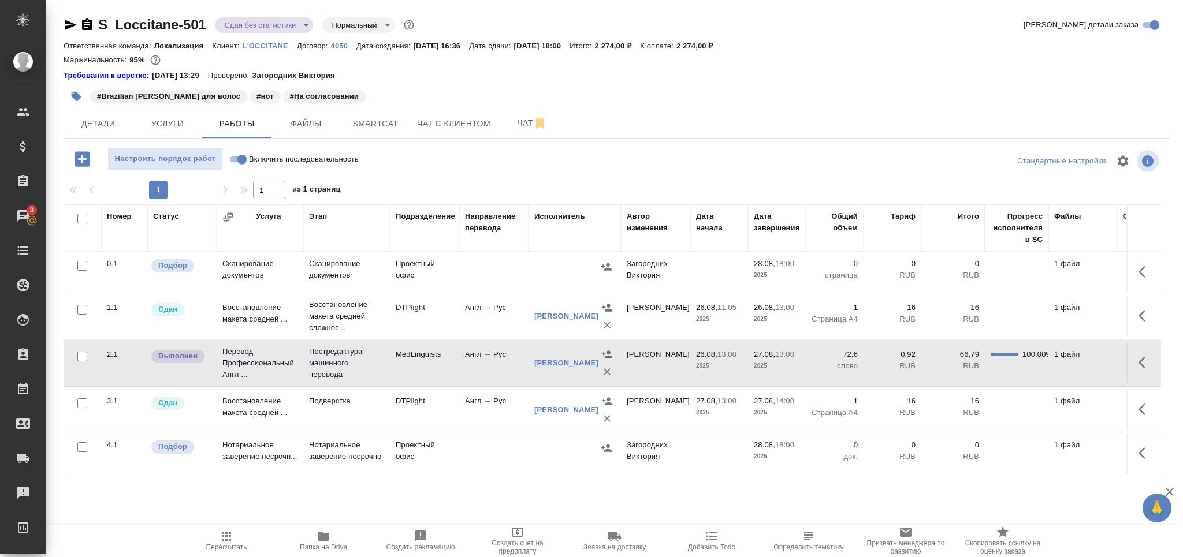
click at [305, 365] on td "Постредактура машинного перевода" at bounding box center [346, 363] width 87 height 46
click at [510, 114] on button "Чат" at bounding box center [531, 123] width 69 height 29
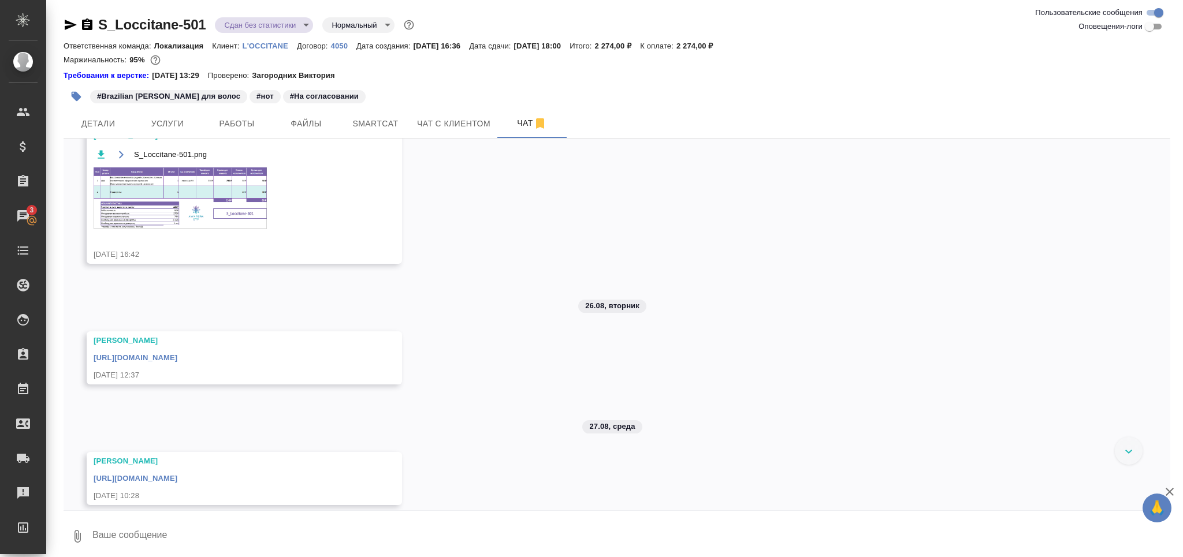
scroll to position [275, 0]
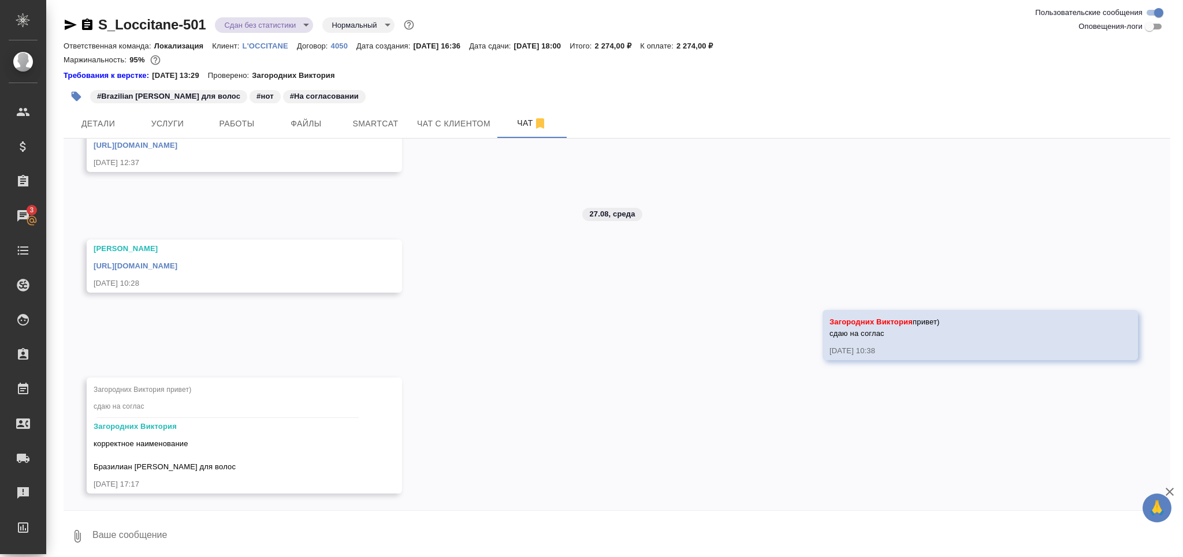
click at [170, 464] on span "корректное наименование Бразилиан Джоя Шампунь для волос" at bounding box center [165, 456] width 142 height 32
drag, startPoint x: 240, startPoint y: 470, endPoint x: 92, endPoint y: 444, distance: 150.3
click at [92, 444] on div "Загородних Виктория привет) сдаю на соглас Загородних Виктория корректное наиме…" at bounding box center [244, 436] width 315 height 116
copy span "корректное наименование Бразилиан Джоя Шампунь для волос"
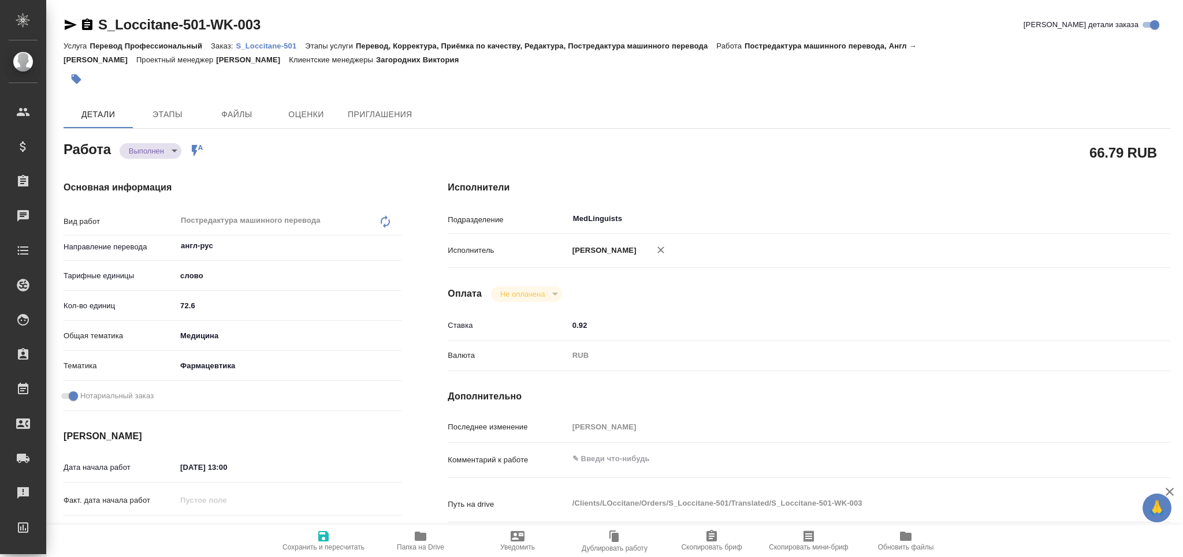
type textarea "x"
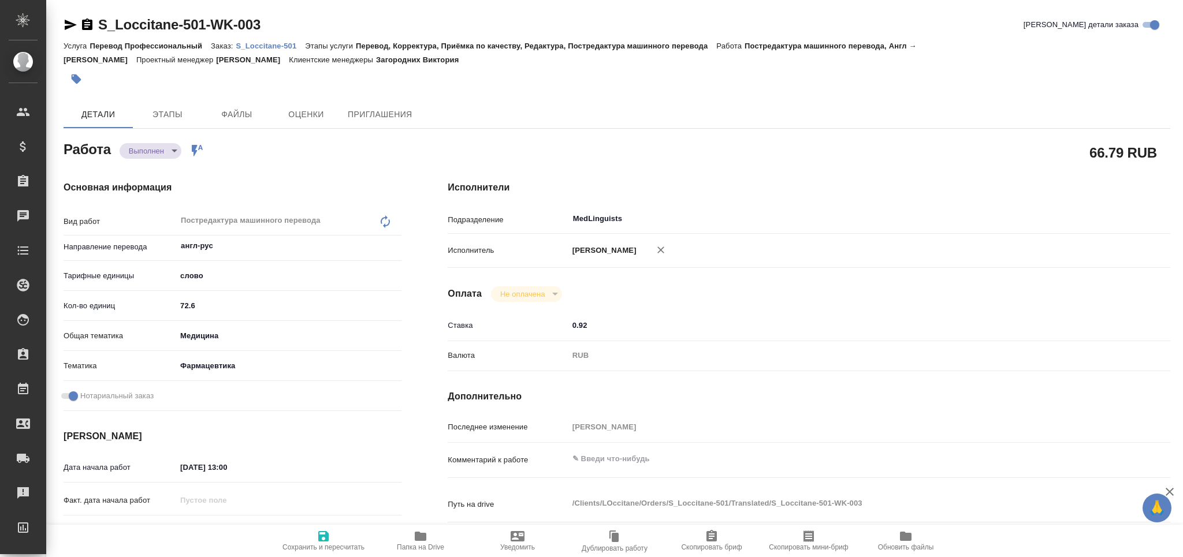
type textarea "x"
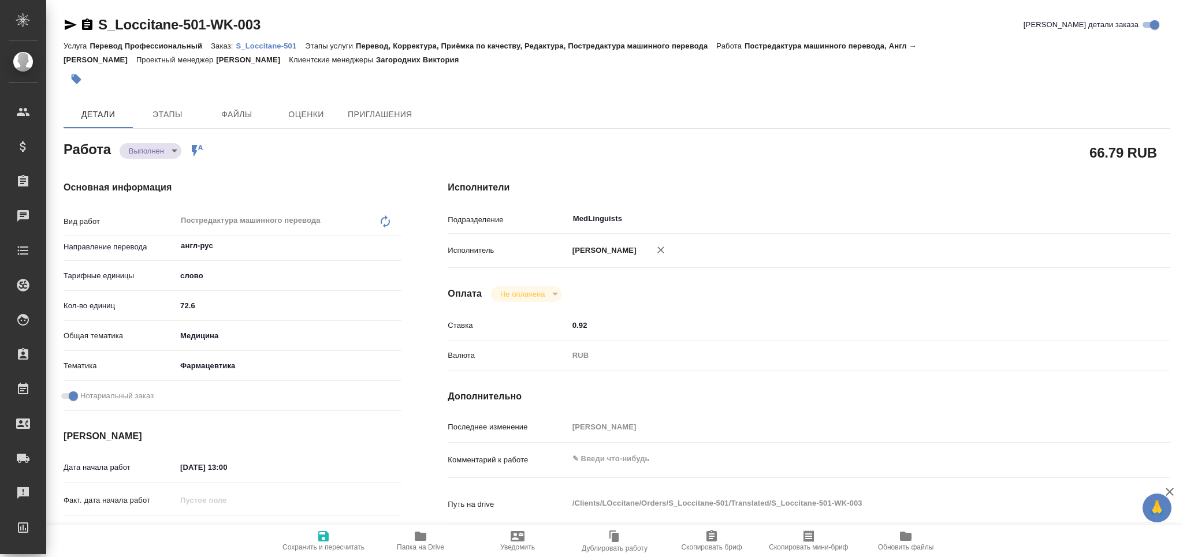
type textarea "x"
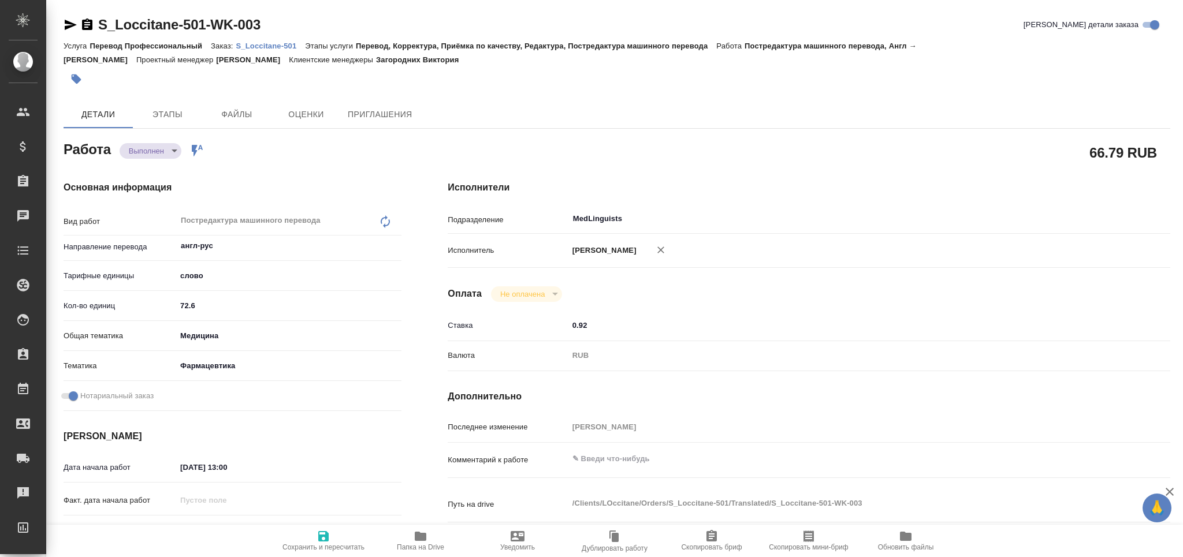
type textarea "x"
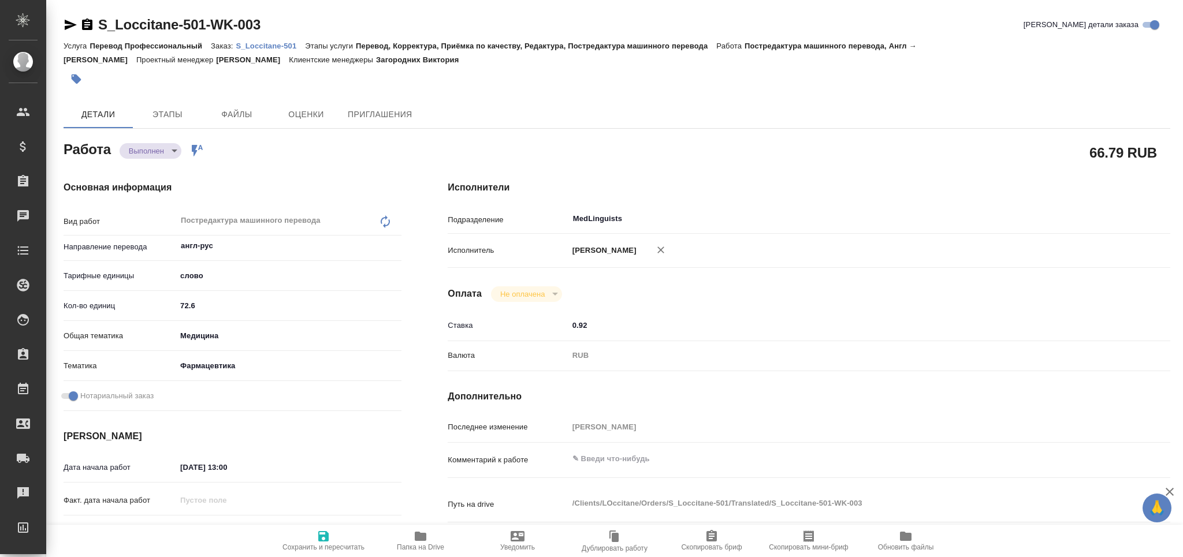
type textarea "x"
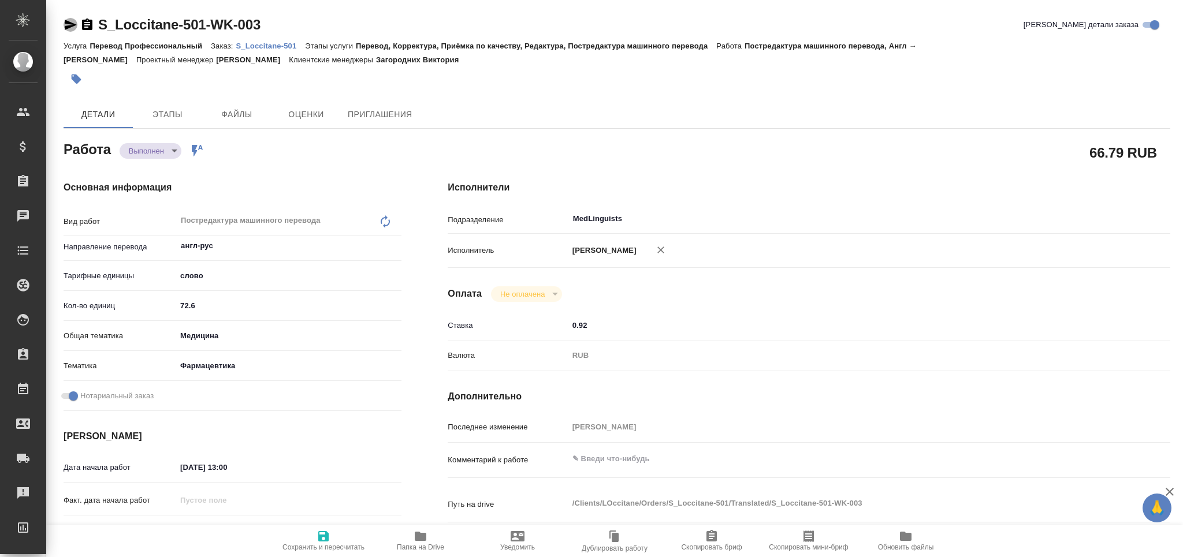
click at [67, 25] on icon "button" at bounding box center [71, 25] width 14 height 14
type textarea "x"
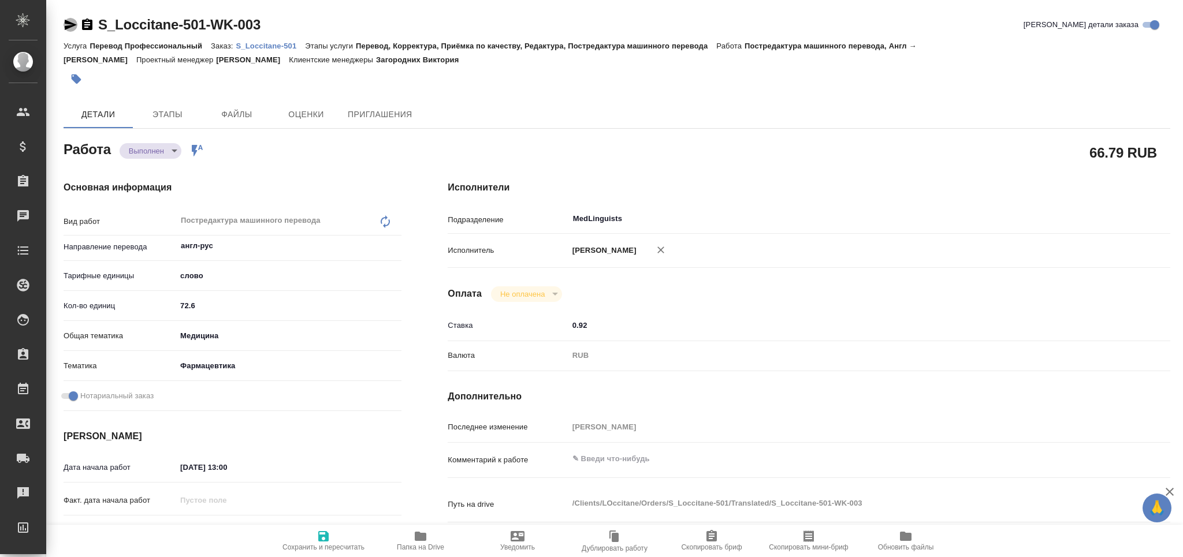
type textarea "x"
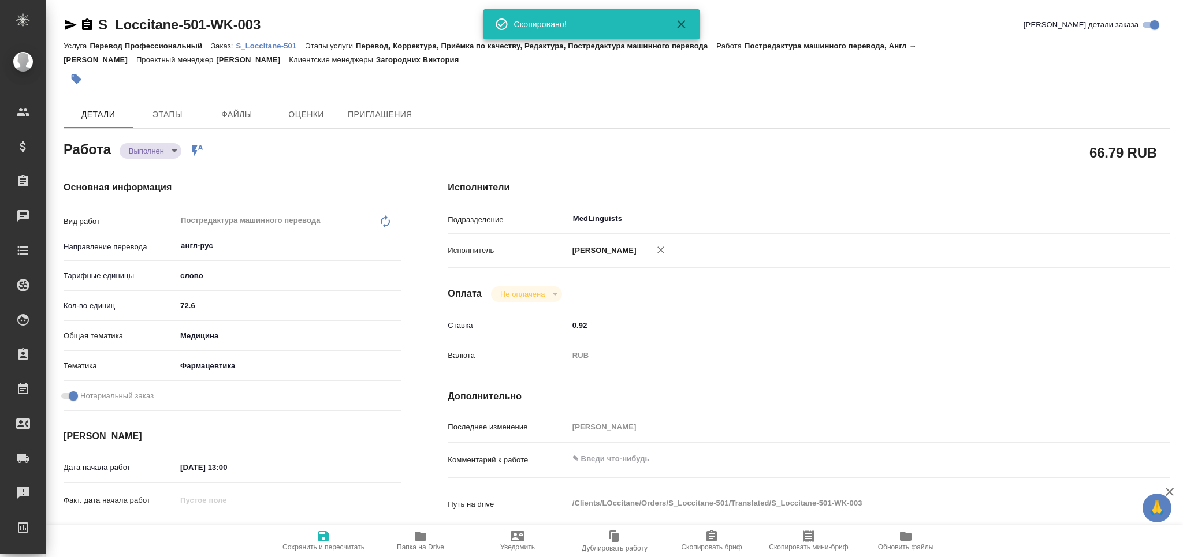
type textarea "x"
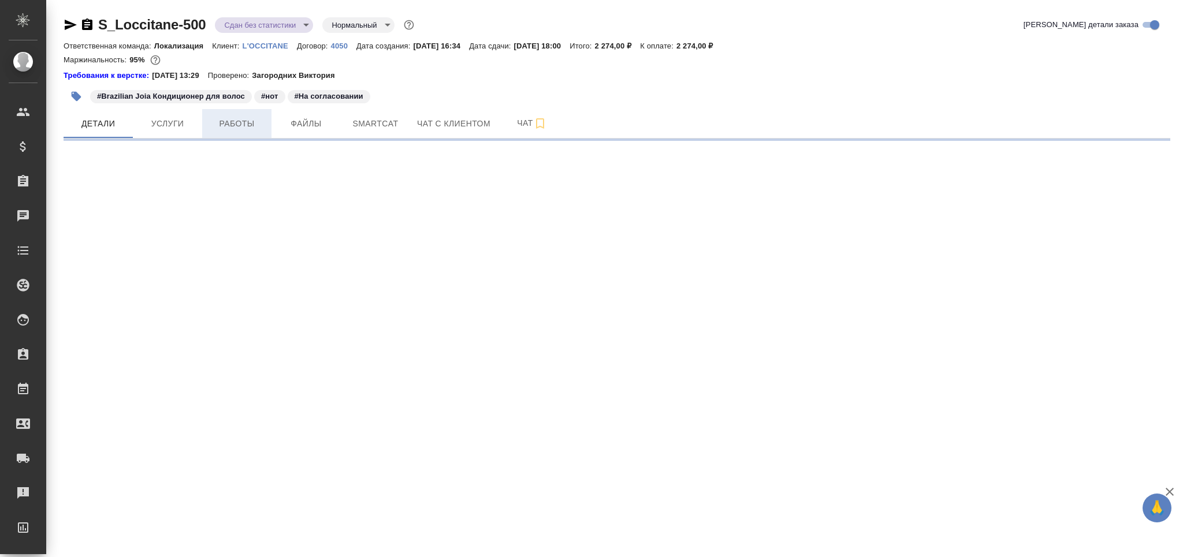
select select "RU"
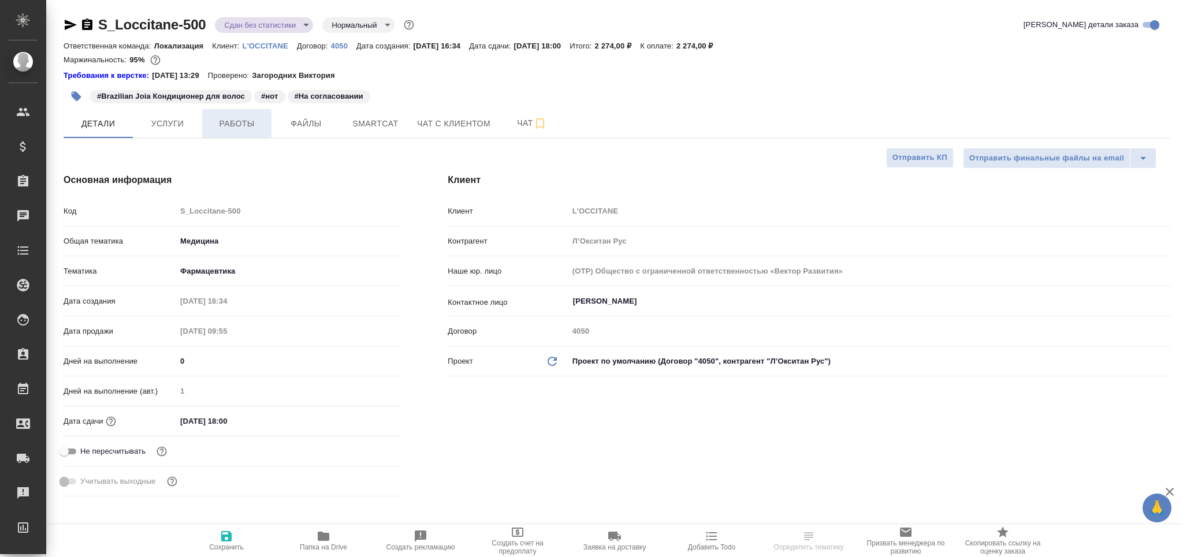
type textarea "x"
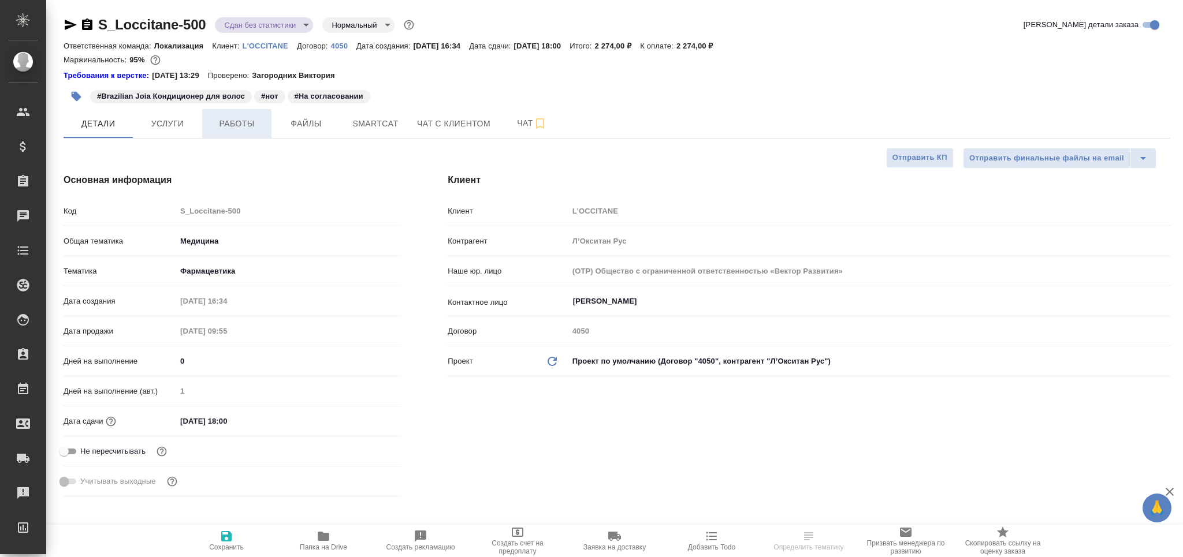
type textarea "x"
click at [235, 120] on span "Работы" at bounding box center [236, 124] width 55 height 14
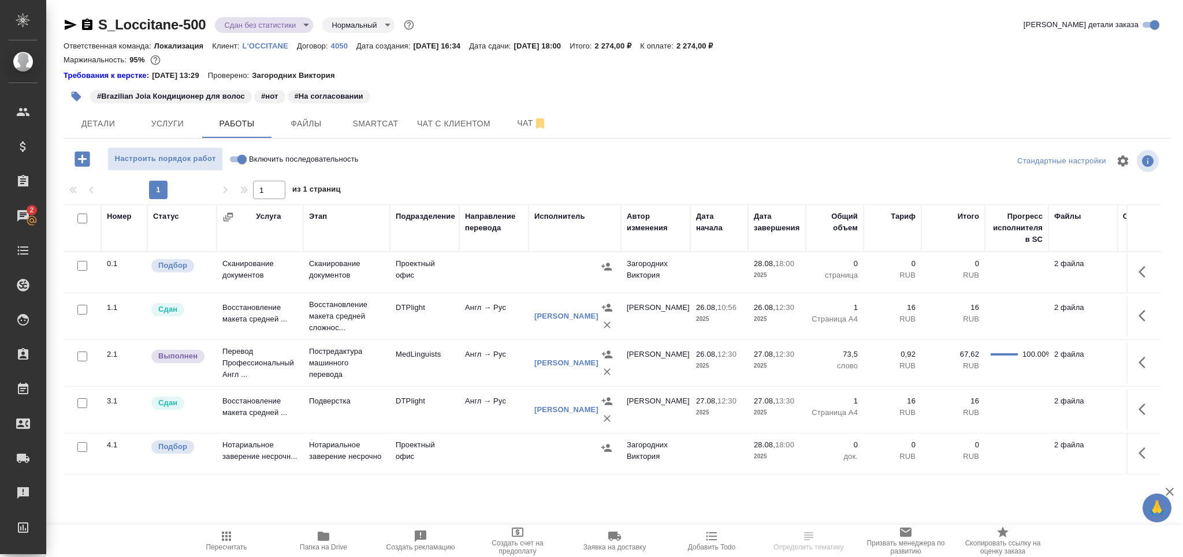
click at [285, 375] on td "Перевод Профессиональный Англ ..." at bounding box center [260, 363] width 87 height 46
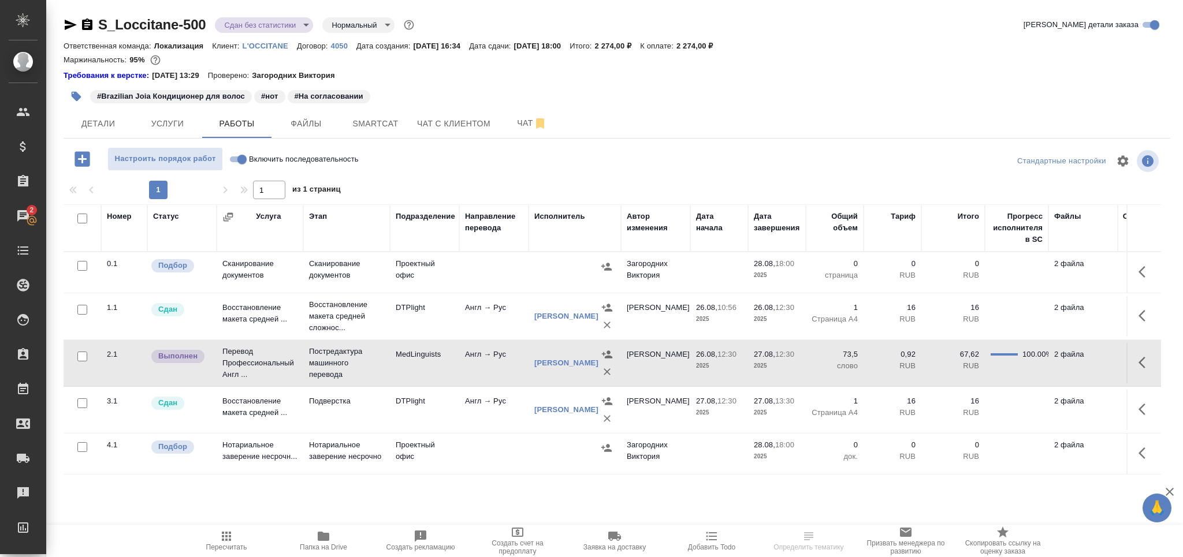
click at [285, 375] on td "Перевод Профессиональный Англ ..." at bounding box center [260, 363] width 87 height 46
click at [507, 128] on span "Чат" at bounding box center [531, 123] width 55 height 14
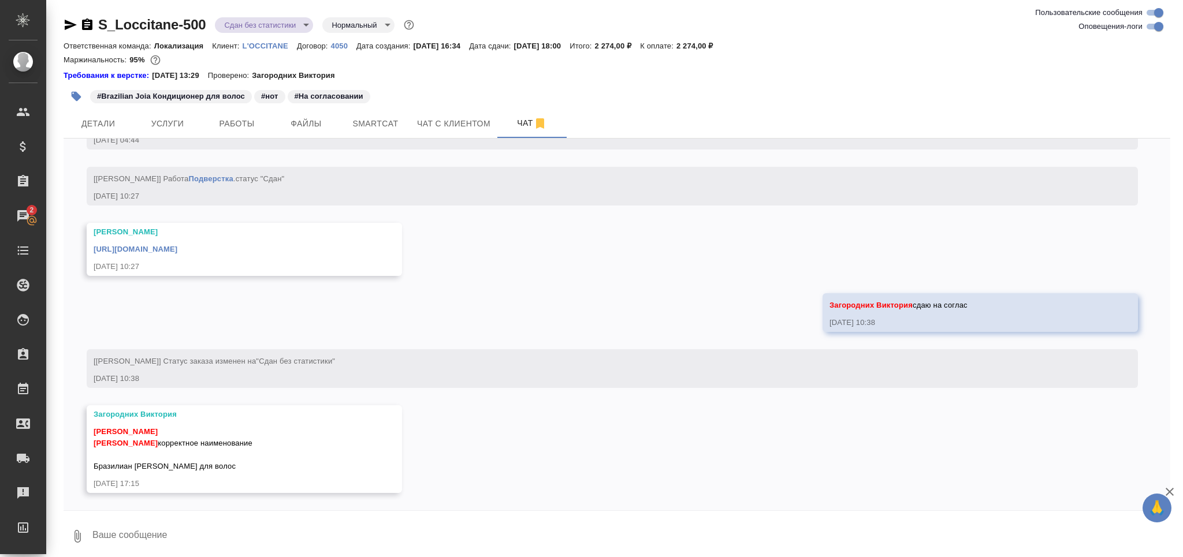
scroll to position [4073, 0]
drag, startPoint x: 246, startPoint y: 464, endPoint x: 90, endPoint y: 468, distance: 155.4
click at [90, 468] on div "[PERSON_NAME] [PERSON_NAME] [PERSON_NAME] корректное наименование Бразилиан [PE…" at bounding box center [244, 450] width 315 height 88
copy span "Бразилиан Джоя Кондиционер для волос"
drag, startPoint x: 481, startPoint y: 247, endPoint x: 84, endPoint y: 248, distance: 396.3
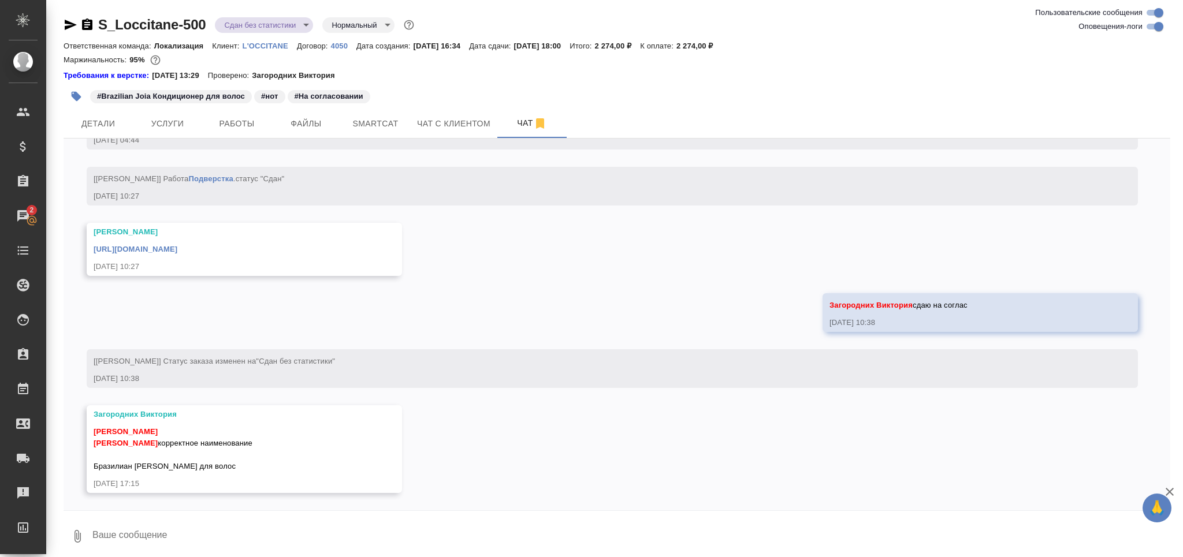
click at [84, 248] on div "25.08, понедельник [Загородних Виктория] Создана работа Приёмка по качеству (в …" at bounding box center [617, 325] width 1107 height 372
copy link "https://drive.awatera.com/apps/files/files/10195400?dir=/Shares/LOccitane/Order…"
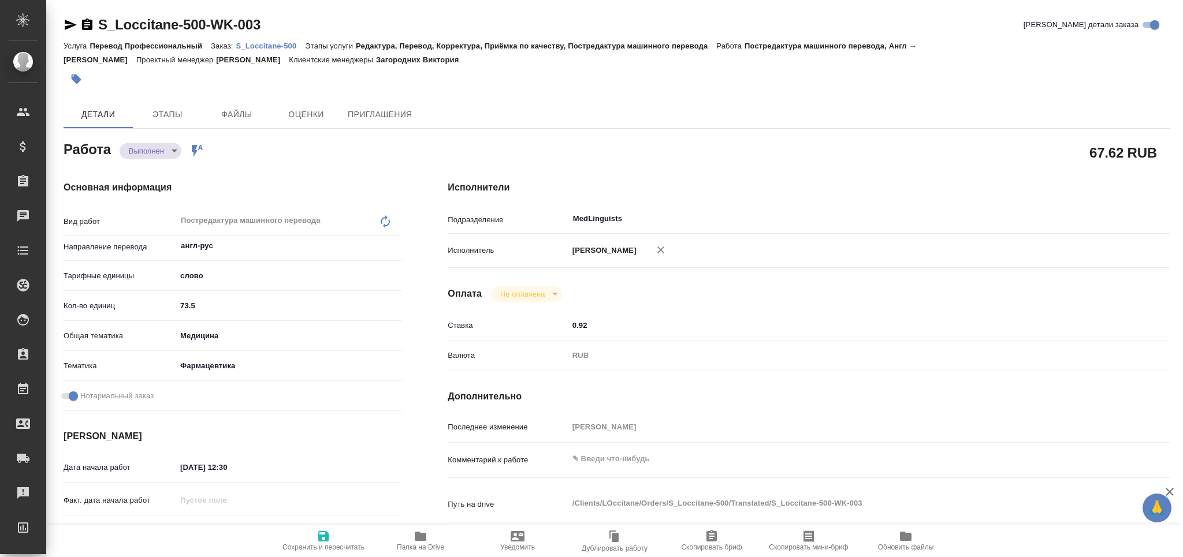
type textarea "x"
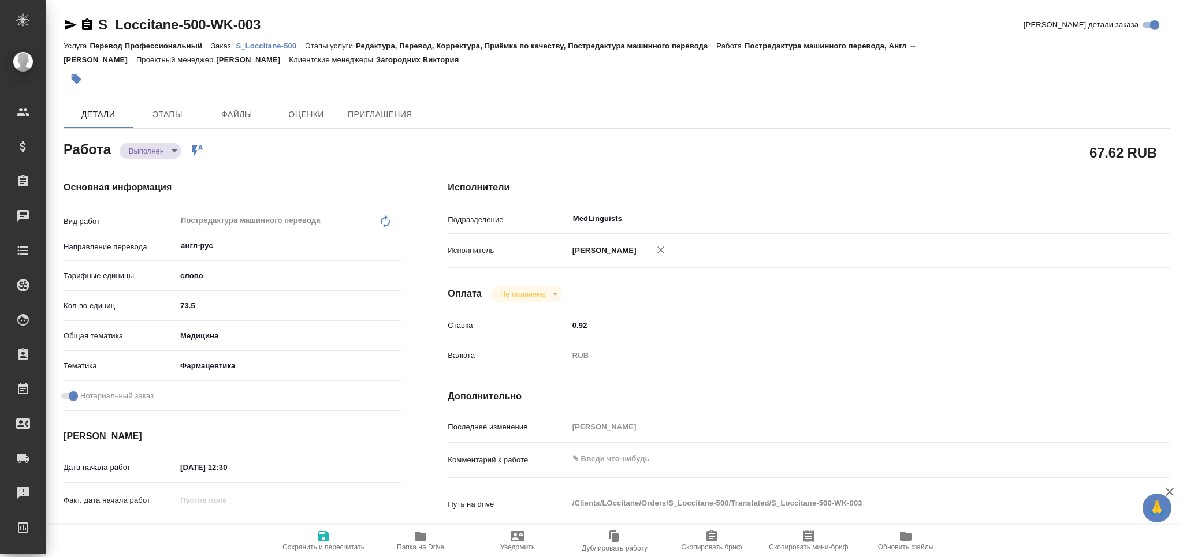
type textarea "x"
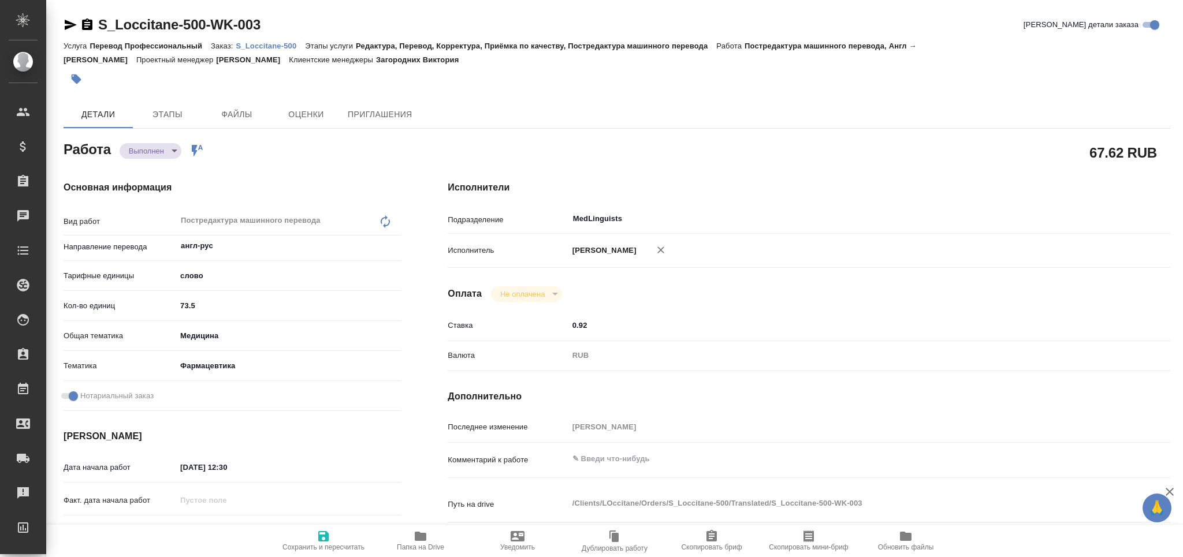
click at [68, 23] on icon "button" at bounding box center [71, 25] width 12 height 10
type textarea "x"
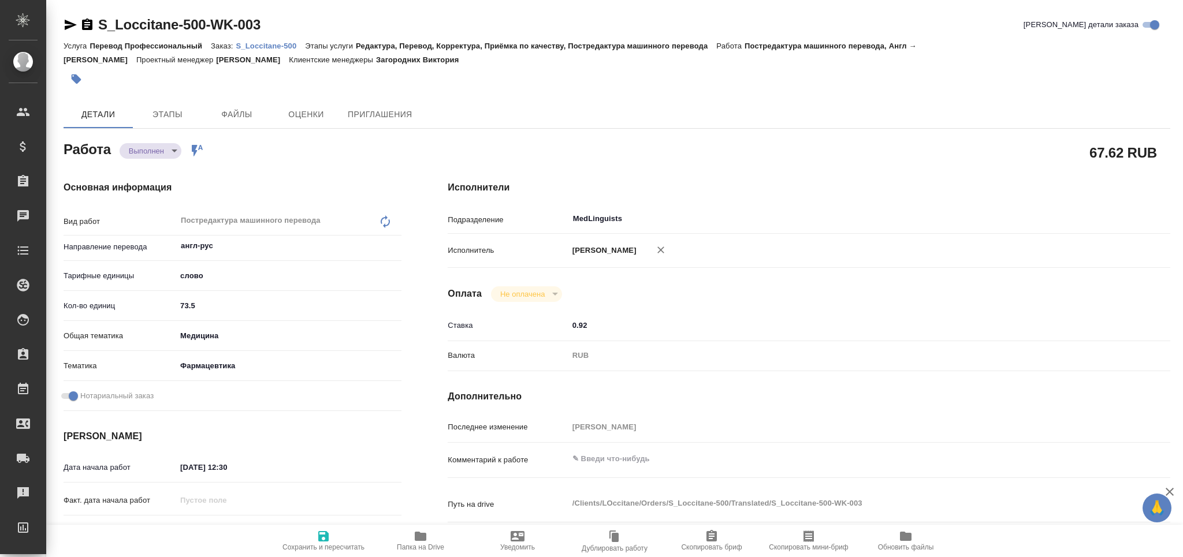
type textarea "x"
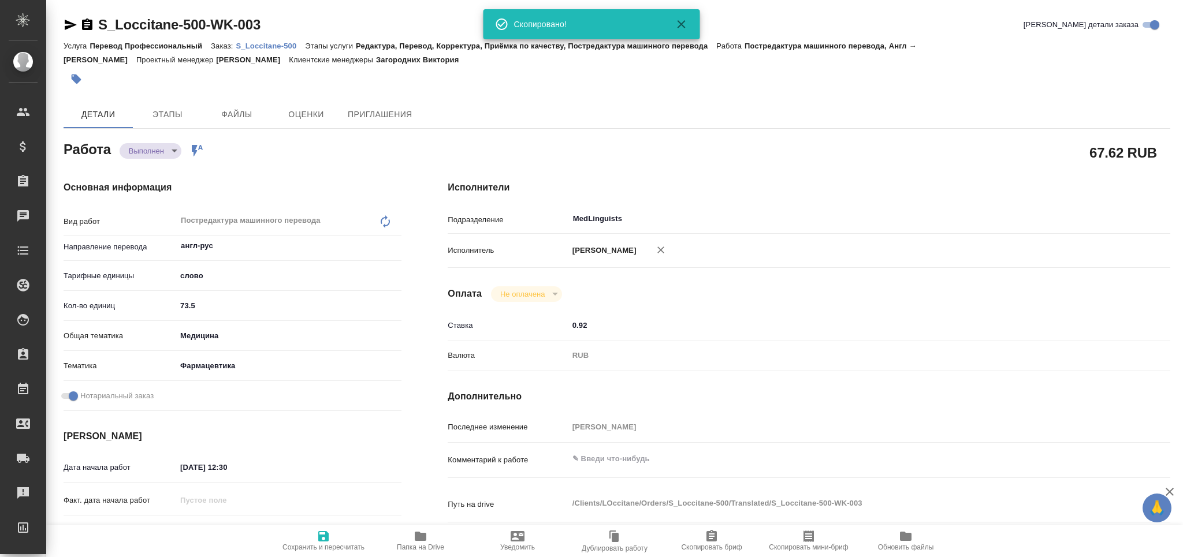
type textarea "x"
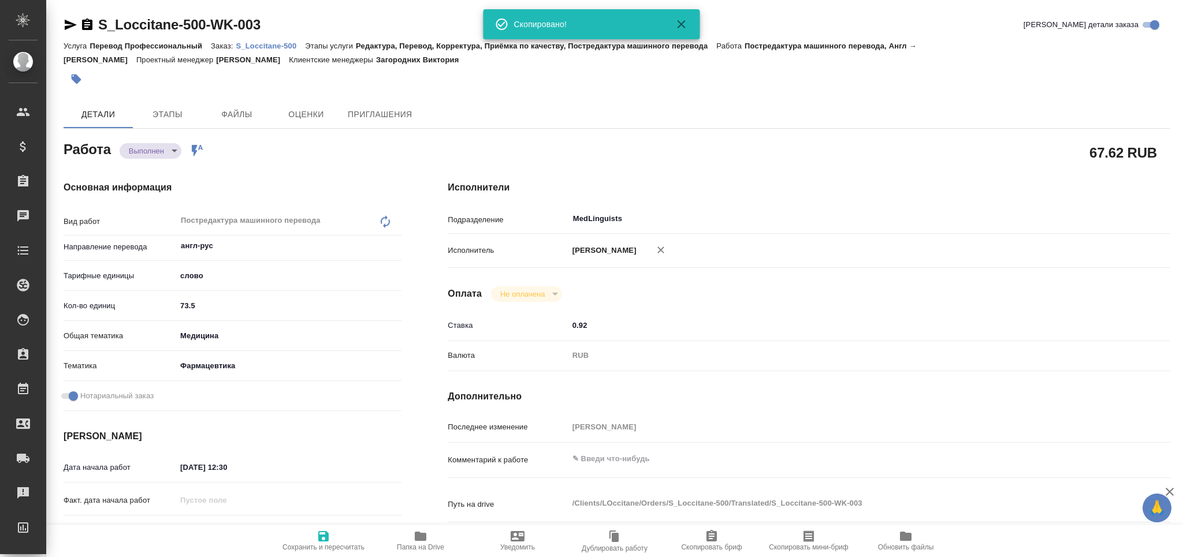
type textarea "x"
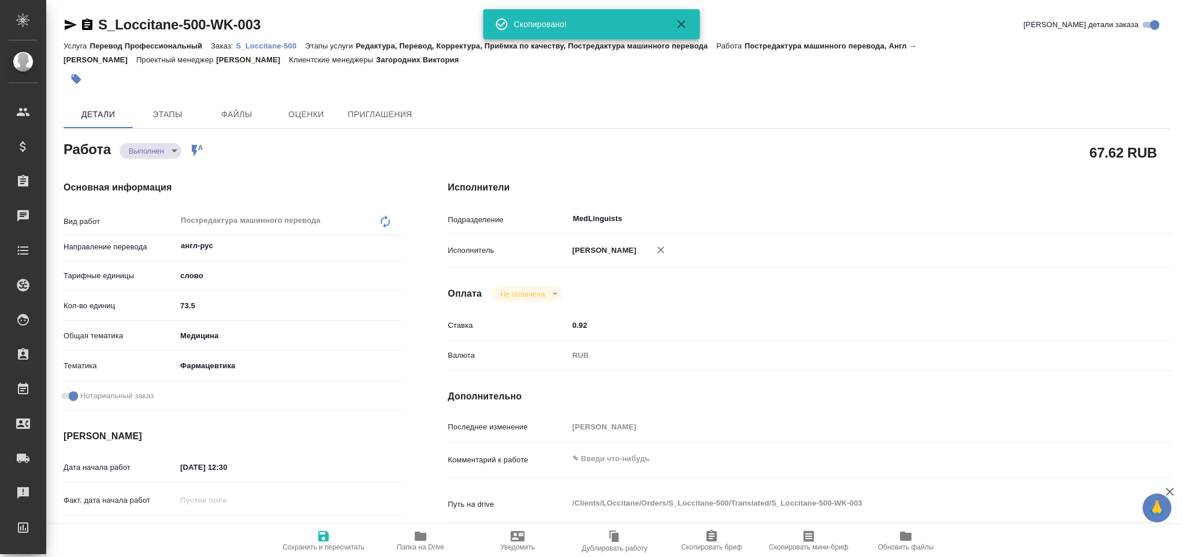
type textarea "x"
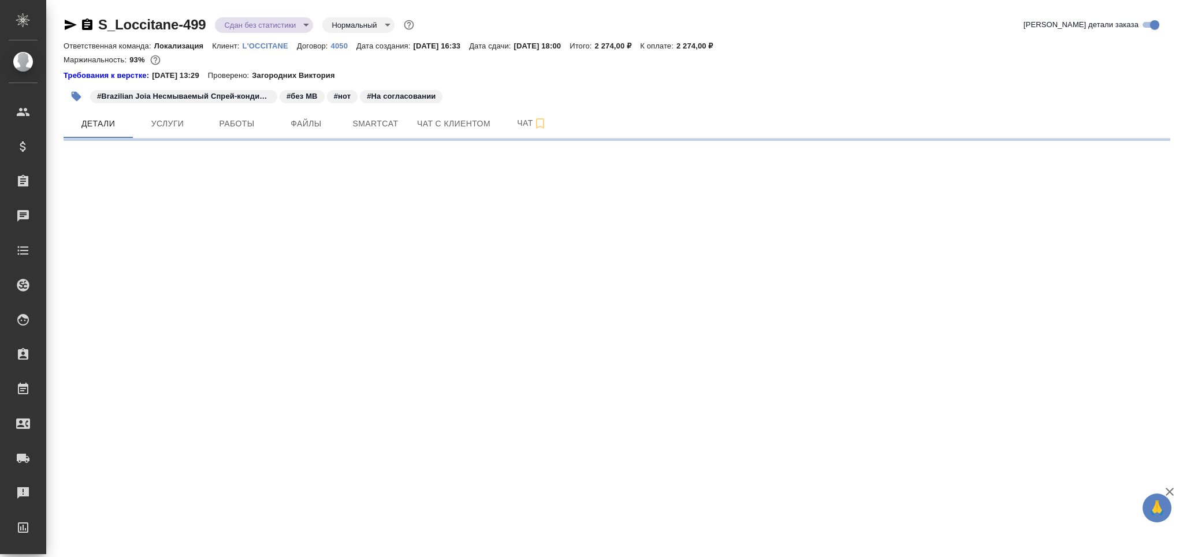
select select "RU"
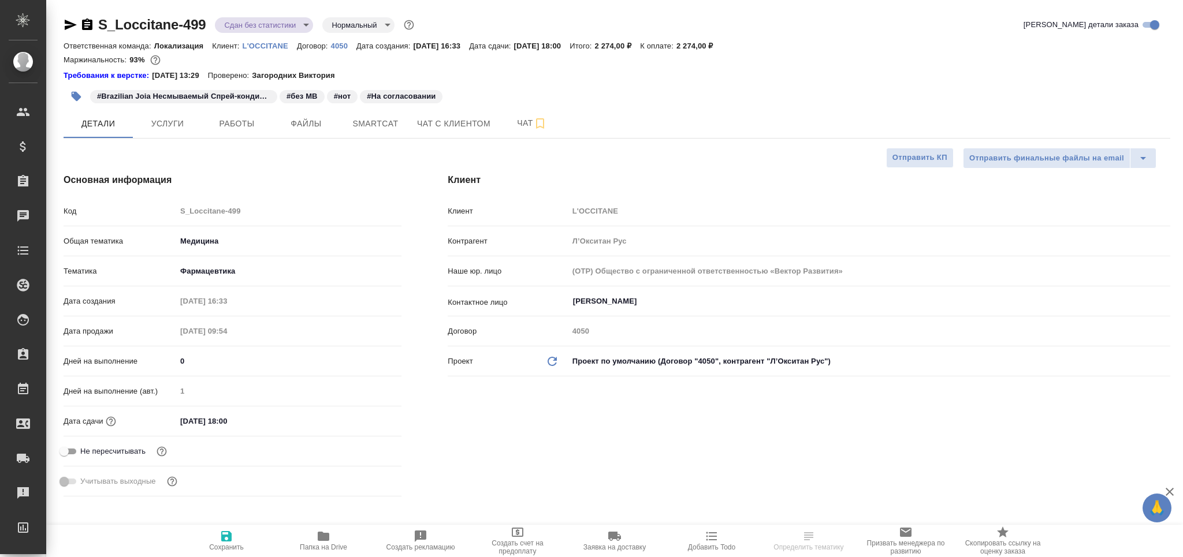
type textarea "x"
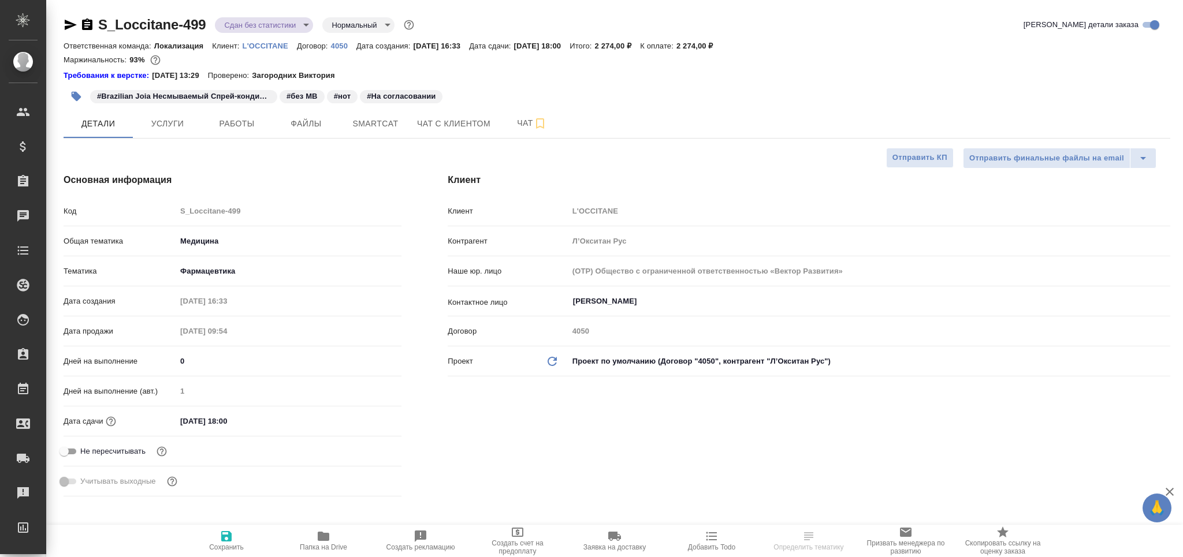
type textarea "x"
click at [208, 130] on button "Работы" at bounding box center [236, 123] width 69 height 29
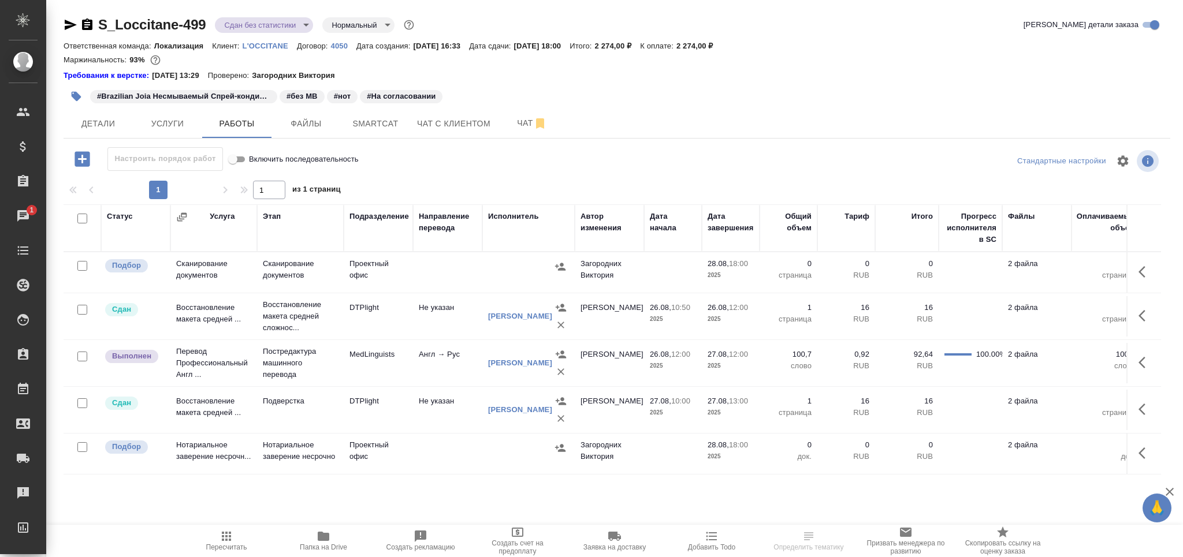
click at [276, 369] on p "Постредактура машинного перевода" at bounding box center [300, 363] width 75 height 35
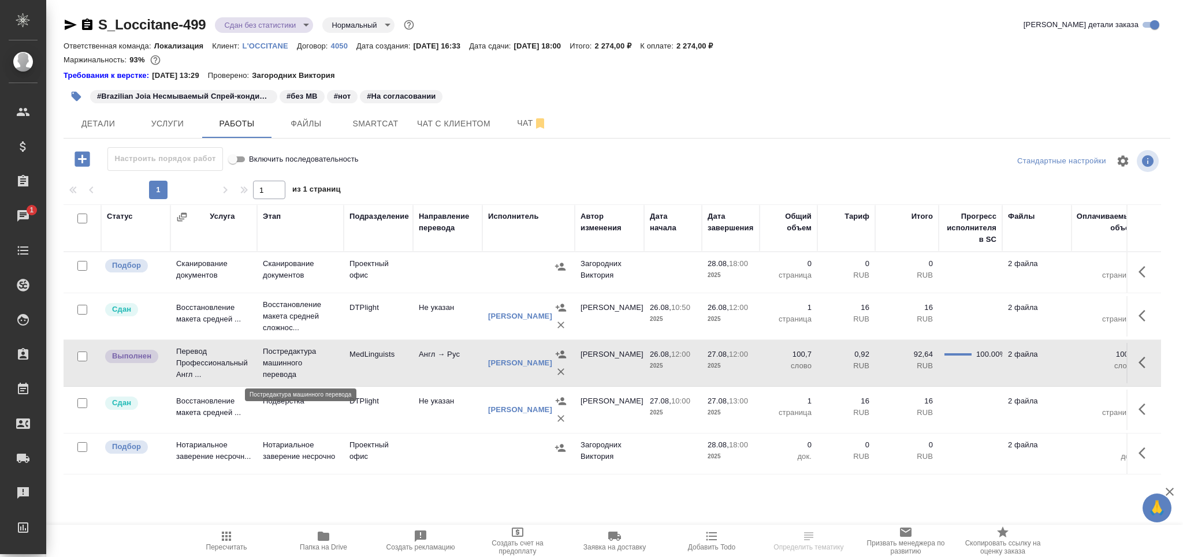
click at [276, 369] on p "Постредактура машинного перевода" at bounding box center [300, 363] width 75 height 35
click at [515, 119] on span "Чат" at bounding box center [531, 123] width 55 height 14
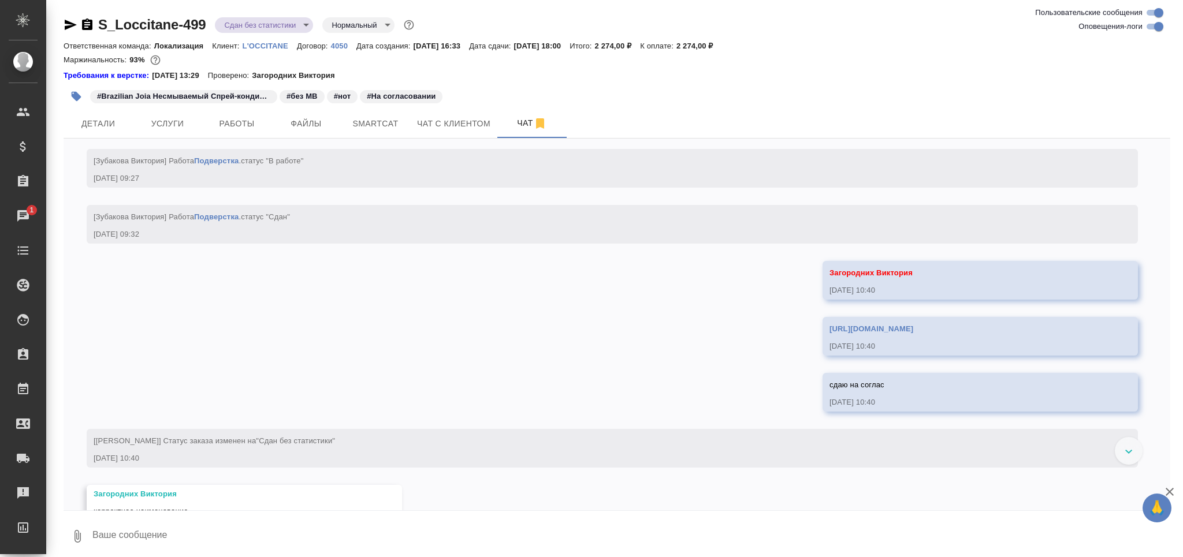
scroll to position [3654, 0]
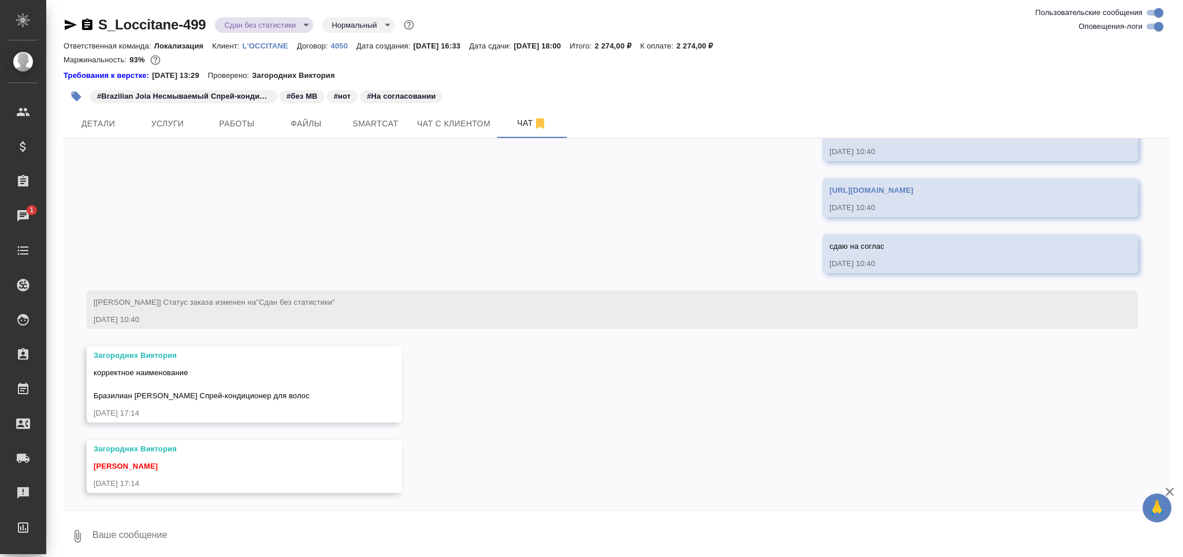
drag, startPoint x: 94, startPoint y: 372, endPoint x: 318, endPoint y: 395, distance: 225.3
click at [310, 395] on span "корректное наименование Бразилиан Джоя Несмываемый Спрей-кондиционер для волос" at bounding box center [202, 385] width 216 height 32
copy span "корректное наименование Бразилиан Джоя Несмываемый Спрей-кондиционер для волос"
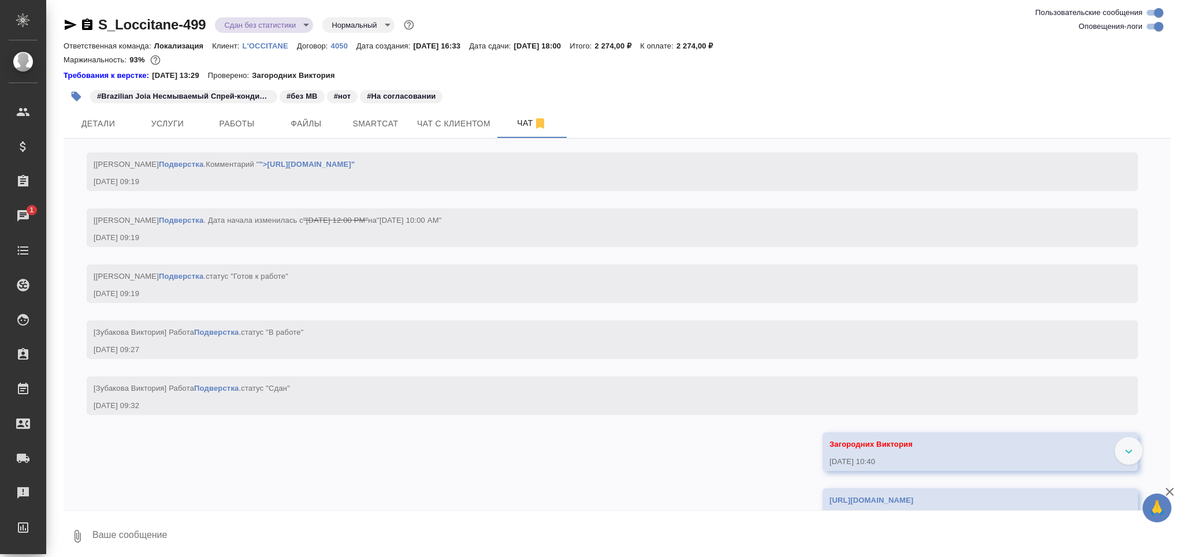
scroll to position [3500, 0]
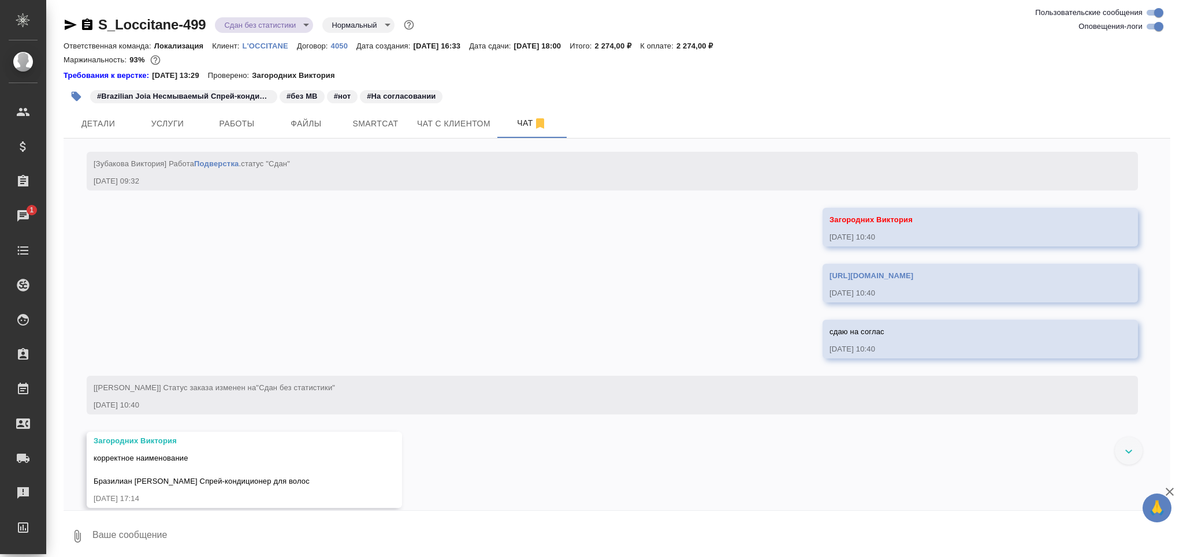
drag, startPoint x: 1098, startPoint y: 344, endPoint x: 704, endPoint y: 343, distance: 394.6
click at [823, 303] on div "https://drive.awatera.com/apps/files/files/10195356?dir=/Shares/LOccitane/Order…" at bounding box center [980, 283] width 315 height 39
copy link "https://drive.awatera.com/apps/files/files/10195356?dir=/Shares/LOccitane/Order…"
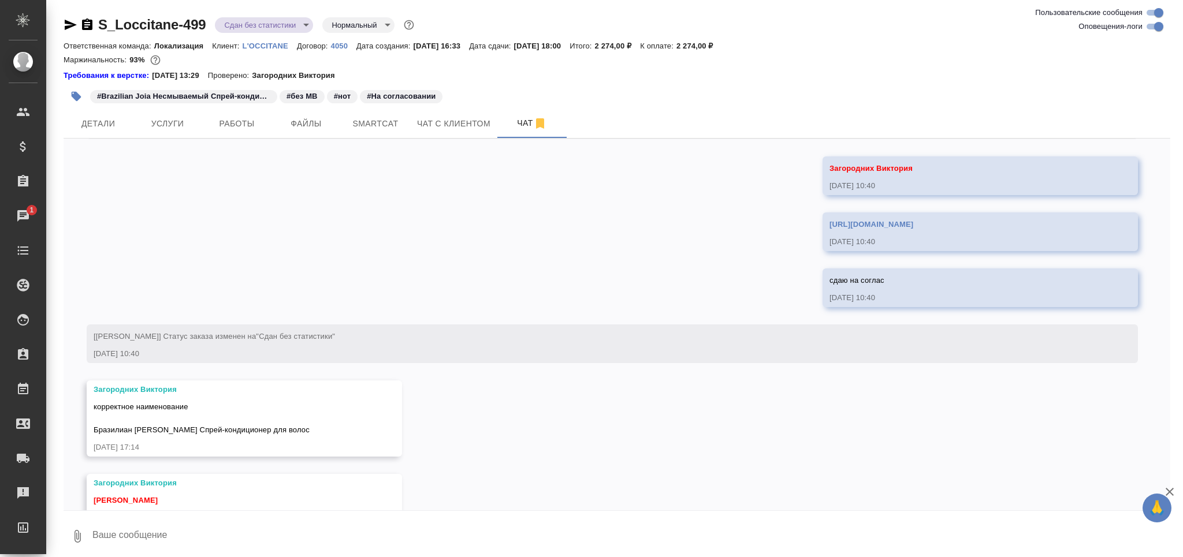
scroll to position [3654, 0]
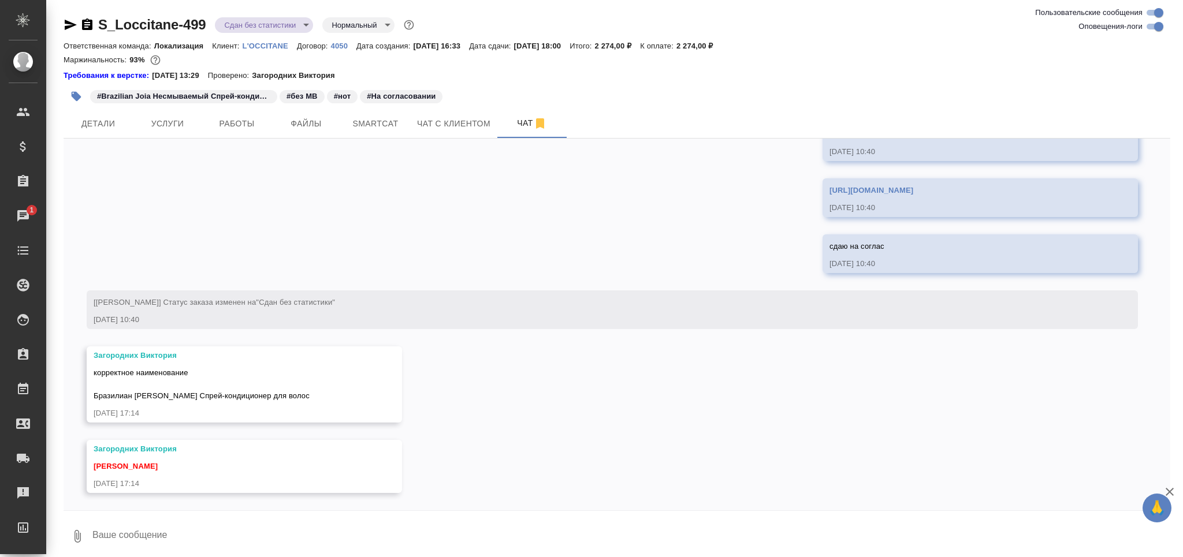
click at [179, 538] on textarea at bounding box center [630, 536] width 1079 height 39
type textarea "исправим"
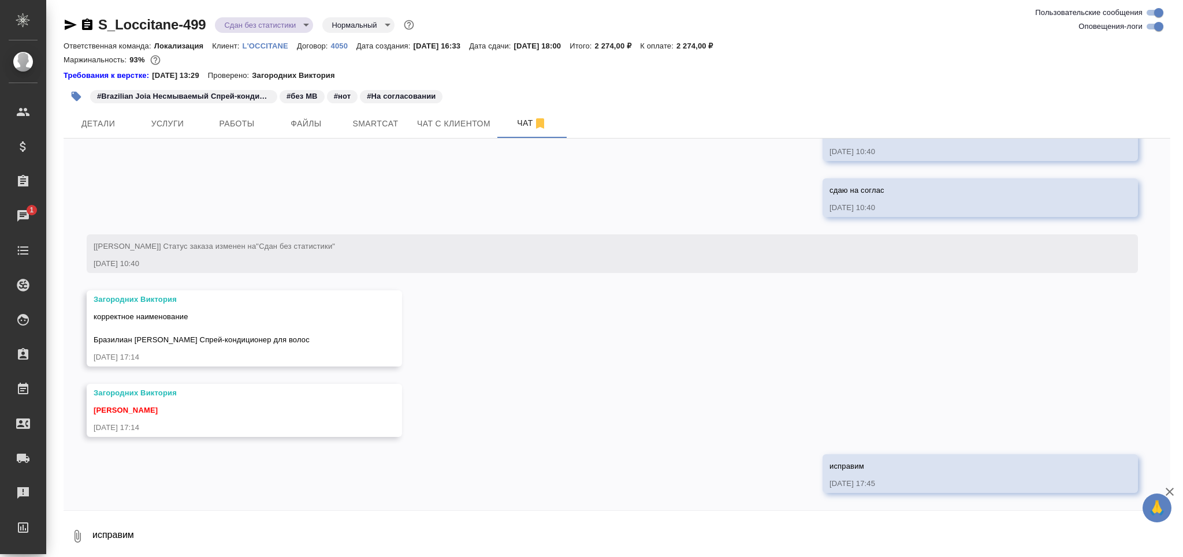
scroll to position [3710, 0]
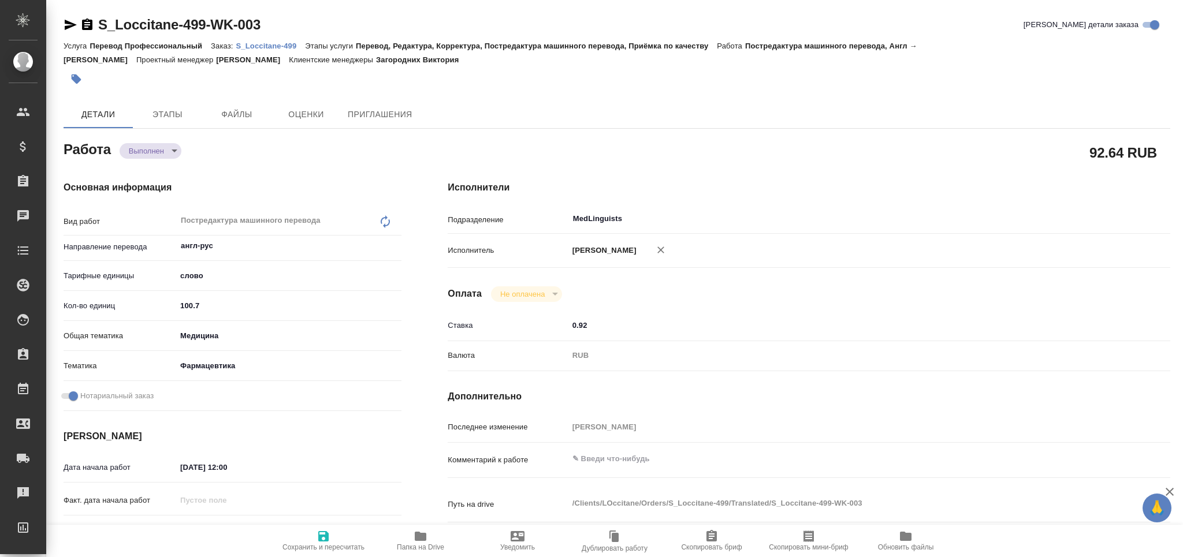
type textarea "x"
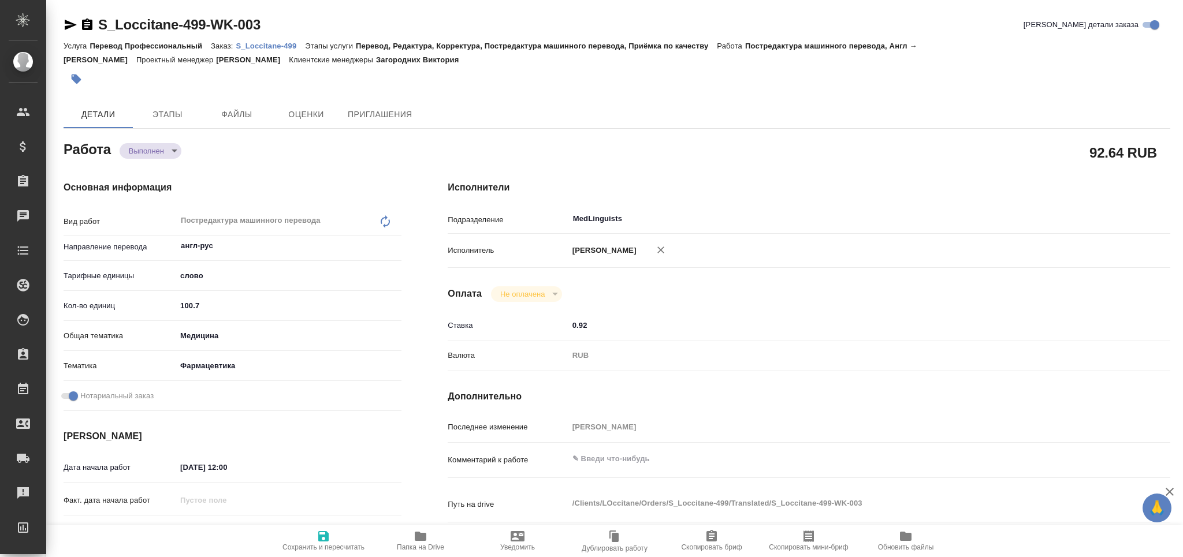
type textarea "x"
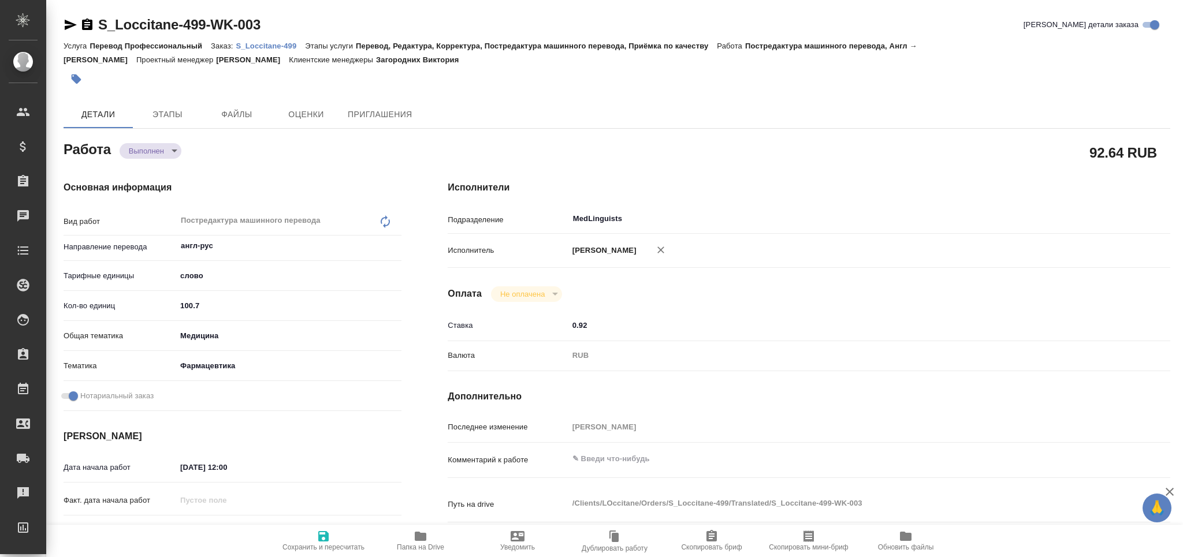
click at [68, 25] on icon "button" at bounding box center [71, 25] width 14 height 14
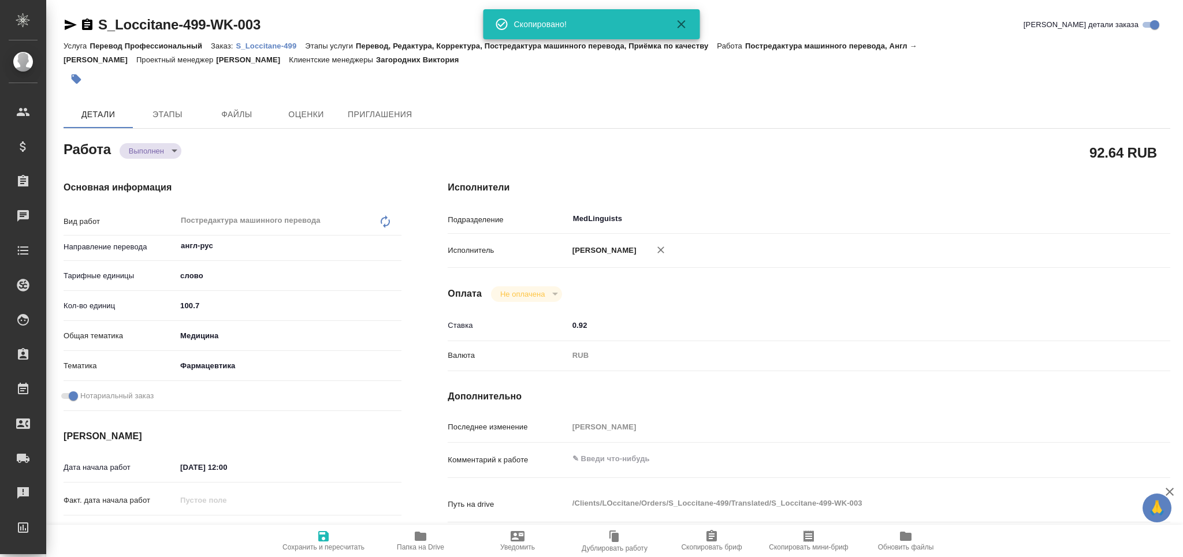
type textarea "x"
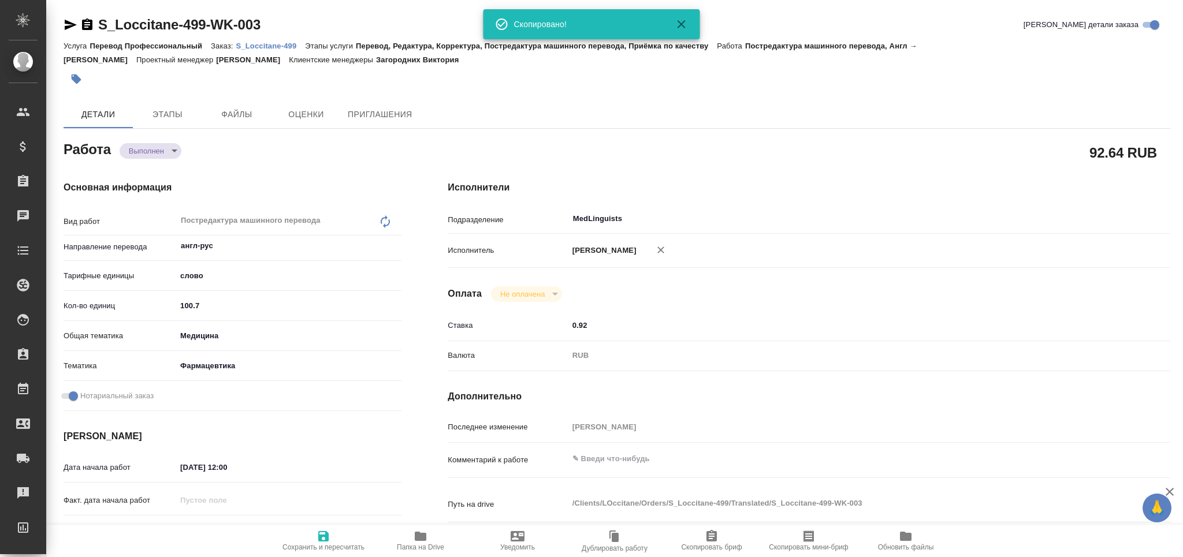
type textarea "x"
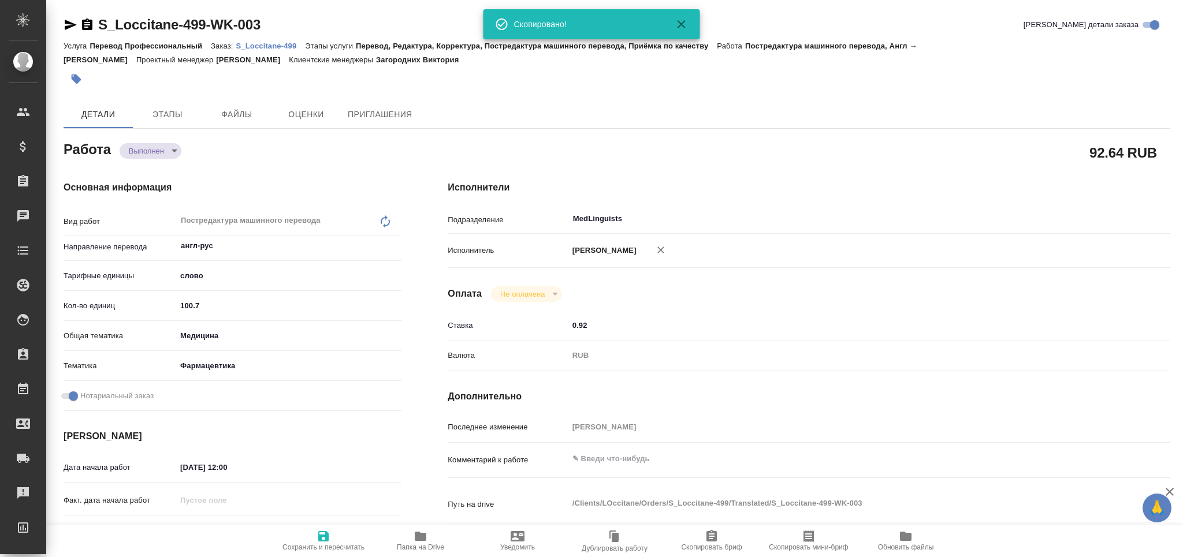
type textarea "x"
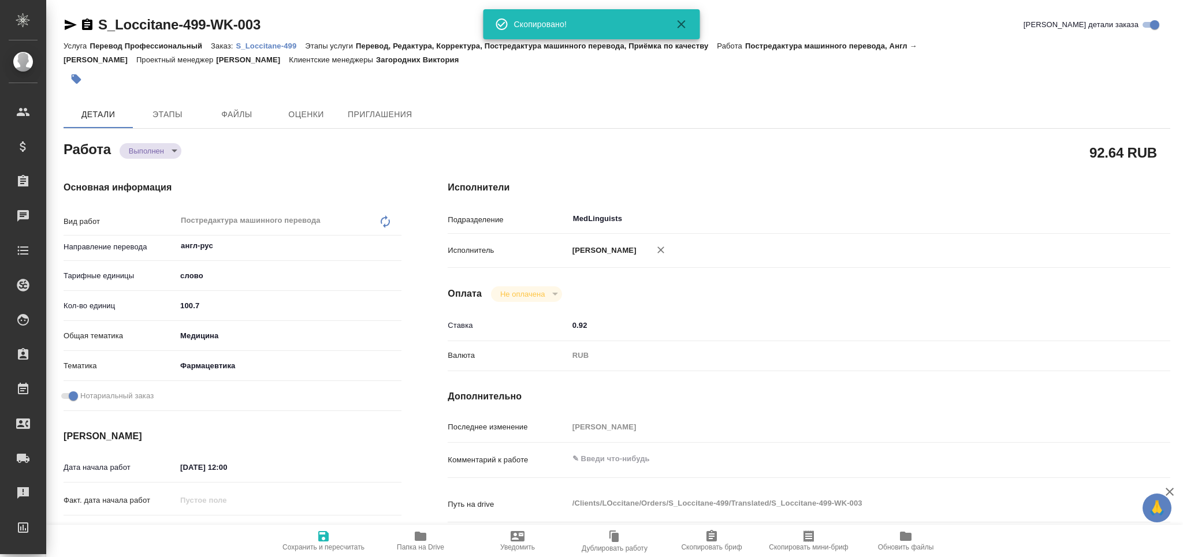
type textarea "x"
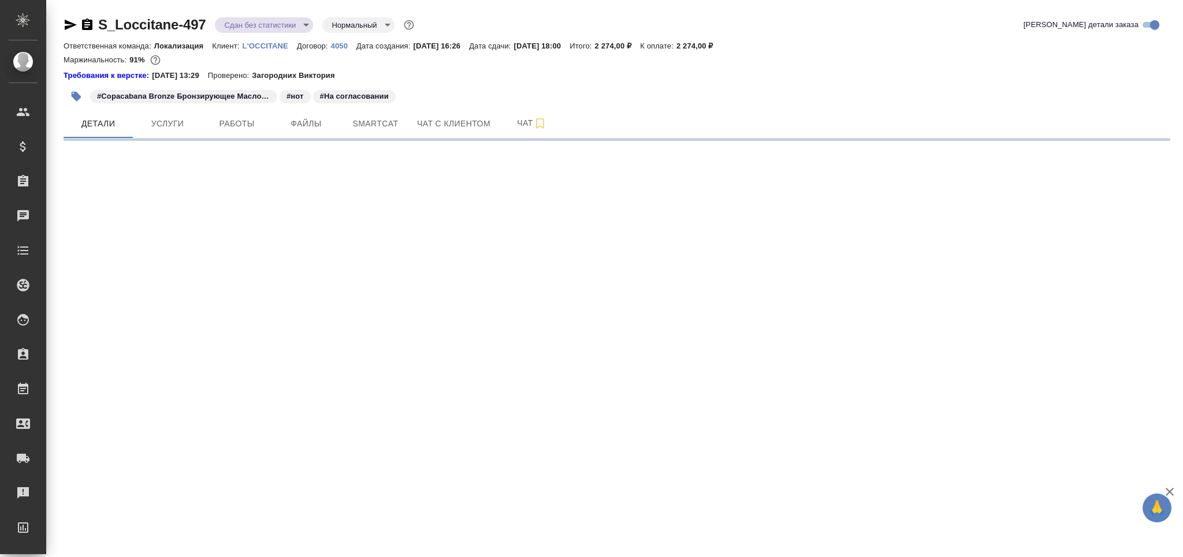
select select "RU"
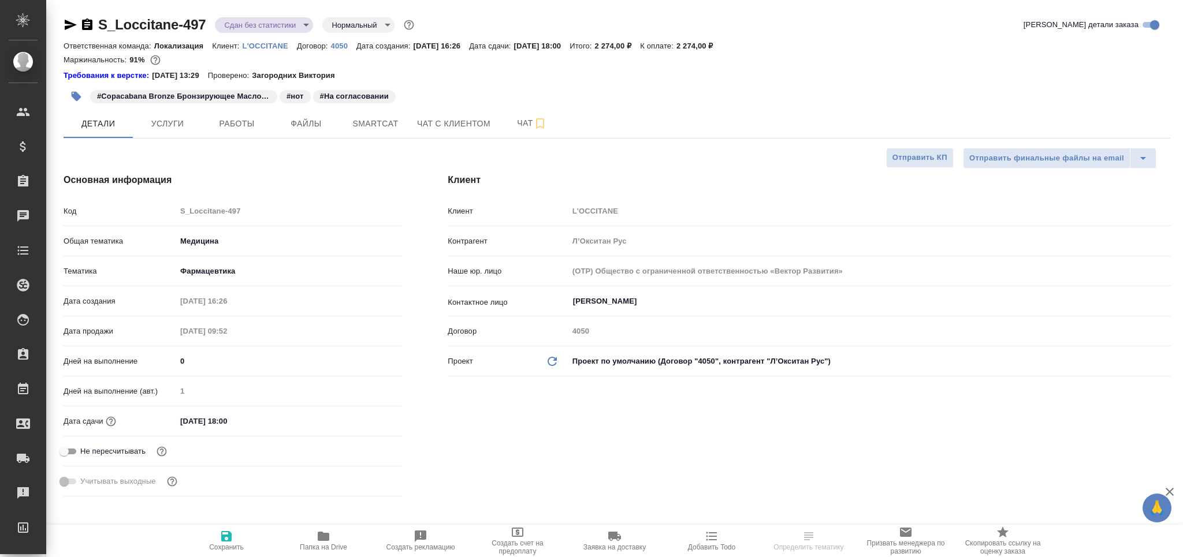
type textarea "x"
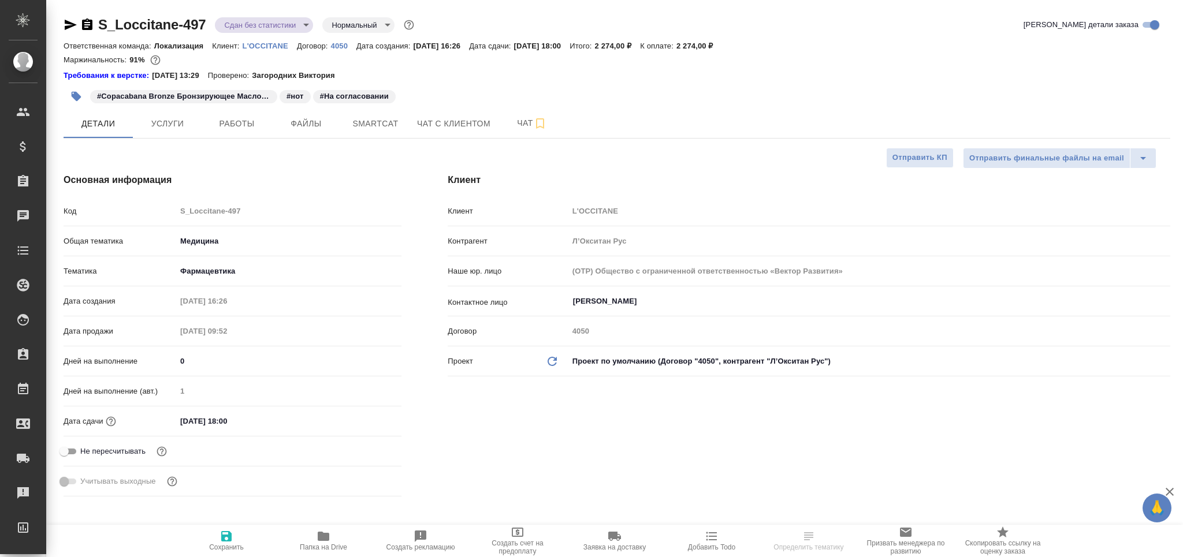
type textarea "x"
click at [239, 122] on span "Работы" at bounding box center [236, 124] width 55 height 14
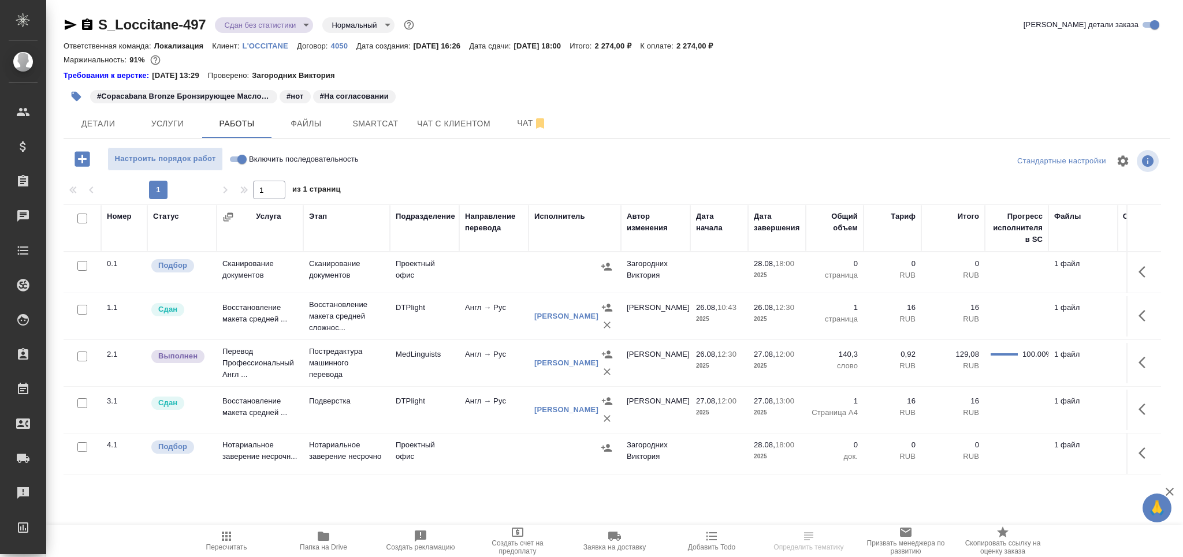
click at [299, 375] on td "Перевод Профессиональный Англ ..." at bounding box center [260, 363] width 87 height 46
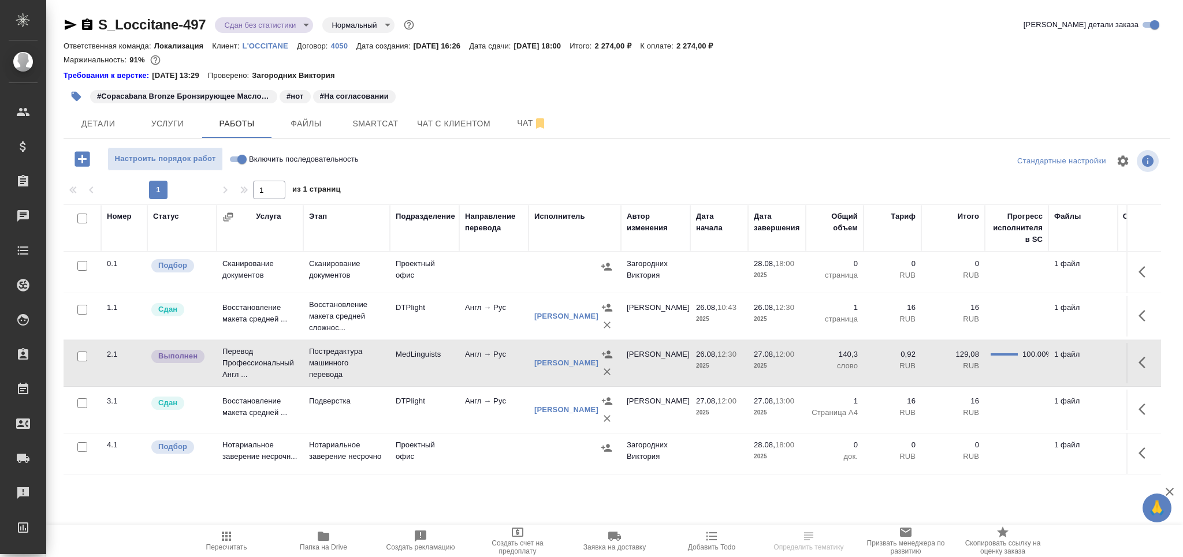
click at [299, 375] on td "Перевод Профессиональный Англ ..." at bounding box center [260, 363] width 87 height 46
click at [521, 132] on button "Чат" at bounding box center [531, 123] width 69 height 29
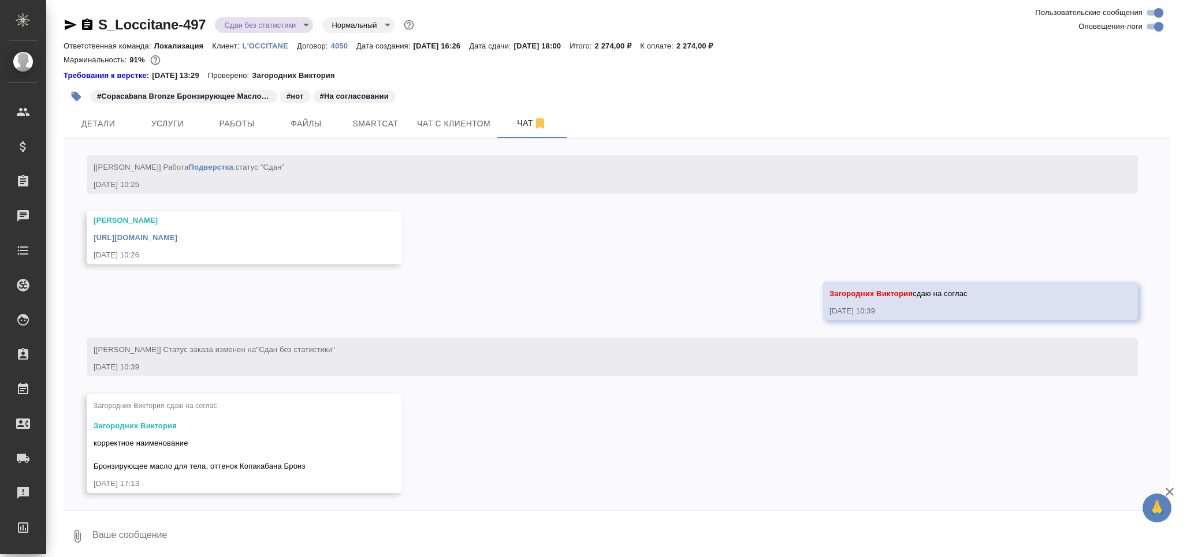
scroll to position [4138, 0]
drag, startPoint x: 317, startPoint y: 469, endPoint x: 94, endPoint y: 445, distance: 224.2
click at [94, 445] on div "корректное наименование Бронзирующее масло для тела, оттенок Копакабана Бронз" at bounding box center [228, 454] width 268 height 38
copy span "корректное наименование Бронзирующее масло для тела, оттенок Копакабана Бронз"
drag, startPoint x: 485, startPoint y: 236, endPoint x: 54, endPoint y: 229, distance: 430.4
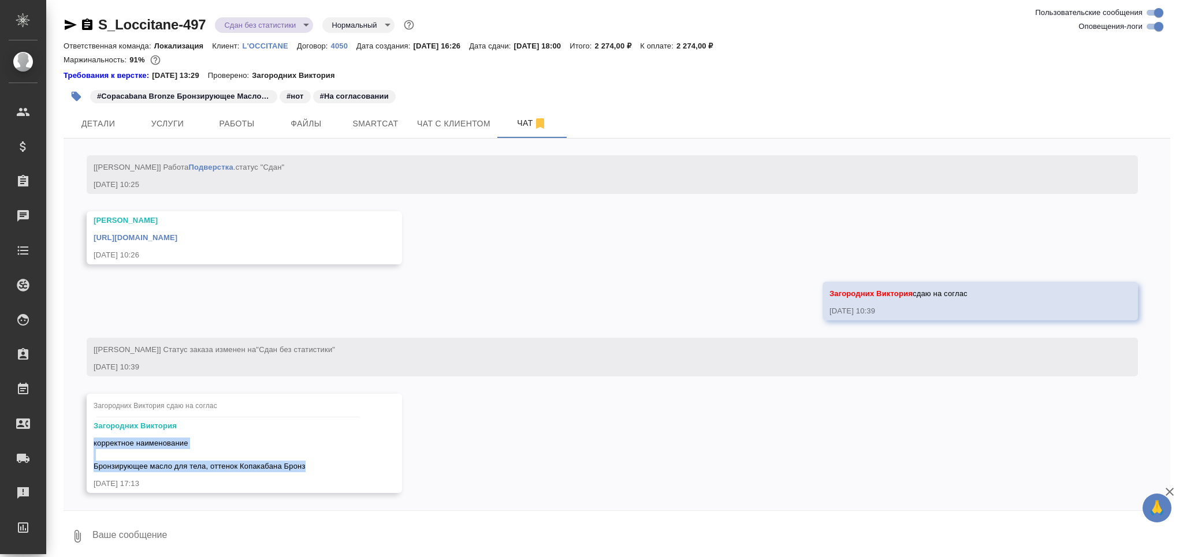
click at [54, 229] on div "S_Loccitane-497 Сдан без статистики distributed Нормальный normal Ответственная…" at bounding box center [614, 281] width 1137 height 563
copy link "https://drive.awatera.com/apps/files/files/10195133?dir=/Shares/LOccitane/Order…"
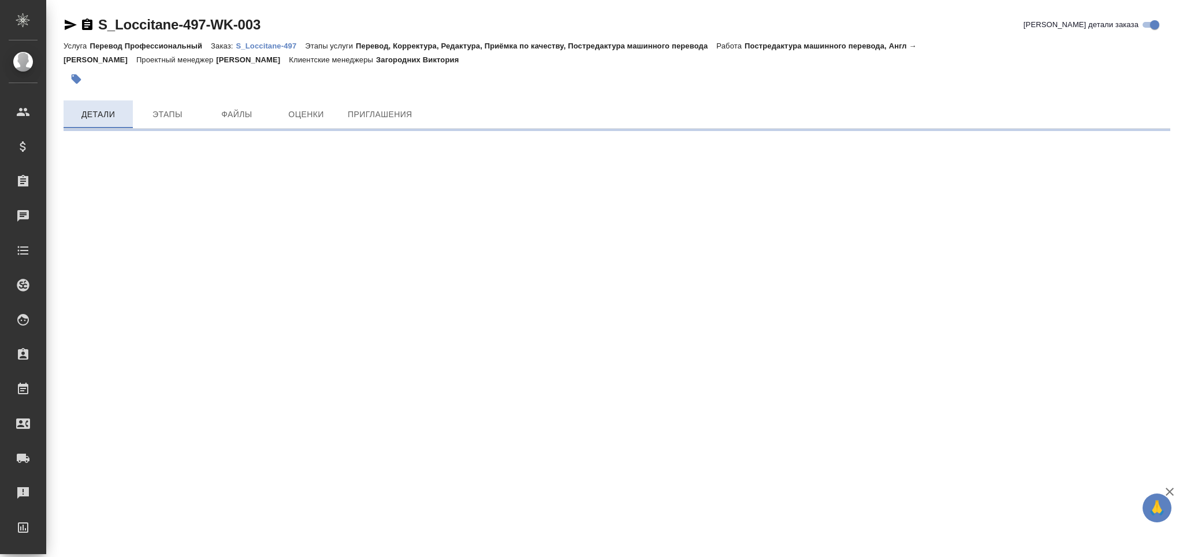
click at [70, 26] on icon "button" at bounding box center [71, 25] width 12 height 10
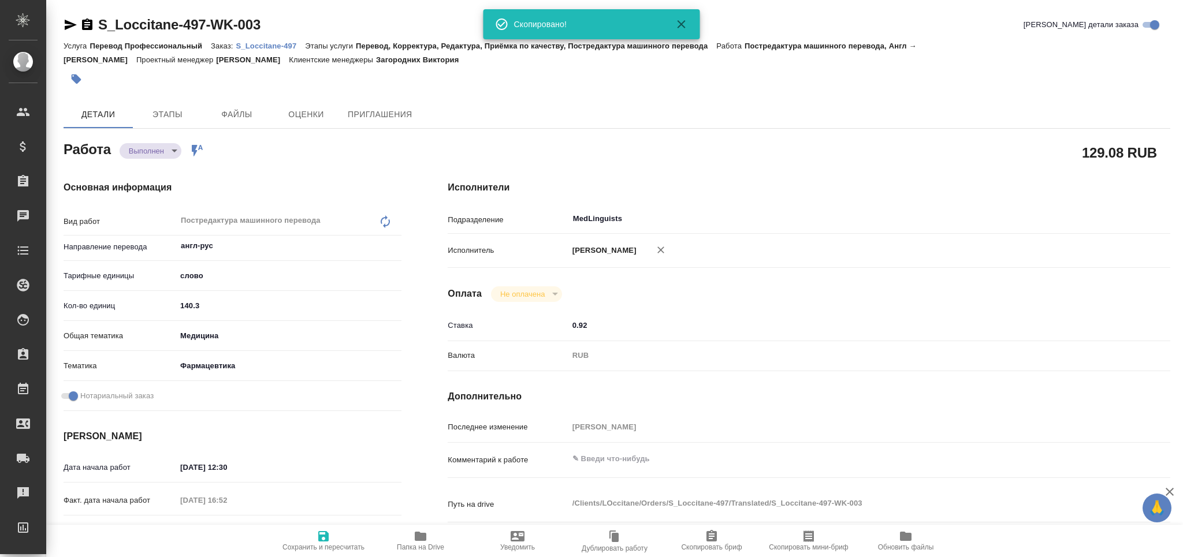
type textarea "x"
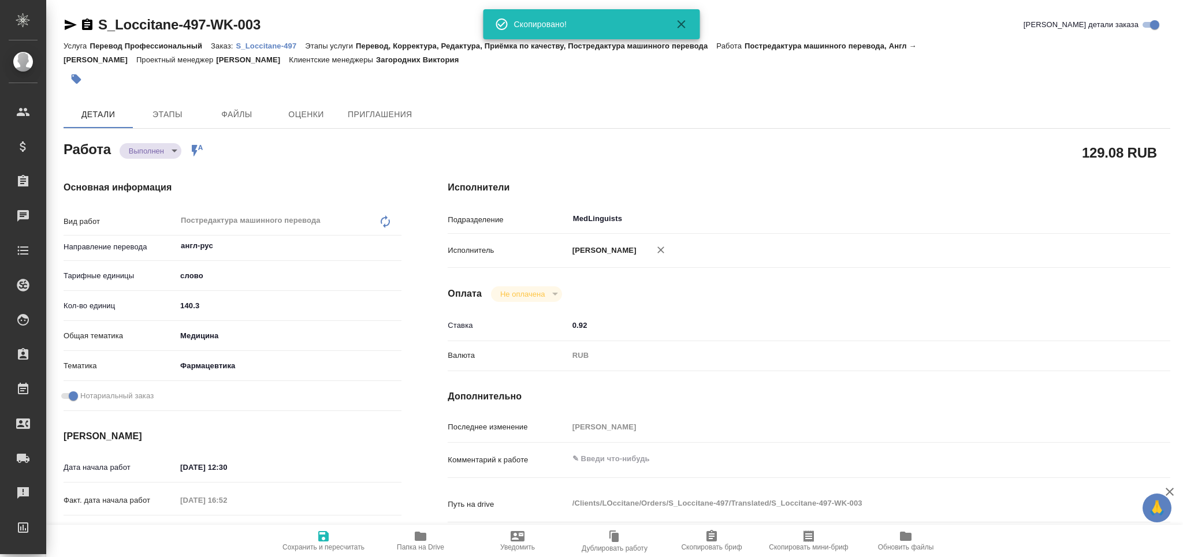
type textarea "x"
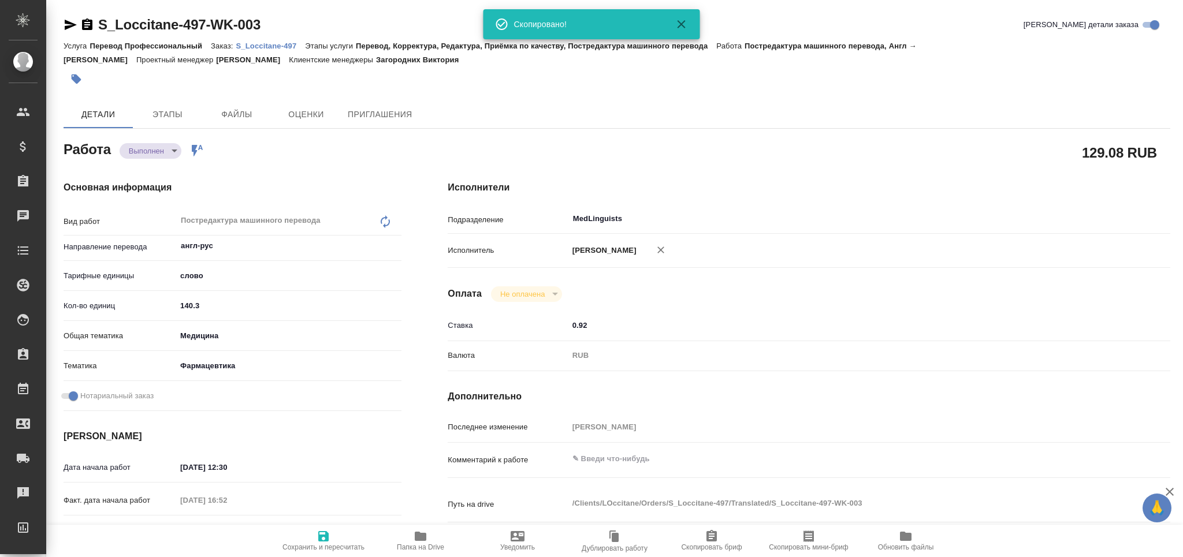
type textarea "x"
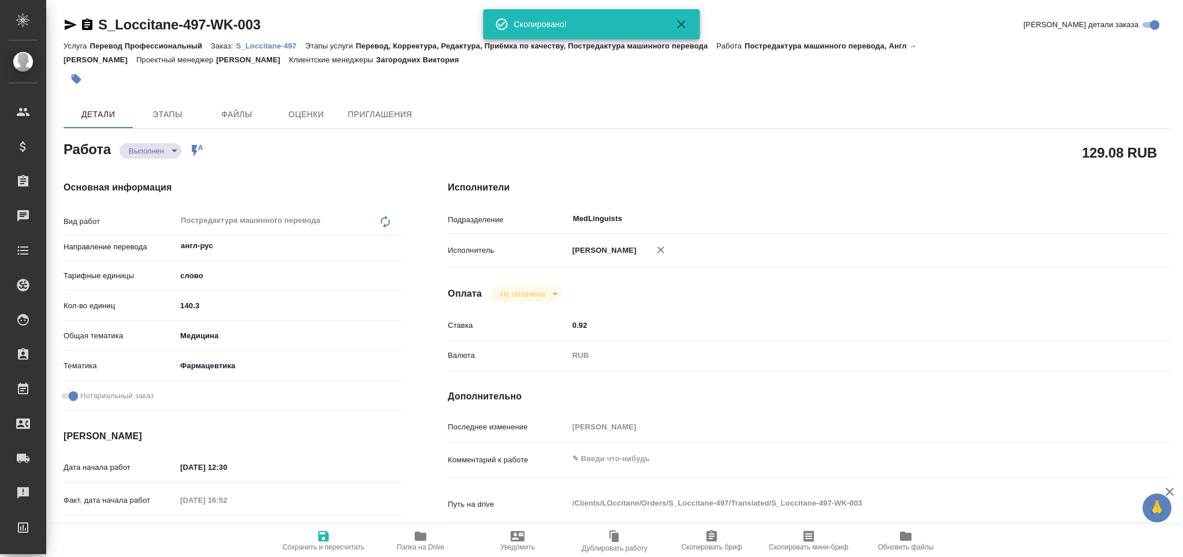
type textarea "x"
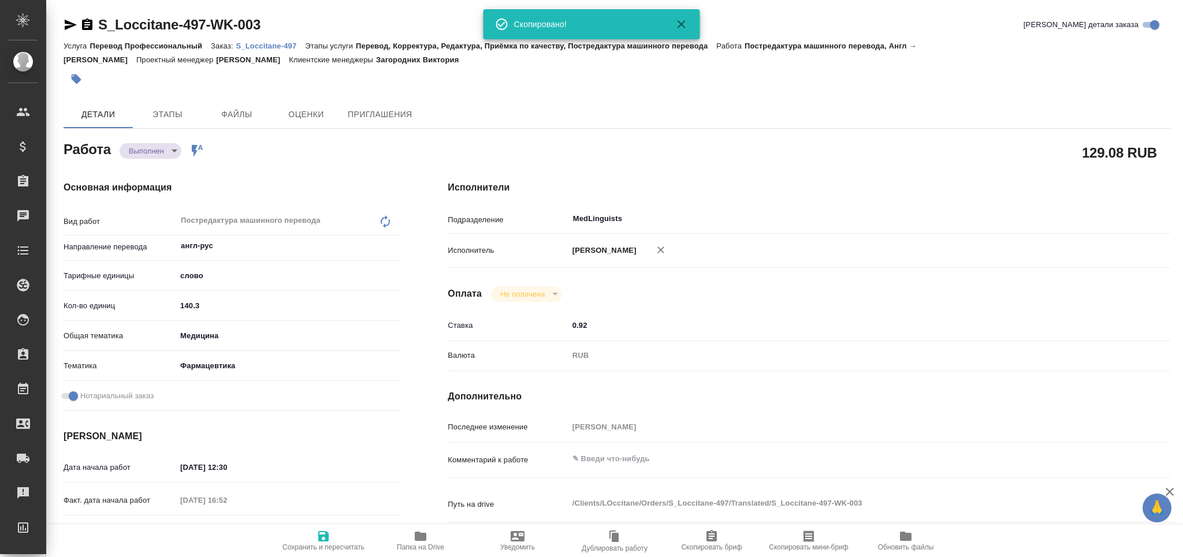
type textarea "x"
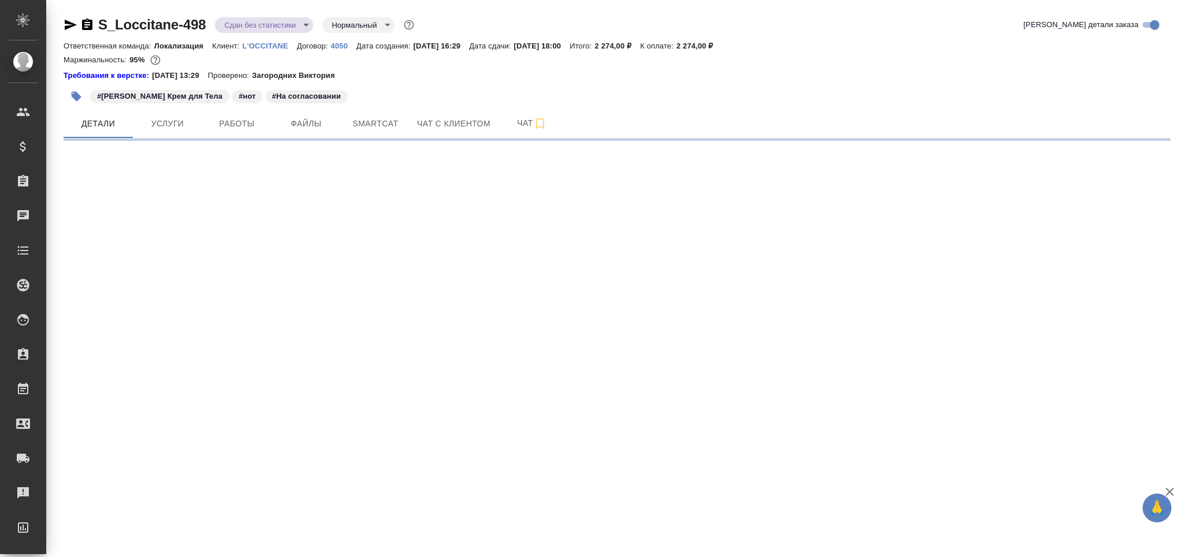
select select "RU"
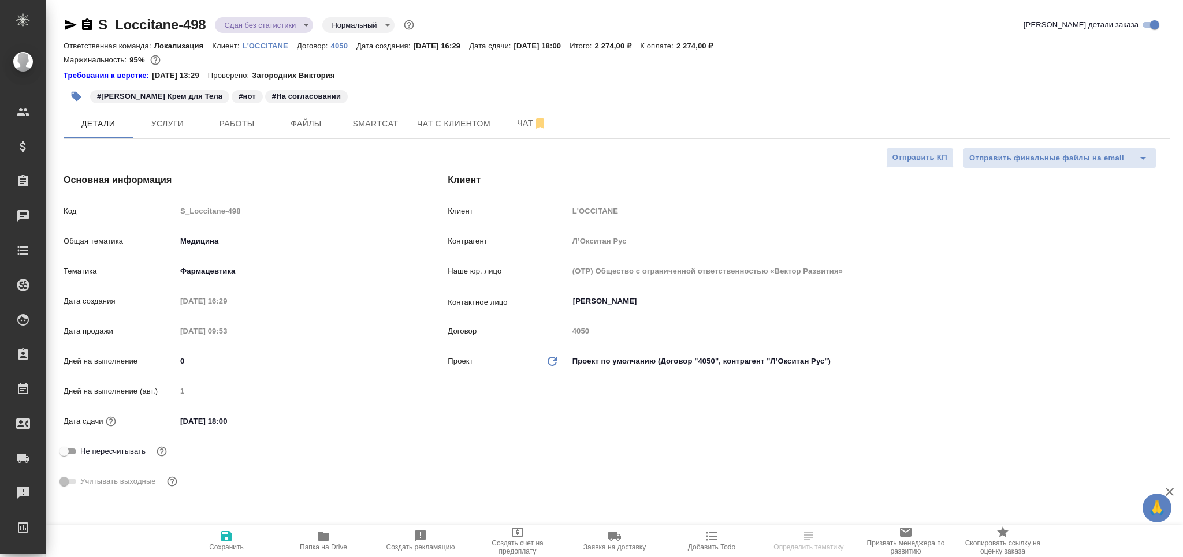
type textarea "x"
click at [519, 122] on span "Чат" at bounding box center [531, 123] width 55 height 14
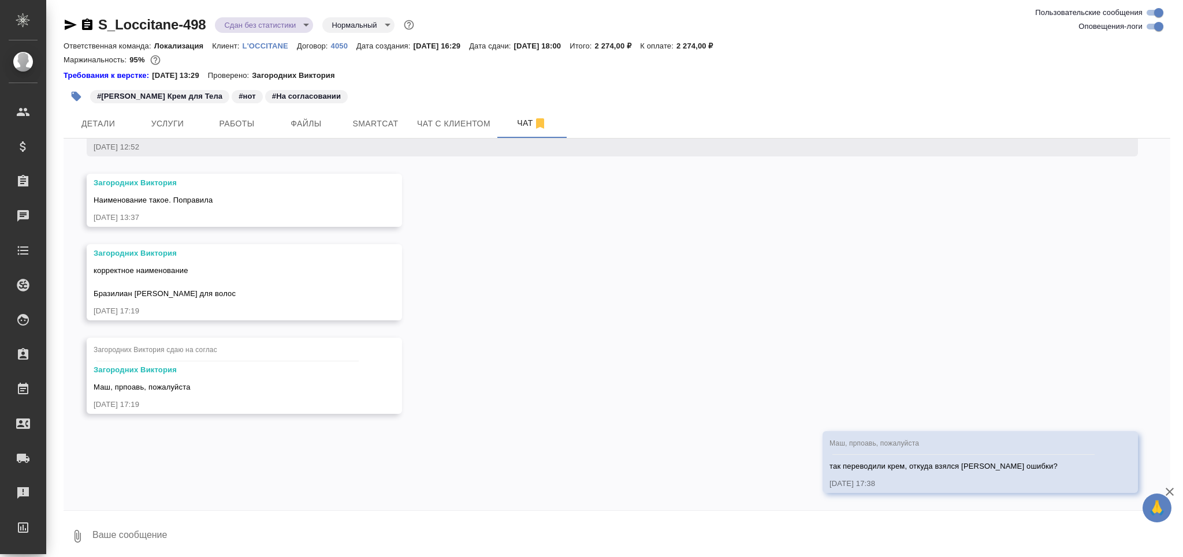
scroll to position [4452, 0]
drag, startPoint x: 151, startPoint y: 280, endPoint x: 90, endPoint y: 278, distance: 61.8
click at [90, 278] on div "Загородних Виктория корректное наименование Бразилиан Джоя Шампунь для волос 27…" at bounding box center [244, 282] width 315 height 76
copy span "Бразилиан Джоя"
click at [146, 539] on textarea at bounding box center [630, 536] width 1079 height 39
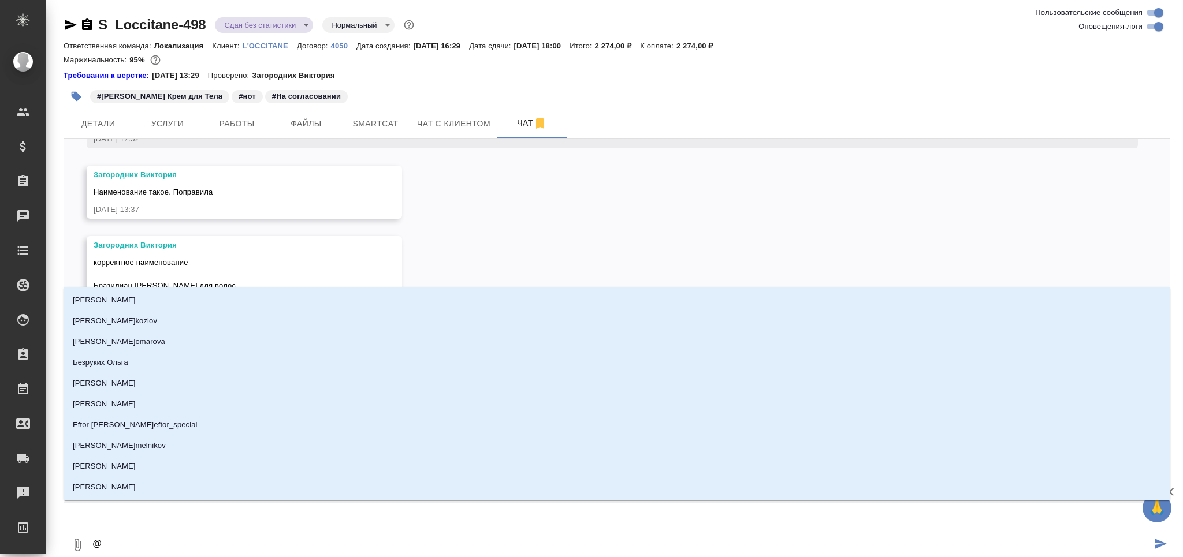
type textarea "@з"
type input "з"
type textarea "@за"
type input "за"
type textarea "@заг"
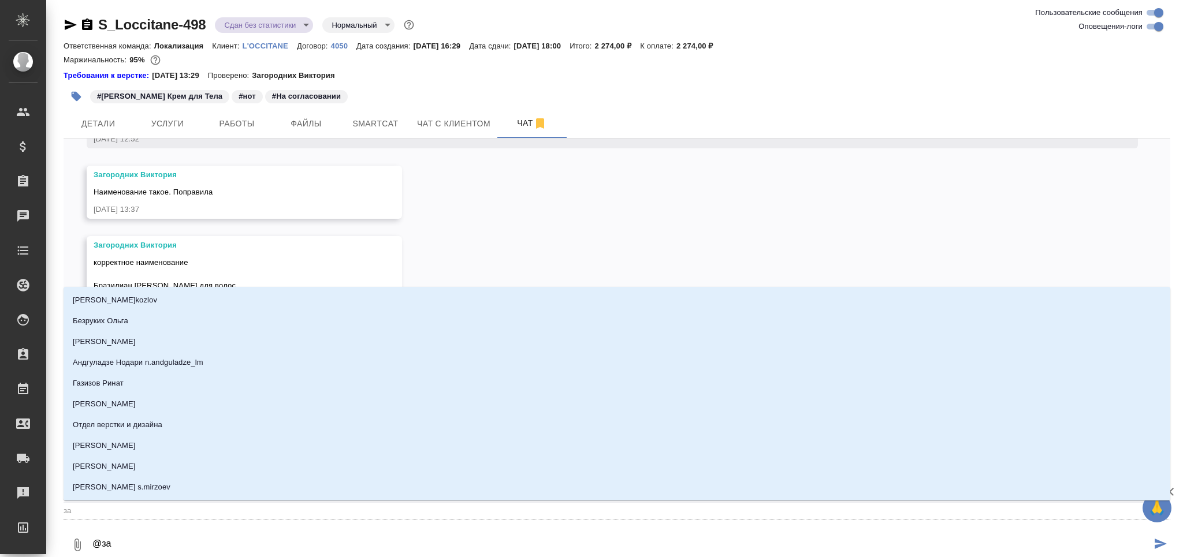
type input "заг"
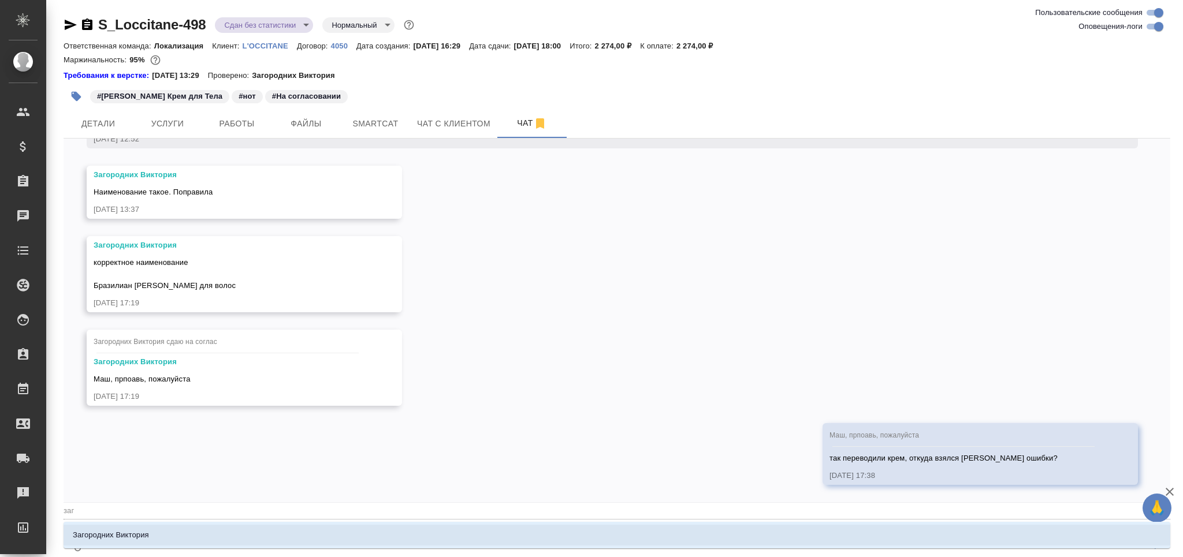
click at [169, 531] on li "Загородних Виктория" at bounding box center [617, 535] width 1107 height 21
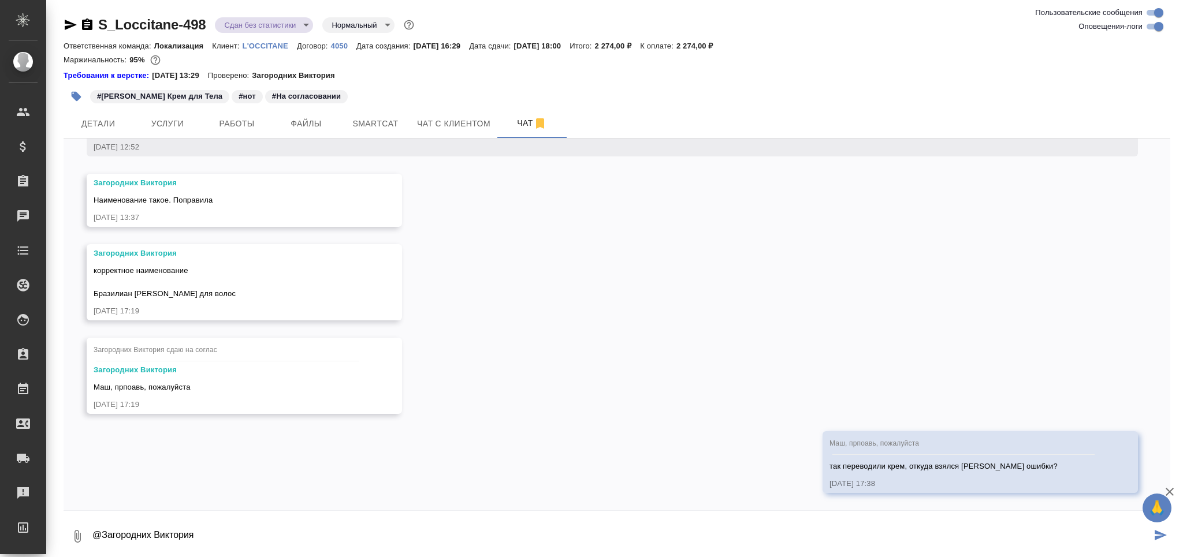
paste textarea "Бразилиан Джоя"
type textarea "@Загородних Виктория Бразилиан Джоя крем для тела?"
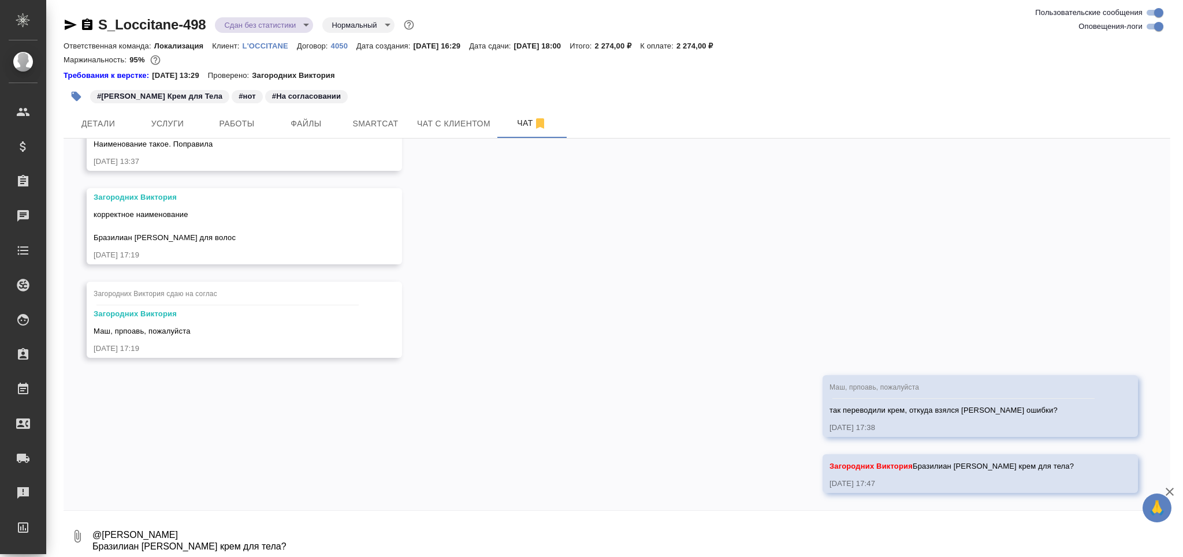
scroll to position [4520, 0]
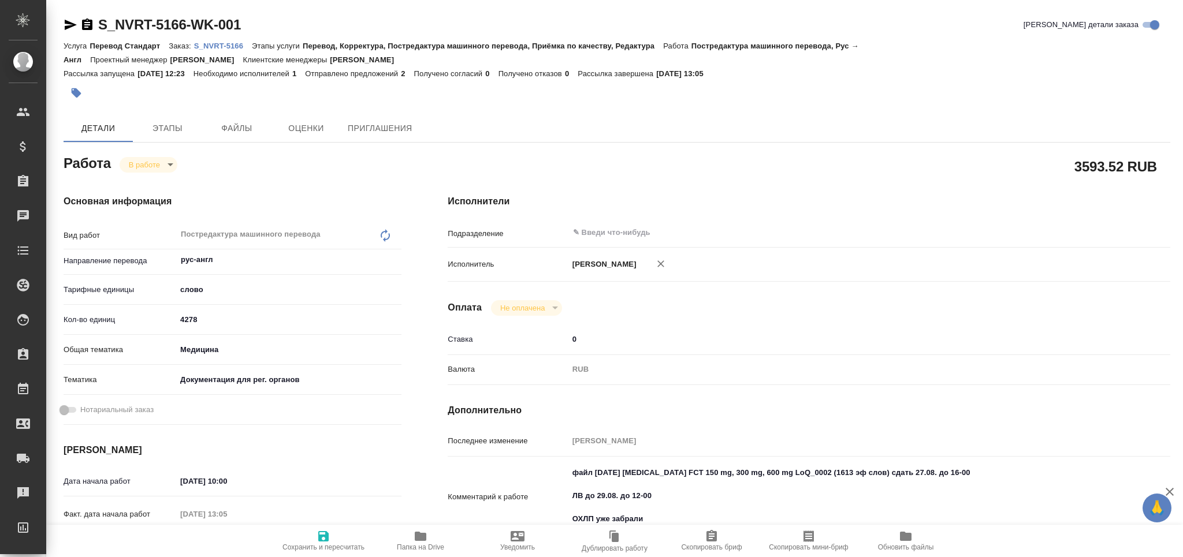
type textarea "x"
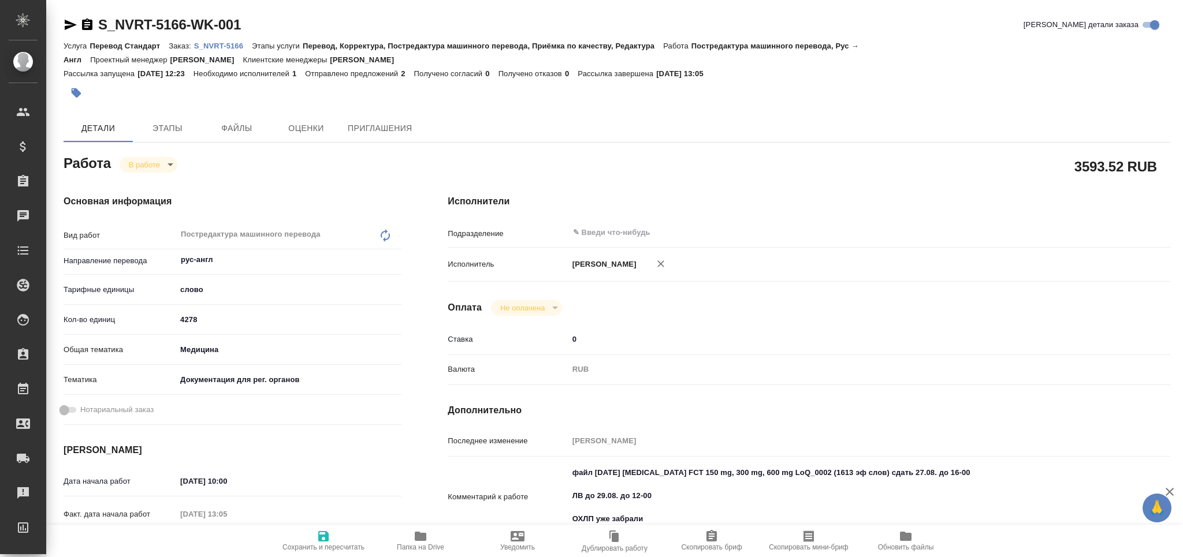
type textarea "x"
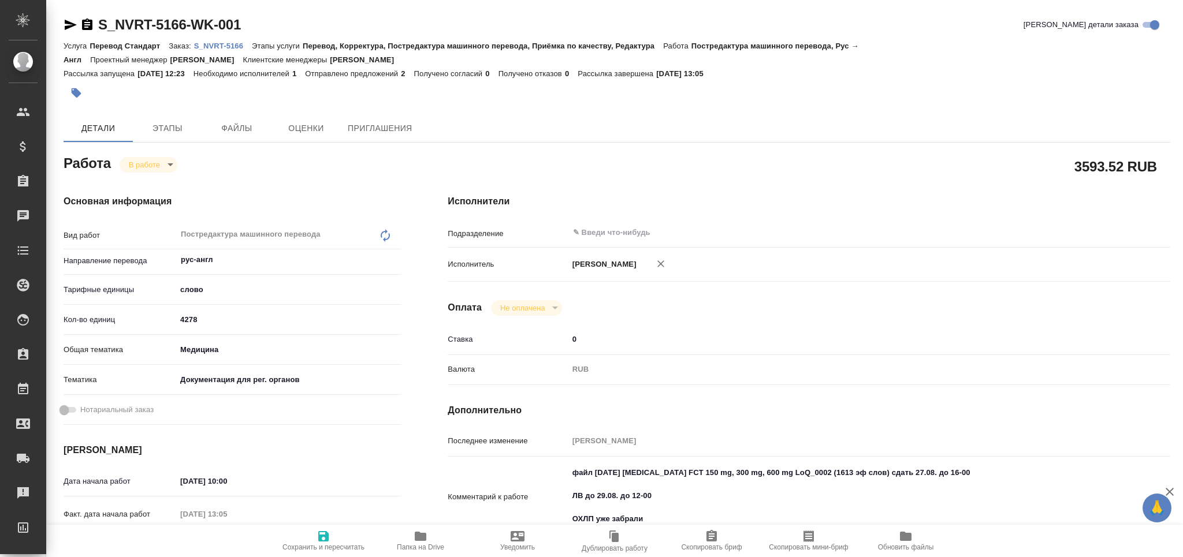
click at [373, 125] on span "Приглашения" at bounding box center [380, 128] width 65 height 14
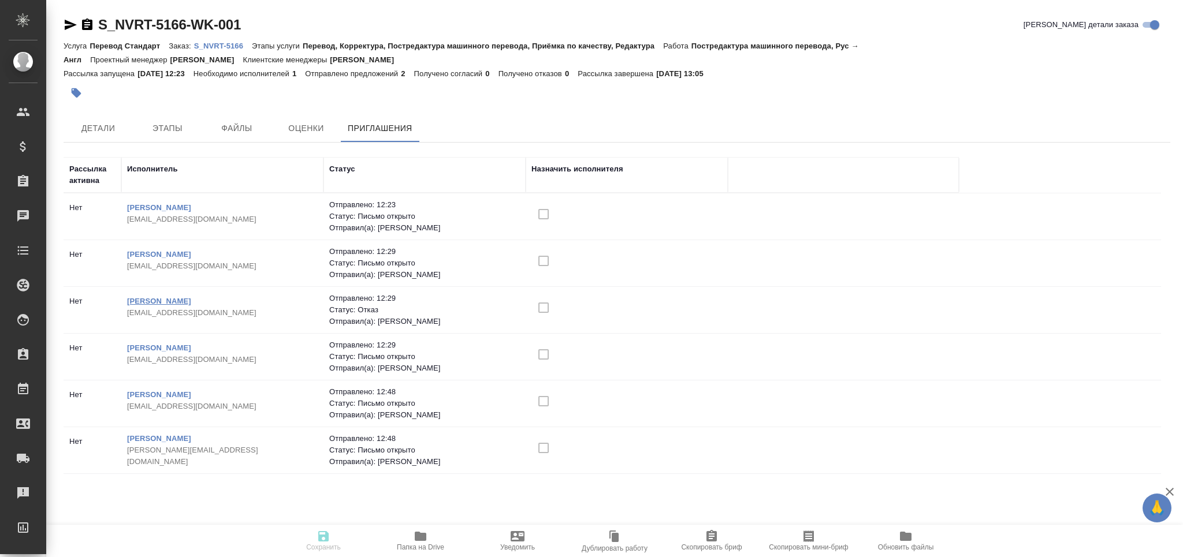
click at [181, 301] on link "[PERSON_NAME]" at bounding box center [159, 301] width 64 height 9
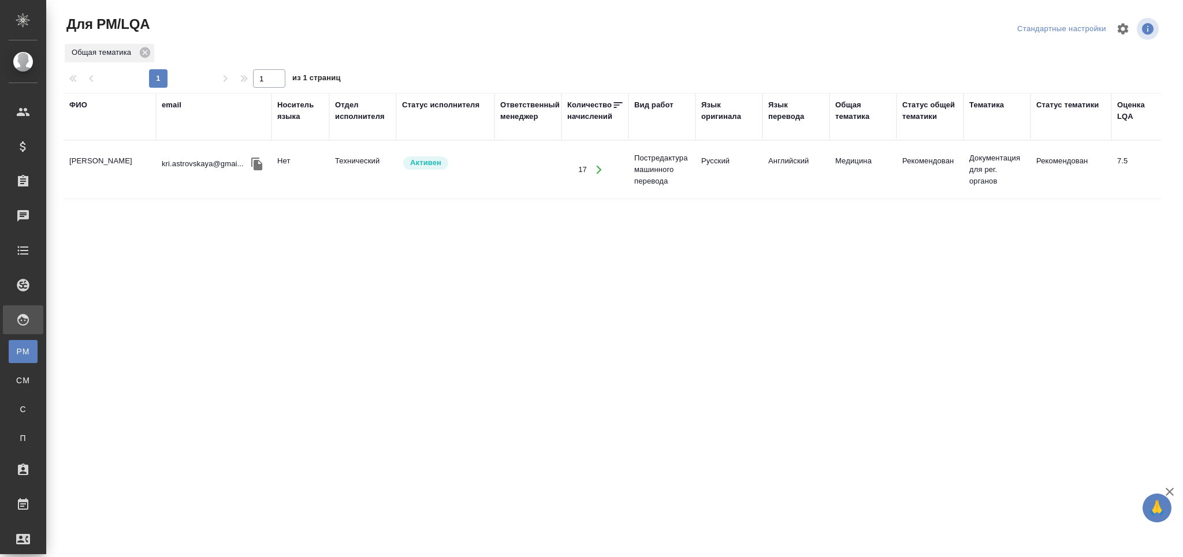
click at [301, 183] on td "Нет" at bounding box center [301, 170] width 58 height 40
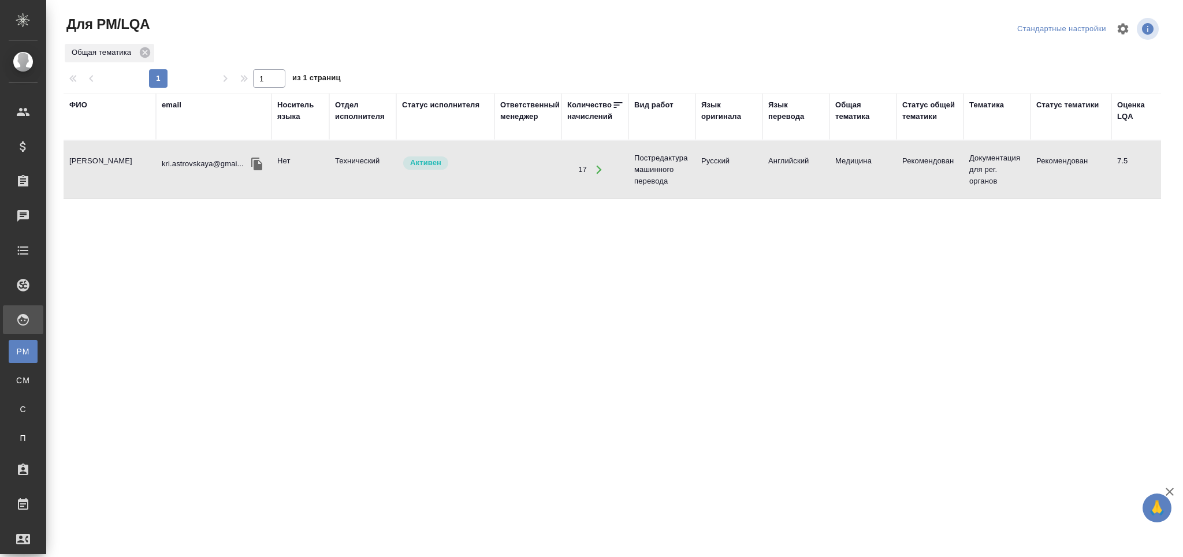
click at [301, 183] on td "Нет" at bounding box center [301, 170] width 58 height 40
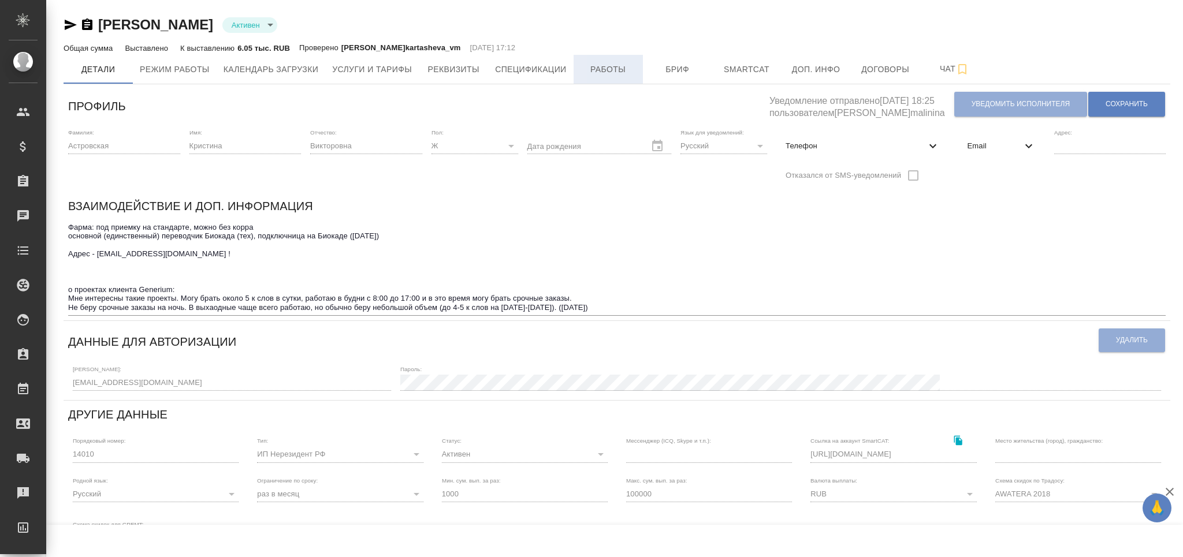
click at [597, 72] on span "Работы" at bounding box center [608, 69] width 55 height 14
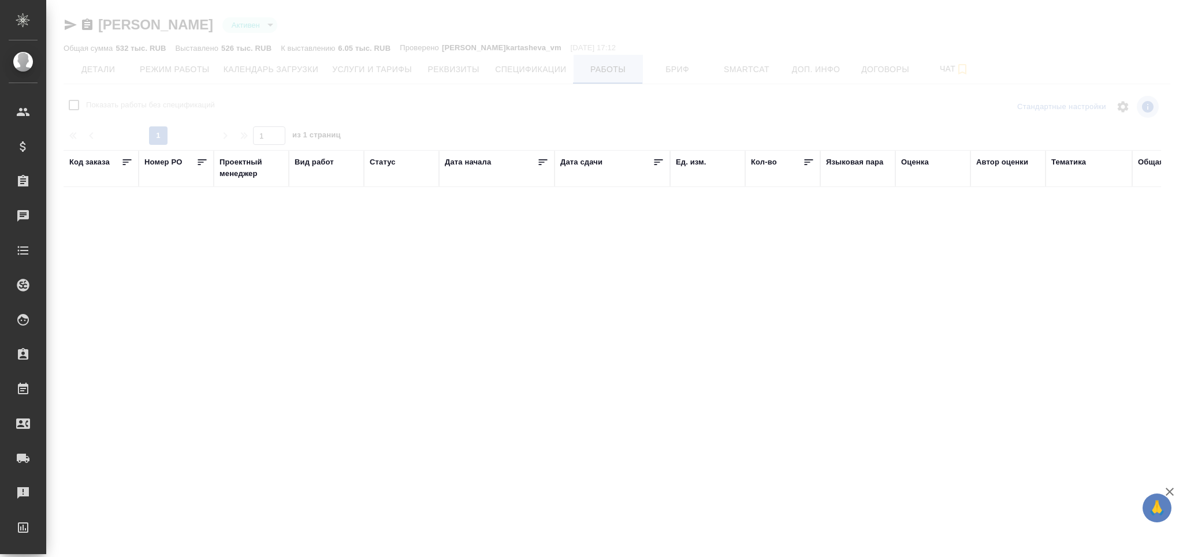
checkbox input "false"
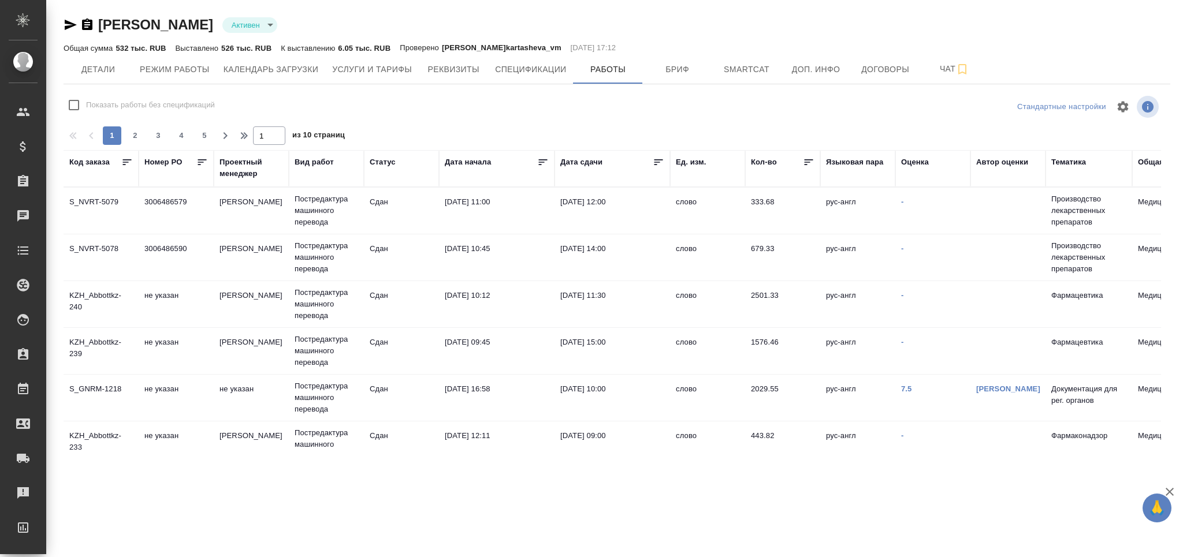
click at [269, 261] on td "Горшкова Валентина" at bounding box center [251, 257] width 75 height 40
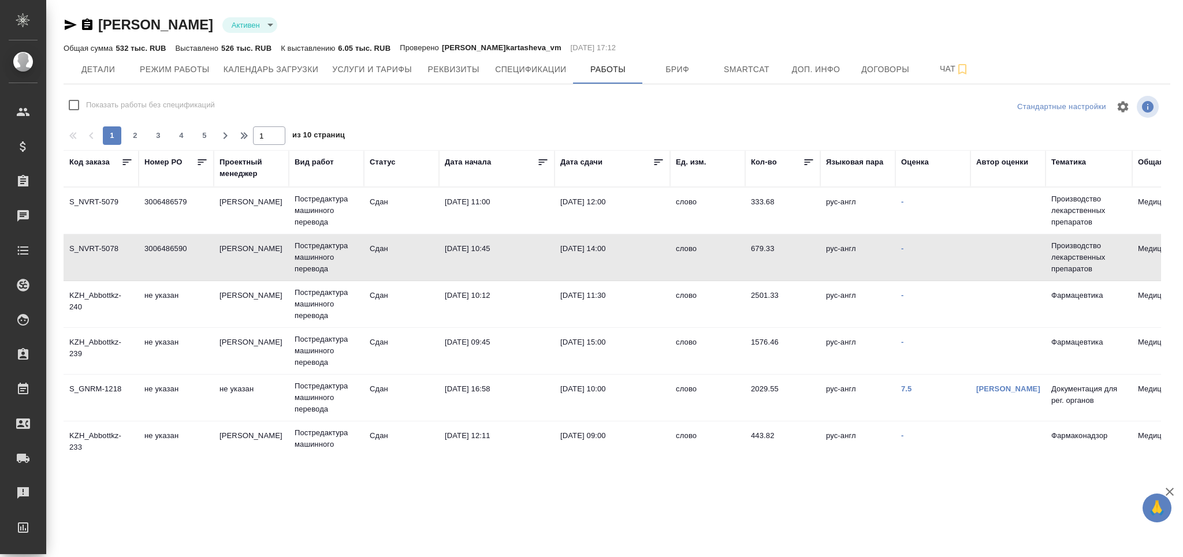
click at [397, 312] on td "Сдан" at bounding box center [401, 304] width 75 height 40
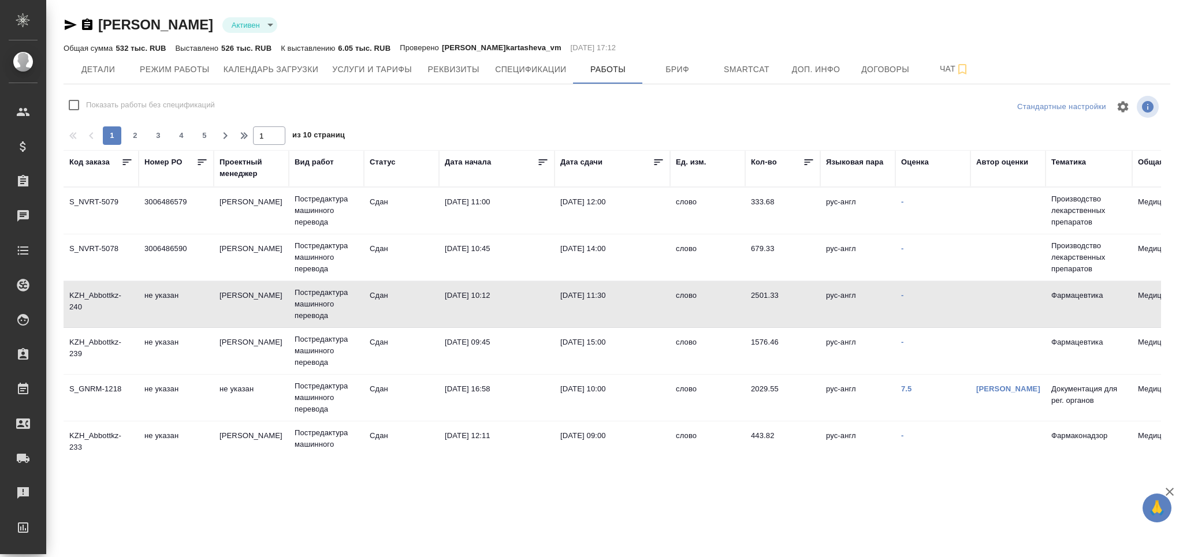
click at [376, 349] on td "Сдан" at bounding box center [401, 351] width 75 height 40
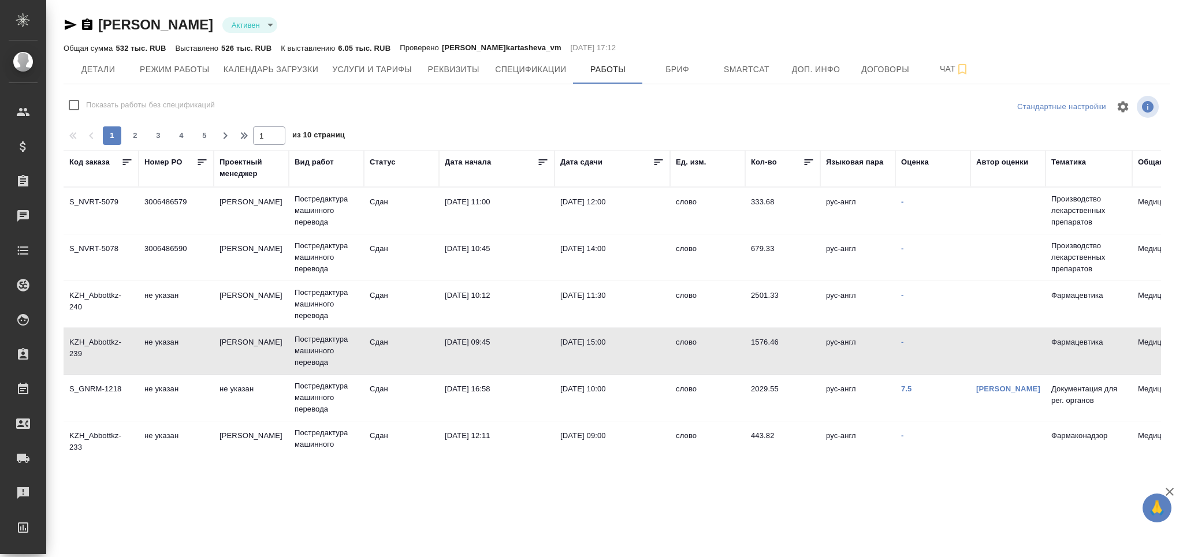
click at [393, 382] on td "Сдан" at bounding box center [401, 398] width 75 height 40
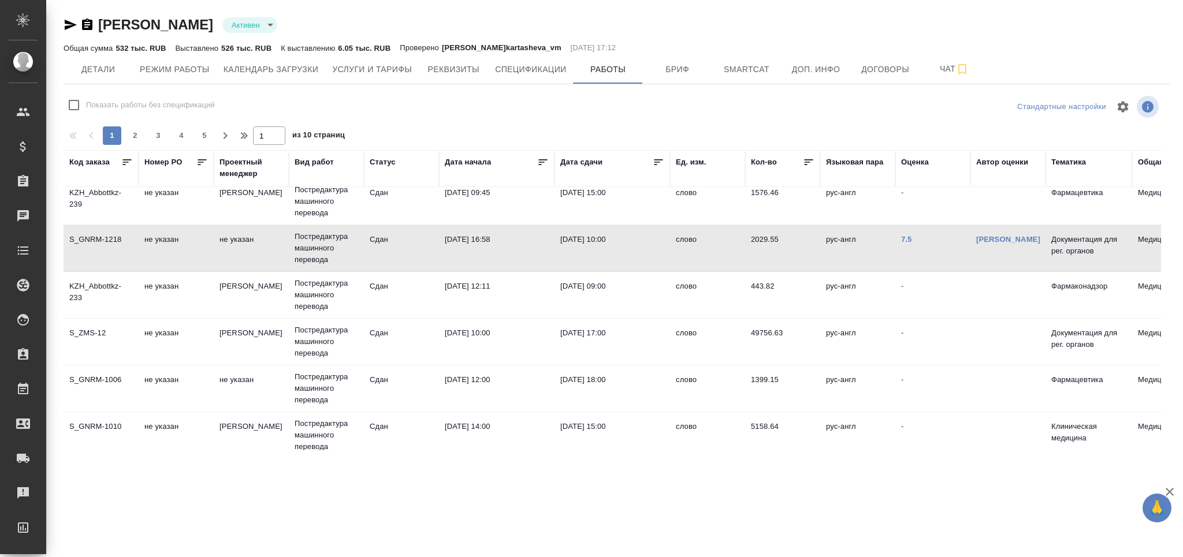
scroll to position [154, 0]
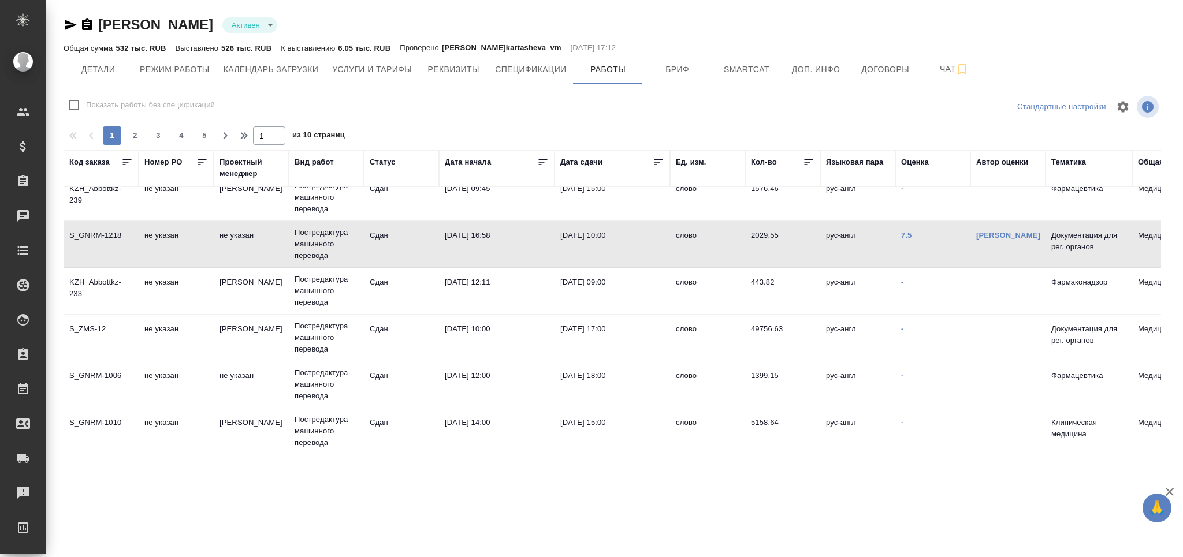
click at [409, 294] on td "Сдан" at bounding box center [401, 291] width 75 height 40
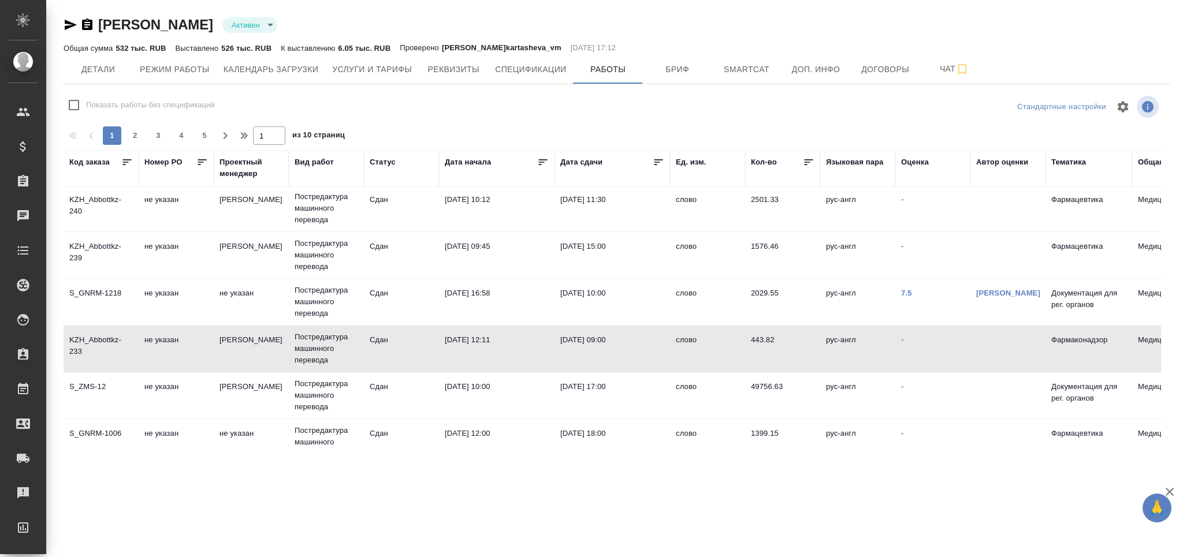
scroll to position [0, 0]
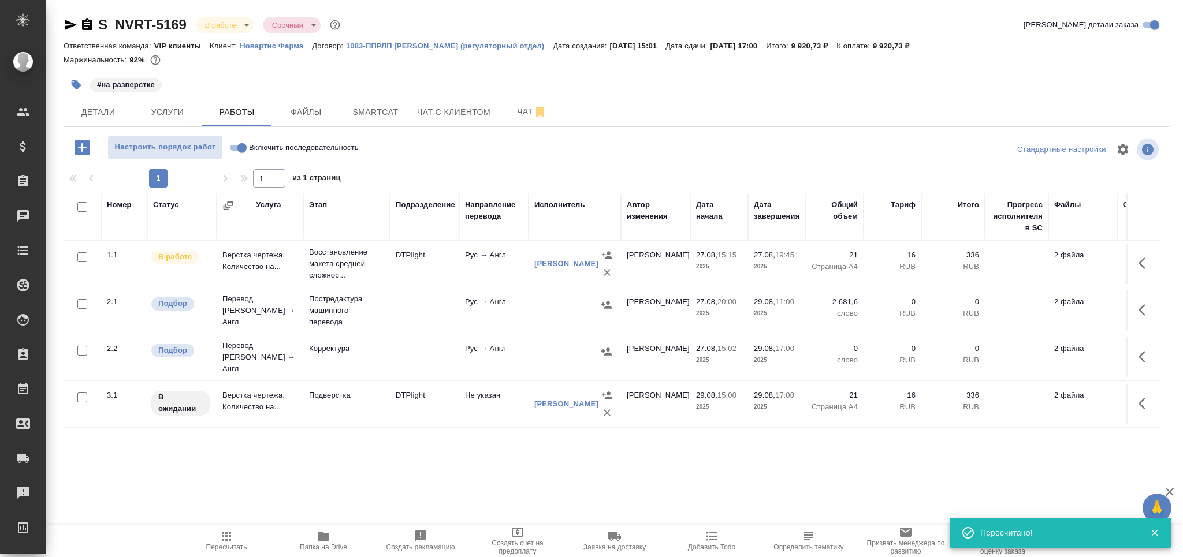
click at [232, 540] on icon "button" at bounding box center [227, 537] width 14 height 14
click at [349, 306] on p "Постредактура машинного перевода" at bounding box center [346, 310] width 75 height 35
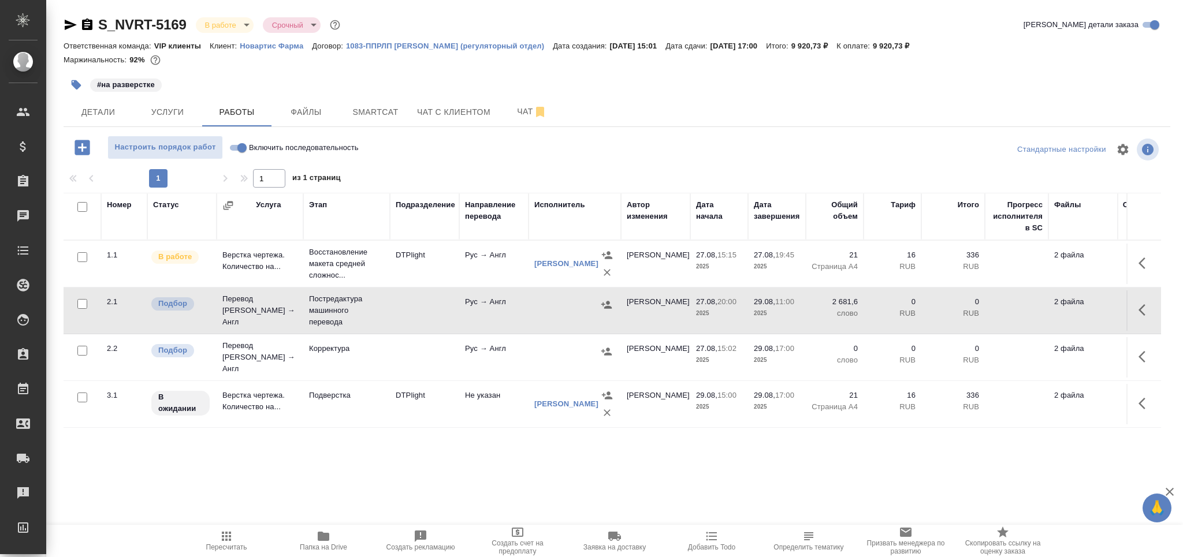
click at [334, 538] on span "Папка на Drive" at bounding box center [323, 541] width 83 height 22
click at [225, 542] on icon "button" at bounding box center [227, 537] width 14 height 14
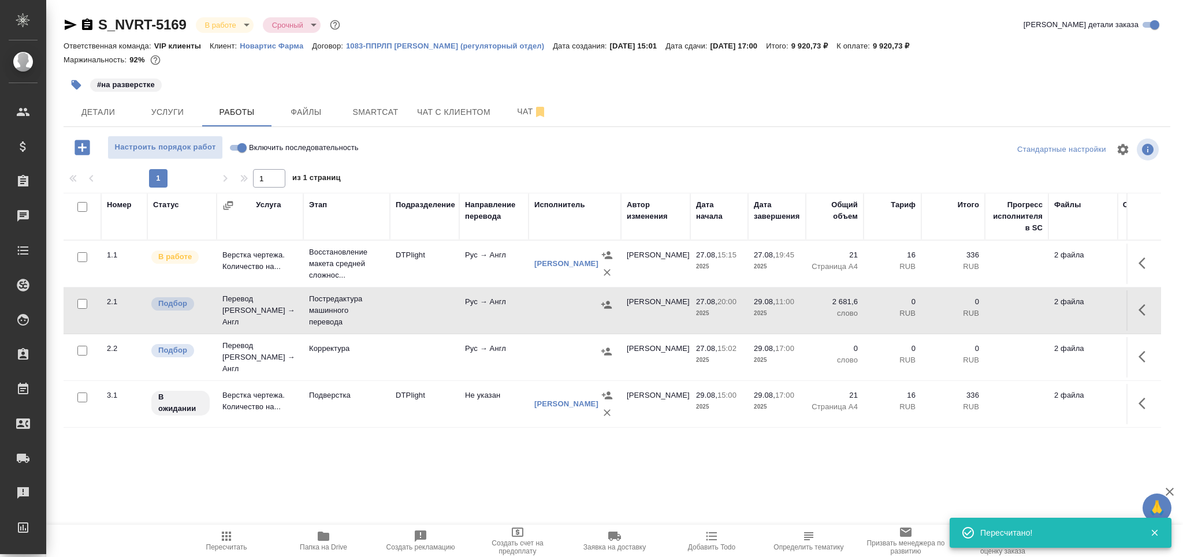
click at [381, 317] on p "Постредактура машинного перевода" at bounding box center [346, 310] width 75 height 35
click at [225, 539] on icon "button" at bounding box center [227, 537] width 14 height 14
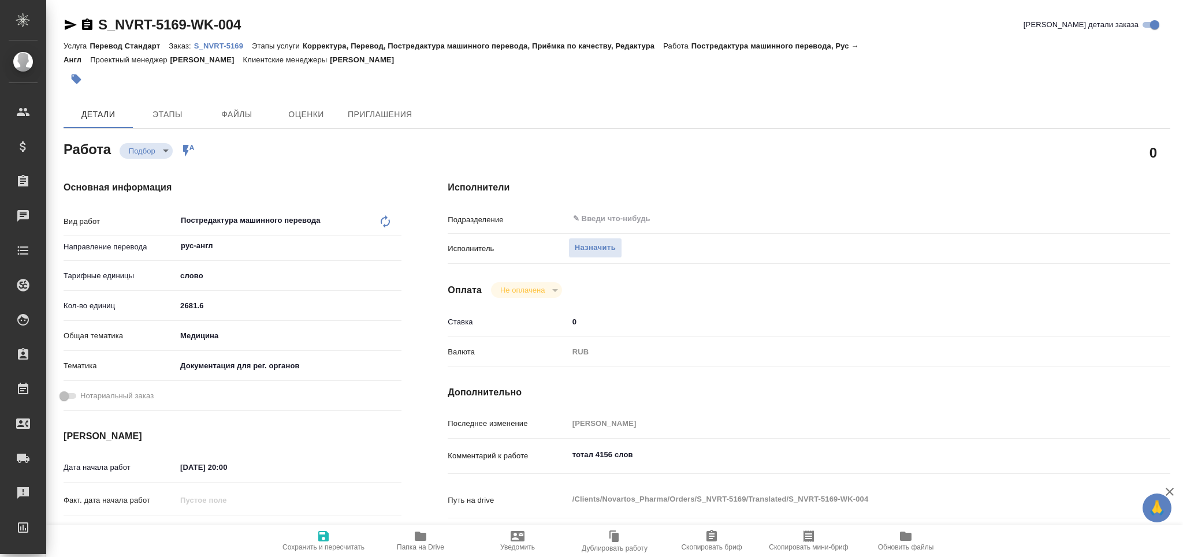
type textarea "x"
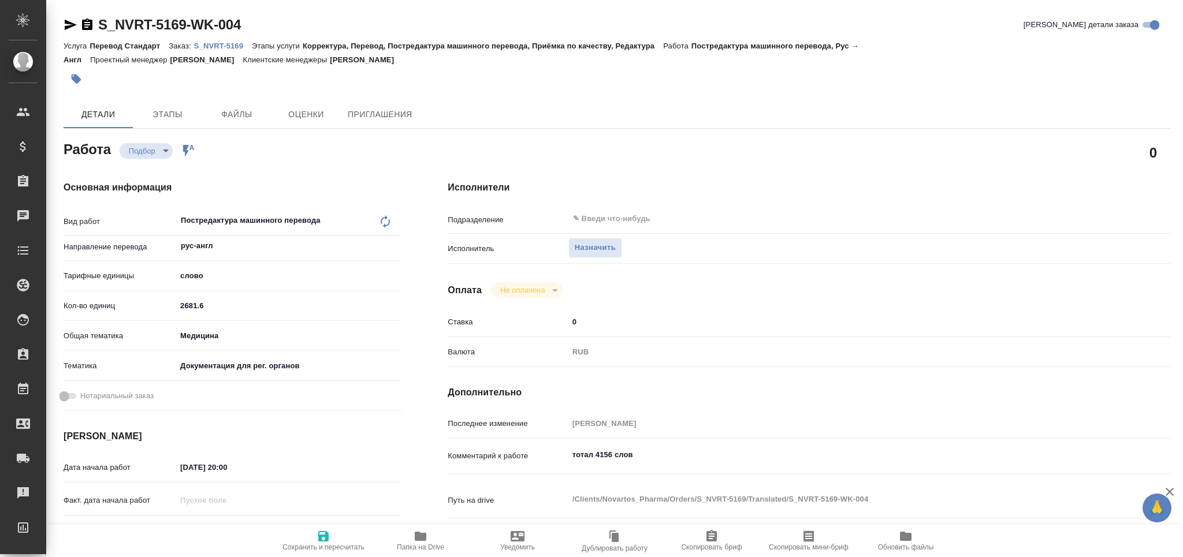
type textarea "x"
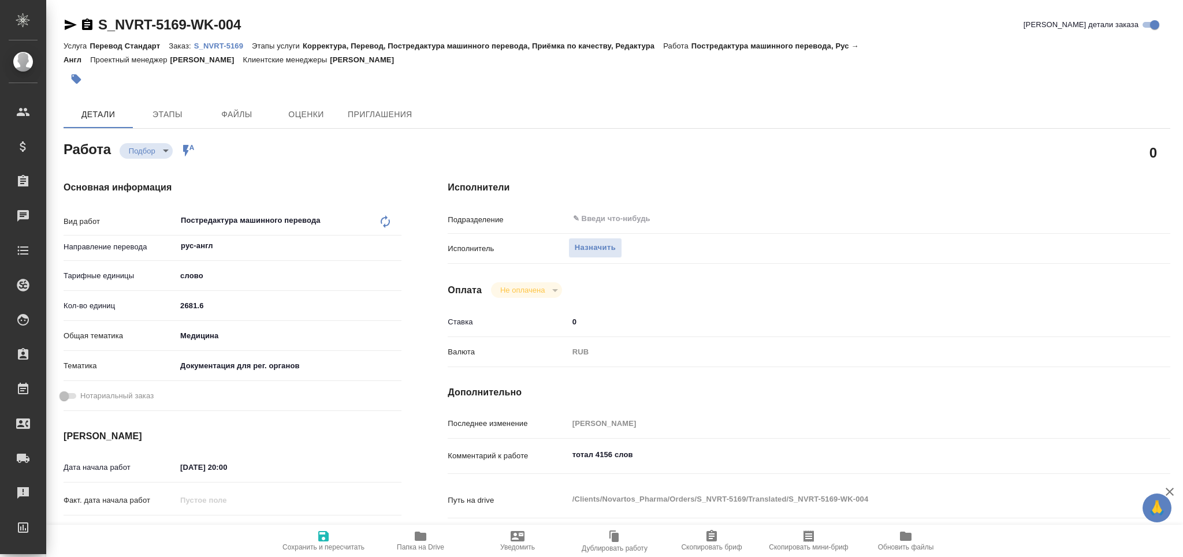
type textarea "x"
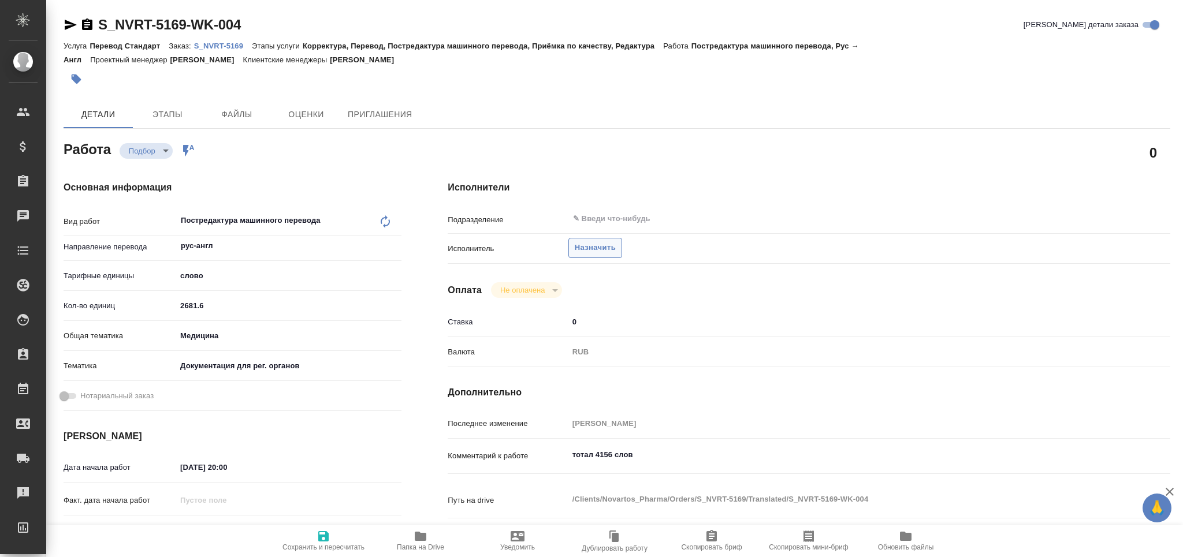
type textarea "x"
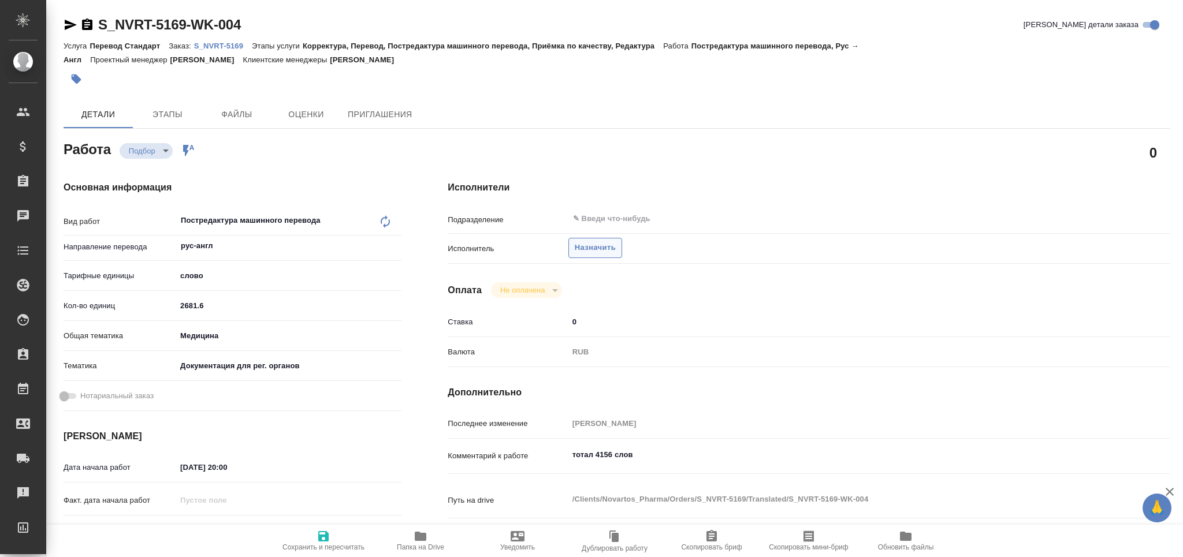
type textarea "x"
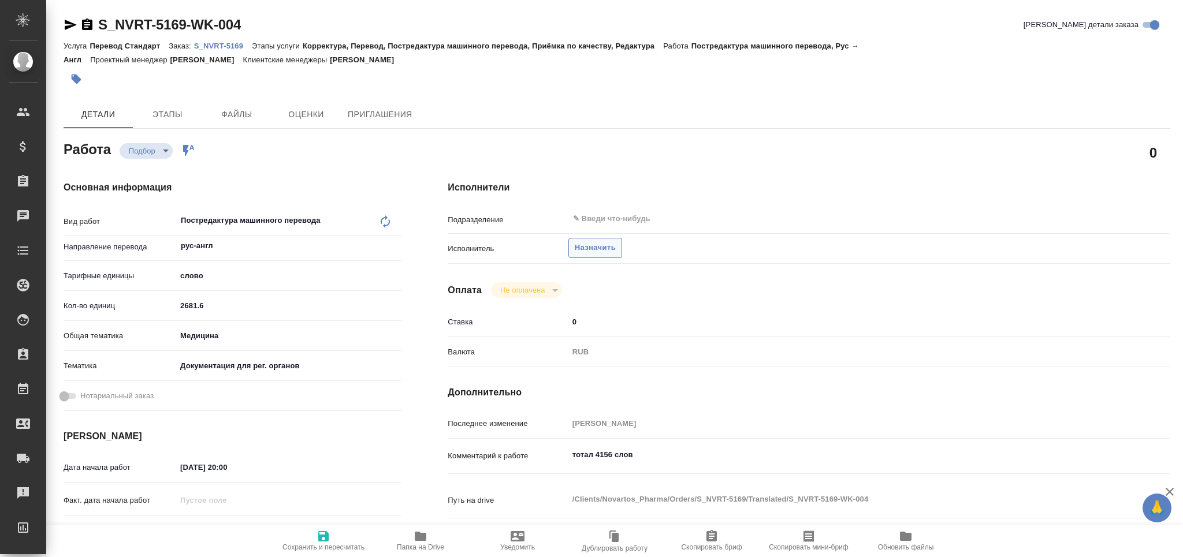
click at [589, 251] on span "Назначить" at bounding box center [595, 247] width 41 height 13
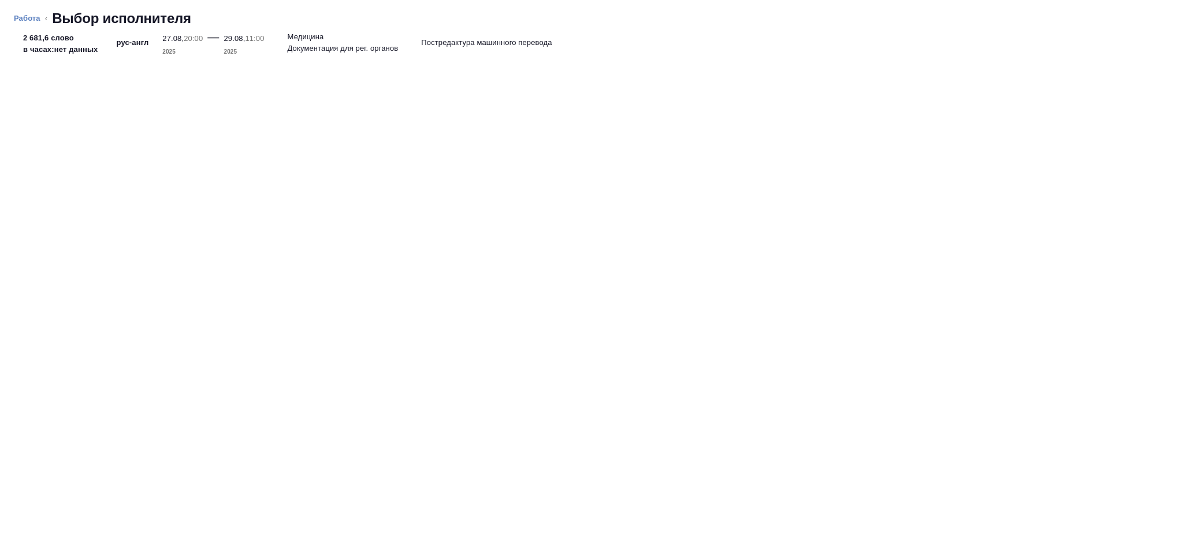
type textarea "x"
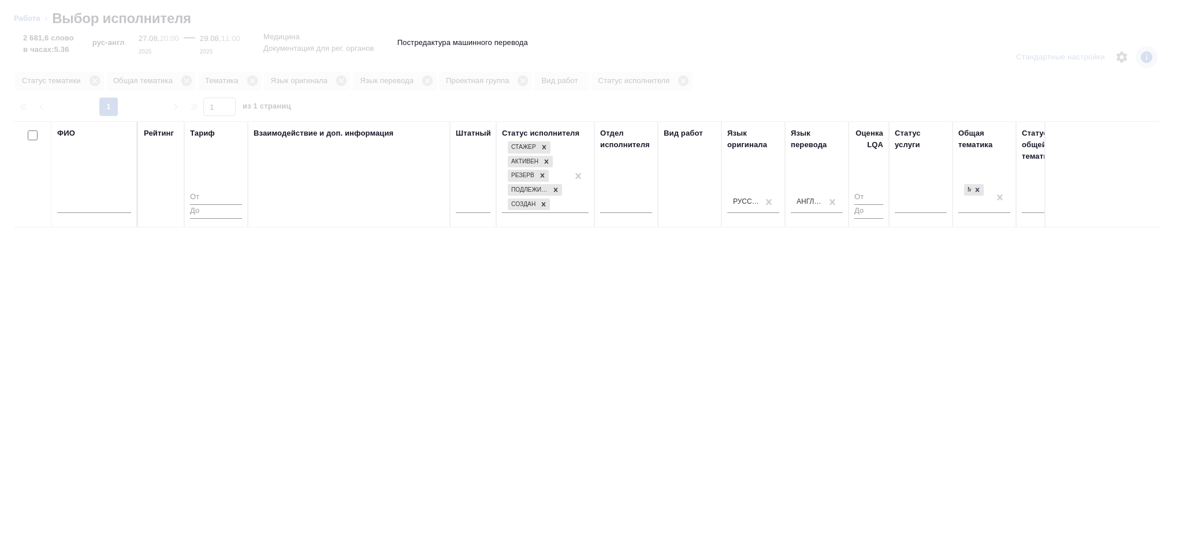
type textarea "x"
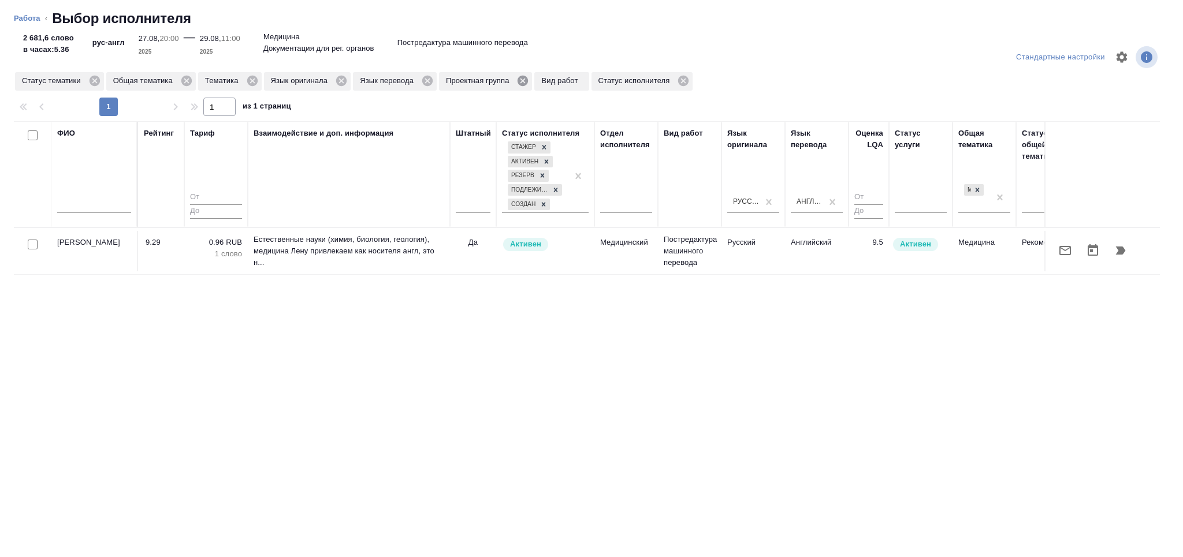
type textarea "x"
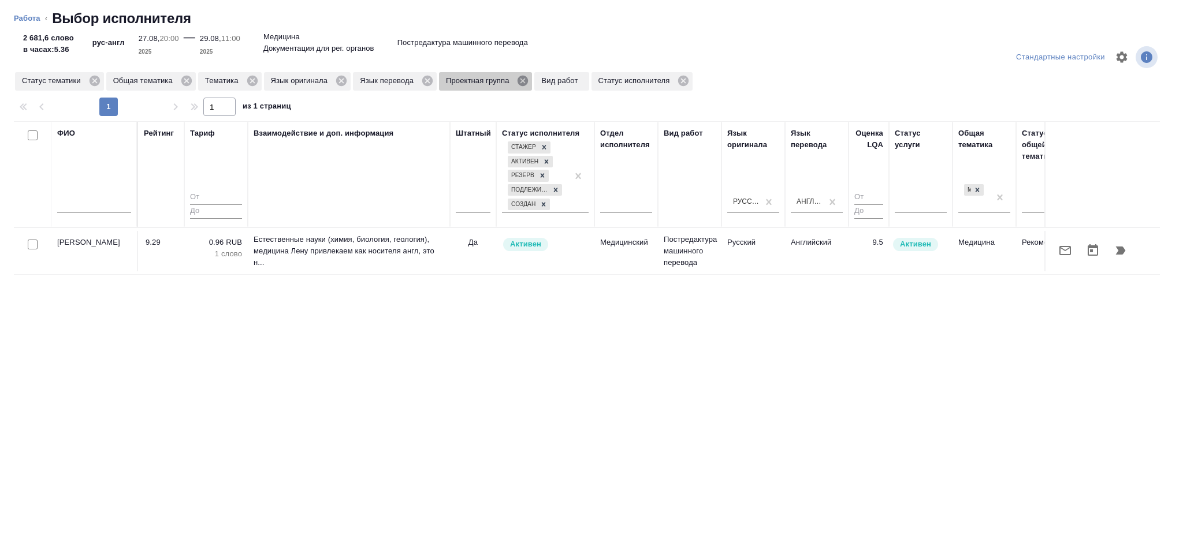
click at [520, 87] on icon at bounding box center [522, 81] width 13 height 13
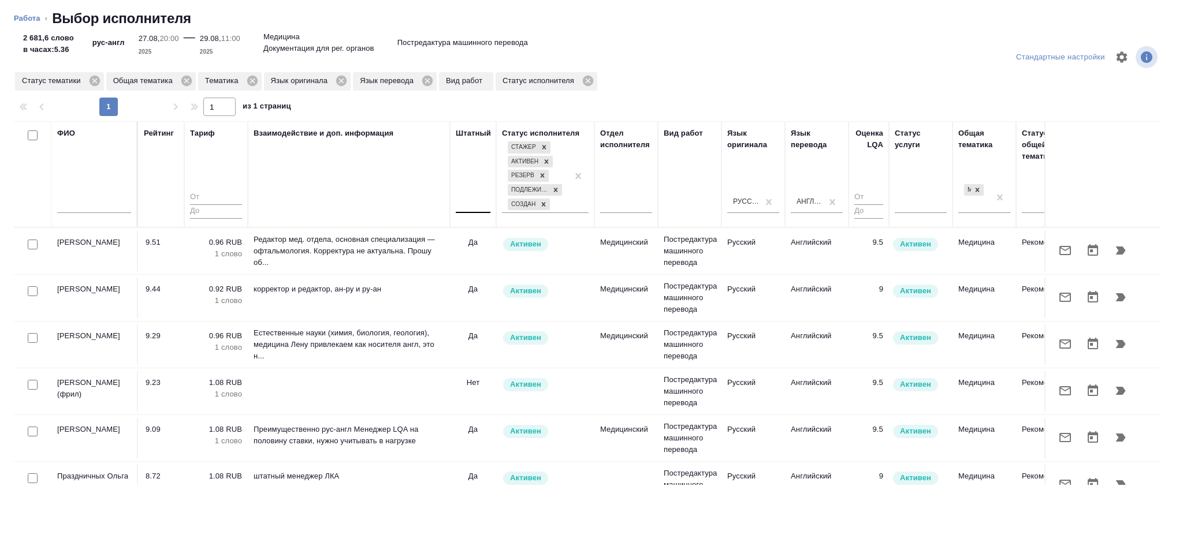
click at [475, 206] on div at bounding box center [473, 202] width 35 height 17
click at [478, 240] on div "Нет" at bounding box center [542, 238] width 173 height 21
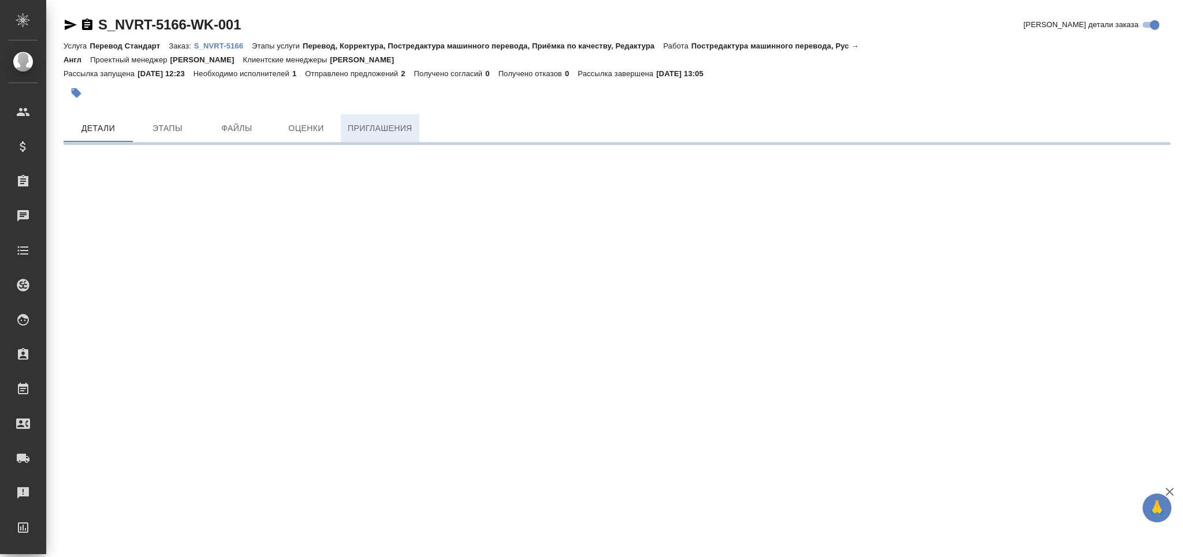
click at [350, 121] on span "Приглашения" at bounding box center [380, 128] width 65 height 14
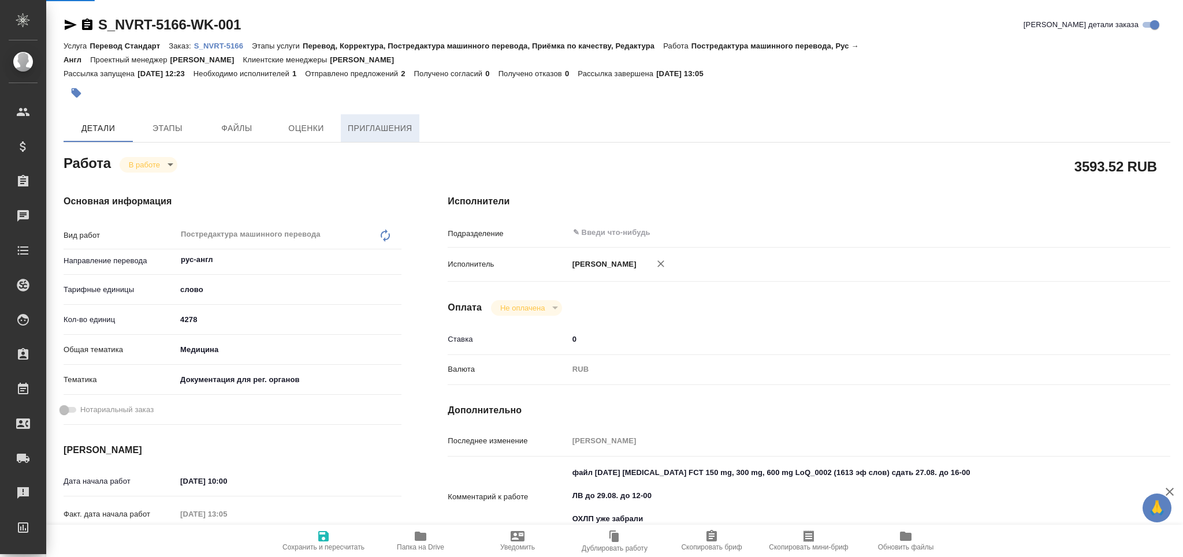
type textarea "x"
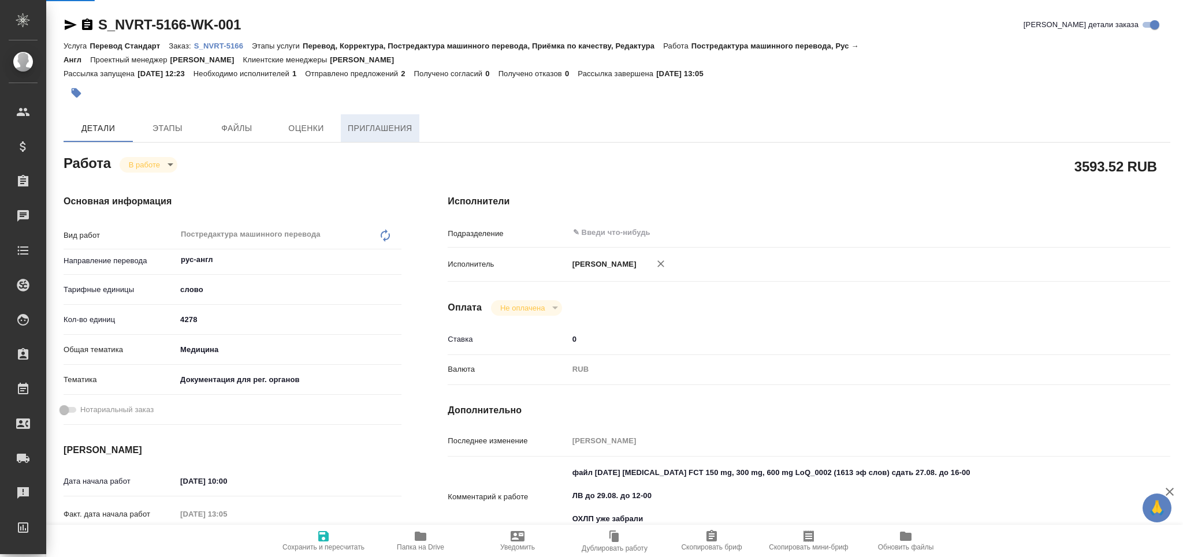
type textarea "x"
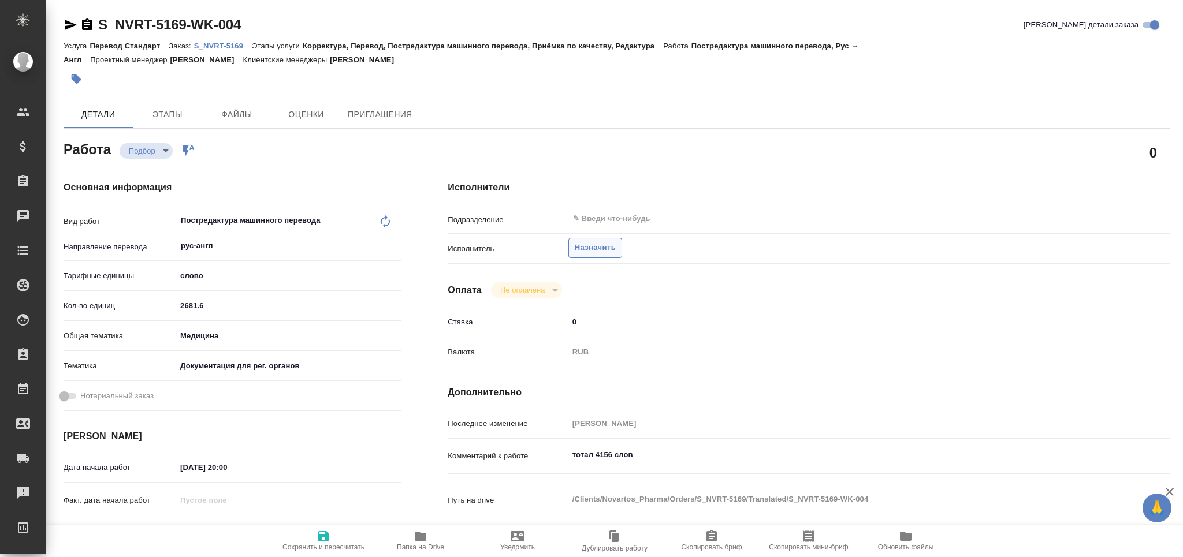
type textarea "x"
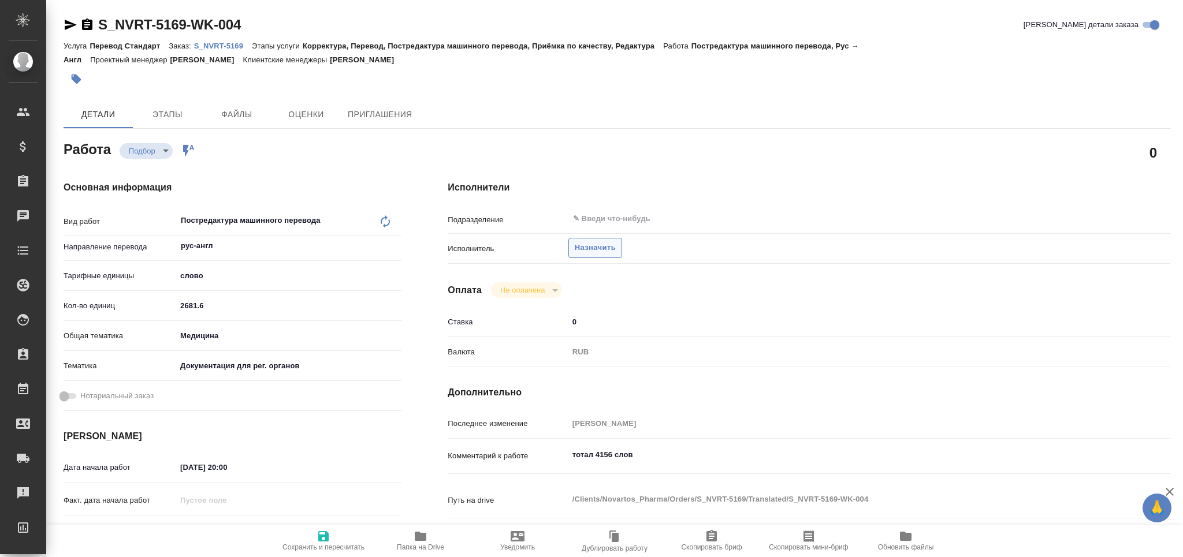
type textarea "x"
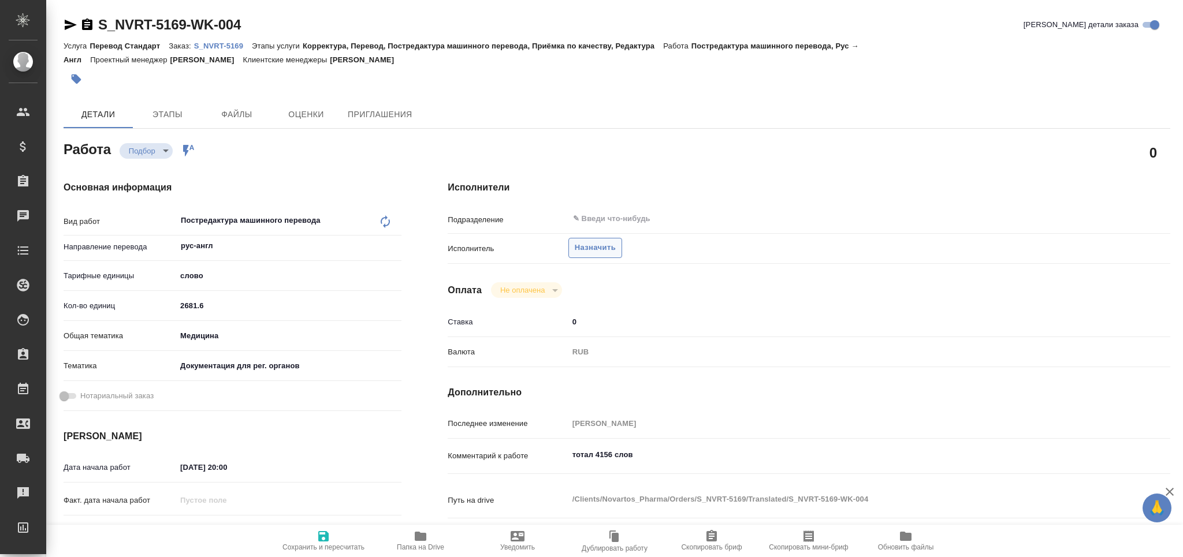
click at [595, 239] on button "Назначить" at bounding box center [595, 248] width 54 height 20
type textarea "x"
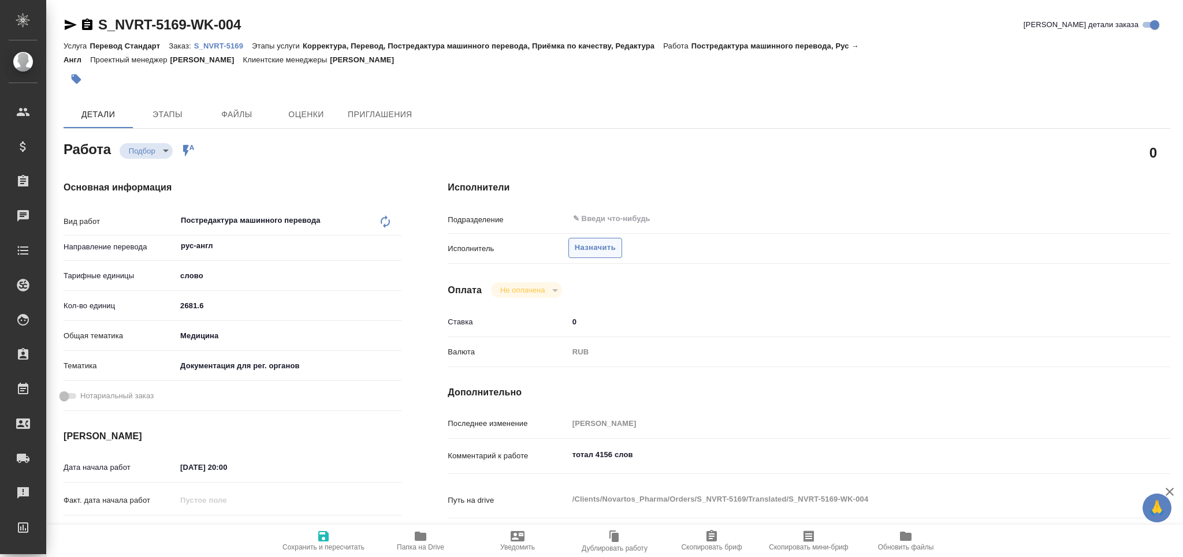
type textarea "x"
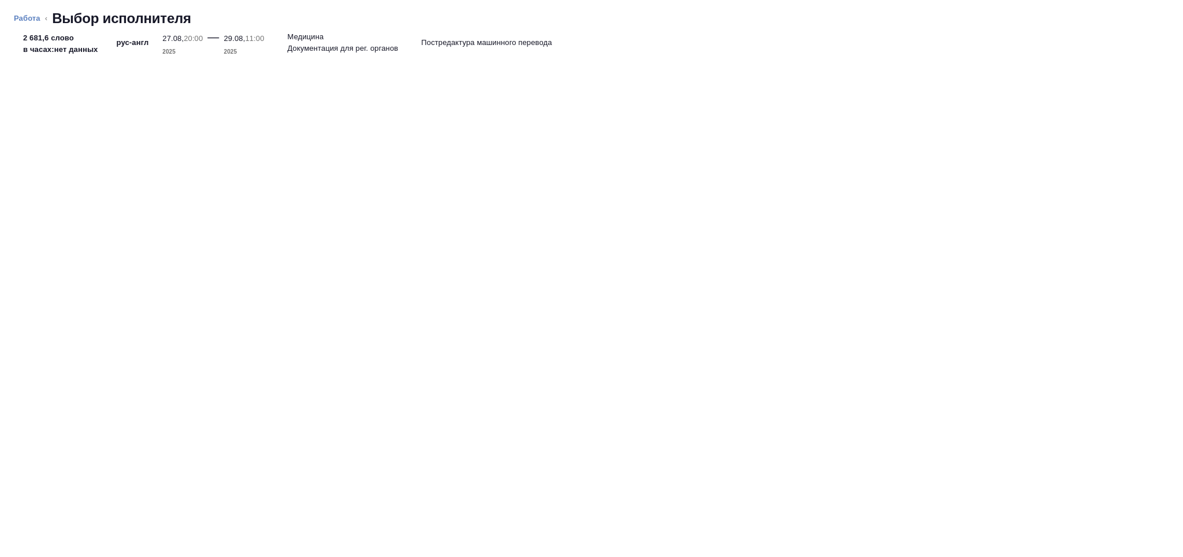
type textarea "x"
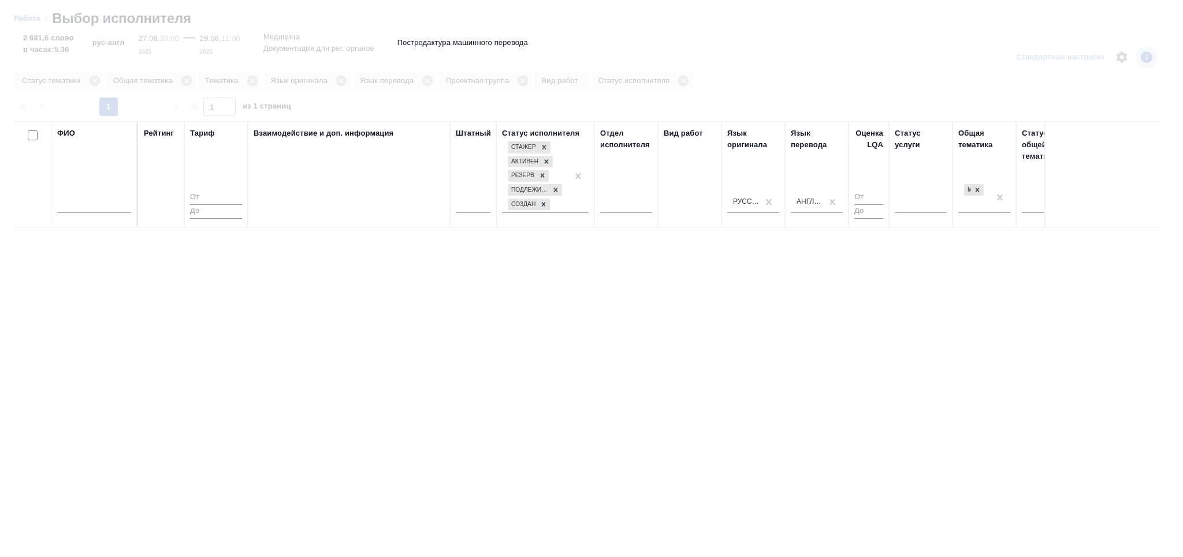
type textarea "x"
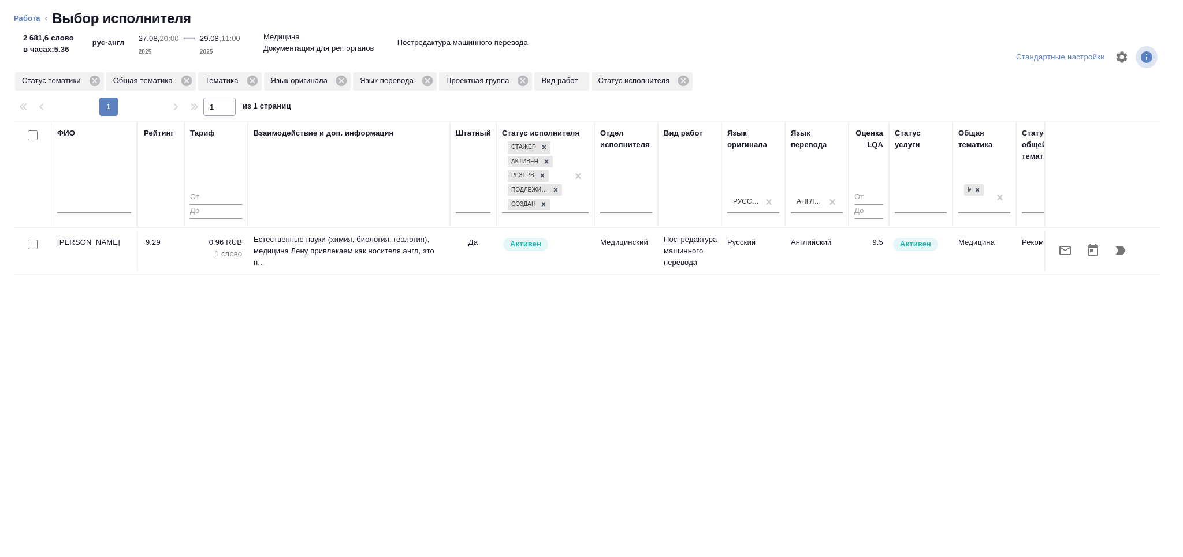
type textarea "x"
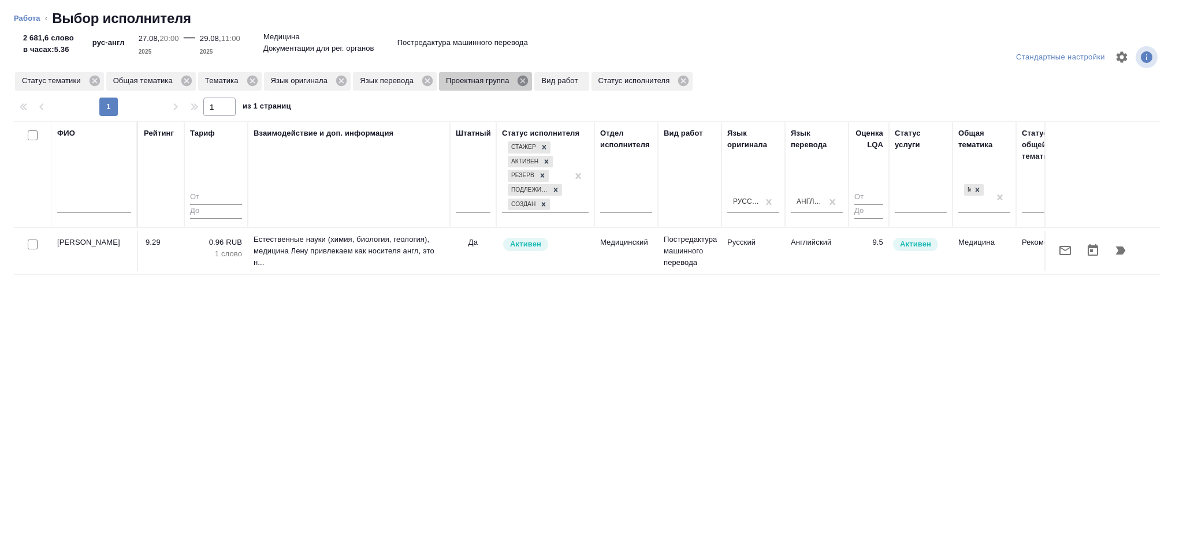
click at [518, 79] on icon at bounding box center [523, 81] width 10 height 10
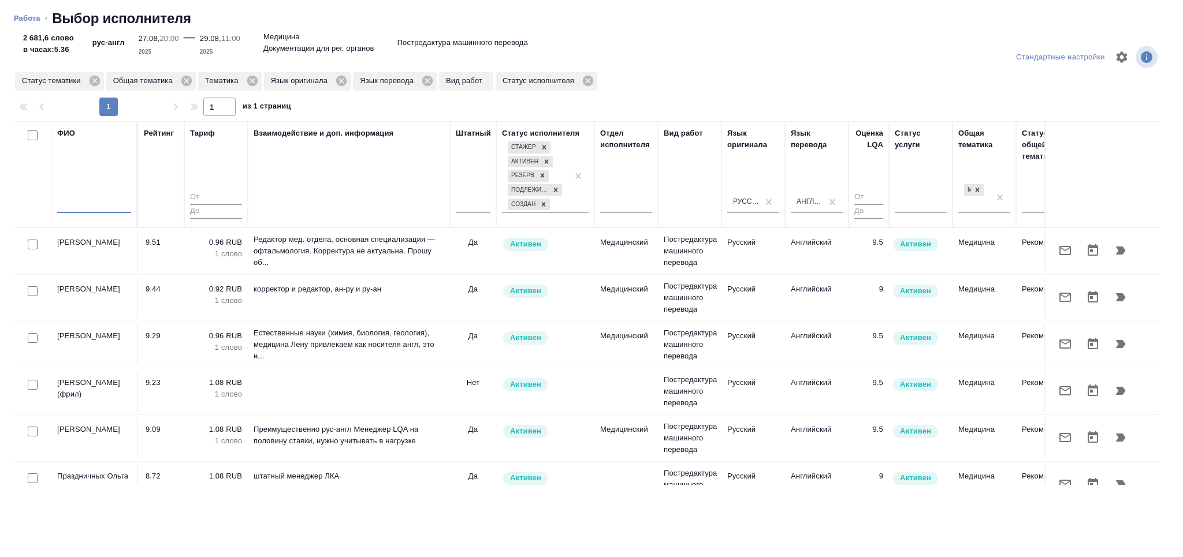
click at [94, 205] on input "text" at bounding box center [94, 206] width 74 height 14
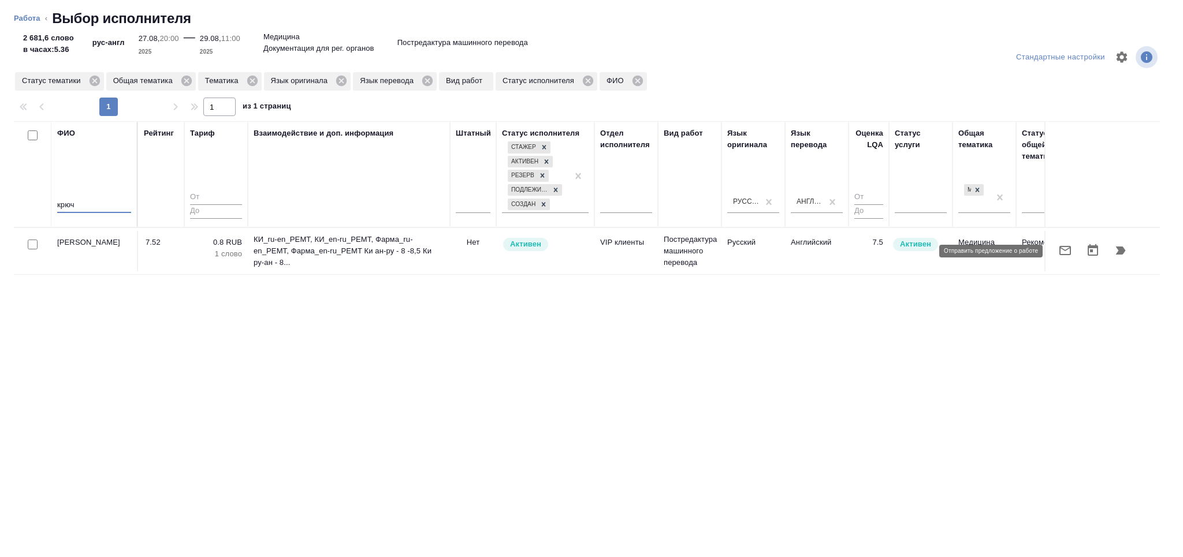
type input "крюч"
click at [1066, 250] on icon "button" at bounding box center [1065, 251] width 14 height 14
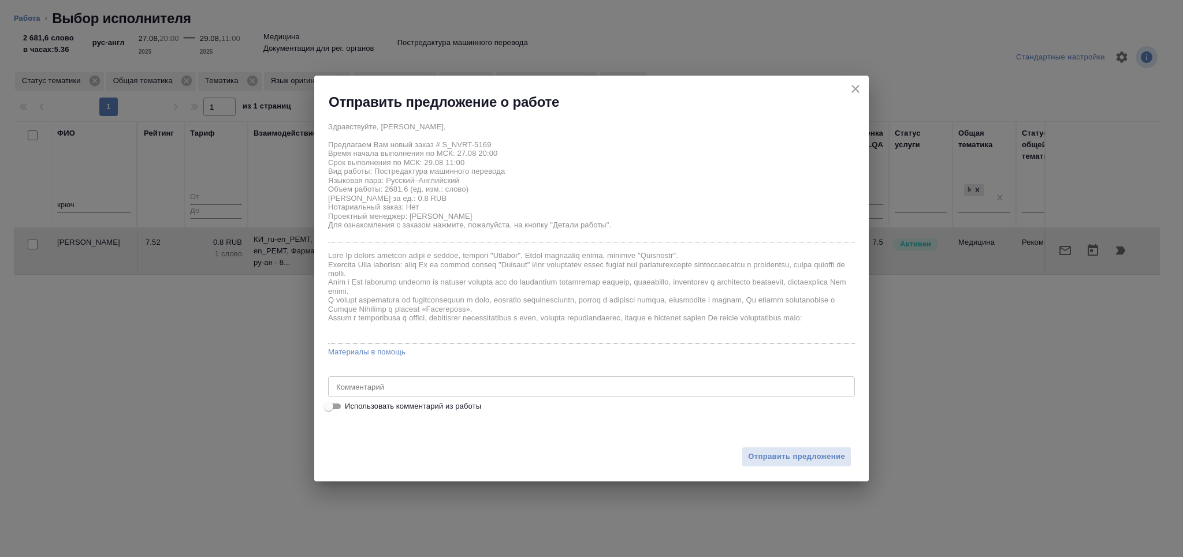
click at [343, 404] on input "Использовать комментарий из работы" at bounding box center [329, 407] width 42 height 14
checkbox input "true"
type textarea "тотал 4156 слов"
click at [775, 460] on span "Отправить предложение" at bounding box center [796, 457] width 97 height 13
type textarea "x"
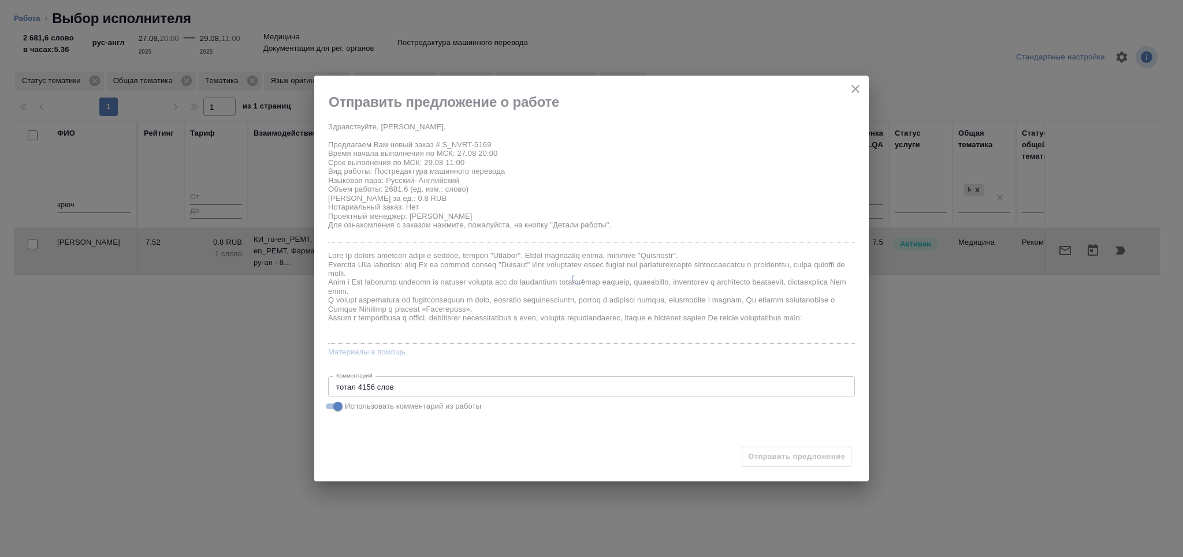
type textarea "x"
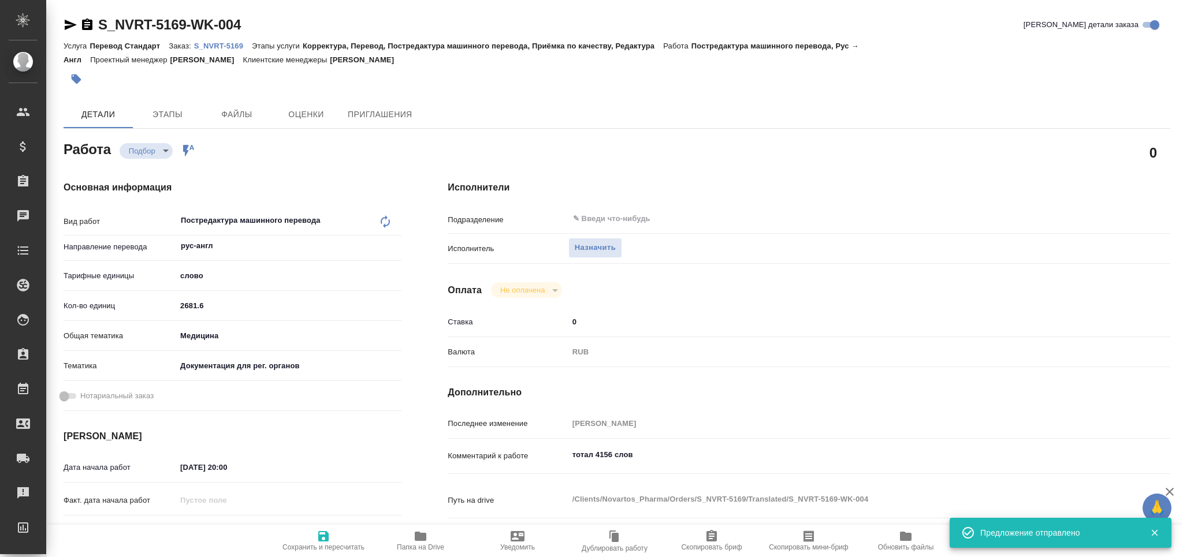
type input "recruiting"
type textarea "Постредактура машинного перевода"
type textarea "x"
type input "рус-англ"
type input "5a8b1489cc6b4906c91bfd90"
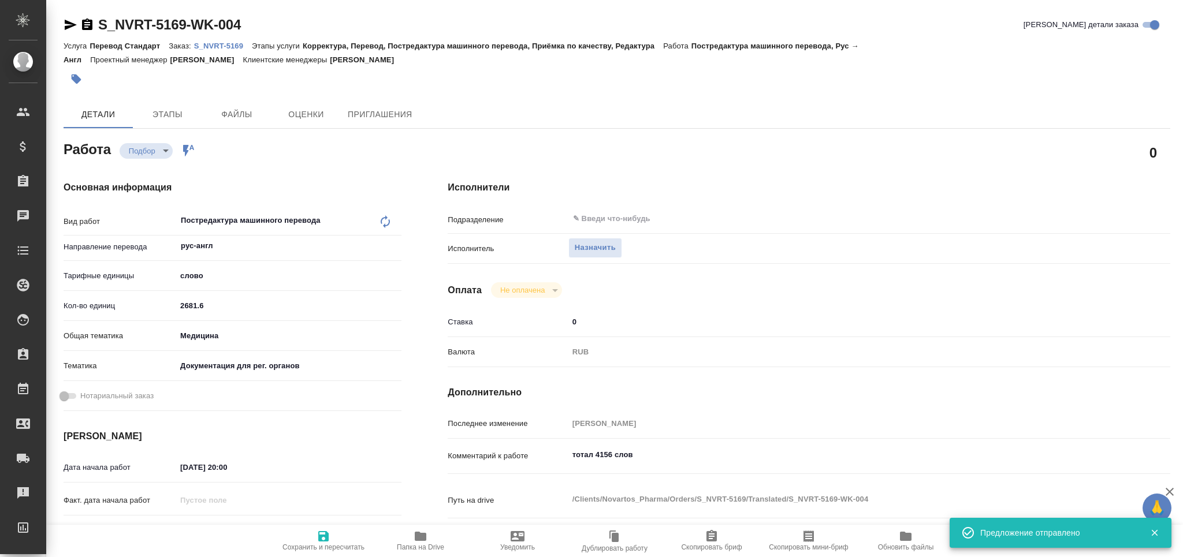
type input "2681.6"
type input "med"
type input "5f647205b73bc97568ca66c6"
type input "[DATE] 20:00"
type input "[DATE] 11:00"
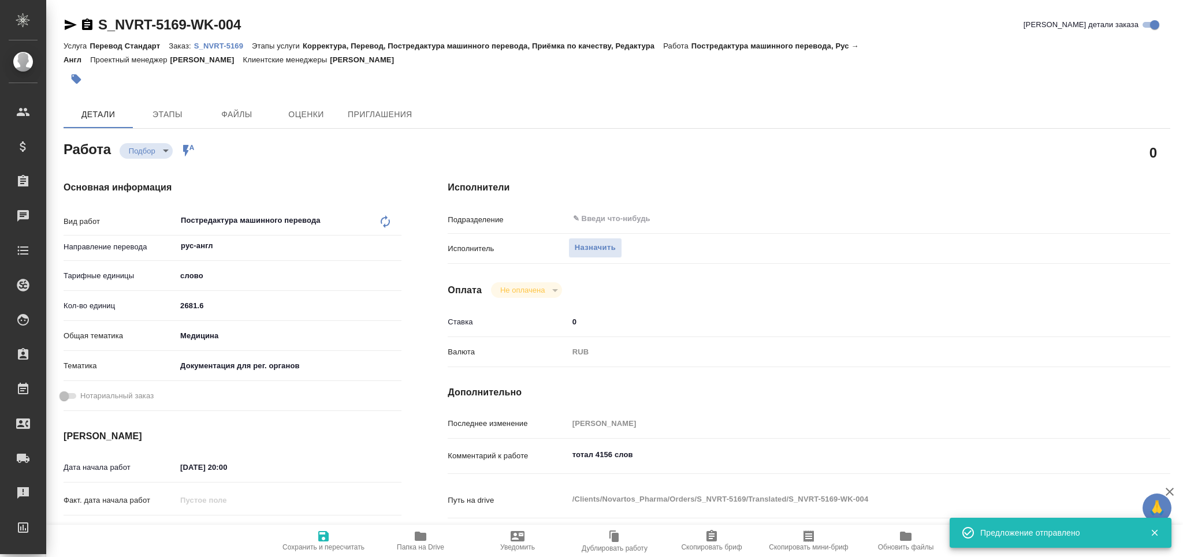
type input "[DATE] 17:00"
type input "notPayed"
type input "0"
type input "RUB"
type input "[PERSON_NAME]"
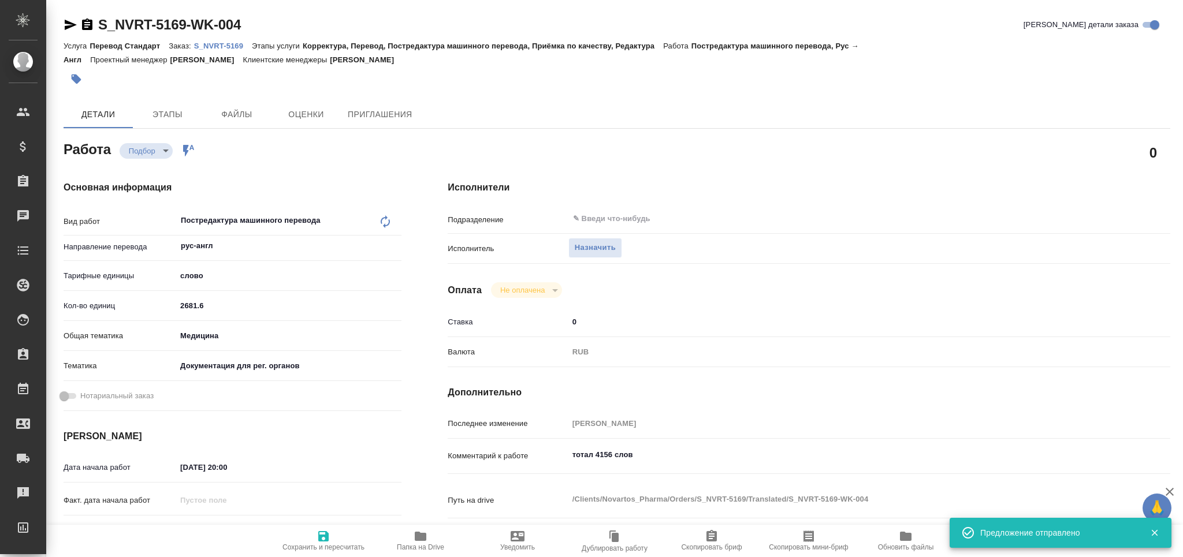
type textarea "тотал 4156 слов"
type textarea "x"
type textarea "/Clients/Novartos_Pharma/Orders/S_NVRT-5169/Translated/S_NVRT-5169-WK-004"
type textarea "x"
type input "S_NVRT-5169"
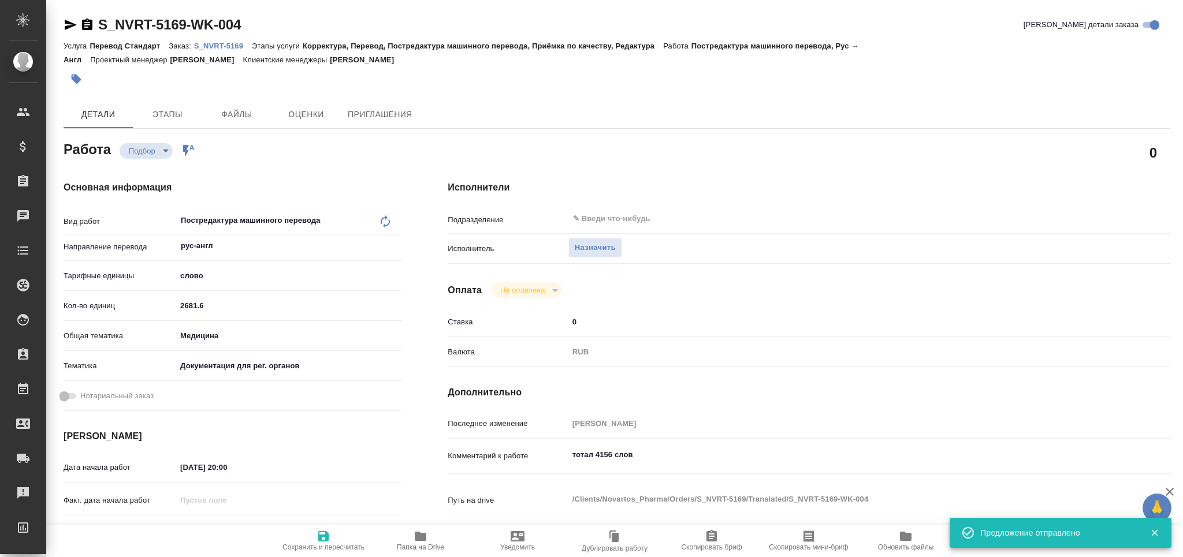
type input "Перевод Стандарт"
type input "Корректура, Перевод, Постредактура машинного перевода, Приёмка по качеству, Ред…"
type input "[PERSON_NAME]"
type input "/Clients/Novartos_Pharma/Orders/S_NVRT-5169"
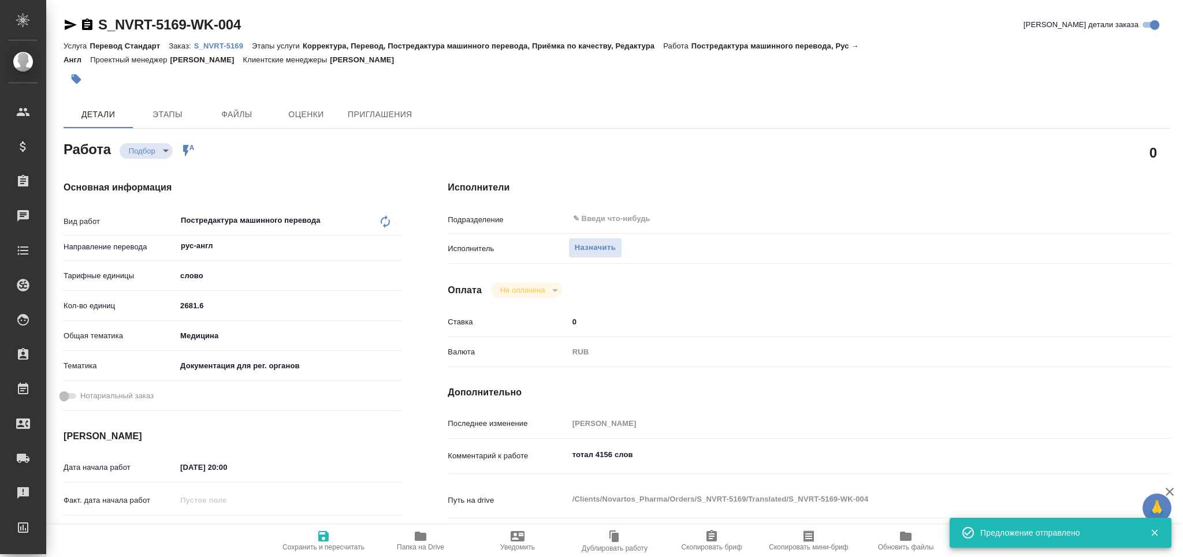
type textarea "x"
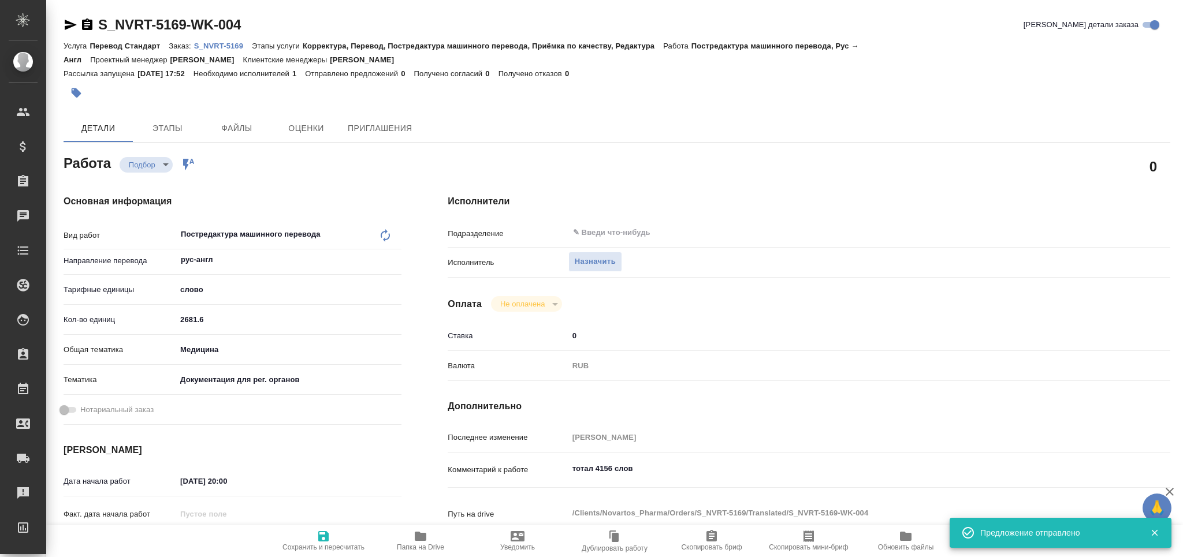
type textarea "x"
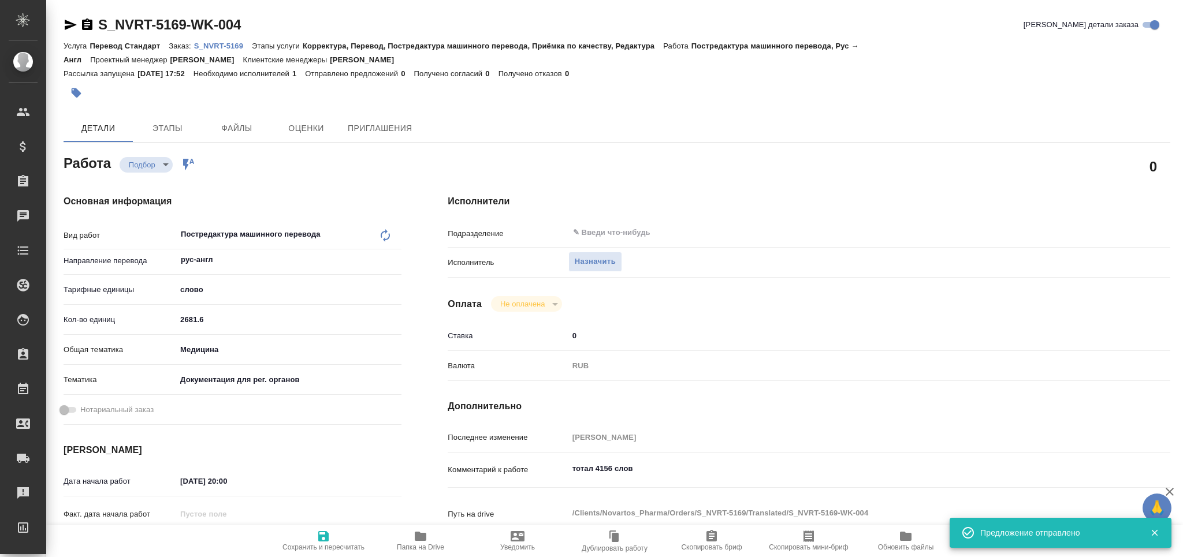
type textarea "x"
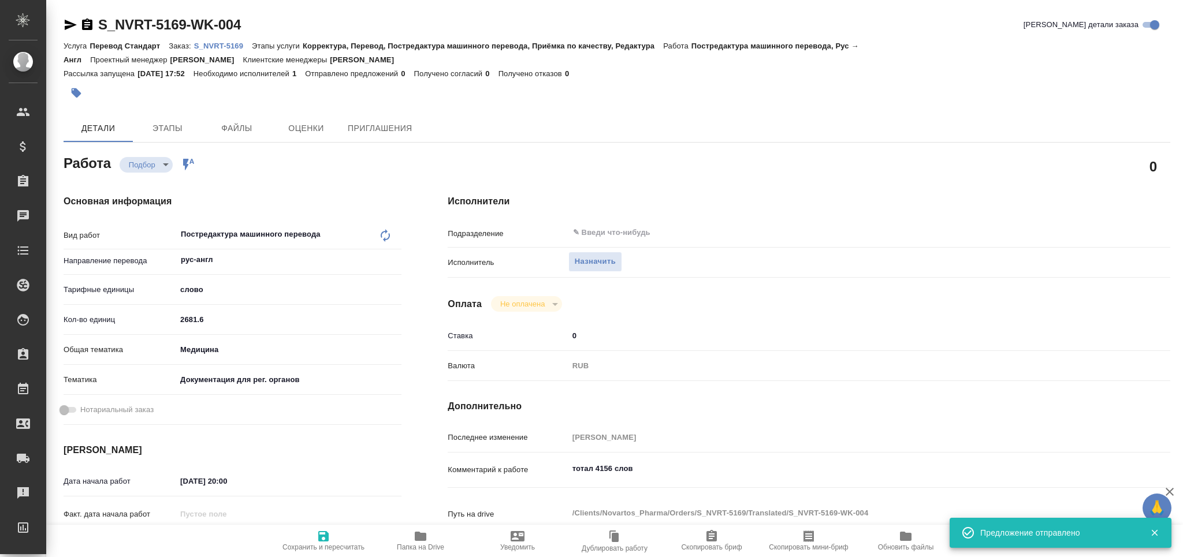
type textarea "x"
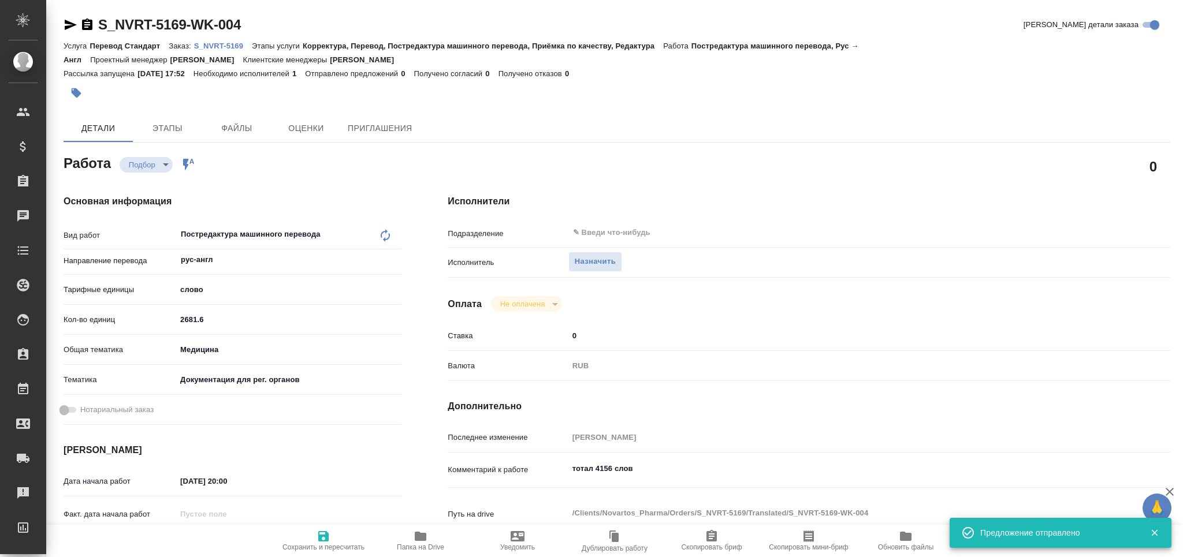
type textarea "x"
